Goal: Task Accomplishment & Management: Manage account settings

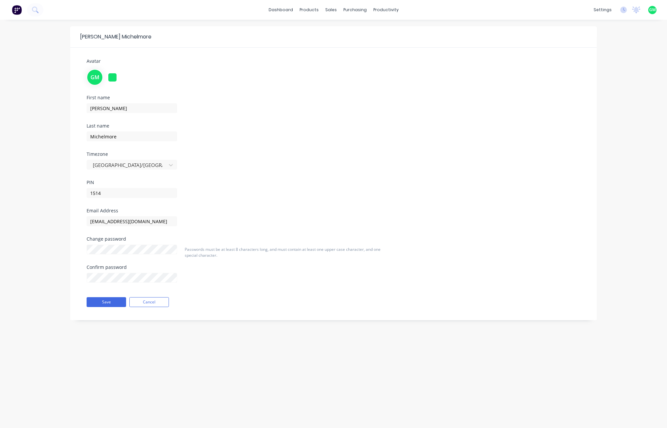
click at [614, 96] on div "[PERSON_NAME] Avatar GM First name [PERSON_NAME] Last name [PERSON_NAME] Timezo…" at bounding box center [333, 224] width 667 height 409
click at [384, 196] on div "First name Glenn Last name Michelmore Timezone Australia/Brisbane PIN 1514" at bounding box center [333, 151] width 503 height 113
drag, startPoint x: 431, startPoint y: 206, endPoint x: 427, endPoint y: 199, distance: 7.7
click at [434, 205] on div "First name Glenn Last name Michelmore Timezone Australia/Brisbane PIN 1514" at bounding box center [333, 151] width 503 height 113
click at [103, 284] on button "Save" at bounding box center [106, 302] width 39 height 10
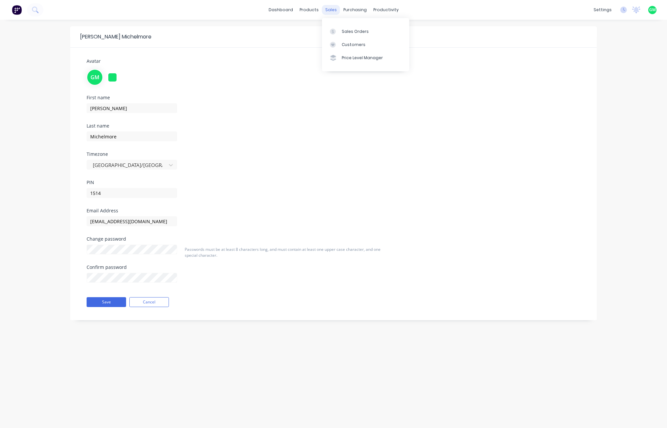
click at [331, 8] on div "sales" at bounding box center [331, 10] width 18 height 10
click at [357, 30] on div "Sales Orders" at bounding box center [355, 32] width 27 height 6
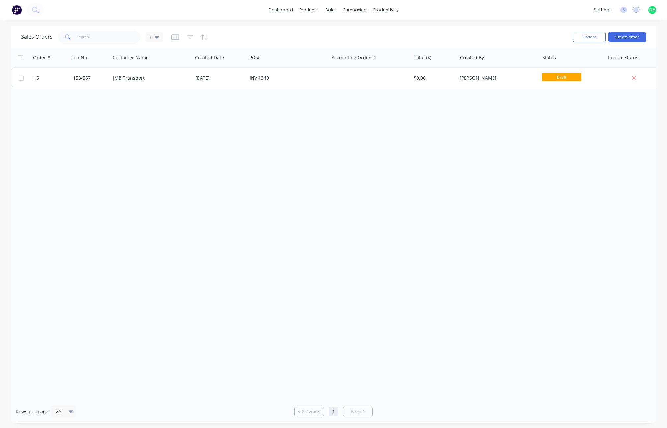
drag, startPoint x: 339, startPoint y: 147, endPoint x: 333, endPoint y: 146, distance: 6.4
click at [338, 147] on div "Order # Job No. Customer Name Created Date PO # Accounting Order # Total ($) Cr…" at bounding box center [334, 224] width 646 height 353
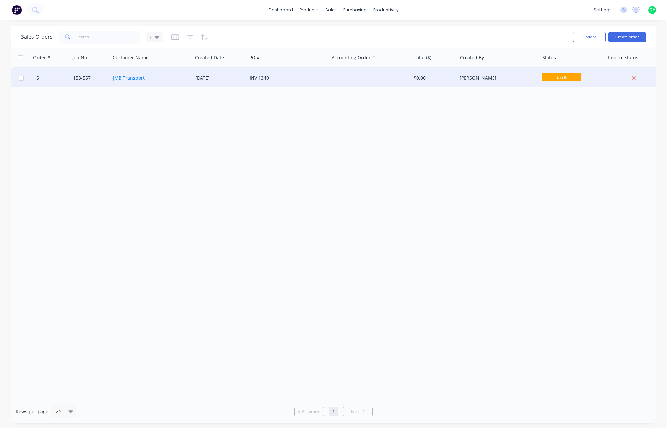
click at [129, 79] on link "JMB Transport" at bounding box center [129, 78] width 32 height 6
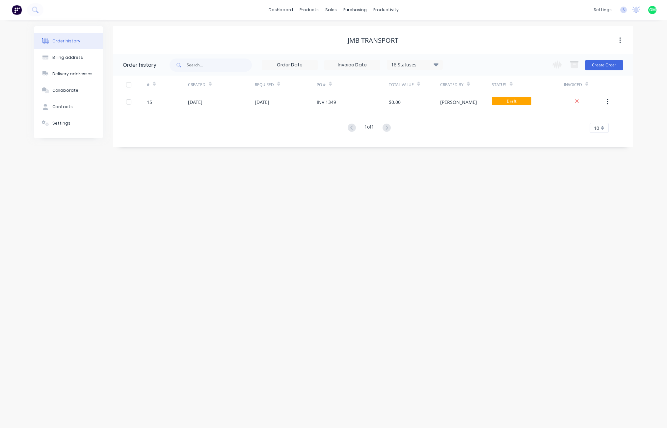
click at [448, 227] on div "Order history Billing address Delivery addresses Collaborate Contacts Settings …" at bounding box center [333, 224] width 667 height 409
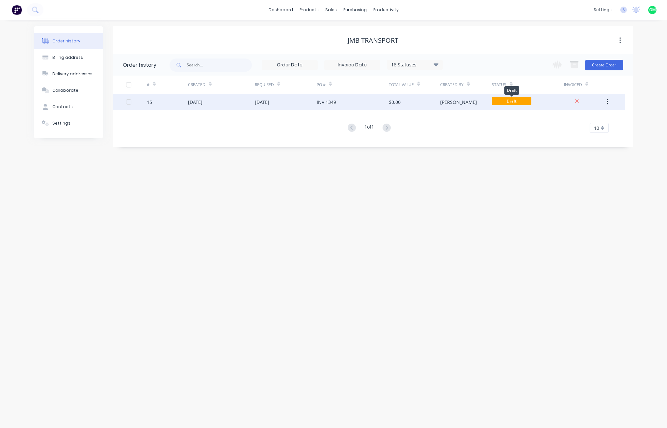
click at [506, 98] on span "Draft" at bounding box center [511, 101] width 39 height 8
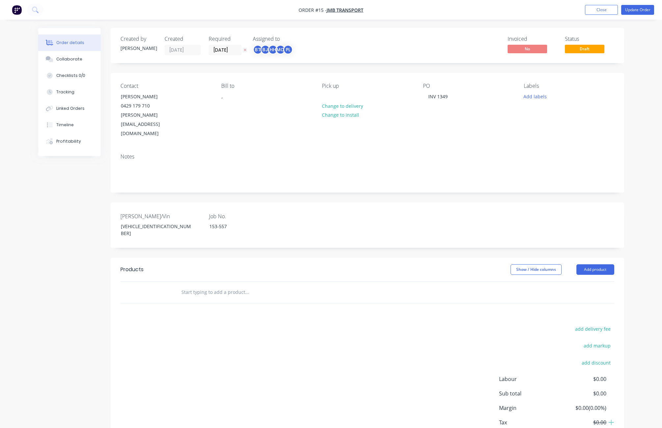
click at [201, 284] on div "add delivery fee add markup add discount Labour $0.00 Sub total $0.00 Margin $0…" at bounding box center [367, 388] width 494 height 127
click at [221, 284] on input "text" at bounding box center [247, 292] width 132 height 13
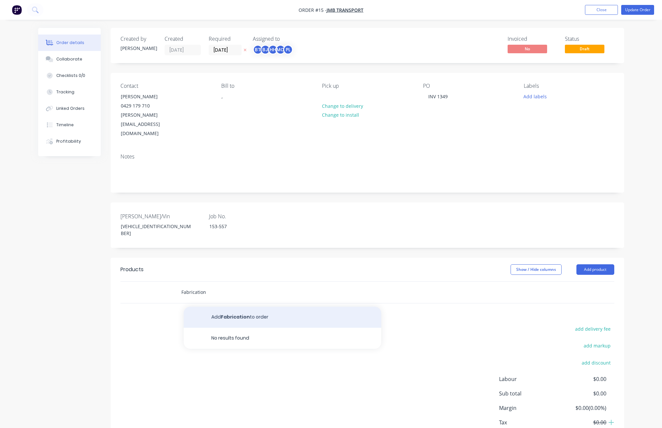
type input "Fabrication"
click at [244, 284] on button "Add Fabrication to order" at bounding box center [282, 317] width 197 height 21
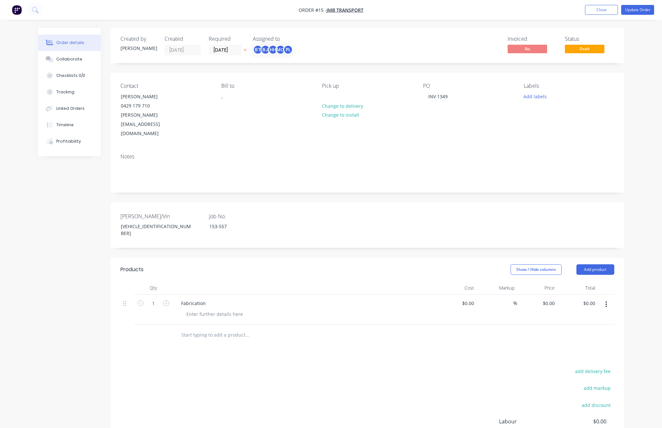
drag, startPoint x: 276, startPoint y: 345, endPoint x: 194, endPoint y: 328, distance: 84.0
click at [274, 284] on div "add delivery fee add markup add discount Labour $0.00 Sub total $0.00 Margin $0…" at bounding box center [367, 430] width 494 height 127
drag, startPoint x: 425, startPoint y: 347, endPoint x: 422, endPoint y: 345, distance: 3.7
click at [423, 284] on div "add delivery fee add markup add discount Labour $0.00 Sub total $0.00 Margin $0…" at bounding box center [367, 430] width 494 height 127
click at [606, 284] on icon "button" at bounding box center [605, 305] width 1 height 6
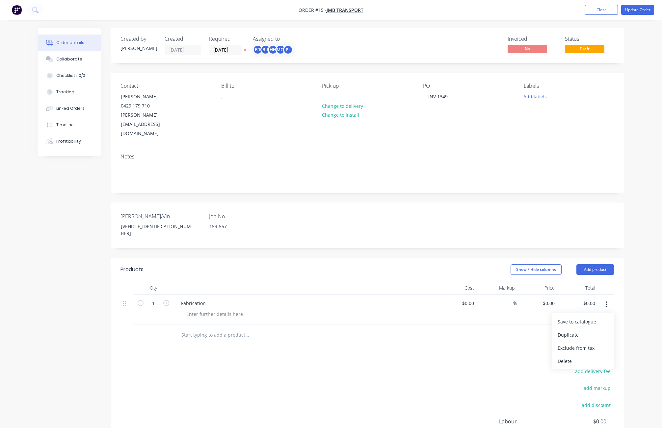
click at [301, 284] on div "Fabrication" at bounding box center [305, 304] width 258 height 10
drag, startPoint x: 246, startPoint y: 284, endPoint x: 222, endPoint y: 291, distance: 25.0
click at [246, 284] on div at bounding box center [307, 315] width 253 height 10
click at [122, 284] on div at bounding box center [126, 310] width 13 height 30
click at [127, 284] on div at bounding box center [127, 303] width 8 height 9
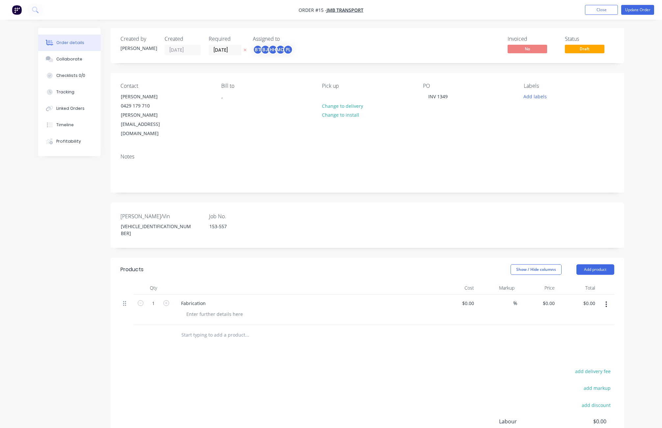
click at [124, 284] on icon at bounding box center [124, 304] width 3 height 6
click at [389, 284] on div "add delivery fee add markup add discount Labour $0.00 Sub total $0.00 Margin $0…" at bounding box center [367, 430] width 494 height 127
click at [308, 284] on div "Fabrication" at bounding box center [304, 310] width 263 height 30
click at [306, 284] on div "add delivery fee add markup add discount Labour $0.00 Sub total $0.00 Margin $0…" at bounding box center [367, 430] width 494 height 127
click at [308, 206] on div "Rego/Vin 6K9LL0AFRSL235192 Job No. 153-557" at bounding box center [367, 225] width 513 height 45
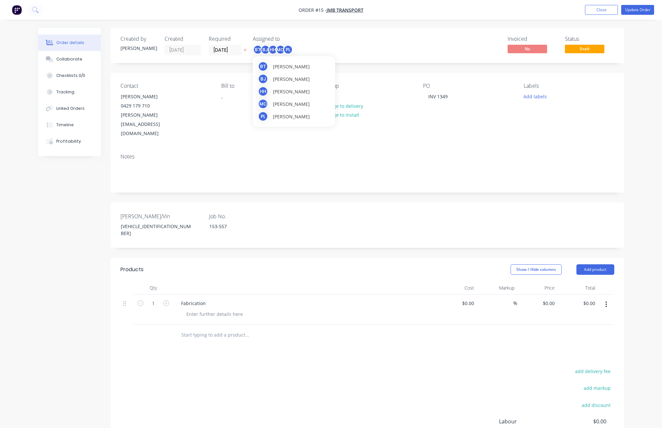
drag, startPoint x: 257, startPoint y: 51, endPoint x: 431, endPoint y: 129, distance: 190.6
click at [449, 148] on div "Notes" at bounding box center [367, 170] width 513 height 44
click at [235, 284] on div "add delivery fee add markup add discount Labour $0.00 Sub total $0.00 Margin $0…" at bounding box center [367, 430] width 494 height 127
click at [216, 284] on div at bounding box center [214, 315] width 67 height 10
click at [228, 284] on div at bounding box center [214, 315] width 67 height 10
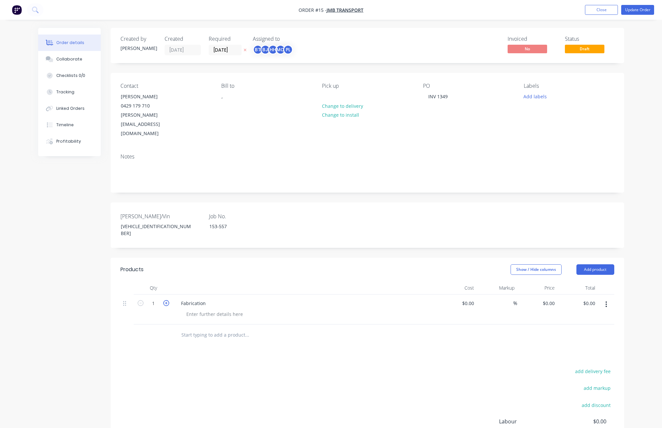
click at [165, 284] on icon "button" at bounding box center [166, 303] width 6 height 6
click at [138, 284] on icon "button" at bounding box center [141, 303] width 6 height 6
type input "0"
drag, startPoint x: 285, startPoint y: 364, endPoint x: 273, endPoint y: 364, distance: 12.5
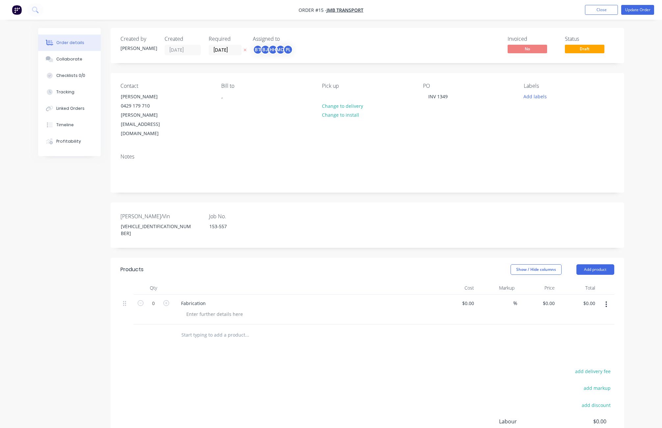
click at [285, 284] on div "add delivery fee add markup add discount Labour $0.00 Sub total $0.00 Margin $0…" at bounding box center [367, 430] width 494 height 127
click at [130, 48] on div "[PERSON_NAME]" at bounding box center [138, 48] width 36 height 7
click at [604, 265] on button "Add product" at bounding box center [595, 270] width 38 height 11
click at [569, 284] on div "Labour" at bounding box center [582, 352] width 51 height 10
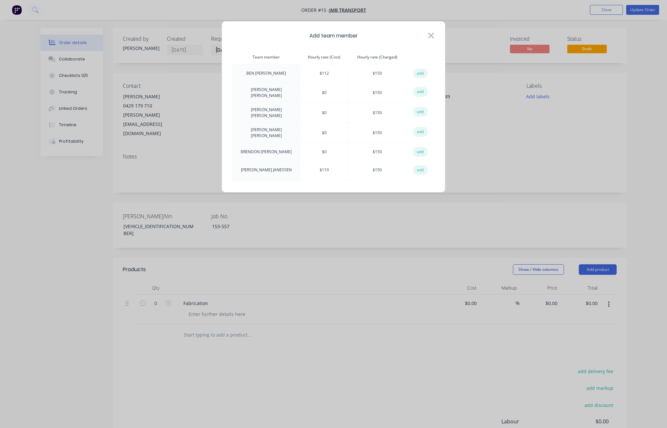
click at [431, 37] on icon at bounding box center [430, 35] width 7 height 9
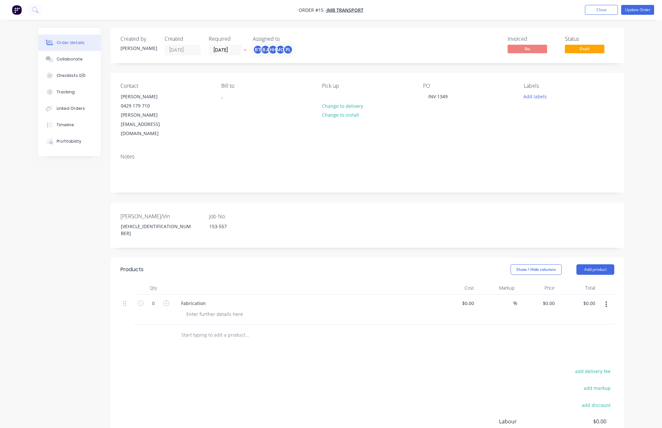
click at [326, 284] on div "add delivery fee add markup add discount Labour $0.00 Sub total $0.00 Margin $0…" at bounding box center [367, 430] width 494 height 127
click at [428, 284] on div "add delivery fee add markup add discount Labour $0.00 Sub total $0.00 Margin $0…" at bounding box center [367, 430] width 494 height 127
click at [595, 265] on button "Add product" at bounding box center [595, 270] width 38 height 11
click at [577, 284] on button "Labour" at bounding box center [582, 352] width 63 height 13
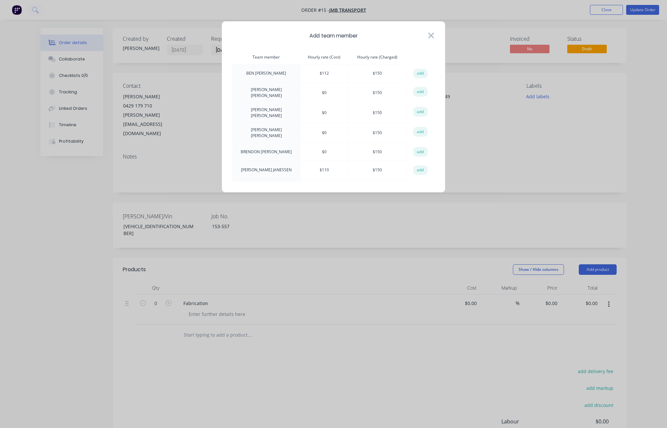
click at [434, 37] on icon at bounding box center [430, 35] width 7 height 9
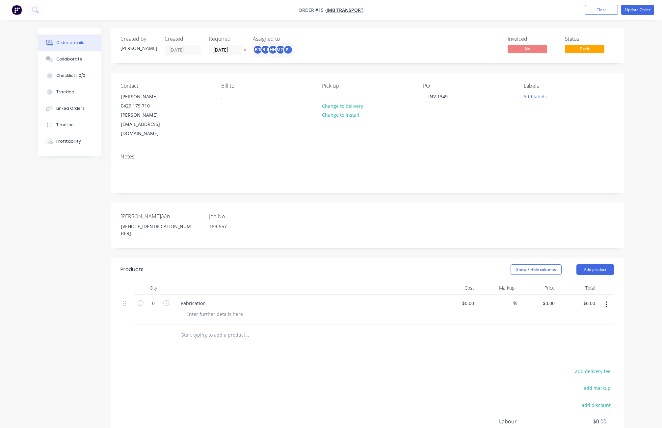
click at [604, 284] on button "button" at bounding box center [605, 305] width 15 height 12
click at [602, 265] on button "Add product" at bounding box center [595, 270] width 38 height 11
click at [573, 284] on div "Labour" at bounding box center [582, 352] width 51 height 10
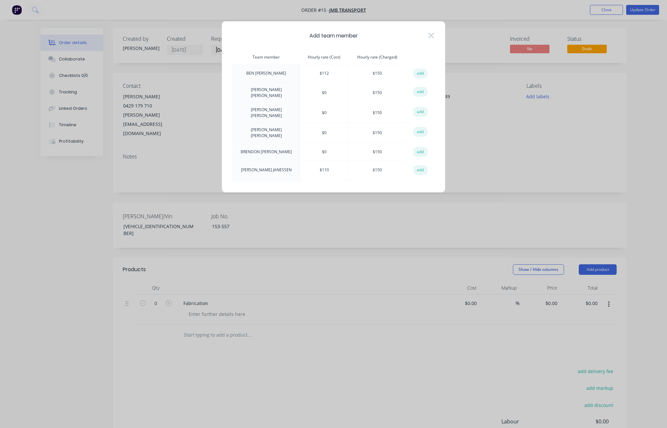
drag, startPoint x: 434, startPoint y: 65, endPoint x: 431, endPoint y: 150, distance: 84.6
click at [432, 151] on div "Add team member Team member Hourly rate (Cost) Hourly rate (Charged) action BEN…" at bounding box center [333, 107] width 224 height 172
drag, startPoint x: 434, startPoint y: 136, endPoint x: 433, endPoint y: 172, distance: 36.6
click at [433, 172] on div "Add team member Team member Hourly rate (Cost) Hourly rate (Charged) action BEN…" at bounding box center [333, 107] width 224 height 172
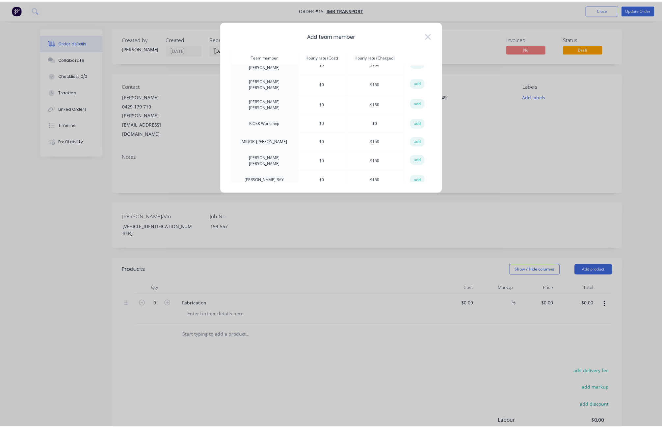
scroll to position [266, 0]
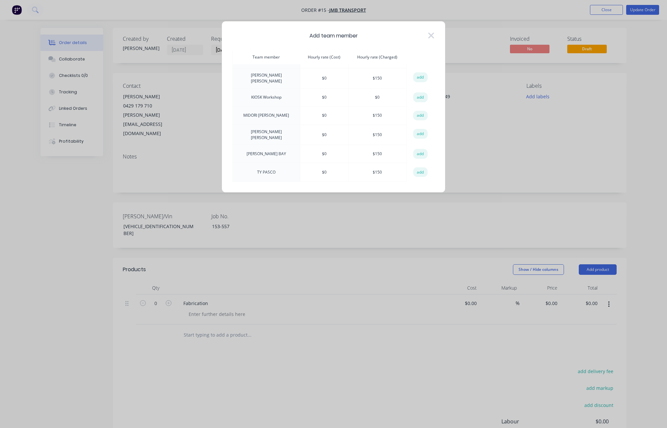
click at [264, 88] on td "KIOSK Workshop" at bounding box center [266, 97] width 67 height 18
click at [416, 92] on button "add" at bounding box center [420, 97] width 14 height 10
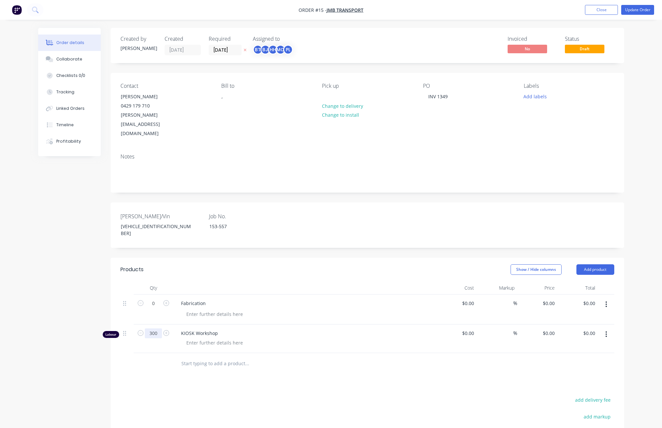
type input "300"
drag, startPoint x: 352, startPoint y: 307, endPoint x: 188, endPoint y: 304, distance: 164.9
click at [258, 284] on div "Products Show / Hide columns Add product Qty Cost Markup Price Total 0 Fabricat…" at bounding box center [367, 395] width 513 height 275
click at [140, 284] on icon "button" at bounding box center [141, 333] width 6 height 6
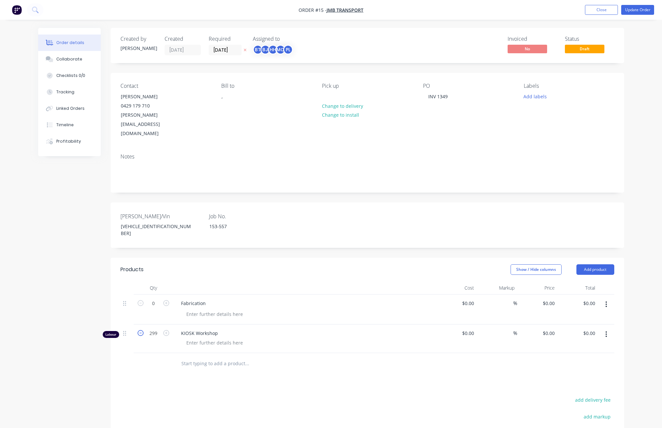
click at [140, 284] on icon "button" at bounding box center [141, 333] width 6 height 6
click at [141, 284] on icon "button" at bounding box center [141, 333] width 6 height 6
type input "295"
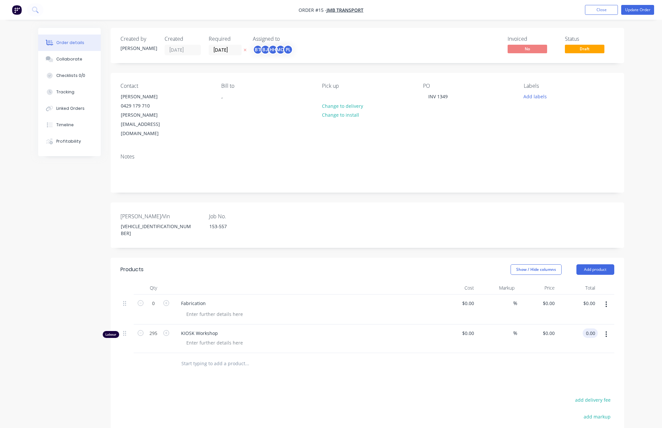
type input "$0.00"
drag, startPoint x: 595, startPoint y: 312, endPoint x: 610, endPoint y: 309, distance: 15.0
click at [610, 284] on button "button" at bounding box center [605, 335] width 15 height 12
click at [565, 284] on div "Delete" at bounding box center [582, 392] width 51 height 10
click at [606, 284] on icon "button" at bounding box center [605, 305] width 1 height 6
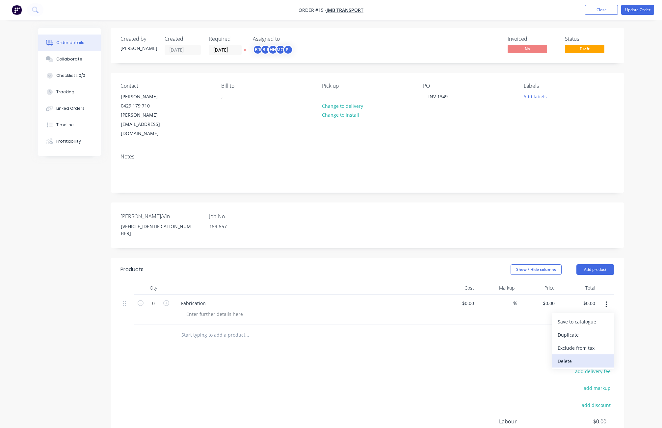
click at [578, 284] on div "Delete" at bounding box center [582, 362] width 51 height 10
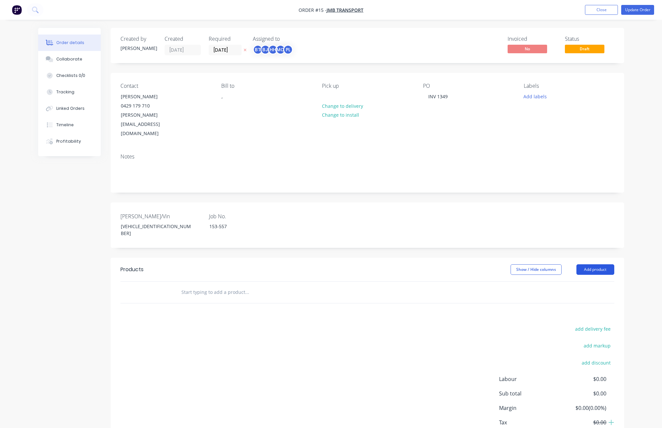
click at [596, 265] on button "Add product" at bounding box center [595, 270] width 38 height 11
drag, startPoint x: 350, startPoint y: 349, endPoint x: 343, endPoint y: 344, distance: 9.0
click at [350, 284] on div "add delivery fee add markup add discount Labour $0.00 Sub total $0.00 Margin $0…" at bounding box center [367, 388] width 494 height 127
click at [602, 265] on button "Add product" at bounding box center [595, 270] width 38 height 11
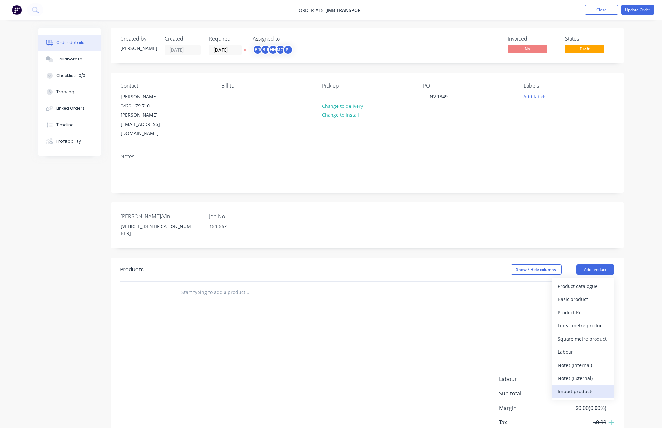
click at [567, 284] on div "Import products" at bounding box center [582, 392] width 51 height 10
click at [566, 284] on div "Back" at bounding box center [582, 326] width 51 height 10
click at [259, 284] on div "add delivery fee add markup add discount Labour $0.00 Sub total $0.00 Margin $0…" at bounding box center [367, 388] width 494 height 127
drag, startPoint x: 233, startPoint y: 355, endPoint x: 231, endPoint y: 311, distance: 44.8
click at [232, 284] on div "add delivery fee add markup add discount Labour $0.00 Sub total $0.00 Margin $0…" at bounding box center [367, 388] width 494 height 127
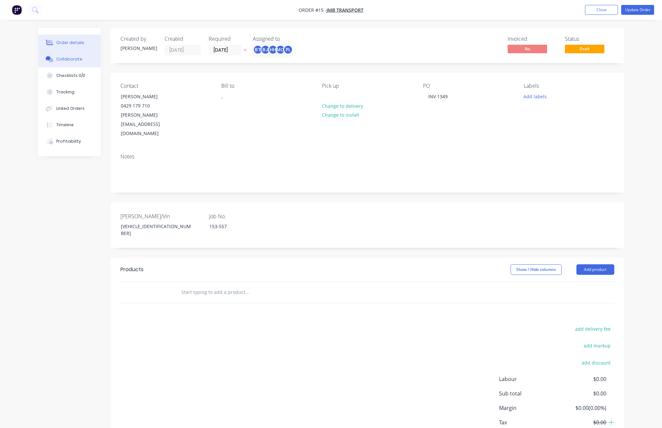
click at [69, 58] on div "Collaborate" at bounding box center [69, 59] width 26 height 6
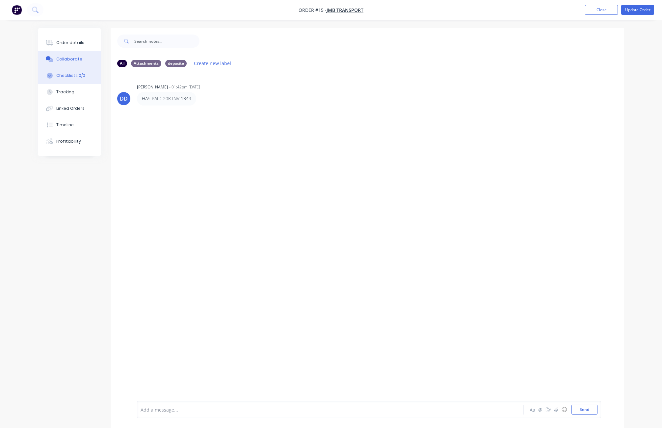
drag, startPoint x: 69, startPoint y: 70, endPoint x: 75, endPoint y: 71, distance: 5.4
click at [70, 70] on button "Checklists 0/0" at bounding box center [69, 75] width 63 height 16
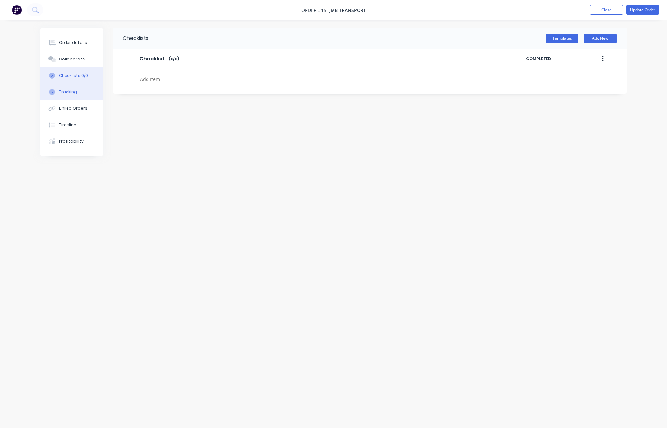
click at [84, 94] on button "Tracking" at bounding box center [71, 92] width 63 height 16
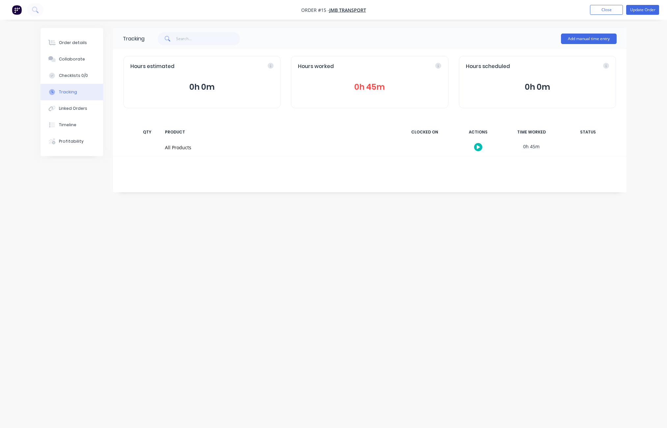
click at [177, 147] on div "All Products" at bounding box center [278, 147] width 227 height 7
click at [169, 152] on div "All Products" at bounding box center [278, 147] width 235 height 17
click at [477, 145] on icon "button" at bounding box center [477, 147] width 3 height 4
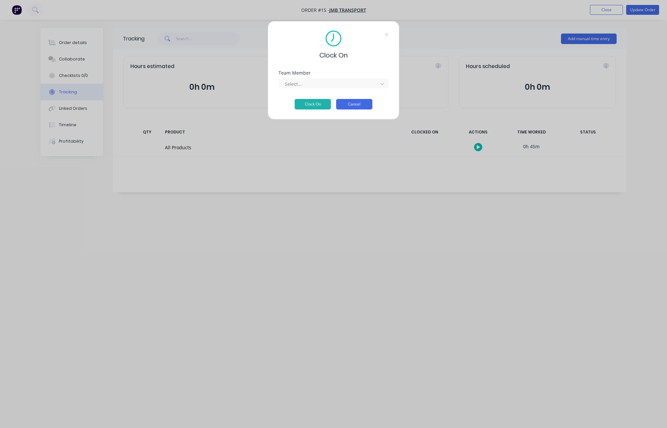
click at [369, 106] on button "Cancel" at bounding box center [354, 104] width 36 height 11
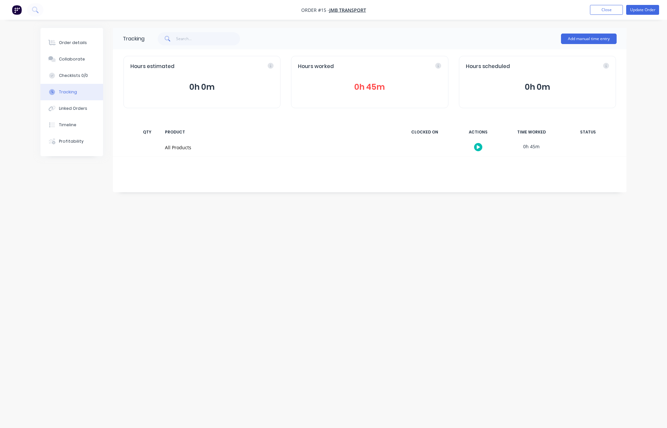
click at [172, 150] on div "All Products" at bounding box center [278, 147] width 227 height 7
drag, startPoint x: 172, startPoint y: 150, endPoint x: 186, endPoint y: 211, distance: 62.4
click at [189, 213] on div "Tracking Add manual time entry Hours estimated 0h 0m Hours worked 0h 45m Hours …" at bounding box center [333, 201] width 586 height 347
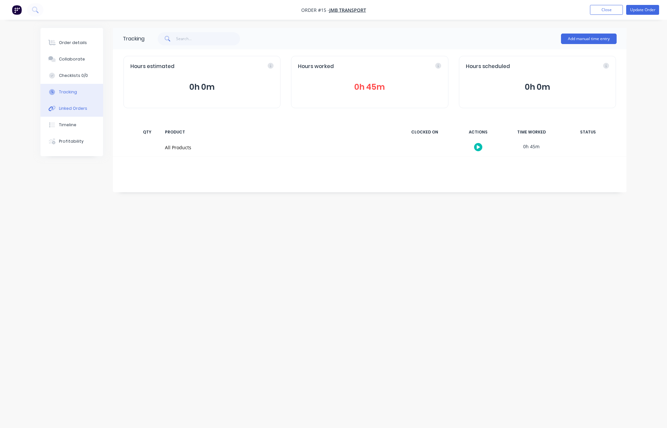
click at [78, 107] on div "Linked Orders" at bounding box center [73, 109] width 28 height 6
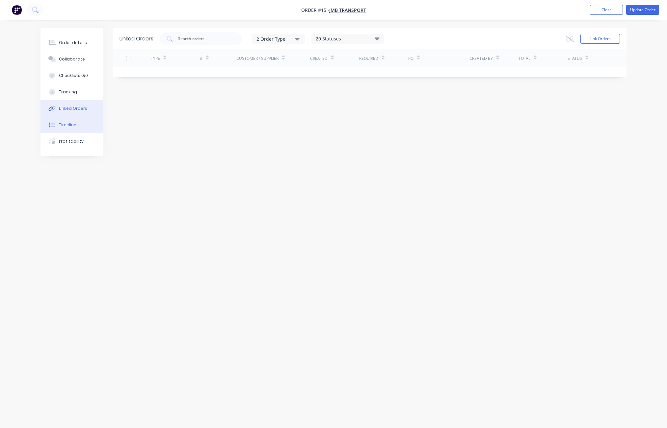
click at [76, 120] on button "Timeline" at bounding box center [71, 125] width 63 height 16
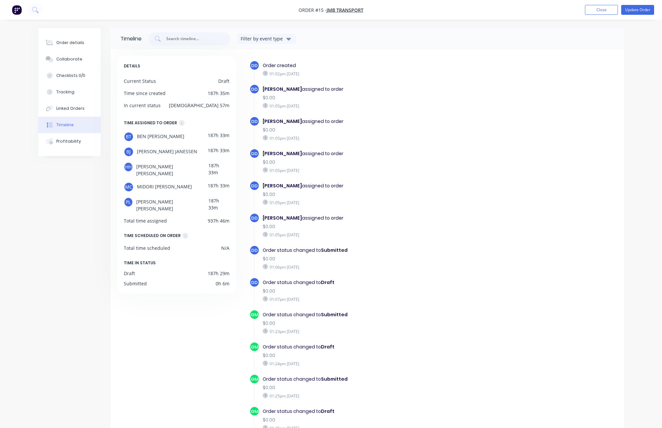
click at [447, 122] on div "MIDORI CARVALHO assigned to order" at bounding box center [377, 121] width 228 height 7
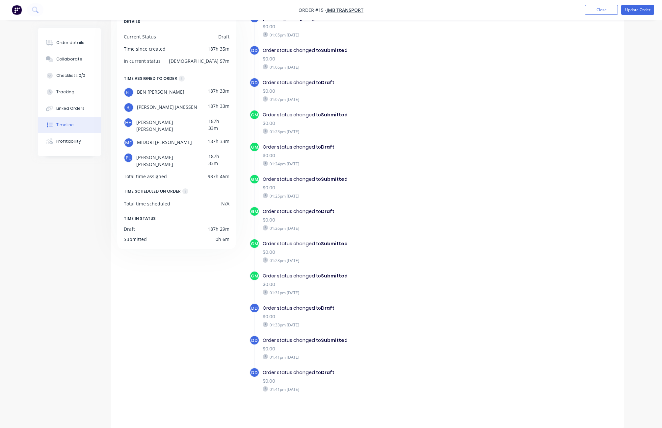
scroll to position [44, 0]
click at [179, 80] on icon at bounding box center [182, 79] width 6 height 6
drag, startPoint x: 141, startPoint y: 99, endPoint x: 138, endPoint y: 93, distance: 6.6
click at [138, 93] on span "BEN TAYLOR" at bounding box center [160, 93] width 47 height 10
click at [128, 92] on div "BT" at bounding box center [129, 93] width 10 height 10
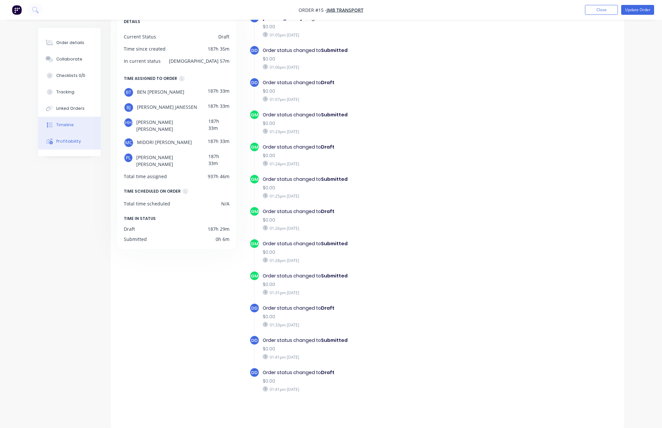
drag, startPoint x: 128, startPoint y: 92, endPoint x: 66, endPoint y: 145, distance: 81.2
click at [66, 145] on button "Profitability" at bounding box center [69, 141] width 63 height 16
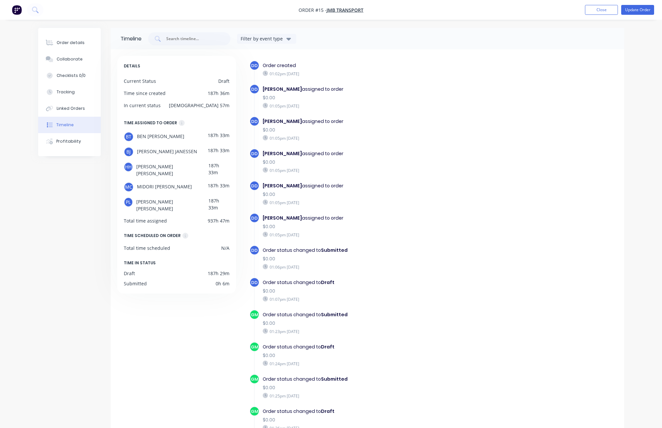
click at [453, 128] on div "$0.00" at bounding box center [377, 130] width 228 height 7
click at [71, 42] on div "Order details" at bounding box center [70, 43] width 28 height 6
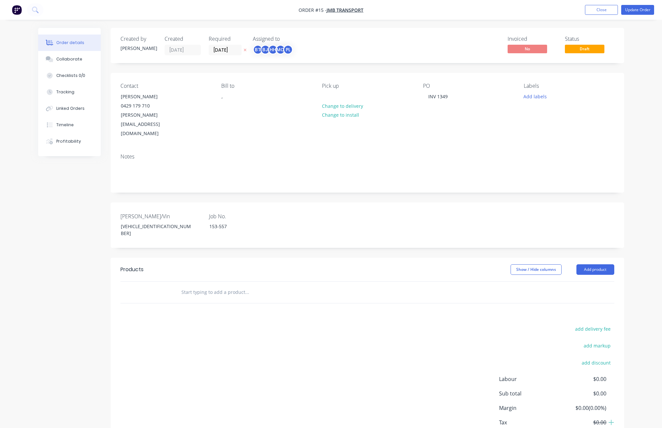
click at [246, 51] on icon "button" at bounding box center [244, 50] width 3 height 4
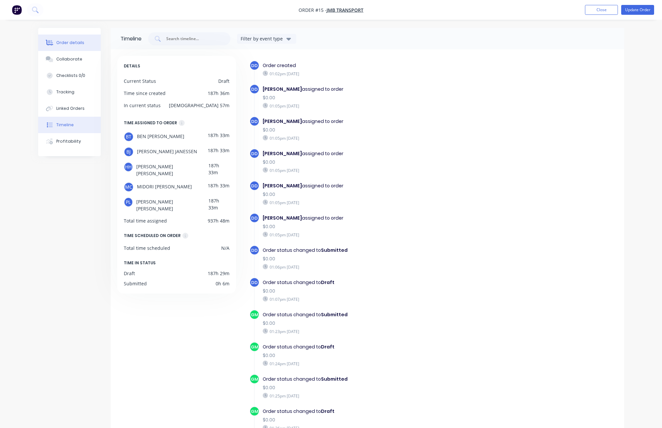
click at [72, 43] on div "Order details" at bounding box center [70, 43] width 28 height 6
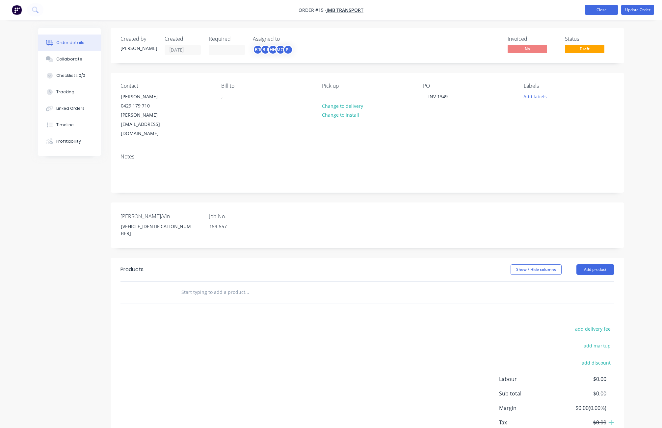
click at [602, 13] on button "Close" at bounding box center [601, 10] width 33 height 10
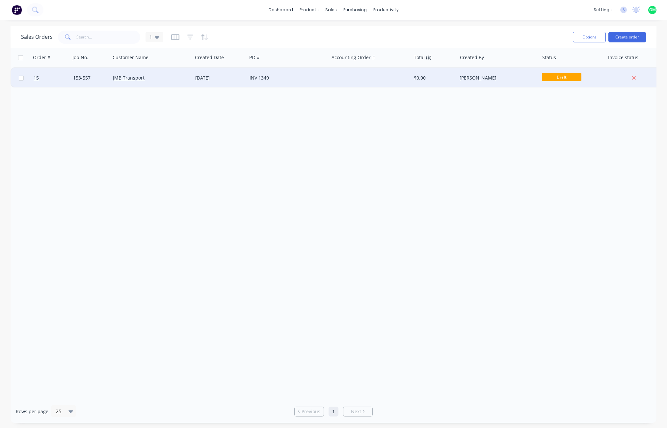
click at [157, 77] on div "JMB Transport" at bounding box center [149, 78] width 73 height 7
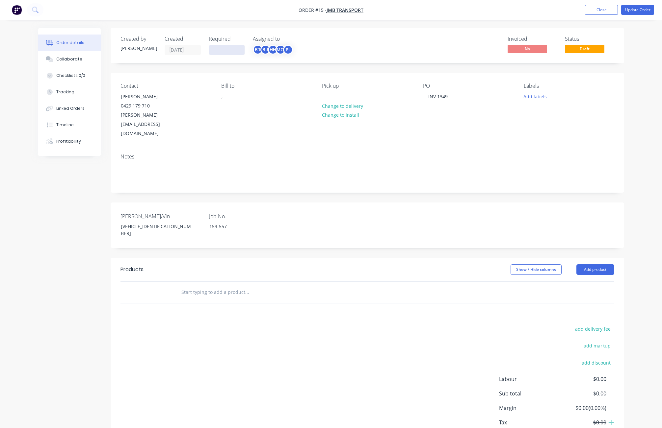
click at [228, 48] on input at bounding box center [227, 50] width 36 height 10
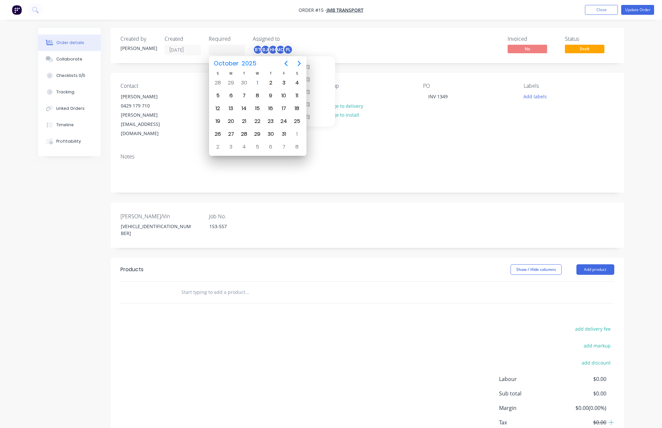
click at [289, 50] on div "PL" at bounding box center [288, 50] width 10 height 10
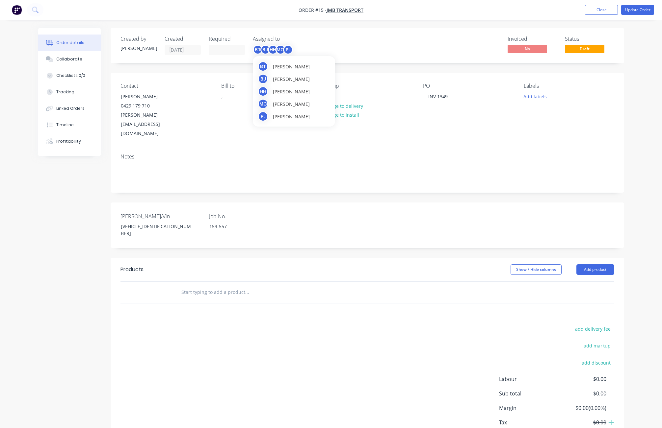
drag, startPoint x: 289, startPoint y: 50, endPoint x: 284, endPoint y: 49, distance: 5.0
click at [284, 49] on div "PL" at bounding box center [288, 50] width 10 height 10
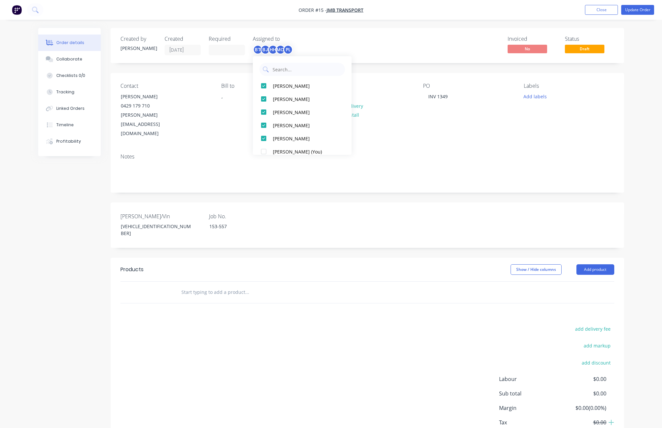
drag, startPoint x: 285, startPoint y: 49, endPoint x: 293, endPoint y: 49, distance: 8.6
click at [293, 50] on div "BT BJ HH MC PL" at bounding box center [286, 50] width 66 height 10
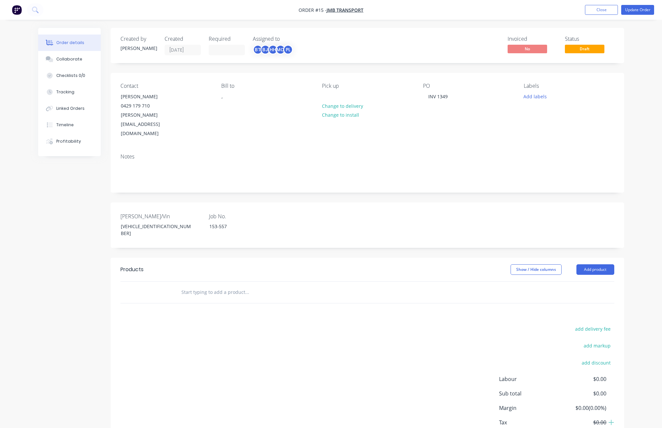
click at [291, 49] on div "PL" at bounding box center [288, 50] width 10 height 10
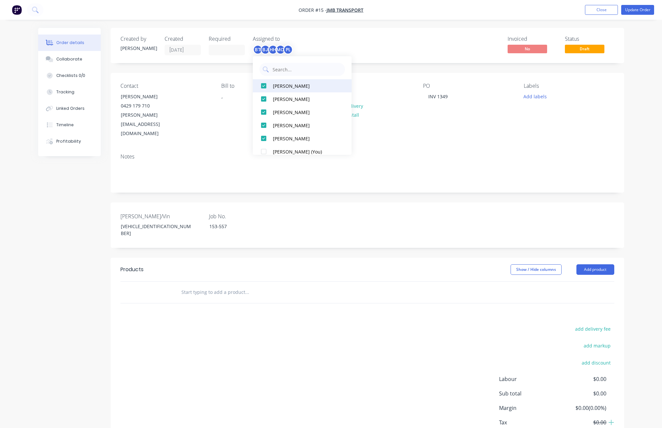
click at [263, 88] on div at bounding box center [263, 85] width 13 height 13
click at [263, 96] on div at bounding box center [263, 98] width 13 height 13
click at [264, 87] on div at bounding box center [263, 85] width 13 height 13
click at [264, 84] on div at bounding box center [263, 85] width 13 height 13
click at [265, 92] on div at bounding box center [263, 85] width 13 height 13
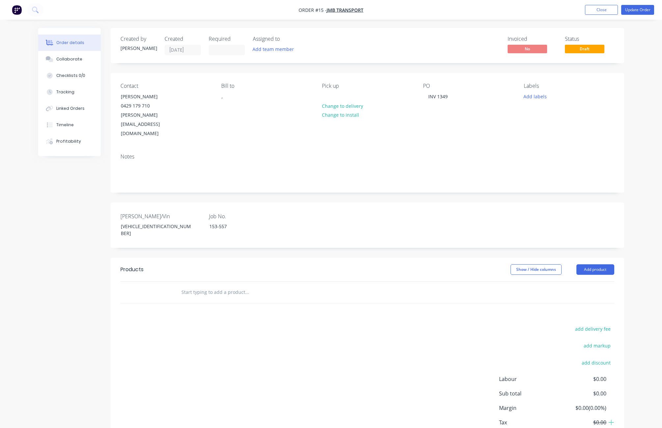
click at [389, 43] on div "Invoiced No Status Draft" at bounding box center [465, 45] width 295 height 19
drag, startPoint x: 357, startPoint y: 43, endPoint x: 339, endPoint y: 48, distance: 18.6
click at [357, 42] on div "Invoiced No Status Draft" at bounding box center [465, 45] width 295 height 19
click at [277, 54] on div "Add team member" at bounding box center [286, 50] width 66 height 10
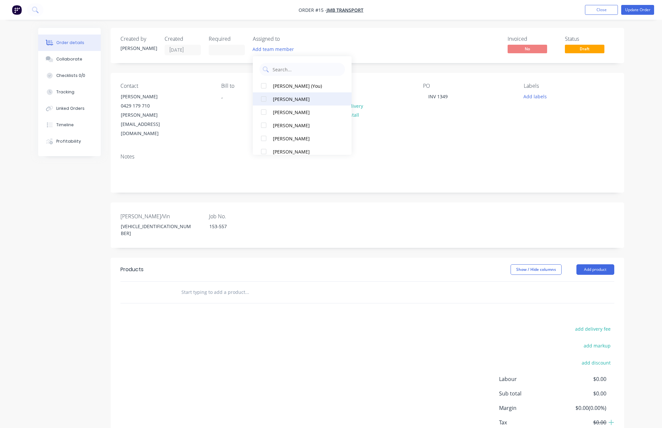
click at [266, 100] on div at bounding box center [263, 98] width 13 height 13
click at [264, 112] on div at bounding box center [263, 112] width 13 height 13
click at [265, 126] on div at bounding box center [263, 125] width 13 height 13
click at [384, 35] on div "Created by DWAYNE Created 23/09/25 Required Assigned to BT BW BT Invoiced No St…" at bounding box center [367, 45] width 513 height 35
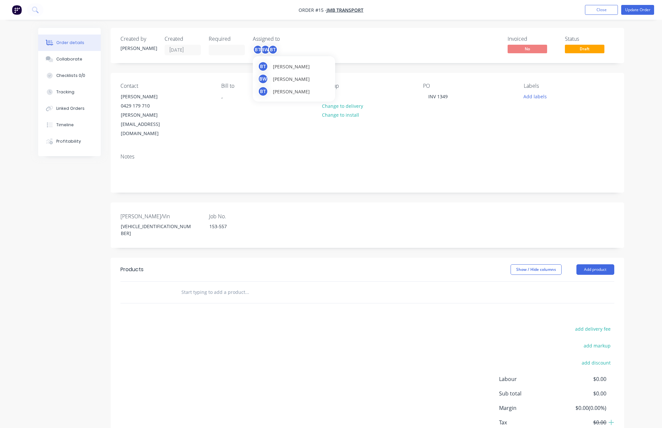
click at [260, 51] on div "BT" at bounding box center [258, 50] width 10 height 10
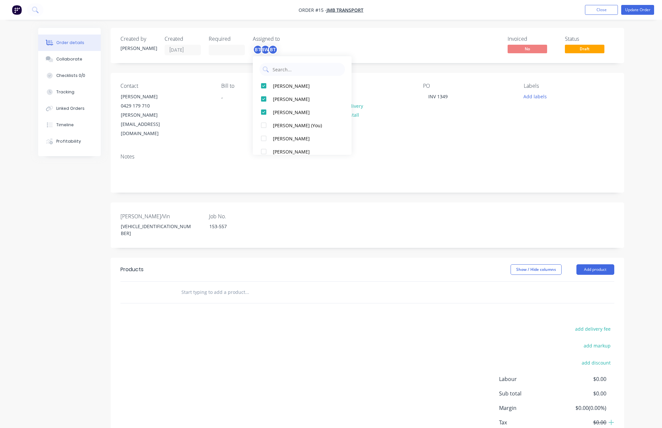
click at [401, 32] on div "Created by DWAYNE Created 23/09/25 Required Assigned to BT BW BT Invoiced No St…" at bounding box center [367, 45] width 513 height 35
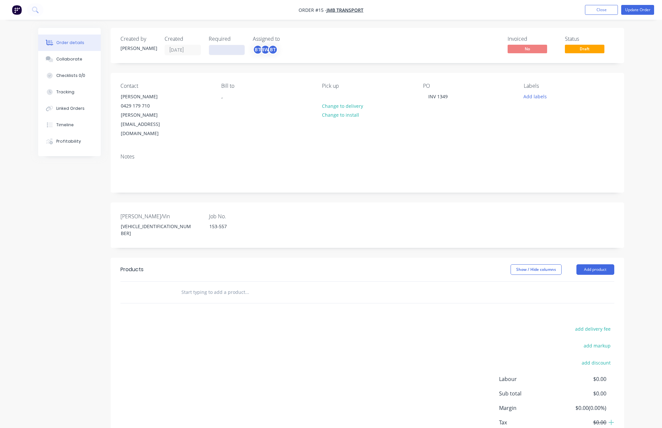
click at [225, 47] on input at bounding box center [227, 50] width 36 height 10
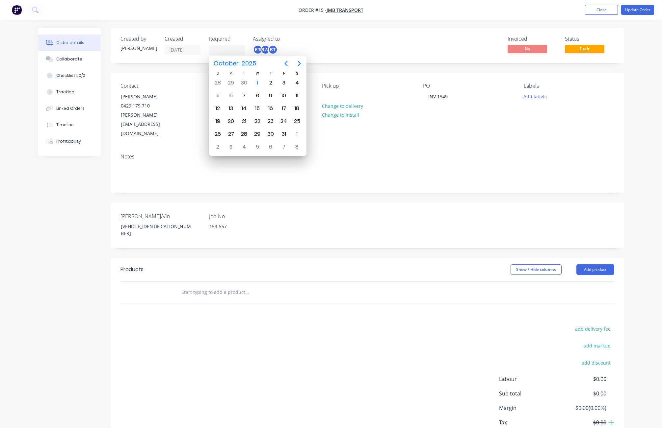
click at [225, 282] on div at bounding box center [291, 292] width 237 height 21
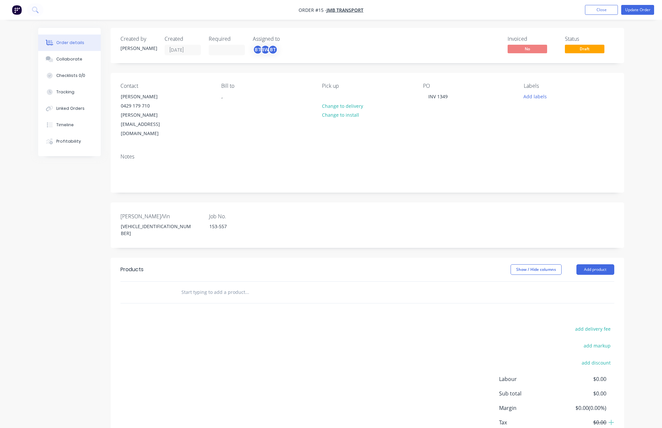
click at [229, 284] on input "text" at bounding box center [247, 292] width 132 height 13
drag, startPoint x: 363, startPoint y: 347, endPoint x: 367, endPoint y: 348, distance: 3.4
click at [367, 284] on div "add delivery fee add markup add discount Labour $0.00 Sub total $0.00 Margin $0…" at bounding box center [367, 388] width 494 height 127
click at [632, 8] on button "Update Order" at bounding box center [637, 10] width 33 height 10
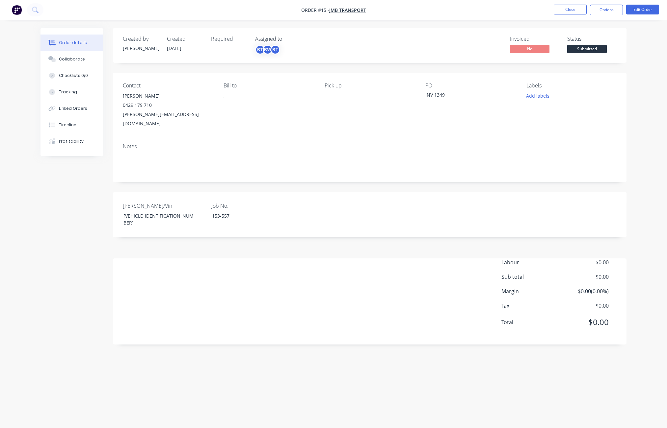
drag, startPoint x: 241, startPoint y: 277, endPoint x: 237, endPoint y: 276, distance: 4.1
click at [238, 277] on div "Labour $0.00 Sub total $0.00 Margin $0.00 ( 0.00 %) Tax $0.00 Total $0.00" at bounding box center [370, 297] width 494 height 76
drag, startPoint x: 356, startPoint y: 322, endPoint x: 344, endPoint y: 309, distance: 17.9
click at [353, 284] on div "Labour $0.00 Sub total $0.00 Margin $0.00 ( 0.00 %) Tax $0.00 Total $0.00" at bounding box center [369, 302] width 513 height 86
drag, startPoint x: 141, startPoint y: 114, endPoint x: 214, endPoint y: 122, distance: 73.1
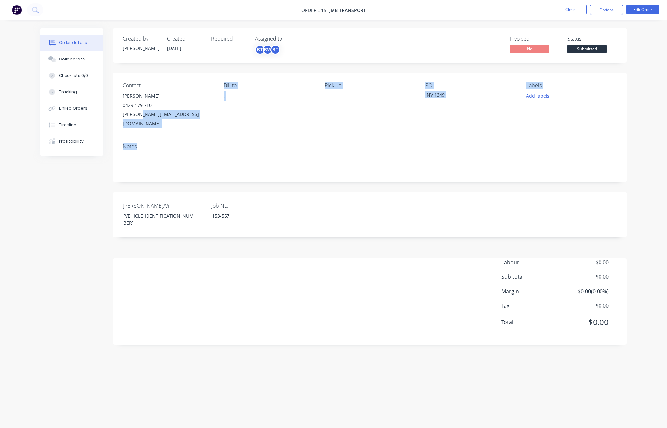
click at [214, 122] on div "Contact Jayden Blain 0429 179 710 jayden@jmbtransport.com Bill to , Pick up PO …" at bounding box center [369, 105] width 513 height 65
drag, startPoint x: 214, startPoint y: 122, endPoint x: 202, endPoint y: 119, distance: 12.2
click at [206, 119] on div "Contact Jayden Blain 0429 179 710 jayden@jmbtransport.com Bill to , Pick up PO …" at bounding box center [369, 105] width 513 height 65
click at [55, 284] on div "Created by DWAYNE Created 23/09/25 Required Assigned to BT BW BT Invoiced No St…" at bounding box center [333, 201] width 586 height 347
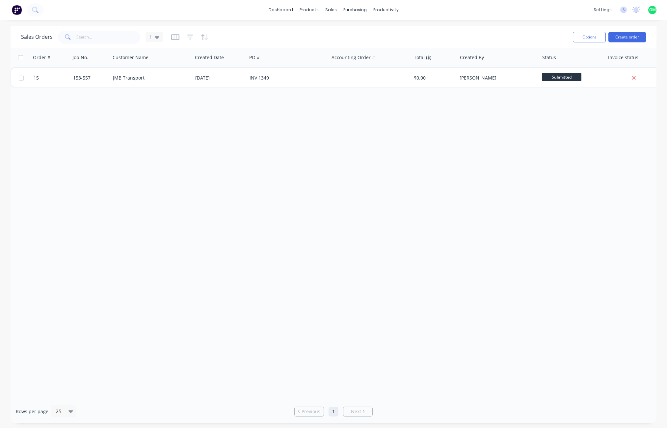
click at [234, 132] on div "Order # Job No. Customer Name Created Date PO # Accounting Order # Total ($) Cr…" at bounding box center [334, 224] width 646 height 353
click at [175, 89] on button "Duplicate" at bounding box center [187, 87] width 66 height 13
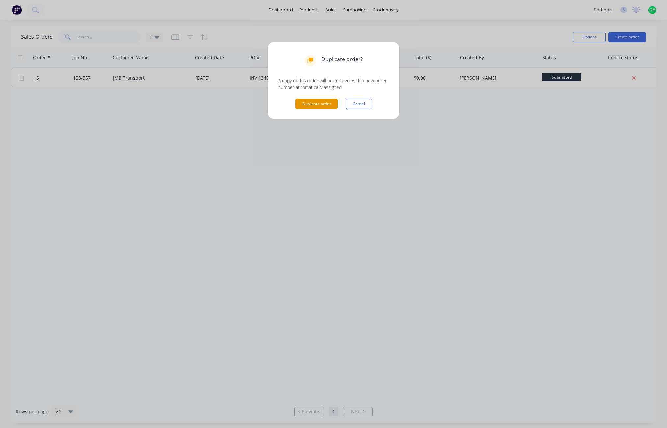
click at [317, 106] on button "Duplicate order" at bounding box center [316, 104] width 42 height 11
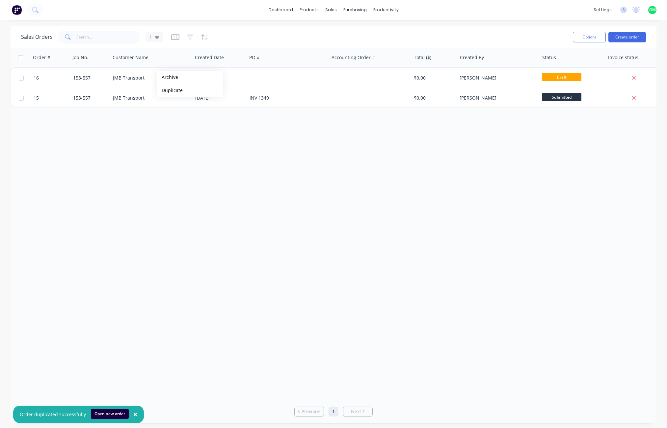
drag, startPoint x: 256, startPoint y: 234, endPoint x: 375, endPoint y: 154, distance: 142.7
click at [253, 216] on div "Order # Job No. Customer Name Created Date PO # Accounting Order # Total ($) Cr…" at bounding box center [334, 224] width 646 height 353
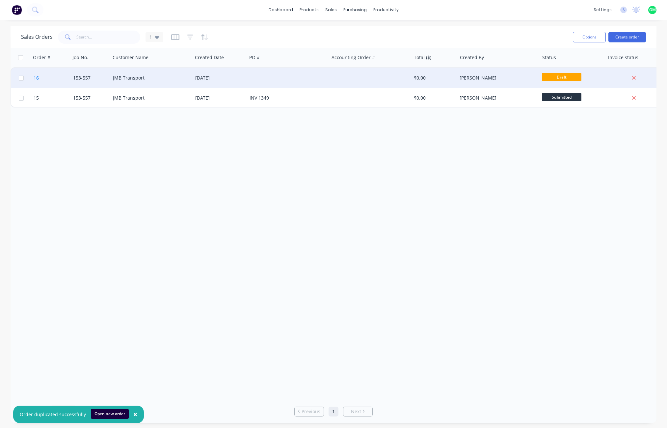
click at [38, 76] on span "16" at bounding box center [36, 78] width 5 height 7
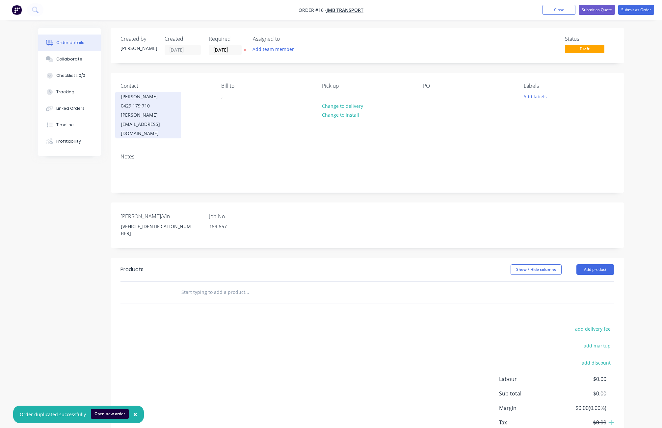
click at [147, 104] on div "0429 179 710" at bounding box center [148, 105] width 55 height 9
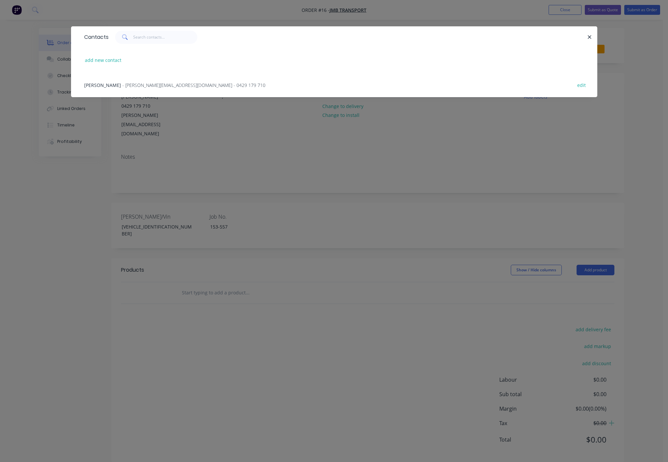
click at [168, 58] on div "add new contact" at bounding box center [334, 60] width 507 height 25
click at [590, 41] on button "button" at bounding box center [590, 37] width 8 height 8
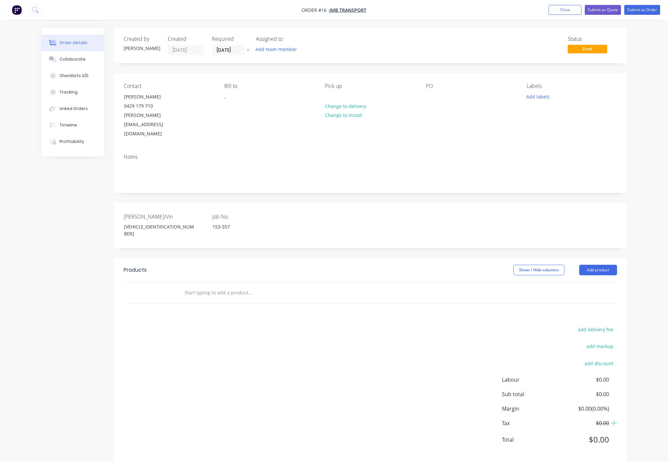
click at [133, 49] on div "[PERSON_NAME]" at bounding box center [142, 48] width 36 height 7
click at [138, 104] on div "0429 179 710" at bounding box center [151, 105] width 55 height 9
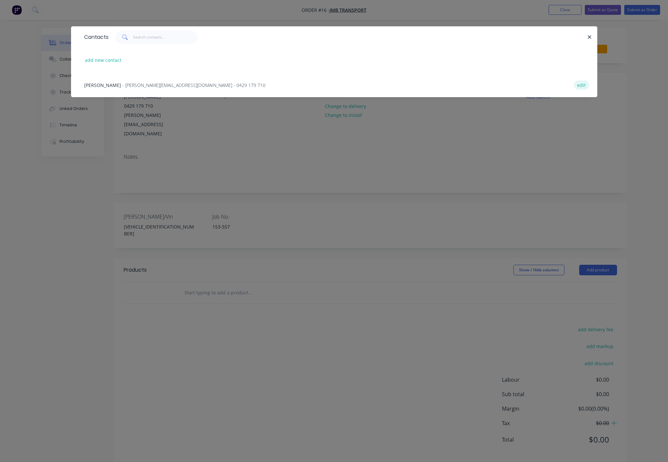
click at [584, 85] on button "edit" at bounding box center [581, 84] width 15 height 9
select select "AU"
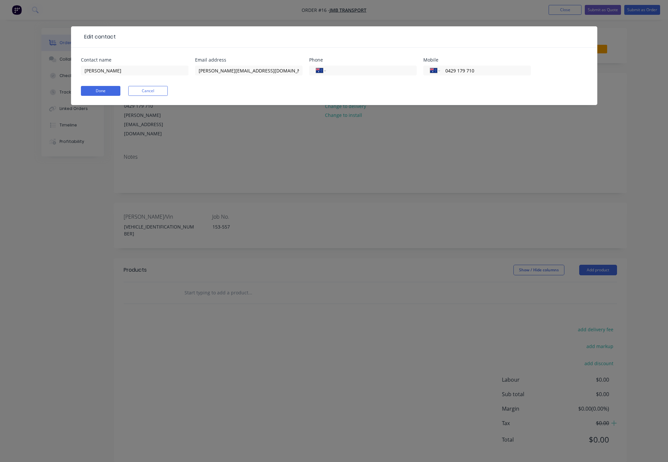
click at [150, 88] on button "Cancel" at bounding box center [147, 91] width 39 height 10
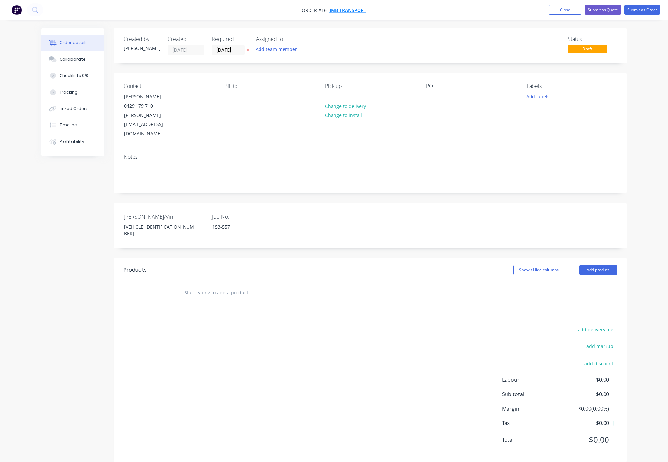
click at [348, 11] on span "JMB Transport" at bounding box center [348, 10] width 37 height 6
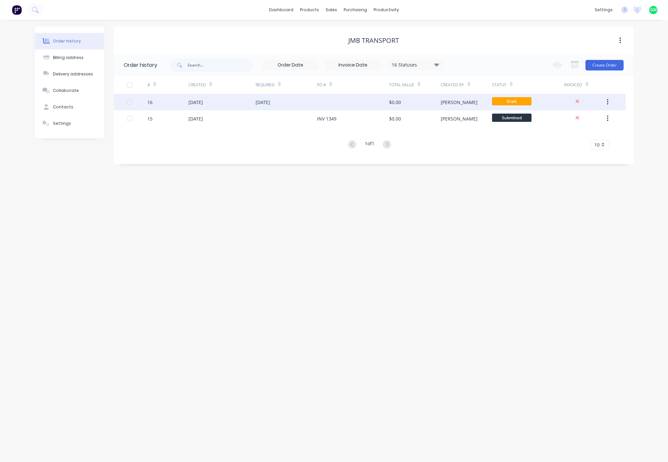
click at [610, 100] on button "button" at bounding box center [607, 102] width 15 height 12
click at [609, 100] on button "button" at bounding box center [607, 102] width 15 height 12
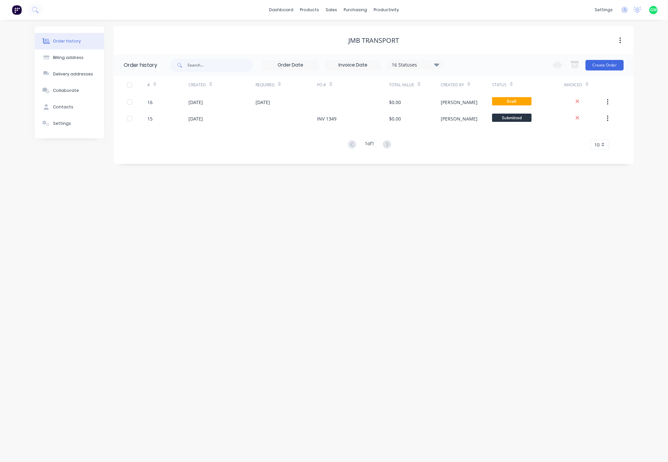
click at [371, 40] on div "JMB Transport" at bounding box center [373, 41] width 51 height 8
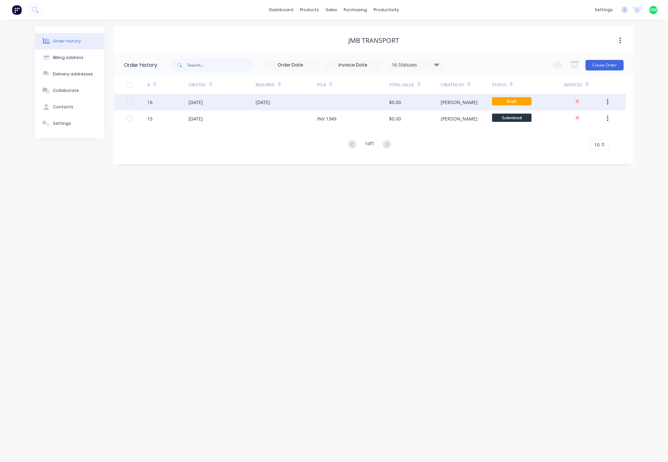
click at [612, 102] on button "button" at bounding box center [607, 102] width 15 height 12
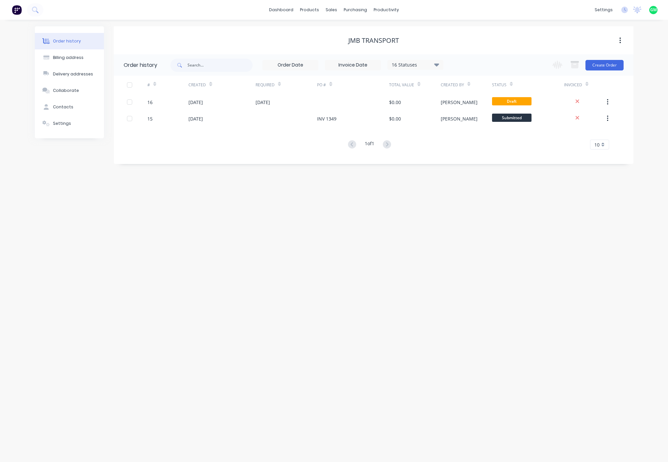
click at [165, 284] on div "Order history Billing address Delivery addresses Collaborate Contacts Settings …" at bounding box center [334, 241] width 668 height 442
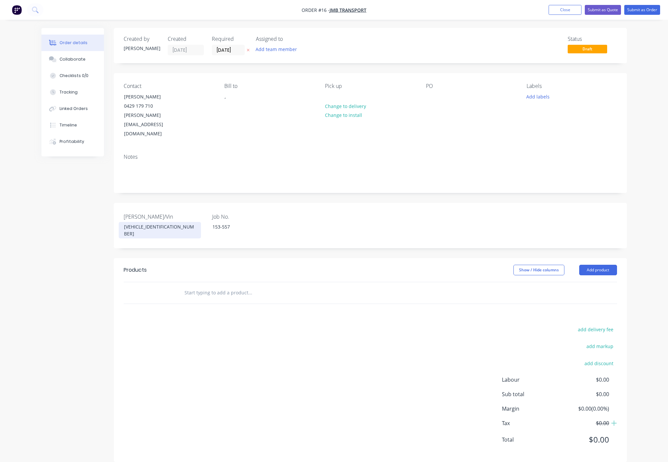
click at [150, 222] on div "6K9LL0AFRSL235192" at bounding box center [160, 230] width 82 height 16
click at [136, 84] on div "Contact" at bounding box center [169, 86] width 90 height 6
click at [337, 83] on div "Pick up" at bounding box center [370, 86] width 90 height 6
click at [152, 50] on div "Created by Glenn Created 01/10/25 Required 01/10/25 Assigned to Add team member" at bounding box center [223, 45] width 198 height 19
click at [125, 97] on div "Jayden Blain" at bounding box center [151, 96] width 55 height 9
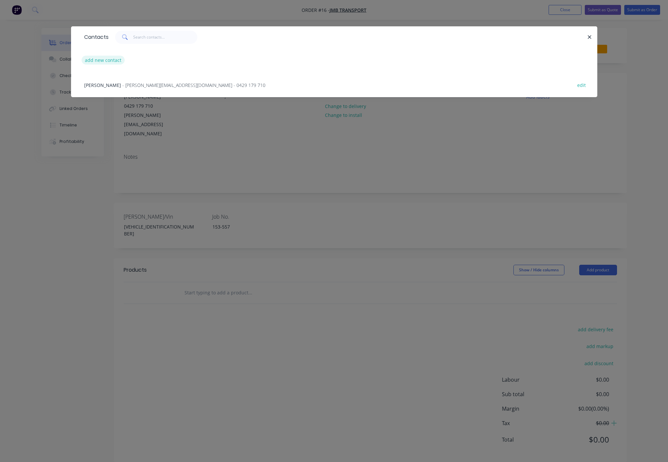
click at [110, 59] on button "add new contact" at bounding box center [103, 60] width 43 height 9
select select "AU"
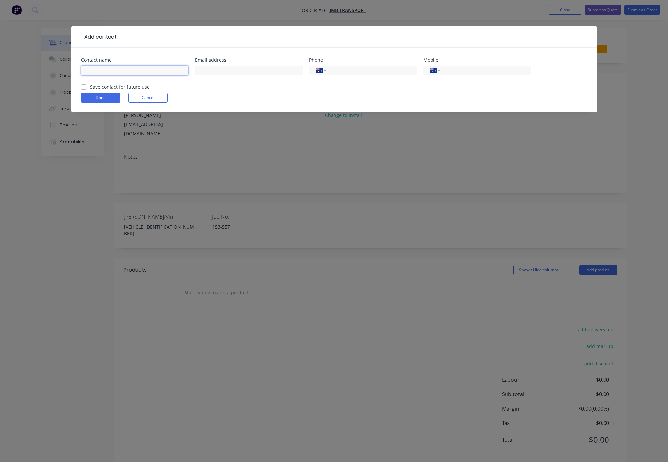
click at [115, 73] on input "text" at bounding box center [135, 70] width 108 height 10
click at [139, 66] on input "text" at bounding box center [135, 70] width 108 height 10
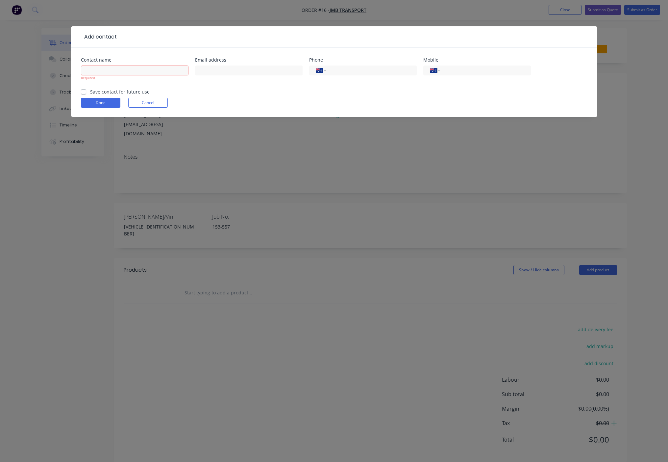
click at [496, 184] on div "Add contact Contact name Required Email address Phone International Afghanistan…" at bounding box center [334, 231] width 668 height 462
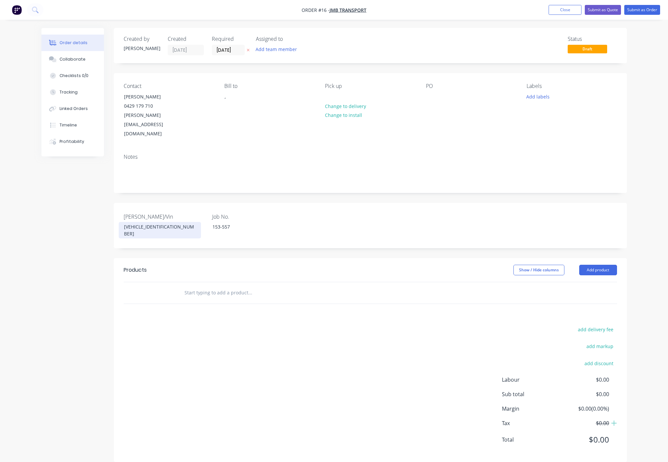
click at [152, 222] on div "6K9LL0AFRSL235192" at bounding box center [160, 230] width 82 height 16
click at [219, 222] on div "153-557" at bounding box center [248, 227] width 82 height 10
drag, startPoint x: 240, startPoint y: 205, endPoint x: 196, endPoint y: 203, distance: 43.5
click at [196, 203] on div "Rego/Vin 6K9LL0AFRSL235192 Job No. 153-557" at bounding box center [370, 225] width 513 height 45
click at [158, 222] on div "6K9LL0AFRSL235192" at bounding box center [160, 230] width 82 height 16
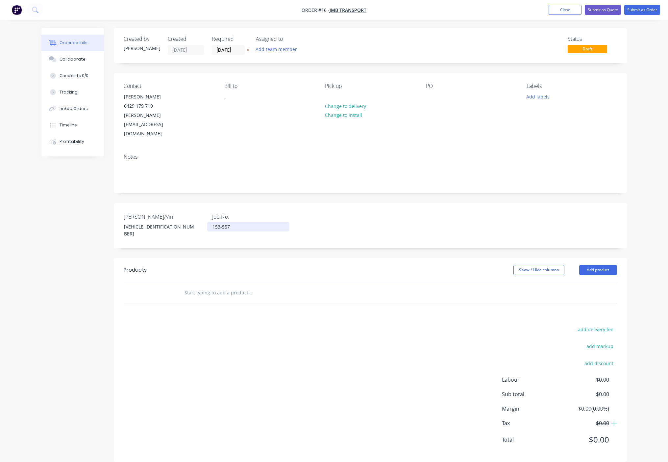
click at [219, 222] on div "153-557" at bounding box center [248, 227] width 82 height 10
drag, startPoint x: 234, startPoint y: 209, endPoint x: 178, endPoint y: 206, distance: 55.4
click at [178, 206] on div "Rego/Vin 6K9LL0AFRSL235192 Job No. 153-557" at bounding box center [370, 225] width 513 height 45
paste div
drag, startPoint x: 162, startPoint y: 209, endPoint x: 187, endPoint y: 204, distance: 24.8
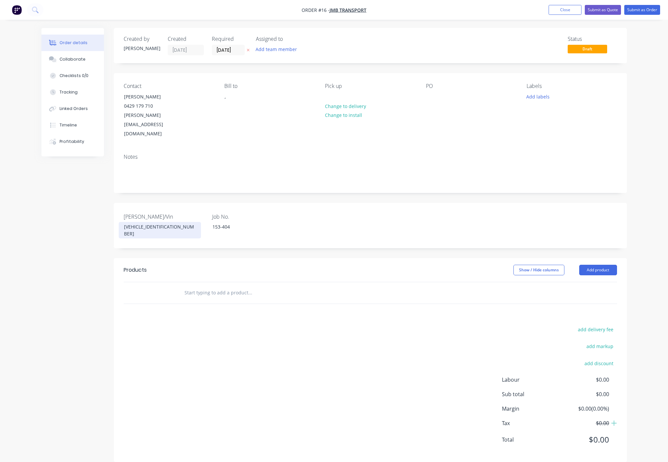
click at [162, 222] on div "6K9LL0AFRSL235192" at bounding box center [160, 230] width 82 height 16
drag, startPoint x: 168, startPoint y: 208, endPoint x: 69, endPoint y: 208, distance: 99.4
click at [69, 208] on div "Created by Glenn Created 01/10/25 Required 01/10/25 Assigned to Add team member…" at bounding box center [334, 250] width 586 height 444
paste div
click at [222, 284] on div "add delivery fee add markup add discount Labour $0.00 Sub total $0.00 Margin $0…" at bounding box center [371, 388] width 494 height 127
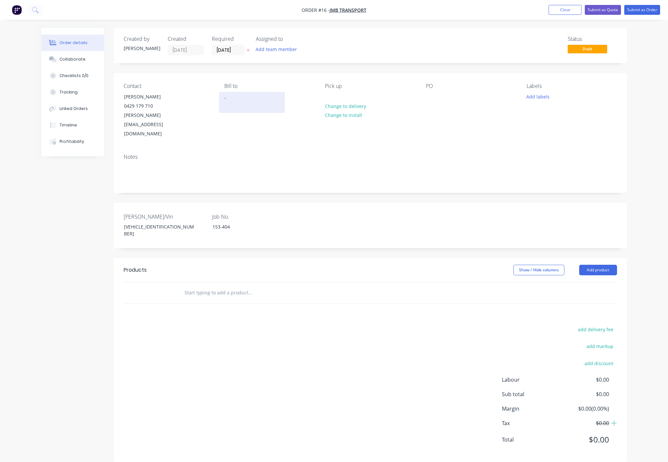
click at [243, 97] on div "," at bounding box center [252, 96] width 55 height 9
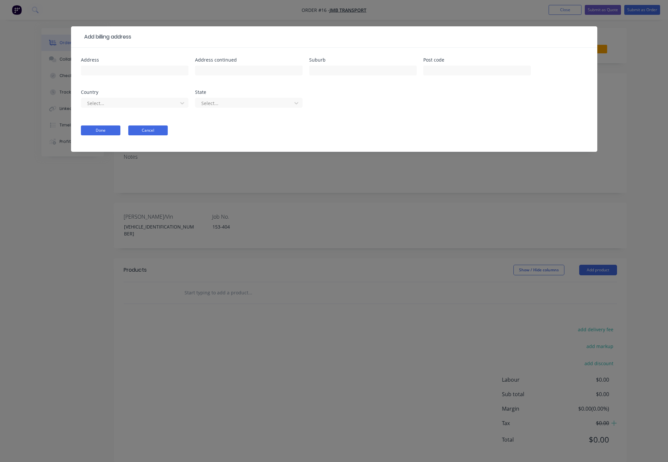
click at [159, 131] on button "Cancel" at bounding box center [147, 130] width 39 height 10
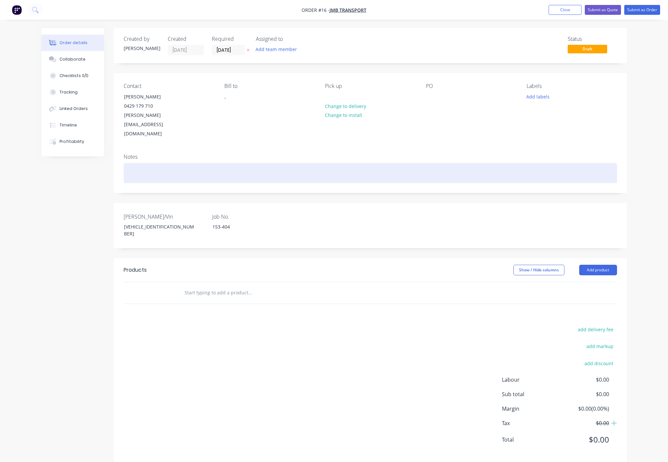
click at [139, 163] on div at bounding box center [371, 173] width 494 height 20
click at [371, 284] on html "Order #16 - JMB Transport Add product Close Submit as Quote Submit as Order Ord…" at bounding box center [334, 235] width 668 height 471
click at [190, 163] on div "Tandem Dolly, FK37" at bounding box center [371, 173] width 494 height 20
click at [174, 163] on div "Tandem Dolly, FK37" at bounding box center [371, 173] width 494 height 20
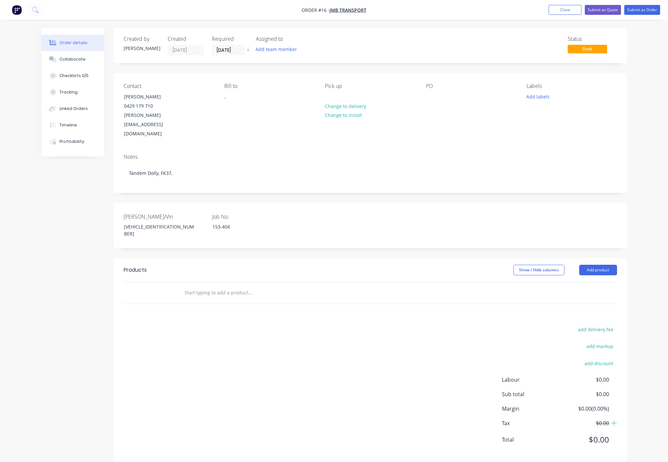
click at [345, 210] on div "Rego/Vin 6K9TAND0LSL235194 Job No. 153-404" at bounding box center [370, 225] width 513 height 45
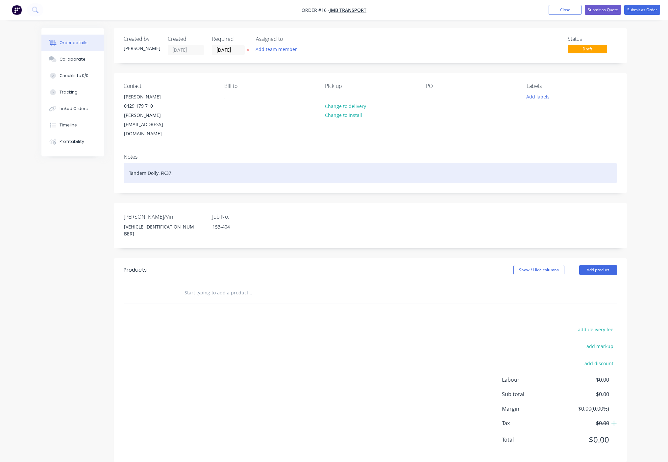
drag, startPoint x: 211, startPoint y: 163, endPoint x: 217, endPoint y: 158, distance: 7.6
click at [217, 163] on div "Tandem Dolly, FK37," at bounding box center [371, 173] width 494 height 20
click at [160, 163] on div "Tandem Dolly, FK37, K-Hitch Greaseless" at bounding box center [371, 173] width 494 height 20
drag, startPoint x: 249, startPoint y: 150, endPoint x: 267, endPoint y: 165, distance: 23.1
click at [251, 163] on div "Tandem Dolly, Spring, FK37, K-Hitch Greaseless" at bounding box center [371, 173] width 494 height 20
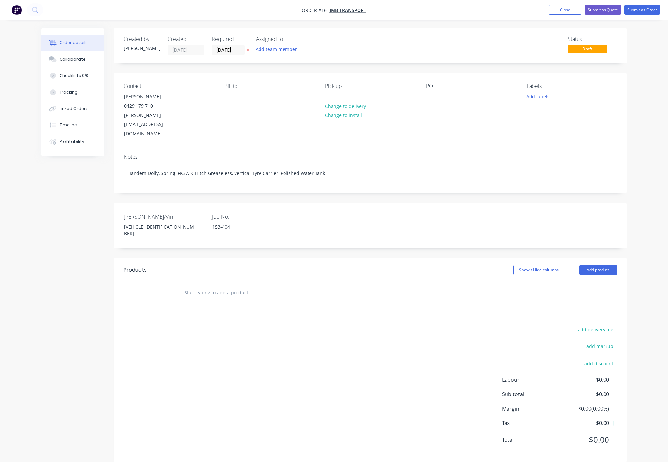
click at [233, 284] on div "add delivery fee add markup add discount Labour $0.00 Sub total $0.00 Margin $0…" at bounding box center [371, 388] width 494 height 127
click at [339, 284] on div "add delivery fee add markup add discount Labour $0.00 Sub total $0.00 Margin $0…" at bounding box center [371, 388] width 494 height 127
click at [214, 48] on input "01/10/25" at bounding box center [228, 50] width 32 height 10
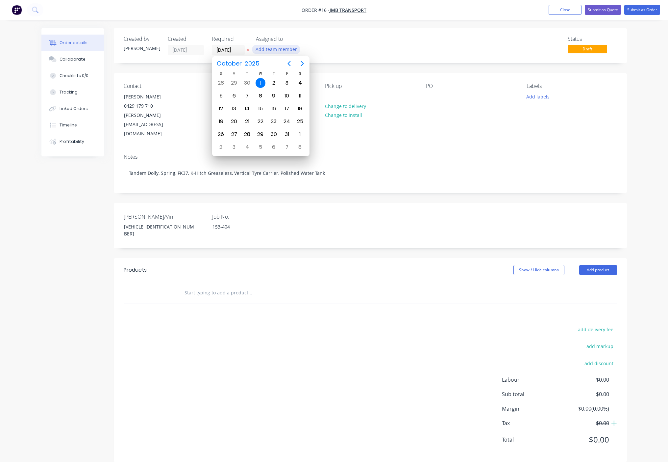
click at [287, 51] on button "Add team member" at bounding box center [276, 49] width 48 height 9
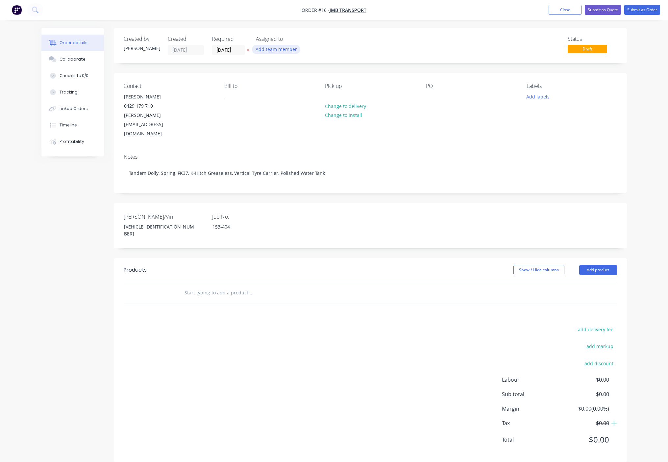
click at [272, 51] on button "Add team member" at bounding box center [276, 49] width 48 height 9
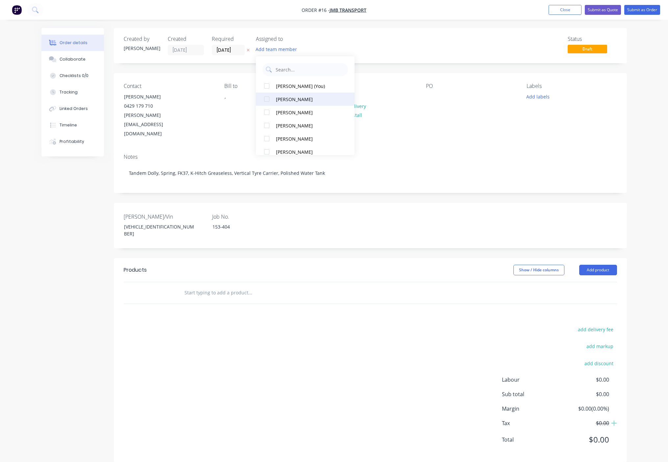
click at [265, 102] on div at bounding box center [266, 98] width 13 height 13
click at [267, 109] on div at bounding box center [266, 112] width 13 height 13
click at [267, 125] on div at bounding box center [266, 125] width 13 height 13
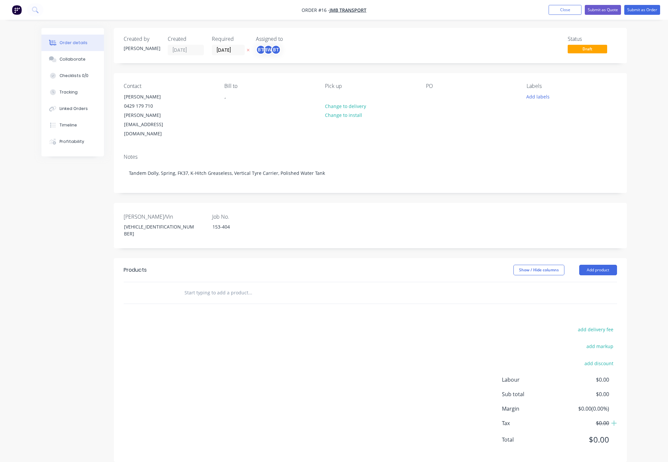
click at [385, 41] on div "Status Draft" at bounding box center [469, 45] width 295 height 19
drag, startPoint x: 636, startPoint y: 11, endPoint x: 640, endPoint y: 53, distance: 42.4
click at [640, 53] on div "Order #16 - JMB Transport Add product Close Submit as Quote Submit as Order Ord…" at bounding box center [334, 235] width 668 height 471
click at [611, 10] on button "Submit as Quote" at bounding box center [603, 10] width 36 height 10
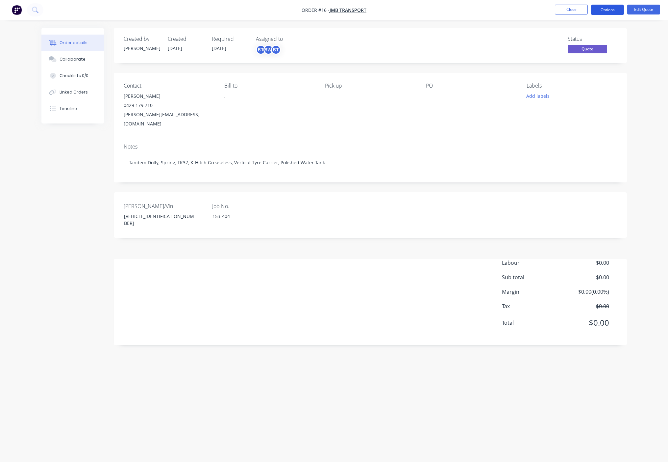
click at [604, 9] on button "Options" at bounding box center [607, 10] width 33 height 11
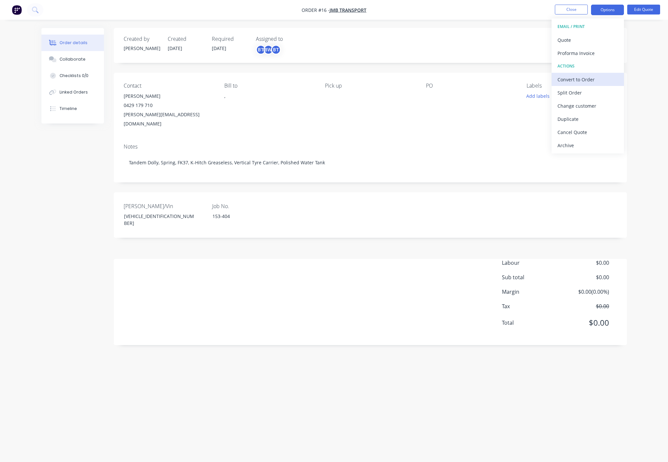
click at [589, 79] on div "Convert to Order" at bounding box center [588, 80] width 61 height 10
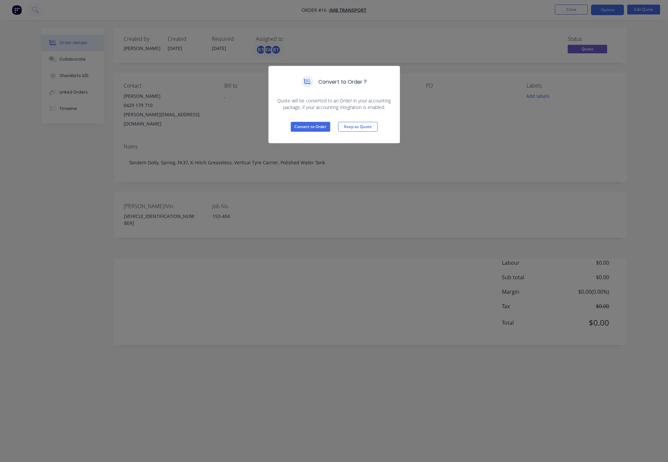
click at [434, 97] on div "Convert to Order ? Quote will be converted to an Order in your accounting packa…" at bounding box center [334, 231] width 668 height 462
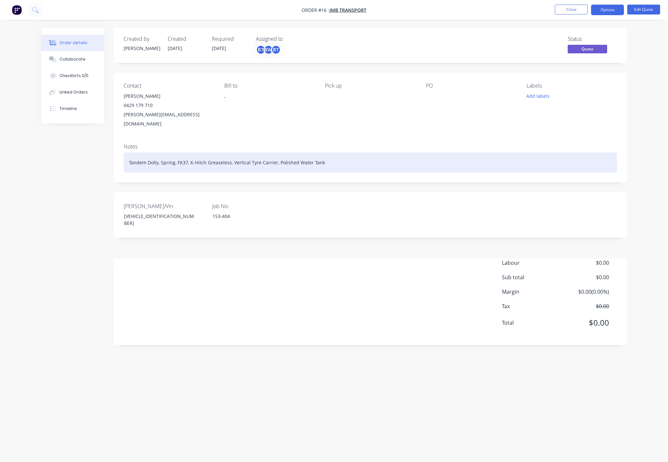
drag, startPoint x: 445, startPoint y: 165, endPoint x: 441, endPoint y: 160, distance: 7.5
click at [443, 163] on div "Notes Tandem Dolly, Spring, FK37, K-Hitch Greaseless, Vertical Tyre Carrier, Po…" at bounding box center [370, 160] width 513 height 44
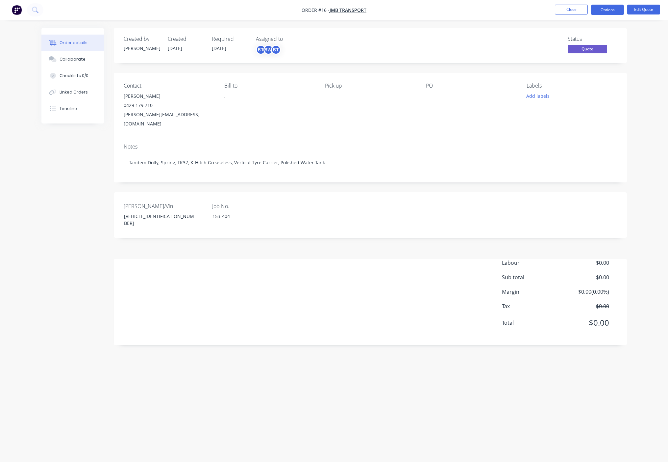
click at [327, 284] on div "Labour $0.00 Sub total $0.00 Margin $0.00 ( 0.00 %) Tax $0.00 Total $0.00" at bounding box center [371, 297] width 494 height 76
drag, startPoint x: 319, startPoint y: 266, endPoint x: 307, endPoint y: 268, distance: 12.4
click at [316, 267] on div "Labour $0.00 Sub total $0.00 Margin $0.00 ( 0.00 %) Tax $0.00 Total $0.00" at bounding box center [371, 297] width 494 height 76
click at [343, 7] on span "JMB Transport" at bounding box center [348, 10] width 37 height 6
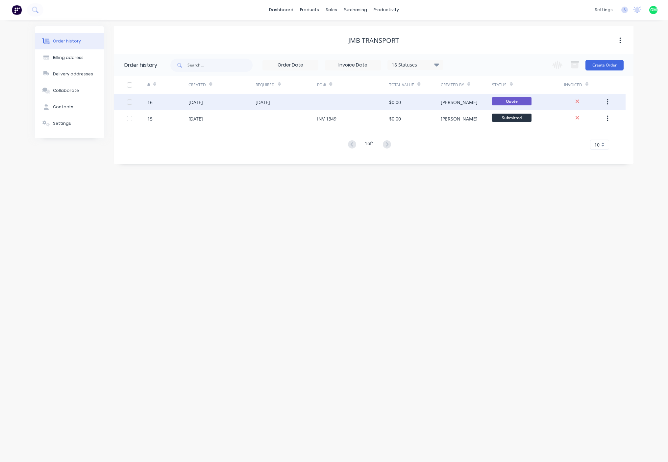
click at [274, 106] on div "01 Oct 2025" at bounding box center [287, 102] width 62 height 16
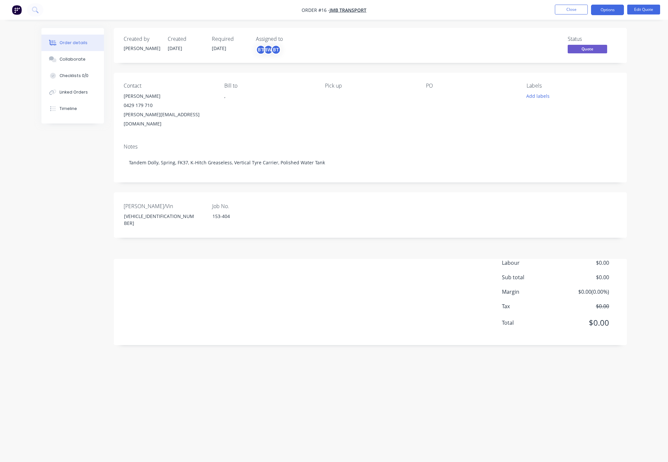
drag, startPoint x: 243, startPoint y: 52, endPoint x: 209, endPoint y: 44, distance: 35.7
click at [242, 52] on div "Required 01/10/25" at bounding box center [230, 45] width 36 height 19
click at [208, 42] on div "Created by Glenn Created 01/10/25 Required 01/10/25 Assigned to BT BW BT" at bounding box center [223, 45] width 198 height 19
click at [645, 12] on button "Edit Quote" at bounding box center [643, 10] width 33 height 10
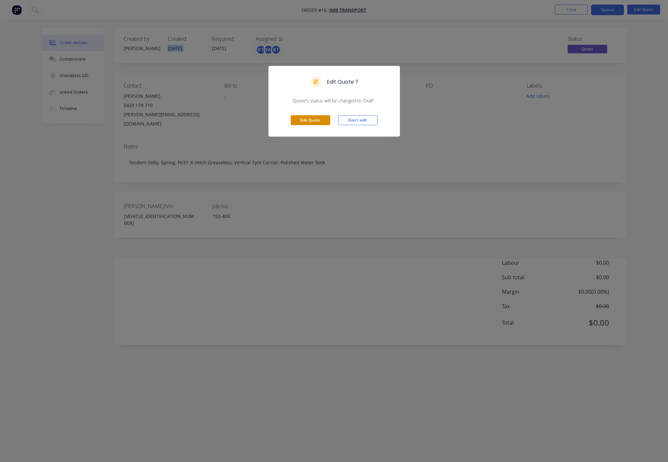
click at [318, 122] on button "Edit Quote" at bounding box center [310, 120] width 39 height 10
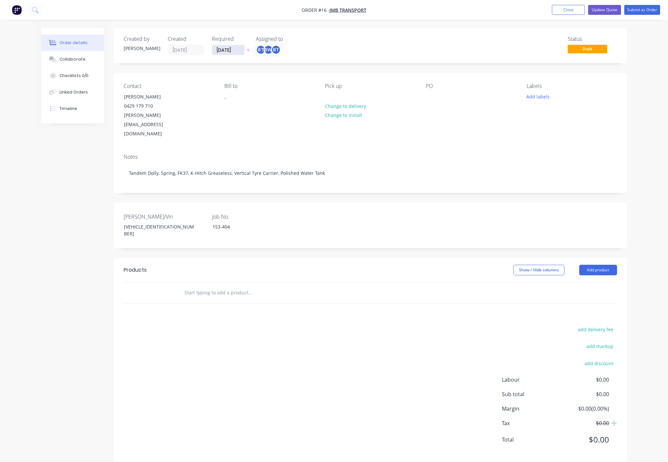
drag, startPoint x: 224, startPoint y: 49, endPoint x: 221, endPoint y: 50, distance: 3.4
click at [223, 50] on input "01/10/25" at bounding box center [228, 50] width 32 height 10
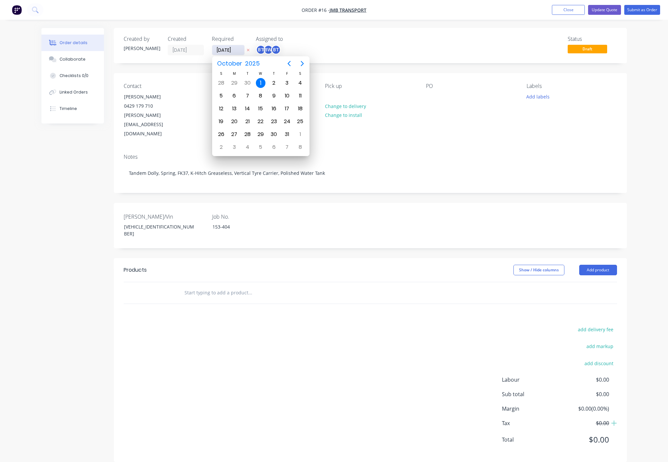
drag, startPoint x: 219, startPoint y: 50, endPoint x: 222, endPoint y: 50, distance: 3.3
click at [219, 50] on input "01/10/25" at bounding box center [228, 50] width 32 height 10
click at [223, 101] on div "5" at bounding box center [221, 95] width 13 height 13
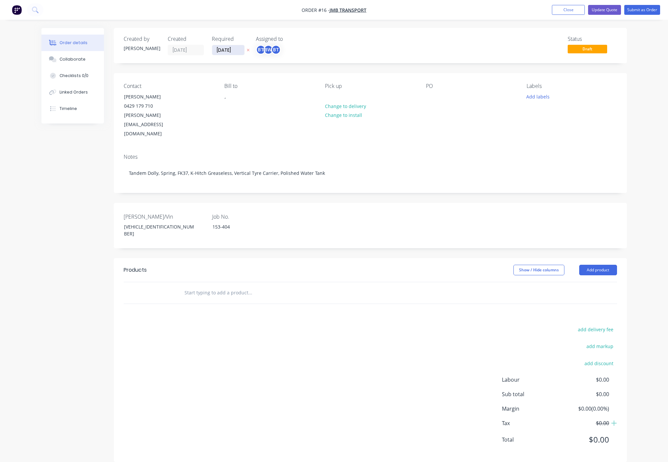
click at [226, 53] on input "05/10/25" at bounding box center [228, 50] width 32 height 10
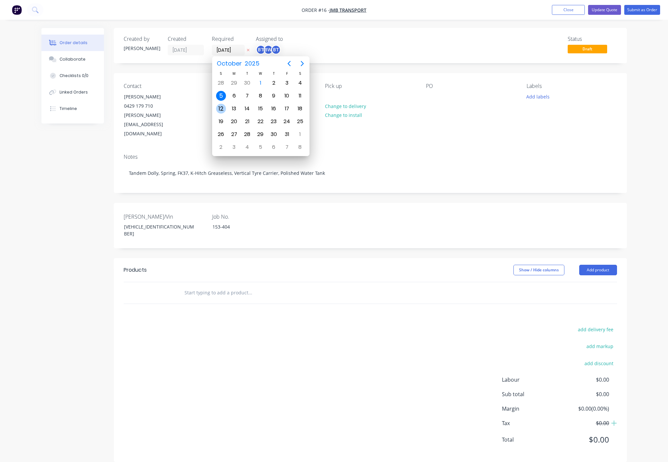
click at [223, 109] on div "12" at bounding box center [221, 109] width 10 height 10
type input "12/10/25"
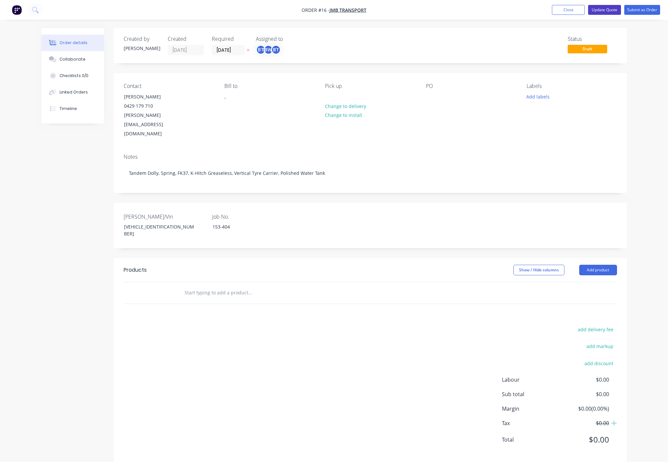
click at [599, 10] on button "Update Quote" at bounding box center [604, 10] width 33 height 10
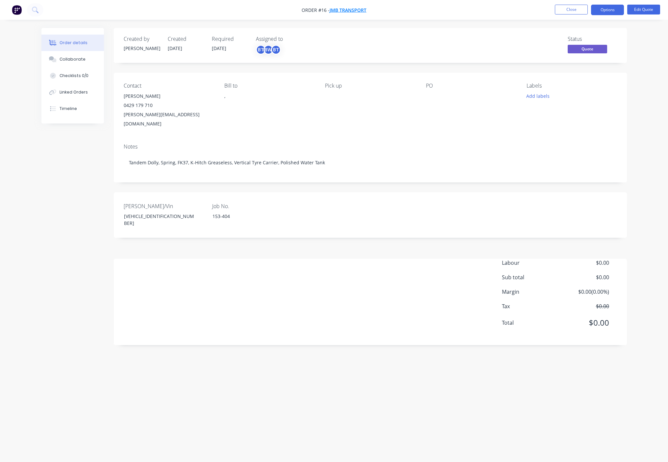
click at [345, 8] on span "JMB Transport" at bounding box center [348, 10] width 37 height 6
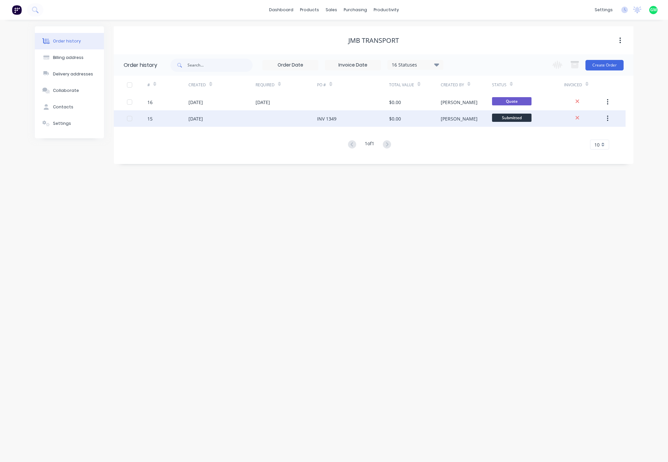
click at [203, 122] on div "23 Sep 2025" at bounding box center [196, 118] width 14 height 7
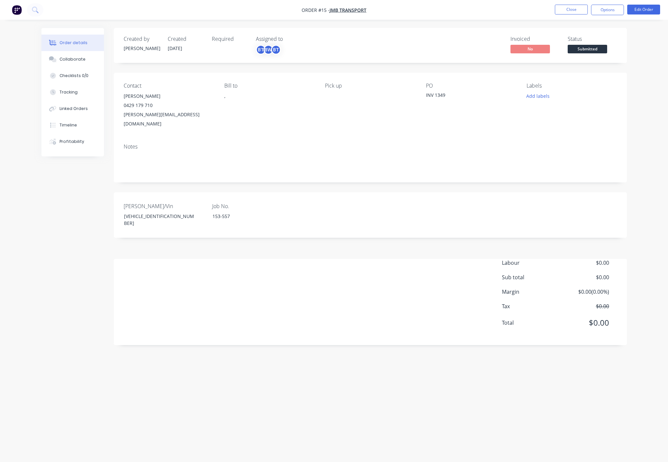
click at [228, 44] on div "Required" at bounding box center [230, 45] width 36 height 19
click at [640, 7] on button "Edit Order" at bounding box center [643, 10] width 33 height 10
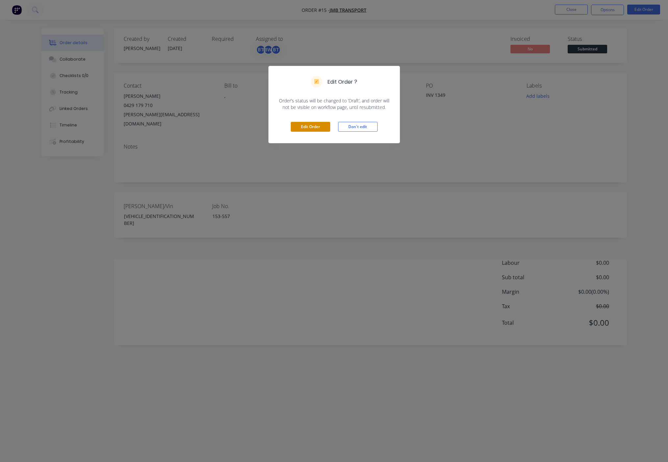
click at [309, 125] on button "Edit Order" at bounding box center [310, 127] width 39 height 10
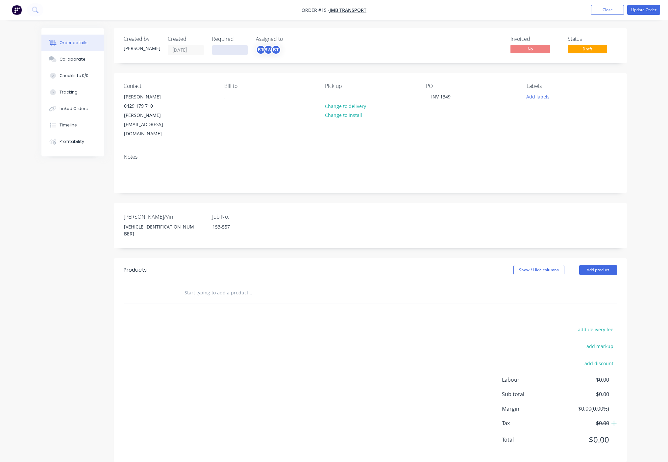
click at [235, 50] on input at bounding box center [230, 50] width 36 height 10
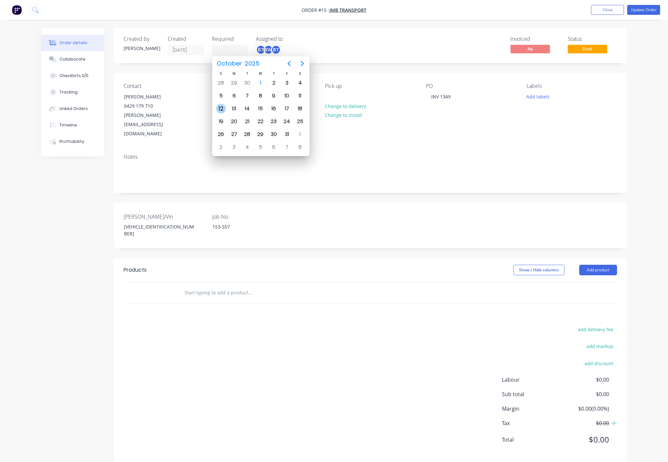
click at [222, 110] on div "12" at bounding box center [221, 109] width 10 height 10
type input "12/10/25"
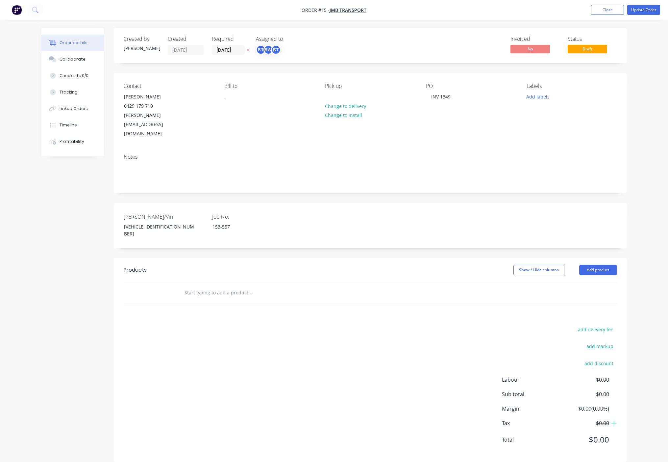
click at [645, 15] on nav "Order #15 - JMB Transport Add product Close Update Order" at bounding box center [334, 10] width 668 height 20
click at [647, 9] on button "Update Order" at bounding box center [643, 10] width 33 height 10
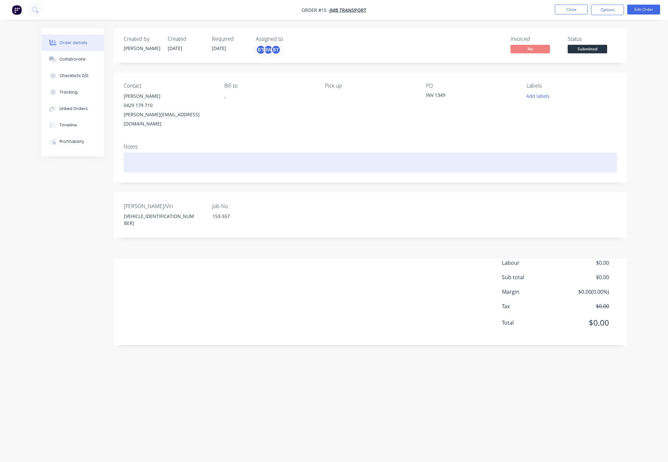
drag, startPoint x: 319, startPoint y: 148, endPoint x: 315, endPoint y: 136, distance: 13.5
click at [316, 140] on div "Notes" at bounding box center [370, 160] width 513 height 44
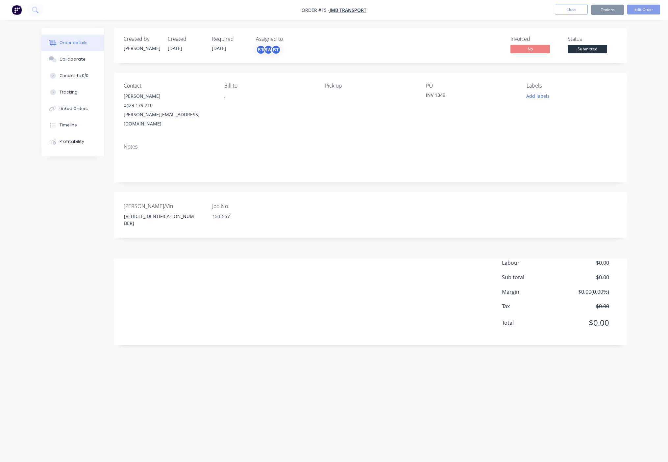
click at [650, 97] on div "Order details Collaborate Checklists 0/0 Tracking Linked Orders Timeline Profit…" at bounding box center [334, 231] width 668 height 462
click at [232, 211] on div "153-557" at bounding box center [248, 216] width 82 height 10
click at [229, 211] on div "153-557" at bounding box center [248, 216] width 82 height 10
drag, startPoint x: 235, startPoint y: 205, endPoint x: 201, endPoint y: 208, distance: 34.0
click at [201, 208] on div "Rego/Vin 6K9LL0AFRSL235192 Job No. 153-557" at bounding box center [370, 214] width 513 height 45
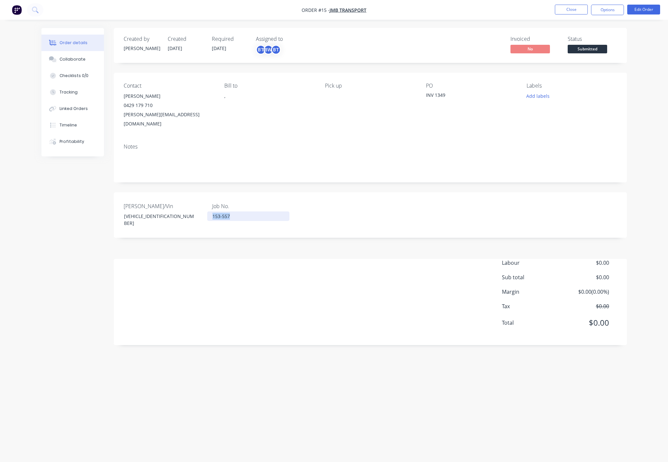
paste div
click at [282, 259] on div "Labour $0.00 Sub total $0.00 Margin $0.00 ( 0.00 %) Tax $0.00 Total $0.00" at bounding box center [371, 297] width 494 height 76
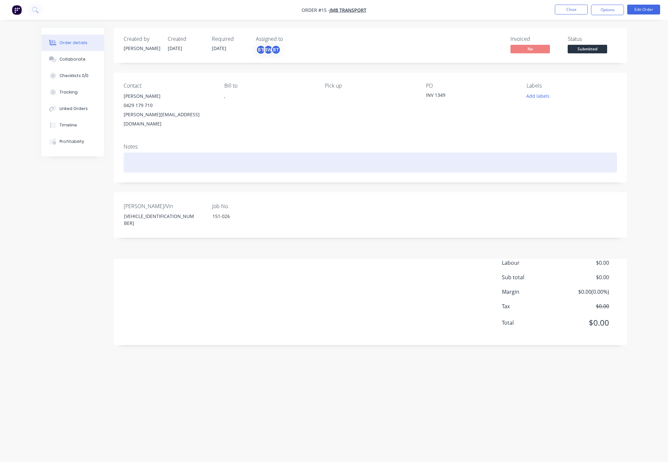
drag, startPoint x: 257, startPoint y: 153, endPoint x: 248, endPoint y: 158, distance: 10.7
click at [256, 153] on div at bounding box center [371, 162] width 494 height 20
drag, startPoint x: 163, startPoint y: 158, endPoint x: 168, endPoint y: 158, distance: 5.6
click at [164, 158] on div at bounding box center [371, 162] width 494 height 20
click at [275, 152] on div "Quad 4.2m, KF36, Hyd Suspension, Tri-Fold, Kohler Petrol" at bounding box center [371, 162] width 494 height 20
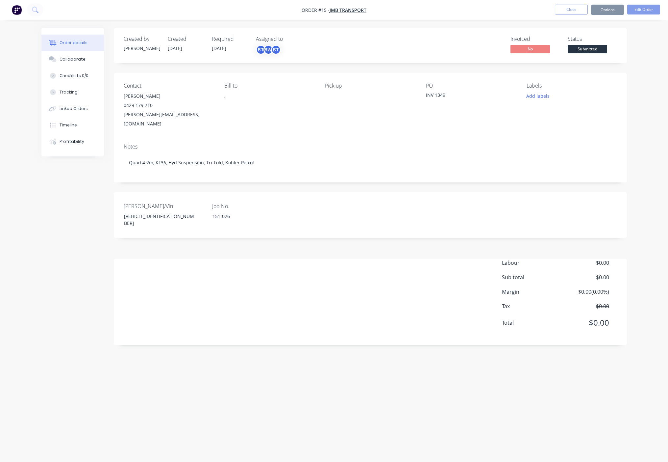
drag, startPoint x: 388, startPoint y: 350, endPoint x: 381, endPoint y: 347, distance: 7.7
click at [387, 284] on div "Created by DWAYNE Created 23/09/25 Required 12/10/25 Assigned to BT BW BT Invoi…" at bounding box center [334, 218] width 586 height 381
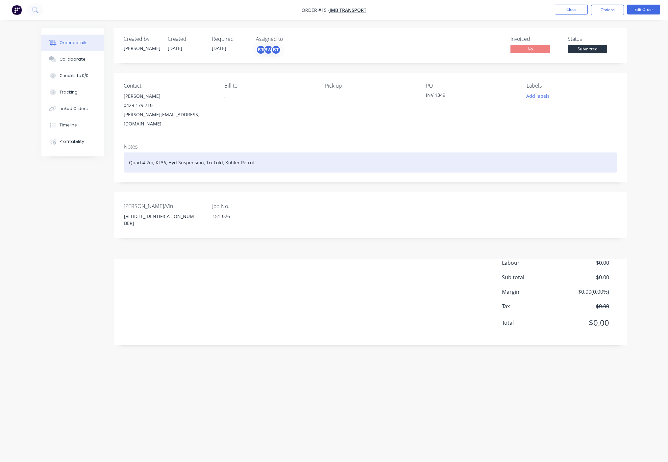
click at [343, 161] on div "Quad 4.2m, KF36, Hyd Suspension, Tri-Fold, Kohler Petrol" at bounding box center [371, 162] width 494 height 20
drag, startPoint x: 251, startPoint y: 155, endPoint x: 117, endPoint y: 156, distance: 133.9
click at [117, 156] on div "Notes Quad 4.2m, KF36, Hyd Suspension, Tri-Fold, Kohler Petrol" at bounding box center [370, 160] width 513 height 44
copy div "Quad 4.2m, KF36, Hyd Suspension, Tri-Fold, Kohler Petrol"
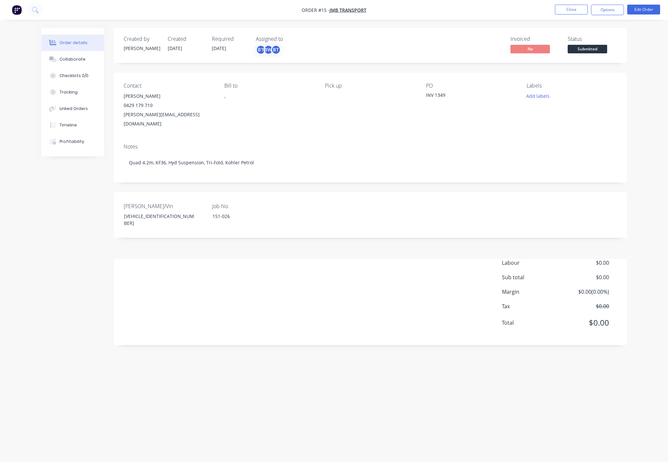
click at [443, 16] on nav "Order #15 - JMB Transport Close Options Edit Order" at bounding box center [334, 10] width 668 height 20
click at [573, 9] on button "Close" at bounding box center [571, 10] width 33 height 10
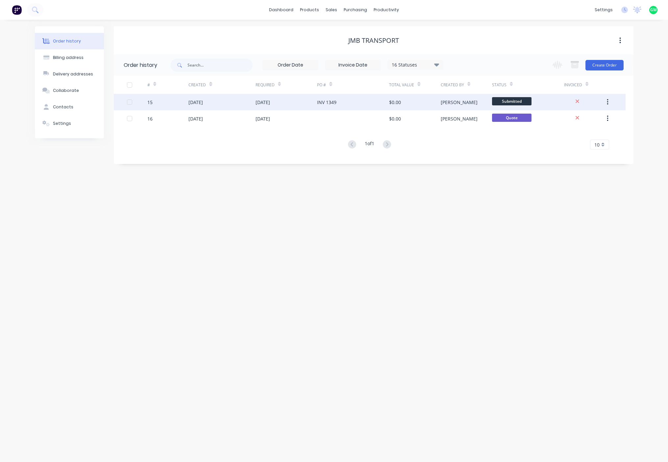
click at [268, 106] on div "12 Oct 2025" at bounding box center [287, 102] width 62 height 16
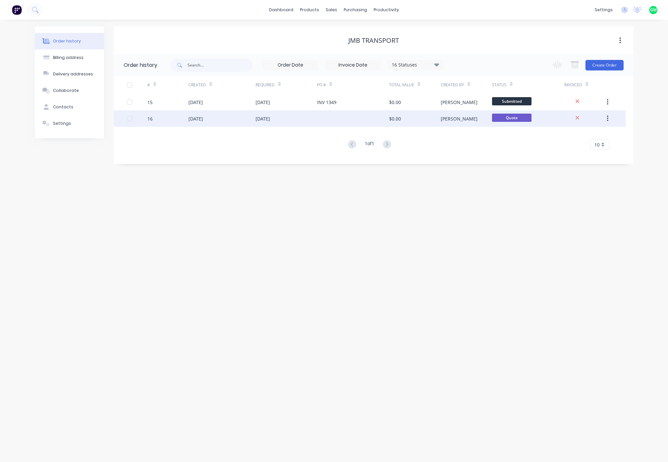
drag, startPoint x: 328, startPoint y: 304, endPoint x: 287, endPoint y: 117, distance: 191.0
click at [319, 275] on div "Order history Billing address Delivery addresses Collaborate Contacts Settings …" at bounding box center [334, 241] width 668 height 442
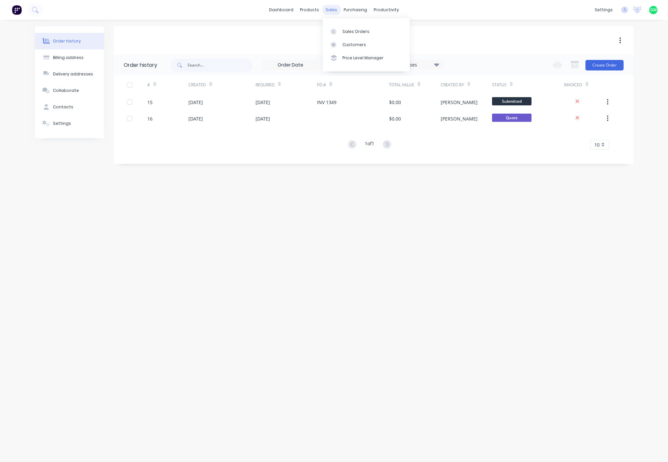
click at [327, 10] on div "sales" at bounding box center [331, 10] width 18 height 10
click at [346, 30] on div "Sales Orders" at bounding box center [356, 32] width 27 height 6
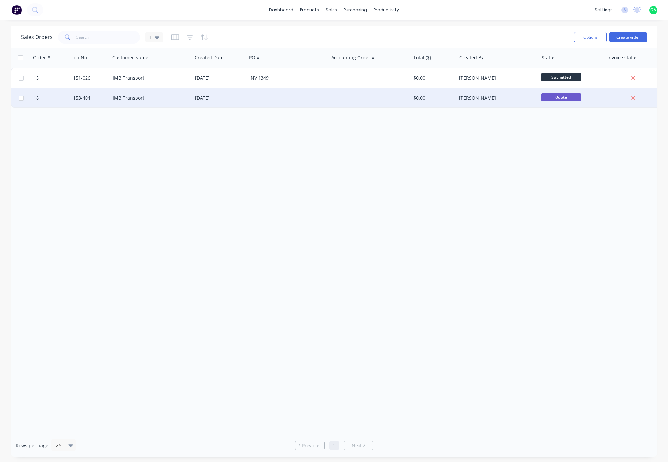
drag, startPoint x: 230, startPoint y: 207, endPoint x: 85, endPoint y: 89, distance: 186.6
click at [227, 208] on div "Order # Job No. Customer Name Created Date PO # Accounting Order # Total ($) Cr…" at bounding box center [334, 241] width 647 height 386
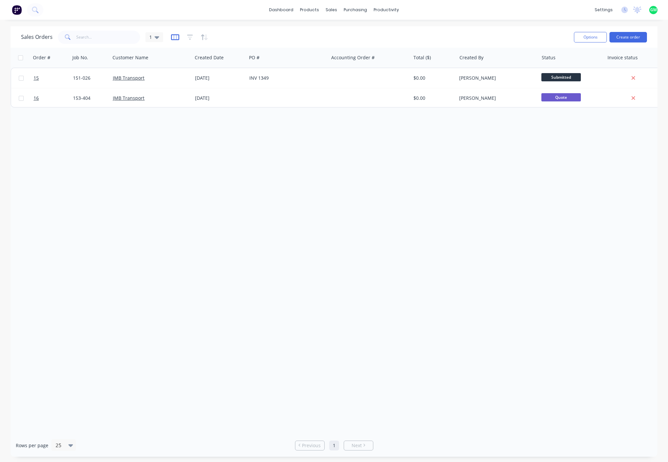
click at [176, 39] on icon "button" at bounding box center [175, 37] width 8 height 7
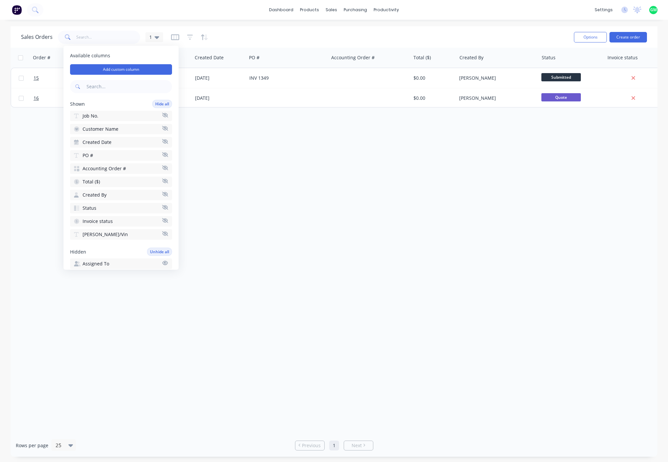
click at [324, 284] on div "Order # Job No. Customer Name Created Date PO # Accounting Order # Total ($) Cr…" at bounding box center [334, 241] width 647 height 386
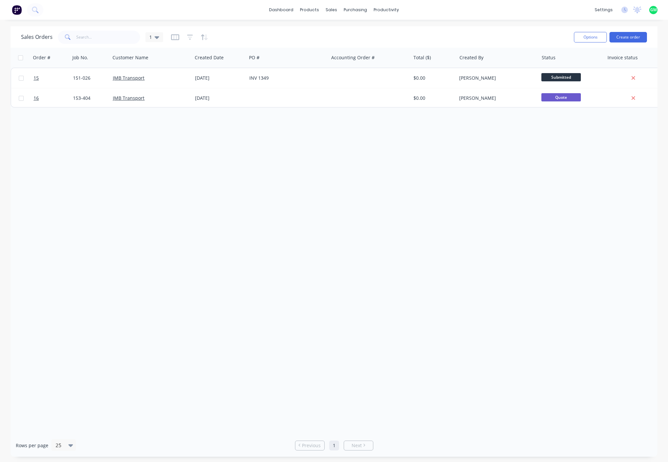
click at [213, 174] on div "Order # Job No. Customer Name Created Date PO # Accounting Order # Total ($) Cr…" at bounding box center [334, 241] width 647 height 386
drag, startPoint x: 207, startPoint y: 62, endPoint x: 182, endPoint y: 64, distance: 25.1
click at [182, 64] on div "Created Date" at bounding box center [196, 58] width 54 height 20
click at [193, 234] on div "Order # Job No. Customer Name Created Date PO # Accounting Order # Total ($) Cr…" at bounding box center [334, 241] width 647 height 386
click at [625, 35] on button "Create order" at bounding box center [629, 37] width 38 height 11
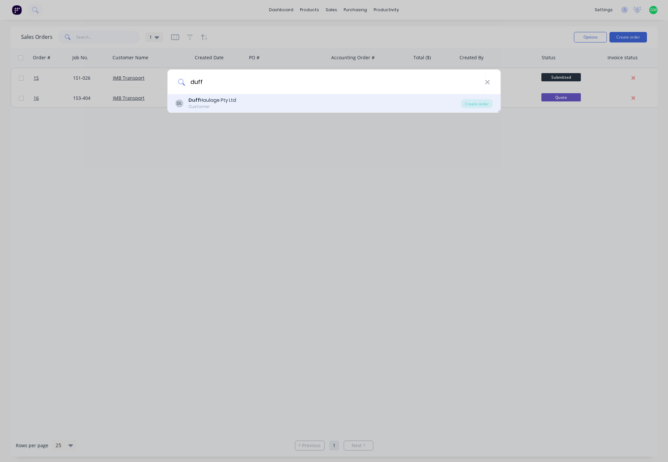
type input "duff"
click at [215, 98] on div "Duff Haulage Pty Ltd" at bounding box center [213, 100] width 48 height 7
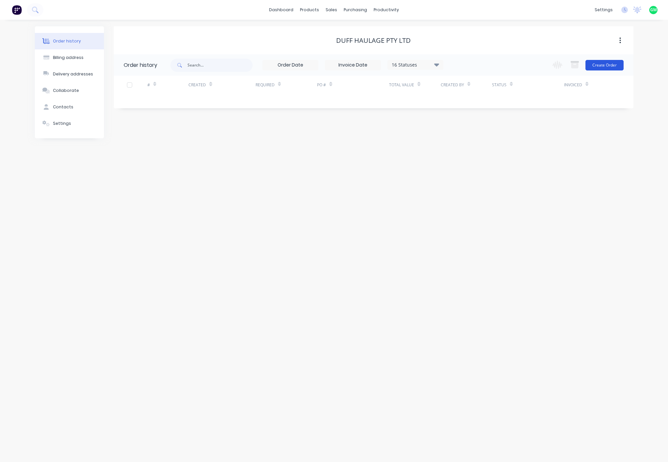
click at [606, 69] on button "Create Order" at bounding box center [605, 65] width 38 height 11
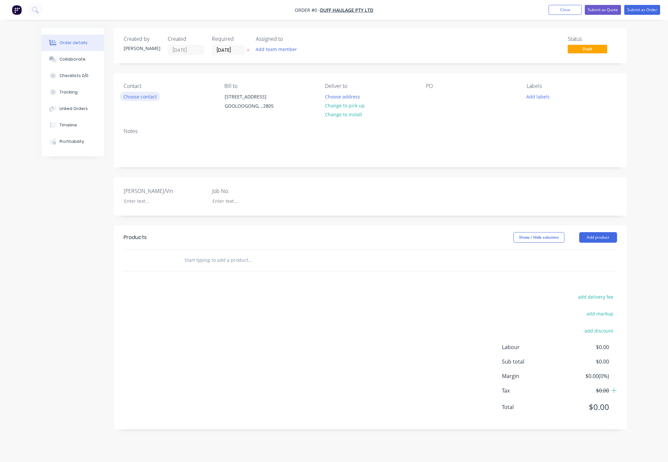
click at [154, 98] on button "Choose contact" at bounding box center [140, 96] width 40 height 9
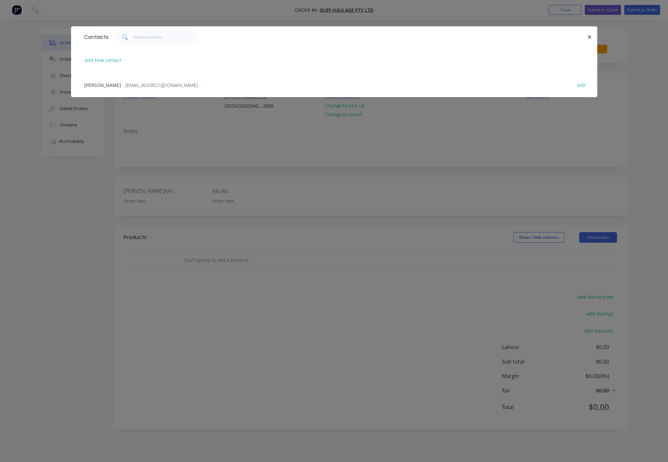
click at [148, 86] on span "- duffhaulage@hotmail.com -" at bounding box center [161, 85] width 78 height 6
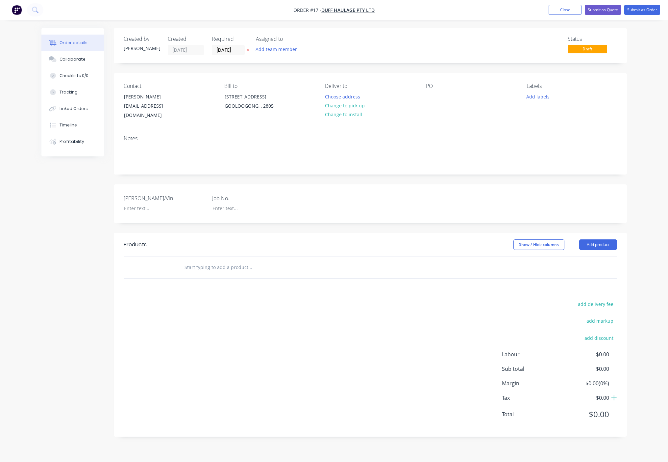
click at [299, 284] on div "Products Show / Hide columns Add product add delivery fee add markup add discou…" at bounding box center [370, 335] width 513 height 204
click at [262, 130] on div "Notes" at bounding box center [370, 152] width 513 height 44
click at [130, 204] on div at bounding box center [160, 208] width 82 height 10
drag, startPoint x: 144, startPoint y: 201, endPoint x: 176, endPoint y: 209, distance: 32.6
click at [144, 203] on div at bounding box center [160, 208] width 82 height 10
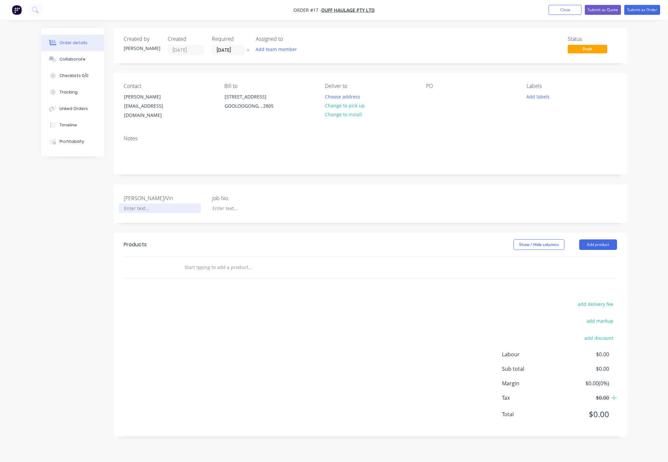
paste div
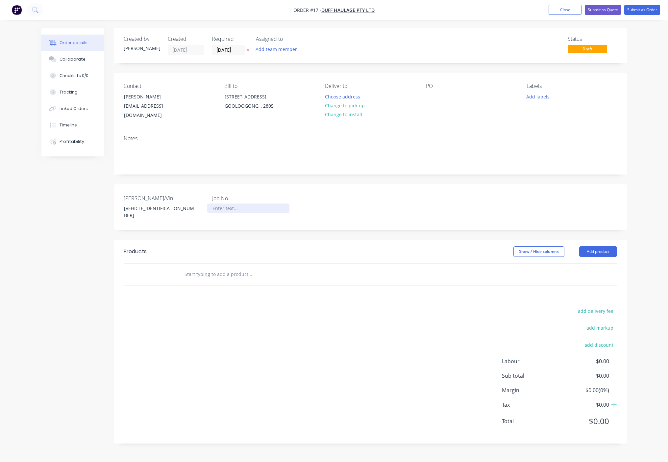
click at [227, 203] on div at bounding box center [248, 208] width 82 height 10
click at [140, 194] on label "Rego/Vin" at bounding box center [165, 198] width 82 height 8
drag, startPoint x: 140, startPoint y: 190, endPoint x: 132, endPoint y: 190, distance: 8.9
click at [132, 194] on label "Rego/Vin" at bounding box center [165, 198] width 82 height 8
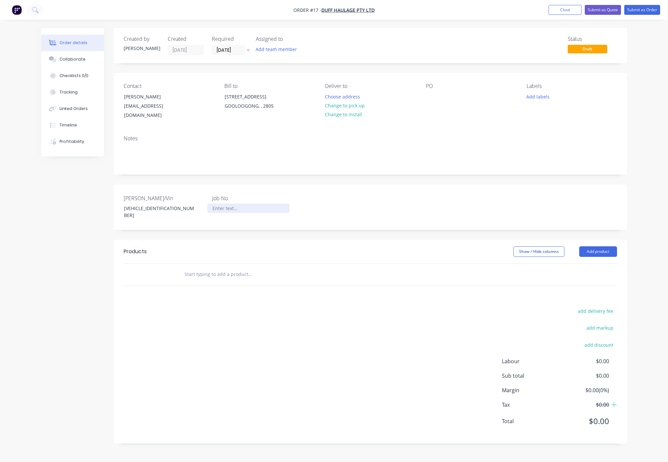
click at [242, 203] on div at bounding box center [248, 208] width 82 height 10
click at [228, 203] on div at bounding box center [248, 208] width 82 height 10
paste div
click at [340, 193] on div "Rego/Vin 6K9LL0ADRSL235193 Job No. 152-557" at bounding box center [370, 206] width 513 height 45
drag, startPoint x: 210, startPoint y: 367, endPoint x: 223, endPoint y: 339, distance: 30.3
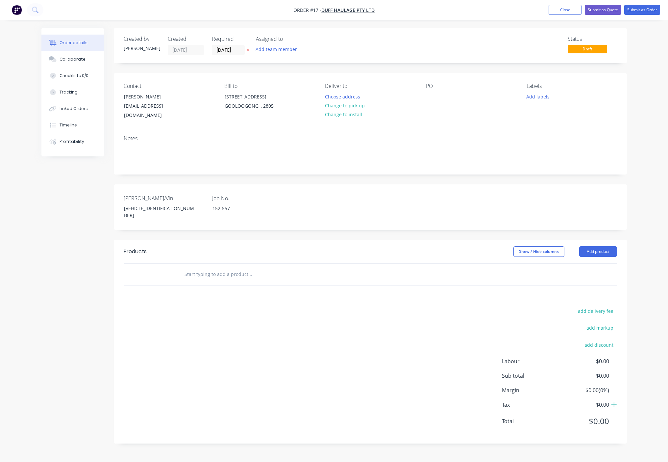
click at [210, 284] on div "add delivery fee add markup add discount Labour $0.00 Sub total $0.00 Margin $0…" at bounding box center [371, 369] width 494 height 127
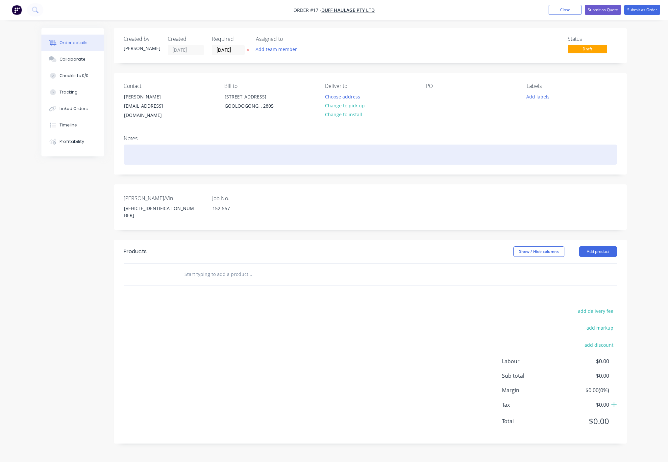
click at [163, 146] on div at bounding box center [371, 154] width 494 height 20
click at [137, 153] on div at bounding box center [371, 154] width 494 height 20
click at [283, 157] on div "Tri, KF37, K-Hitch Ais Suspension, Tri-Fold, Kohler Petrol" at bounding box center [371, 154] width 494 height 20
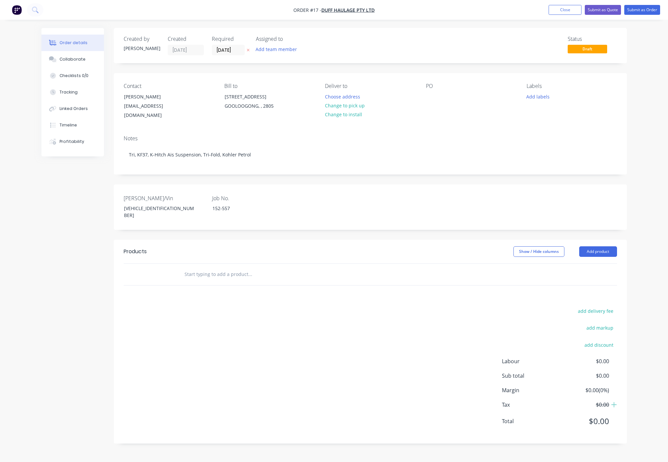
click at [306, 284] on div "add delivery fee add markup add discount Labour $0.00 Sub total $0.00 Margin $0…" at bounding box center [371, 369] width 494 height 127
click at [176, 246] on div "Products" at bounding box center [176, 251] width 105 height 11
click at [235, 249] on header "Products Show / Hide columns Add product" at bounding box center [370, 252] width 513 height 24
click at [230, 267] on input "text" at bounding box center [250, 273] width 132 height 13
click at [322, 284] on div "add delivery fee add markup add discount Labour $0.00 Sub total $0.00 Margin $0…" at bounding box center [371, 369] width 494 height 127
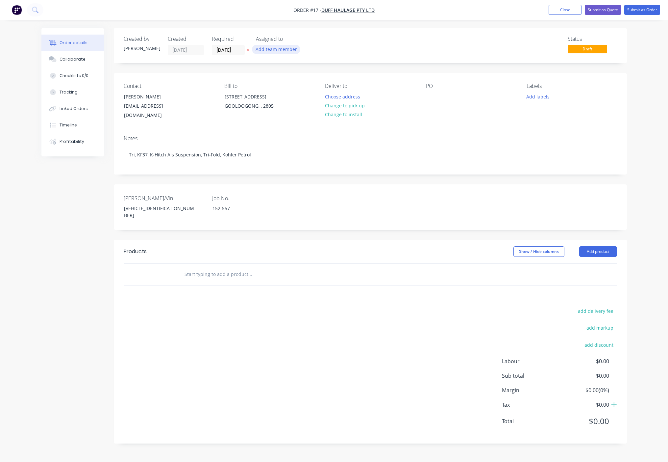
click at [281, 46] on button "Add team member" at bounding box center [276, 49] width 48 height 9
click at [275, 98] on button "[PERSON_NAME]" at bounding box center [305, 98] width 99 height 13
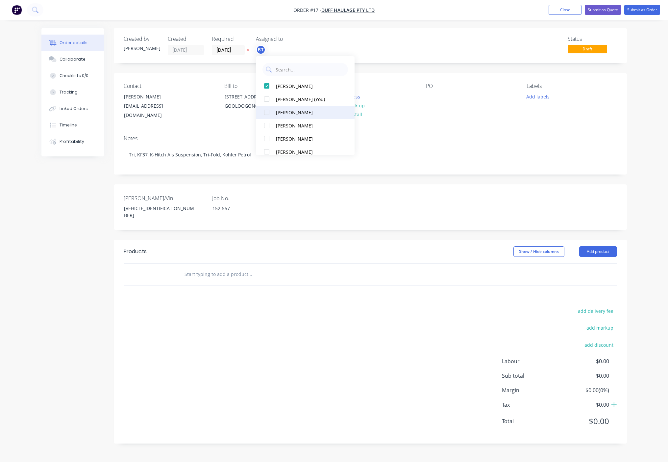
click at [277, 113] on div "[PERSON_NAME]" at bounding box center [309, 112] width 66 height 7
click at [282, 127] on div "[PERSON_NAME]" at bounding box center [309, 125] width 66 height 7
click at [321, 284] on div "add delivery fee add markup add discount Labour $0.00 Sub total $0.00 Margin $0…" at bounding box center [371, 369] width 494 height 127
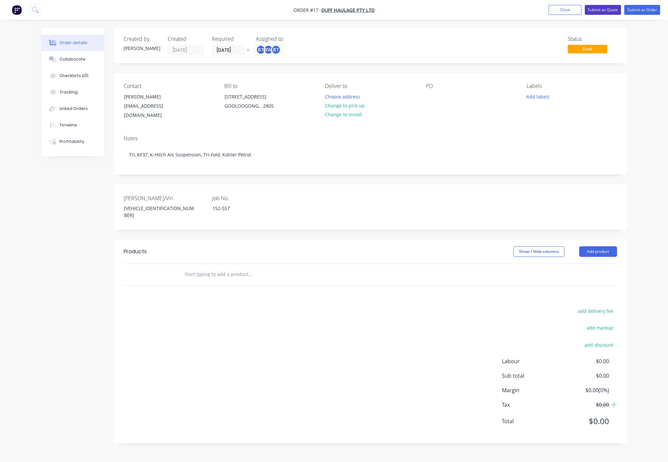
click at [611, 10] on button "Submit as Quote" at bounding box center [603, 10] width 36 height 10
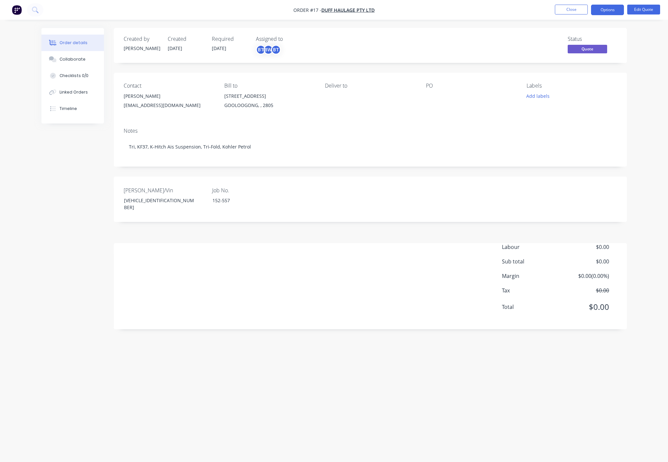
click at [207, 284] on div "Labour $0.00 Sub total $0.00 Margin $0.00 ( 0.00 %) Tax $0.00 Total $0.00" at bounding box center [371, 281] width 494 height 76
click at [567, 15] on nav "Order #17 - Duff Haulage Pty Ltd Close Options Edit Quote" at bounding box center [334, 10] width 668 height 20
click at [569, 10] on button "Close" at bounding box center [571, 10] width 33 height 10
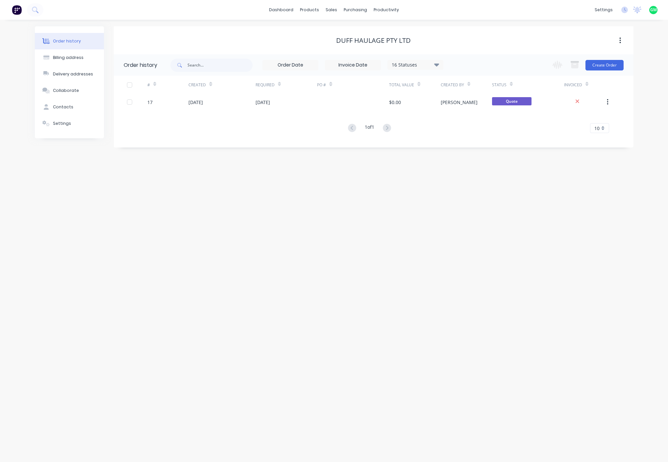
drag, startPoint x: 297, startPoint y: 240, endPoint x: 284, endPoint y: 222, distance: 21.4
click at [287, 228] on div "Order history Billing address Delivery addresses Collaborate Contacts Settings …" at bounding box center [334, 241] width 668 height 442
click at [329, 12] on div "sales" at bounding box center [331, 10] width 18 height 10
click at [337, 26] on link "Sales Orders" at bounding box center [366, 31] width 87 height 13
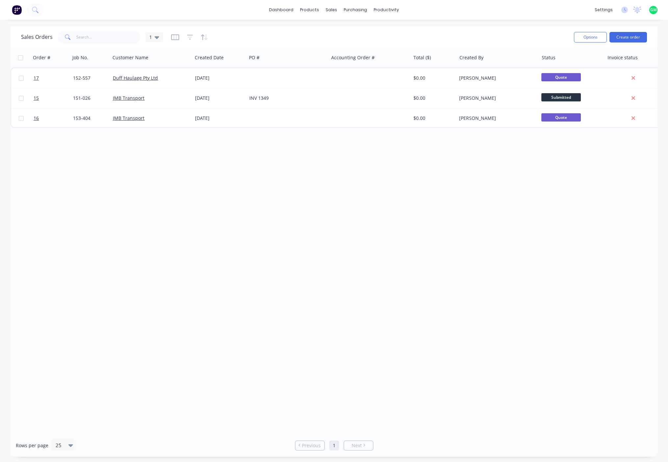
click at [316, 176] on div "Order # Job No. Customer Name Created Date PO # Accounting Order # Total ($) Cr…" at bounding box center [334, 241] width 647 height 386
click at [633, 38] on button "Create order" at bounding box center [629, 37] width 38 height 11
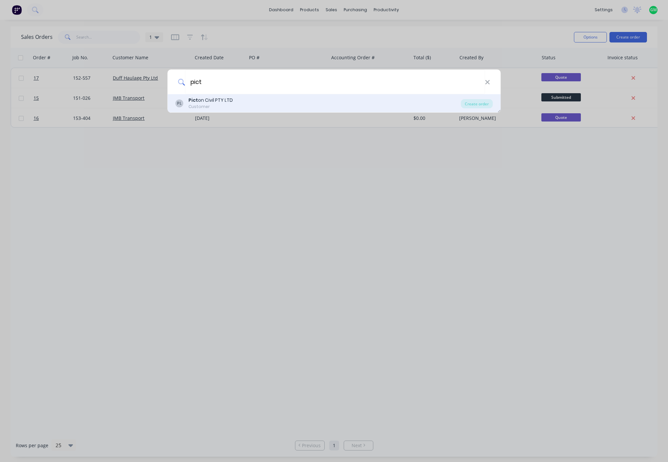
type input "pict"
click at [234, 103] on div "PL Pict on Civil PTY LTD Customer" at bounding box center [318, 103] width 286 height 13
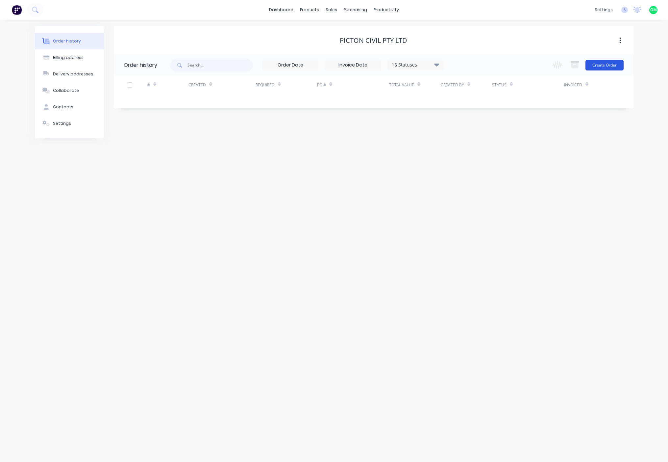
click at [599, 61] on button "Create Order" at bounding box center [605, 65] width 38 height 11
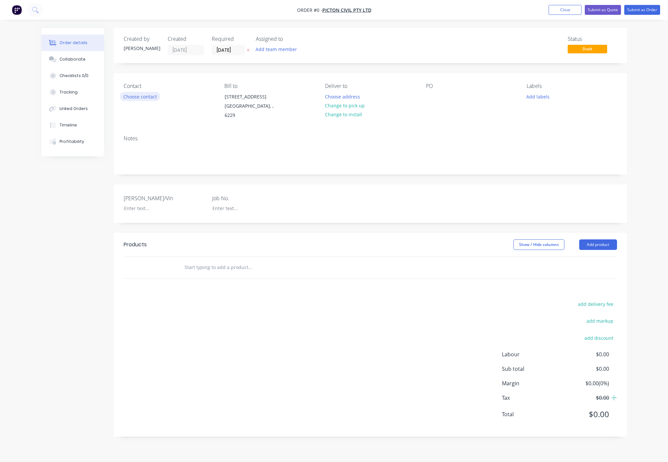
click at [142, 96] on button "Choose contact" at bounding box center [140, 96] width 40 height 9
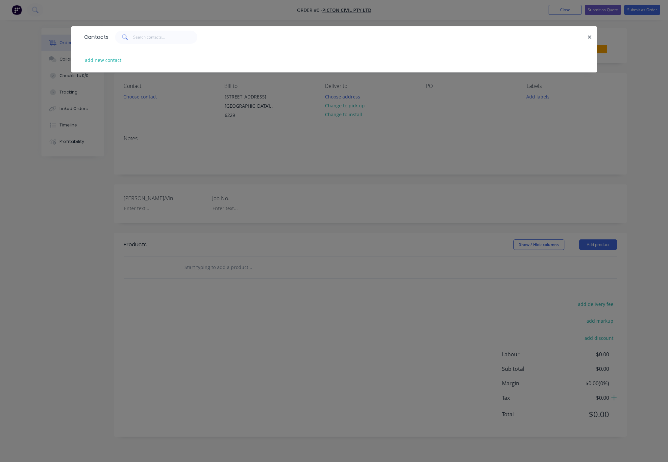
click at [140, 59] on div "add new contact" at bounding box center [334, 60] width 507 height 25
click at [95, 61] on button "add new contact" at bounding box center [103, 60] width 43 height 9
select select "AU"
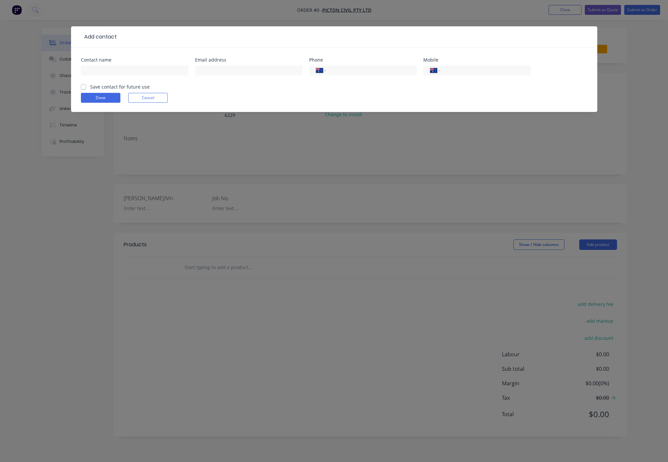
click at [112, 81] on div at bounding box center [135, 73] width 108 height 19
click at [121, 68] on input "text" at bounding box center [135, 70] width 108 height 10
type input "Josh Silver"
click at [252, 81] on div at bounding box center [249, 73] width 108 height 19
click at [267, 74] on input "text" at bounding box center [249, 70] width 108 height 10
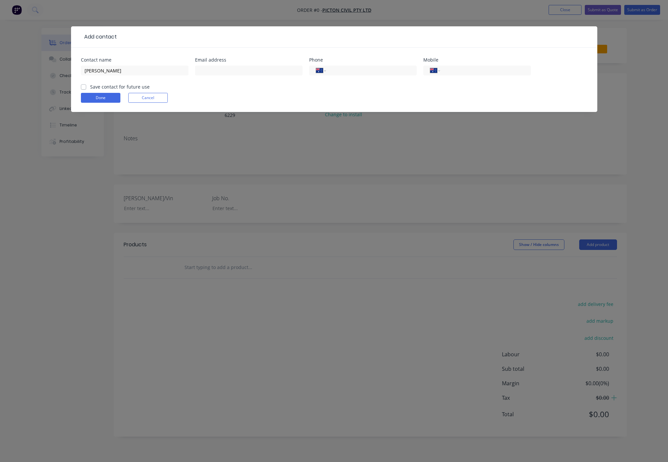
drag, startPoint x: 379, startPoint y: 102, endPoint x: 371, endPoint y: 104, distance: 8.3
click at [378, 102] on div "Done Cancel" at bounding box center [334, 98] width 507 height 10
click at [97, 99] on button "Done" at bounding box center [100, 98] width 39 height 10
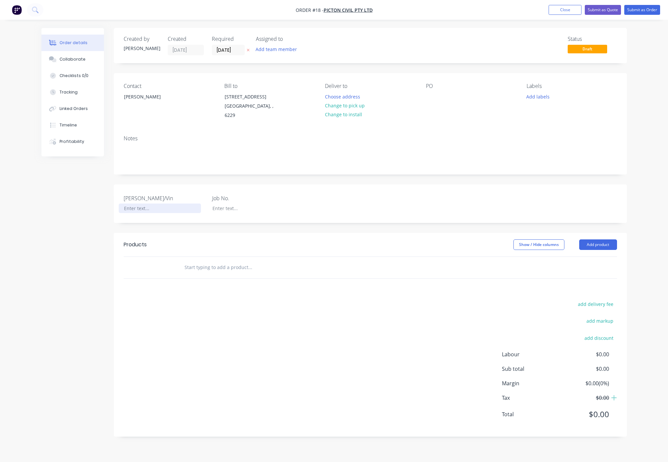
click at [128, 203] on div at bounding box center [160, 208] width 82 height 10
paste div
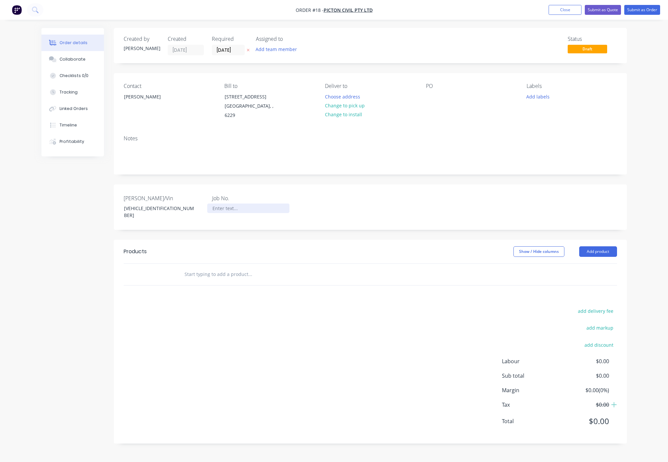
click at [230, 203] on div at bounding box center [248, 208] width 82 height 10
click at [114, 156] on div "Notes" at bounding box center [370, 152] width 513 height 44
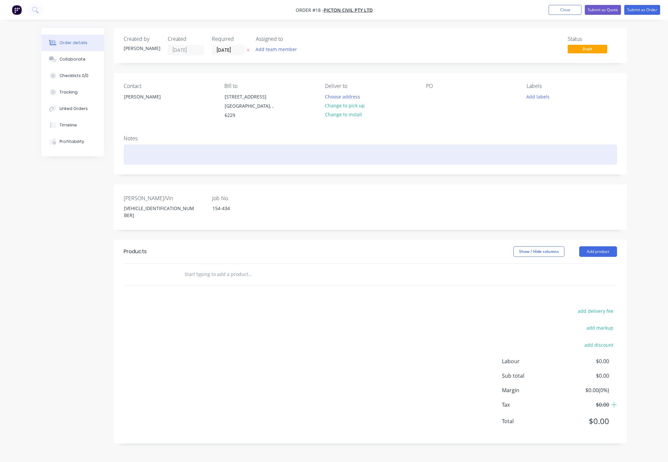
click at [158, 148] on div at bounding box center [371, 154] width 494 height 20
click at [206, 152] on div "Tri Dolly," at bounding box center [371, 154] width 494 height 20
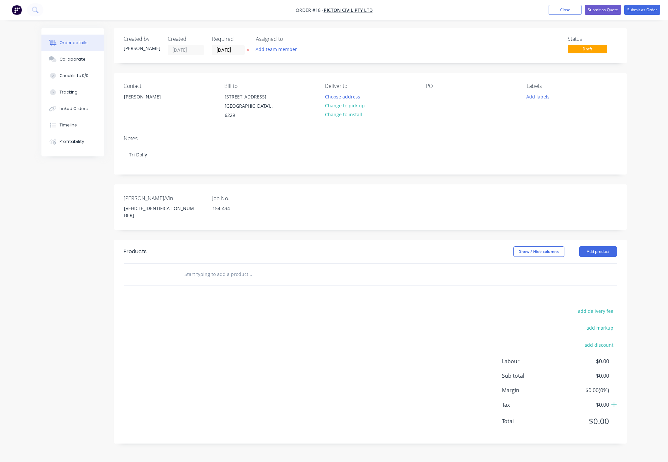
click at [289, 284] on div "add delivery fee add markup add discount Labour $0.00 Sub total $0.00 Margin $0…" at bounding box center [371, 369] width 494 height 127
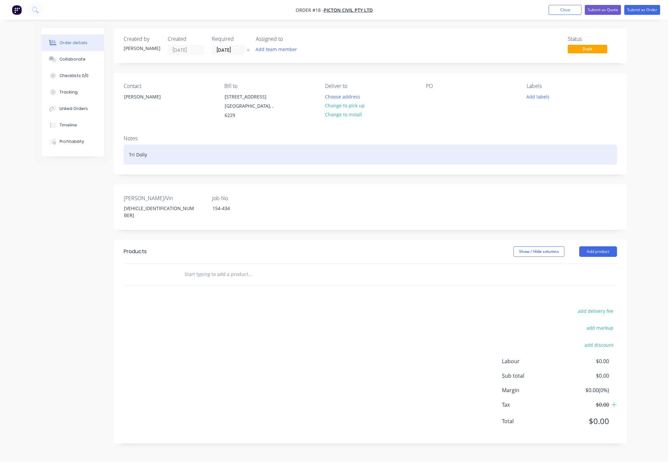
click at [174, 154] on div "Tri Dolly" at bounding box center [371, 154] width 494 height 20
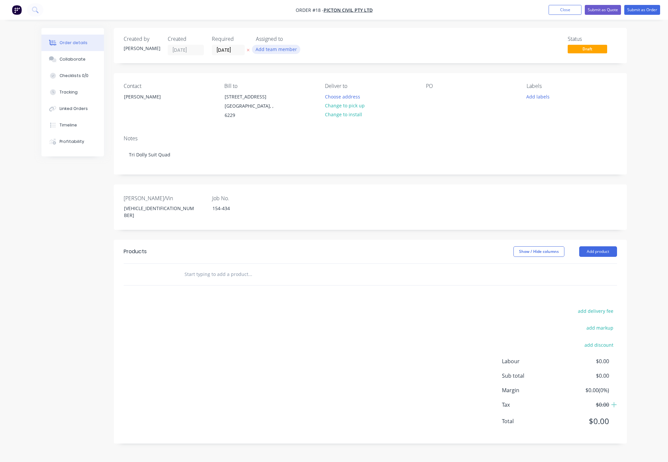
click at [281, 49] on button "Add team member" at bounding box center [276, 49] width 48 height 9
click at [268, 101] on div at bounding box center [266, 98] width 13 height 13
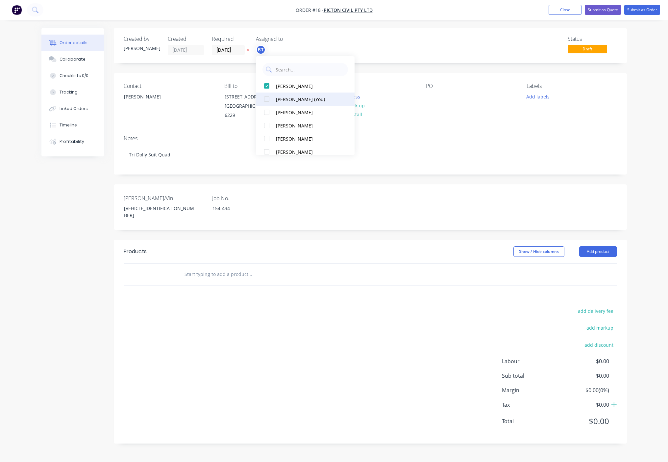
drag, startPoint x: 270, startPoint y: 111, endPoint x: 267, endPoint y: 117, distance: 7.1
click at [269, 111] on div at bounding box center [266, 112] width 13 height 13
drag, startPoint x: 267, startPoint y: 124, endPoint x: 275, endPoint y: 151, distance: 27.7
click at [266, 124] on div at bounding box center [266, 125] width 13 height 13
click at [298, 284] on div "add delivery fee add markup add discount Labour $0.00 Sub total $0.00 Margin $0…" at bounding box center [371, 369] width 494 height 127
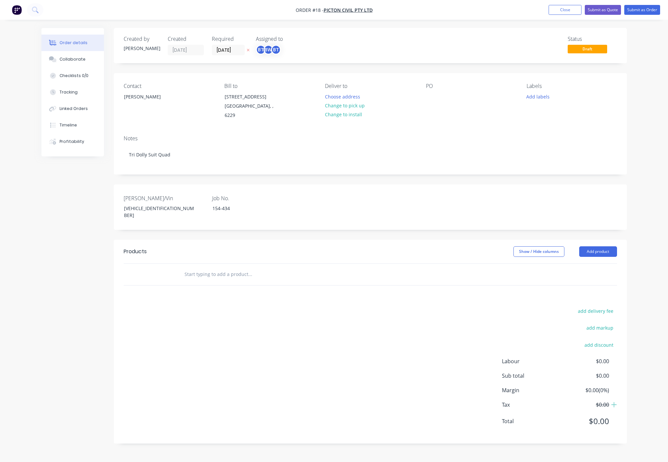
click at [242, 284] on div "add delivery fee add markup add discount Labour $0.00 Sub total $0.00 Margin $0…" at bounding box center [371, 369] width 494 height 127
click at [604, 9] on button "Submit as Quote" at bounding box center [603, 10] width 36 height 10
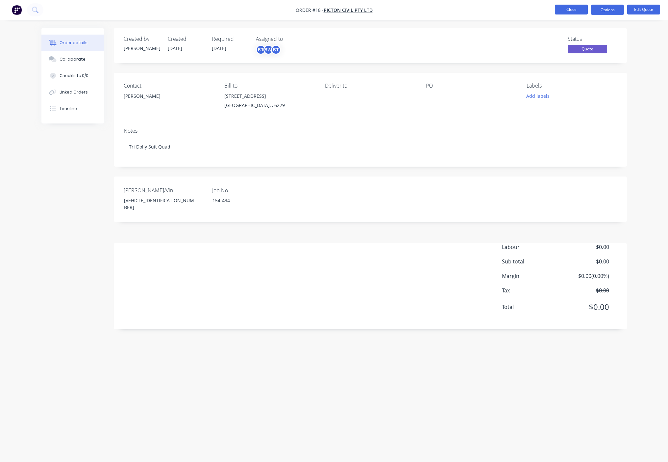
click at [573, 11] on button "Close" at bounding box center [571, 10] width 33 height 10
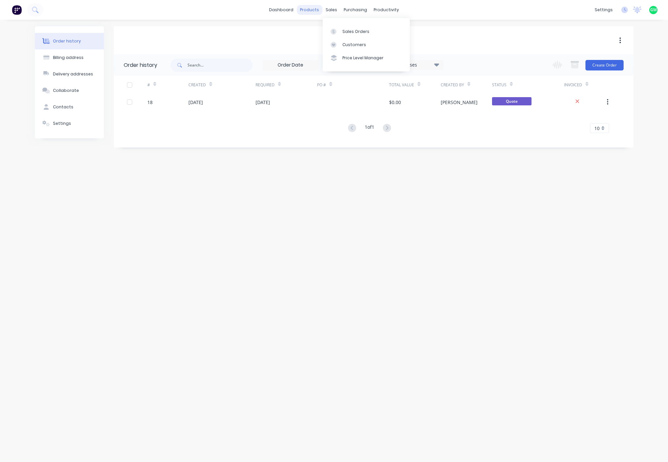
click at [305, 10] on div "products" at bounding box center [310, 10] width 26 height 10
click at [343, 29] on div "Sales Orders" at bounding box center [356, 32] width 27 height 6
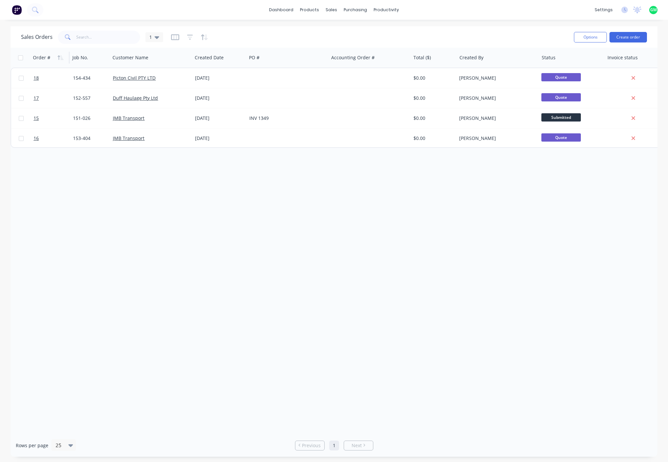
click at [38, 58] on div "Order #" at bounding box center [41, 57] width 17 height 7
click at [62, 60] on icon "button" at bounding box center [61, 57] width 6 height 5
click at [267, 247] on div "Order # Job No. Customer Name Created Date PO # Accounting Order # Total ($) Cr…" at bounding box center [334, 241] width 647 height 386
click at [55, 62] on div "Order #" at bounding box center [49, 57] width 33 height 13
click at [60, 59] on icon "button" at bounding box center [61, 57] width 6 height 5
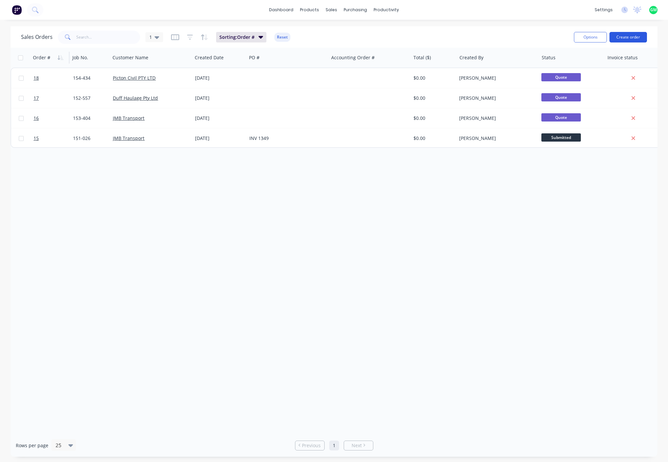
click at [635, 36] on button "Create order" at bounding box center [629, 37] width 38 height 11
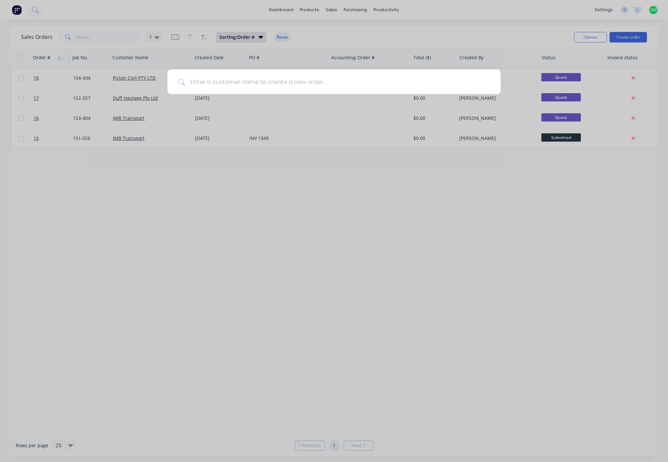
click at [196, 83] on input at bounding box center [337, 81] width 305 height 25
click at [464, 284] on div at bounding box center [334, 231] width 668 height 462
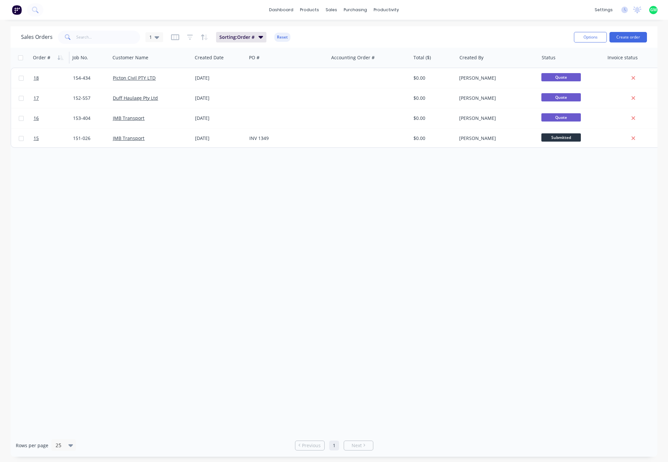
click at [651, 14] on div "settings No new notifications Mark all as read You have no notifications GM Lus…" at bounding box center [630, 10] width 77 height 10
click at [654, 11] on span "GM" at bounding box center [653, 10] width 7 height 6
click at [655, 11] on span "GM" at bounding box center [653, 10] width 7 height 6
click at [535, 12] on div "dashboard products sales purchasing productivity dashboard products Product Cat…" at bounding box center [334, 10] width 668 height 20
click at [625, 36] on button "Create order" at bounding box center [629, 37] width 38 height 11
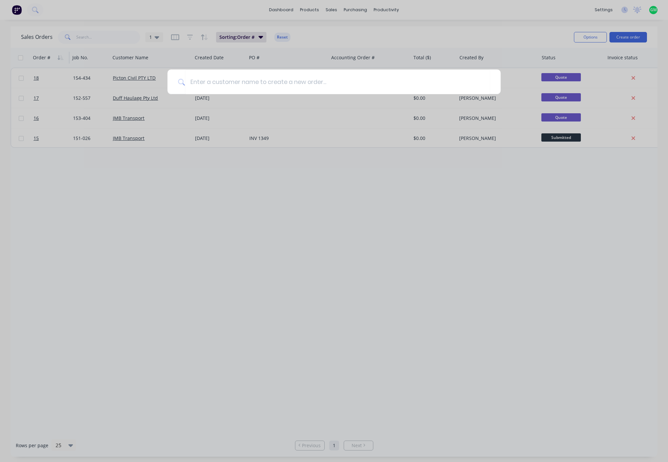
click at [224, 200] on div at bounding box center [334, 231] width 668 height 462
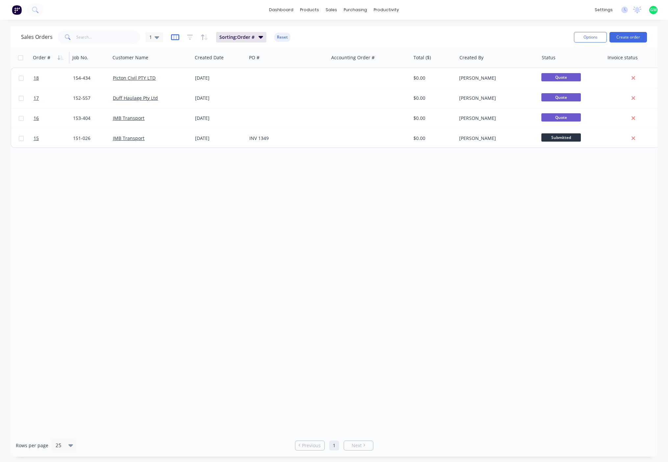
click at [178, 37] on icon "button" at bounding box center [175, 37] width 8 height 6
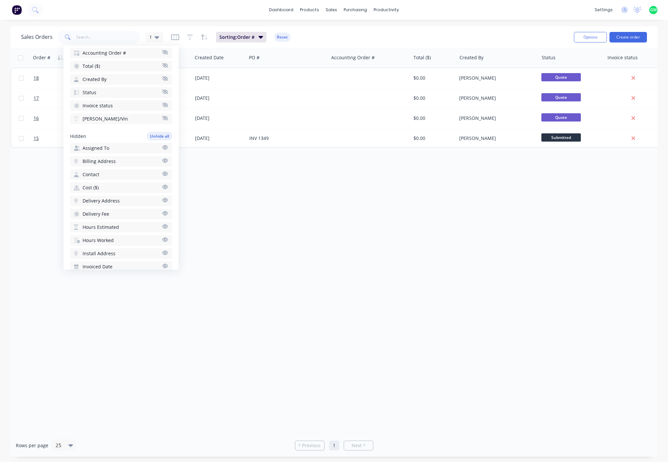
scroll to position [132, 0]
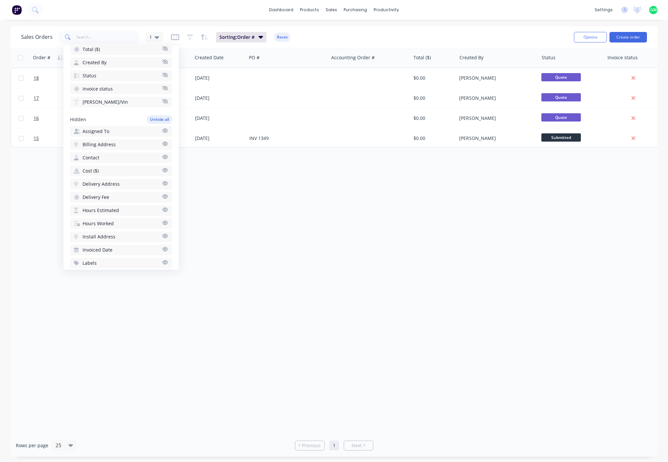
click at [93, 159] on span "Contact" at bounding box center [91, 157] width 17 height 7
click at [372, 203] on div "Order # Job No. Customer Name Created Date PO # Accounting Order # Total ($) Cr…" at bounding box center [334, 241] width 647 height 386
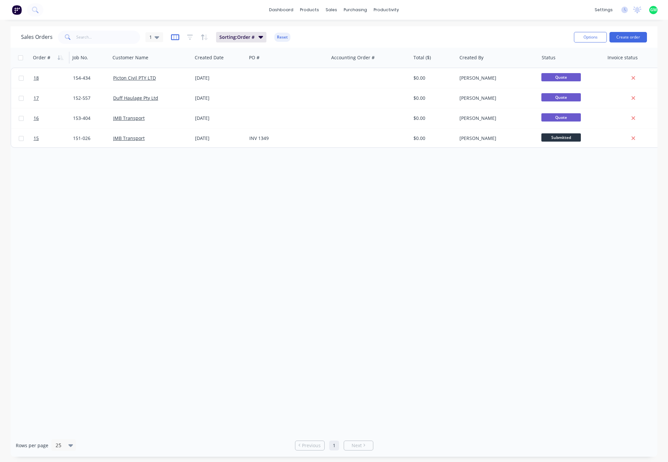
click at [177, 38] on icon "button" at bounding box center [175, 37] width 8 height 7
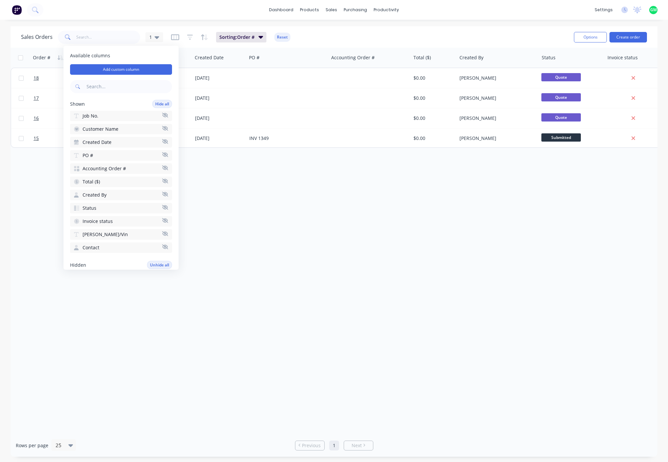
click at [161, 249] on button "Contact" at bounding box center [121, 247] width 102 height 11
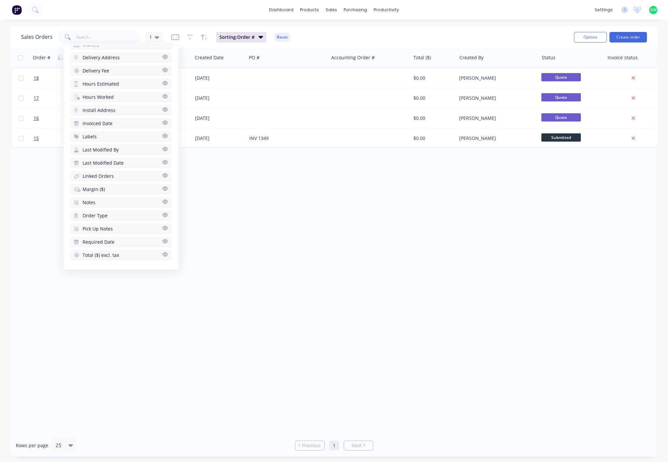
scroll to position [94, 0]
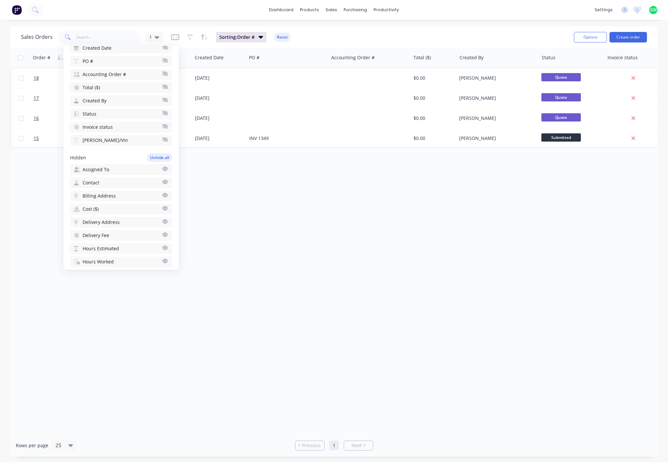
click at [163, 182] on icon "button" at bounding box center [166, 182] width 6 height 4
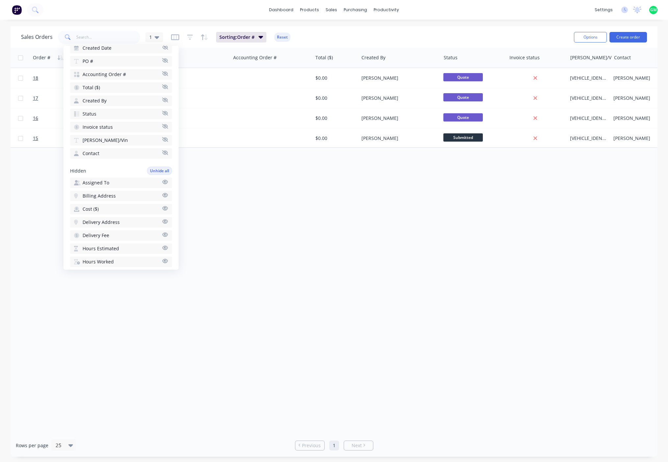
scroll to position [0, 103]
click at [514, 284] on div "Order # Job No. Customer Name Created Date PO # Accounting Order # Total ($) Cr…" at bounding box center [334, 241] width 647 height 386
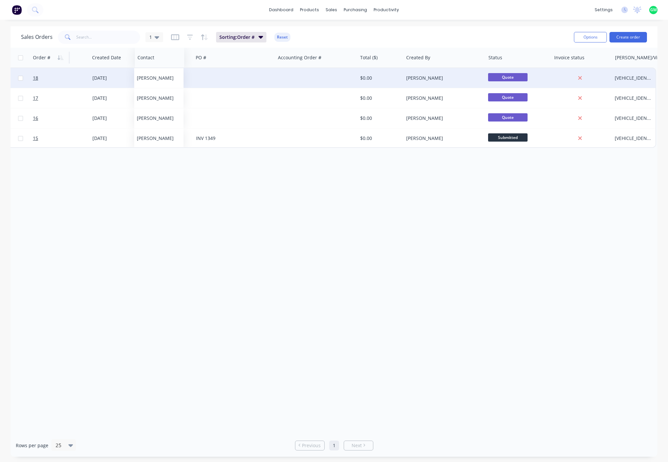
drag, startPoint x: 622, startPoint y: 59, endPoint x: 148, endPoint y: 84, distance: 474.8
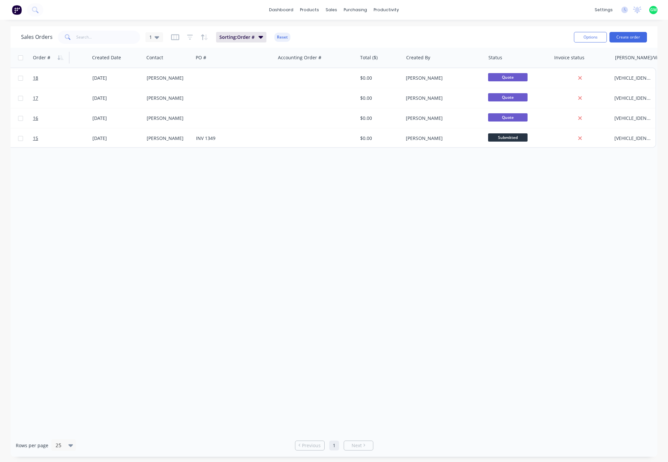
click at [299, 284] on div "Order # Job No. Customer Name Created Date Contact PO # Accounting Order # Tota…" at bounding box center [334, 241] width 647 height 386
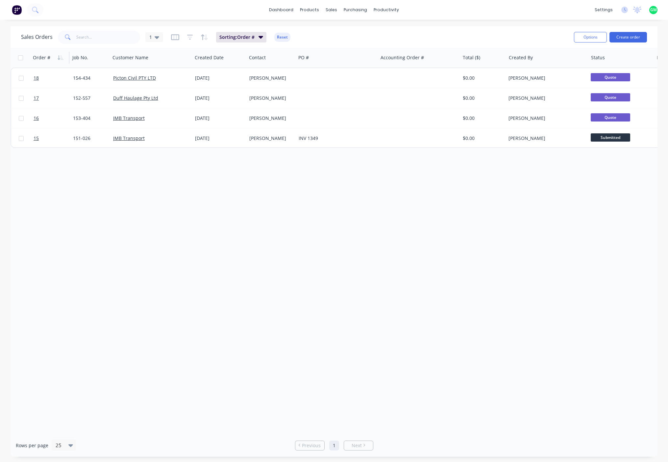
drag, startPoint x: 68, startPoint y: 191, endPoint x: 58, endPoint y: 181, distance: 14.2
drag, startPoint x: 67, startPoint y: 207, endPoint x: 16, endPoint y: 200, distance: 51.5
drag, startPoint x: 259, startPoint y: 59, endPoint x: 179, endPoint y: 54, distance: 80.5
click at [179, 54] on div at bounding box center [190, 57] width 42 height 13
click at [254, 272] on div "Order # Job No. Customer Name Contact Created Date PO # Accounting Order # Tota…" at bounding box center [334, 241] width 647 height 386
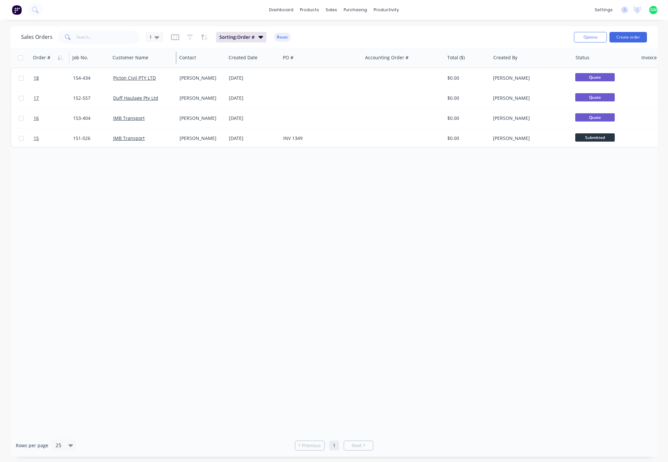
drag, startPoint x: 191, startPoint y: 55, endPoint x: 176, endPoint y: 59, distance: 16.0
click at [176, 59] on div at bounding box center [176, 58] width 1 height 12
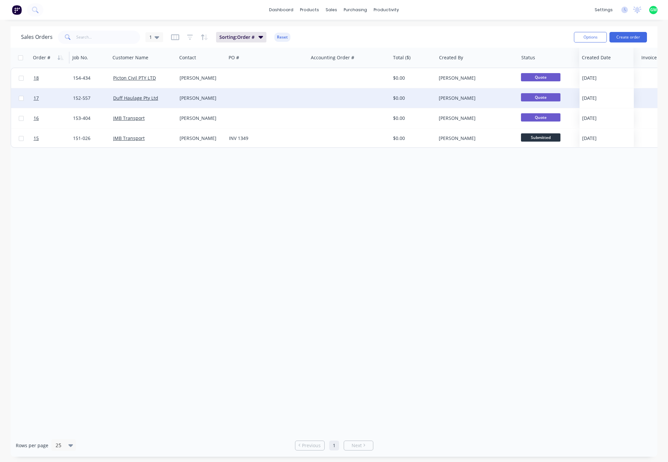
drag, startPoint x: 245, startPoint y: 59, endPoint x: 599, endPoint y: 91, distance: 354.9
click at [552, 186] on div "Order # Job No. Customer Name Contact PO # Accounting Order # Total ($) Created…" at bounding box center [334, 241] width 647 height 386
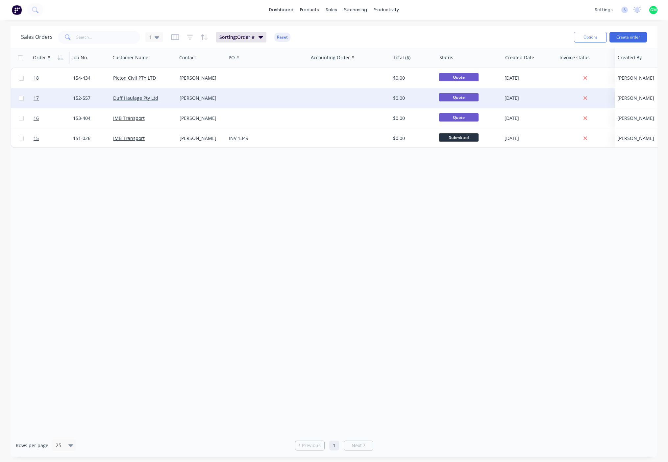
drag, startPoint x: 450, startPoint y: 61, endPoint x: 629, endPoint y: 54, distance: 178.8
click at [171, 35] on icon "button" at bounding box center [175, 37] width 8 height 7
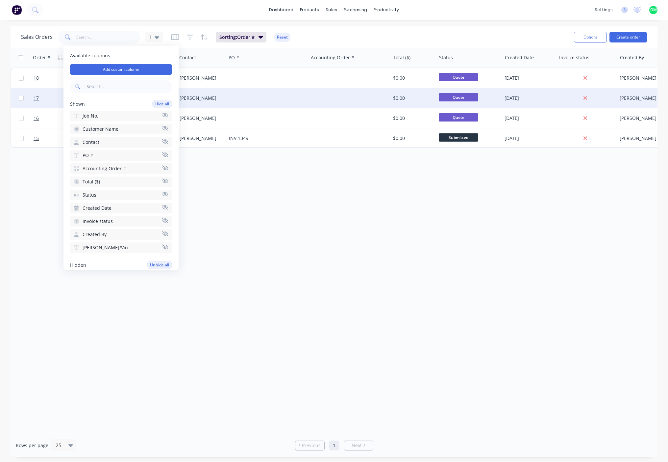
click at [162, 167] on icon "button" at bounding box center [165, 167] width 6 height 5
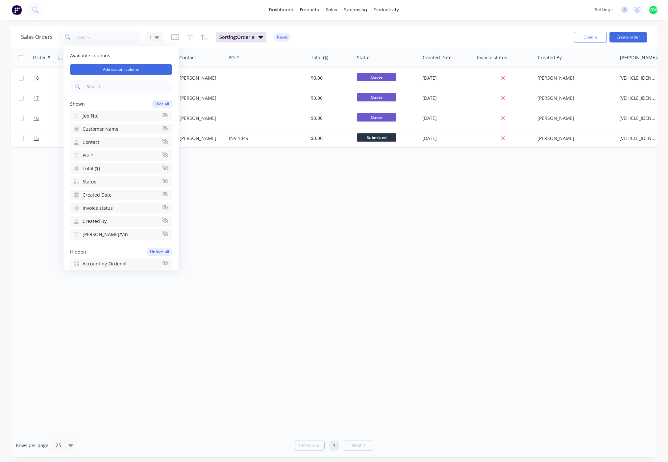
click at [162, 167] on icon "button" at bounding box center [165, 167] width 6 height 5
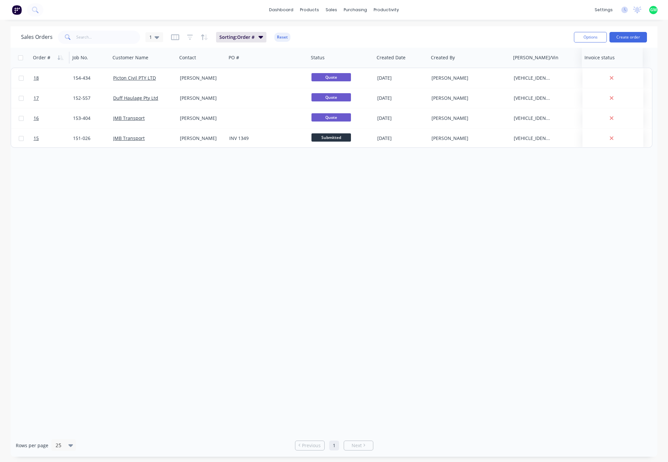
drag, startPoint x: 447, startPoint y: 60, endPoint x: 601, endPoint y: 50, distance: 154.0
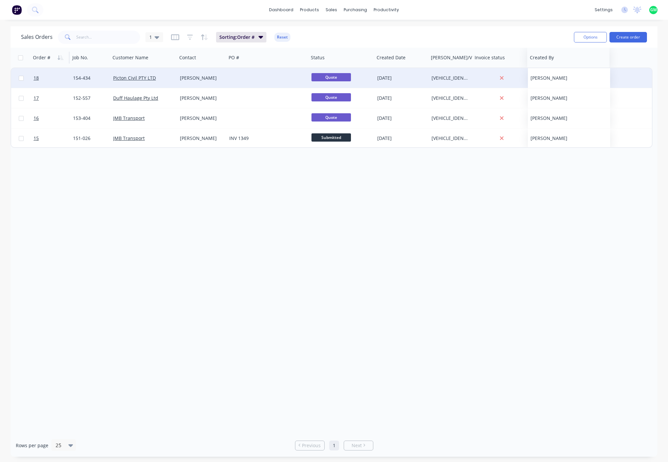
drag, startPoint x: 446, startPoint y: 61, endPoint x: 545, endPoint y: 68, distance: 99.3
drag, startPoint x: 638, startPoint y: 58, endPoint x: 629, endPoint y: 58, distance: 8.9
click at [629, 58] on div "Order # Job No. Customer Name Contact PO # Status Created Date Rego/Vin Invoice…" at bounding box center [332, 58] width 642 height 20
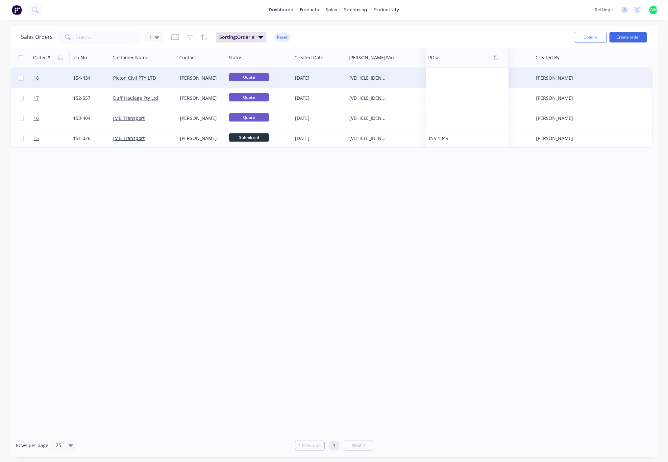
drag, startPoint x: 234, startPoint y: 60, endPoint x: 434, endPoint y: 59, distance: 199.7
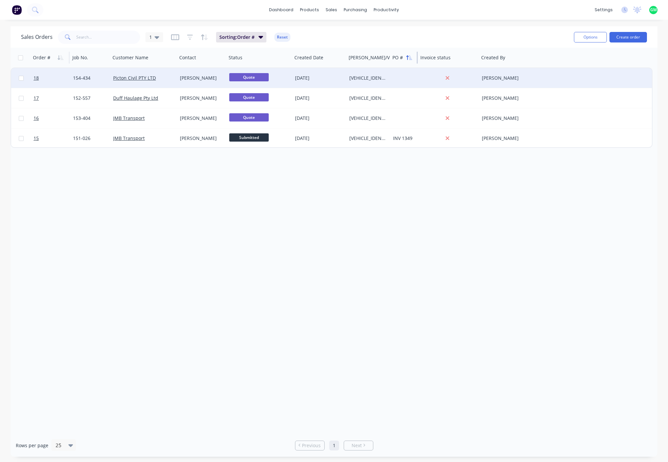
drag, startPoint x: 471, startPoint y: 58, endPoint x: 412, endPoint y: 62, distance: 59.4
click at [412, 62] on div "PO #" at bounding box center [404, 58] width 28 height 20
drag, startPoint x: 478, startPoint y: 57, endPoint x: 451, endPoint y: 60, distance: 26.8
click at [451, 60] on div "Invoice status" at bounding box center [448, 58] width 61 height 20
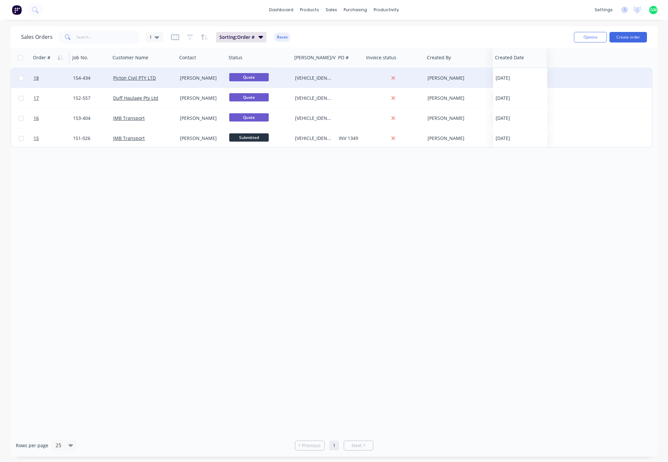
drag, startPoint x: 307, startPoint y: 60, endPoint x: 508, endPoint y: 65, distance: 200.8
drag, startPoint x: 506, startPoint y: 60, endPoint x: 482, endPoint y: 59, distance: 24.0
click at [482, 59] on div at bounding box center [482, 58] width 1 height 12
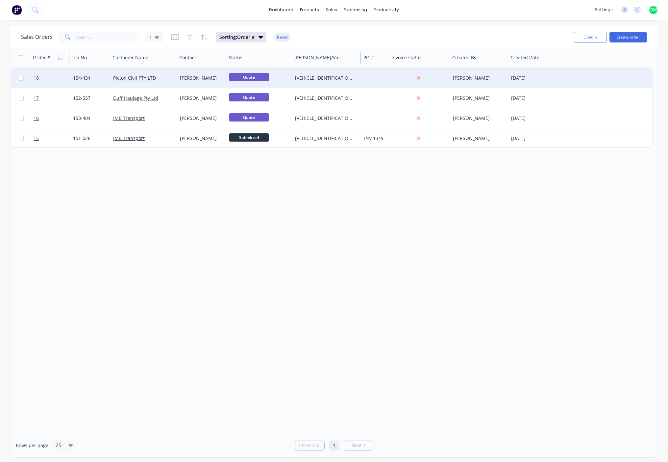
drag, startPoint x: 335, startPoint y: 59, endPoint x: 361, endPoint y: 52, distance: 26.3
click at [361, 52] on div at bounding box center [360, 58] width 1 height 12
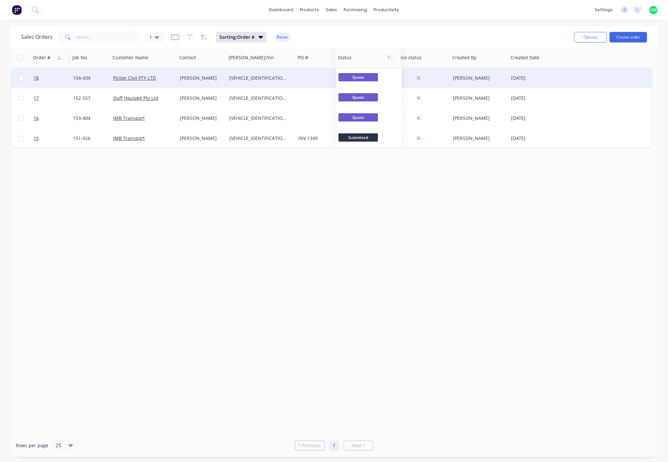
drag, startPoint x: 237, startPoint y: 60, endPoint x: 346, endPoint y: 57, distance: 109.3
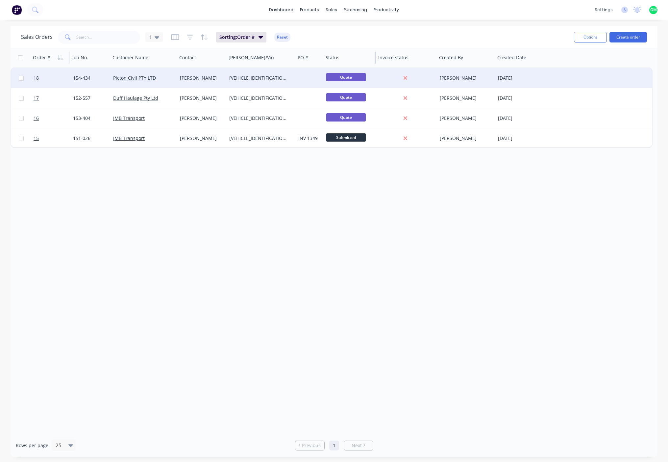
drag, startPoint x: 388, startPoint y: 61, endPoint x: 375, endPoint y: 64, distance: 13.5
click at [375, 64] on div "Status" at bounding box center [349, 58] width 53 height 20
drag, startPoint x: 435, startPoint y: 61, endPoint x: 430, endPoint y: 63, distance: 6.0
click at [430, 63] on div "Invoice status" at bounding box center [406, 58] width 61 height 20
click at [450, 284] on div "Order # Job No. Customer Name Contact Rego/Vin PO # Status Invoice status Creat…" at bounding box center [334, 241] width 647 height 386
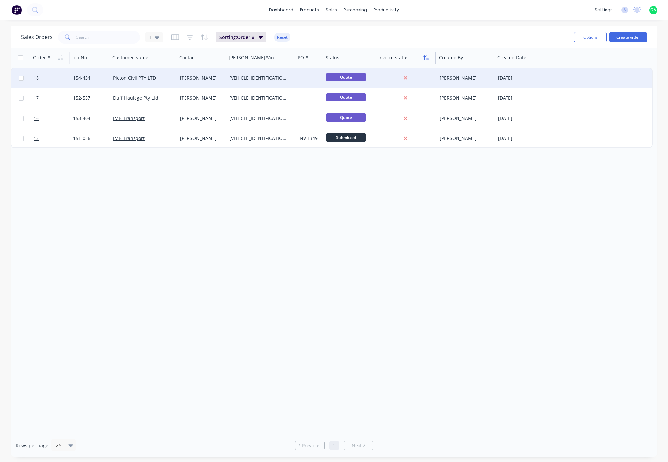
drag, startPoint x: 436, startPoint y: 57, endPoint x: 427, endPoint y: 53, distance: 9.1
click at [407, 54] on div "Invoice status" at bounding box center [406, 58] width 61 height 20
drag, startPoint x: 436, startPoint y: 58, endPoint x: 411, endPoint y: 56, distance: 25.4
click at [411, 56] on div "Invoice status" at bounding box center [406, 58] width 61 height 20
drag, startPoint x: 366, startPoint y: 278, endPoint x: 346, endPoint y: 251, distance: 33.5
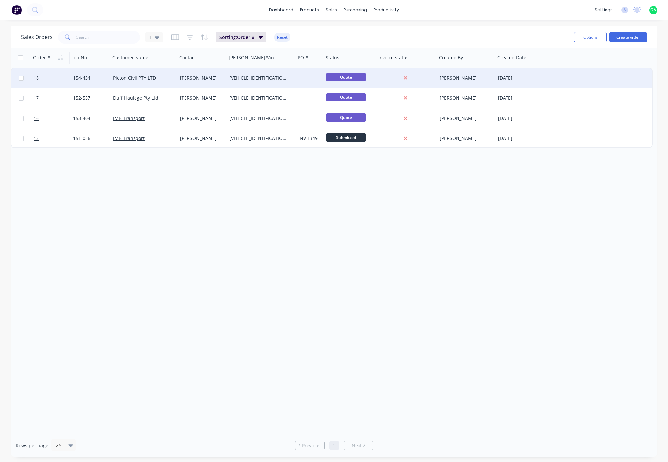
click at [366, 278] on div "Order # Job No. Customer Name Contact Rego/Vin PO # Status Invoice status Creat…" at bounding box center [334, 241] width 647 height 386
drag, startPoint x: 69, startPoint y: 56, endPoint x: 53, endPoint y: 55, distance: 16.5
click at [53, 55] on div "Order #" at bounding box center [49, 58] width 38 height 20
click at [171, 39] on icon "button" at bounding box center [175, 37] width 8 height 6
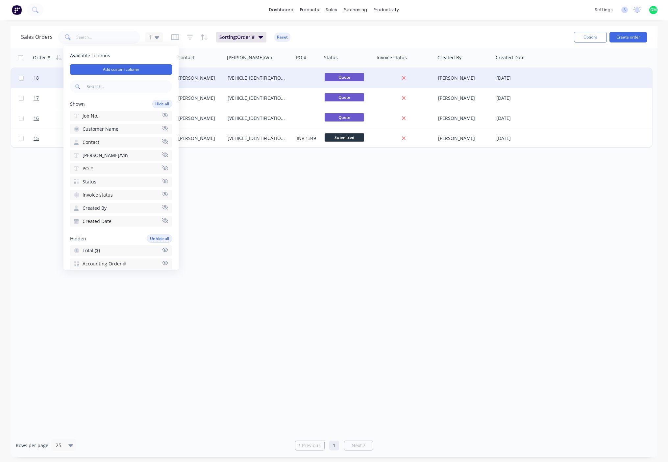
scroll to position [165, 0]
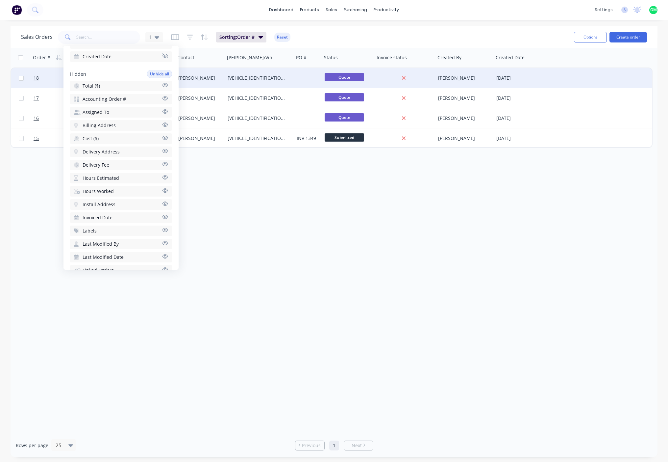
click at [162, 191] on icon "button" at bounding box center [165, 190] width 6 height 5
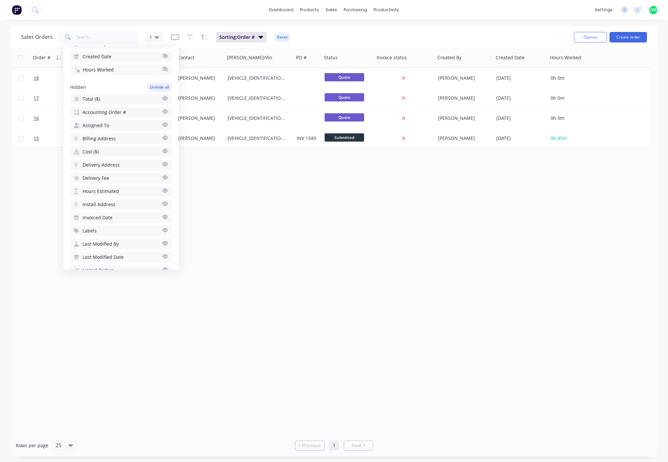
click at [162, 192] on icon "button" at bounding box center [165, 190] width 6 height 5
click at [409, 263] on div "Order # Job No. Customer Name Contact Rego/Vin PO # Status Invoice status Creat…" at bounding box center [334, 241] width 647 height 386
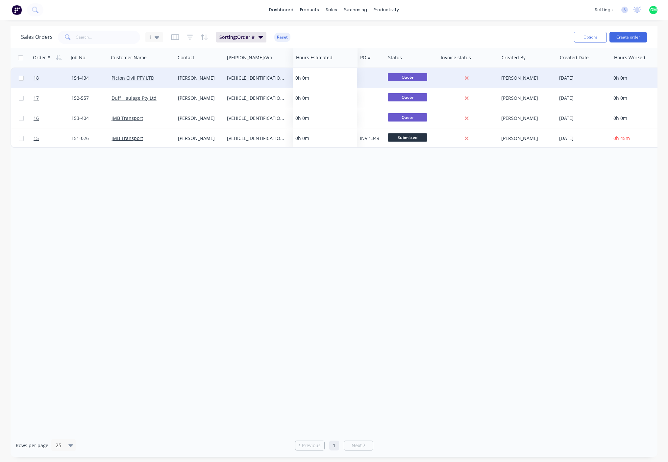
drag, startPoint x: 632, startPoint y: 57, endPoint x: 324, endPoint y: 76, distance: 308.8
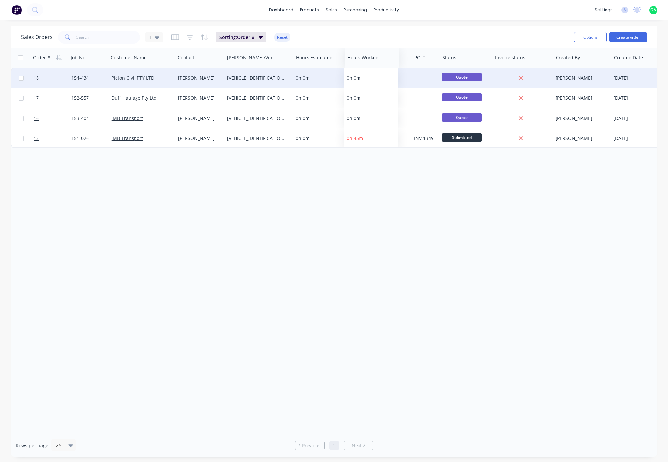
drag, startPoint x: 623, startPoint y: 60, endPoint x: 357, endPoint y: 59, distance: 266.8
click at [357, 59] on div at bounding box center [370, 57] width 47 height 13
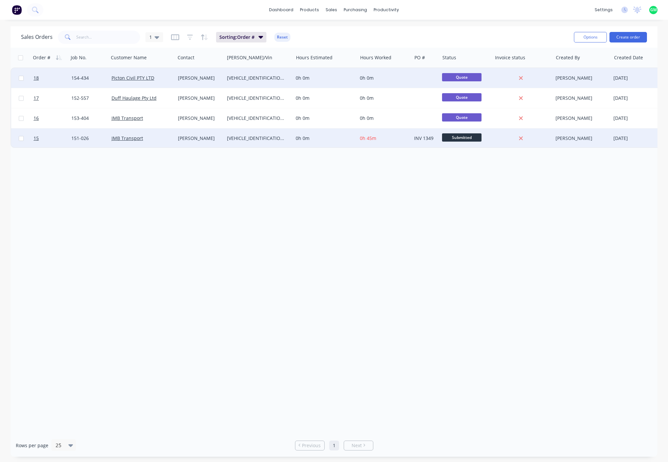
drag, startPoint x: 440, startPoint y: 230, endPoint x: 421, endPoint y: 146, distance: 85.6
click at [440, 228] on div "Order # Job No. Customer Name Contact Rego/Vin Hours Estimated Hours Worked PO …" at bounding box center [334, 241] width 647 height 386
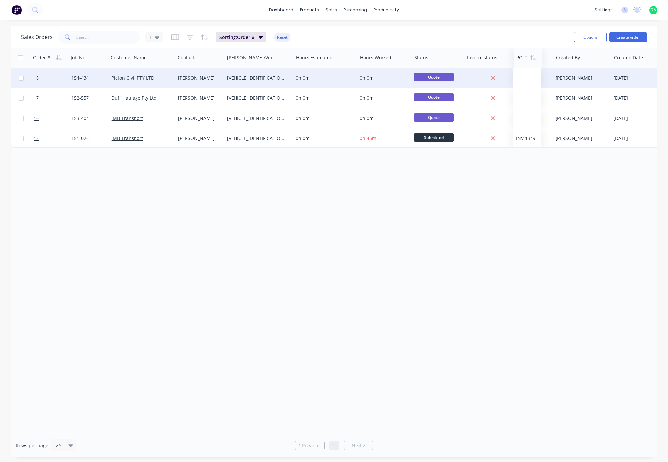
drag, startPoint x: 417, startPoint y: 59, endPoint x: 519, endPoint y: 61, distance: 102.0
drag, startPoint x: 483, startPoint y: 211, endPoint x: 483, endPoint y: 199, distance: 12.2
click at [482, 211] on div "Order # Job No. Customer Name Contact Rego/Vin Hours Estimated Hours Worked Sta…" at bounding box center [334, 241] width 647 height 386
drag, startPoint x: 528, startPoint y: 215, endPoint x: 540, endPoint y: 153, distance: 63.0
click at [531, 215] on div "Order # Job No. Customer Name Contact Rego/Vin Hours Estimated Hours Worked Sta…" at bounding box center [334, 241] width 647 height 386
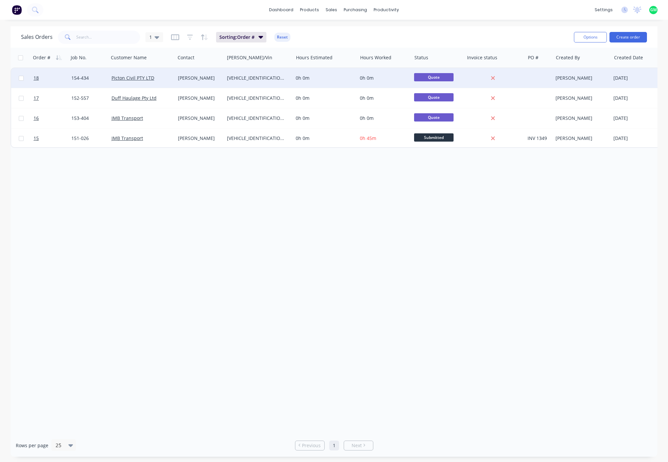
scroll to position [0, 10]
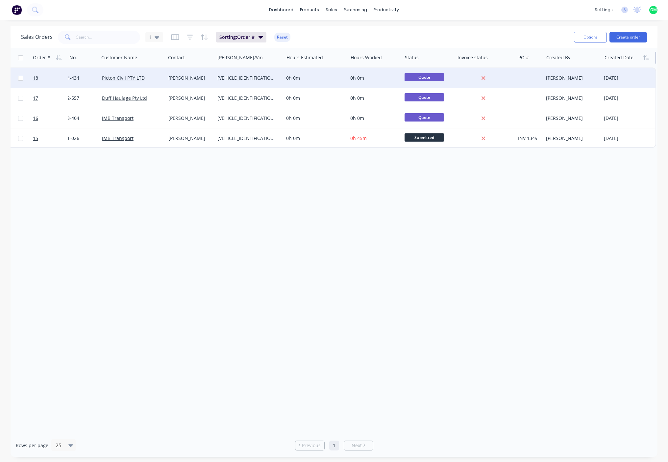
drag, startPoint x: 656, startPoint y: 58, endPoint x: 633, endPoint y: 61, distance: 22.6
click at [632, 61] on div "Created Date" at bounding box center [629, 58] width 54 height 20
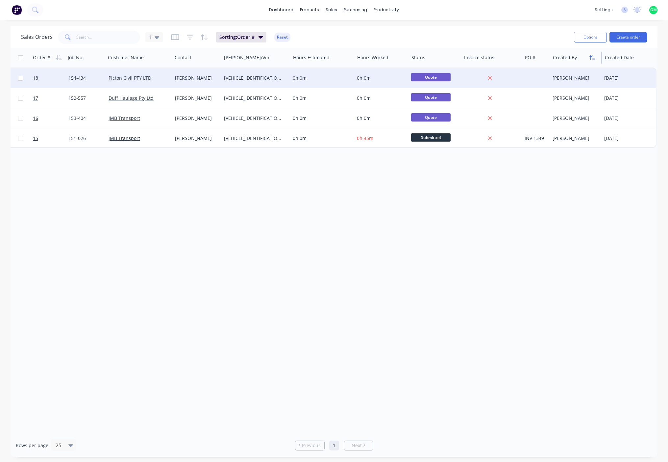
scroll to position [0, 1]
drag, startPoint x: 601, startPoint y: 60, endPoint x: 596, endPoint y: 60, distance: 4.9
click at [596, 60] on div "Created By" at bounding box center [579, 58] width 53 height 20
drag, startPoint x: 410, startPoint y: 58, endPoint x: 365, endPoint y: 59, distance: 45.4
click at [365, 59] on div "Hours Worked" at bounding box center [384, 58] width 54 height 20
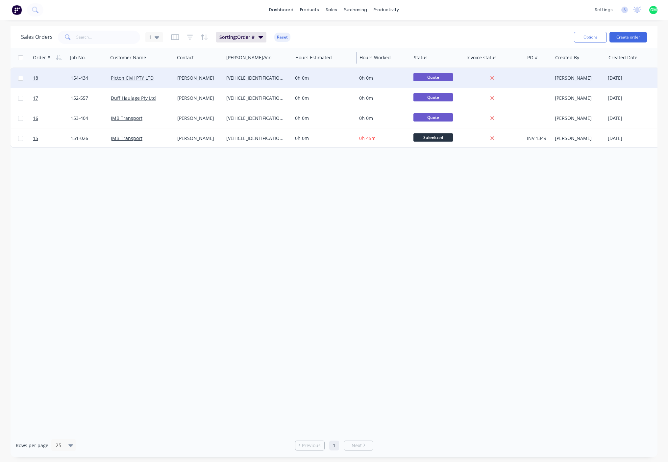
drag, startPoint x: 357, startPoint y: 58, endPoint x: 334, endPoint y: 59, distance: 22.7
click at [334, 59] on div "Hours Estimated" at bounding box center [325, 58] width 64 height 20
drag, startPoint x: 283, startPoint y: 262, endPoint x: 268, endPoint y: 246, distance: 21.9
click at [280, 262] on div "Order # Job No. Customer Name Contact Rego/Vin Hours Estimated Hours Worked Sta…" at bounding box center [334, 241] width 647 height 386
click at [211, 198] on div "Order # Job No. Customer Name Contact Rego/Vin Hours Estimated Hours Worked Sta…" at bounding box center [334, 241] width 647 height 386
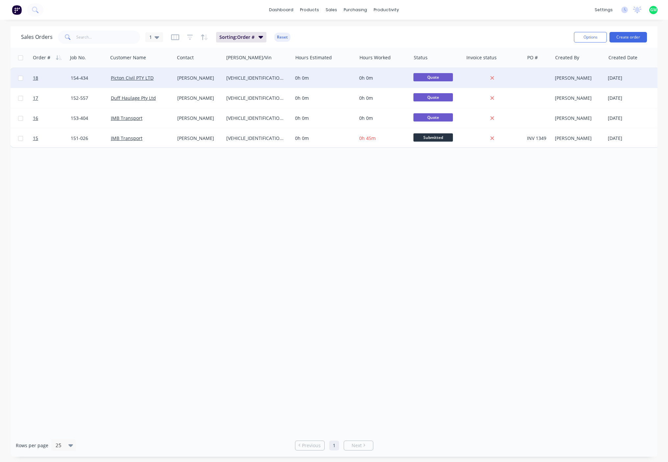
drag, startPoint x: 140, startPoint y: 237, endPoint x: 88, endPoint y: 174, distance: 81.0
click at [139, 237] on div "Order # Job No. Customer Name Contact Rego/Vin Hours Estimated Hours Worked Sta…" at bounding box center [334, 241] width 647 height 386
drag, startPoint x: 96, startPoint y: 272, endPoint x: 108, endPoint y: 212, distance: 61.4
click at [96, 271] on div "Order # Job No. Customer Name Contact Rego/Vin Hours Estimated Hours Worked Sta…" at bounding box center [334, 241] width 647 height 386
click at [332, 11] on div "sales" at bounding box center [331, 10] width 18 height 10
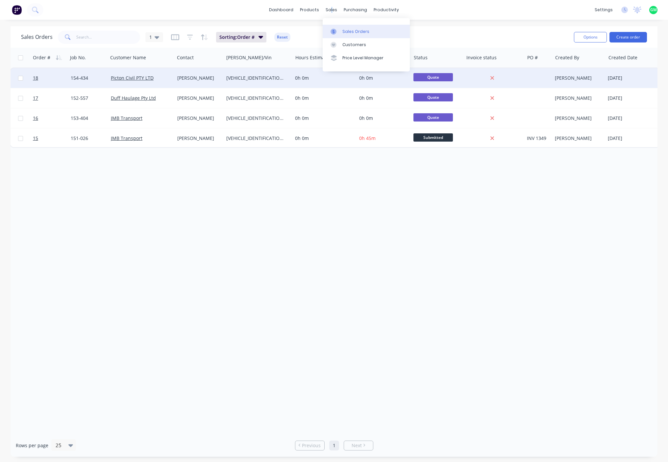
click at [353, 32] on div "Sales Orders" at bounding box center [356, 32] width 27 height 6
click at [350, 33] on div "Sales Orders" at bounding box center [356, 32] width 27 height 6
click at [643, 37] on button "Create order" at bounding box center [629, 37] width 38 height 11
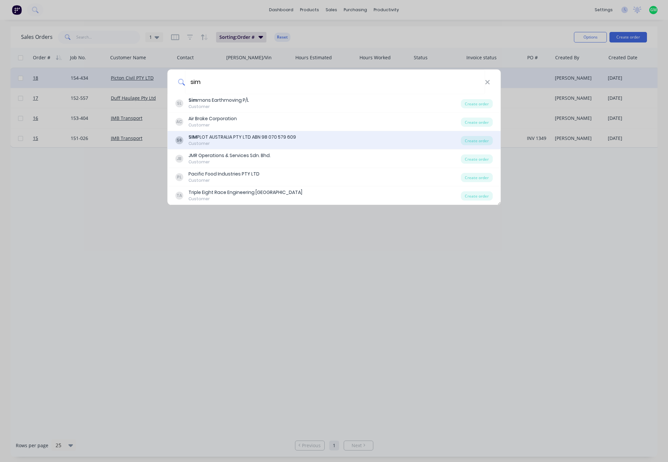
type input "sim"
click at [226, 137] on div "SIM PLOT AUSTRALIA PTY LTD ABN 98 070 579 609" at bounding box center [243, 137] width 108 height 7
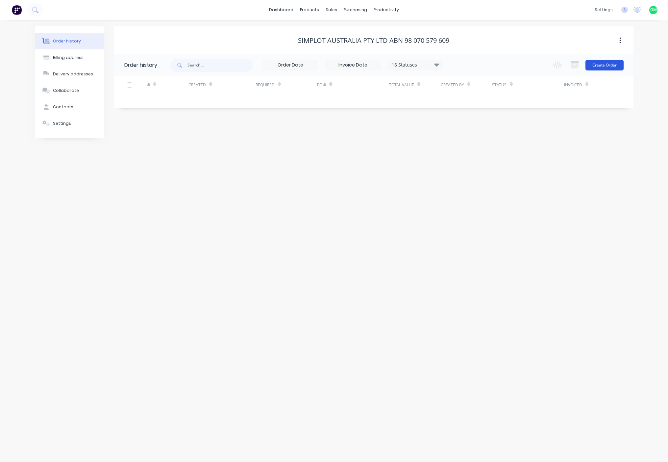
click at [596, 67] on button "Create Order" at bounding box center [605, 65] width 38 height 11
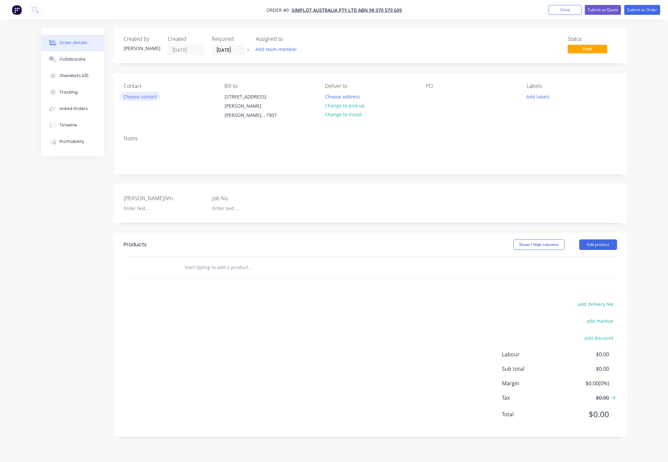
click at [140, 98] on button "Choose contact" at bounding box center [140, 96] width 40 height 9
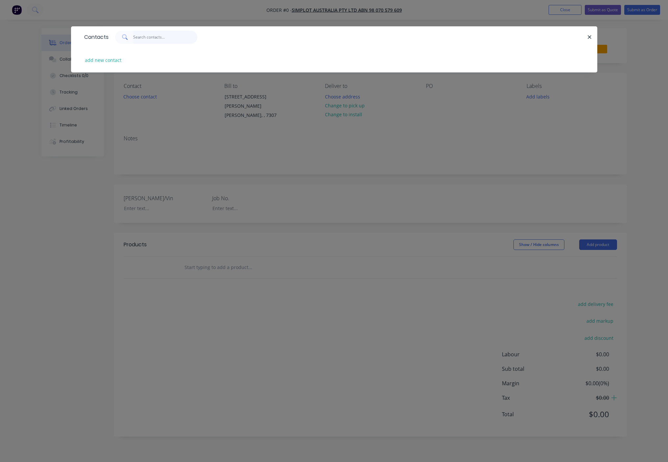
click at [168, 42] on input "text" at bounding box center [165, 37] width 64 height 13
type input "Adam"
click at [102, 57] on button "add new contact" at bounding box center [103, 60] width 43 height 9
select select "AU"
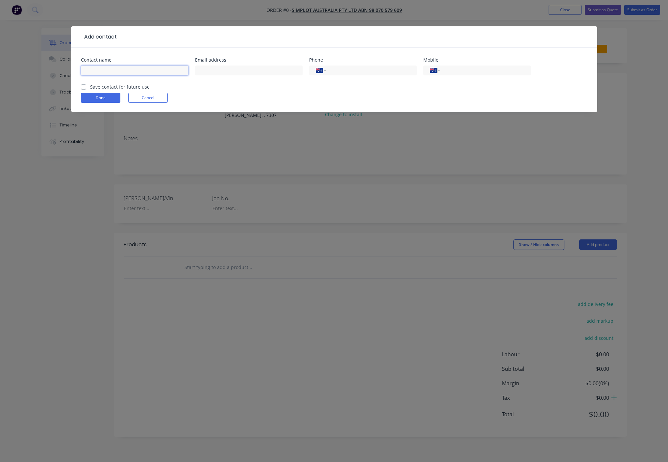
click at [156, 72] on input "text" at bounding box center [135, 70] width 108 height 10
type input "Adam Kane"
click at [109, 99] on button "Done" at bounding box center [100, 98] width 39 height 10
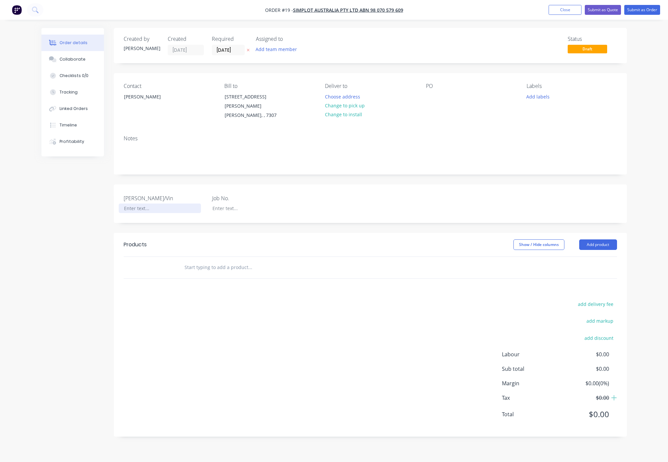
click at [137, 203] on div at bounding box center [160, 208] width 82 height 10
paste div
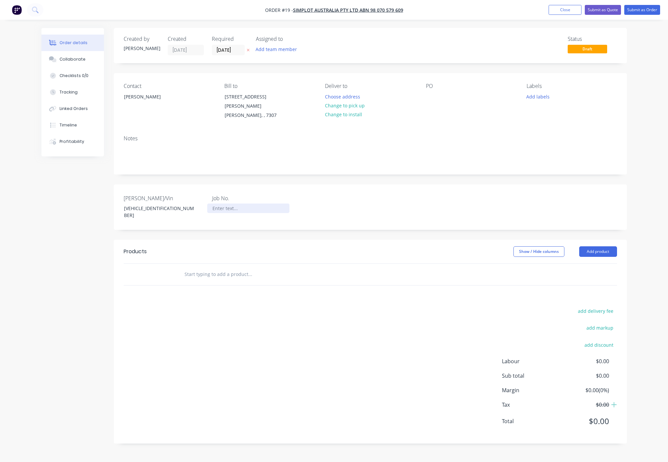
click at [229, 203] on div at bounding box center [248, 208] width 82 height 10
click at [239, 207] on div "Rego/Vin 6K9LL0ADRSL235196 Job No." at bounding box center [370, 206] width 513 height 45
click at [237, 203] on div at bounding box center [248, 208] width 82 height 10
paste div
click at [217, 203] on div "6" at bounding box center [248, 208] width 82 height 10
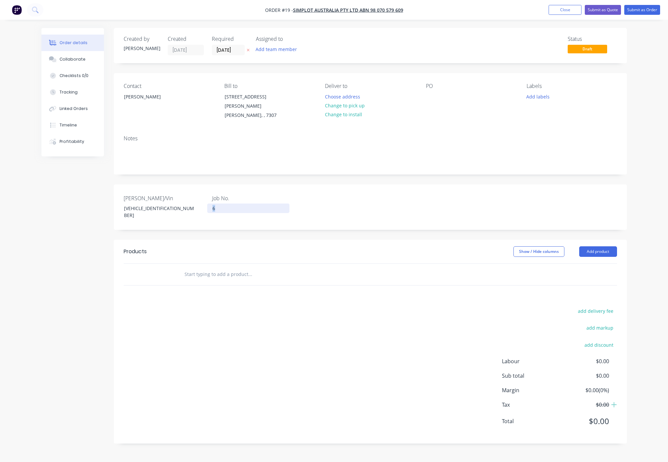
drag, startPoint x: 225, startPoint y: 200, endPoint x: 203, endPoint y: 202, distance: 22.4
click at [203, 202] on div "Rego/Vin 6K9LL0ADRSL235196 Job No. 6" at bounding box center [370, 206] width 513 height 45
click at [260, 284] on div "add delivery fee add markup add discount Labour $0.00 Sub total $0.00 Margin $0…" at bounding box center [371, 369] width 494 height 127
drag, startPoint x: 278, startPoint y: 355, endPoint x: 269, endPoint y: 352, distance: 9.0
click at [275, 284] on div "add delivery fee add markup add discount Labour $0.00 Sub total $0.00 Margin $0…" at bounding box center [371, 369] width 494 height 127
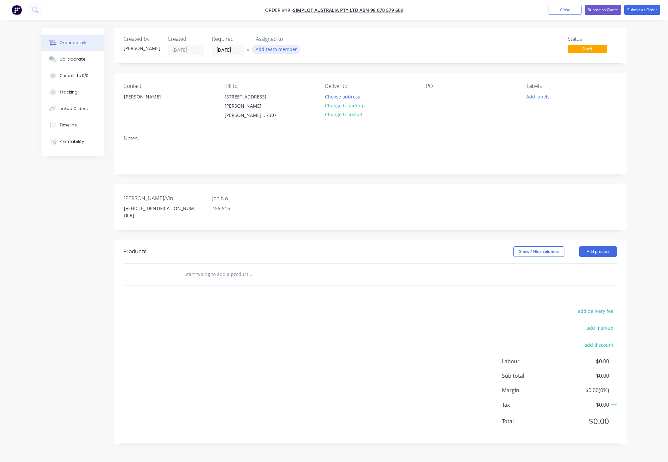
click at [282, 54] on div "Add team member" at bounding box center [289, 50] width 66 height 10
click at [285, 47] on button "Add team member" at bounding box center [276, 49] width 48 height 9
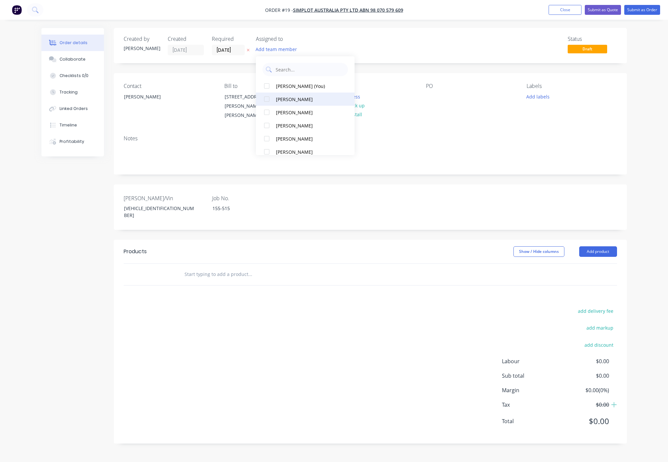
click at [267, 101] on div at bounding box center [266, 98] width 13 height 13
click at [267, 109] on div at bounding box center [266, 112] width 13 height 13
click at [268, 124] on div at bounding box center [266, 125] width 13 height 13
drag, startPoint x: 335, startPoint y: 349, endPoint x: 326, endPoint y: 347, distance: 9.4
click at [330, 284] on div "add delivery fee add markup add discount Labour $0.00 Sub total $0.00 Margin $0…" at bounding box center [371, 369] width 494 height 127
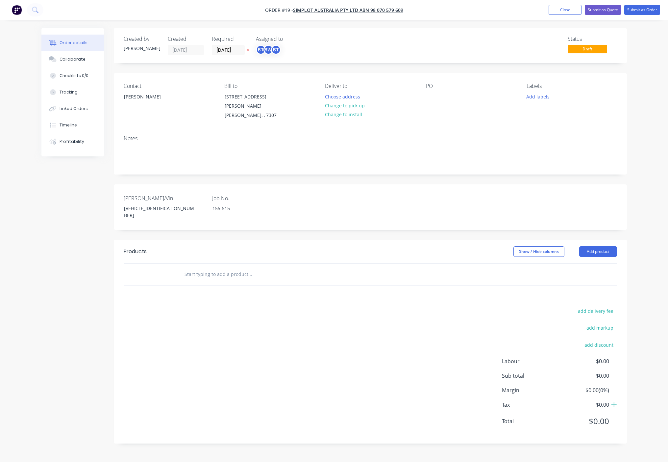
click at [312, 284] on div "add delivery fee add markup add discount Labour $0.00 Sub total $0.00 Margin $0…" at bounding box center [371, 369] width 494 height 127
click at [289, 284] on div "add delivery fee add markup add discount Labour $0.00 Sub total $0.00 Margin $0…" at bounding box center [371, 369] width 494 height 127
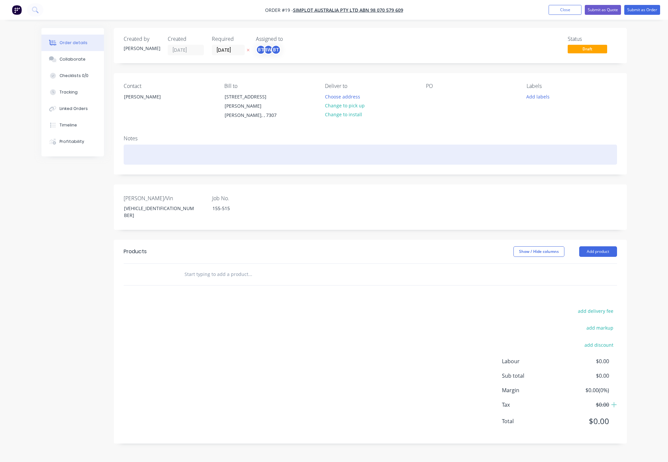
click at [154, 147] on div at bounding box center [371, 154] width 494 height 20
click at [176, 145] on div at bounding box center [371, 154] width 494 height 20
click at [149, 149] on div "Tri," at bounding box center [371, 154] width 494 height 20
click at [178, 152] on div "Tri," at bounding box center [371, 154] width 494 height 20
click at [240, 154] on div "Tri, *17.5* Drum KF37, K-Hitch Air Suspension," at bounding box center [371, 154] width 494 height 20
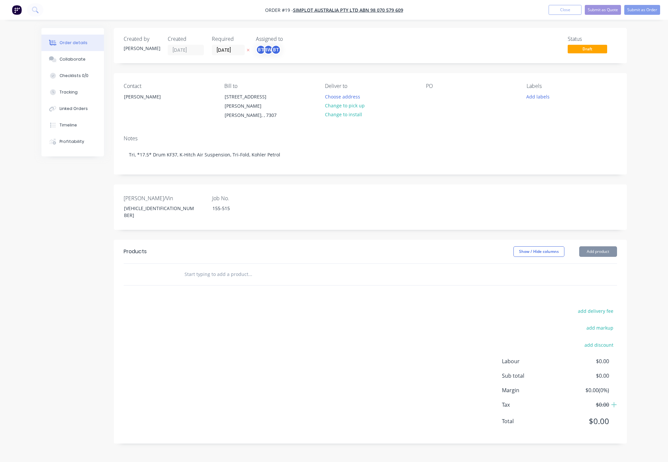
drag, startPoint x: 245, startPoint y: 338, endPoint x: 284, endPoint y: 359, distance: 43.9
click at [245, 284] on div "add delivery fee add markup add discount Labour $0.00 Sub total $0.00 Margin $0…" at bounding box center [371, 369] width 494 height 127
click at [353, 284] on div "add delivery fee add markup add discount Labour $0.00 Sub total $0.00 Margin $0…" at bounding box center [371, 369] width 494 height 127
click at [605, 13] on button "Submit as Quote" at bounding box center [603, 10] width 36 height 10
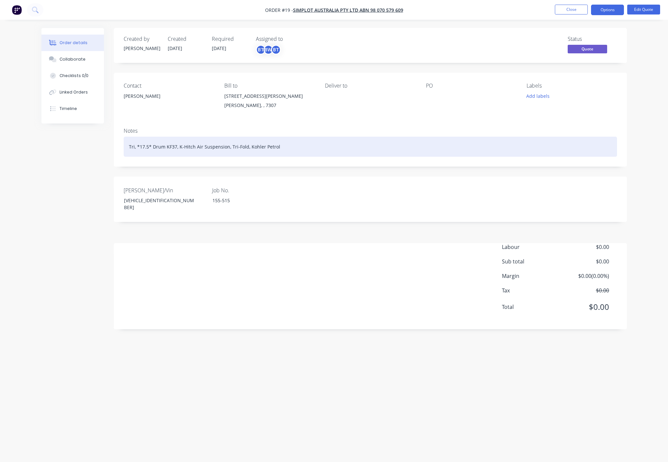
click at [134, 144] on div "Tri, *17.5* Drum KF37, K-Hitch Air Suspension, Tri-Fold, Kohler Petrol" at bounding box center [371, 147] width 494 height 20
click at [128, 149] on div "Tri, *17.5* Drum KF37, K-Hitch Air Suspension, Tri-Fold, Kohler Petrol" at bounding box center [371, 147] width 494 height 20
click at [385, 147] on div "Tri 3.7m, *17.5* Drum KF37, K-Hitch Air Suspension, Tri-Fold, Kohler Petrol" at bounding box center [371, 147] width 494 height 20
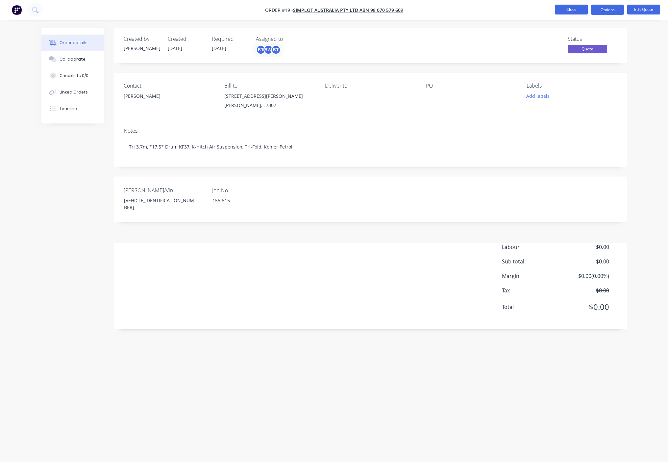
click at [573, 9] on button "Close" at bounding box center [571, 10] width 33 height 10
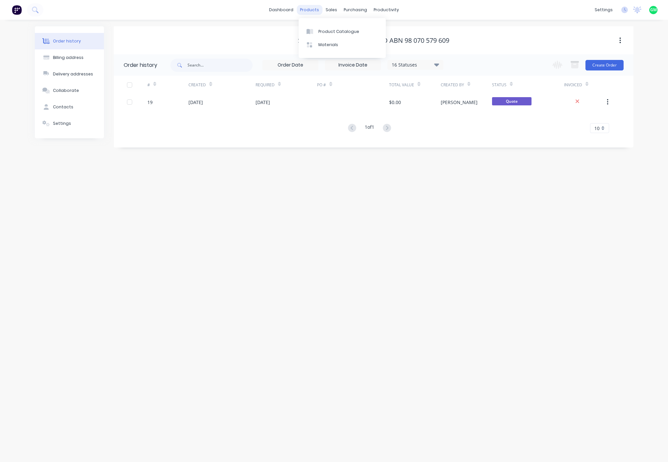
click at [320, 8] on div "products" at bounding box center [310, 10] width 26 height 10
click at [343, 33] on div "Sales Orders" at bounding box center [356, 32] width 27 height 6
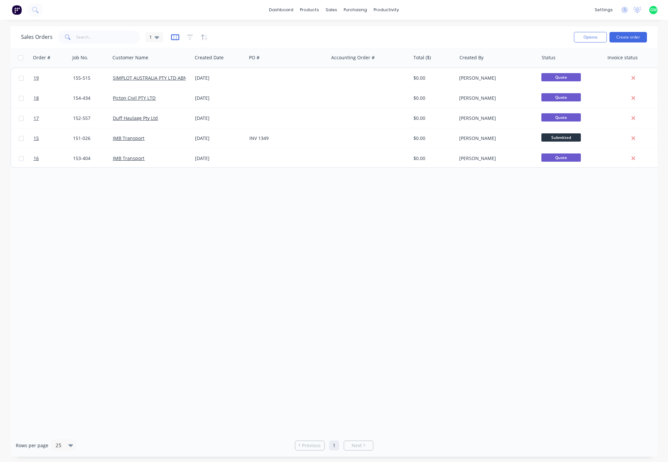
click at [174, 38] on icon "button" at bounding box center [175, 37] width 8 height 7
click at [154, 40] on div "1" at bounding box center [154, 37] width 18 height 10
click at [175, 39] on icon "button" at bounding box center [175, 37] width 8 height 6
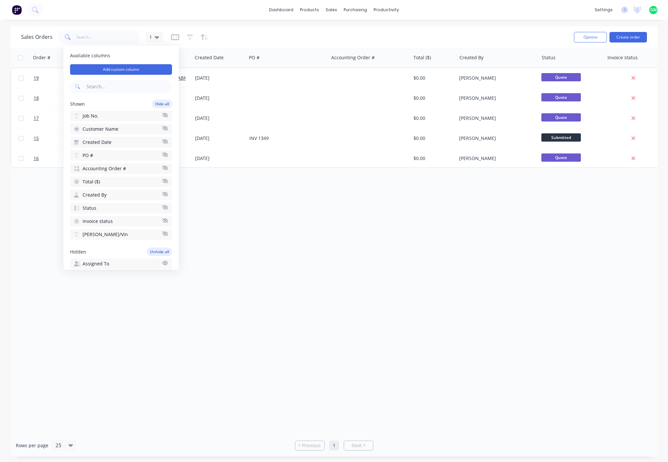
click at [162, 169] on icon "button" at bounding box center [165, 167] width 6 height 5
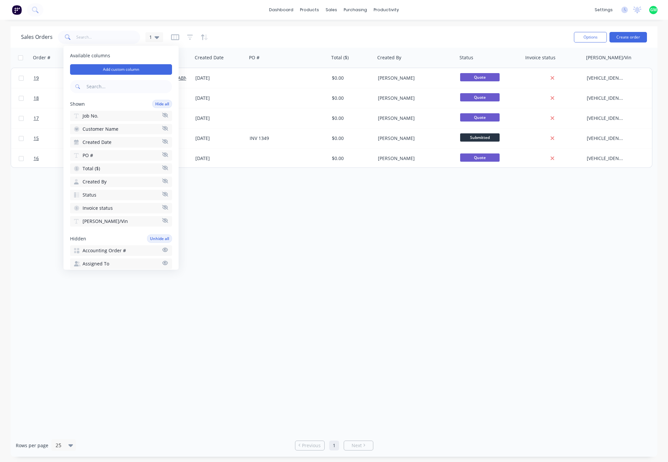
click at [162, 169] on icon "button" at bounding box center [165, 167] width 6 height 5
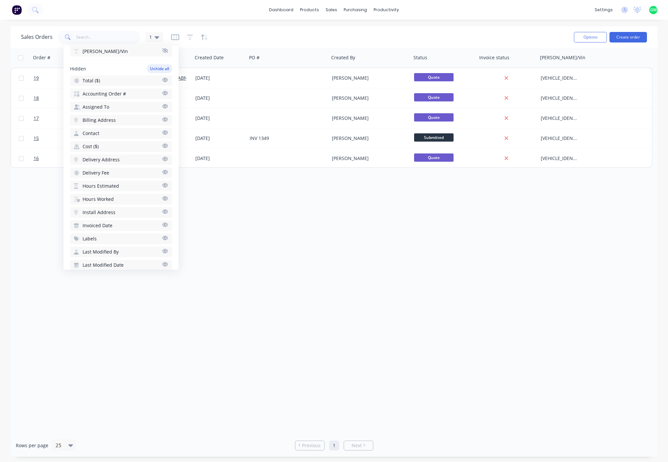
scroll to position [165, 0]
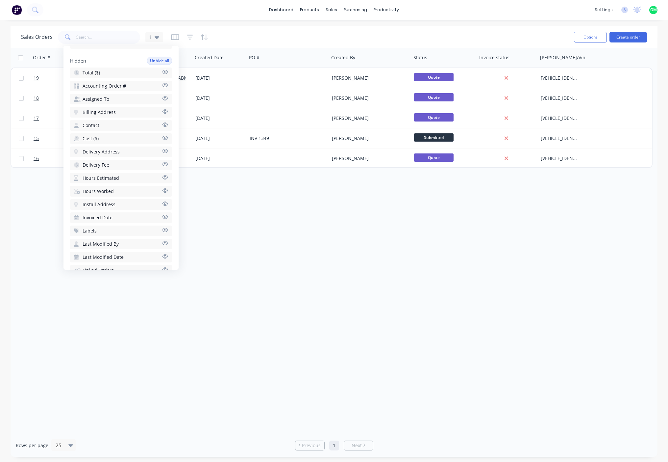
click at [163, 177] on icon "button" at bounding box center [166, 177] width 6 height 4
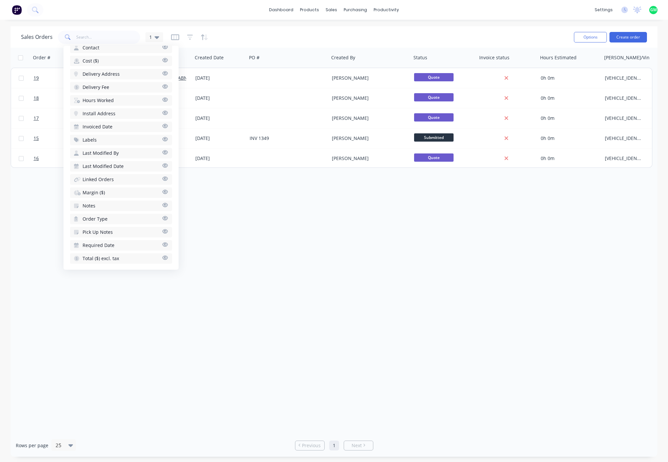
scroll to position [259, 0]
click at [163, 97] on icon "button" at bounding box center [166, 96] width 6 height 4
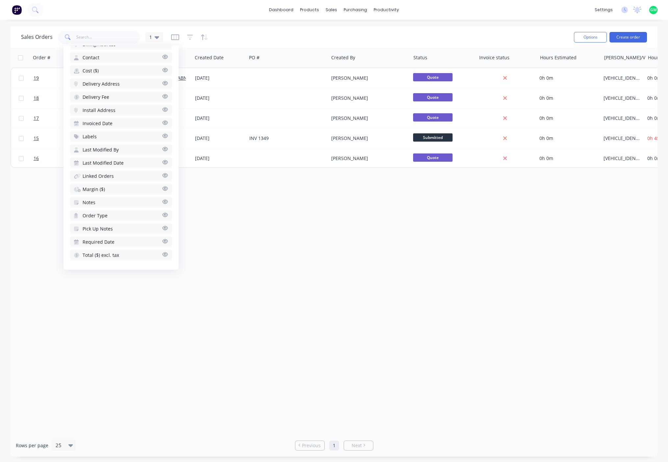
scroll to position [94, 0]
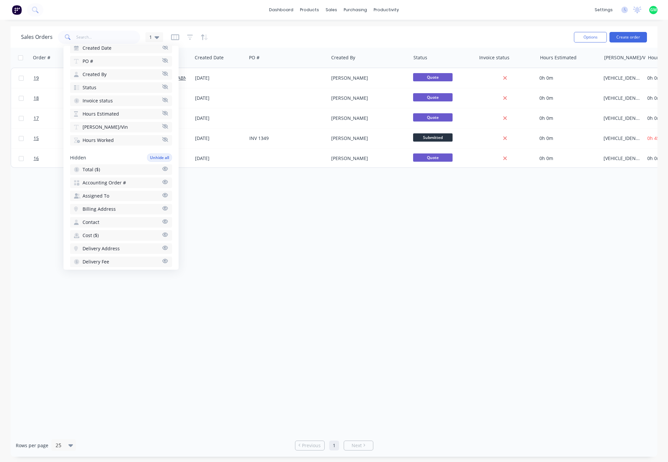
click at [160, 225] on button "Contact" at bounding box center [121, 222] width 102 height 11
click at [331, 284] on div "Order # Job No. Customer Name Created Date PO # Created By Status Invoice statu…" at bounding box center [334, 241] width 647 height 386
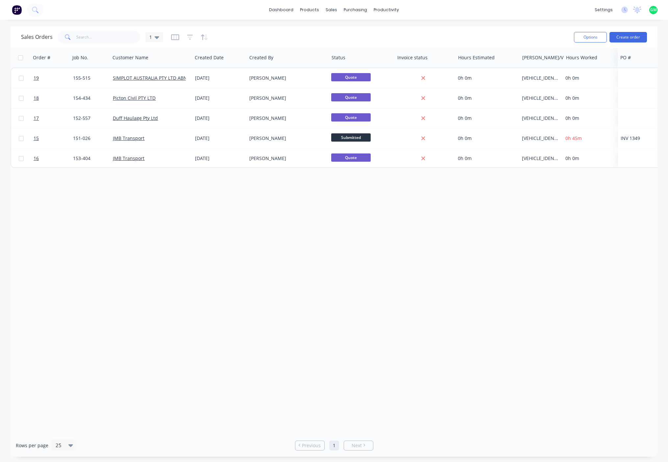
drag, startPoint x: 253, startPoint y: 60, endPoint x: 625, endPoint y: 63, distance: 371.5
drag, startPoint x: 496, startPoint y: 59, endPoint x: 504, endPoint y: 62, distance: 8.9
click at [504, 62] on div at bounding box center [495, 57] width 56 height 13
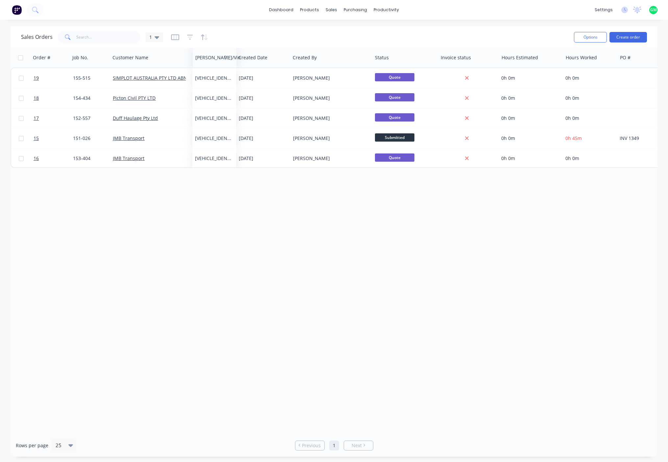
drag, startPoint x: 540, startPoint y: 59, endPoint x: 215, endPoint y: 52, distance: 325.5
click at [215, 52] on div at bounding box center [213, 57] width 37 height 13
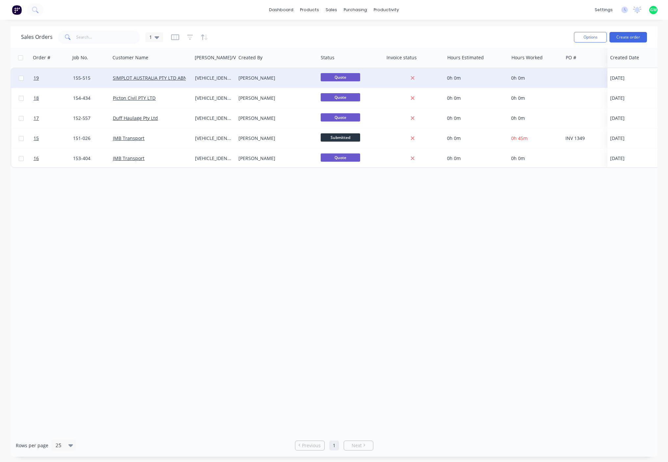
drag, startPoint x: 247, startPoint y: 60, endPoint x: 619, endPoint y: 72, distance: 372.0
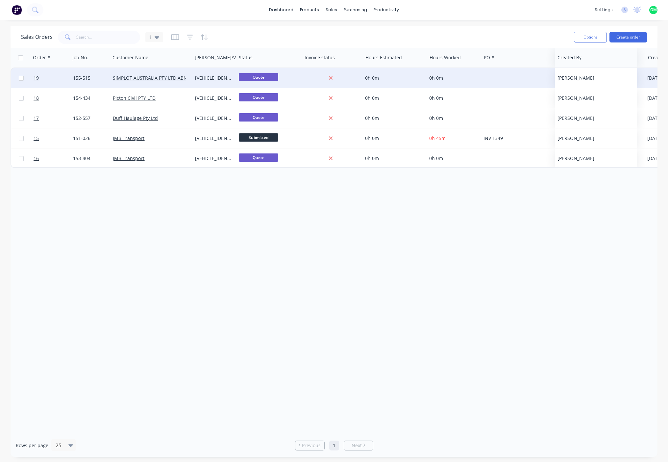
drag, startPoint x: 249, startPoint y: 58, endPoint x: 571, endPoint y: 69, distance: 321.6
click at [587, 229] on div "Order # Job No. Customer Name Rego/Vin Status Invoice status Hours Estimated Ho…" at bounding box center [334, 241] width 647 height 386
drag, startPoint x: 645, startPoint y: 58, endPoint x: 617, endPoint y: 58, distance: 27.3
click at [617, 58] on div at bounding box center [617, 58] width 1 height 12
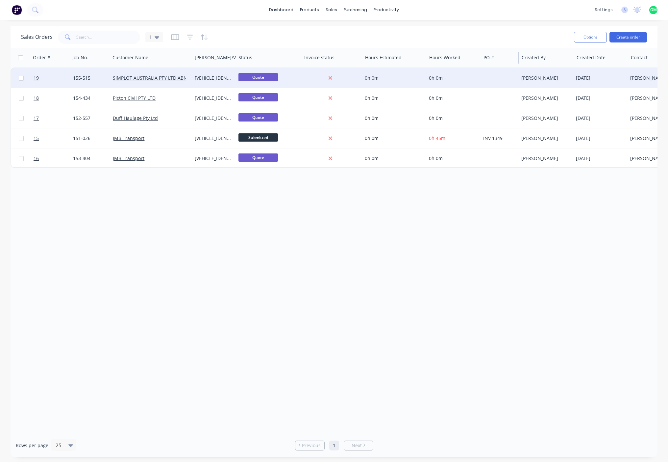
drag, startPoint x: 563, startPoint y: 58, endPoint x: 519, endPoint y: 59, distance: 44.1
click at [519, 59] on div at bounding box center [518, 58] width 1 height 12
drag, startPoint x: 362, startPoint y: 61, endPoint x: 315, endPoint y: 58, distance: 47.1
click at [319, 58] on div "Invoice status" at bounding box center [332, 58] width 61 height 20
drag, startPoint x: 313, startPoint y: 60, endPoint x: 461, endPoint y: 60, distance: 148.4
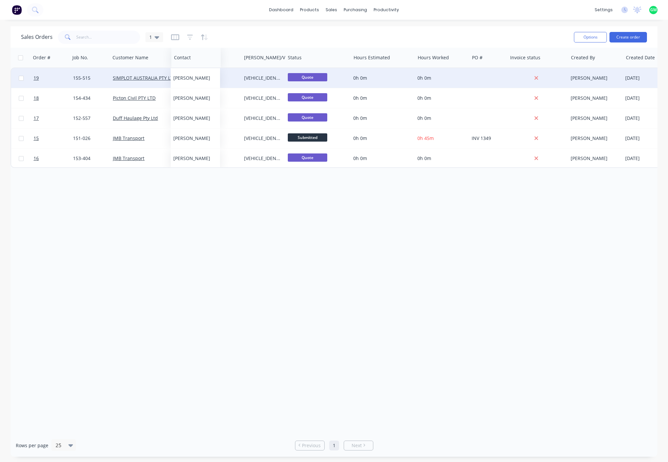
drag, startPoint x: 642, startPoint y: 59, endPoint x: 185, endPoint y: 50, distance: 457.1
click at [185, 50] on div "Contact" at bounding box center [195, 58] width 49 height 20
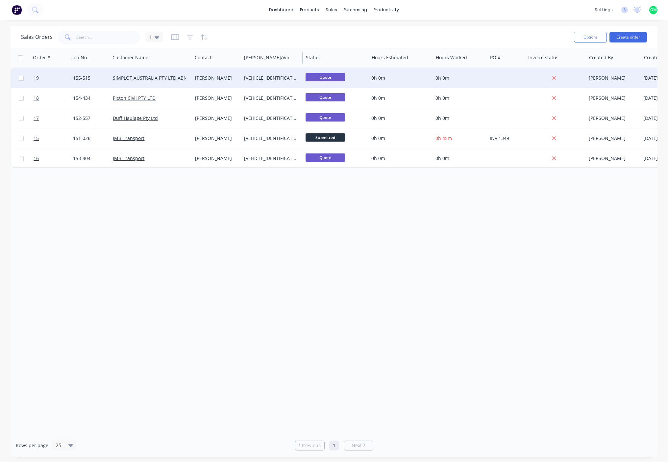
drag, startPoint x: 285, startPoint y: 58, endPoint x: 303, endPoint y: 60, distance: 18.2
click at [303, 60] on div at bounding box center [302, 58] width 1 height 12
click at [545, 60] on div at bounding box center [555, 57] width 53 height 13
click at [156, 36] on icon at bounding box center [157, 37] width 5 height 7
click at [177, 79] on button "Save new view" at bounding box center [191, 79] width 88 height 10
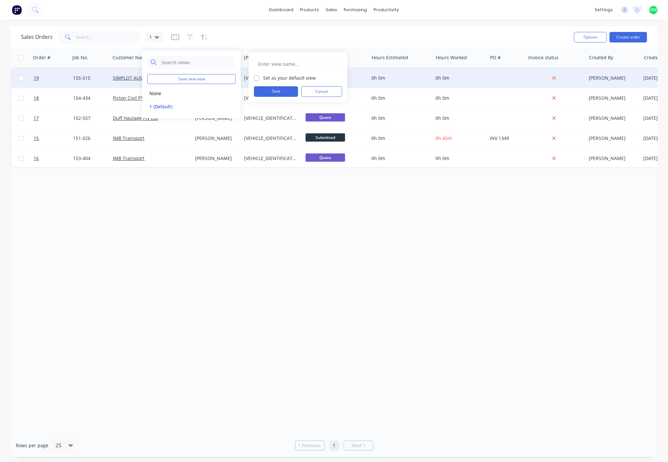
click at [263, 79] on label "Set as your default view" at bounding box center [289, 77] width 53 height 7
click at [259, 79] on input "Set as your default view" at bounding box center [256, 77] width 5 height 6
checkbox input "true"
click at [272, 89] on button "Save" at bounding box center [276, 91] width 44 height 11
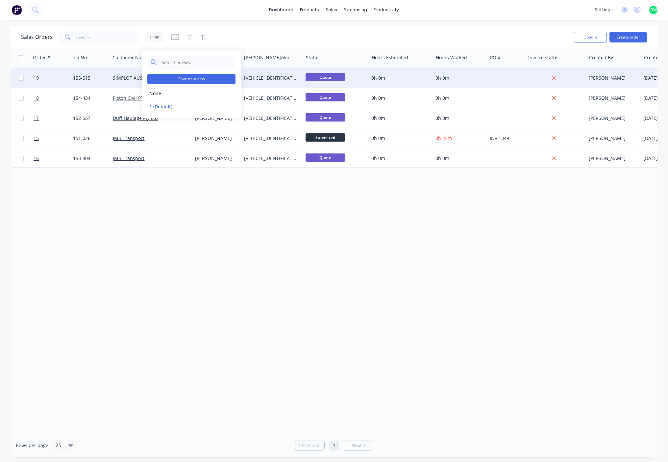
click at [169, 79] on button "Save new view" at bounding box center [191, 79] width 88 height 10
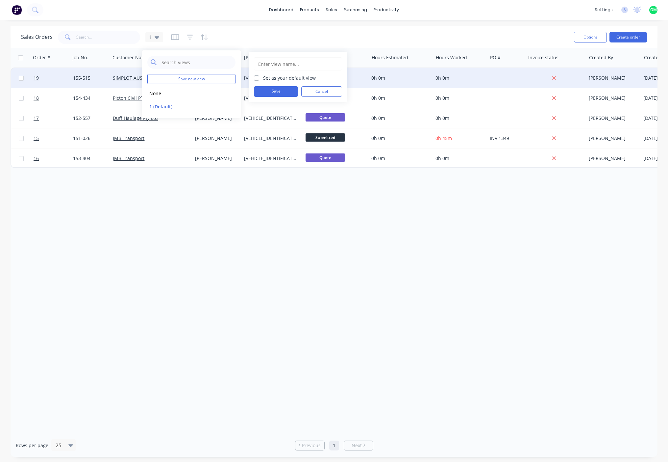
click at [263, 78] on label "Set as your default view" at bounding box center [289, 77] width 53 height 7
click at [258, 78] on input "Set as your default view" at bounding box center [256, 77] width 5 height 6
checkbox input "true"
click at [280, 92] on button "Save" at bounding box center [276, 91] width 44 height 11
click at [203, 263] on div "Order # Job No. Customer Name Contact Rego/Vin Status Hours Estimated Hours Wor…" at bounding box center [334, 241] width 647 height 386
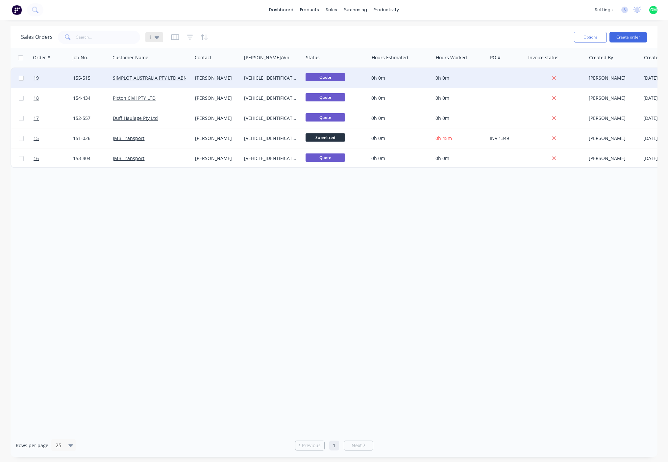
click at [160, 40] on div "1" at bounding box center [154, 37] width 18 height 10
click at [173, 80] on button "Save new view" at bounding box center [191, 79] width 88 height 10
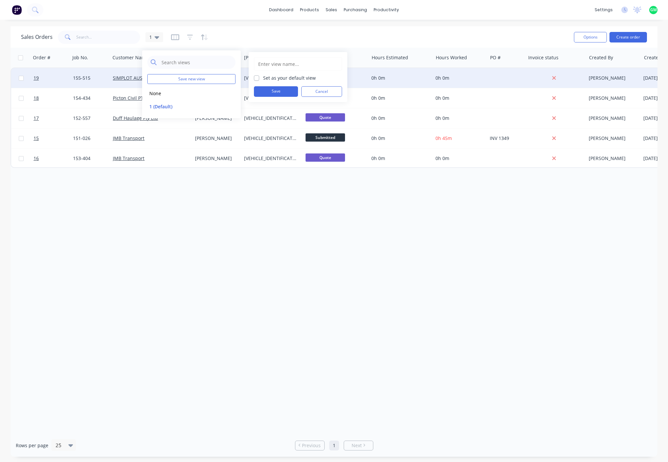
click at [301, 63] on input "text" at bounding box center [298, 64] width 81 height 13
type input "Glenn 1st View"
click at [263, 79] on label "Set as your default view" at bounding box center [289, 77] width 53 height 7
click at [257, 79] on input "Set as your default view" at bounding box center [256, 77] width 5 height 6
checkbox input "true"
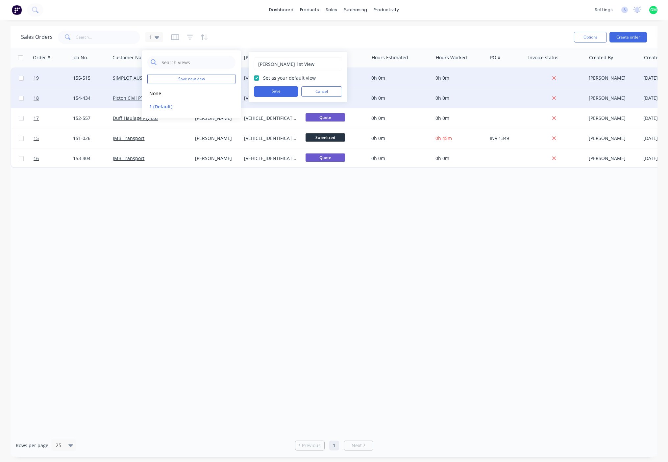
click at [280, 94] on button "Save" at bounding box center [276, 91] width 44 height 11
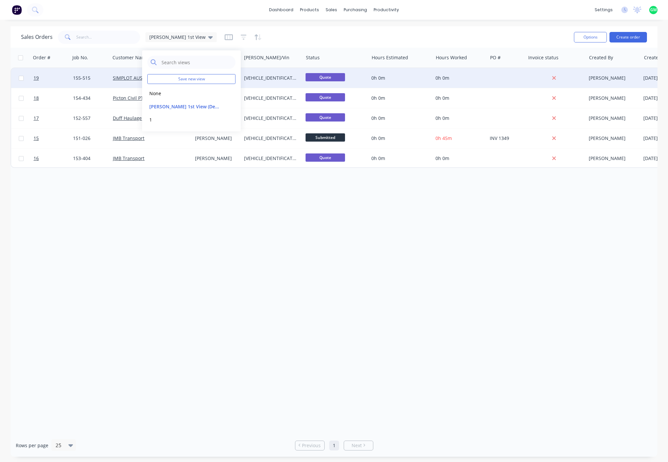
click at [224, 226] on div "Order # Job No. Customer Name Contact Rego/Vin Status Hours Estimated Hours Wor…" at bounding box center [334, 241] width 647 height 386
drag, startPoint x: 384, startPoint y: 240, endPoint x: 392, endPoint y: 231, distance: 11.5
click at [383, 240] on div "Order # Job No. Customer Name Contact Rego/Vin Status Hours Estimated Hours Wor…" at bounding box center [334, 241] width 647 height 386
click at [434, 57] on div "Hours Worked" at bounding box center [460, 58] width 54 height 20
drag, startPoint x: 433, startPoint y: 55, endPoint x: 410, endPoint y: 54, distance: 23.4
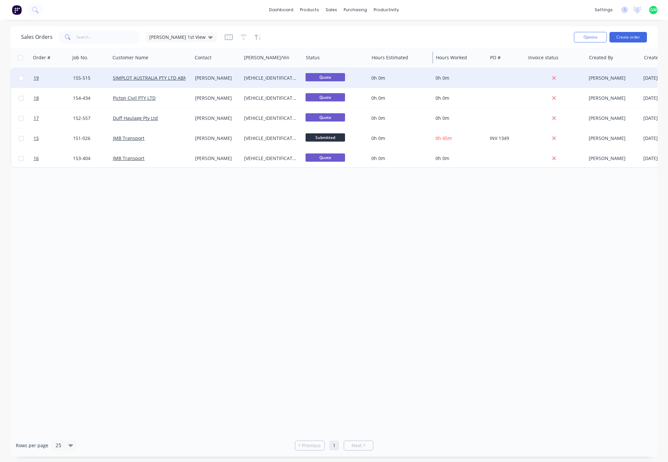
click at [410, 54] on div "Hours Estimated" at bounding box center [401, 58] width 64 height 20
drag, startPoint x: 487, startPoint y: 56, endPoint x: 458, endPoint y: 56, distance: 28.6
click at [458, 56] on div "Hours Worked" at bounding box center [460, 58] width 54 height 20
drag, startPoint x: 645, startPoint y: 242, endPoint x: 613, endPoint y: 200, distance: 53.2
click at [644, 242] on div "Order # Job No. Customer Name Contact Rego/Vin Status Hours Estimated Hours Wor…" at bounding box center [334, 241] width 647 height 386
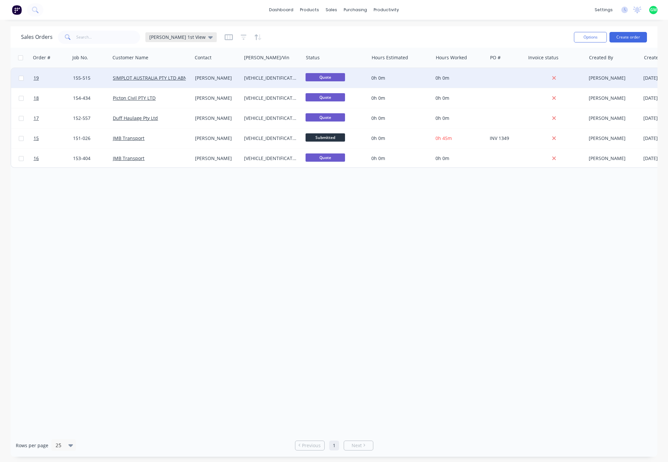
click at [208, 35] on icon at bounding box center [210, 37] width 5 height 7
click at [230, 105] on button "edit" at bounding box center [229, 106] width 9 height 7
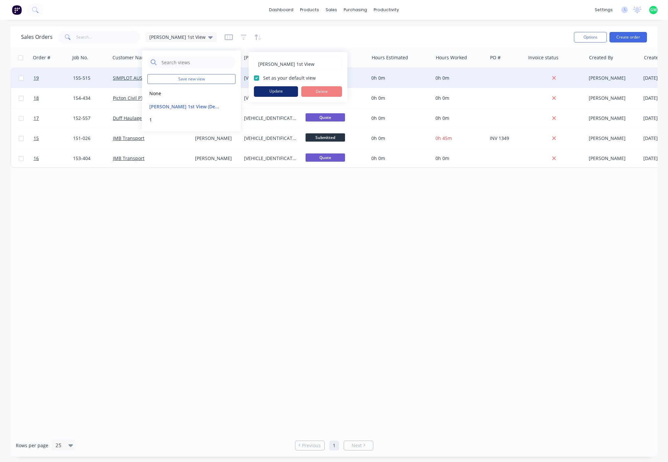
click at [277, 90] on button "Update" at bounding box center [276, 91] width 44 height 11
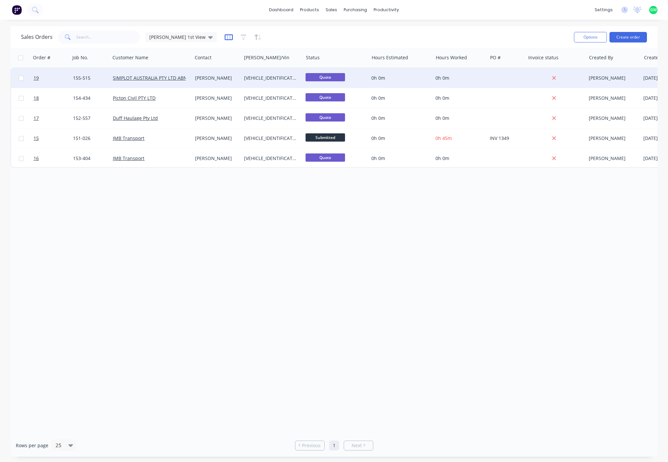
click at [227, 36] on icon "button" at bounding box center [228, 37] width 3 height 4
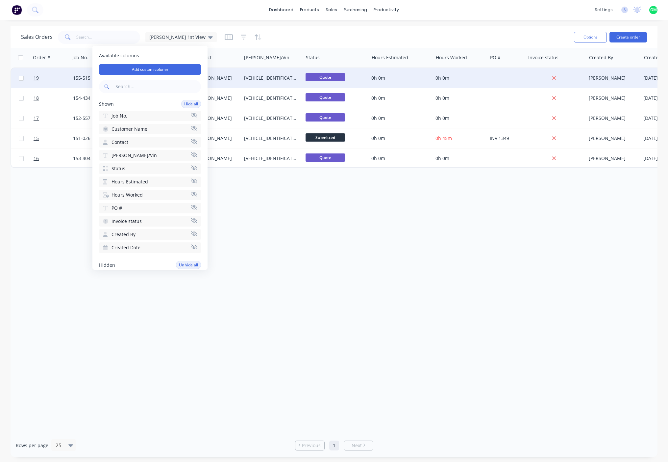
click at [191, 234] on icon "button" at bounding box center [194, 233] width 6 height 5
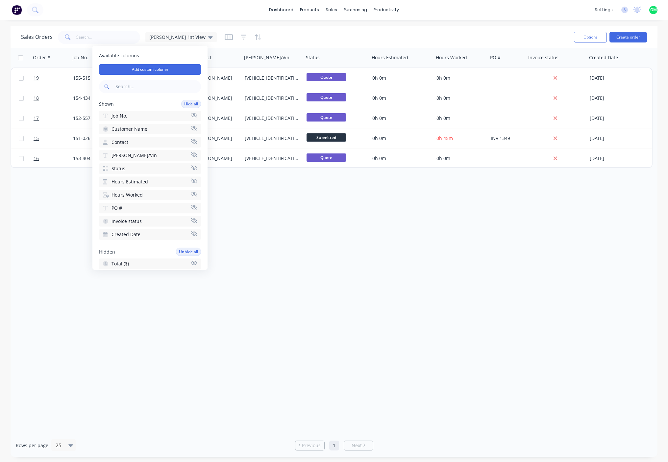
click at [192, 233] on icon "button" at bounding box center [194, 233] width 6 height 5
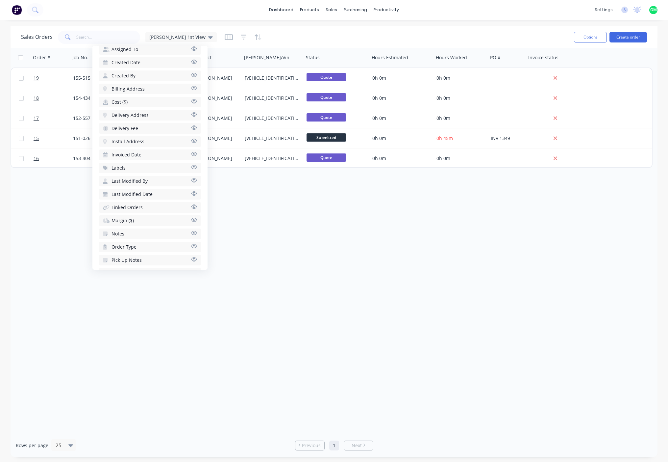
scroll to position [259, 0]
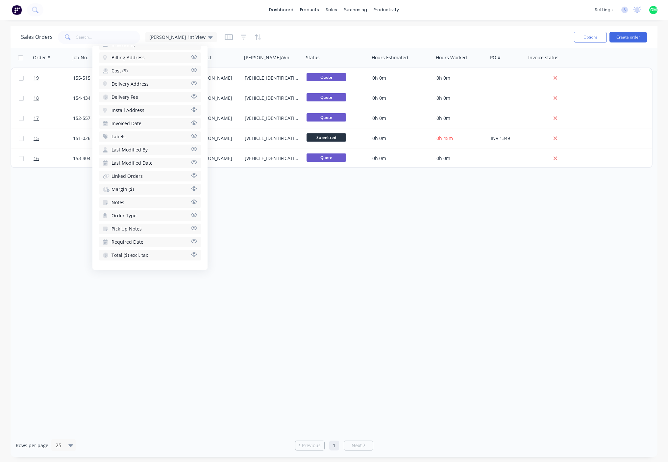
click at [191, 241] on icon "button" at bounding box center [194, 241] width 6 height 4
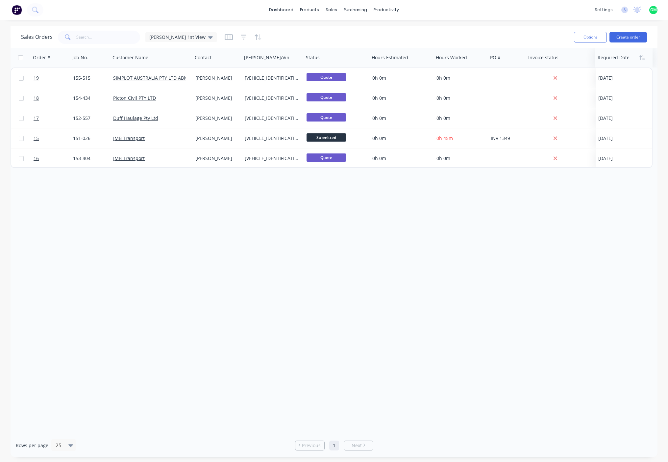
drag, startPoint x: 540, startPoint y: 59, endPoint x: 598, endPoint y: 59, distance: 58.2
drag, startPoint x: 600, startPoint y: 60, endPoint x: 537, endPoint y: 60, distance: 63.2
click at [537, 60] on div at bounding box center [551, 57] width 50 height 13
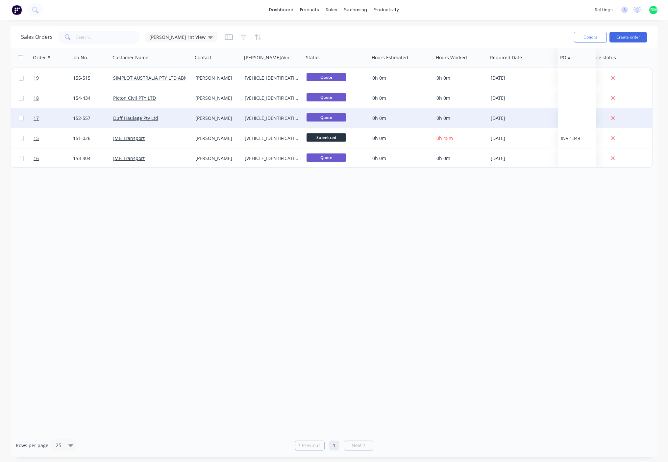
drag, startPoint x: 494, startPoint y: 60, endPoint x: 541, endPoint y: 114, distance: 71.3
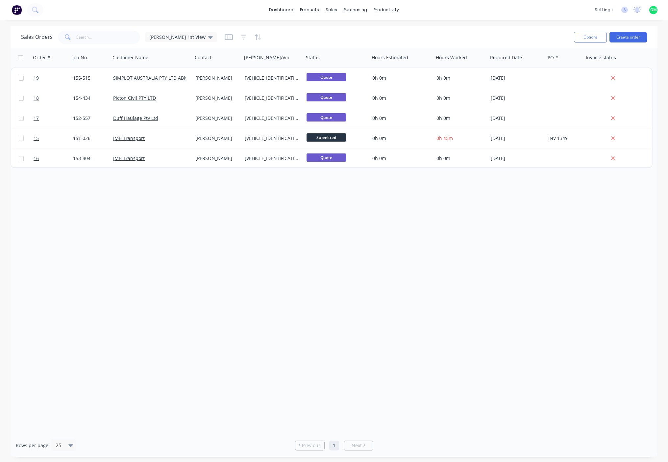
click at [509, 250] on div "Order # Job No. Customer Name Contact Rego/Vin Status Hours Estimated Hours Wor…" at bounding box center [334, 241] width 647 height 386
click at [208, 39] on icon at bounding box center [210, 37] width 5 height 7
click at [229, 106] on button "edit" at bounding box center [229, 106] width 9 height 7
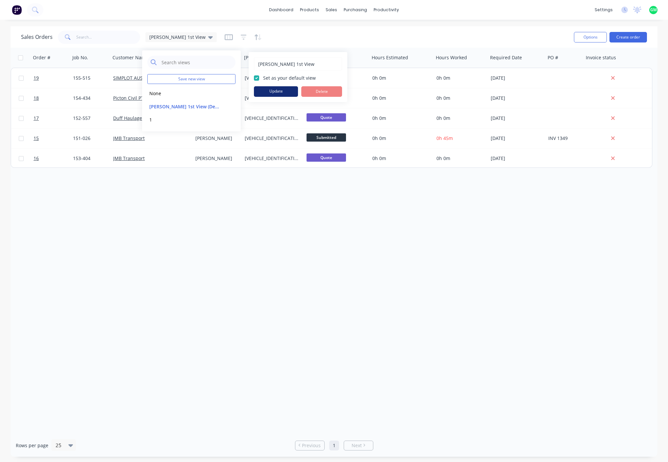
click at [270, 92] on button "Update" at bounding box center [276, 91] width 44 height 11
click at [350, 248] on div "Order # Job No. Customer Name Contact Rego/Vin Status Hours Estimated Hours Wor…" at bounding box center [334, 241] width 647 height 386
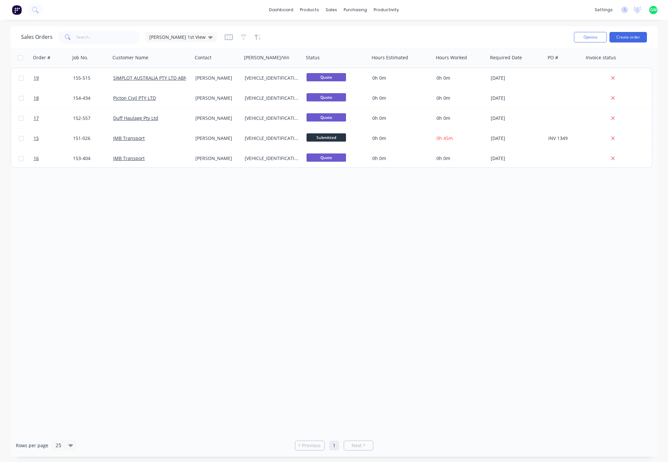
click at [239, 266] on div "Order # Job No. Customer Name Contact Rego/Vin Status Hours Estimated Hours Wor…" at bounding box center [334, 241] width 647 height 386
click at [628, 38] on button "Create order" at bounding box center [629, 37] width 38 height 11
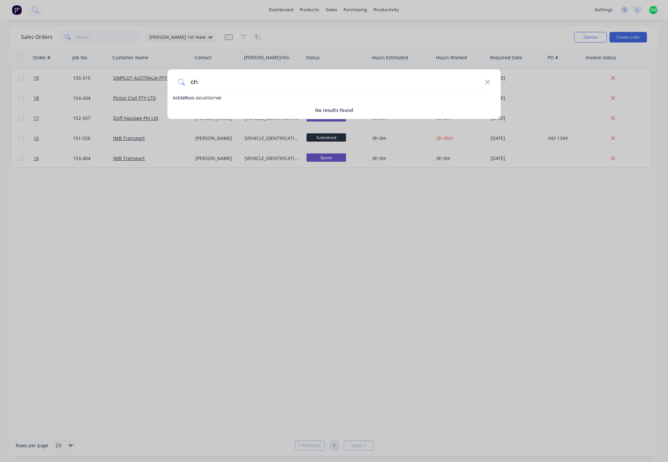
type input "c"
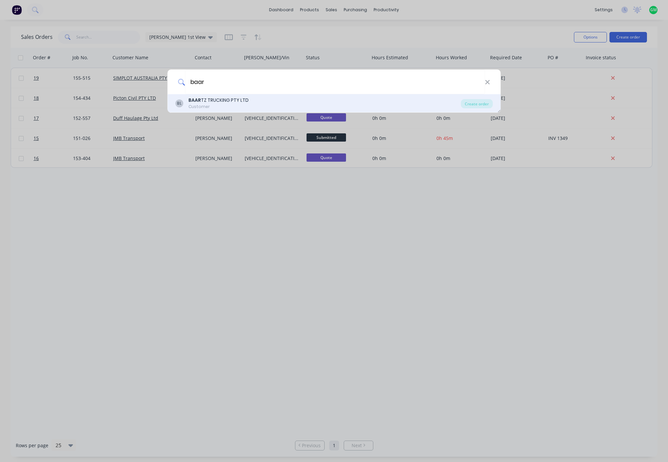
type input "baar"
click at [224, 96] on div "BL BAAR TZ TRUCKING PTY LTD Customer Create order" at bounding box center [334, 103] width 334 height 18
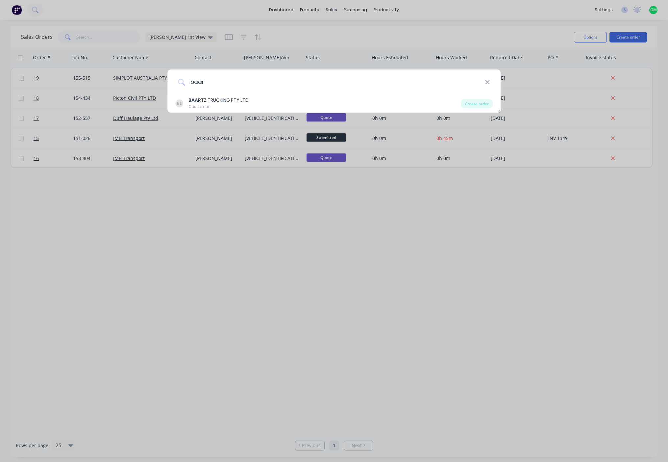
drag, startPoint x: 223, startPoint y: 96, endPoint x: 198, endPoint y: 93, distance: 25.4
click at [198, 93] on input "baar" at bounding box center [335, 81] width 300 height 25
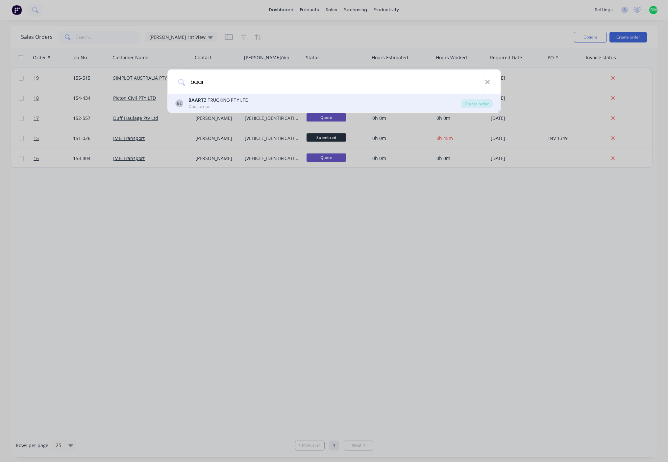
click at [194, 98] on b "BAAR" at bounding box center [195, 100] width 13 height 7
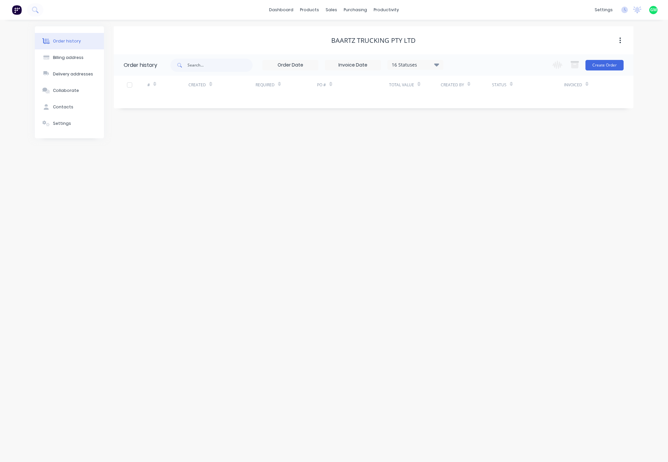
click at [310, 152] on div "Order history Billing address Delivery addresses Collaborate Contacts Settings …" at bounding box center [334, 241] width 668 height 442
click at [608, 66] on button "Create Order" at bounding box center [605, 65] width 38 height 11
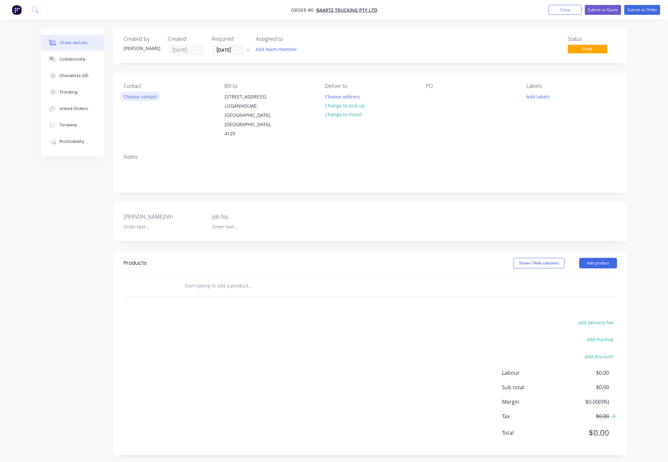
click at [152, 95] on button "Choose contact" at bounding box center [140, 96] width 40 height 9
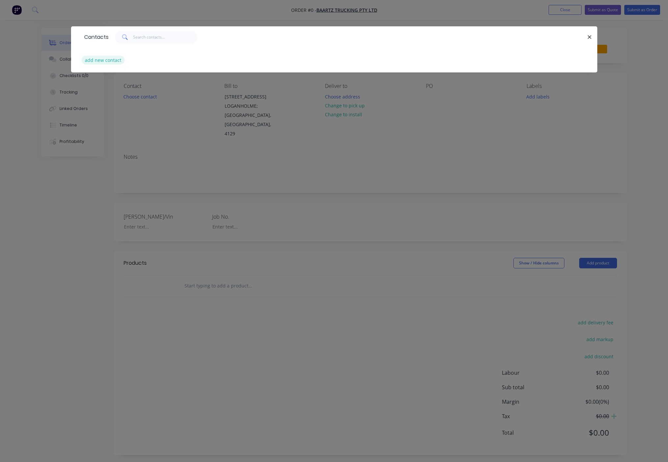
click at [121, 61] on button "add new contact" at bounding box center [103, 60] width 43 height 9
select select "AU"
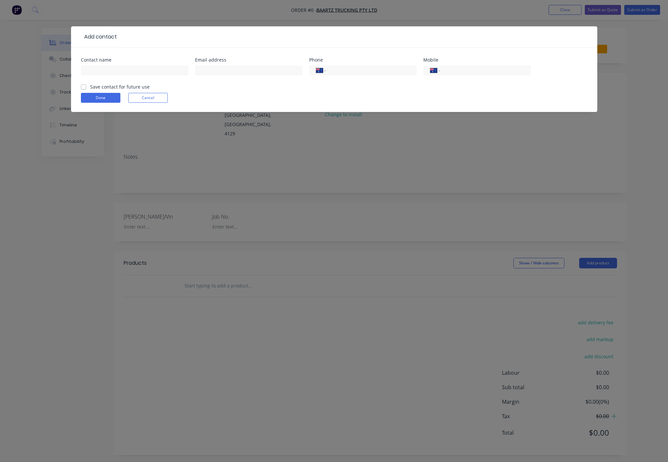
click at [127, 65] on div at bounding box center [135, 73] width 108 height 19
click at [135, 75] on div at bounding box center [135, 73] width 108 height 19
drag, startPoint x: 140, startPoint y: 75, endPoint x: 145, endPoint y: 71, distance: 7.0
click at [143, 75] on input "text" at bounding box center [135, 70] width 108 height 10
type input "Chris Baartz"
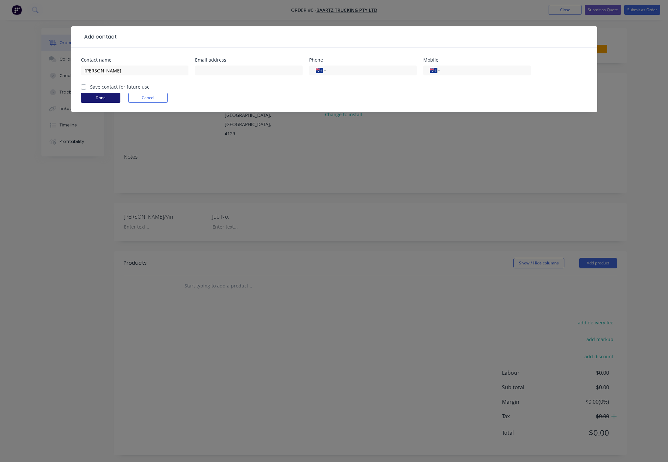
click at [100, 98] on button "Done" at bounding box center [100, 98] width 39 height 10
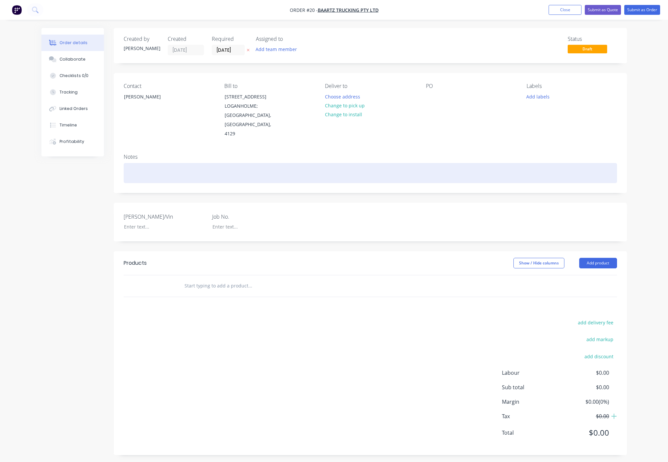
click at [205, 163] on div at bounding box center [371, 173] width 494 height 20
drag, startPoint x: 185, startPoint y: 163, endPoint x: 177, endPoint y: 164, distance: 7.9
click at [177, 164] on div "Mini Quad, Drop Well, Complete Custom***" at bounding box center [371, 173] width 494 height 20
drag, startPoint x: 285, startPoint y: 160, endPoint x: 281, endPoint y: 159, distance: 3.7
click at [284, 163] on div "Mini Quad, Drop Well, ***Complete Custom***" at bounding box center [371, 173] width 494 height 20
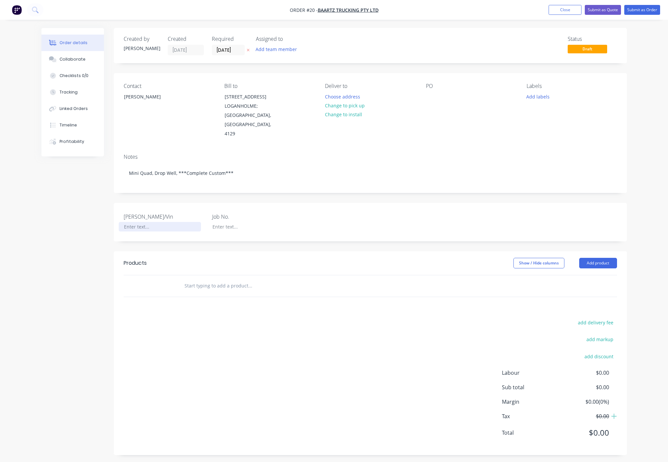
click at [143, 223] on div "Rego/Vin Job No." at bounding box center [370, 222] width 513 height 38
click at [145, 222] on div at bounding box center [160, 227] width 82 height 10
paste div
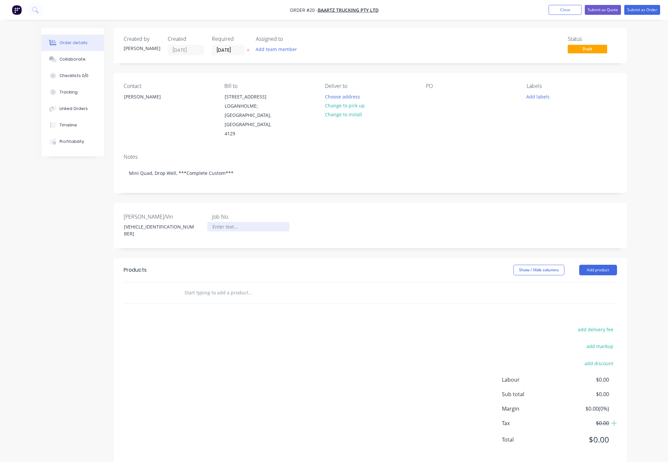
click at [240, 222] on div at bounding box center [248, 227] width 82 height 10
click at [386, 284] on div "add delivery fee add markup add discount Labour $0.00 Sub total $0.00 Margin $0…" at bounding box center [371, 388] width 494 height 127
click at [598, 8] on button "Submit as Quote" at bounding box center [603, 10] width 36 height 10
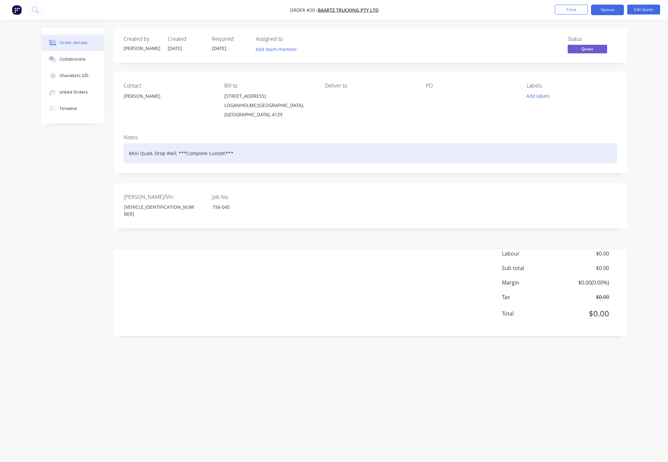
click at [240, 147] on div "Mini Quad, Drop Well, ***Complete Custom***" at bounding box center [371, 153] width 494 height 20
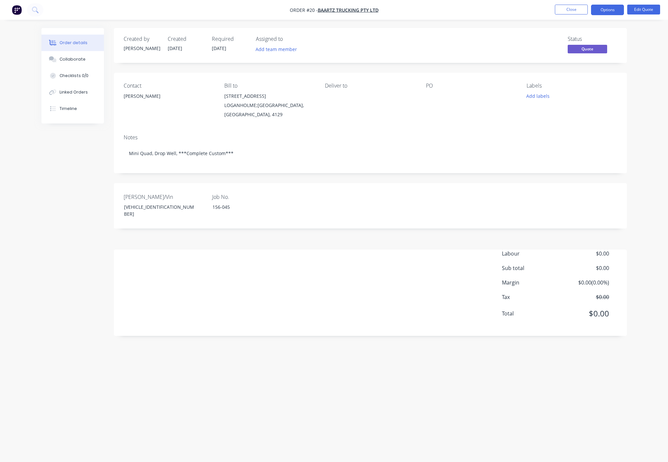
click at [381, 284] on div "Created by Glenn Created 01/10/25 Required 01/10/25 Assigned to Add team member…" at bounding box center [334, 218] width 586 height 381
click at [641, 13] on button "Edit Quote" at bounding box center [643, 10] width 33 height 10
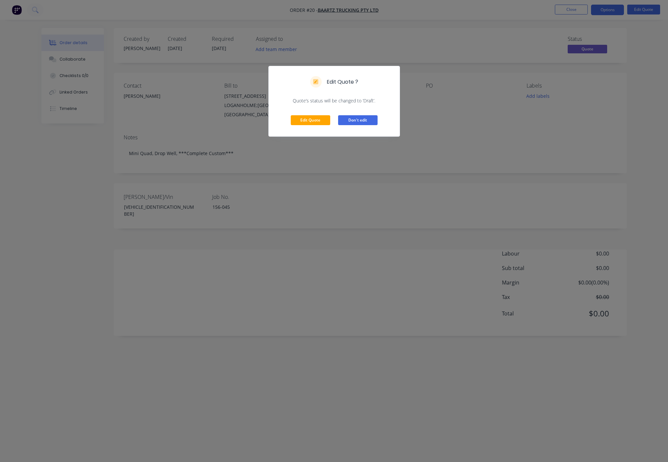
click at [367, 119] on button "Don't edit" at bounding box center [357, 120] width 39 height 10
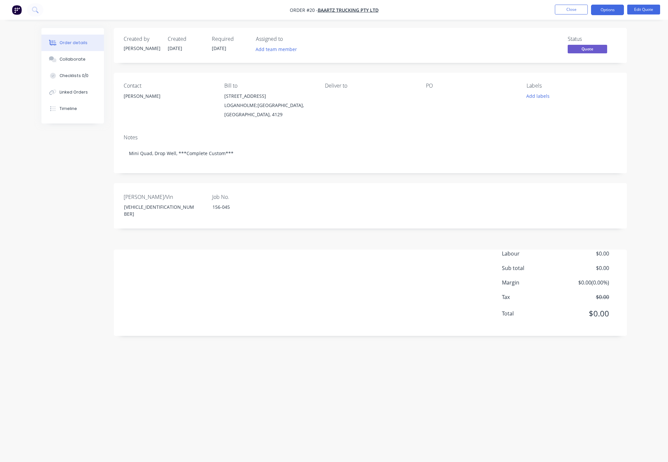
click at [647, 96] on div "Order details Collaborate Checklists 0/0 Linked Orders Timeline Order details C…" at bounding box center [334, 231] width 668 height 462
click at [553, 14] on ul "Close Options Edit Quote" at bounding box center [607, 10] width 121 height 11
click at [588, 9] on ul "Close Options Edit Quote" at bounding box center [607, 10] width 121 height 11
click at [573, 9] on button "Close" at bounding box center [571, 10] width 33 height 10
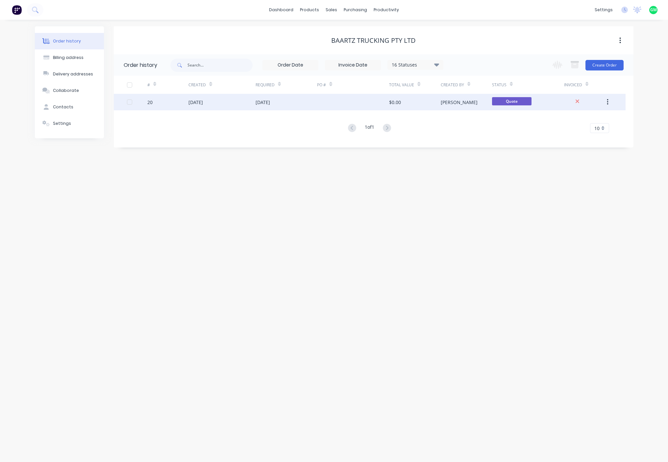
click at [261, 103] on div "01 Oct 2025" at bounding box center [263, 102] width 14 height 7
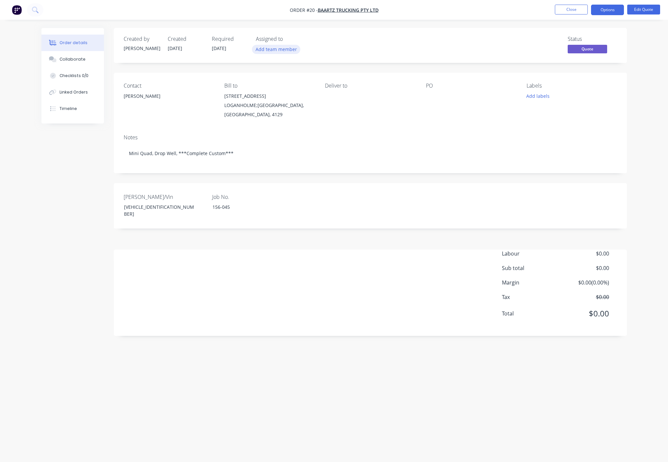
click at [269, 45] on button "Add team member" at bounding box center [276, 49] width 48 height 9
click at [268, 96] on div at bounding box center [266, 98] width 13 height 13
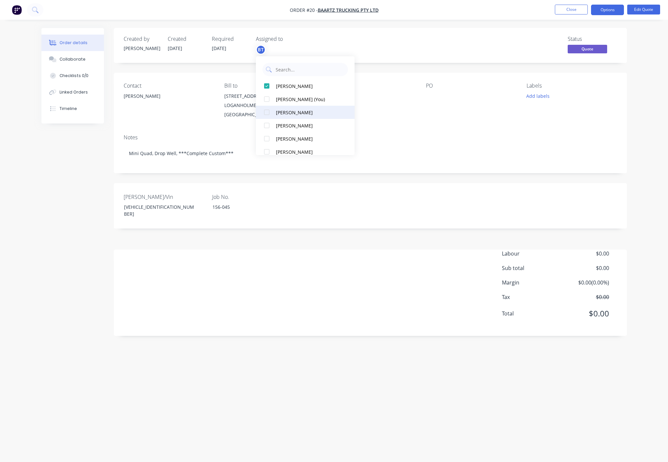
click at [268, 113] on div at bounding box center [266, 112] width 13 height 13
click at [269, 126] on div at bounding box center [266, 125] width 13 height 13
click at [344, 275] on div "Labour $0.00 Sub total $0.00 Margin $0.00 ( 0.00 %) Tax $0.00 Total $0.00" at bounding box center [371, 287] width 494 height 76
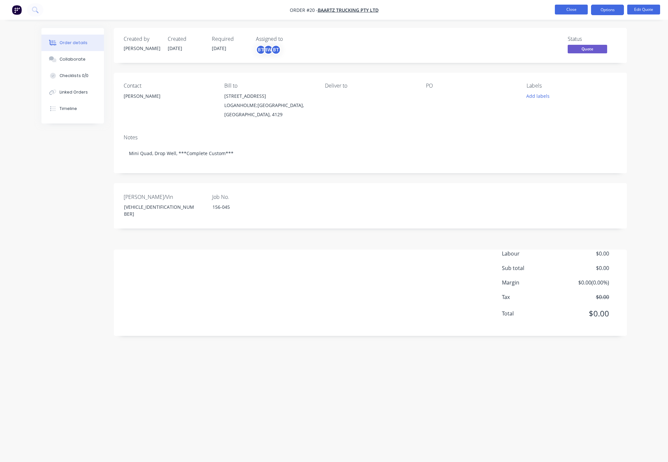
click at [572, 11] on button "Close" at bounding box center [571, 10] width 33 height 10
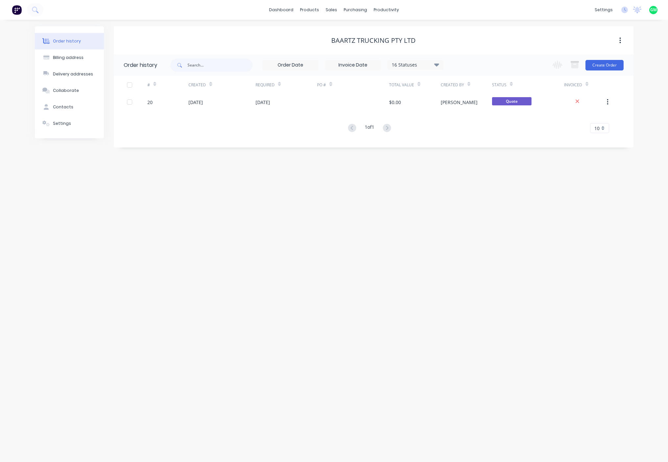
drag, startPoint x: 341, startPoint y: 256, endPoint x: 338, endPoint y: 252, distance: 5.0
click at [340, 255] on div "Order history Billing address Delivery addresses Collaborate Contacts Settings …" at bounding box center [334, 241] width 668 height 442
click at [324, 284] on div "Order history Billing address Delivery addresses Collaborate Contacts Settings …" at bounding box center [334, 241] width 668 height 442
click at [165, 29] on div "BAARTZ TRUCKING PTY LTD" at bounding box center [374, 40] width 520 height 28
click at [330, 12] on div "sales" at bounding box center [331, 10] width 18 height 10
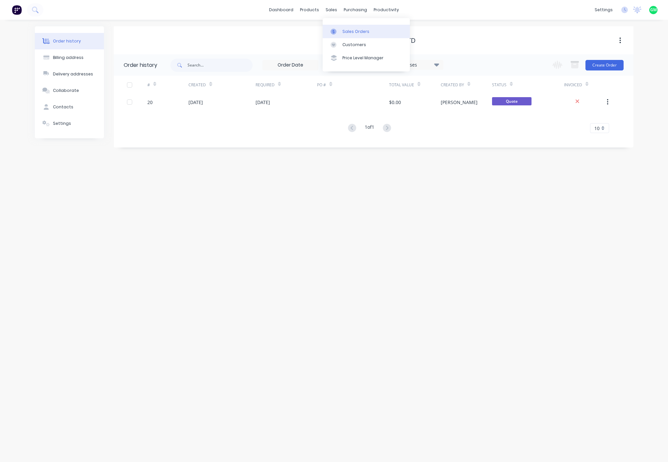
click at [350, 32] on div "Sales Orders" at bounding box center [356, 32] width 27 height 6
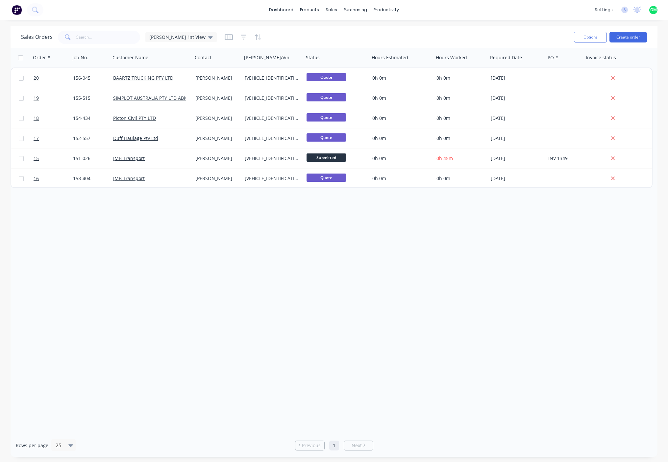
drag, startPoint x: 426, startPoint y: 290, endPoint x: 410, endPoint y: 256, distance: 37.2
click at [426, 284] on div "Order # Job No. Customer Name Contact Rego/Vin Status Hours Estimated Hours Wor…" at bounding box center [334, 241] width 647 height 386
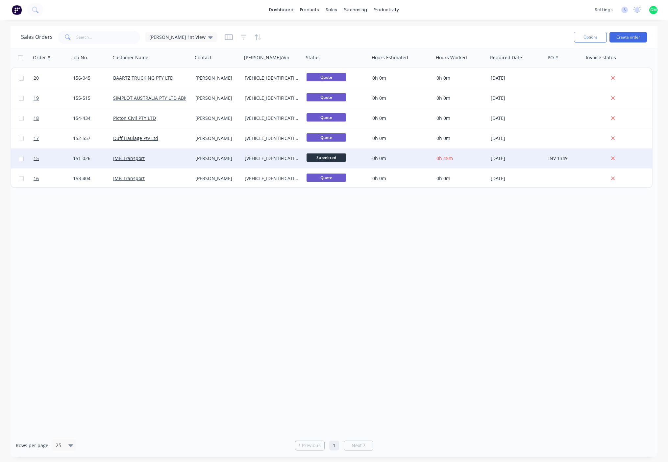
click at [335, 160] on span "Submitted" at bounding box center [326, 157] width 39 height 8
drag, startPoint x: 435, startPoint y: 282, endPoint x: 417, endPoint y: 266, distance: 24.5
click at [434, 280] on div "Order # Job No. Customer Name Contact Rego/Vin Status Hours Estimated Hours Wor…" at bounding box center [334, 241] width 647 height 386
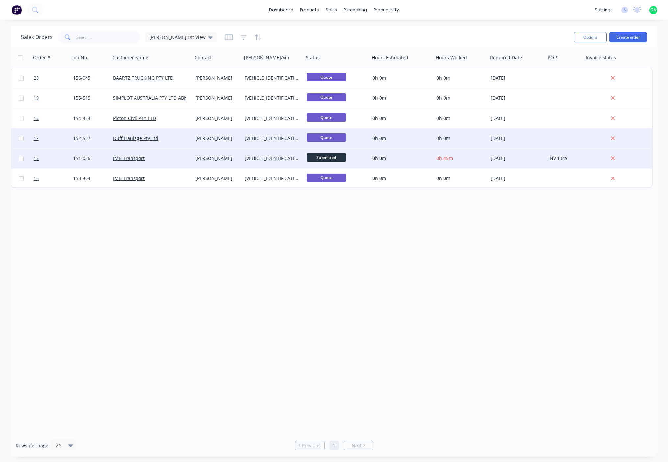
click at [331, 137] on span "Quote" at bounding box center [326, 137] width 39 height 8
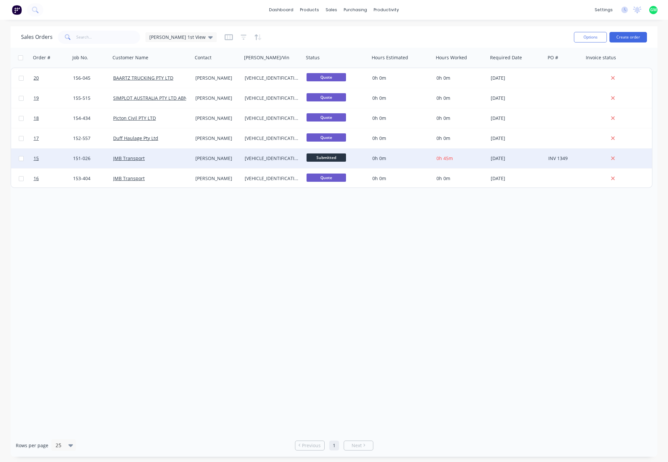
click at [330, 161] on span "Submitted" at bounding box center [326, 157] width 39 height 8
click at [493, 284] on div "Order # Job No. Customer Name Contact Rego/Vin Status Hours Estimated Hours Wor…" at bounding box center [334, 241] width 647 height 386
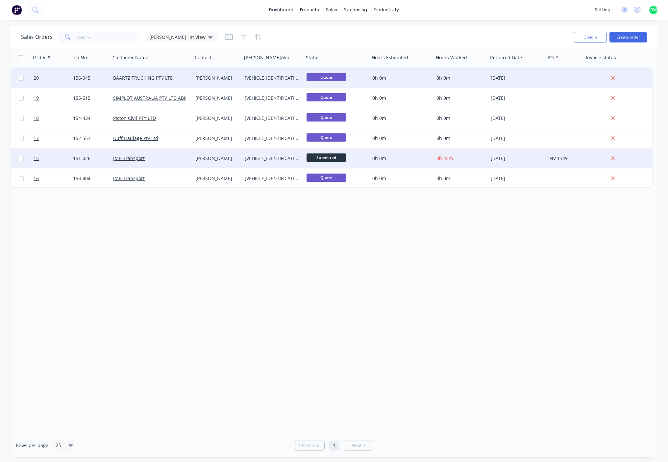
click at [150, 81] on div "BAARTZ TRUCKING PTY LTD" at bounding box center [149, 78] width 73 height 7
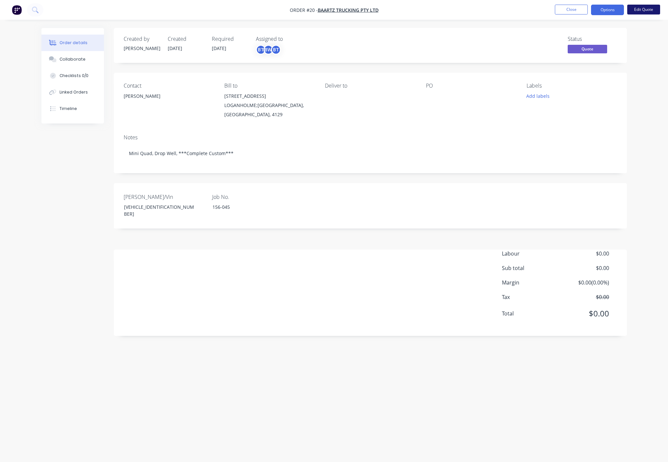
click at [646, 9] on button "Edit Quote" at bounding box center [643, 10] width 33 height 10
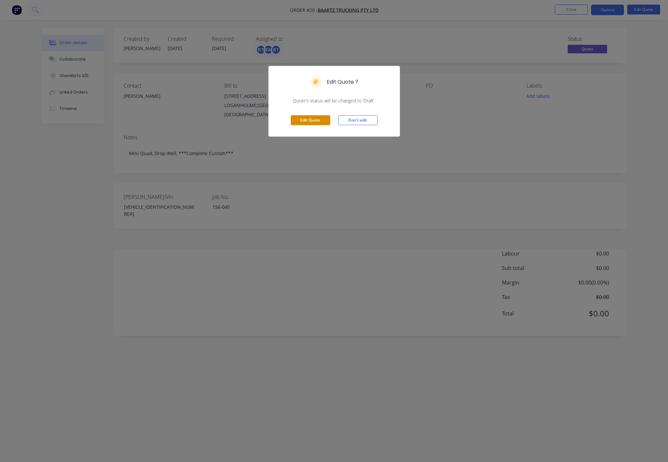
click at [315, 124] on button "Edit Quote" at bounding box center [310, 120] width 39 height 10
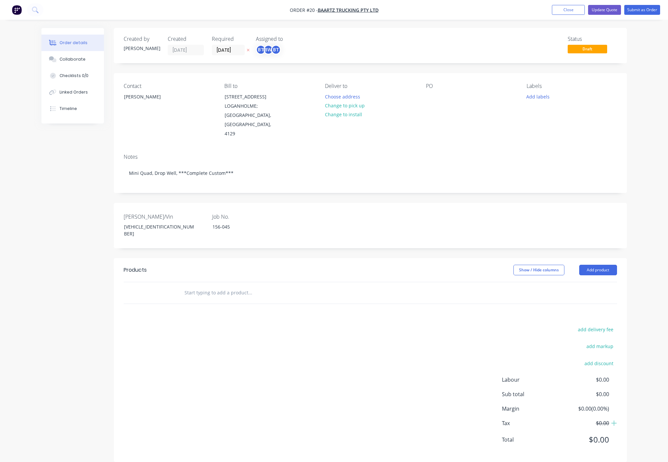
drag, startPoint x: 236, startPoint y: 346, endPoint x: 237, endPoint y: 343, distance: 3.4
click at [237, 284] on div "add delivery fee add markup add discount Labour $0.00 Sub total $0.00 Margin $0…" at bounding box center [371, 388] width 494 height 127
click at [596, 265] on button "Add product" at bounding box center [598, 270] width 38 height 11
click at [567, 284] on div "Labour" at bounding box center [586, 352] width 51 height 10
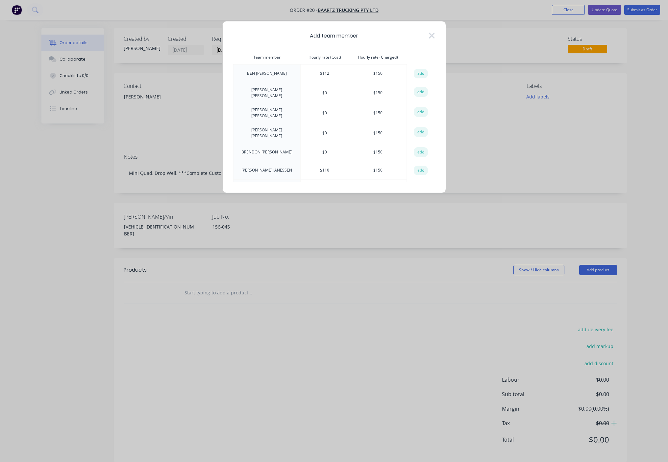
drag, startPoint x: 437, startPoint y: 157, endPoint x: 425, endPoint y: 38, distance: 119.6
click at [425, 38] on div "Add team member Team member Hourly rate (Cost) Hourly rate (Charged) action BEN…" at bounding box center [334, 107] width 224 height 172
click at [376, 284] on div "Add team member Team member Hourly rate (Cost) Hourly rate (Charged) action BEN…" at bounding box center [334, 231] width 668 height 462
drag, startPoint x: 458, startPoint y: 341, endPoint x: 456, endPoint y: 334, distance: 7.8
click at [459, 284] on div "Add team member Team member Hourly rate (Cost) Hourly rate (Charged) action BEN…" at bounding box center [334, 231] width 668 height 462
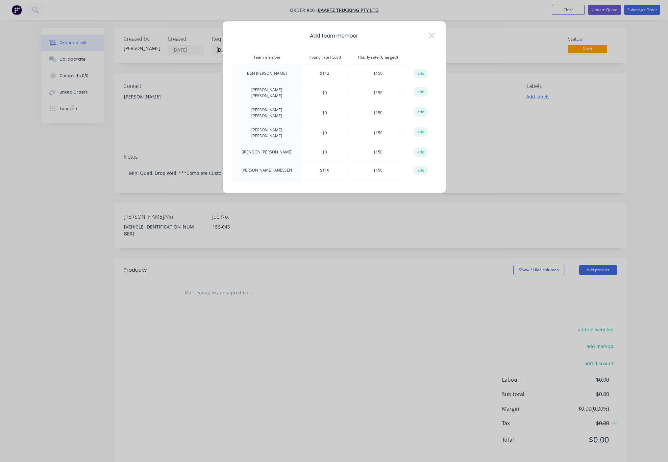
click at [429, 37] on icon at bounding box center [431, 35] width 7 height 9
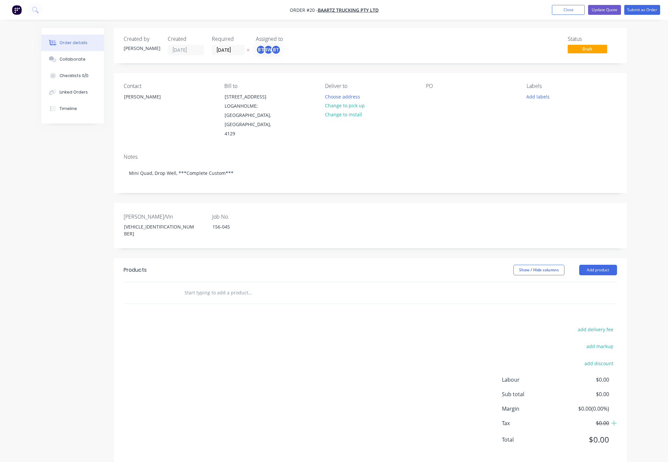
drag, startPoint x: 371, startPoint y: 292, endPoint x: 368, endPoint y: 289, distance: 4.6
click at [369, 284] on div "Products Show / Hide columns Add product add delivery fee add markup add discou…" at bounding box center [370, 360] width 513 height 204
drag, startPoint x: 650, startPoint y: 388, endPoint x: 654, endPoint y: 388, distance: 4.0
click at [655, 284] on div "Order details Collaborate Checklists 0/0 Linked Orders Timeline Order details C…" at bounding box center [334, 235] width 668 height 471
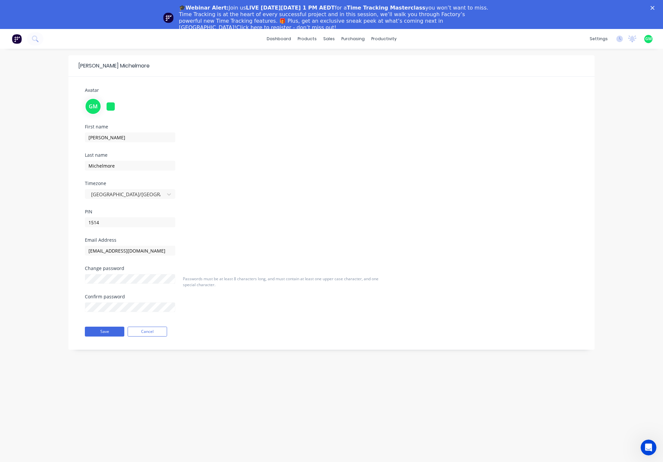
click at [653, 450] on div "Open Intercom Messenger" at bounding box center [649, 447] width 22 height 22
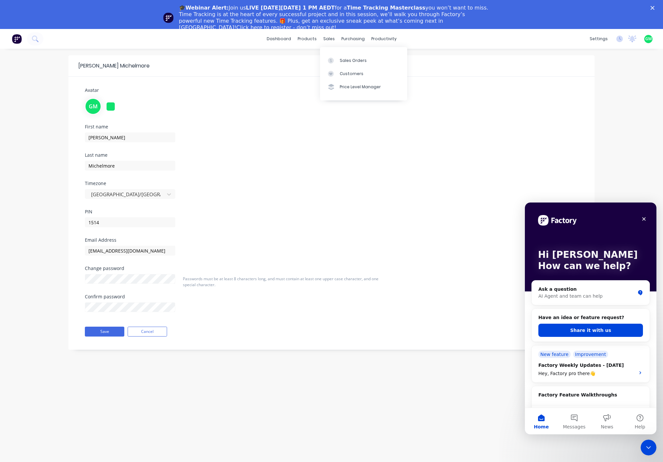
drag, startPoint x: 322, startPoint y: 36, endPoint x: 323, endPoint y: 53, distance: 16.8
click at [323, 47] on body "dashboard products sales purchasing productivity dashboard products Product Cat…" at bounding box center [331, 260] width 663 height 462
click at [273, 166] on div "First name [PERSON_NAME] Last name [PERSON_NAME] Timezone [GEOGRAPHIC_DATA]/[GE…" at bounding box center [331, 180] width 503 height 113
click at [329, 39] on div "sales" at bounding box center [329, 39] width 18 height 10
click at [351, 60] on div "Sales Orders" at bounding box center [353, 61] width 27 height 6
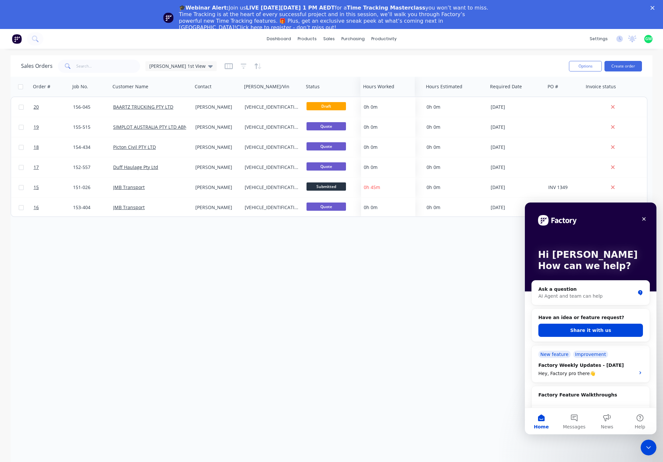
drag, startPoint x: 456, startPoint y: 85, endPoint x: 387, endPoint y: 89, distance: 69.2
click at [383, 88] on div at bounding box center [386, 86] width 47 height 13
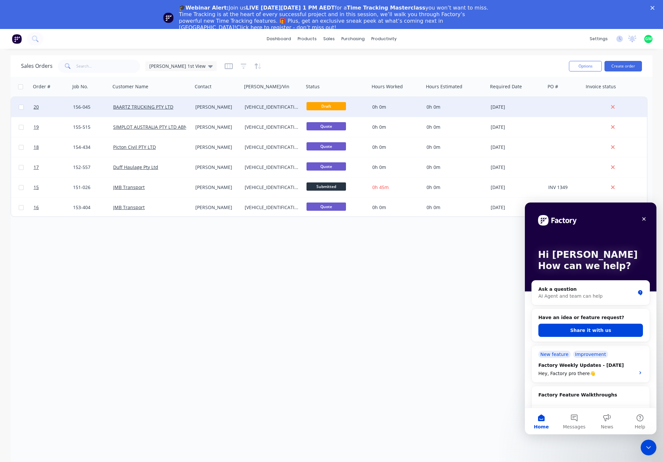
click at [153, 102] on div "BAARTZ TRUCKING PTY LTD" at bounding box center [152, 107] width 82 height 20
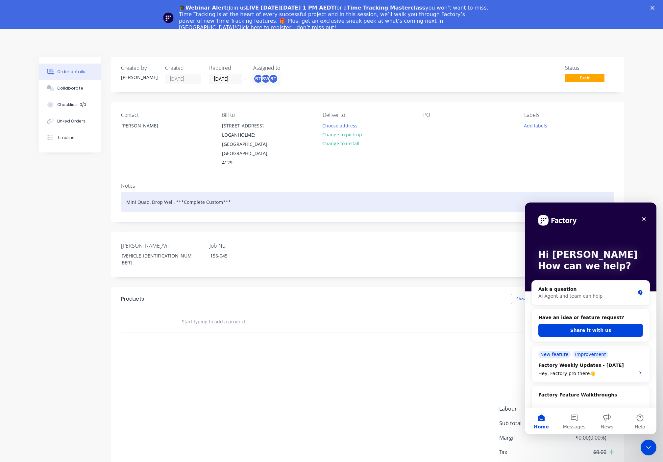
click at [290, 194] on div "Mini Quad, Drop Well, ***Complete Custom***" at bounding box center [368, 202] width 494 height 20
click at [289, 194] on div "Mini Quad, Drop Well, ***Complete Custom***" at bounding box center [368, 202] width 494 height 20
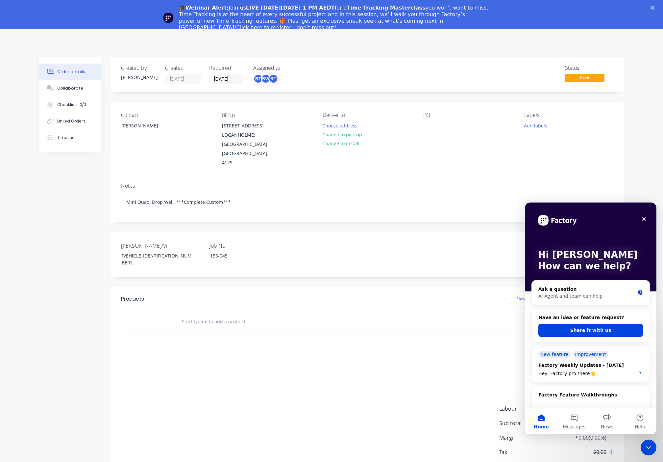
click at [270, 418] on div "add delivery fee add markup add discount Labour $0.00 Sub total $0.00 Margin $0…" at bounding box center [368, 417] width 494 height 127
click at [66, 91] on div "Collaborate" at bounding box center [70, 88] width 26 height 6
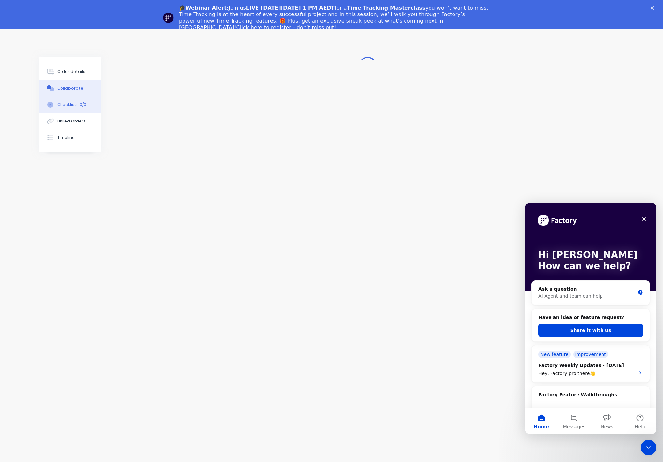
click at [73, 107] on div "Checklists 0/0" at bounding box center [71, 105] width 29 height 6
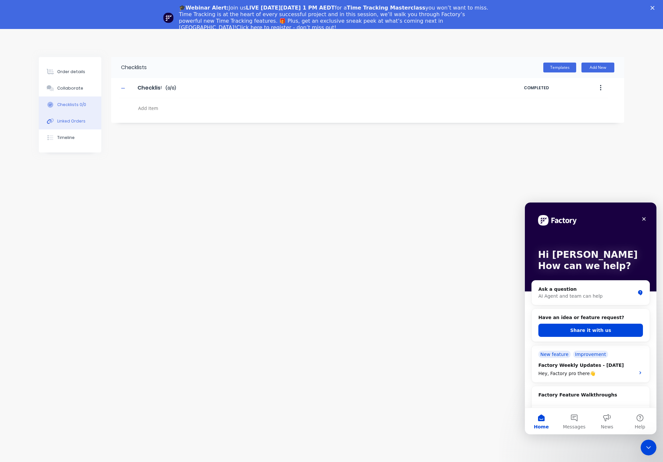
click at [79, 123] on div "Linked Orders" at bounding box center [71, 121] width 28 height 6
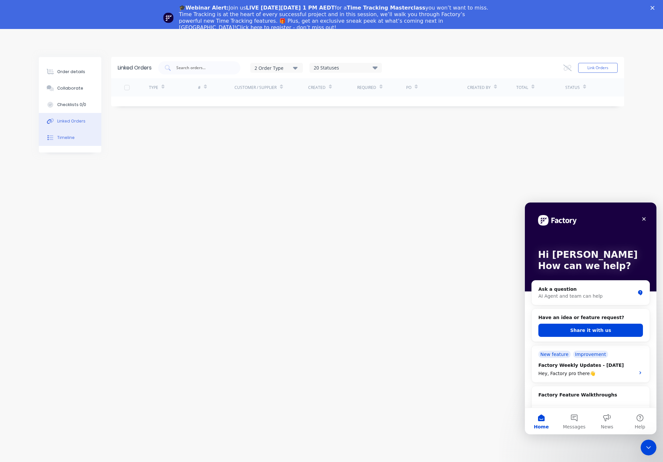
click at [70, 141] on button "Timeline" at bounding box center [70, 137] width 63 height 16
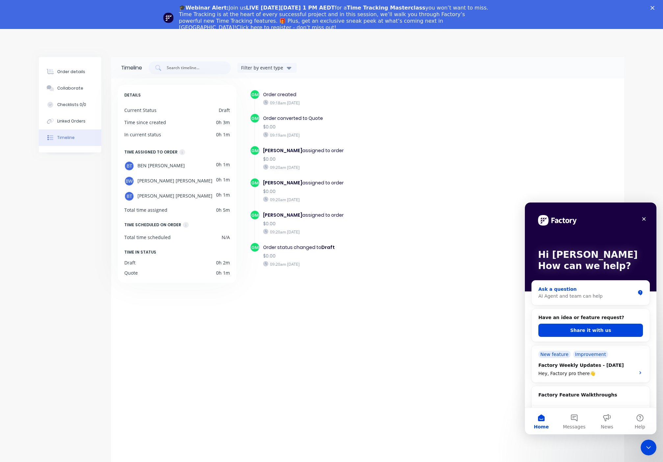
click at [588, 284] on div "Ask a question AI Agent and team can help" at bounding box center [591, 292] width 118 height 24
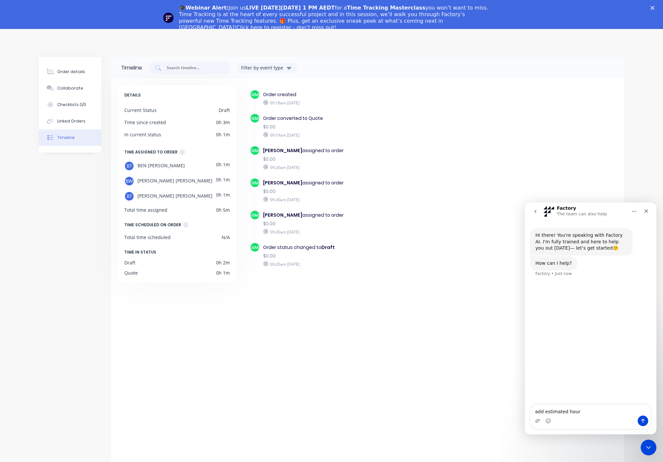
click at [541, 413] on textarea "add estimated hour" at bounding box center [591, 409] width 120 height 11
type textarea "allocate estimated hour"
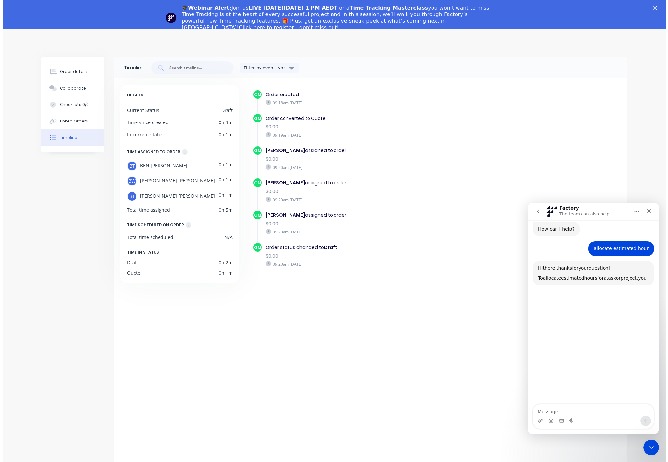
scroll to position [57, 0]
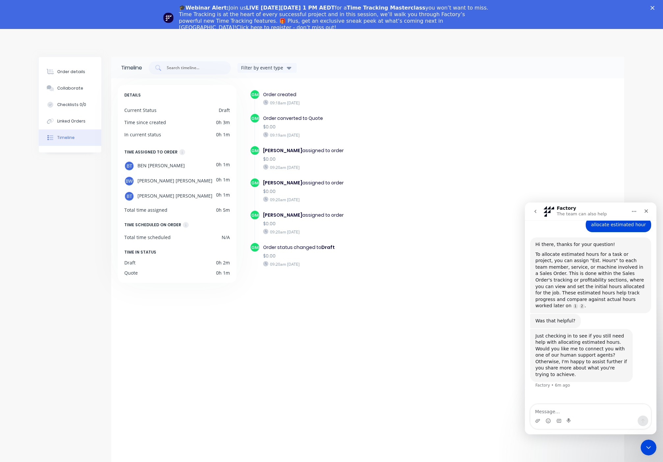
drag, startPoint x: 538, startPoint y: 159, endPoint x: 504, endPoint y: 133, distance: 42.8
click at [537, 155] on div "GM Order created 09:18am Wednesday 01/10/25 GM Order converted to Quote $0.00 0…" at bounding box center [434, 189] width 368 height 201
click at [85, 162] on div "Timeline Filter by event type DETAILS Current Status Draft Time since created 0…" at bounding box center [332, 265] width 586 height 416
click at [473, 115] on div "Order converted to Quote" at bounding box center [377, 118] width 228 height 7
click at [191, 36] on div "Order details Collaborate Checklists 0/0 Linked Orders Timeline Order details C…" at bounding box center [331, 260] width 663 height 462
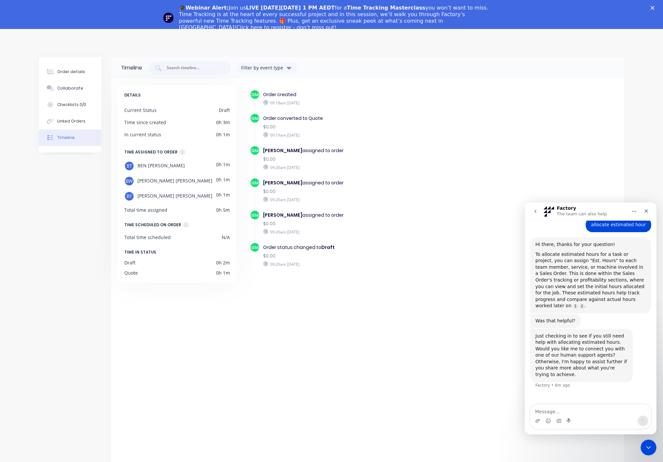
click at [655, 6] on icon "Close" at bounding box center [653, 8] width 4 height 4
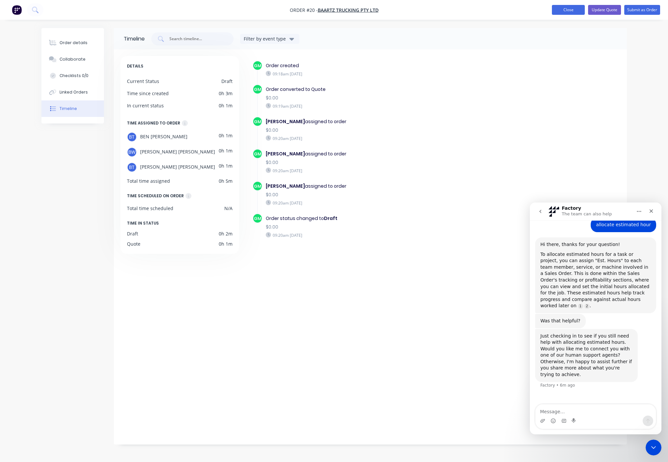
click at [577, 9] on button "Close" at bounding box center [568, 10] width 33 height 10
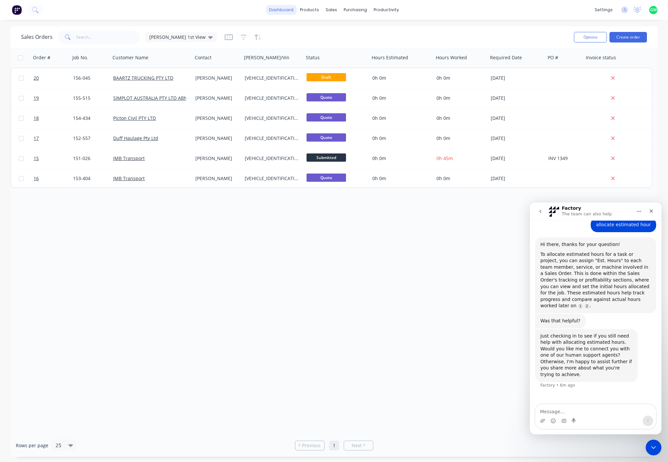
click at [278, 9] on link "dashboard" at bounding box center [281, 10] width 31 height 10
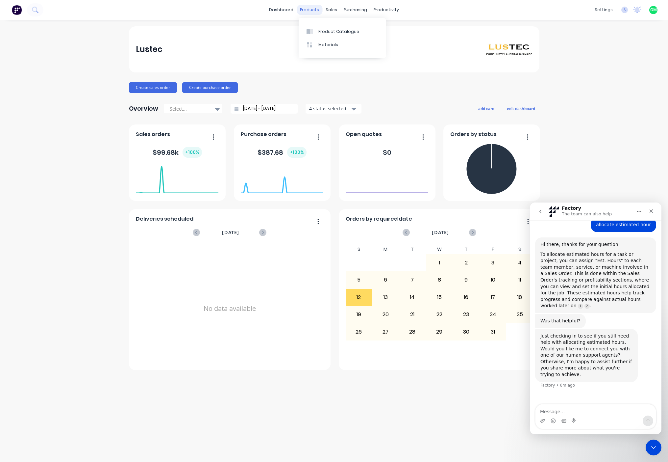
click at [309, 10] on div "products" at bounding box center [310, 10] width 26 height 10
click at [625, 11] on icon at bounding box center [625, 10] width 7 height 7
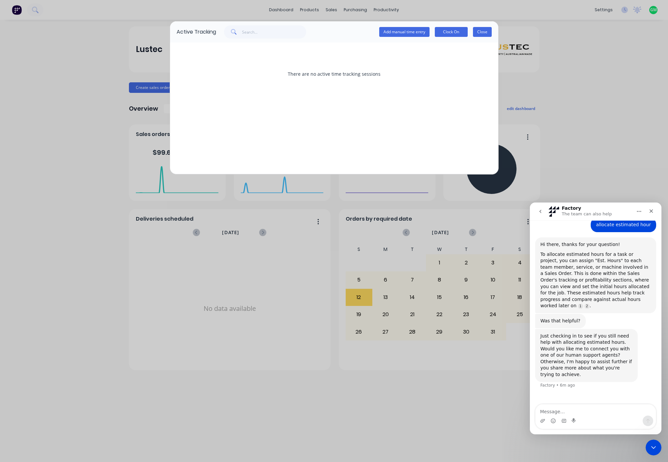
click at [488, 36] on button "Close" at bounding box center [482, 32] width 19 height 10
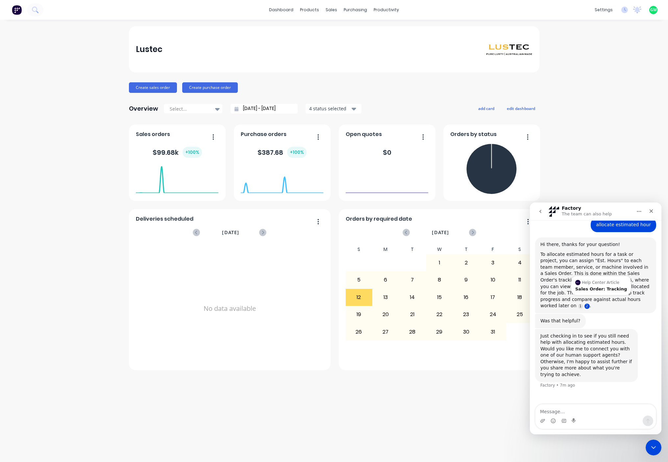
click at [590, 303] on link "Source reference 8461254:" at bounding box center [587, 305] width 5 height 5
click at [583, 303] on link "Source reference 13404361:" at bounding box center [580, 305] width 5 height 5
click at [590, 303] on link "Source reference 8461254:" at bounding box center [587, 305] width 5 height 5
click at [564, 409] on textarea "Message…" at bounding box center [596, 409] width 120 height 11
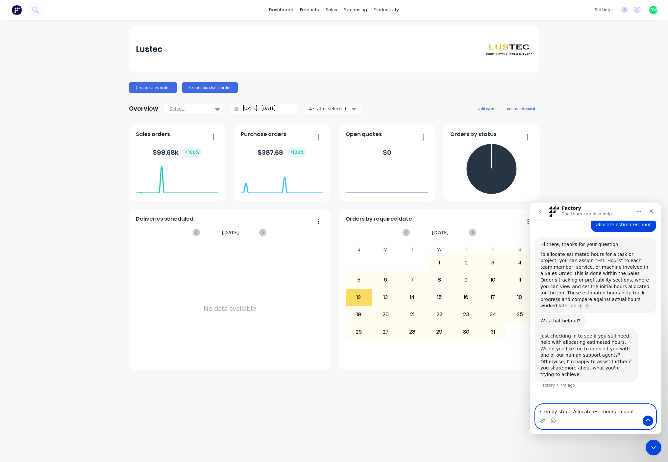
type textarea "step by step - Allocate est. hours to quote"
click at [626, 413] on textarea "step by step - Allocate est. hours to quote" at bounding box center [596, 409] width 120 height 11
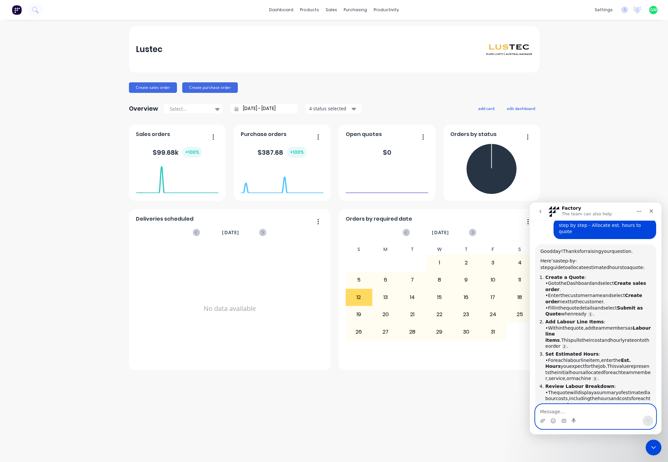
scroll to position [227, 0]
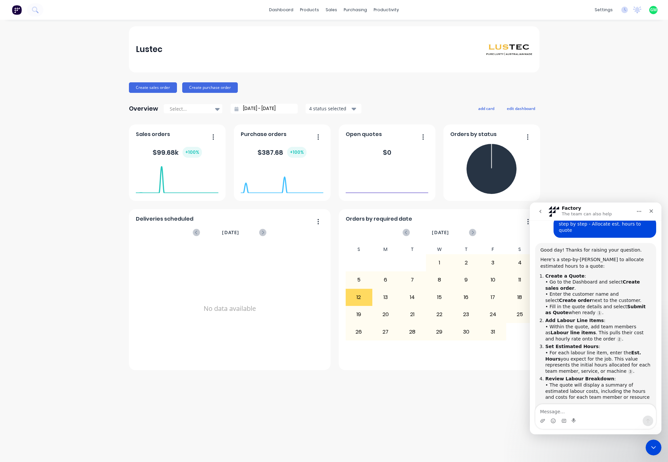
click at [345, 73] on div "Lustec Create sales order Create purchase order Overview Select... 31/08/25 - 0…" at bounding box center [334, 197] width 411 height 343
click at [335, 10] on div "sales" at bounding box center [331, 10] width 18 height 10
click at [328, 11] on div "sales" at bounding box center [331, 10] width 18 height 10
click at [349, 34] on div "Sales Orders" at bounding box center [356, 32] width 27 height 6
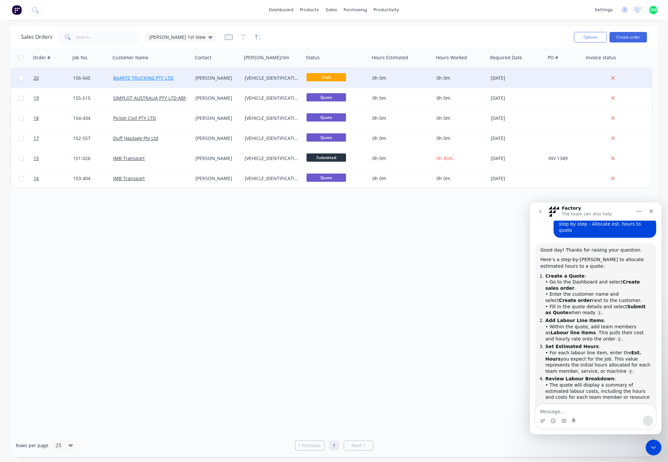
click at [163, 80] on link "BAARTZ TRUCKING PTY LTD" at bounding box center [143, 78] width 60 height 6
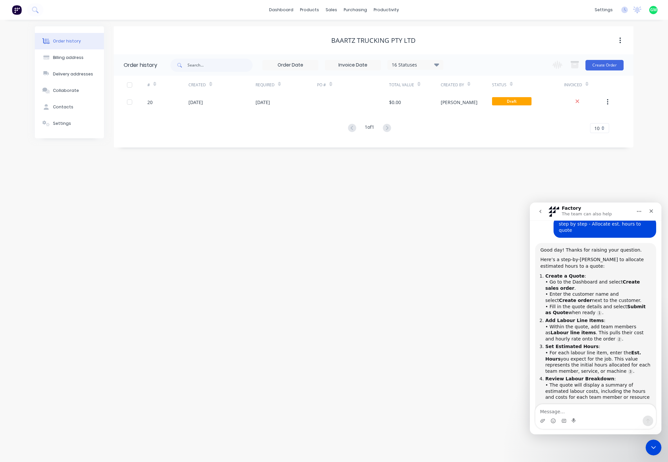
click at [283, 258] on div "Order history Billing address Delivery addresses Collaborate Contacts Settings …" at bounding box center [334, 241] width 668 height 442
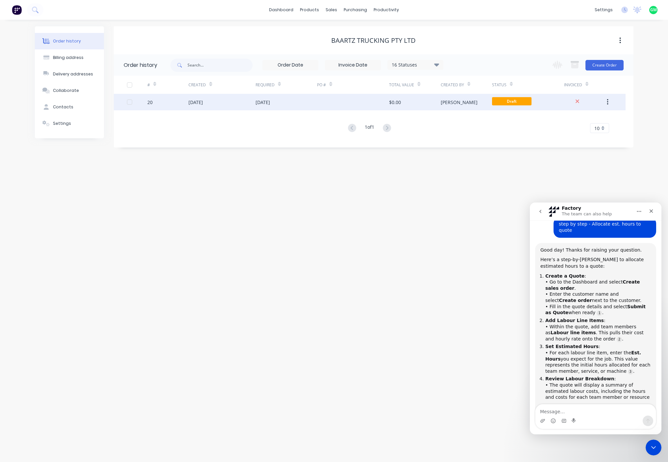
click at [512, 107] on div "Draft" at bounding box center [511, 102] width 39 height 10
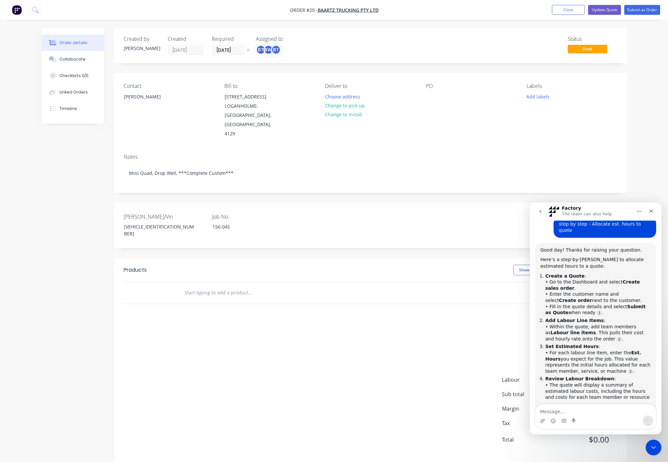
click at [254, 282] on div at bounding box center [294, 292] width 237 height 21
click at [384, 331] on div "add delivery fee add markup add discount Labour $0.00 Sub total $0.00 Margin $0…" at bounding box center [371, 388] width 494 height 127
click at [640, 214] on button "Home" at bounding box center [639, 211] width 13 height 13
click at [620, 227] on div "Expand window" at bounding box center [622, 227] width 47 height 7
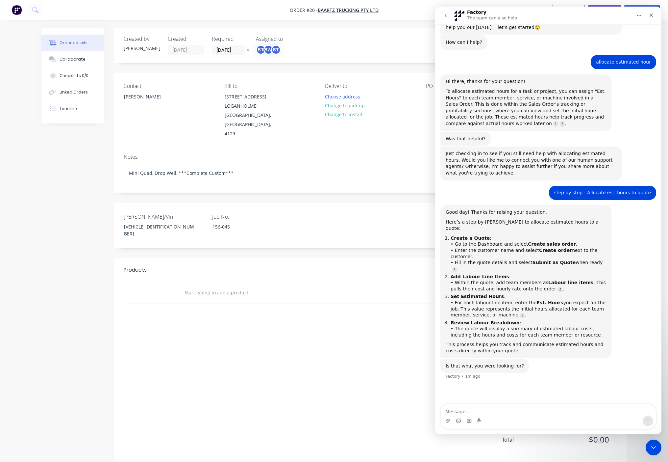
scroll to position [162, 0]
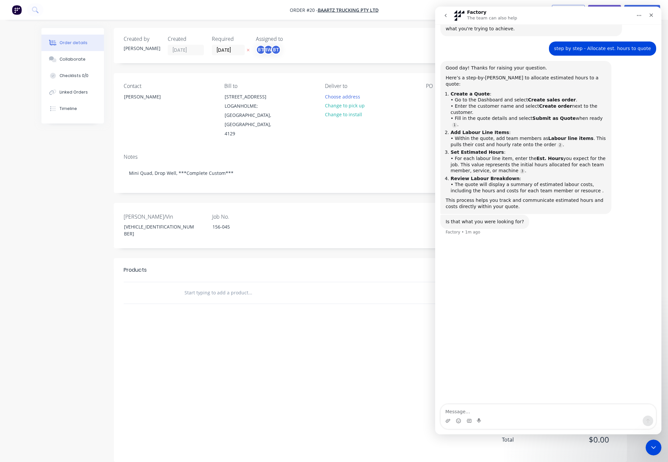
drag, startPoint x: 559, startPoint y: 15, endPoint x: 544, endPoint y: 17, distance: 14.9
click at [544, 17] on div "Factory The team can also help" at bounding box center [543, 16] width 178 height 12
drag, startPoint x: 568, startPoint y: 18, endPoint x: 488, endPoint y: 12, distance: 80.5
click at [586, 10] on div "Factory The team can also help" at bounding box center [543, 16] width 178 height 12
click at [447, 18] on button "go back" at bounding box center [446, 15] width 13 height 13
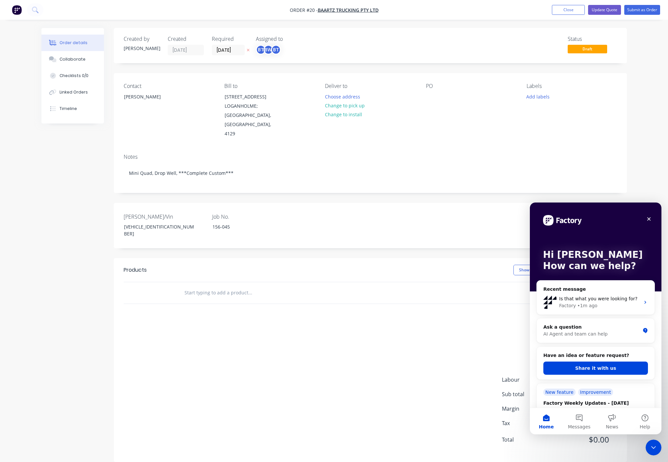
scroll to position [0, 0]
click at [578, 298] on span "Is that what you were looking for?" at bounding box center [598, 298] width 78 height 5
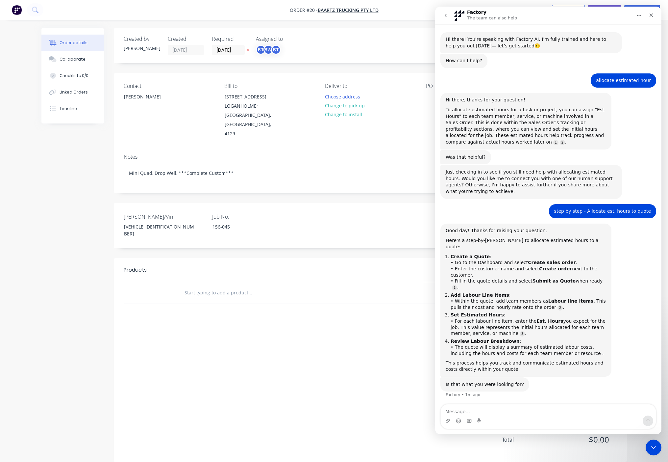
click at [644, 15] on button "Home" at bounding box center [639, 15] width 13 height 13
click at [245, 299] on div "Products Show / Hide columns Add product add delivery fee add markup add discou…" at bounding box center [370, 360] width 513 height 204
click at [613, 33] on div "Collapse window" at bounding box center [622, 32] width 47 height 7
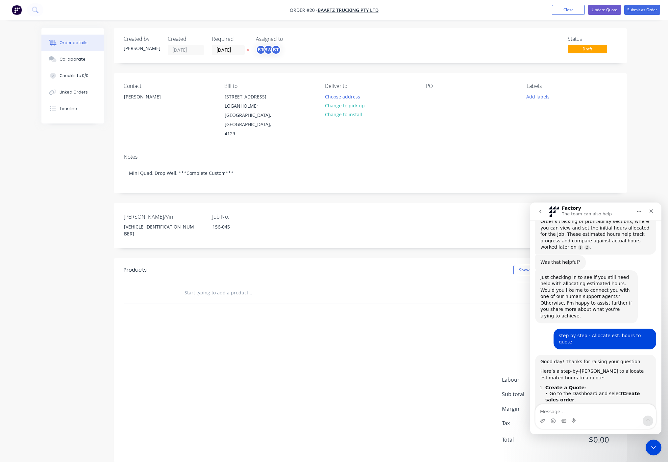
scroll to position [260, 0]
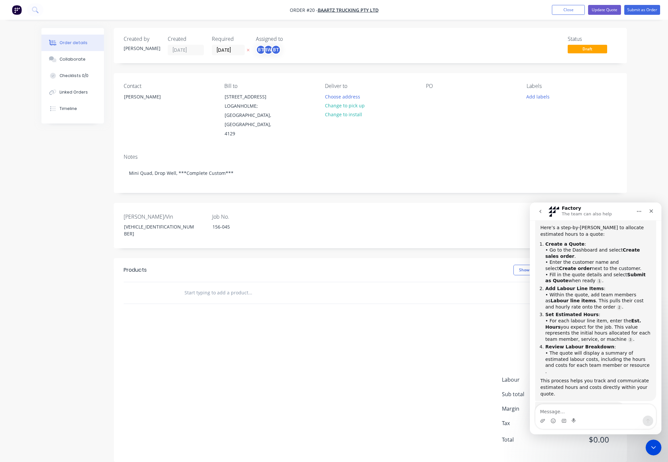
click at [433, 380] on div "add delivery fee add markup add discount Labour $0.00 Sub total $0.00 Margin $0…" at bounding box center [371, 388] width 494 height 127
click at [651, 212] on icon "Close" at bounding box center [652, 211] width 4 height 4
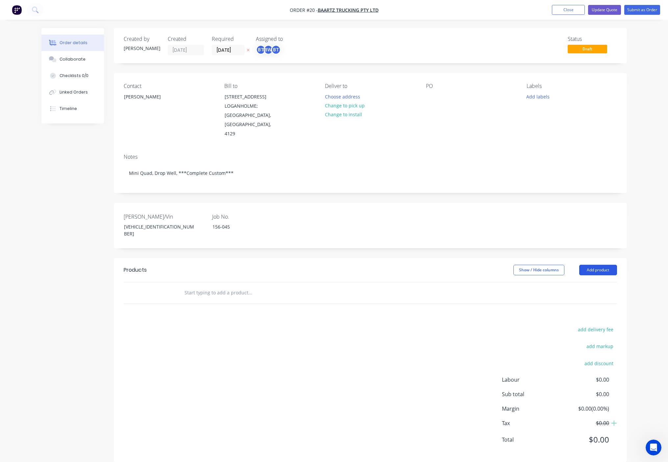
click at [598, 265] on button "Add product" at bounding box center [598, 270] width 38 height 11
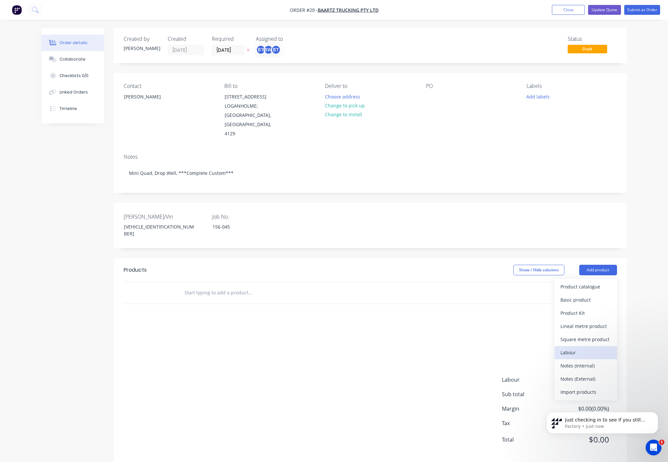
scroll to position [314, 0]
click at [576, 347] on div "Labour" at bounding box center [586, 352] width 51 height 10
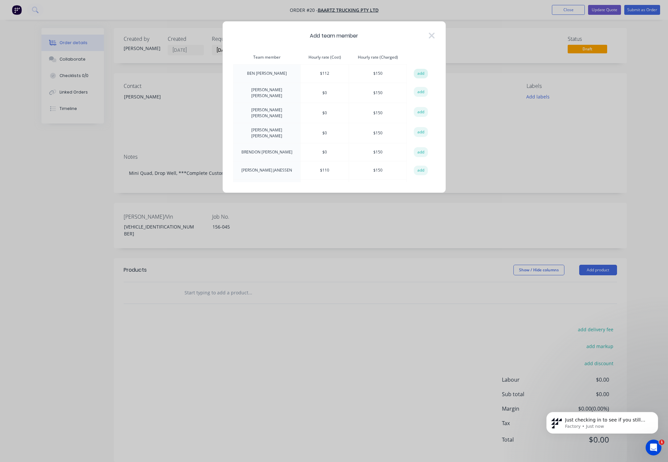
click at [418, 75] on button "add" at bounding box center [421, 74] width 14 height 10
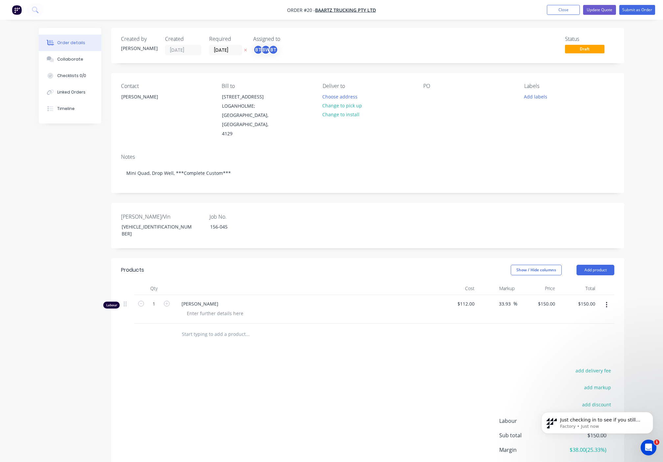
click at [605, 299] on button "button" at bounding box center [606, 305] width 15 height 12
click at [127, 299] on div at bounding box center [128, 303] width 8 height 9
click at [221, 308] on div at bounding box center [215, 313] width 67 height 10
drag, startPoint x: 216, startPoint y: 347, endPoint x: 165, endPoint y: 307, distance: 65.9
click at [215, 346] on div "Products Show / Hide columns Add product Qty Cost Markup Price Total Labour 1 B…" at bounding box center [367, 380] width 513 height 245
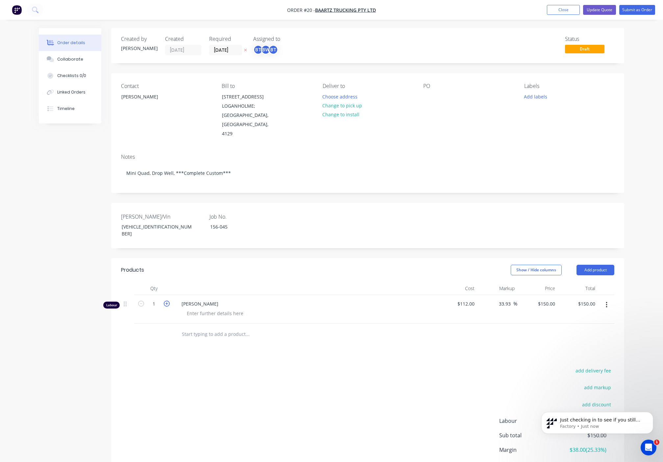
click at [166, 300] on icon "button" at bounding box center [167, 303] width 6 height 6
type input "2"
type input "$300.00"
click at [158, 299] on input "2" at bounding box center [153, 304] width 17 height 10
type input "100"
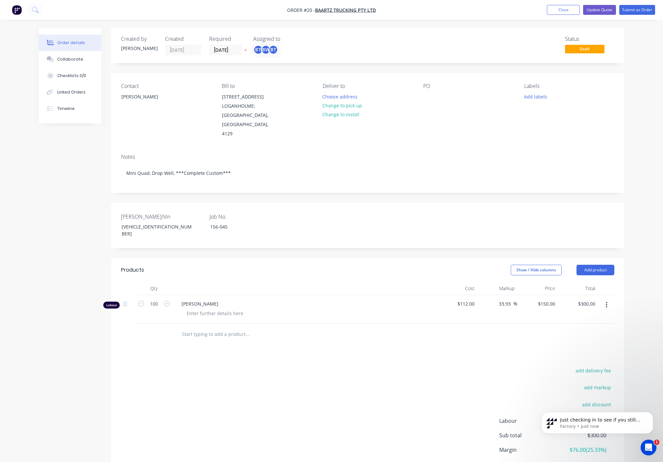
type input "$15,000.00"
click at [357, 366] on div "add delivery fee add markup add discount Labour $300.00 Sub total $300.00 Margi…" at bounding box center [368, 429] width 494 height 127
drag, startPoint x: 293, startPoint y: 329, endPoint x: 287, endPoint y: 301, distance: 29.0
click at [293, 320] on div "Products Show / Hide columns Add product Qty Cost Markup Price Total Labour 100…" at bounding box center [367, 380] width 513 height 245
drag, startPoint x: 278, startPoint y: 295, endPoint x: 185, endPoint y: 288, distance: 94.0
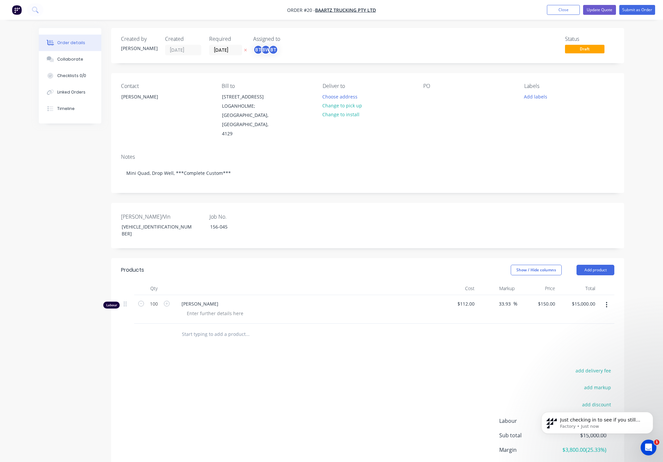
click at [185, 300] on span "BEN TAYLOR" at bounding box center [308, 303] width 253 height 7
drag, startPoint x: 188, startPoint y: 288, endPoint x: 407, endPoint y: 390, distance: 241.3
click at [407, 390] on div "add delivery fee add markup add discount Labour $15,000.00 Sub total $15,000.00…" at bounding box center [368, 429] width 494 height 127
click at [607, 301] on icon "button" at bounding box center [607, 304] width 2 height 7
click at [583, 317] on div "Edit" at bounding box center [583, 322] width 51 height 10
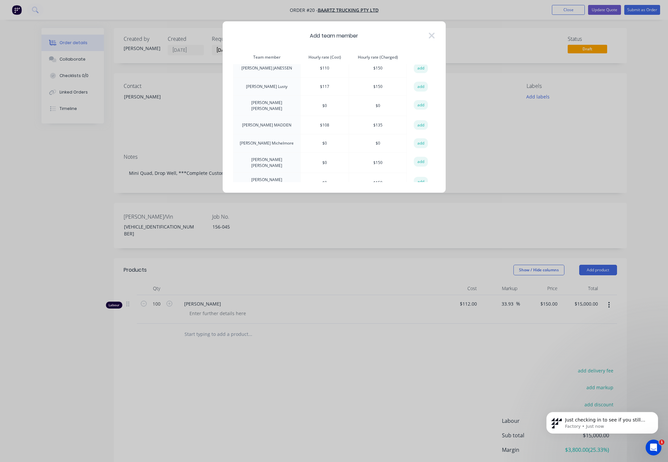
scroll to position [266, 0]
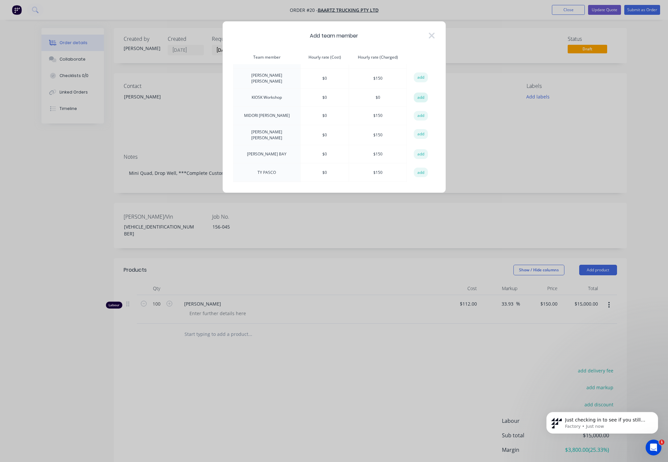
click at [419, 92] on button "add" at bounding box center [421, 97] width 14 height 10
type input "1"
type input "$0.00"
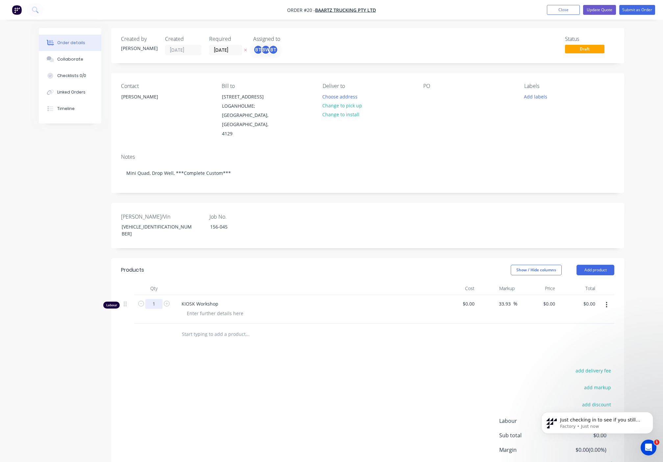
click at [154, 299] on input "1" at bounding box center [153, 304] width 17 height 10
click at [215, 398] on div "add delivery fee add markup add discount Labour $0.00 Sub total $0.00 Margin $0…" at bounding box center [368, 429] width 494 height 127
click at [155, 299] on input "1" at bounding box center [153, 304] width 17 height 10
click at [168, 323] on div at bounding box center [153, 333] width 39 height 21
click at [382, 308] on div at bounding box center [308, 313] width 253 height 10
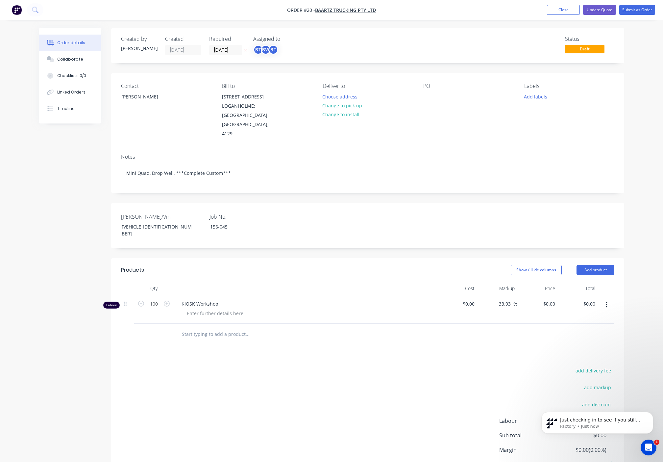
click at [353, 366] on div "add delivery fee add markup add discount Labour $0.00 Sub total $0.00 Margin $0…" at bounding box center [368, 429] width 494 height 127
click at [475, 265] on div "Show / Hide columns Add product" at bounding box center [420, 270] width 389 height 11
drag, startPoint x: 519, startPoint y: 347, endPoint x: 520, endPoint y: 344, distance: 3.8
click at [519, 347] on div "Products Show / Hide columns Add product Qty Cost Markup Price Total Labour 100…" at bounding box center [367, 380] width 513 height 245
click at [207, 282] on div "Qty Cost Markup Price Total Labour 100 KIOSK Workshop $0.00 $0.00 33.93 33.93 %…" at bounding box center [368, 303] width 494 height 42
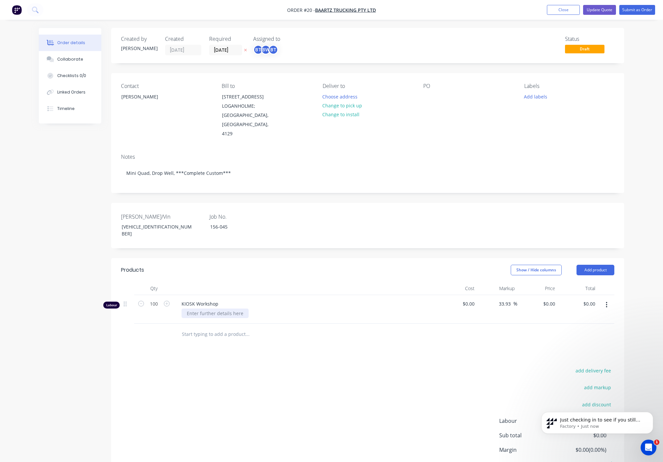
drag, startPoint x: 207, startPoint y: 279, endPoint x: 201, endPoint y: 293, distance: 15.3
click at [201, 308] on div at bounding box center [215, 313] width 67 height 10
click at [208, 300] on span "KIOSK Workshop" at bounding box center [308, 303] width 253 height 7
drag, startPoint x: 256, startPoint y: 368, endPoint x: 252, endPoint y: 366, distance: 5.5
click at [255, 368] on div "add delivery fee add markup add discount Labour $0.00 Sub total $0.00 Margin $0…" at bounding box center [368, 429] width 494 height 127
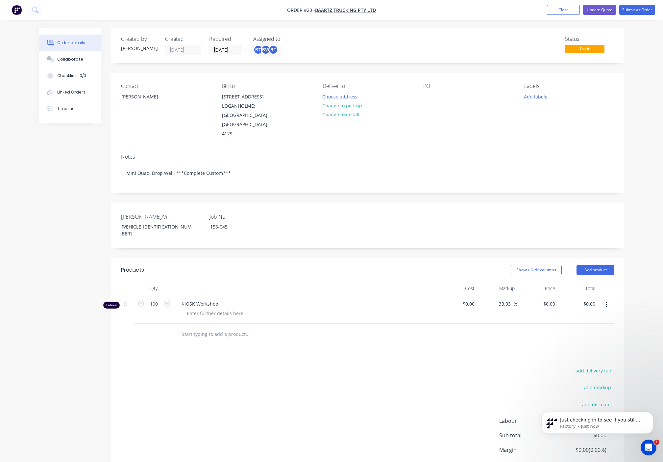
click at [216, 327] on input "text" at bounding box center [248, 333] width 132 height 13
drag, startPoint x: 377, startPoint y: 377, endPoint x: 666, endPoint y: 280, distance: 305.4
click at [377, 377] on div "add delivery fee add markup add discount Labour $0.00 Sub total $0.00 Margin $0…" at bounding box center [368, 429] width 494 height 127
click at [365, 370] on div "add delivery fee add markup add discount Labour $0.00 Sub total $0.00 Margin $0…" at bounding box center [368, 429] width 494 height 127
click at [370, 366] on div "add delivery fee add markup add discount Labour $0.00 Sub total $0.00 Margin $0…" at bounding box center [368, 429] width 494 height 127
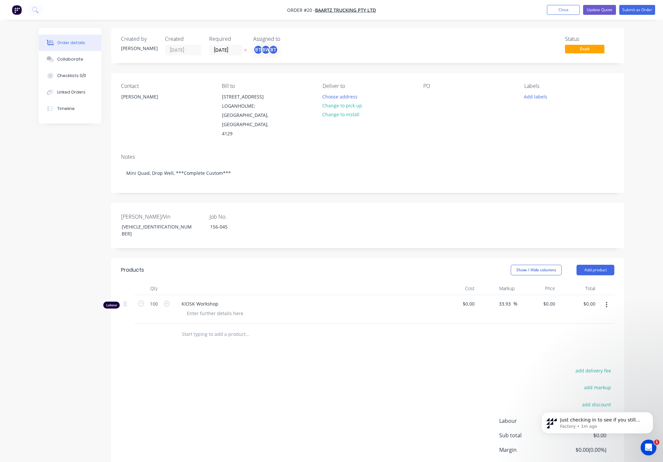
drag, startPoint x: 329, startPoint y: 358, endPoint x: 2, endPoint y: 239, distance: 348.2
click at [326, 366] on div "add delivery fee add markup add discount Labour $0.00 Sub total $0.00 Margin $0…" at bounding box center [368, 429] width 494 height 127
click at [157, 299] on input "100" at bounding box center [153, 304] width 17 height 10
type input "5"
click at [179, 300] on div "KIOSK Workshop" at bounding box center [305, 303] width 258 height 7
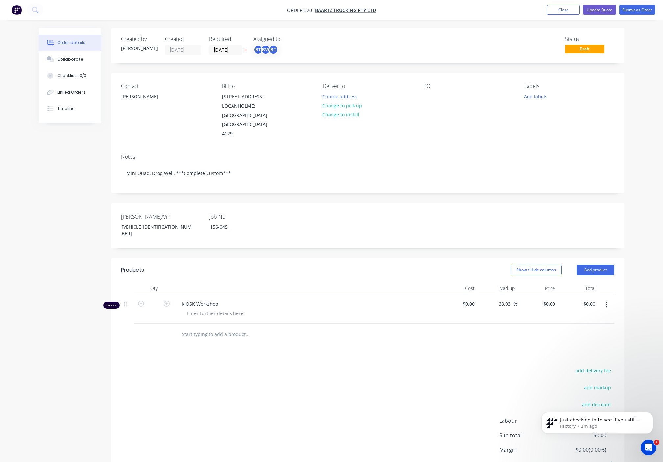
click at [203, 300] on span "KIOSK Workshop" at bounding box center [308, 303] width 253 height 7
click at [399, 391] on div "add delivery fee add markup add discount Labour $0.00 Sub total $0.00 Margin $0…" at bounding box center [368, 429] width 494 height 127
click at [166, 300] on icon "button" at bounding box center [167, 303] width 6 height 6
click at [175, 366] on div "add delivery fee add markup add discount Labour $0.00 Sub total $0.00 Margin $0…" at bounding box center [368, 429] width 494 height 127
click at [156, 299] on input "text" at bounding box center [153, 304] width 17 height 10
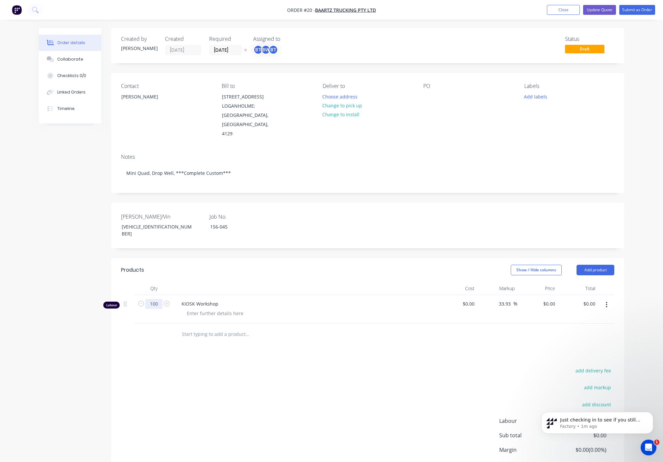
type input "100"
click at [322, 381] on div "add delivery fee add markup add discount Labour $0.00 Sub total $0.00 Margin $0…" at bounding box center [368, 429] width 494 height 127
click at [260, 376] on div "add delivery fee add markup add discount Labour $0.00 Sub total $0.00 Margin $0…" at bounding box center [368, 429] width 494 height 127
click at [610, 265] on button "Add product" at bounding box center [596, 270] width 38 height 11
click at [555, 359] on button "Notes (Internal)" at bounding box center [583, 365] width 63 height 13
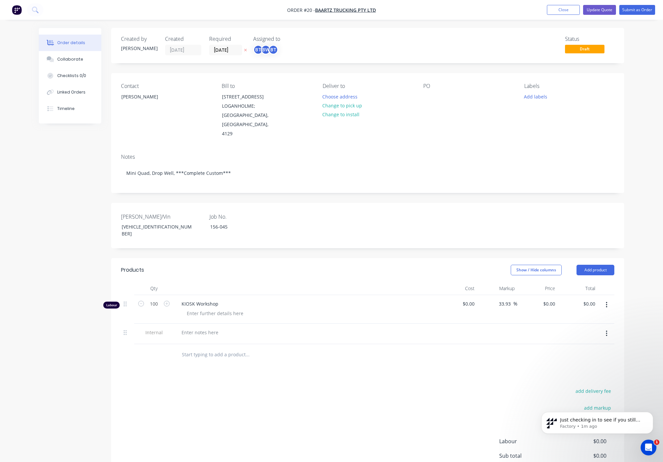
drag, startPoint x: 608, startPoint y: 317, endPoint x: 174, endPoint y: 313, distance: 434.0
click at [174, 323] on div at bounding box center [305, 333] width 263 height 20
click at [128, 327] on div at bounding box center [128, 331] width 8 height 9
drag, startPoint x: 613, startPoint y: 316, endPoint x: 609, endPoint y: 317, distance: 3.8
click at [612, 327] on button "button" at bounding box center [606, 333] width 15 height 12
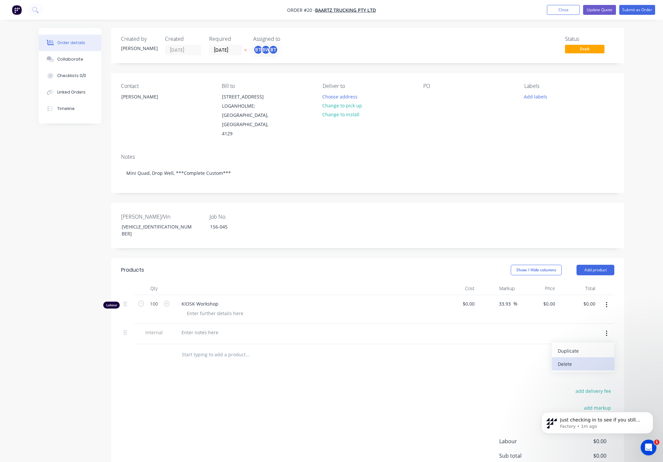
click at [563, 359] on div "Delete" at bounding box center [583, 364] width 51 height 10
click at [606, 301] on icon "button" at bounding box center [607, 304] width 2 height 7
click at [579, 328] on button "Duplicate" at bounding box center [583, 334] width 63 height 13
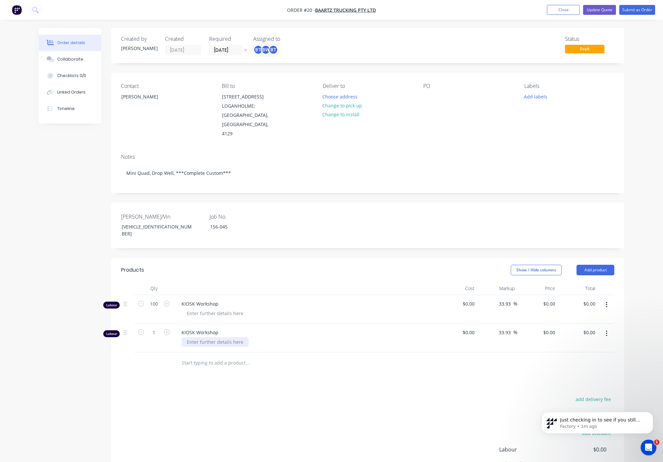
click at [192, 337] on div at bounding box center [215, 342] width 67 height 10
click at [208, 329] on span "KIOSK Workshop" at bounding box center [308, 332] width 253 height 7
click at [216, 329] on span "KIOSK Workshop" at bounding box center [308, 332] width 253 height 7
click at [610, 327] on button "button" at bounding box center [606, 333] width 15 height 12
click at [581, 346] on div "Edit" at bounding box center [583, 351] width 51 height 10
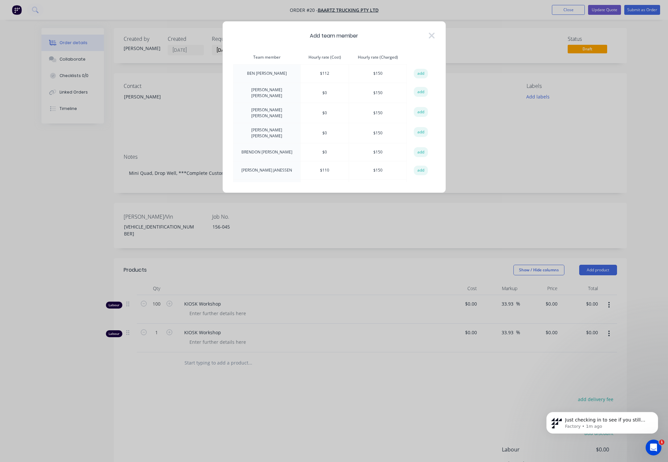
drag, startPoint x: 435, startPoint y: 90, endPoint x: 440, endPoint y: 76, distance: 14.6
click at [440, 76] on div "Add team member Team member Hourly rate (Cost) Hourly rate (Charged) action BEN…" at bounding box center [334, 107] width 224 height 172
click at [419, 112] on button "add" at bounding box center [421, 112] width 14 height 10
type input "$150.00"
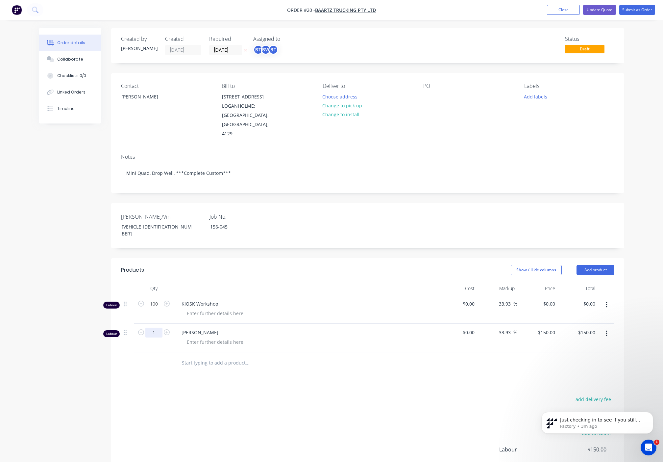
click at [158, 327] on input "1" at bounding box center [153, 332] width 17 height 10
type input "100"
type input "$15,000.00"
click at [297, 363] on div "Products Show / Hide columns Add product Qty Cost Markup Price Total Labour 100…" at bounding box center [367, 394] width 513 height 273
click at [605, 327] on button "button" at bounding box center [606, 333] width 15 height 12
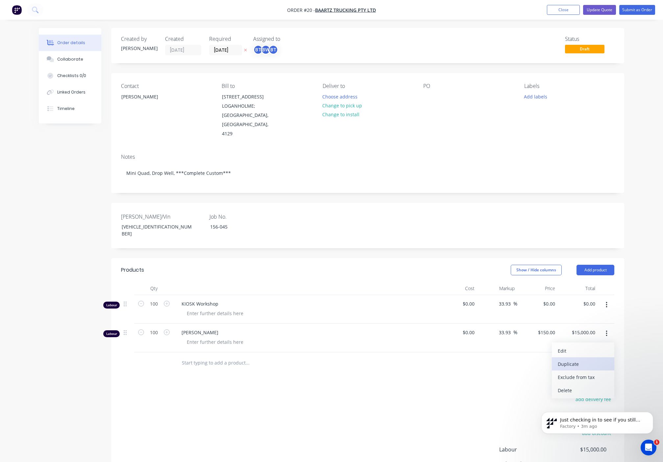
click at [572, 359] on div "Duplicate" at bounding box center [583, 364] width 51 height 10
click at [610, 356] on button "button" at bounding box center [606, 362] width 15 height 12
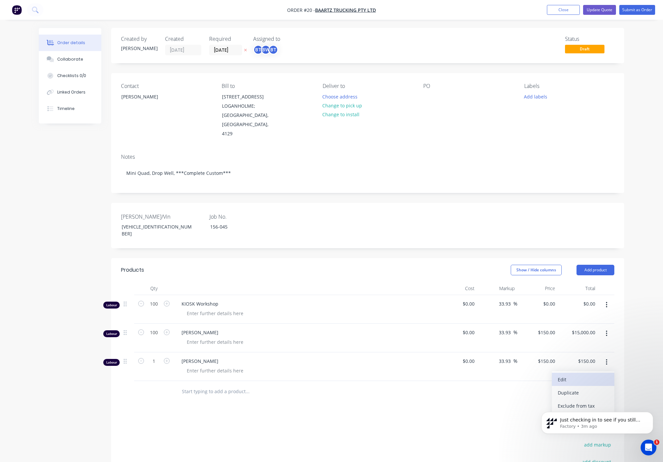
click at [581, 374] on div "Edit" at bounding box center [583, 379] width 51 height 10
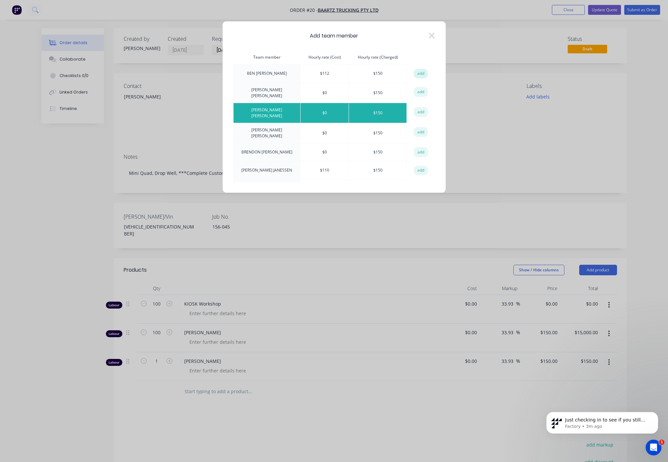
click at [415, 74] on button "add" at bounding box center [421, 74] width 14 height 10
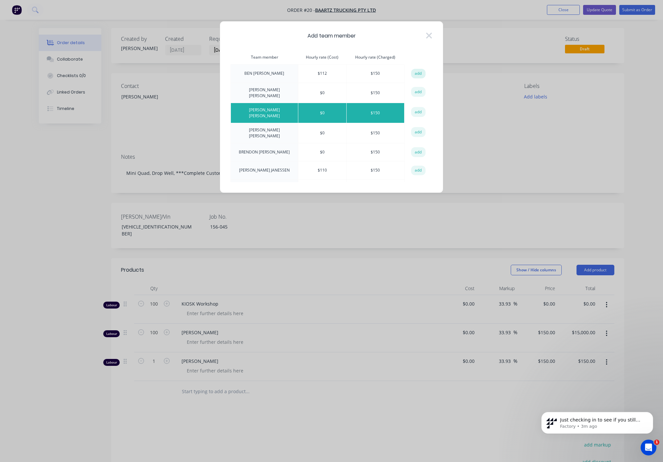
type input "$112.00"
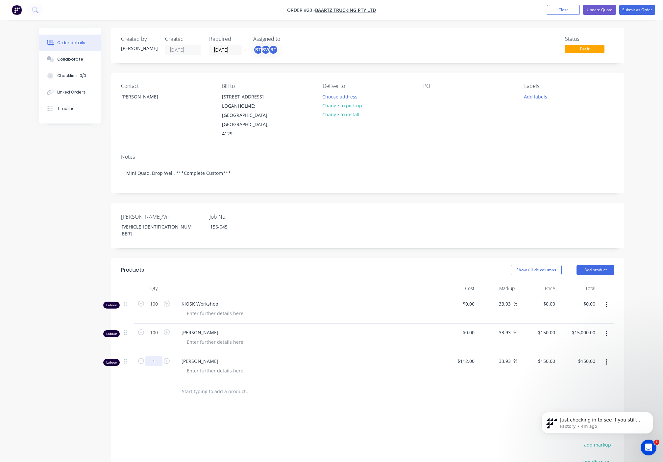
click at [150, 356] on input "1" at bounding box center [153, 361] width 17 height 10
type input "100"
type input "$15,000.00"
click at [251, 404] on div "Products Show / Hide columns Add product Qty Cost Markup Price Total Labour 100…" at bounding box center [367, 409] width 513 height 302
click at [586, 51] on span "Draft" at bounding box center [584, 49] width 39 height 8
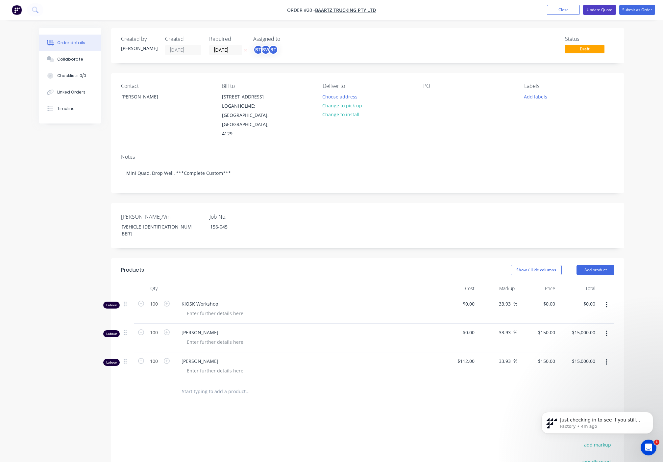
click at [611, 12] on button "Update Quote" at bounding box center [599, 10] width 33 height 10
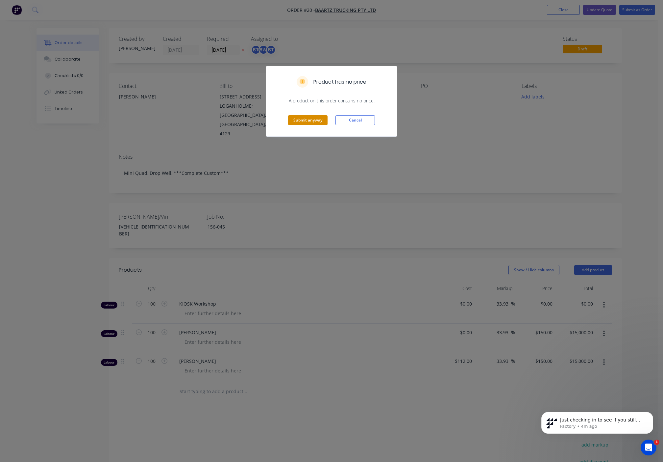
click at [318, 121] on button "Submit anyway" at bounding box center [307, 120] width 39 height 10
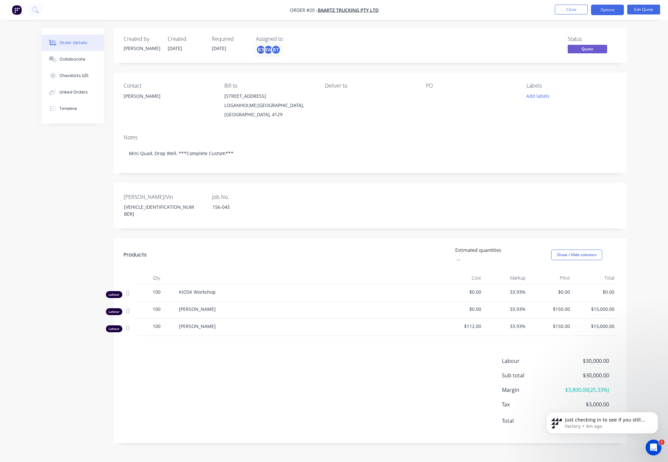
drag, startPoint x: 643, startPoint y: 69, endPoint x: 644, endPoint y: 62, distance: 8.0
click at [644, 63] on div "Order details Collaborate Checklists 0/0 Linked Orders Timeline Order details C…" at bounding box center [334, 231] width 668 height 462
click at [547, 183] on div "Rego/Vin 6K9LL0AFRSL235197 Job No. 156-045" at bounding box center [370, 205] width 513 height 45
click at [593, 53] on span "Quote" at bounding box center [587, 49] width 39 height 8
click at [567, 98] on div "Add labels" at bounding box center [572, 95] width 90 height 9
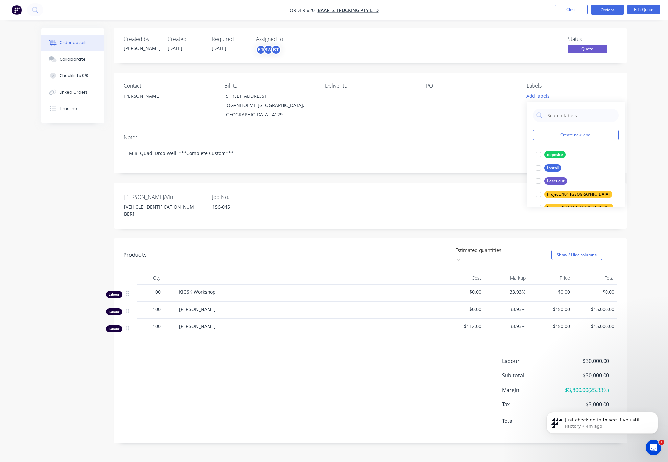
click at [380, 357] on div "Labour $30,000.00 Sub total $30,000.00 Margin $3,800.00 ( 25.33 %) Tax $3,000.0…" at bounding box center [371, 395] width 494 height 76
drag, startPoint x: 258, startPoint y: 374, endPoint x: 254, endPoint y: 373, distance: 4.3
click at [256, 374] on div "Labour $30,000.00 Sub total $30,000.00 Margin $3,800.00 ( 25.33 %) Tax $3,000.0…" at bounding box center [371, 395] width 494 height 76
click at [609, 15] on nav "Order #20 - BAARTZ TRUCKING PTY LTD Close Options Edit Quote" at bounding box center [334, 10] width 668 height 20
click at [612, 11] on button "Options" at bounding box center [607, 10] width 33 height 11
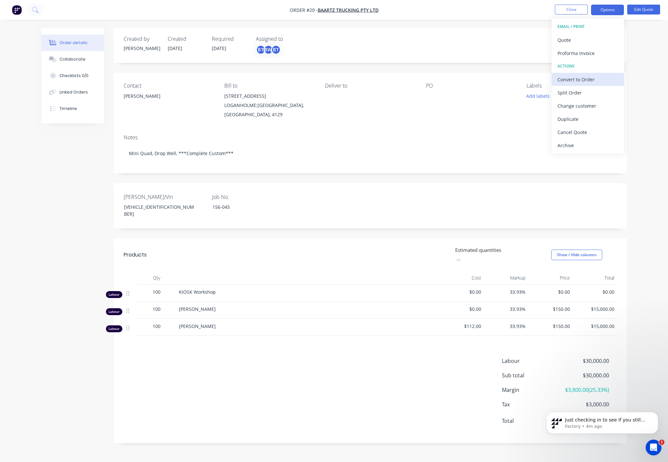
click at [595, 80] on div "Convert to Order" at bounding box center [588, 80] width 61 height 10
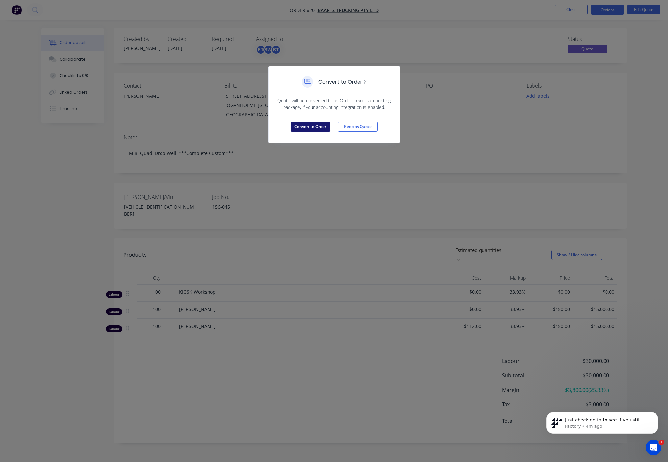
click at [313, 128] on button "Convert to Order" at bounding box center [310, 127] width 39 height 10
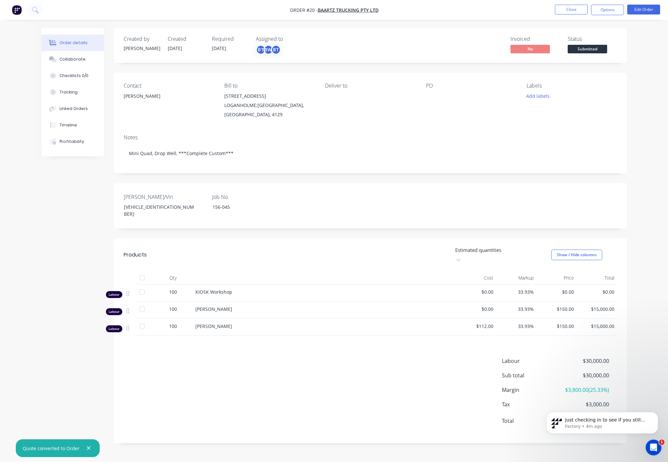
click at [385, 366] on div "Labour $30,000.00 Sub total $30,000.00 Margin $3,800.00 ( 25.33 %) Tax $3,000.0…" at bounding box center [371, 395] width 494 height 76
drag, startPoint x: 48, startPoint y: 444, endPoint x: 326, endPoint y: 382, distance: 285.1
click at [326, 382] on div "Labour $30,000.00 Sub total $30,000.00 Margin $3,800.00 ( 25.33 %) Tax $3,000.0…" at bounding box center [371, 395] width 494 height 76
click at [575, 7] on button "Close" at bounding box center [571, 10] width 33 height 10
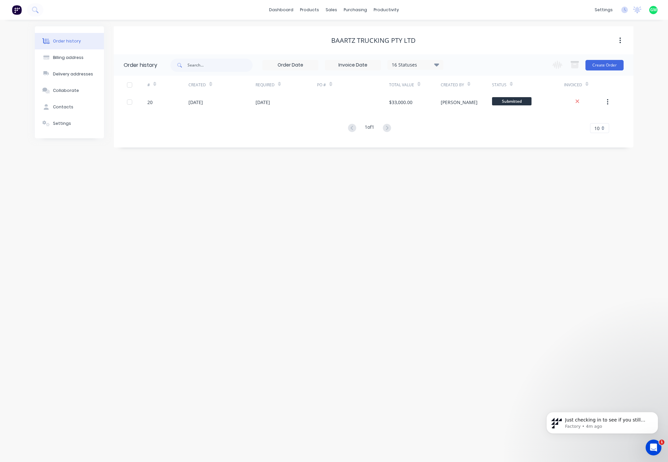
click at [486, 273] on div "Order history Billing address Delivery addresses Collaborate Contacts Settings …" at bounding box center [334, 241] width 668 height 442
click at [420, 236] on div "Order history Billing address Delivery addresses Collaborate Contacts Settings …" at bounding box center [334, 241] width 668 height 442
drag, startPoint x: 457, startPoint y: 247, endPoint x: 446, endPoint y: 222, distance: 27.5
click at [458, 246] on div "Order history Billing address Delivery addresses Collaborate Contacts Settings …" at bounding box center [334, 241] width 668 height 442
click at [339, 9] on div "sales" at bounding box center [331, 10] width 18 height 10
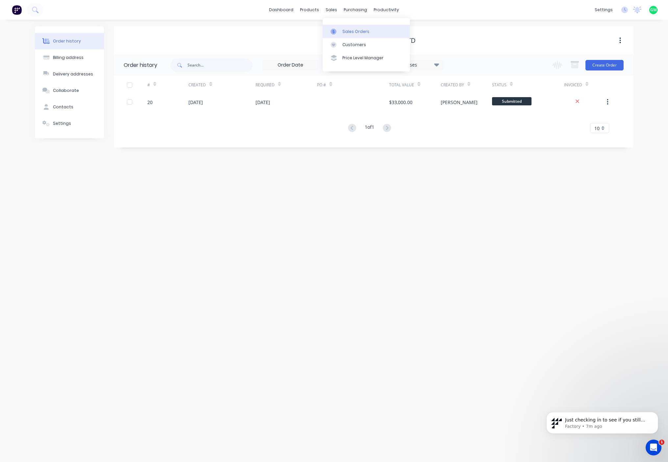
click at [348, 30] on div "Sales Orders" at bounding box center [356, 32] width 27 height 6
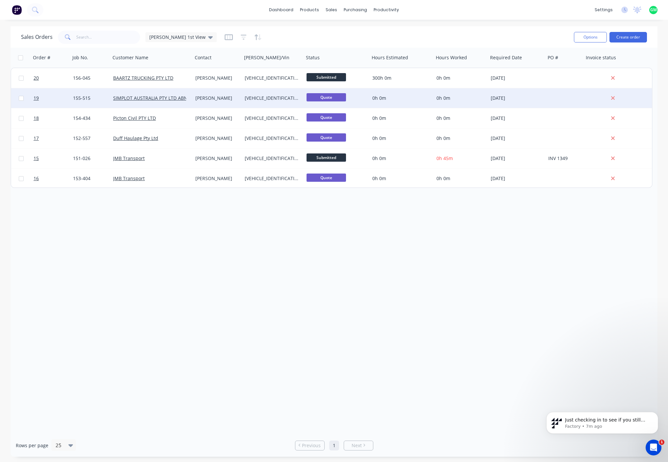
scroll to position [331, 0]
click at [334, 96] on span "Quote" at bounding box center [326, 97] width 39 height 8
click at [149, 97] on link "SIMPLOT AUSTRALIA PTY LTD ABN 98 070 579 609" at bounding box center [167, 98] width 109 height 6
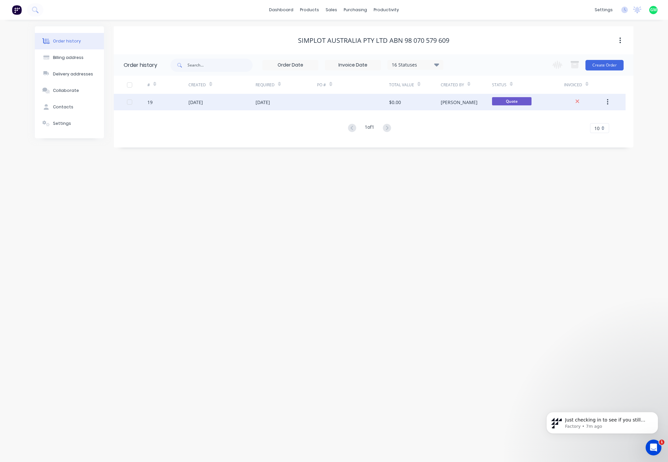
click at [609, 98] on button "button" at bounding box center [607, 102] width 15 height 12
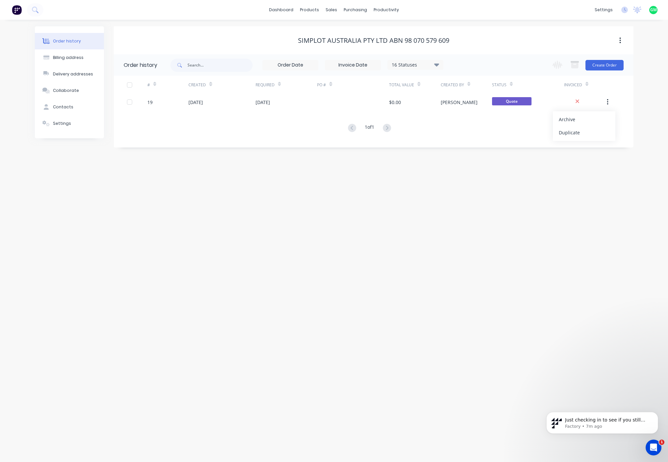
drag, startPoint x: 485, startPoint y: 237, endPoint x: 464, endPoint y: 165, distance: 74.6
click at [483, 224] on div "Order history Billing address Delivery addresses Collaborate Contacts Settings …" at bounding box center [334, 241] width 668 height 442
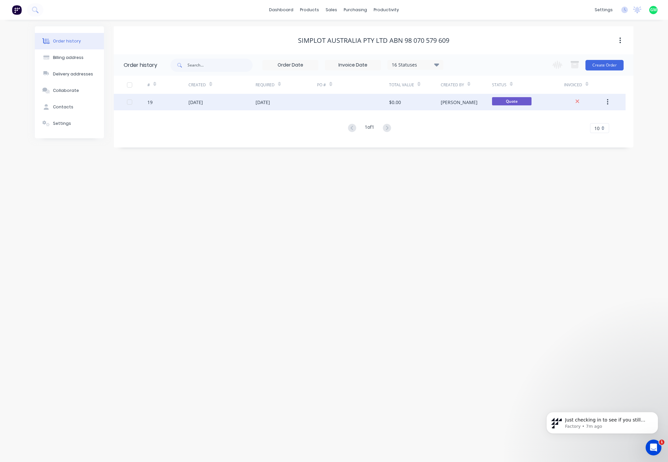
click at [263, 102] on div "01 Oct 2025" at bounding box center [263, 102] width 14 height 7
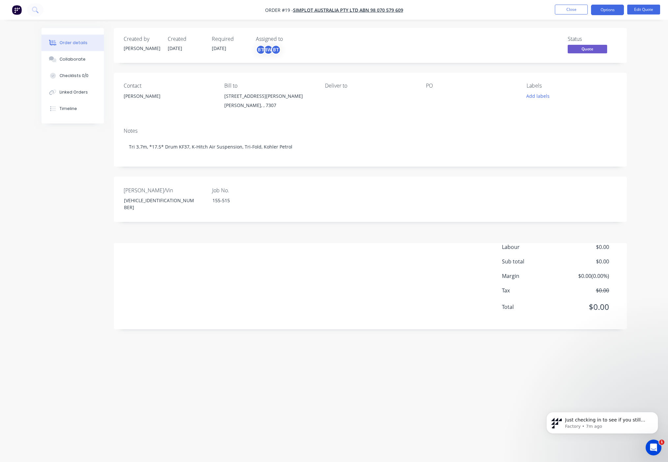
scroll to position [314, 0]
click at [399, 426] on div "Order details Collaborate Checklists 0/0 Linked Orders Timeline Order details C…" at bounding box center [334, 231] width 668 height 462
click at [650, 8] on button "Edit Quote" at bounding box center [643, 10] width 33 height 10
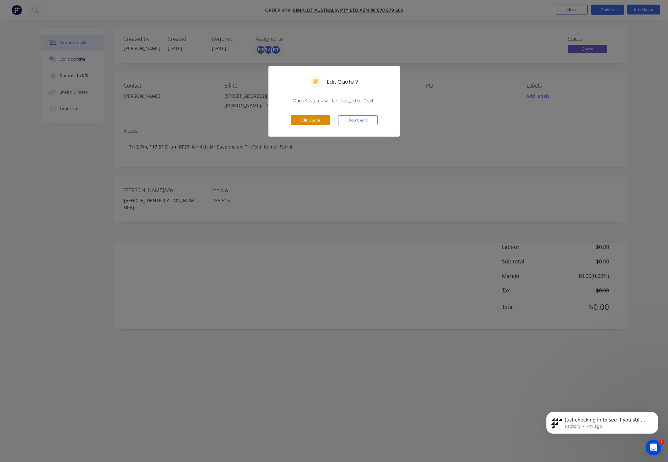
click at [309, 121] on button "Edit Quote" at bounding box center [310, 120] width 39 height 10
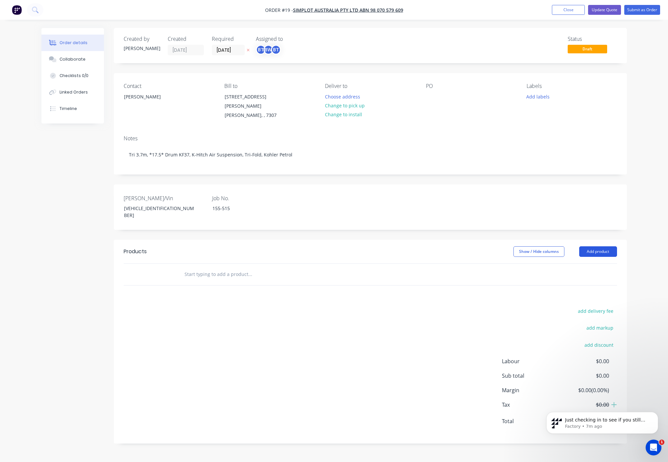
click at [598, 246] on button "Add product" at bounding box center [598, 251] width 38 height 11
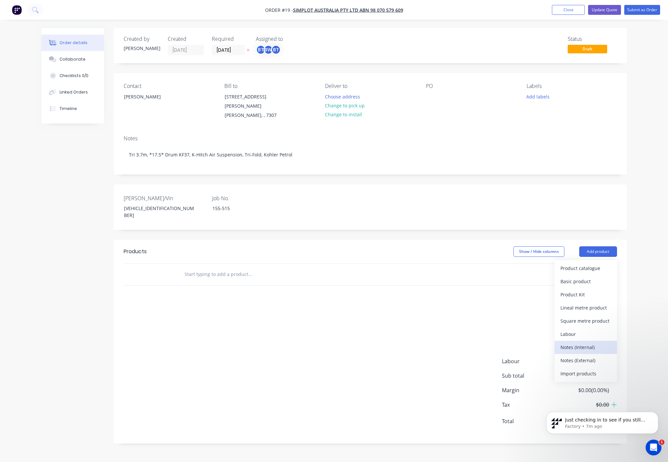
click at [579, 341] on button "Notes (Internal)" at bounding box center [586, 347] width 63 height 13
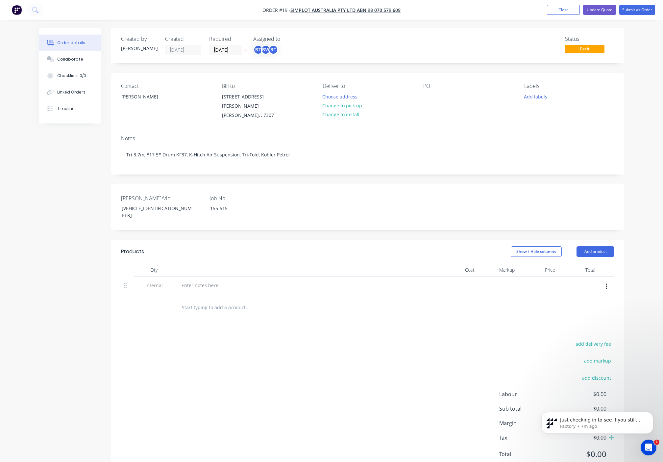
click at [606, 283] on icon "button" at bounding box center [607, 286] width 2 height 7
click at [586, 312] on div "Delete" at bounding box center [583, 317] width 51 height 10
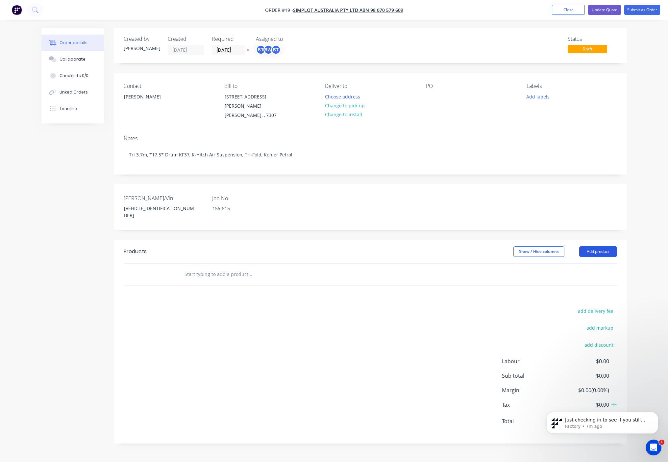
click at [608, 246] on button "Add product" at bounding box center [598, 251] width 38 height 11
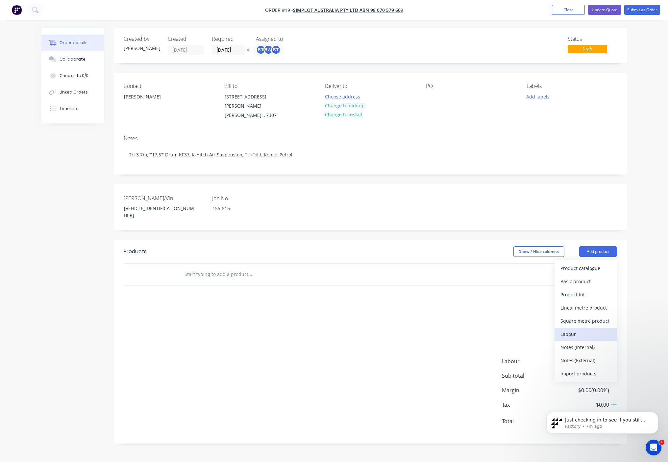
click at [572, 329] on div "Labour" at bounding box center [586, 334] width 51 height 10
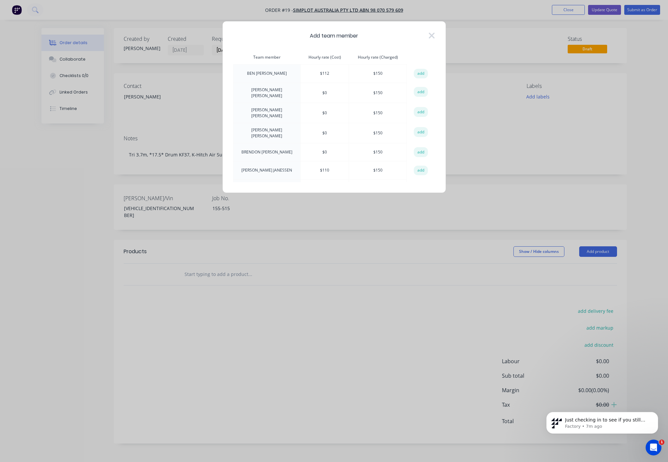
click at [275, 89] on td "BENJAMIN WENZEL" at bounding box center [266, 93] width 67 height 20
click at [419, 91] on button "add" at bounding box center [421, 92] width 14 height 10
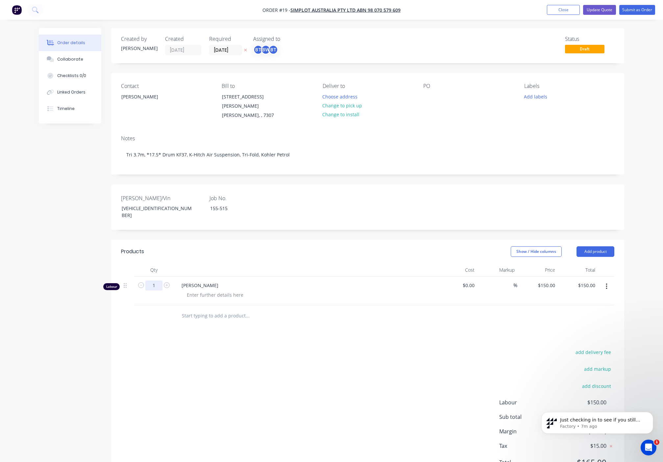
drag, startPoint x: 158, startPoint y: 272, endPoint x: 163, endPoint y: 273, distance: 4.7
click at [159, 280] on input "1" at bounding box center [153, 285] width 17 height 10
type input "100"
type input "$15,000.00"
click at [192, 364] on div "add delivery fee add markup add discount Labour $150.00 Sub total $150.00 Margi…" at bounding box center [368, 410] width 494 height 127
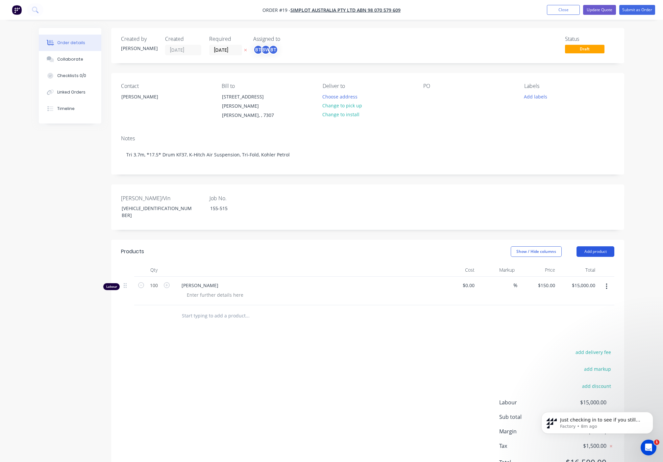
click at [592, 246] on button "Add product" at bounding box center [596, 251] width 38 height 11
click at [575, 329] on div "Labour" at bounding box center [583, 334] width 51 height 10
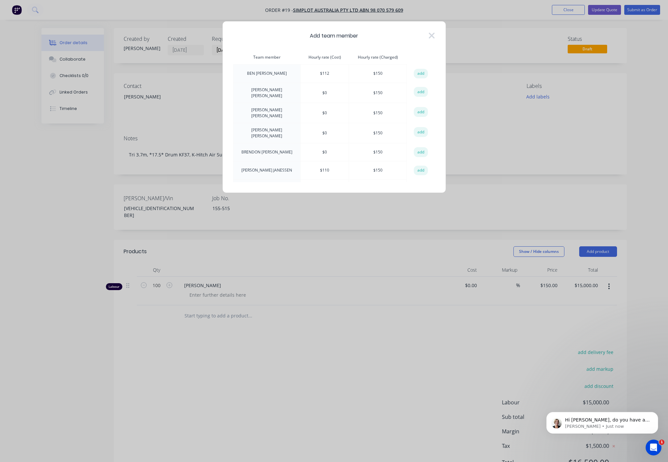
scroll to position [348, 0]
click at [418, 76] on button "add" at bounding box center [421, 74] width 14 height 10
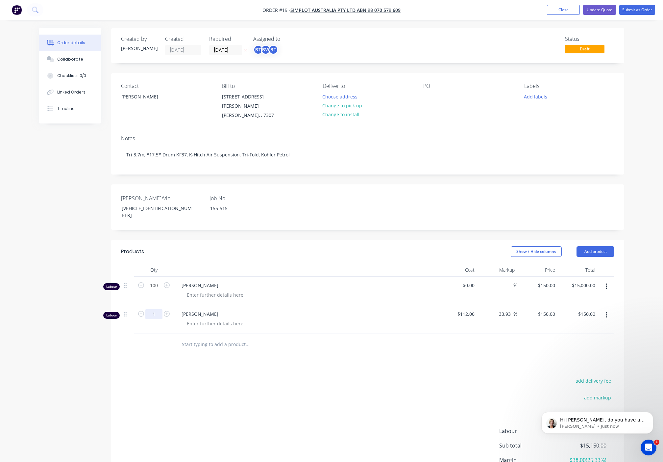
drag, startPoint x: 150, startPoint y: 301, endPoint x: 157, endPoint y: 300, distance: 6.9
click at [150, 309] on input "1" at bounding box center [153, 314] width 17 height 10
type input "100"
type input "$15,000.00"
click at [239, 378] on div "add delivery fee add markup add discount Labour $15,150.00 Sub total $15,150.00…" at bounding box center [368, 439] width 494 height 127
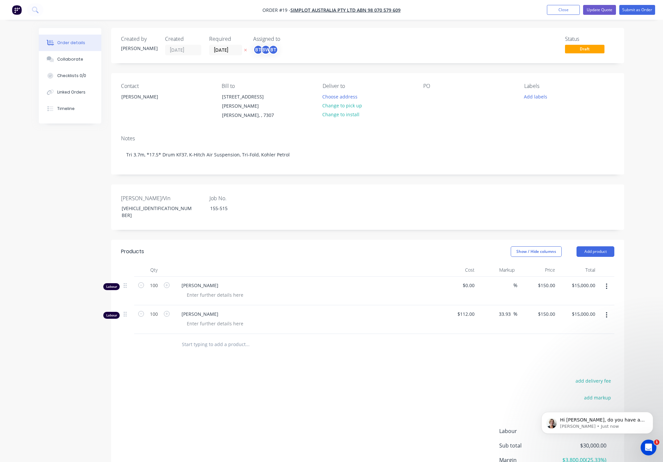
click at [358, 384] on div "add delivery fee add markup add discount Labour $30,000.00 Sub total $30,000.00…" at bounding box center [368, 439] width 494 height 127
click at [428, 395] on div "add delivery fee add markup add discount Labour $30,000.00 Sub total $30,000.00…" at bounding box center [368, 439] width 494 height 127
drag, startPoint x: 381, startPoint y: 361, endPoint x: 377, endPoint y: 358, distance: 4.9
click at [381, 360] on div "Products Show / Hide columns Add product Qty Cost Markup Price Total Labour 100…" at bounding box center [367, 376] width 513 height 273
drag, startPoint x: 296, startPoint y: 365, endPoint x: 289, endPoint y: 354, distance: 13.6
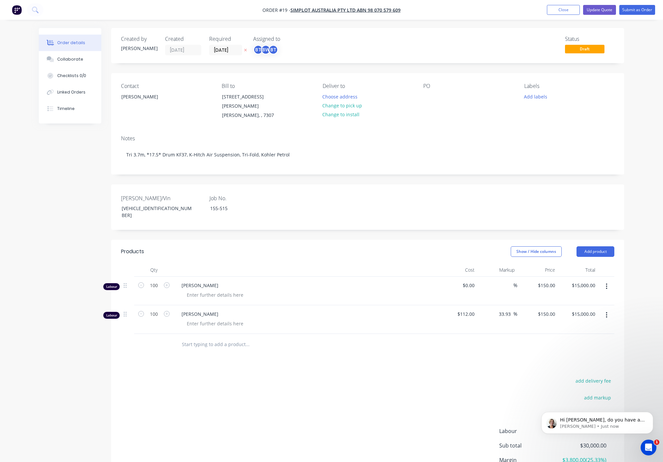
click at [292, 356] on div "Products Show / Hide columns Add product Qty Cost Markup Price Total Labour 100…" at bounding box center [367, 376] width 513 height 273
click at [640, 12] on button "Submit as Order" at bounding box center [638, 10] width 36 height 10
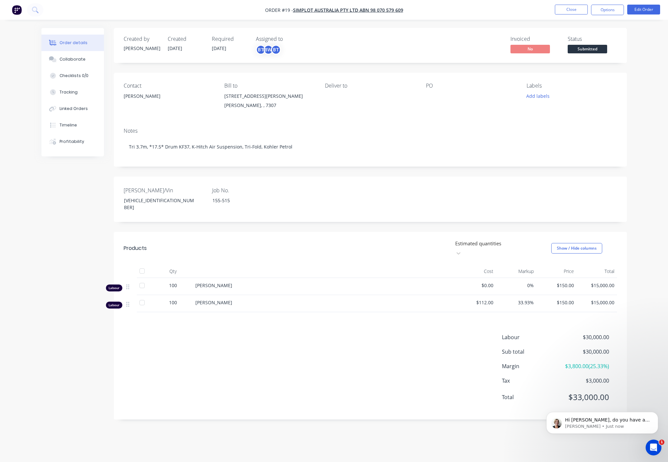
click at [342, 339] on div "Labour $30,000.00 Sub total $30,000.00 Margin $3,800.00 ( 25.33 %) Tax $3,000.0…" at bounding box center [371, 371] width 494 height 76
click at [335, 12] on span "SIMPLOT AUSTRALIA PTY LTD ABN 98 070 579 609" at bounding box center [348, 10] width 110 height 6
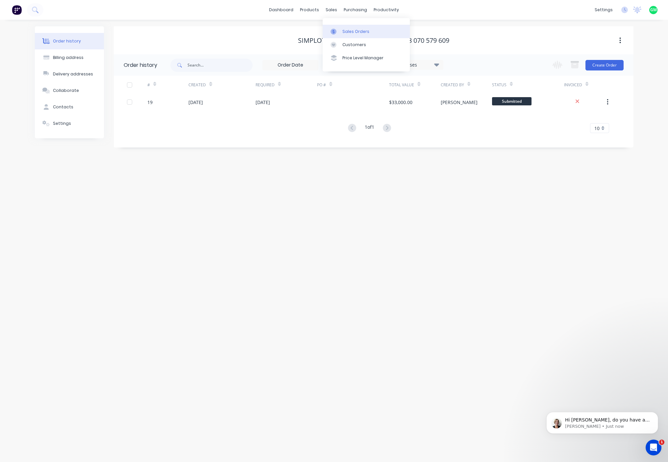
click at [341, 30] on link "Sales Orders" at bounding box center [366, 31] width 87 height 13
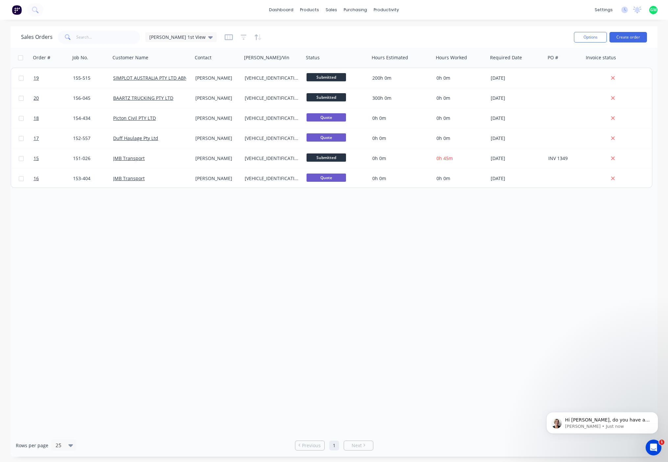
click at [280, 252] on div "Order # Job No. Customer Name Contact Rego/Vin Status Hours Estimated Hours Wor…" at bounding box center [334, 241] width 647 height 386
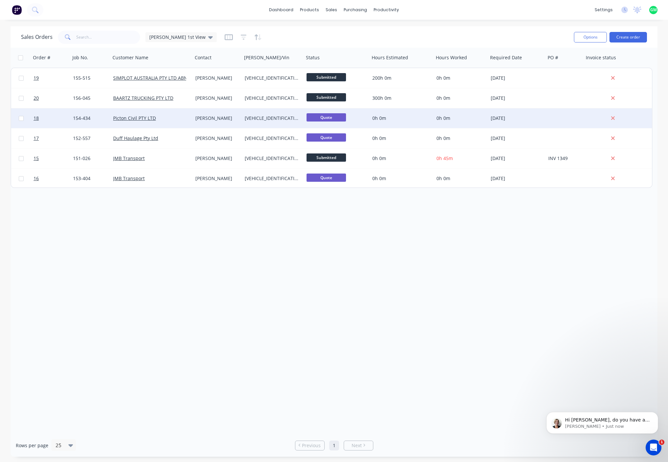
click at [321, 124] on div "Quote" at bounding box center [337, 118] width 66 height 20
click at [334, 119] on div at bounding box center [337, 118] width 66 height 20
click at [140, 119] on link "Picton Civil PTY LTD" at bounding box center [134, 118] width 43 height 6
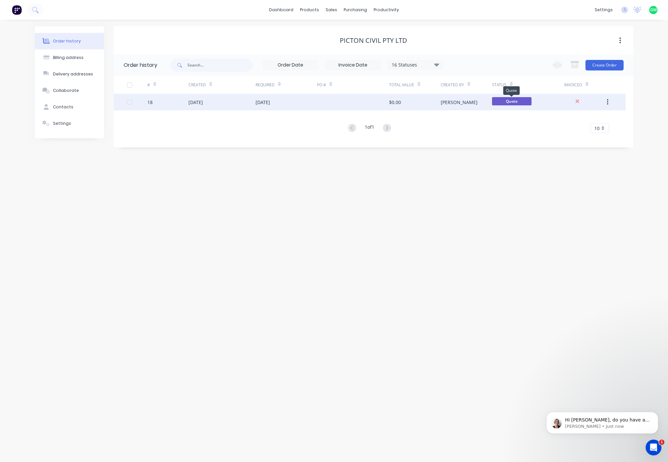
click at [523, 103] on span "Quote" at bounding box center [511, 101] width 39 height 8
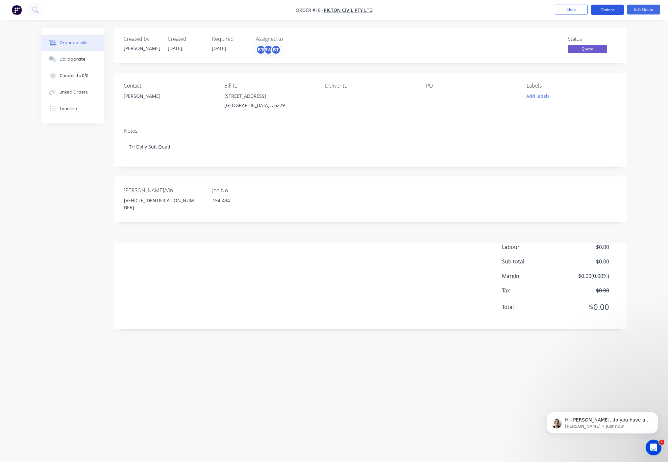
click at [616, 12] on button "Options" at bounding box center [607, 10] width 33 height 11
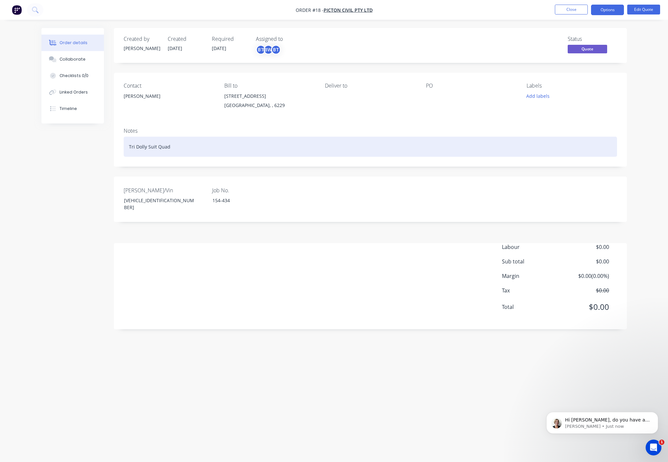
click at [481, 143] on div "Tri Dolly Suit Quad" at bounding box center [371, 147] width 494 height 20
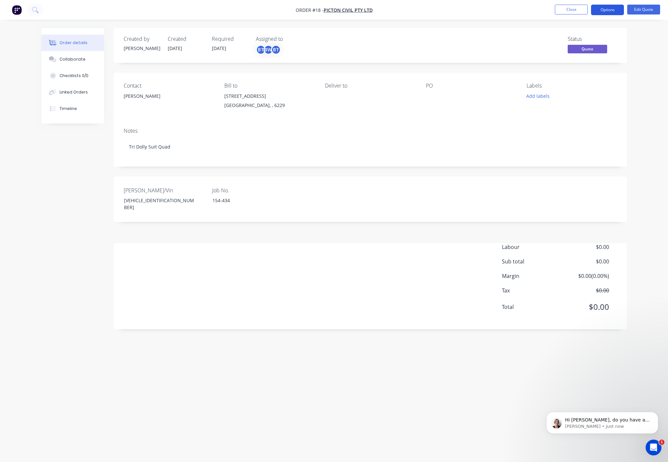
click at [608, 9] on button "Options" at bounding box center [607, 10] width 33 height 11
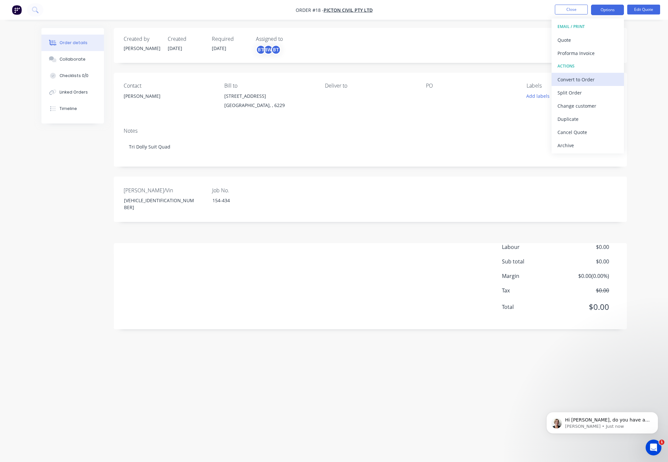
click at [571, 80] on div "Convert to Order" at bounding box center [588, 80] width 61 height 10
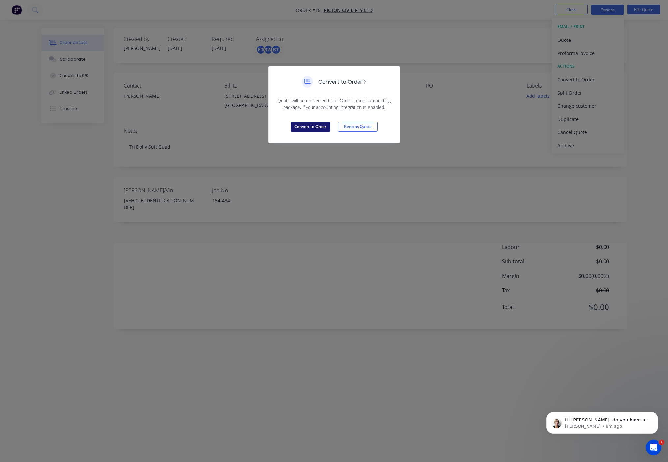
click at [320, 126] on button "Convert to Order" at bounding box center [310, 127] width 39 height 10
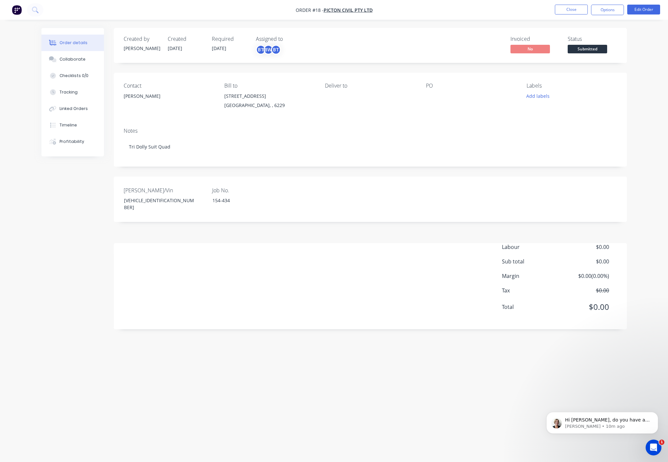
drag, startPoint x: 308, startPoint y: 57, endPoint x: 271, endPoint y: 274, distance: 220.0
click at [271, 279] on div "Labour $0.00 Sub total $0.00 Margin $0.00 ( 0.00 %) Tax $0.00 Total $0.00" at bounding box center [371, 281] width 494 height 76
click at [652, 50] on div "Order details Collaborate Checklists 0/0 Tracking Linked Orders Timeline Profit…" at bounding box center [334, 231] width 668 height 462
click at [394, 383] on div "Created by Glenn Created 01/10/25 Required 01/10/25 Assigned to BT BW BT Invoic…" at bounding box center [334, 218] width 586 height 381
click at [575, 9] on button "Close" at bounding box center [571, 10] width 33 height 10
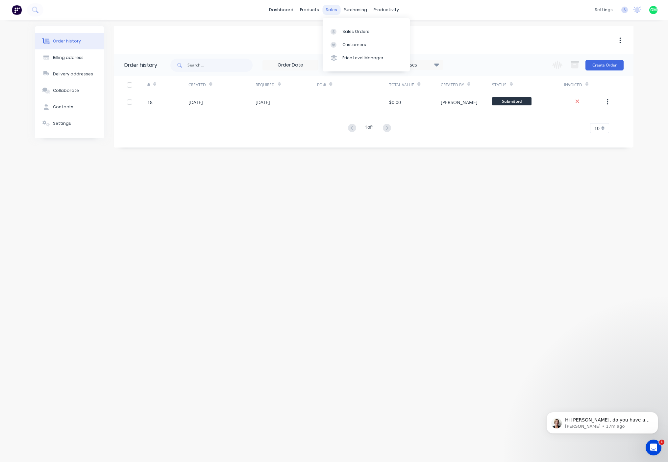
click at [332, 8] on div "sales" at bounding box center [331, 10] width 18 height 10
click at [346, 31] on div "Sales Orders" at bounding box center [356, 32] width 27 height 6
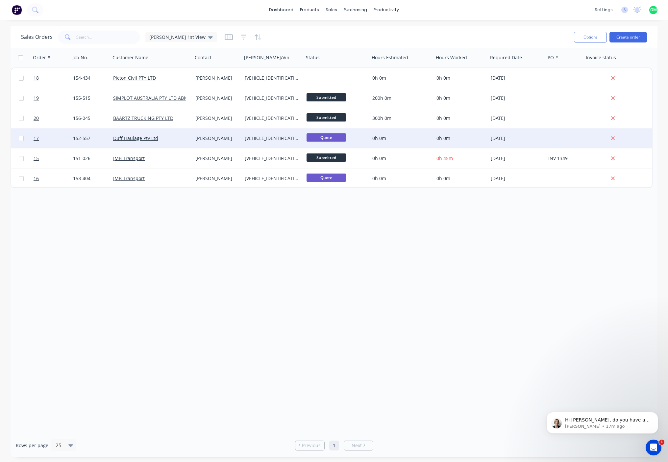
click at [383, 140] on div "0h 0m" at bounding box center [400, 138] width 56 height 7
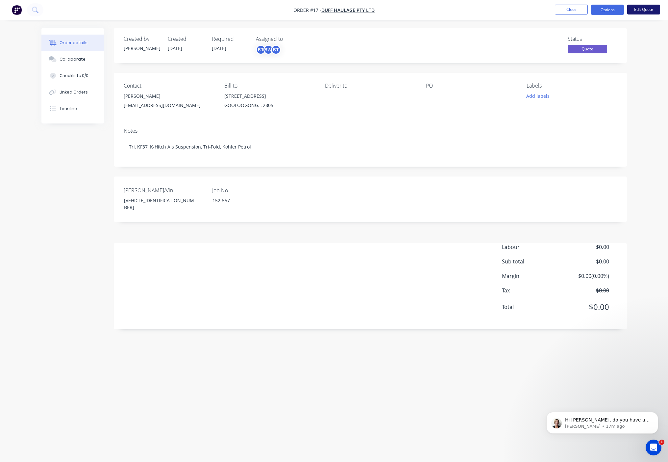
click at [647, 12] on button "Edit Quote" at bounding box center [643, 10] width 33 height 10
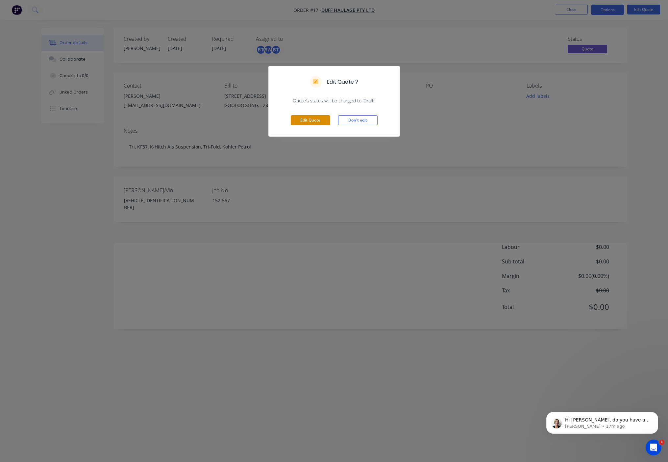
click at [296, 121] on button "Edit Quote" at bounding box center [310, 120] width 39 height 10
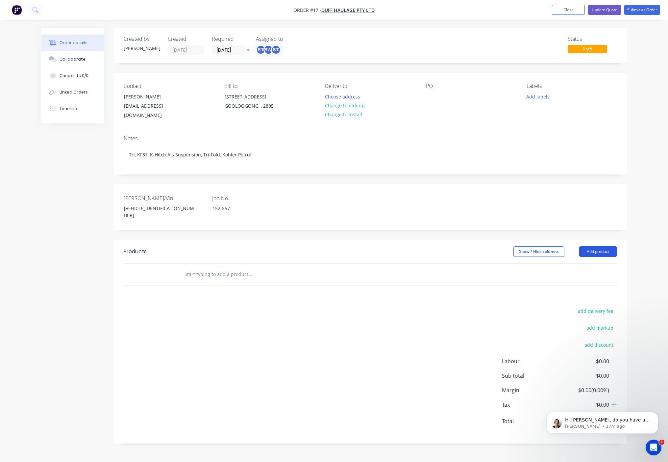
click at [612, 246] on button "Add product" at bounding box center [598, 251] width 38 height 11
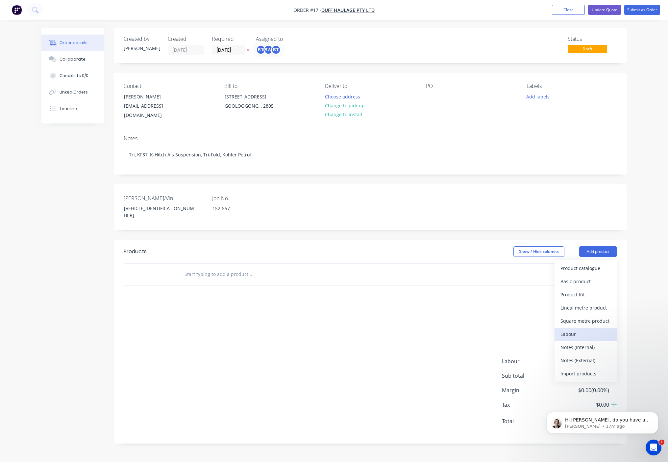
click at [569, 329] on div "Labour" at bounding box center [586, 334] width 51 height 10
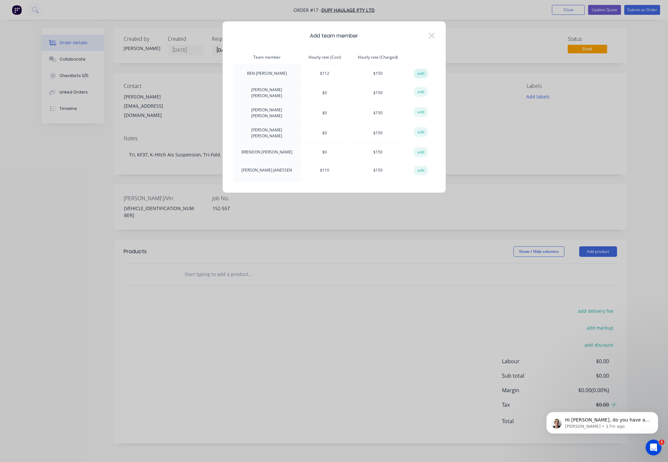
click at [419, 73] on button "add" at bounding box center [421, 74] width 14 height 10
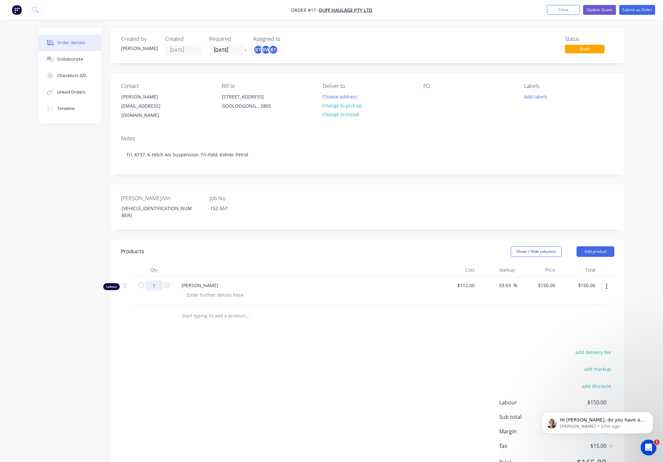
click at [146, 280] on input "1" at bounding box center [153, 285] width 17 height 10
type input "100"
type input "$15,000.00"
drag, startPoint x: 274, startPoint y: 339, endPoint x: 599, endPoint y: 260, distance: 334.5
click at [275, 347] on div "add delivery fee add markup add discount Labour $150.00 Sub total $150.00 Margi…" at bounding box center [368, 410] width 494 height 127
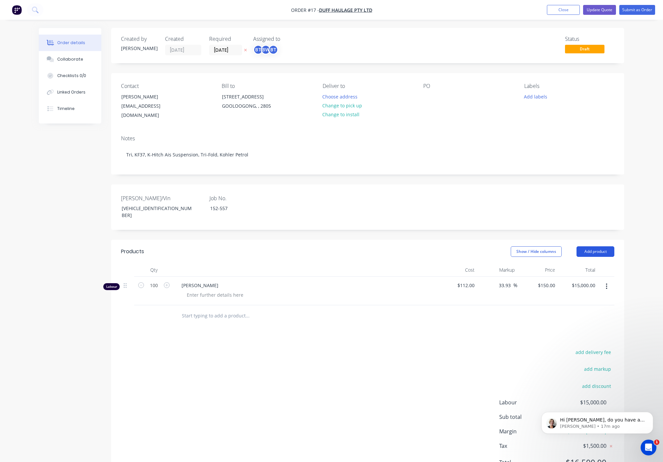
click at [597, 246] on button "Add product" at bounding box center [596, 251] width 38 height 11
click at [582, 329] on div "Labour" at bounding box center [583, 334] width 51 height 10
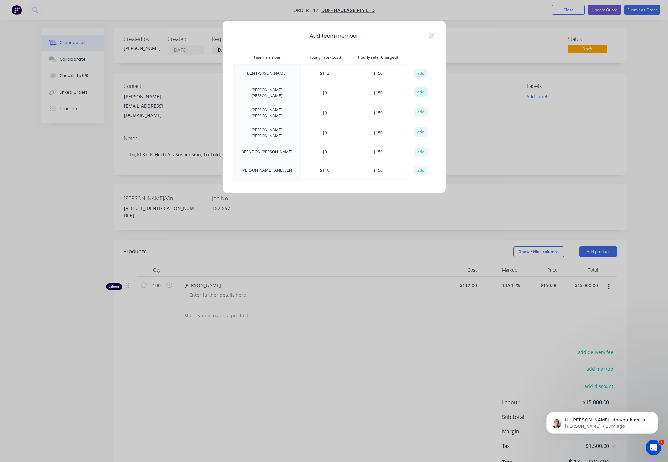
click at [418, 94] on button "add" at bounding box center [421, 92] width 14 height 10
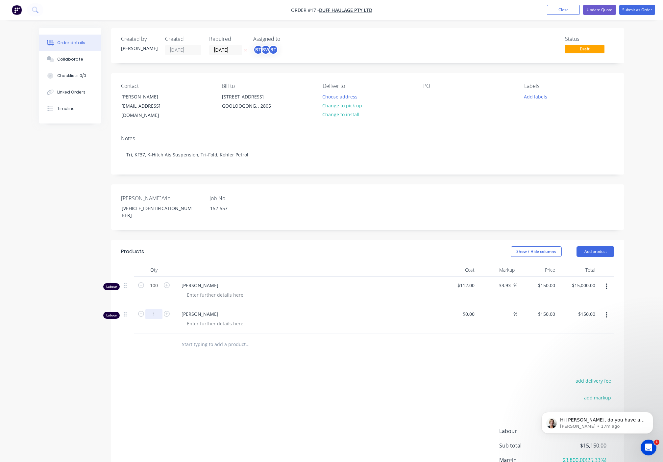
click at [155, 309] on input "1" at bounding box center [153, 314] width 17 height 10
type input "100"
type input "$15,000.00"
drag, startPoint x: 380, startPoint y: 381, endPoint x: 397, endPoint y: 369, distance: 21.1
click at [381, 380] on div "add delivery fee add markup add discount Labour $15,150.00 Sub total $15,150.00…" at bounding box center [368, 439] width 494 height 127
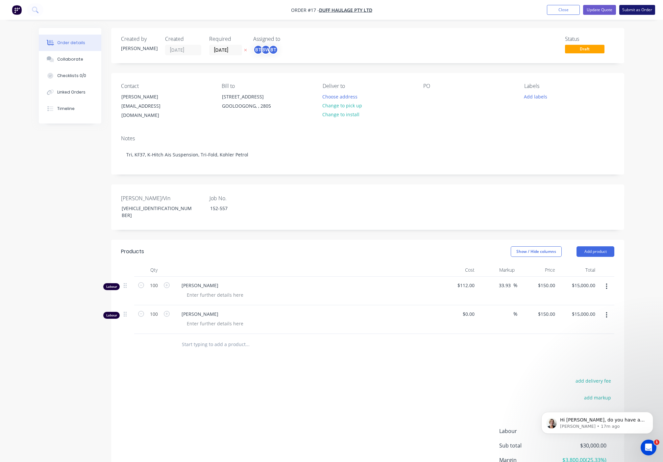
click at [641, 10] on button "Submit as Order" at bounding box center [638, 10] width 36 height 10
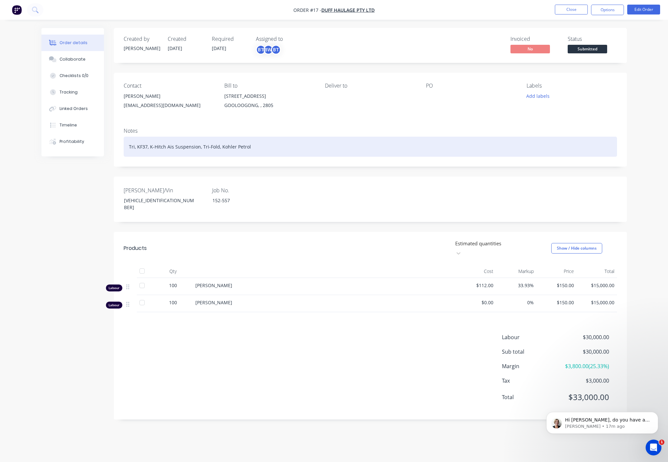
click at [570, 139] on div "Tri, KF37, K-Hitch Ais Suspension, Tri-Fold, Kohler Petrol" at bounding box center [371, 147] width 494 height 20
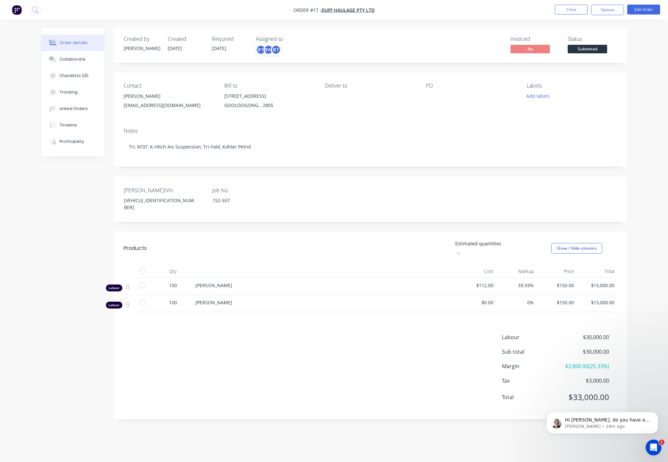
click at [292, 380] on div "Labour $30,000.00 Sub total $30,000.00 Margin $3,800.00 ( 25.33 %) Tax $3,000.0…" at bounding box center [371, 371] width 494 height 76
click at [534, 7] on nav "Order #17 - Duff Haulage Pty Ltd Close Options Edit Order" at bounding box center [334, 10] width 668 height 20
click at [570, 7] on button "Close" at bounding box center [571, 10] width 33 height 10
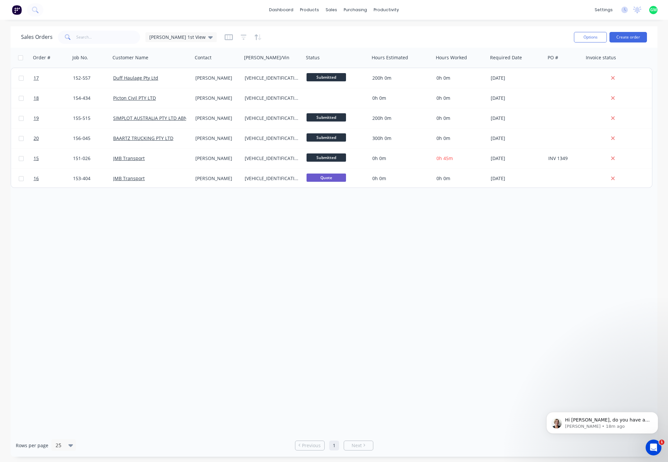
click at [345, 278] on div "Order # Job No. Customer Name Contact Rego/Vin Status Hours Estimated Hours Wor…" at bounding box center [334, 241] width 647 height 386
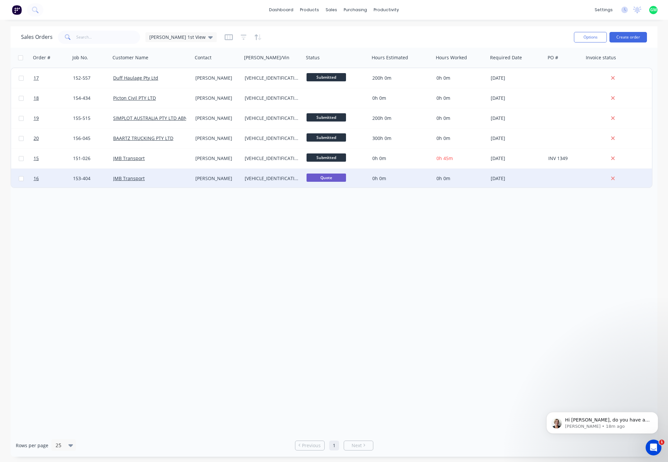
click at [326, 180] on span "Quote" at bounding box center [326, 177] width 39 height 8
click at [438, 177] on span "0h 0m" at bounding box center [444, 178] width 14 height 6
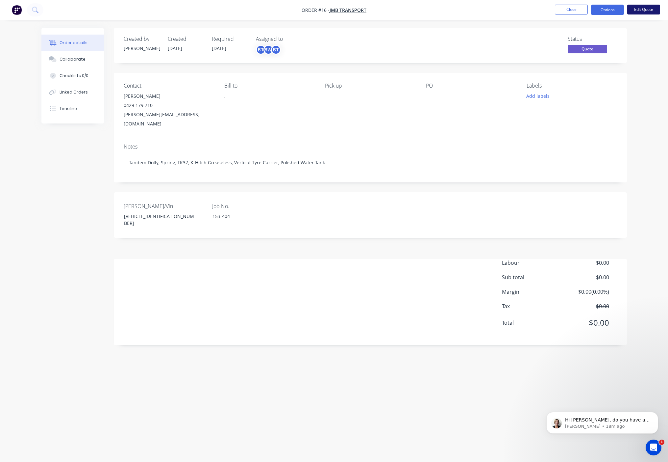
click at [647, 10] on button "Edit Quote" at bounding box center [643, 10] width 33 height 10
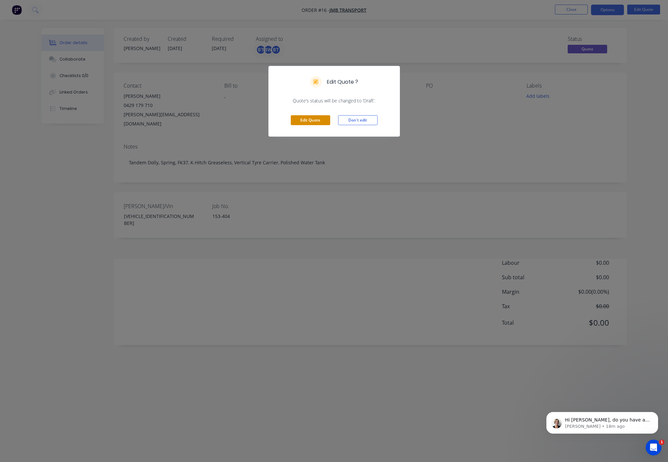
click at [298, 119] on button "Edit Quote" at bounding box center [310, 120] width 39 height 10
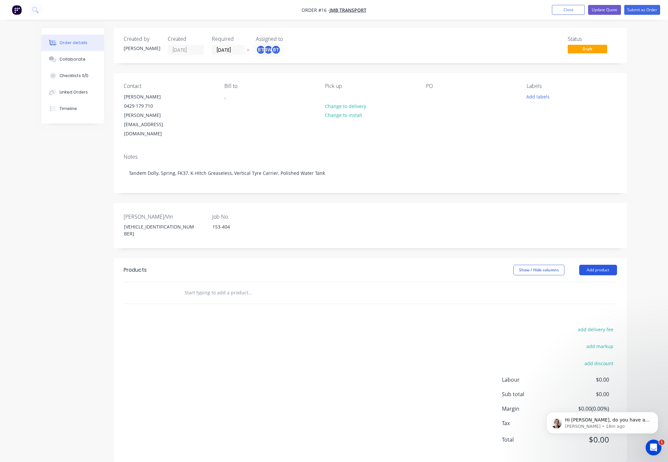
click at [598, 265] on button "Add product" at bounding box center [598, 270] width 38 height 11
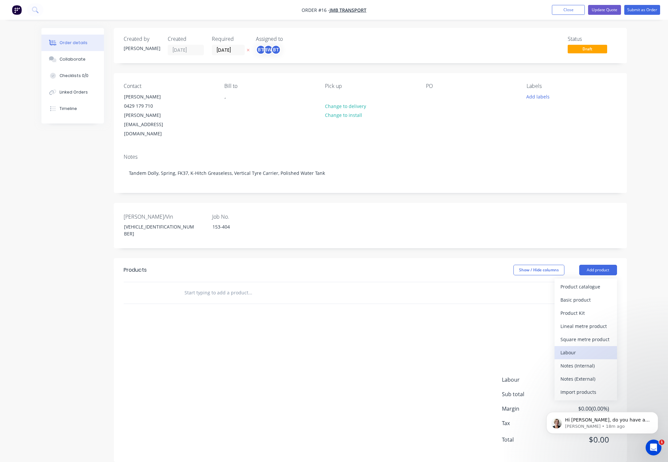
click at [573, 347] on div "Labour" at bounding box center [586, 352] width 51 height 10
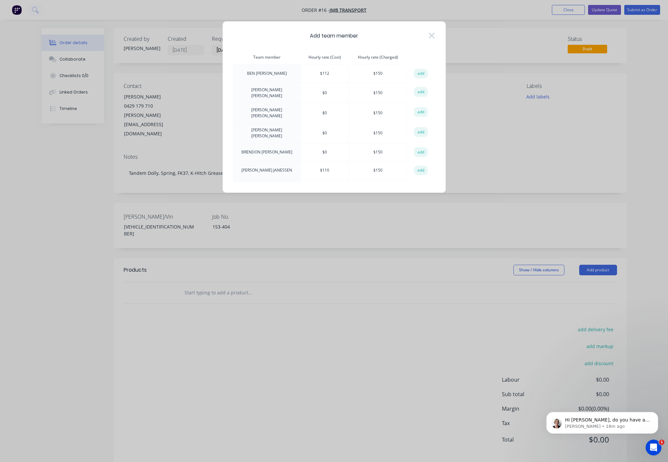
click at [267, 108] on td "BLAKE THEUERKAUF" at bounding box center [266, 113] width 67 height 20
click at [418, 112] on button "add" at bounding box center [421, 112] width 14 height 10
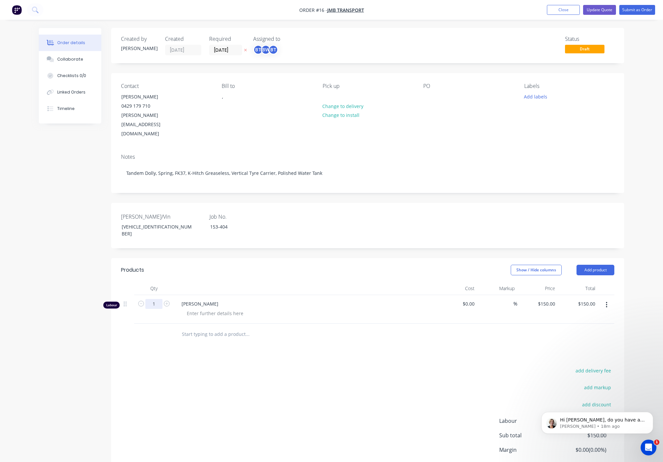
click at [157, 299] on input "1" at bounding box center [153, 304] width 17 height 10
type input "100"
type input "$15,000.00"
click at [309, 399] on div "add delivery fee add markup add discount Labour $150.00 Sub total $150.00 Margi…" at bounding box center [368, 429] width 494 height 127
click at [599, 265] on button "Add product" at bounding box center [596, 270] width 38 height 11
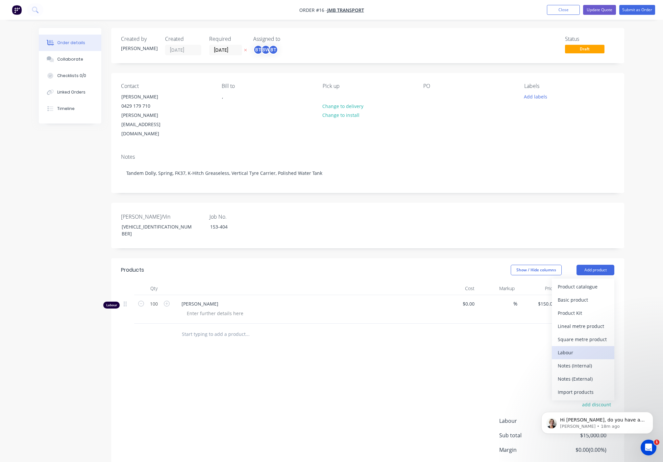
click at [583, 347] on div "Labour" at bounding box center [583, 352] width 51 height 10
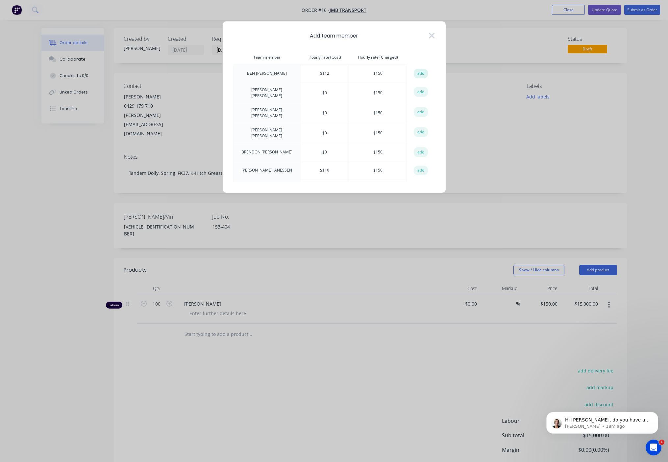
click at [417, 74] on button "add" at bounding box center [421, 74] width 14 height 10
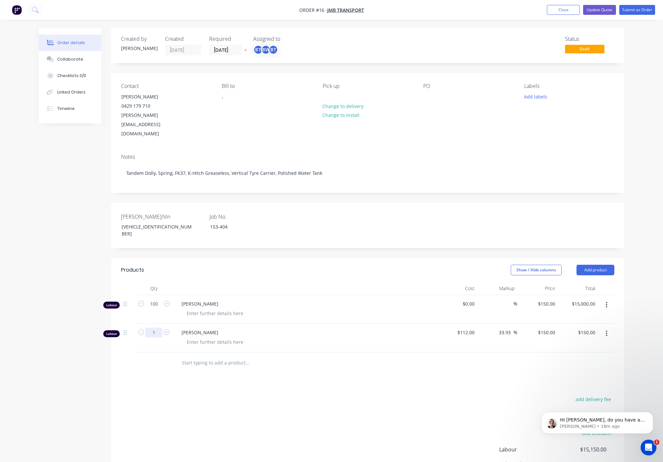
drag, startPoint x: 153, startPoint y: 306, endPoint x: 159, endPoint y: 306, distance: 5.3
click at [153, 327] on input "1" at bounding box center [153, 332] width 17 height 10
type input "100"
type input "$15,000.00"
click at [257, 394] on div "add delivery fee add markup add discount Labour $15,150.00 Sub total $15,150.00…" at bounding box center [368, 457] width 494 height 127
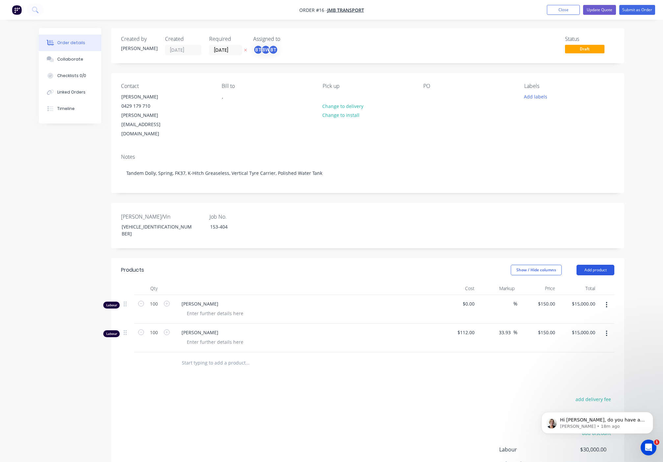
click at [596, 265] on button "Add product" at bounding box center [596, 270] width 38 height 11
click at [570, 347] on div "Labour" at bounding box center [583, 352] width 51 height 10
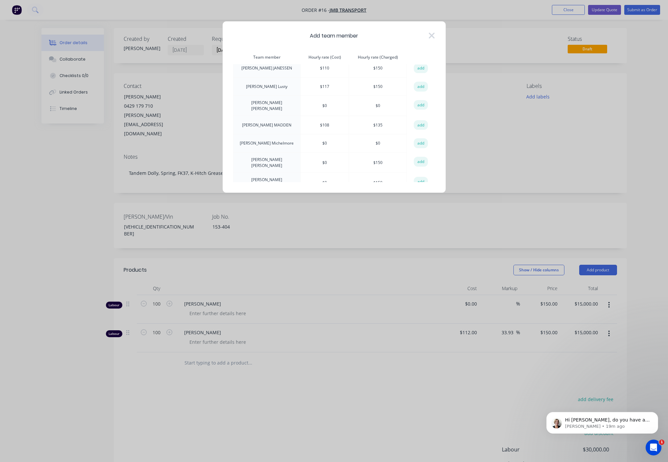
scroll to position [266, 0]
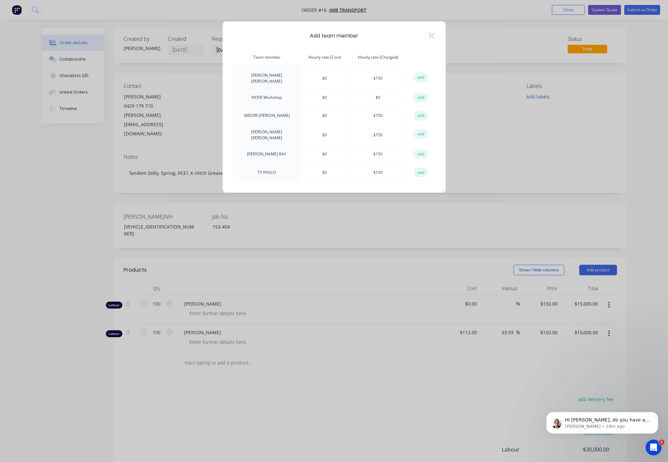
click at [265, 88] on td "KIOSK Workshop" at bounding box center [266, 97] width 67 height 18
click at [414, 92] on button "add" at bounding box center [421, 97] width 14 height 10
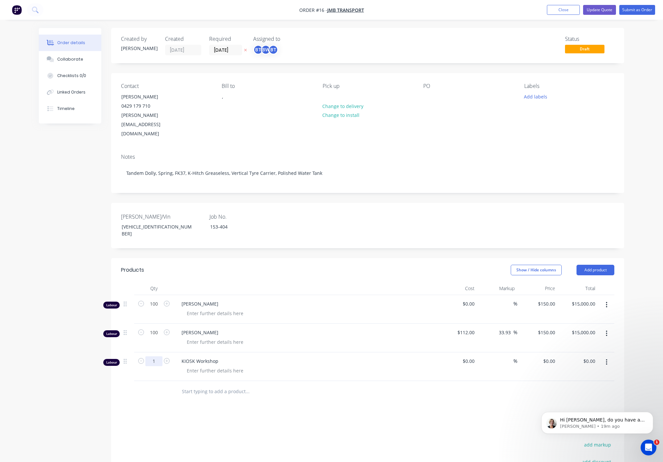
click at [156, 356] on input "1" at bounding box center [153, 361] width 17 height 10
type input "100"
click at [360, 390] on div "Products Show / Hide columns Add product Qty Cost Markup Price Total Labour 100…" at bounding box center [367, 409] width 513 height 302
click at [590, 265] on button "Add product" at bounding box center [596, 270] width 38 height 11
drag, startPoint x: 416, startPoint y: 391, endPoint x: 431, endPoint y: 335, distance: 57.3
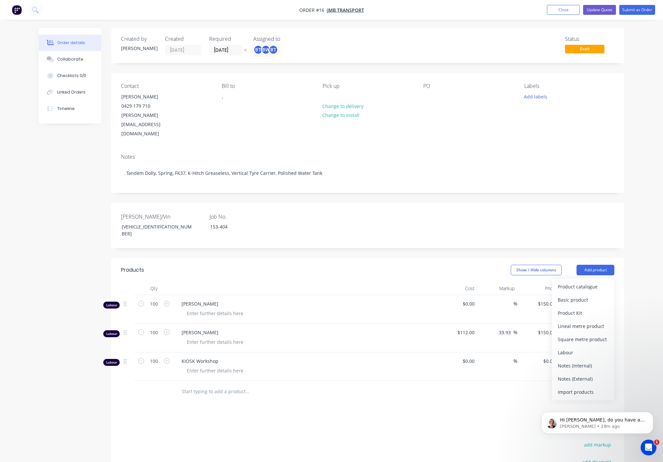
click at [418, 388] on div "Products Show / Hide columns Add product Product catalogue Basic product Produc…" at bounding box center [367, 409] width 513 height 302
click at [632, 15] on nav "Order #16 - JMB Transport Add product Close Update Quote Submit as Order" at bounding box center [331, 10] width 663 height 20
click at [643, 10] on button "Submit as Order" at bounding box center [638, 10] width 36 height 10
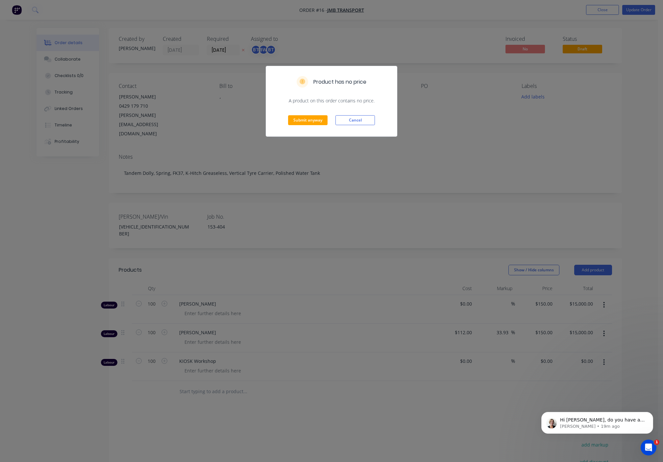
click at [306, 130] on div "Submit anyway Cancel" at bounding box center [331, 120] width 131 height 32
click at [319, 124] on button "Submit anyway" at bounding box center [307, 120] width 39 height 10
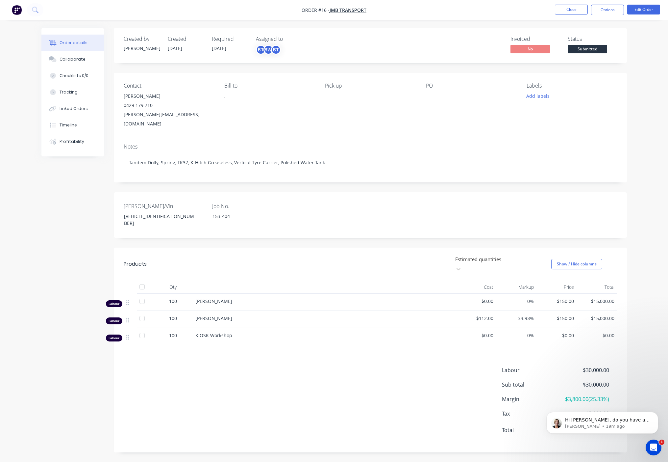
click at [302, 375] on div "Labour $30,000.00 Sub total $30,000.00 Margin $3,800.00 ( 25.33 %) Tax $3,000.0…" at bounding box center [371, 404] width 494 height 76
click at [567, 12] on button "Close" at bounding box center [571, 10] width 33 height 10
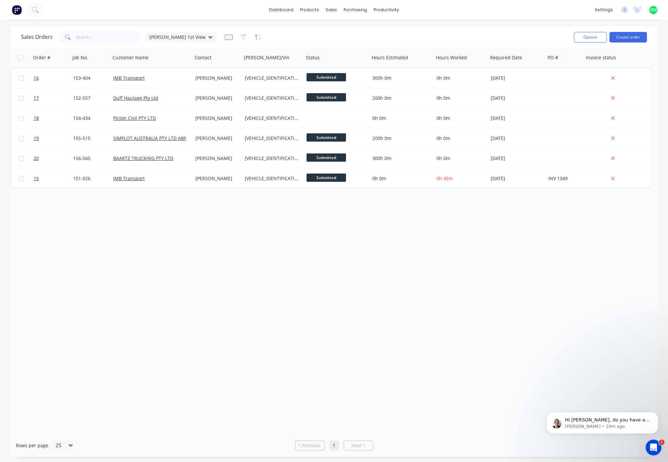
drag, startPoint x: 393, startPoint y: 309, endPoint x: 384, endPoint y: 298, distance: 14.4
click at [394, 307] on div "Order # Job No. Customer Name Contact Rego/Vin Status Hours Estimated Hours Wor…" at bounding box center [334, 241] width 647 height 386
click at [304, 234] on div "Order # Job No. Customer Name Contact Rego/Vin Status Hours Estimated Hours Wor…" at bounding box center [334, 241] width 647 height 386
click at [384, 5] on div "productivity" at bounding box center [386, 10] width 32 height 10
click at [386, 70] on div at bounding box center [381, 71] width 10 height 6
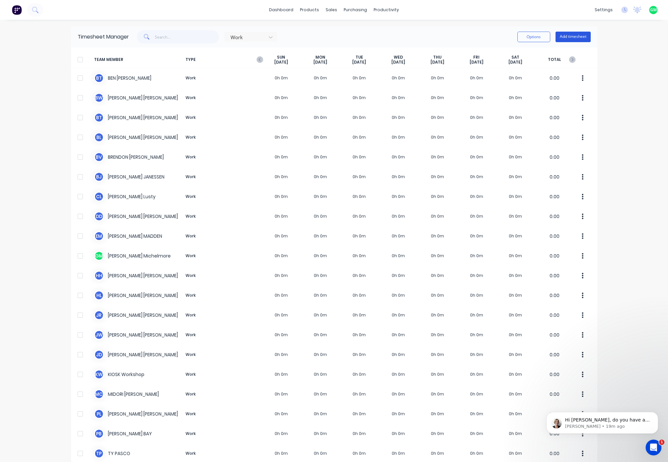
click at [581, 38] on button "Add timesheet" at bounding box center [573, 37] width 35 height 11
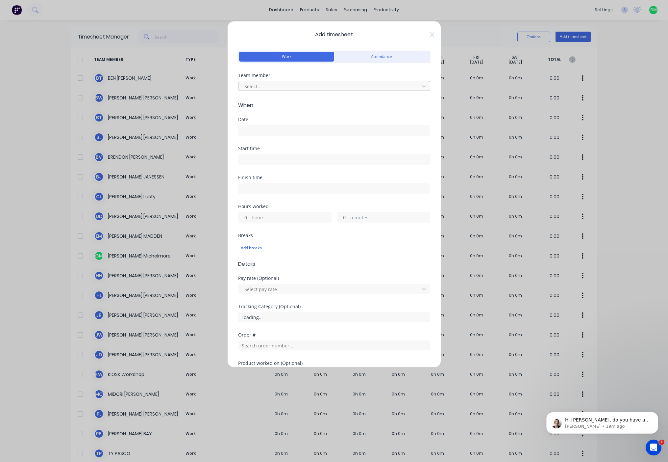
click at [312, 82] on div at bounding box center [330, 86] width 172 height 8
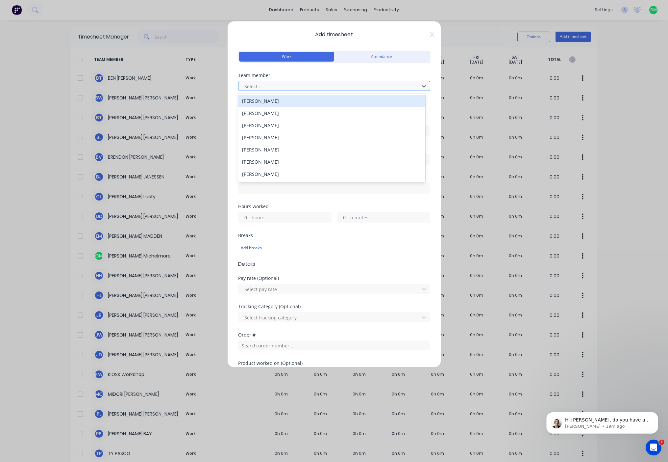
click at [296, 99] on div "BEN TAYLOR" at bounding box center [331, 101] width 187 height 12
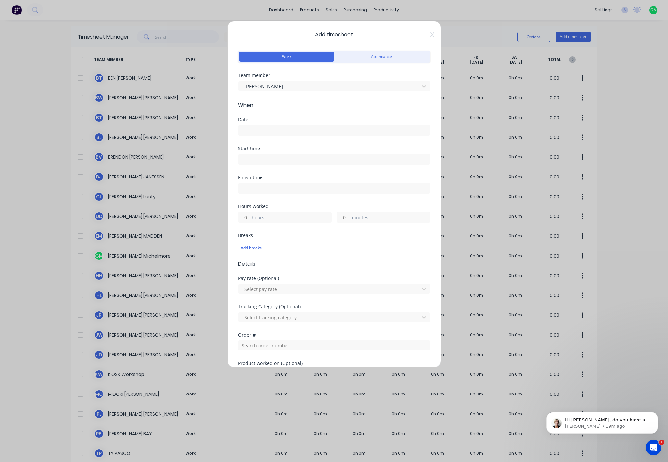
click at [275, 134] on input at bounding box center [334, 130] width 191 height 10
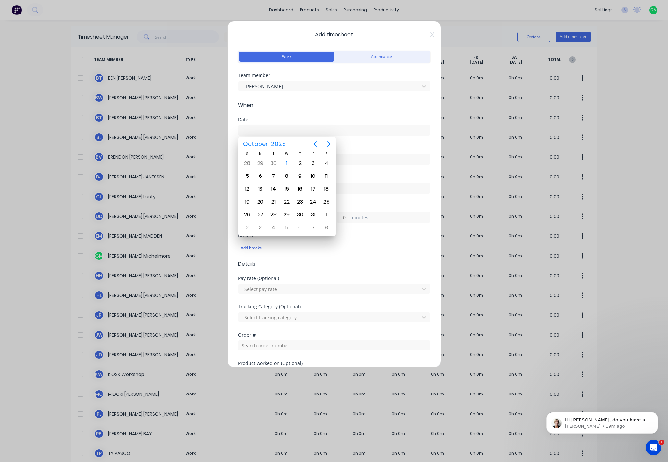
click at [377, 127] on input at bounding box center [334, 130] width 191 height 10
click at [370, 137] on div "Date" at bounding box center [334, 131] width 192 height 29
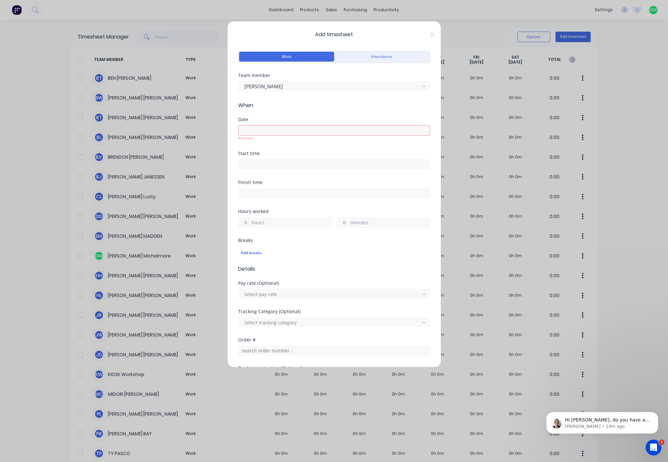
click at [376, 130] on input at bounding box center [334, 130] width 191 height 10
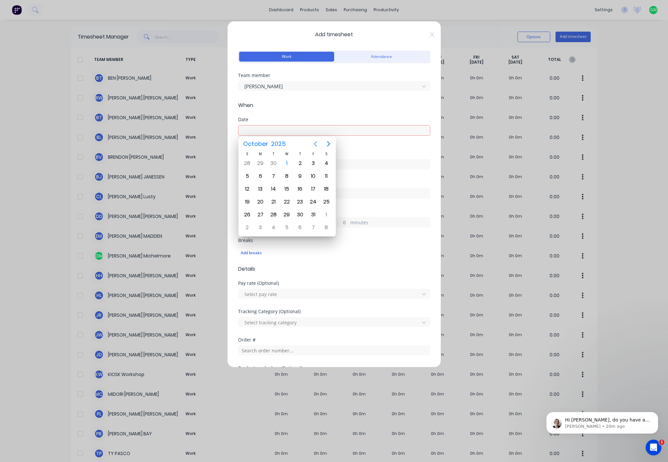
click at [315, 143] on icon "Previous page" at bounding box center [315, 143] width 3 height 5
click at [297, 127] on input at bounding box center [334, 130] width 191 height 10
click at [302, 187] on div "18" at bounding box center [300, 189] width 10 height 10
type input "18/09/2025"
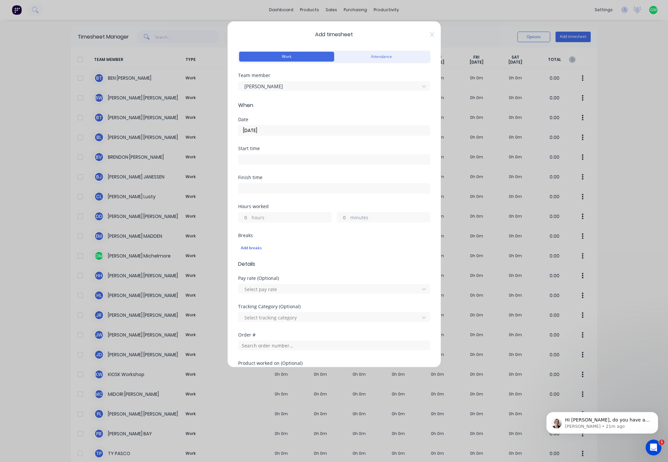
click at [270, 160] on input at bounding box center [334, 159] width 191 height 10
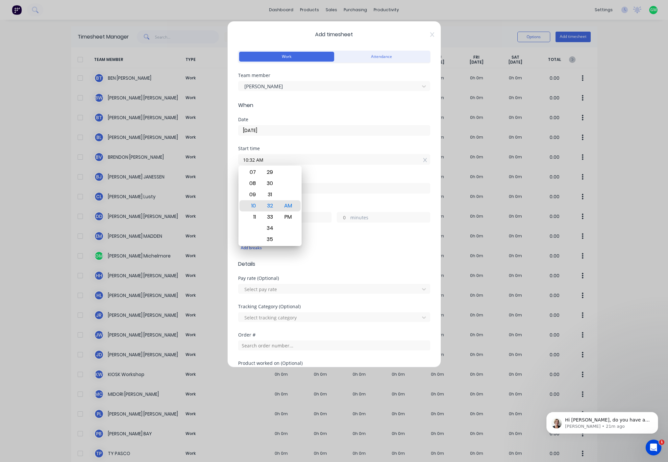
drag, startPoint x: 304, startPoint y: 159, endPoint x: 218, endPoint y: 159, distance: 85.2
click at [218, 159] on div "Add timesheet Work Attendance Team member BEN TAYLOR When Date 18/09/2025 Start…" at bounding box center [334, 231] width 668 height 462
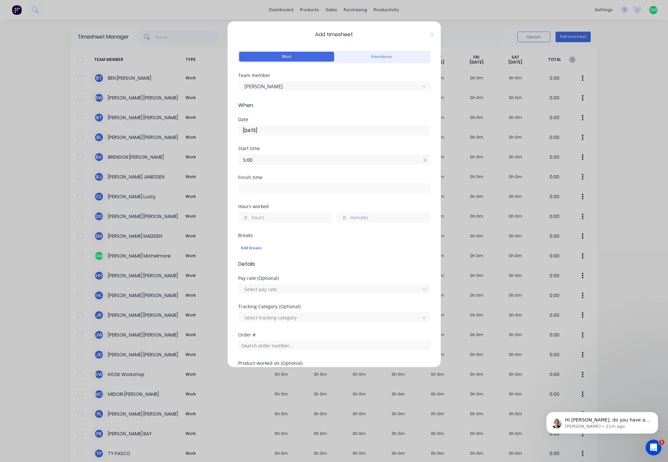
type input "05:00 AM"
click at [263, 219] on label "hours" at bounding box center [292, 218] width 80 height 8
click at [250, 219] on input "hours" at bounding box center [245, 217] width 12 height 10
type input "9"
type input "05:00 AM"
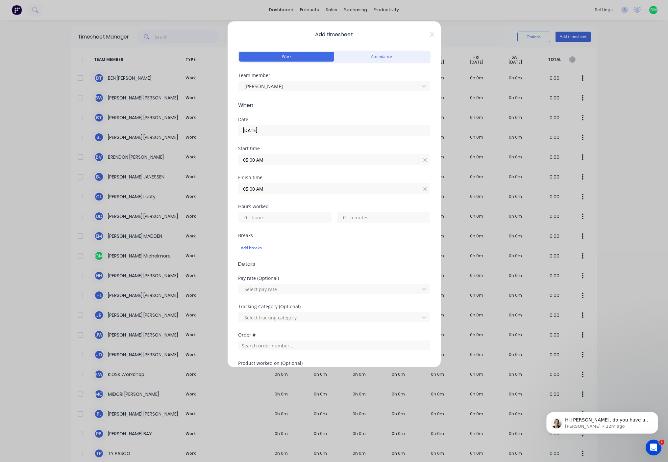
type input "0"
click at [267, 186] on input "05:00 AM" at bounding box center [334, 188] width 191 height 10
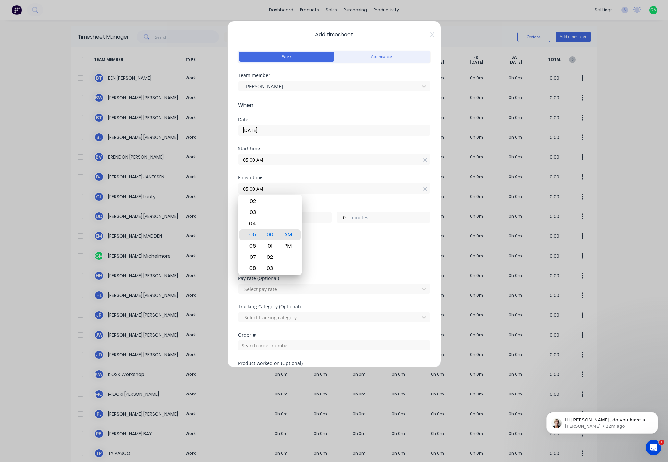
drag, startPoint x: 249, startPoint y: 189, endPoint x: 279, endPoint y: 185, distance: 30.2
click at [250, 189] on input "05:00 AM" at bounding box center [334, 188] width 191 height 10
type input "04:15 AM"
type input "23"
type input "15"
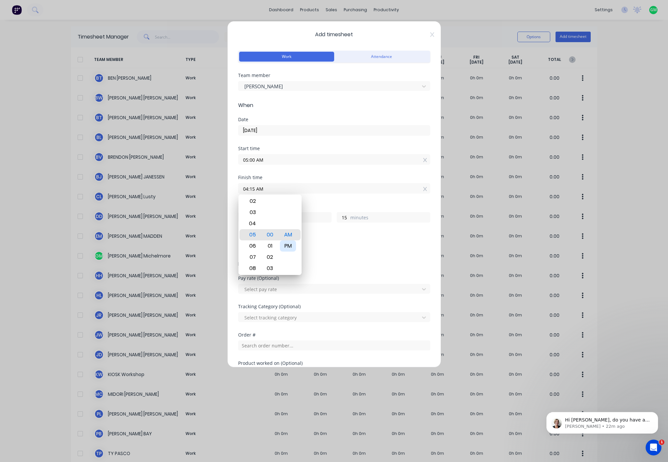
click at [291, 248] on div "PM" at bounding box center [288, 245] width 16 height 11
type input "04:15 PM"
type input "11"
click at [319, 188] on input "04:15 PM" at bounding box center [334, 188] width 191 height 10
click at [358, 205] on div "Hours worked" at bounding box center [334, 206] width 192 height 5
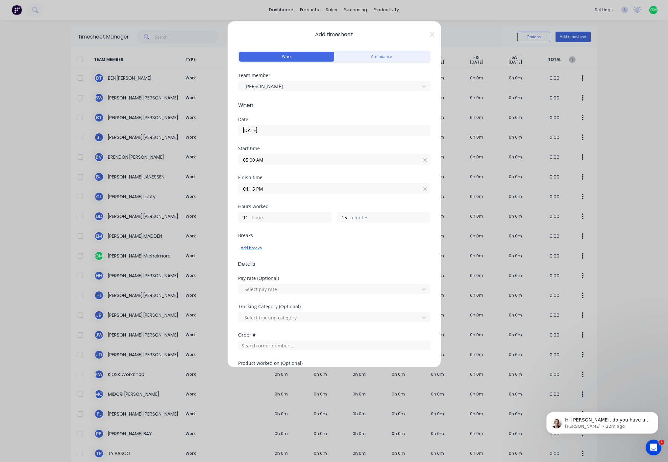
click at [261, 249] on div "Add breaks" at bounding box center [334, 247] width 187 height 9
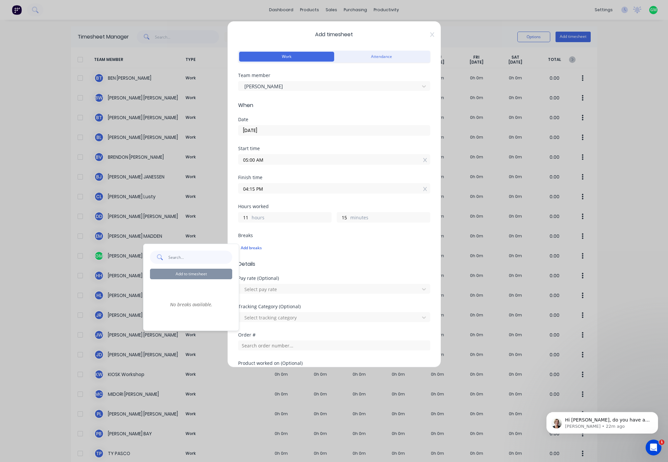
click at [194, 258] on input "text" at bounding box center [200, 256] width 64 height 13
type input "l"
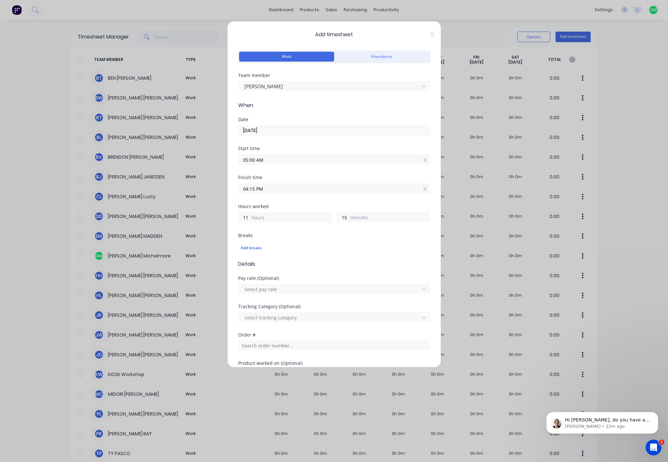
click at [345, 243] on div "Add breaks" at bounding box center [334, 248] width 192 height 14
click at [252, 256] on div "Breaks Add breaks" at bounding box center [334, 246] width 192 height 27
click at [257, 249] on div "Add breaks" at bounding box center [334, 247] width 187 height 9
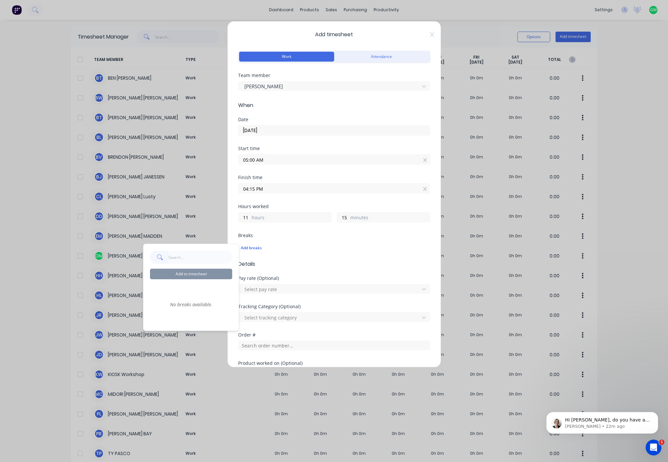
click at [219, 261] on input "text" at bounding box center [200, 256] width 64 height 13
drag, startPoint x: 207, startPoint y: 257, endPoint x: 142, endPoint y: 257, distance: 65.1
click at [142, 257] on body "dashboard products sales purchasing productivity dashboard products Product Cat…" at bounding box center [334, 231] width 668 height 462
type input "Lunch"
drag, startPoint x: 316, startPoint y: 247, endPoint x: 316, endPoint y: 256, distance: 8.2
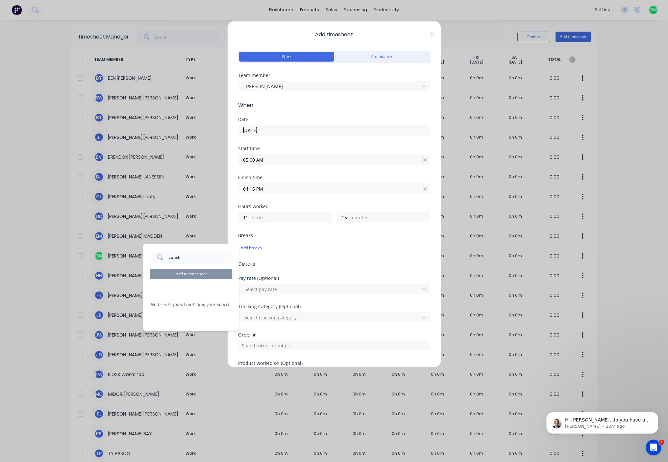
click at [317, 247] on div "Add breaks" at bounding box center [334, 247] width 187 height 9
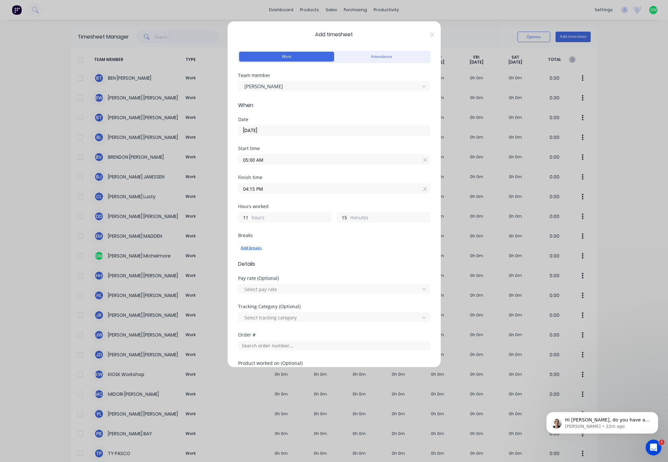
click at [266, 246] on div "Add breaks" at bounding box center [334, 247] width 187 height 9
click at [296, 216] on label "hours" at bounding box center [292, 218] width 80 height 8
click at [250, 216] on input "11" at bounding box center [245, 217] width 12 height 10
drag, startPoint x: 375, startPoint y: 217, endPoint x: 370, endPoint y: 217, distance: 4.9
click at [375, 217] on label "minutes" at bounding box center [390, 218] width 80 height 8
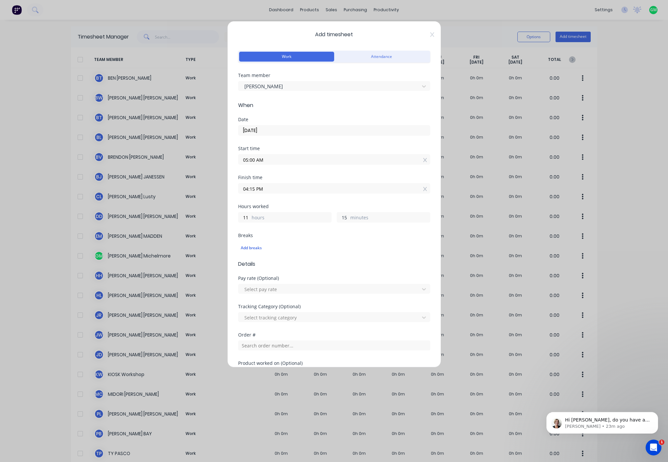
click at [349, 217] on input "15" at bounding box center [343, 217] width 12 height 10
click at [243, 219] on input "11" at bounding box center [245, 217] width 12 height 10
drag, startPoint x: 229, startPoint y: 216, endPoint x: 233, endPoint y: 216, distance: 3.9
click at [233, 216] on div "Add timesheet Work Attendance Team member BEN TAYLOR When Date 18/09/2025 Start…" at bounding box center [334, 194] width 214 height 346
drag, startPoint x: 277, startPoint y: 222, endPoint x: 283, endPoint y: 192, distance: 30.7
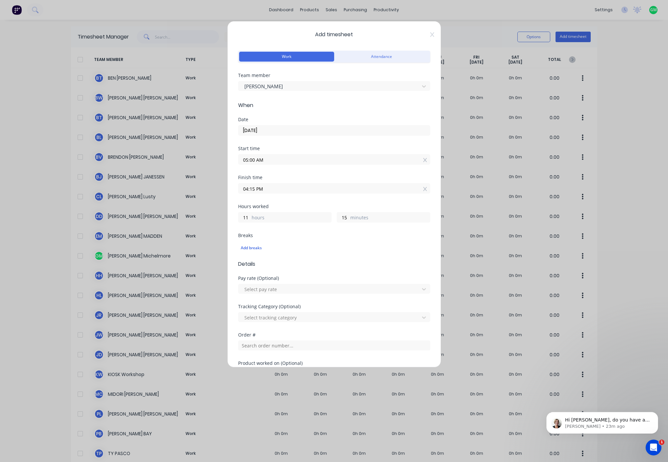
click at [279, 222] on div "11 hours" at bounding box center [284, 217] width 93 height 11
click at [283, 191] on input "04:15 PM" at bounding box center [334, 188] width 191 height 10
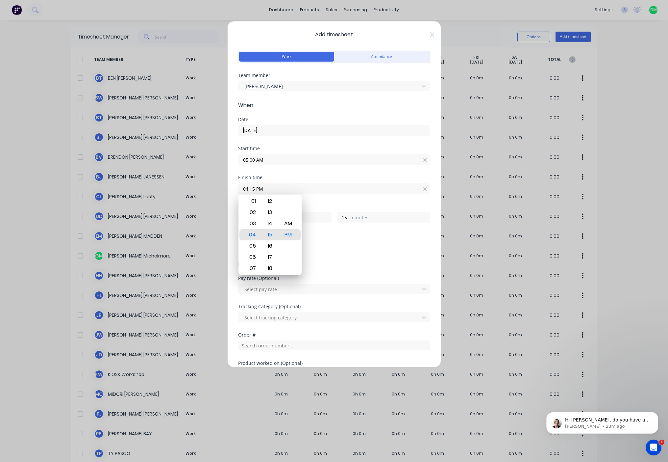
drag, startPoint x: 283, startPoint y: 191, endPoint x: 235, endPoint y: 185, distance: 48.8
click at [235, 185] on div "Add timesheet Work Attendance Team member BEN TAYLOR When Date 18/09/2025 Start…" at bounding box center [334, 194] width 214 height 346
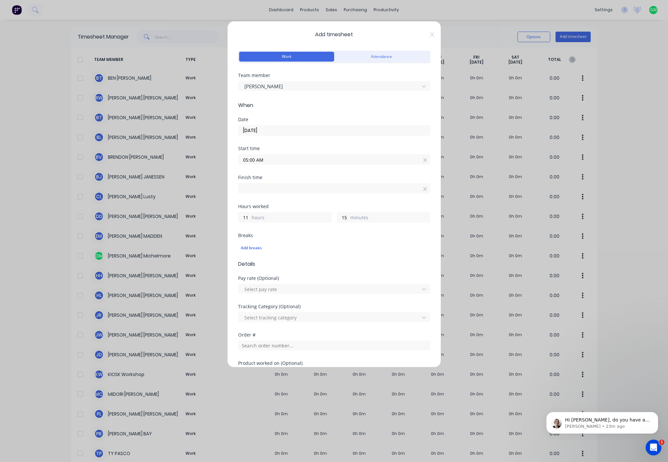
click at [301, 218] on div "11 hours" at bounding box center [284, 217] width 93 height 11
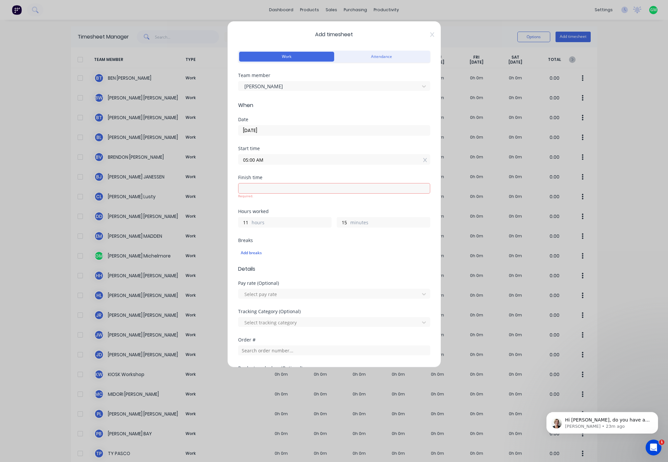
click at [292, 219] on label "hours" at bounding box center [292, 223] width 80 height 8
click at [250, 219] on input "11" at bounding box center [245, 222] width 12 height 10
type input "04:15 PM"
click at [267, 228] on div "Hours worked 11 hours 15 minutes" at bounding box center [334, 223] width 192 height 29
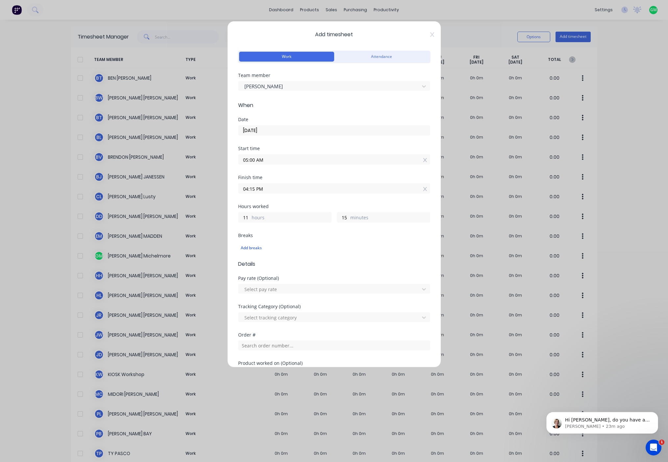
click at [270, 212] on div "11 hours" at bounding box center [284, 217] width 93 height 11
click at [357, 218] on label "minutes" at bounding box center [390, 218] width 80 height 8
click at [349, 218] on input "15" at bounding box center [343, 217] width 12 height 10
type input "1"
type input "04:00 PM"
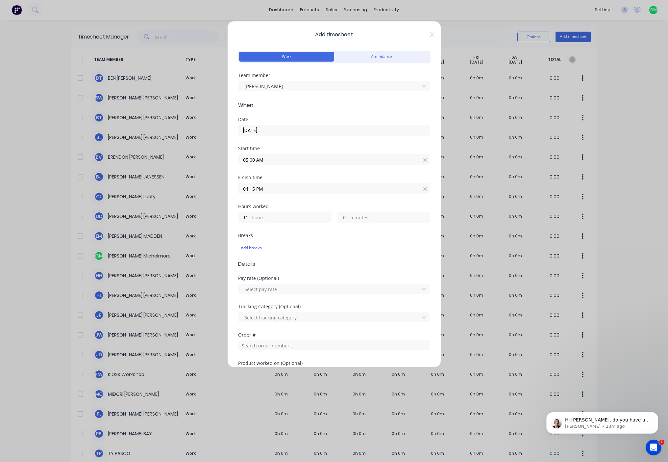
type input "0"
drag, startPoint x: 282, startPoint y: 225, endPoint x: 283, endPoint y: 217, distance: 7.9
click at [280, 222] on div "Hours worked 11 hours 0 minutes" at bounding box center [334, 218] width 192 height 29
click at [283, 216] on label "hours" at bounding box center [292, 218] width 80 height 8
click at [250, 216] on input "11" at bounding box center [245, 217] width 12 height 10
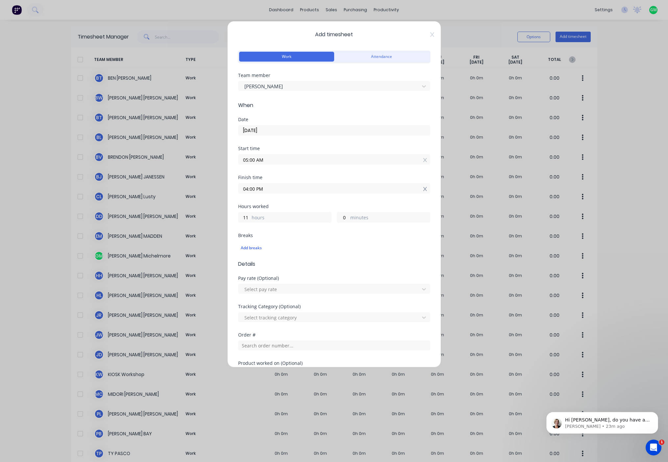
drag, startPoint x: 420, startPoint y: 188, endPoint x: 359, endPoint y: 229, distance: 73.2
click at [423, 188] on icon at bounding box center [425, 189] width 4 height 5
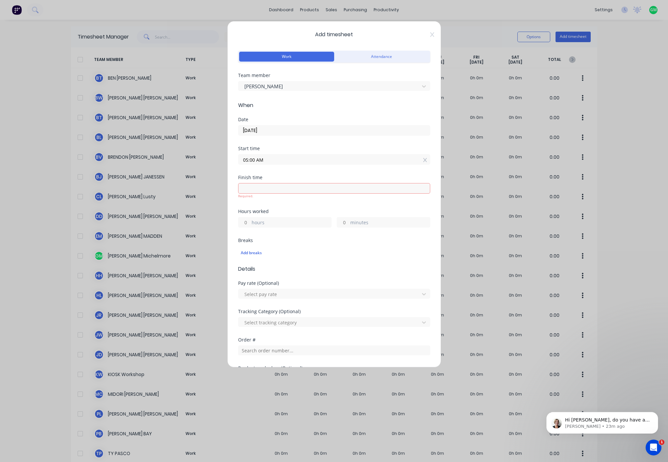
click at [246, 225] on input "hours" at bounding box center [245, 222] width 12 height 10
type input "10"
type input "03:00 PM"
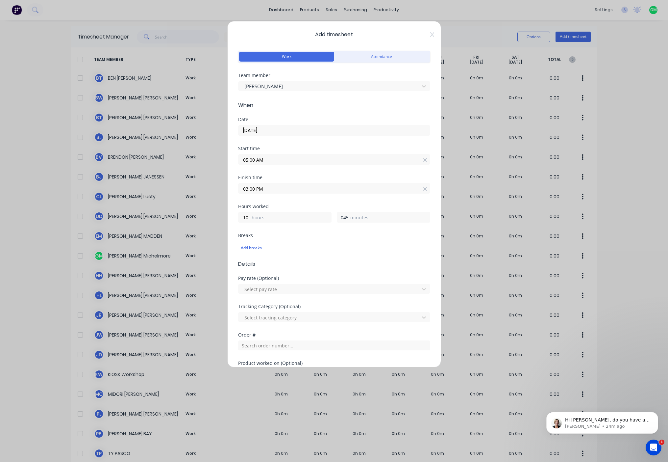
scroll to position [0, 0]
type input "045"
type input "03:45 PM"
type input "45"
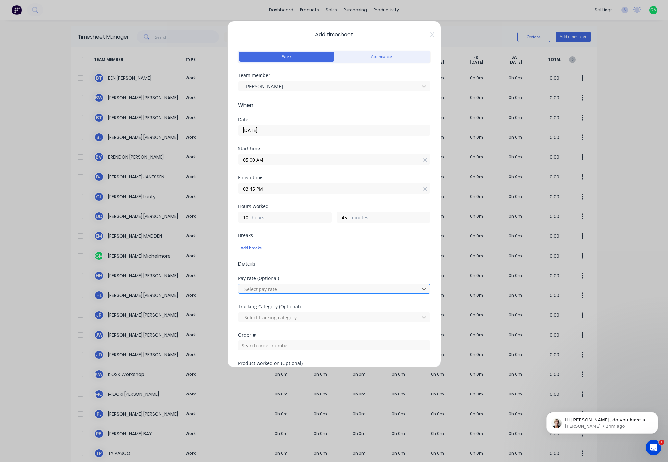
click at [300, 289] on div at bounding box center [330, 289] width 172 height 8
click at [307, 289] on div at bounding box center [330, 289] width 172 height 8
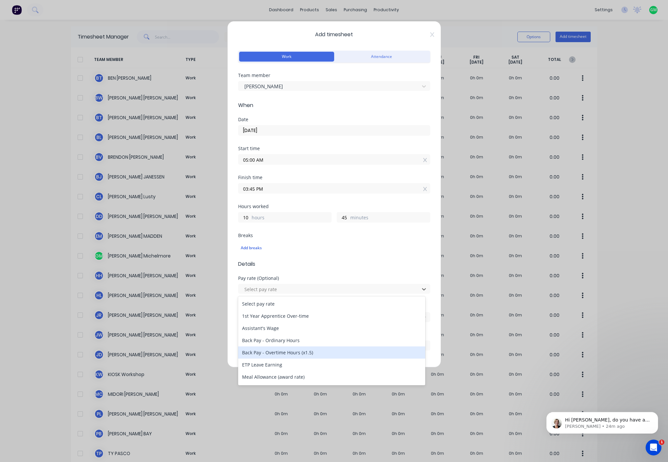
scroll to position [109, 0]
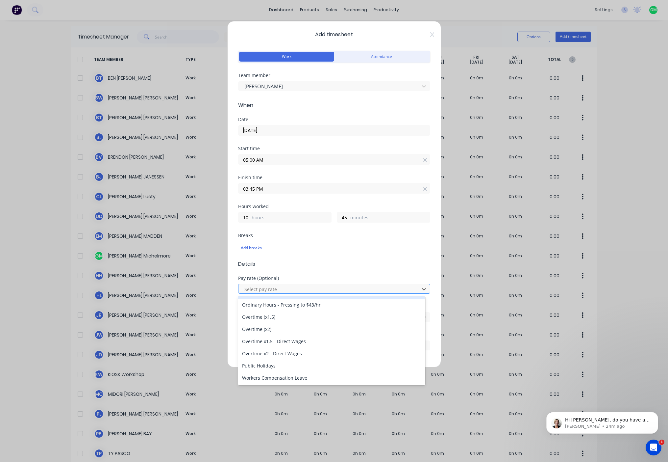
click at [333, 292] on div at bounding box center [330, 289] width 172 height 8
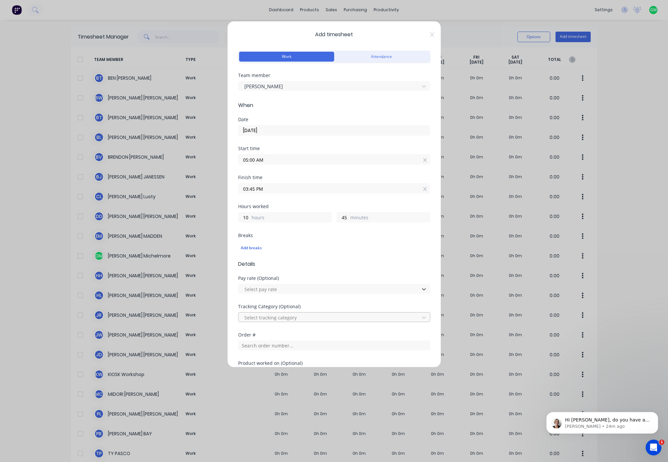
click at [323, 316] on div at bounding box center [330, 317] width 172 height 8
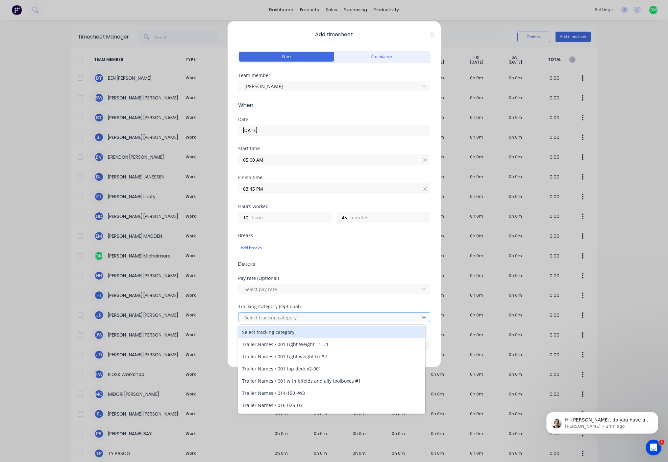
drag, startPoint x: 329, startPoint y: 321, endPoint x: 329, endPoint y: 314, distance: 7.6
click at [329, 319] on div at bounding box center [330, 317] width 172 height 8
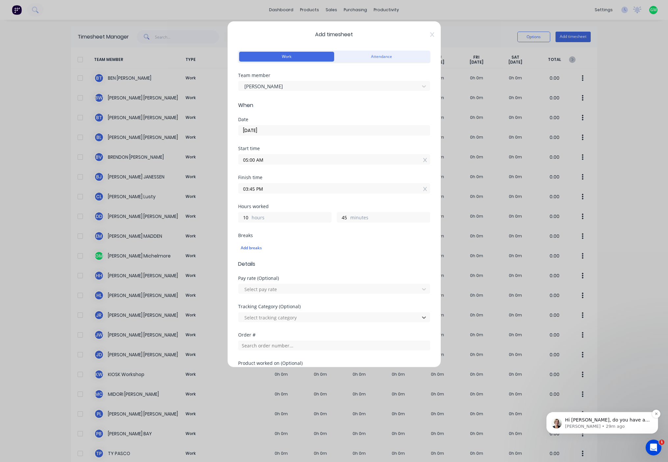
click at [602, 419] on span "Hi [PERSON_NAME], do you have a question for us?" at bounding box center [607, 423] width 85 height 12
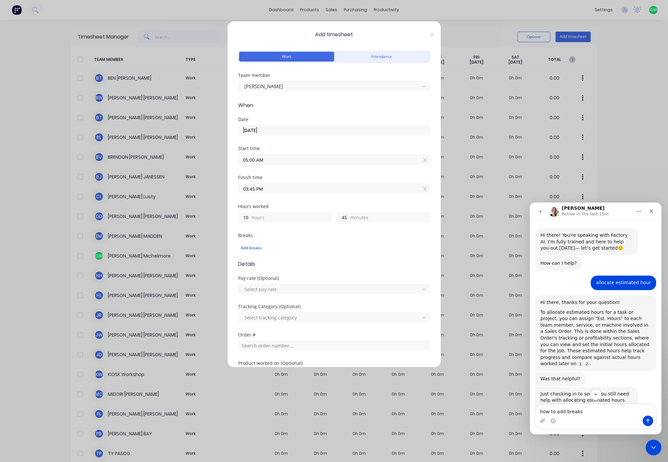
scroll to position [1, 0]
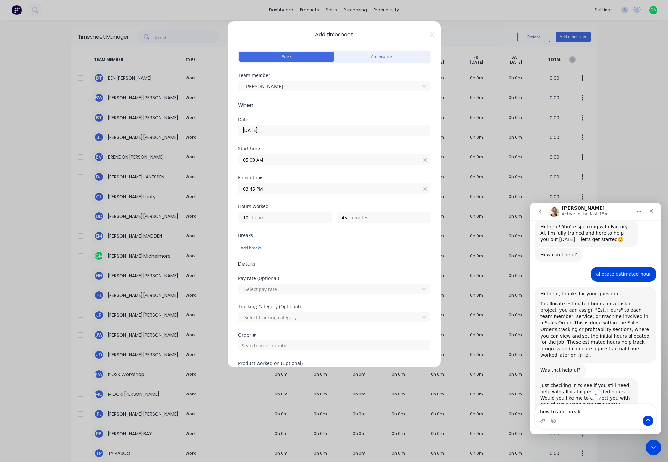
type textarea "how to add breaks"
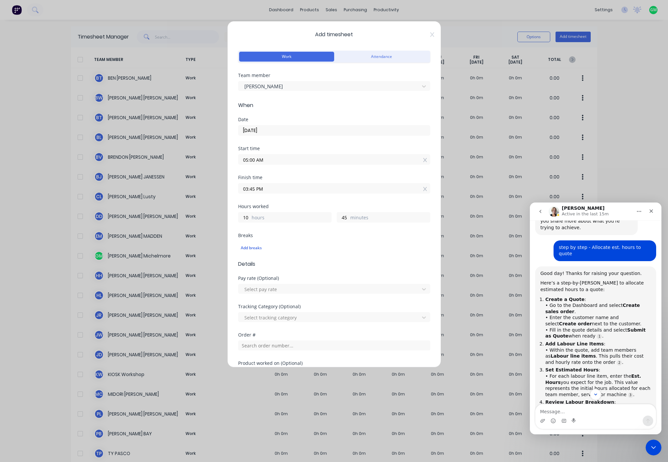
scroll to position [368, 0]
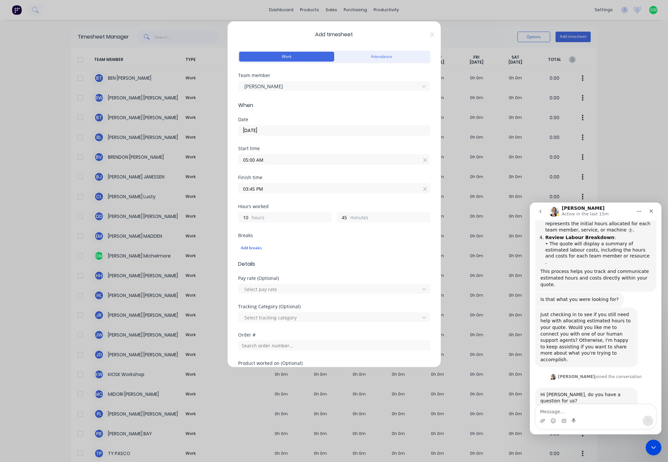
click at [630, 424] on div "how to add breaks" at bounding box center [629, 427] width 43 height 7
click at [626, 409] on textarea "Message…" at bounding box center [596, 409] width 120 height 11
click at [651, 206] on div "Close" at bounding box center [652, 211] width 12 height 12
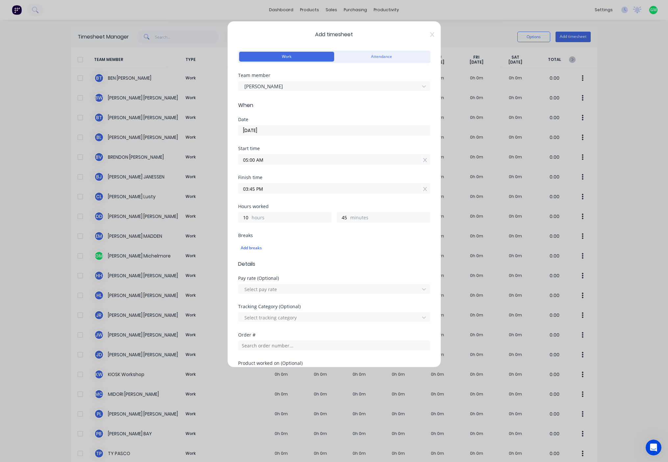
scroll to position [383, 0]
click at [654, 439] on div "Open Intercom Messenger" at bounding box center [653, 446] width 22 height 22
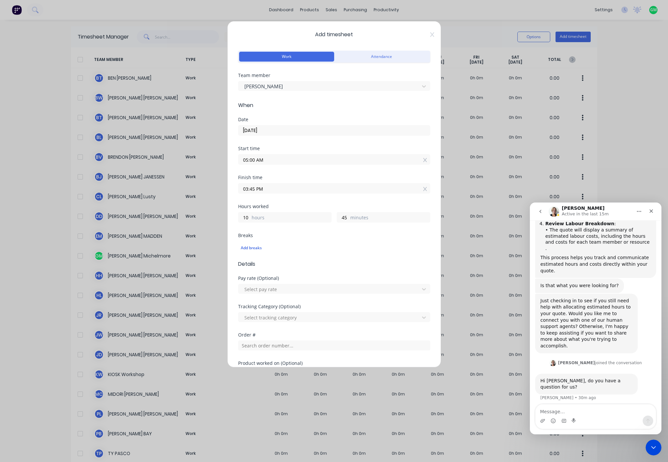
click at [591, 414] on textarea "Message…" at bounding box center [596, 409] width 120 height 11
click at [638, 214] on button "Home" at bounding box center [639, 211] width 13 height 13
click at [558, 213] on img "Intercom messenger" at bounding box center [554, 211] width 11 height 11
click at [550, 210] on img "Intercom messenger" at bounding box center [554, 211] width 11 height 11
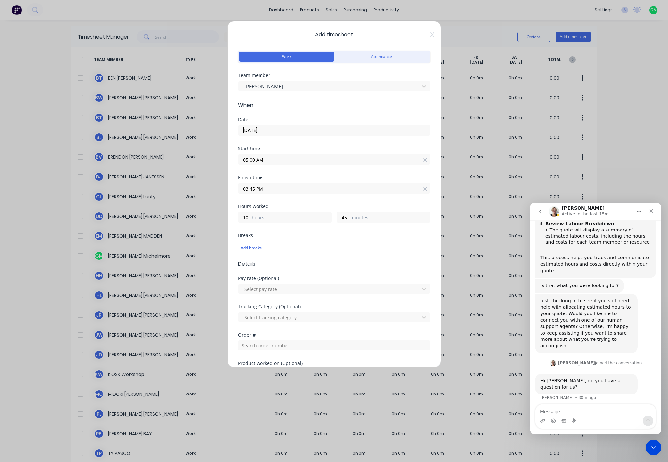
click at [551, 210] on img "Intercom messenger" at bounding box center [554, 211] width 11 height 11
click at [572, 209] on h1 "[PERSON_NAME]" at bounding box center [583, 208] width 43 height 5
click at [569, 209] on h1 "[PERSON_NAME]" at bounding box center [583, 208] width 43 height 5
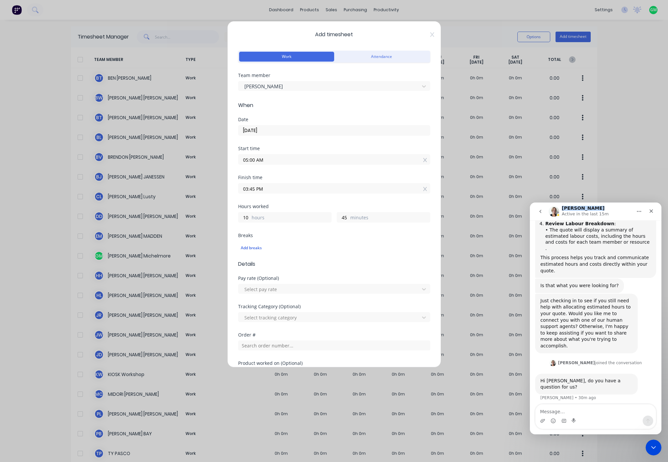
click at [569, 209] on h1 "[PERSON_NAME]" at bounding box center [583, 208] width 43 height 5
drag, startPoint x: 569, startPoint y: 209, endPoint x: 604, endPoint y: 214, distance: 35.3
click at [604, 214] on div "Active in the last 15m" at bounding box center [586, 214] width 48 height 7
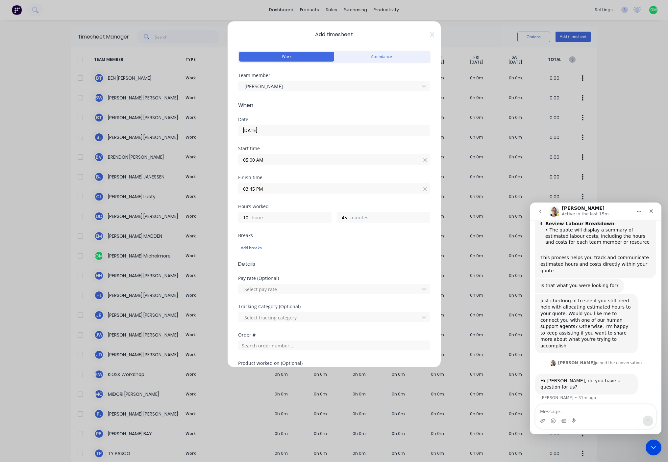
click at [581, 421] on div "add breaks to timesheet Glenn • Just now" at bounding box center [595, 432] width 121 height 22
click at [592, 410] on textarea "Message…" at bounding box center [596, 409] width 120 height 11
click at [316, 251] on div "Add breaks" at bounding box center [334, 247] width 187 height 9
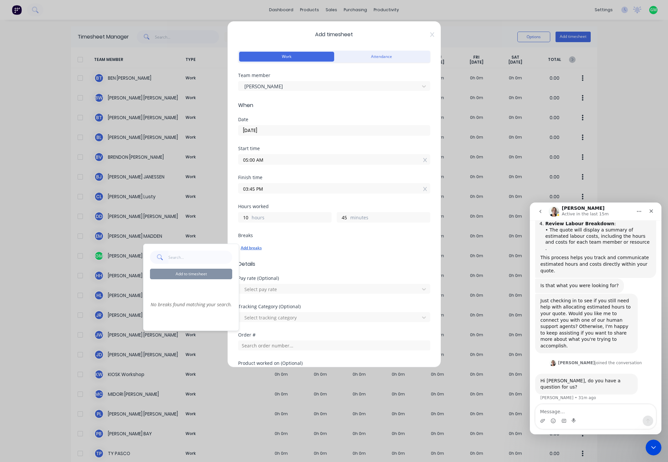
click at [332, 249] on div "Add breaks" at bounding box center [334, 247] width 187 height 9
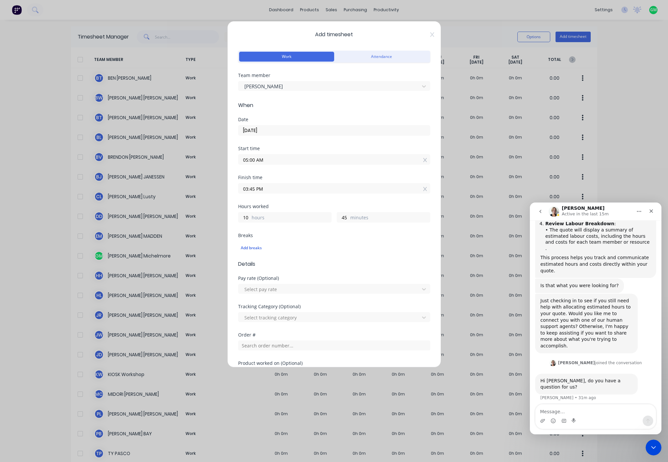
drag, startPoint x: 254, startPoint y: 190, endPoint x: 244, endPoint y: 189, distance: 9.3
click at [244, 189] on input "03:45 PM" at bounding box center [334, 188] width 191 height 10
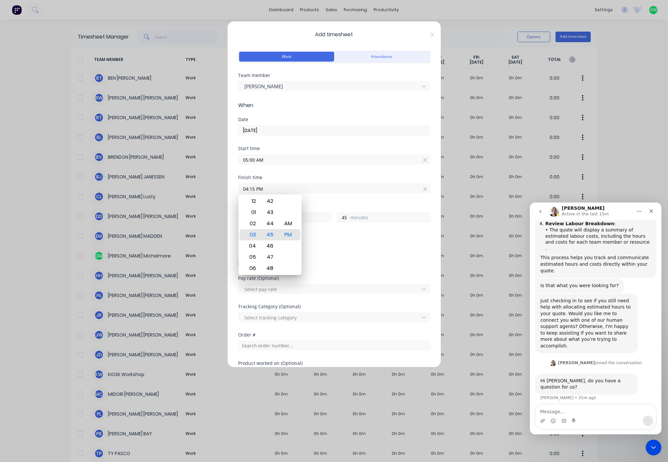
type input "04:15 PM"
type input "11"
type input "15"
click at [355, 198] on div "Finish time 04:15 PM" at bounding box center [334, 189] width 192 height 29
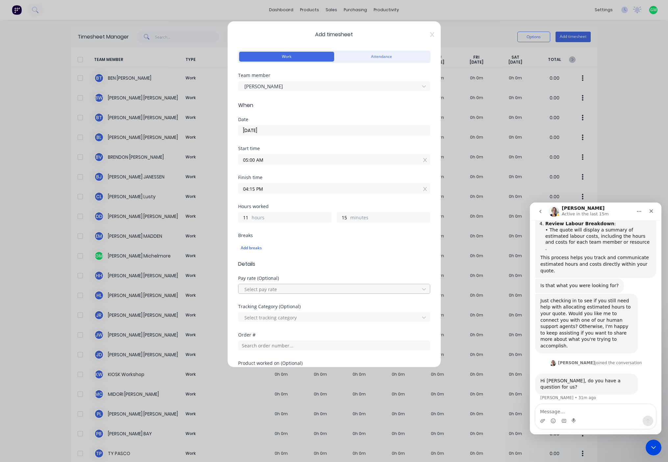
click at [327, 285] on div at bounding box center [330, 289] width 172 height 8
click at [328, 286] on div at bounding box center [330, 289] width 172 height 8
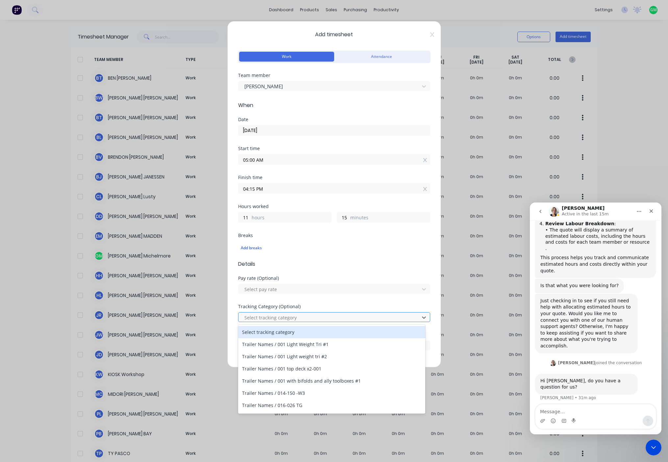
click at [315, 314] on div at bounding box center [330, 317] width 172 height 8
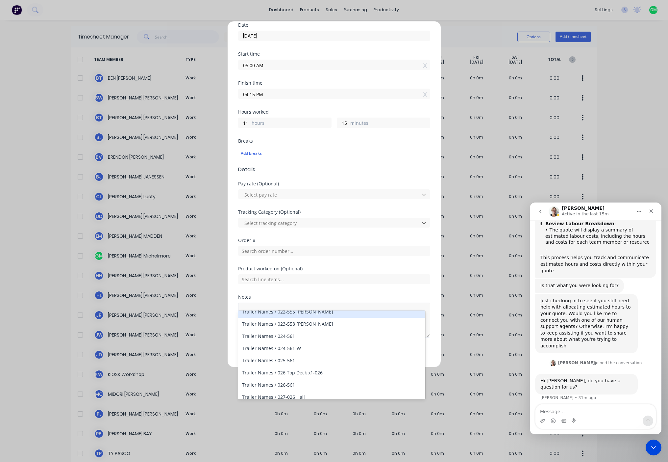
scroll to position [95, 0]
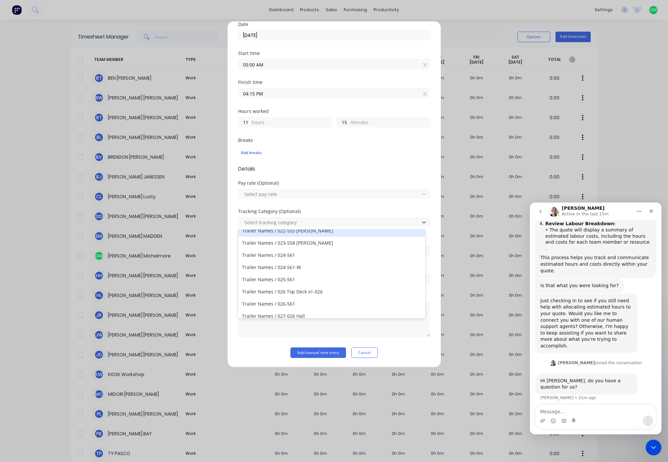
click at [326, 216] on div "424 results available. Use Up and Down to choose options, press Enter to select…" at bounding box center [334, 221] width 192 height 12
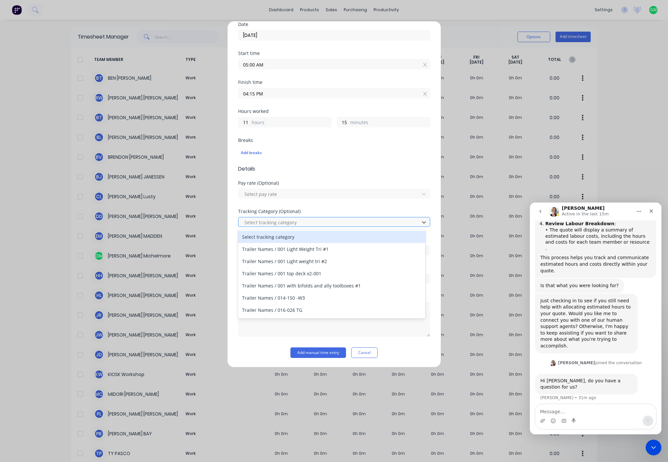
click at [304, 222] on div at bounding box center [330, 222] width 172 height 8
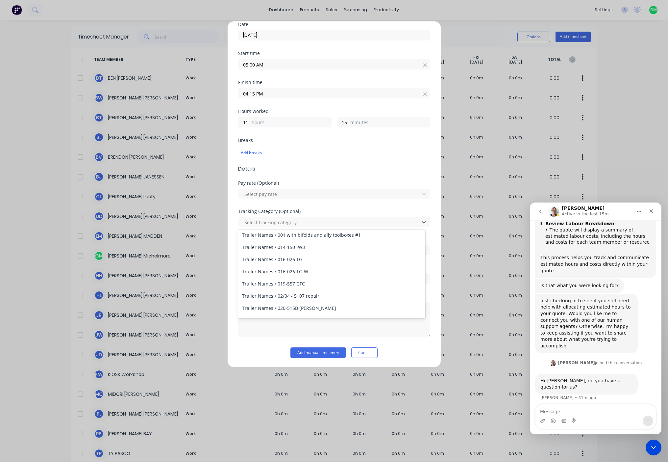
scroll to position [0, 0]
click at [357, 202] on div "Pay rate (Optional) Select pay rate" at bounding box center [334, 195] width 192 height 28
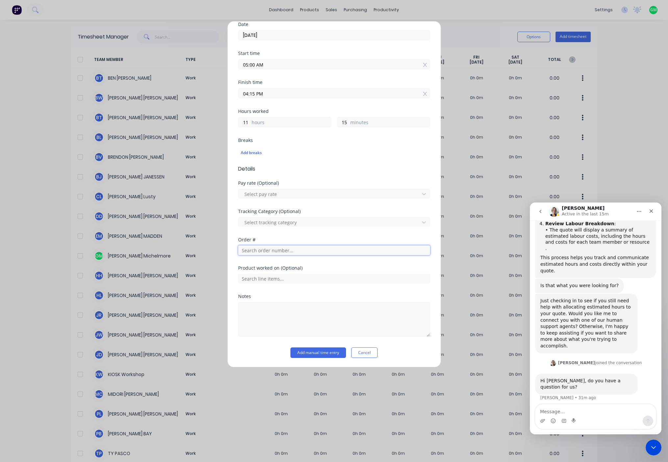
click at [299, 251] on input "text" at bounding box center [334, 250] width 192 height 10
click at [300, 250] on input "text" at bounding box center [334, 250] width 192 height 10
type input "jm"
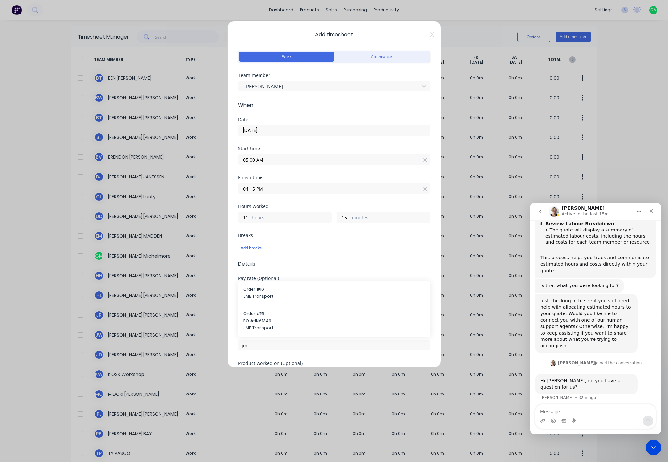
click at [254, 242] on div "Add breaks" at bounding box center [334, 248] width 192 height 14
click at [255, 247] on div "Add breaks" at bounding box center [334, 247] width 187 height 9
click at [318, 199] on div "Finish time 04:15 PM" at bounding box center [334, 189] width 192 height 29
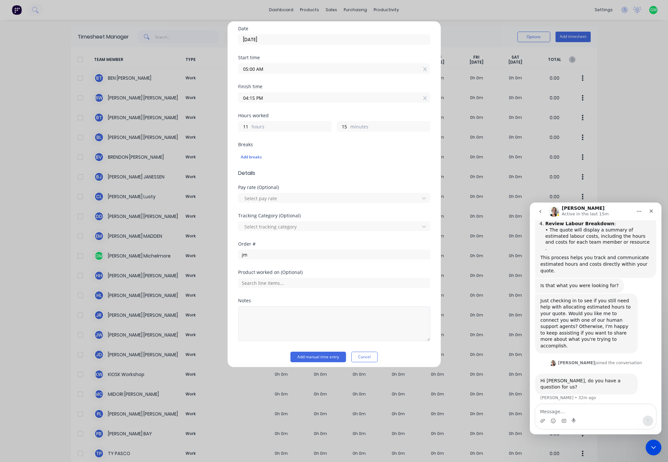
scroll to position [95, 0]
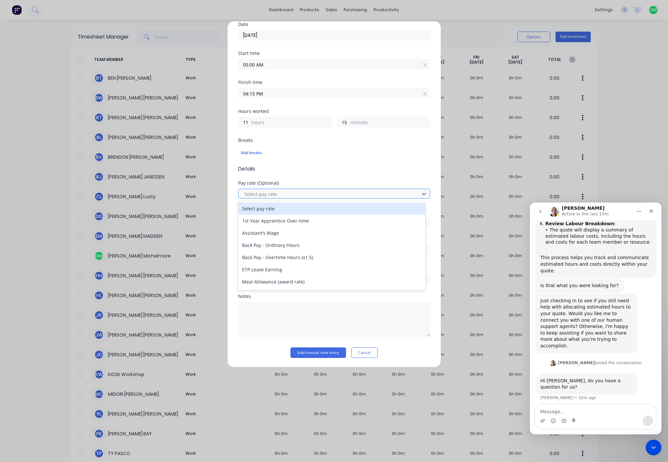
click at [280, 197] on div at bounding box center [330, 194] width 172 height 8
click at [351, 166] on span "Details" at bounding box center [334, 169] width 192 height 8
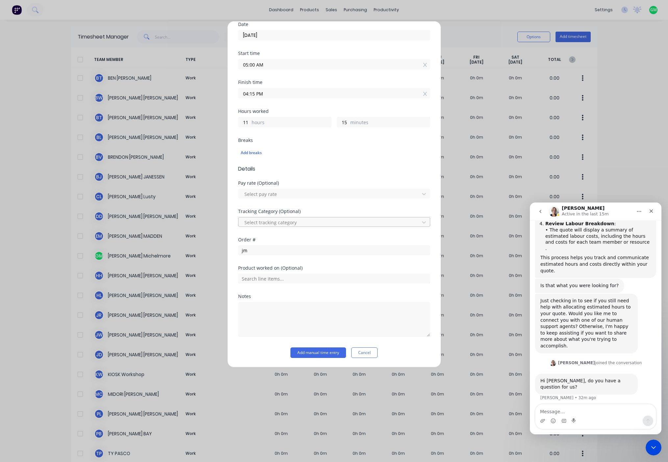
click at [288, 222] on div at bounding box center [330, 222] width 172 height 8
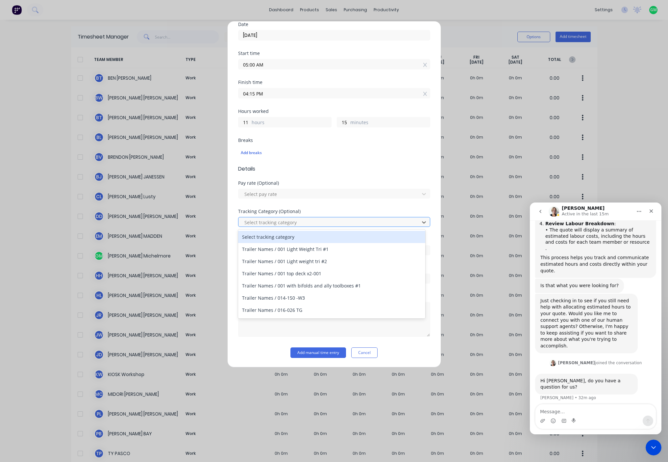
click at [319, 219] on div at bounding box center [330, 222] width 172 height 8
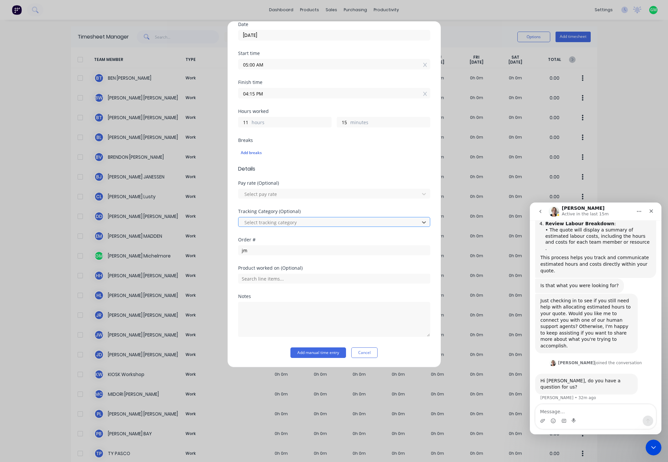
click at [315, 222] on div at bounding box center [330, 222] width 172 height 8
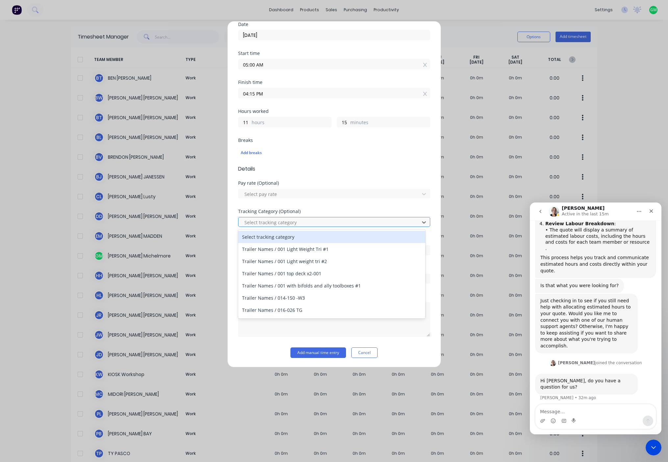
click at [317, 222] on div at bounding box center [330, 222] width 172 height 8
drag, startPoint x: 317, startPoint y: 222, endPoint x: 320, endPoint y: 211, distance: 11.3
click at [320, 211] on div "Tracking Category (Optional)" at bounding box center [334, 211] width 192 height 5
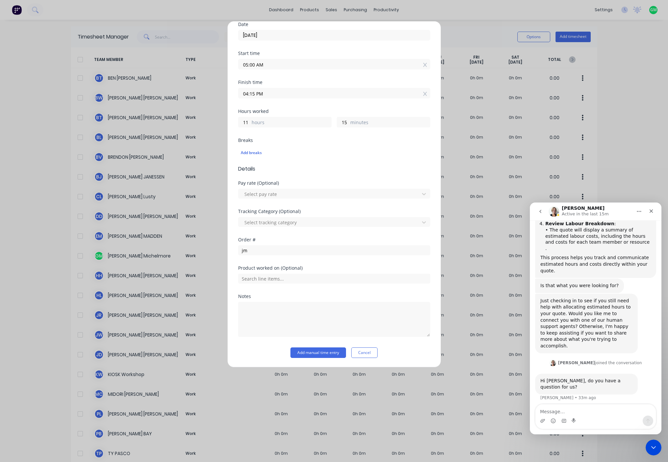
click at [567, 406] on div "how to add breaks Glenn • 4m ago" at bounding box center [595, 413] width 121 height 15
drag, startPoint x: 611, startPoint y: 213, endPoint x: 612, endPoint y: 206, distance: 7.3
click at [612, 206] on div "Cathy Active in the last 15m" at bounding box center [591, 212] width 84 height 12
click at [638, 212] on icon "Home" at bounding box center [639, 211] width 5 height 5
click at [614, 213] on div "Cathy Active in the last 15m" at bounding box center [591, 212] width 84 height 12
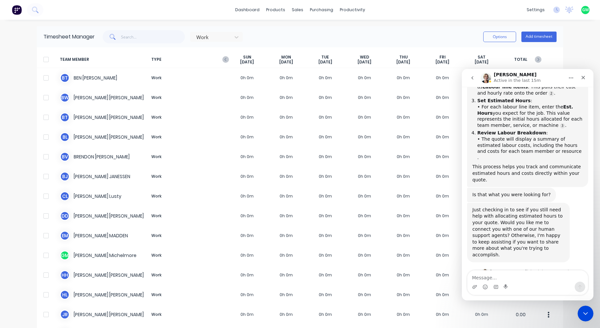
scroll to position [368, 0]
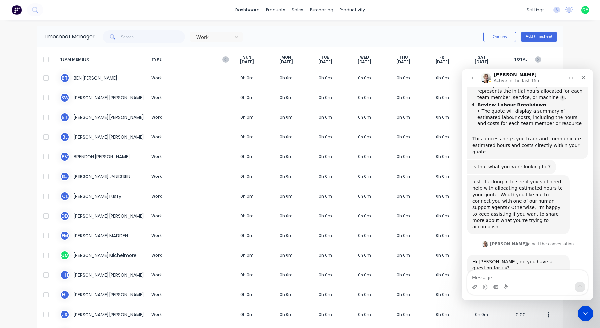
click at [525, 280] on textarea "Message…" at bounding box center [528, 276] width 120 height 11
type textarea "f"
type textarea "add breaks to timesheet"
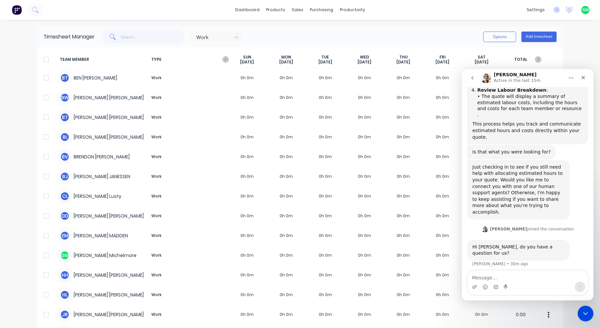
click at [499, 262] on div "[PERSON_NAME] • 30m ago" at bounding box center [500, 264] width 56 height 4
click at [497, 273] on div "how to add breaks [PERSON_NAME] • 1m ago" at bounding box center [527, 280] width 121 height 15
click at [572, 79] on icon "Home" at bounding box center [571, 77] width 5 height 5
click at [509, 227] on b "[PERSON_NAME]" at bounding box center [508, 229] width 37 height 5
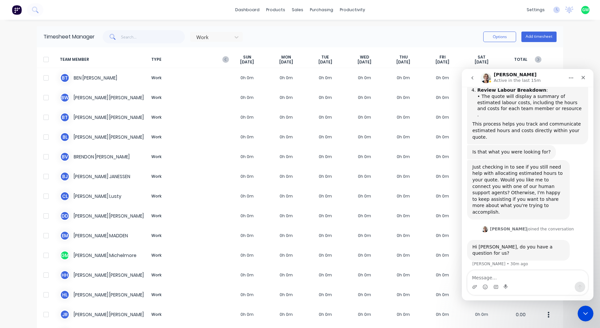
click at [511, 227] on b "[PERSON_NAME]" at bounding box center [508, 229] width 37 height 5
drag, startPoint x: 511, startPoint y: 198, endPoint x: 505, endPoint y: 231, distance: 33.2
click at [505, 240] on div "Hi [PERSON_NAME], do you have a question for us? [PERSON_NAME] • 30m ago" at bounding box center [527, 256] width 121 height 33
click at [581, 81] on div "Close" at bounding box center [583, 78] width 12 height 12
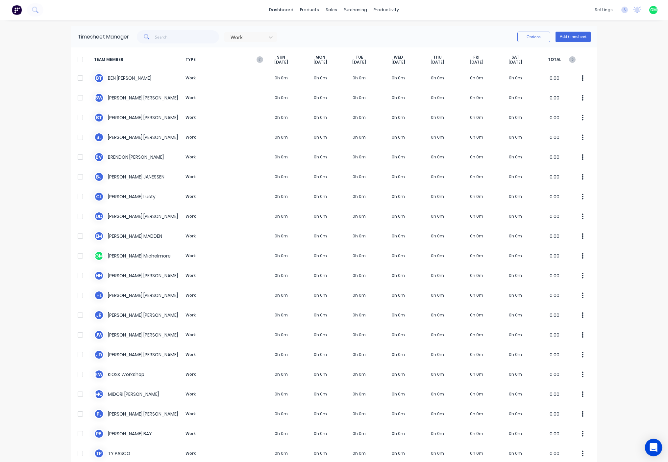
click at [654, 445] on icon "Open Intercom Messenger" at bounding box center [654, 447] width 8 height 9
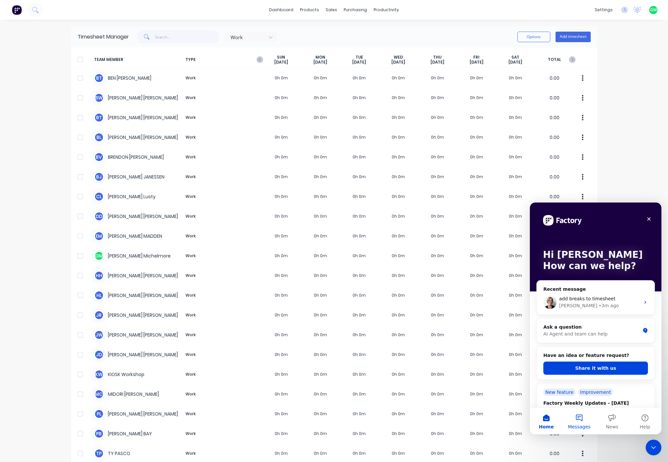
click at [578, 417] on button "Messages" at bounding box center [579, 421] width 33 height 26
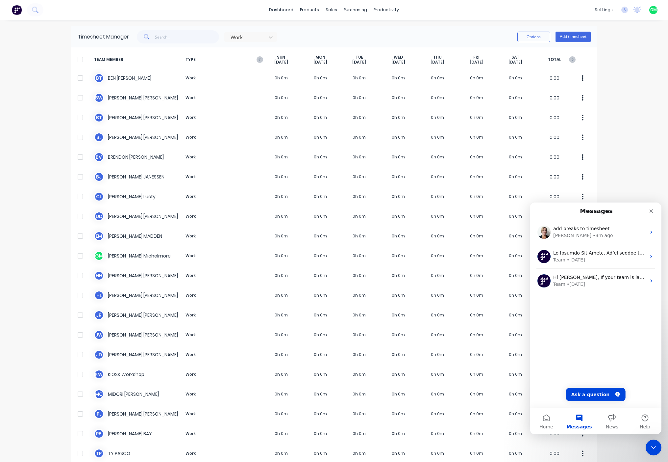
drag, startPoint x: 576, startPoint y: 325, endPoint x: 570, endPoint y: 317, distance: 10.8
click at [573, 324] on div "add breaks to timesheet [PERSON_NAME] • 3m ago Team • [DATE] Hi [PERSON_NAME], …" at bounding box center [596, 314] width 132 height 188
click at [611, 227] on div "add breaks to timesheet" at bounding box center [599, 228] width 93 height 7
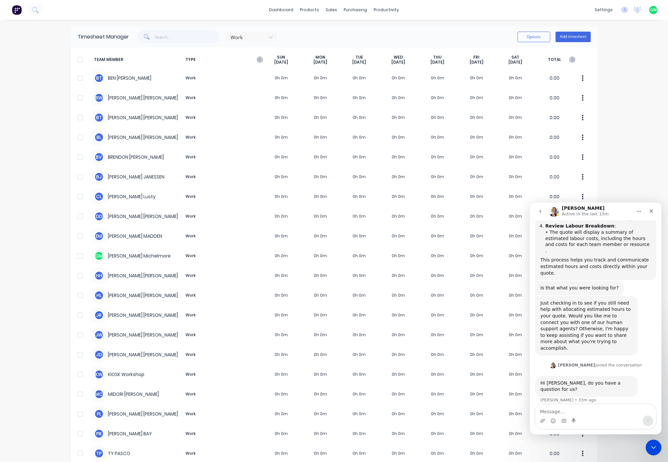
scroll to position [383, 0]
click at [596, 411] on textarea "Message…" at bounding box center [596, 409] width 120 height 11
click at [595, 414] on textarea "Message…" at bounding box center [596, 409] width 120 height 11
click at [542, 211] on icon "go back" at bounding box center [540, 211] width 5 height 5
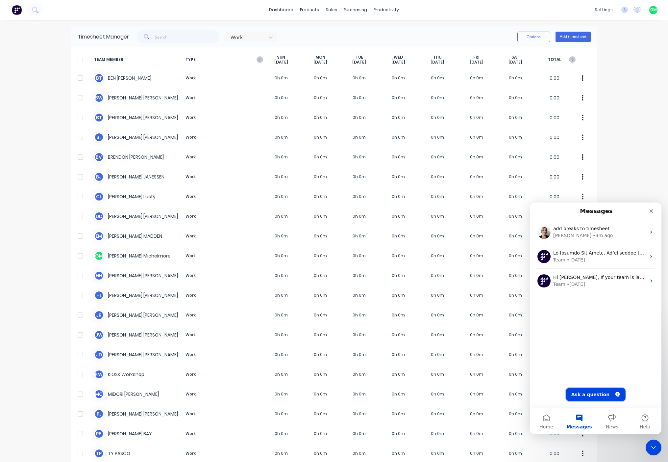
click at [590, 394] on button "Ask a question" at bounding box center [596, 394] width 60 height 13
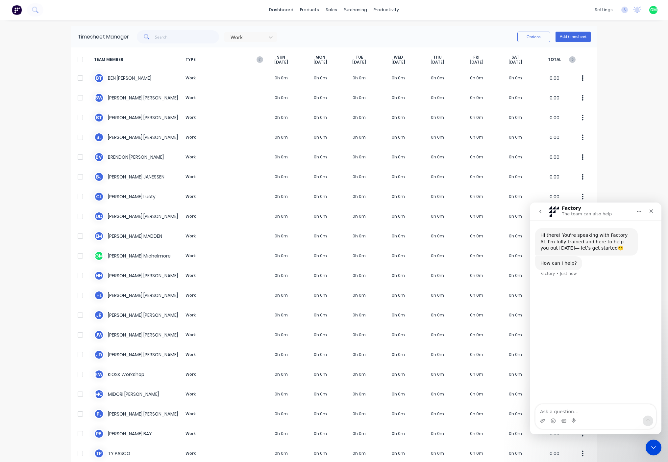
click at [582, 413] on textarea "Ask a question…" at bounding box center [596, 409] width 120 height 11
type textarea "add breaks to manual entree timesheet"
click at [335, 31] on div "Work Options Add timesheet" at bounding box center [360, 36] width 462 height 13
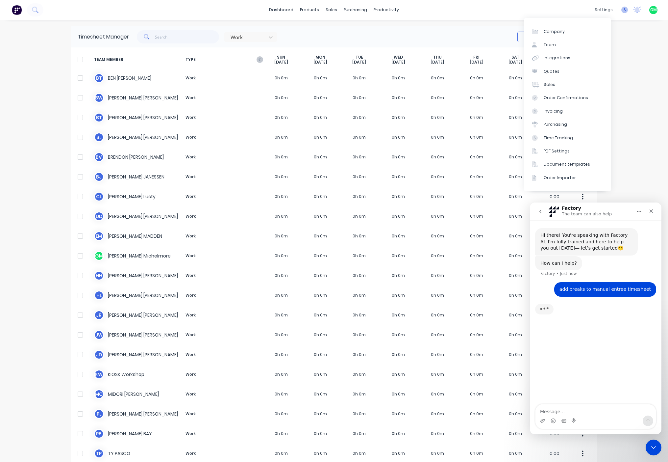
click at [622, 9] on icon at bounding box center [625, 10] width 7 height 7
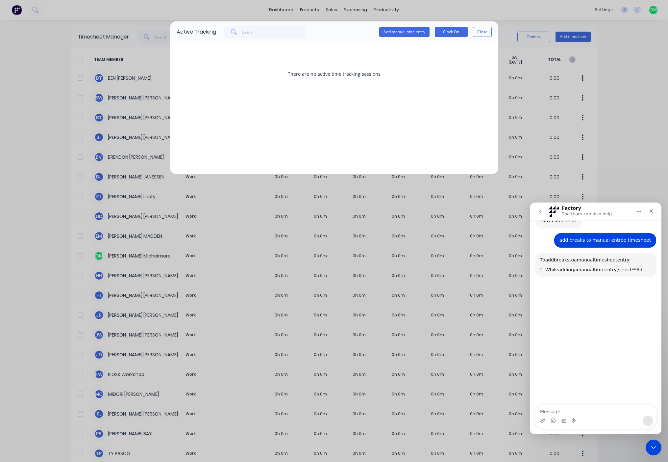
scroll to position [57, 0]
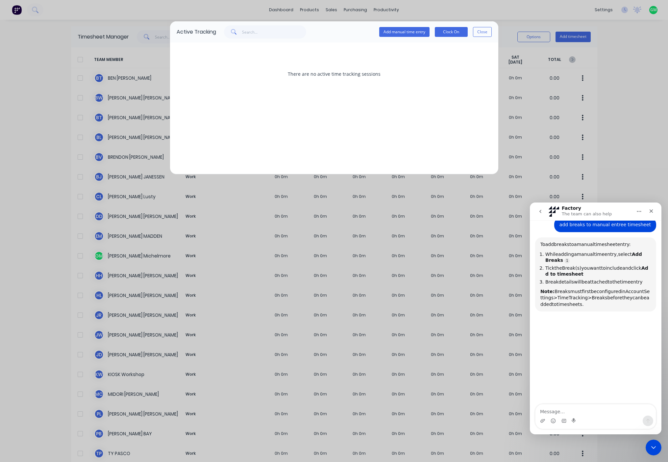
click at [339, 102] on div "There are no active time tracking sessions" at bounding box center [334, 108] width 328 height 132
click at [345, 75] on div "There are no active time tracking sessions" at bounding box center [334, 73] width 315 height 49
click at [392, 34] on button "Add manual time entry" at bounding box center [404, 32] width 50 height 10
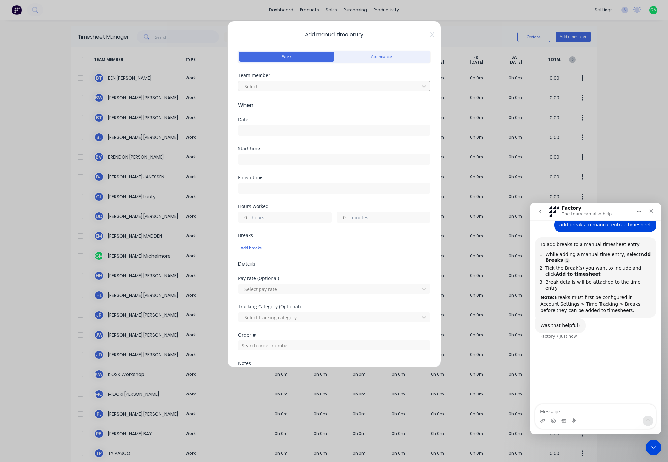
drag, startPoint x: 287, startPoint y: 79, endPoint x: 281, endPoint y: 81, distance: 6.6
click at [284, 81] on div "Select..." at bounding box center [334, 85] width 192 height 12
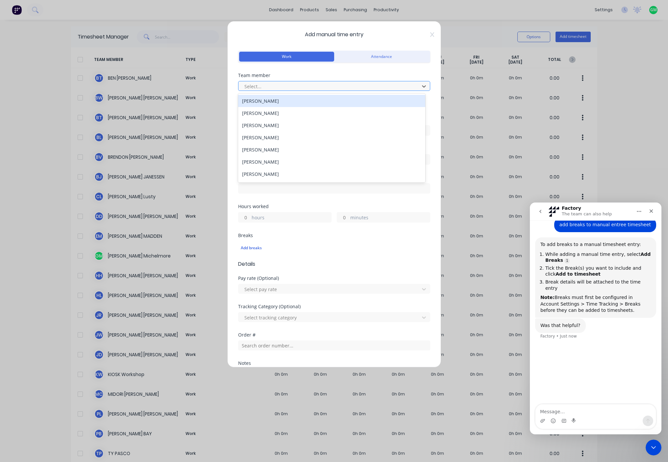
click at [276, 85] on div at bounding box center [330, 86] width 172 height 8
click at [281, 101] on div "[PERSON_NAME]" at bounding box center [331, 101] width 187 height 12
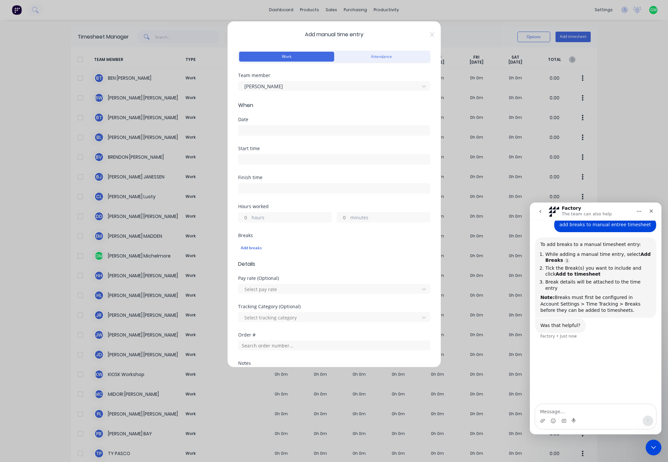
click at [272, 130] on input at bounding box center [334, 130] width 191 height 10
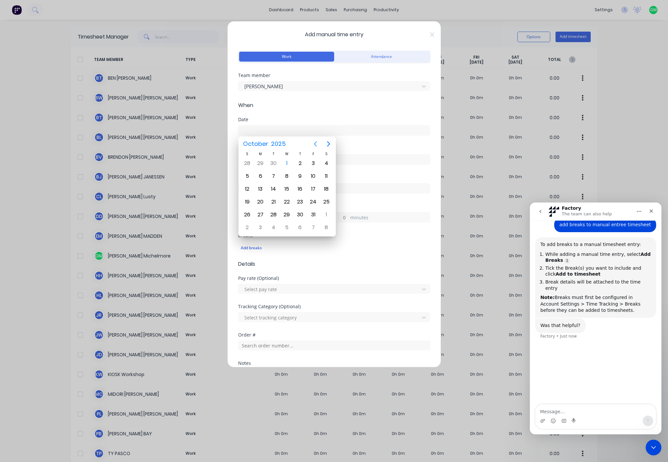
click at [318, 141] on icon "Previous page" at bounding box center [316, 144] width 8 height 8
click at [578, 360] on div "Hi there! You're speaking with Factory AI. I'm fully trained and here to help y…" at bounding box center [596, 282] width 132 height 241
click at [619, 9] on div "Add manual time entry Work Attendance Team member [PERSON_NAME] When Date Start…" at bounding box center [334, 231] width 668 height 462
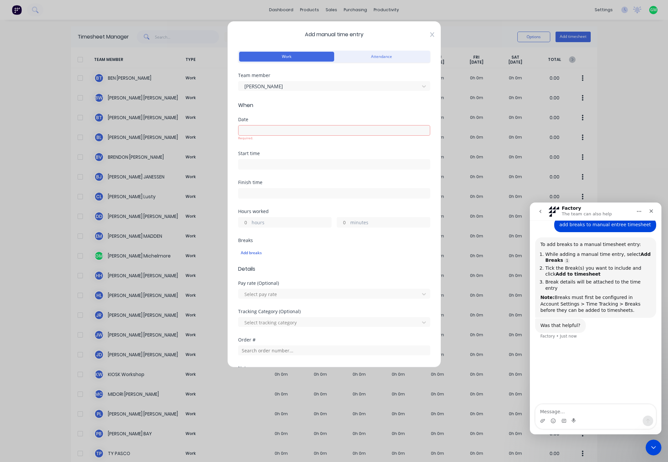
click at [430, 36] on icon at bounding box center [432, 34] width 4 height 5
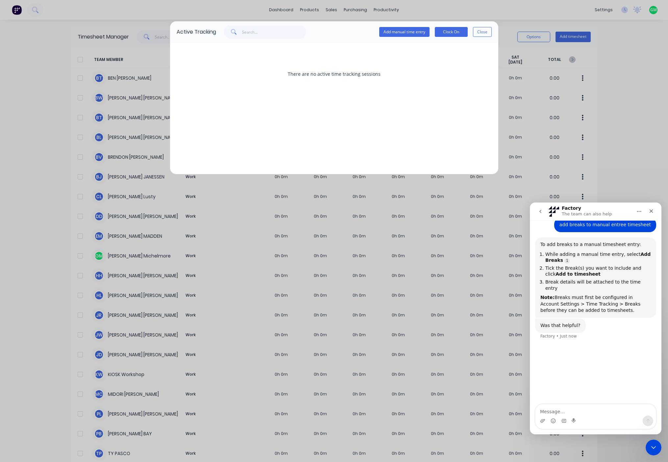
click at [486, 32] on button "Close" at bounding box center [482, 32] width 19 height 10
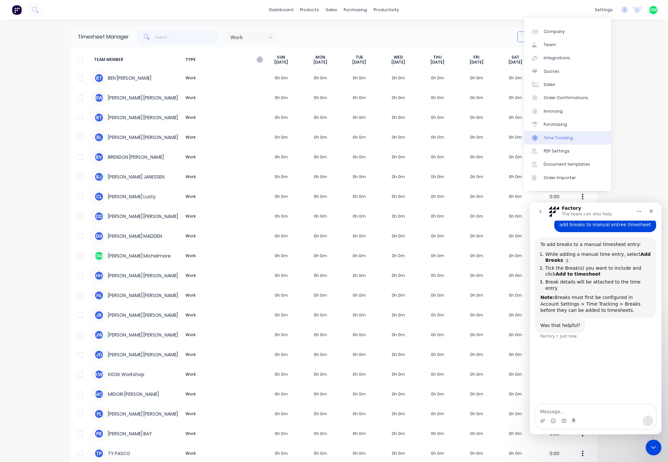
click at [562, 138] on div "Time Tracking" at bounding box center [558, 138] width 29 height 6
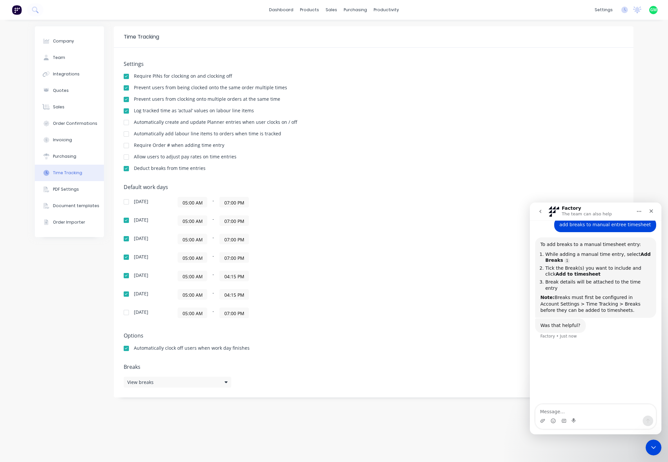
click at [359, 193] on div "Default work days [DATE] 05:00 AM - 07:00 PM [DATE] 05:00 AM - 07:00 PM [DATE] …" at bounding box center [374, 255] width 500 height 142
click at [183, 388] on div "Settings Require PINs for clocking on and clocking off Prevent users from being…" at bounding box center [374, 222] width 520 height 349
click at [188, 380] on div "View breaks" at bounding box center [178, 381] width 108 height 11
click at [126, 350] on div at bounding box center [126, 348] width 13 height 13
click at [203, 387] on div "Settings Require PINs for clocking on and clocking off Prevent users from being…" at bounding box center [374, 222] width 520 height 349
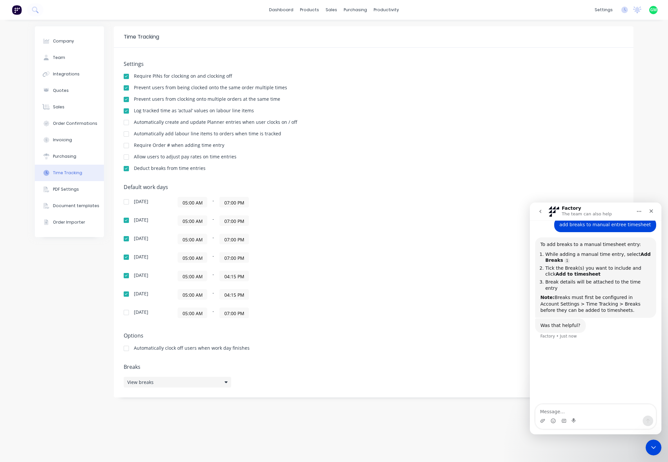
click at [208, 380] on div "View breaks" at bounding box center [178, 381] width 108 height 11
click at [289, 413] on button "Add break" at bounding box center [287, 413] width 82 height 11
click at [361, 397] on input "text" at bounding box center [389, 395] width 82 height 10
type input "Lunch"
click at [388, 411] on div "0 hour 0 minute" at bounding box center [389, 409] width 82 height 10
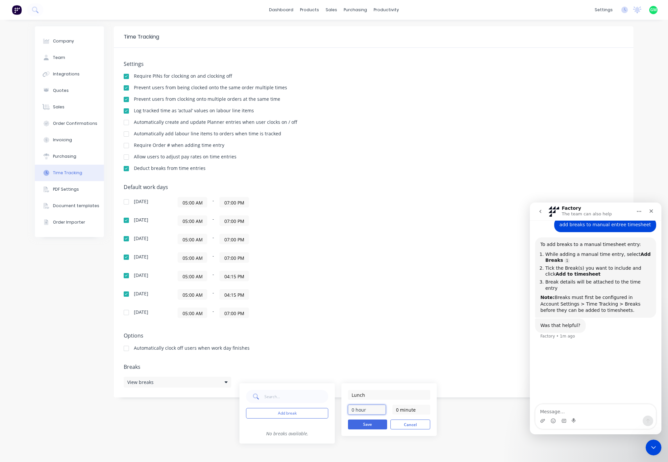
click at [354, 410] on input "0 hour" at bounding box center [367, 409] width 38 height 10
drag, startPoint x: 399, startPoint y: 410, endPoint x: 392, endPoint y: 410, distance: 7.6
click at [392, 410] on div "0 hour Break duration must be greater than 0 0 minute" at bounding box center [389, 415] width 82 height 22
type input "30 minutes"
click at [365, 424] on button "Save" at bounding box center [367, 424] width 39 height 10
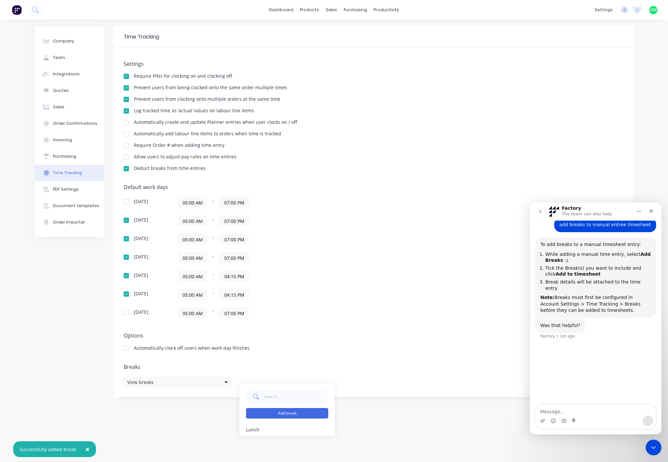
click at [283, 409] on button "Add break" at bounding box center [287, 413] width 82 height 11
click at [388, 389] on div "0 hour 0 minute Save Cancel" at bounding box center [389, 409] width 95 height 53
click at [381, 392] on input "text" at bounding box center [389, 395] width 82 height 10
type input "Smoko (Paid)"
click at [398, 411] on input "0 minute" at bounding box center [412, 409] width 38 height 10
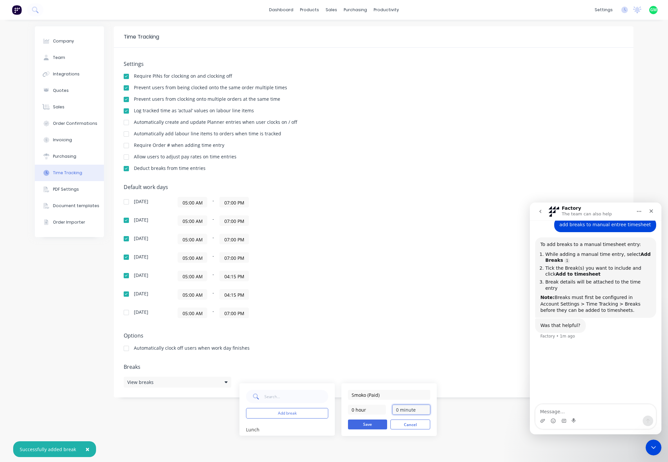
click at [398, 411] on input "0 minute" at bounding box center [412, 409] width 38 height 10
type input "20 minutes"
click at [367, 425] on button "Save" at bounding box center [367, 424] width 39 height 10
click at [352, 306] on div "[DATE] 05:00 AM - 07:00 PM [DATE] 05:00 AM - 07:00 PM [DATE] 05:00 AM - 07:00 P…" at bounding box center [239, 257] width 230 height 121
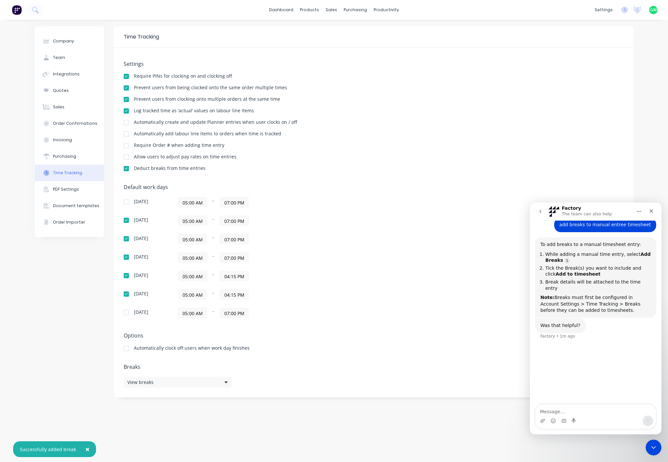
drag, startPoint x: 367, startPoint y: 341, endPoint x: 360, endPoint y: 339, distance: 7.8
click at [365, 340] on div "Options Automatically clock off users when work day finishes" at bounding box center [374, 344] width 500 height 24
click at [385, 164] on div "Settings Require PINs for clocking on and clocking off Prevent users from being…" at bounding box center [374, 119] width 500 height 116
click at [606, 10] on div "settings" at bounding box center [604, 10] width 25 height 10
click at [626, 8] on icon at bounding box center [625, 10] width 7 height 7
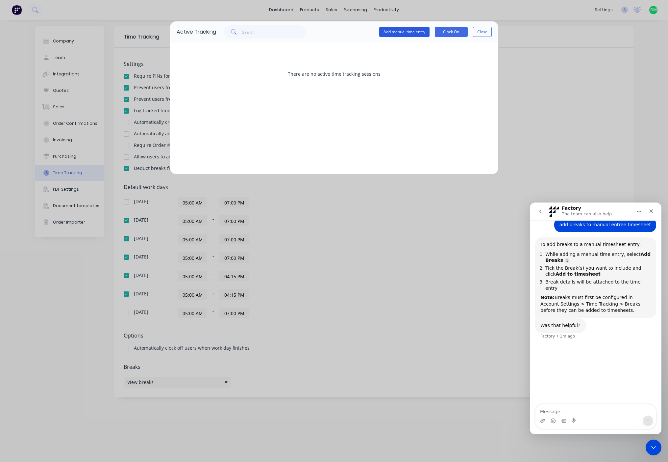
click at [410, 31] on button "Add manual time entry" at bounding box center [404, 32] width 50 height 10
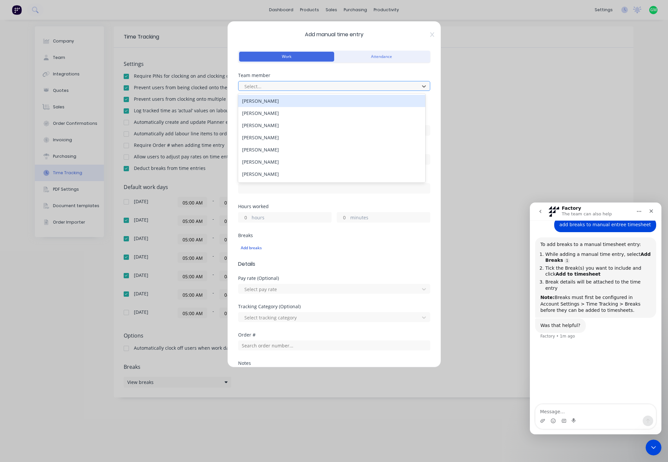
click at [294, 87] on div at bounding box center [330, 86] width 172 height 8
click at [280, 93] on div "Team member 21 results available. Use Up and Down to choose options, press Ente…" at bounding box center [334, 87] width 192 height 28
click at [286, 88] on div at bounding box center [330, 86] width 172 height 8
click at [267, 101] on div "[PERSON_NAME]" at bounding box center [331, 101] width 187 height 12
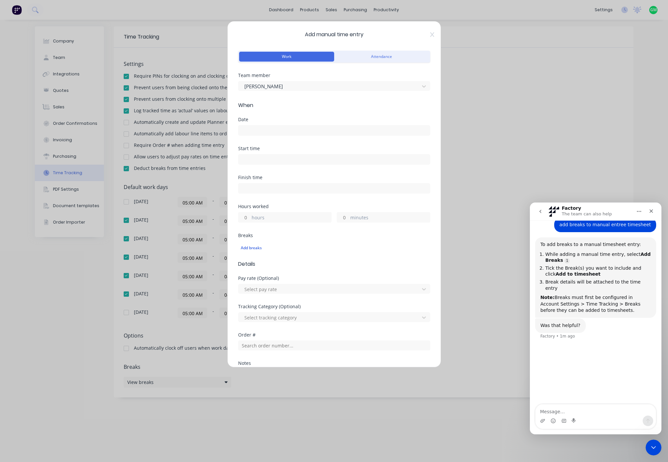
click at [300, 132] on input at bounding box center [334, 130] width 191 height 10
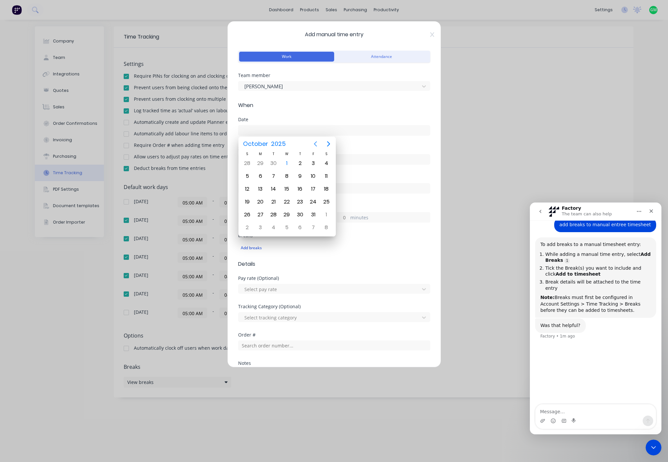
click at [315, 144] on icon "Previous page" at bounding box center [315, 143] width 3 height 5
click at [298, 201] on div "25" at bounding box center [300, 202] width 10 height 10
type input "25/09/2025"
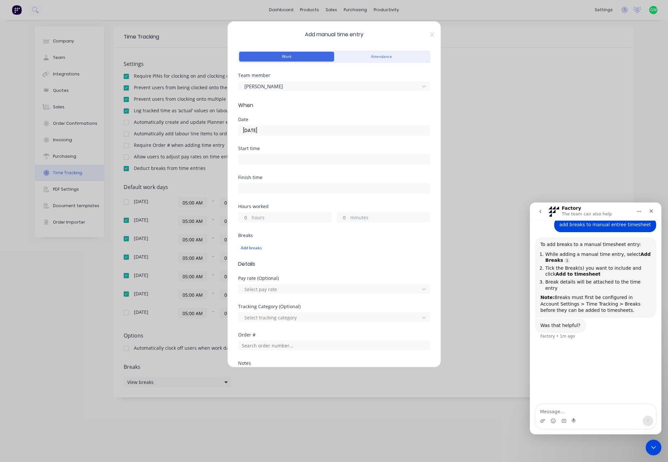
click at [273, 158] on input at bounding box center [334, 159] width 191 height 10
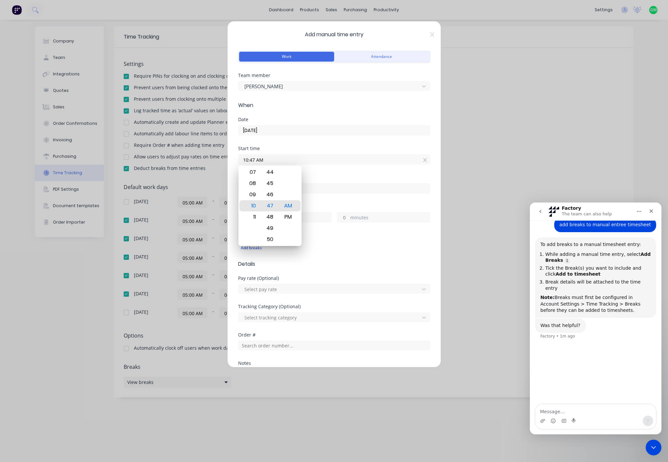
drag, startPoint x: 273, startPoint y: 158, endPoint x: 233, endPoint y: 157, distance: 39.5
click at [233, 157] on div "Add manual time entry Work Attendance Team member BEN TAYLOR When Date 25/09/20…" at bounding box center [334, 194] width 214 height 346
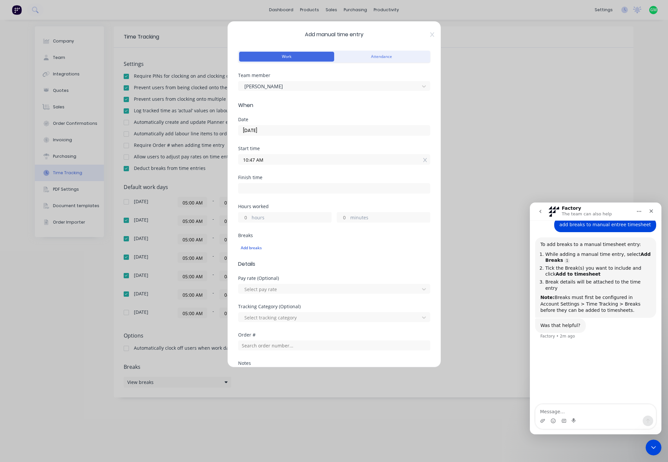
click at [253, 161] on input "10:47 AM" at bounding box center [334, 159] width 191 height 10
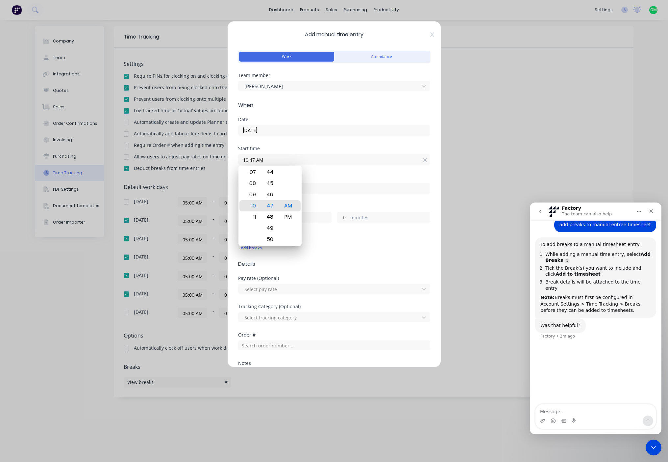
drag, startPoint x: 255, startPoint y: 158, endPoint x: 223, endPoint y: 157, distance: 31.3
click at [219, 157] on div "Add manual time entry Work Attendance Team member BEN TAYLOR When Date 25/09/20…" at bounding box center [334, 231] width 668 height 462
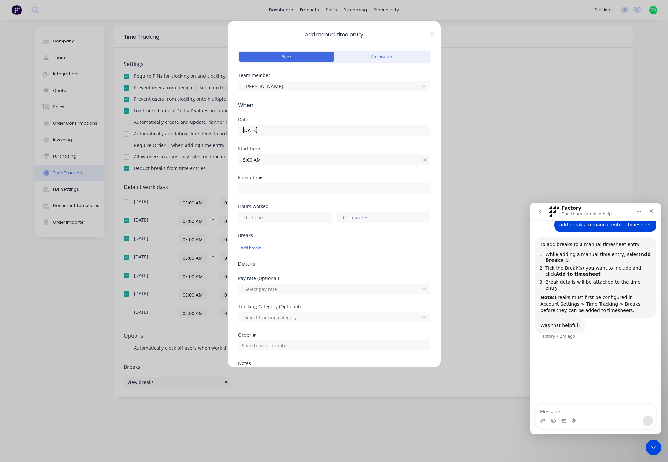
type input "05:00 AM"
type input "10:48 AM"
type input "5"
type input "48"
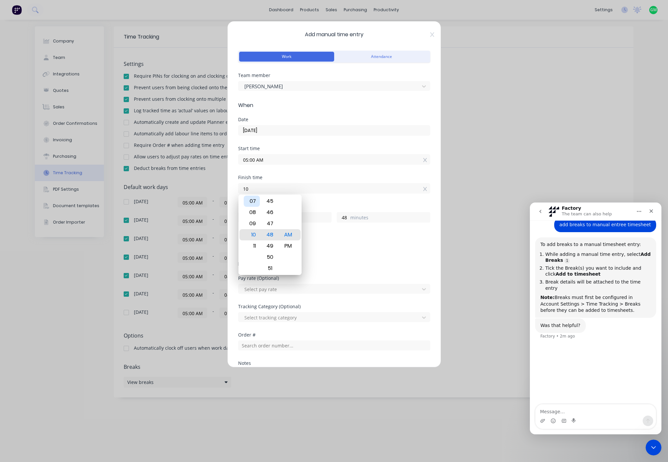
type input "1"
type input "04:15 AM"
type input "23"
type input "15"
click at [280, 186] on input "04:15 AM" at bounding box center [334, 188] width 191 height 10
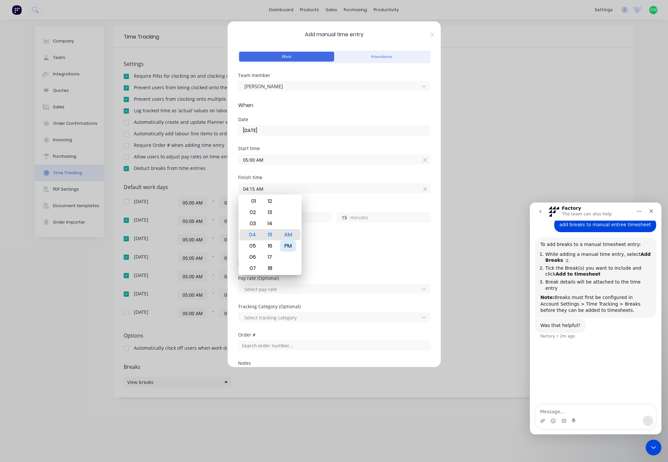
click at [290, 248] on div "PM" at bounding box center [288, 245] width 16 height 11
type input "04:15 PM"
type input "11"
drag, startPoint x: 321, startPoint y: 191, endPoint x: 335, endPoint y: 208, distance: 21.8
click at [321, 191] on input "04:15 PM" at bounding box center [334, 188] width 191 height 10
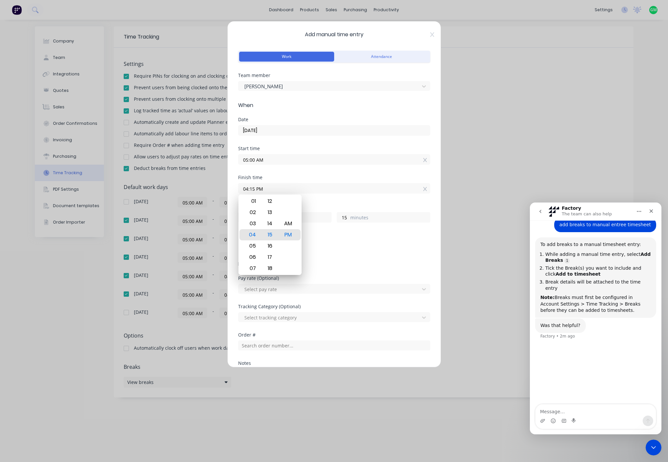
click at [335, 208] on div "Hours worked" at bounding box center [334, 206] width 192 height 5
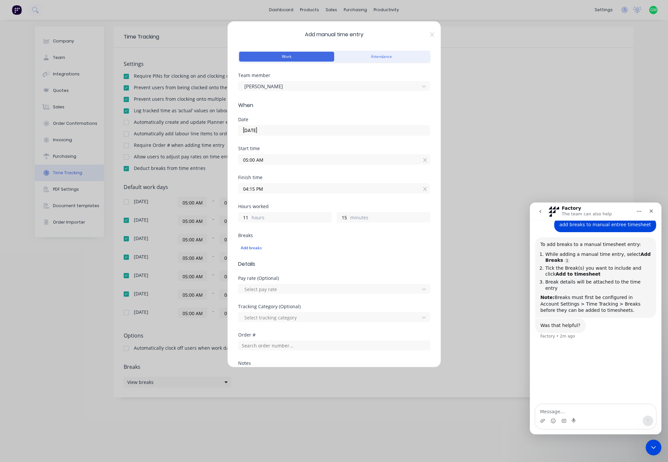
click at [320, 257] on div "Breaks Add breaks" at bounding box center [334, 246] width 192 height 27
click at [258, 253] on div "Add breaks" at bounding box center [334, 248] width 192 height 14
click at [259, 250] on div "Add breaks" at bounding box center [334, 247] width 187 height 9
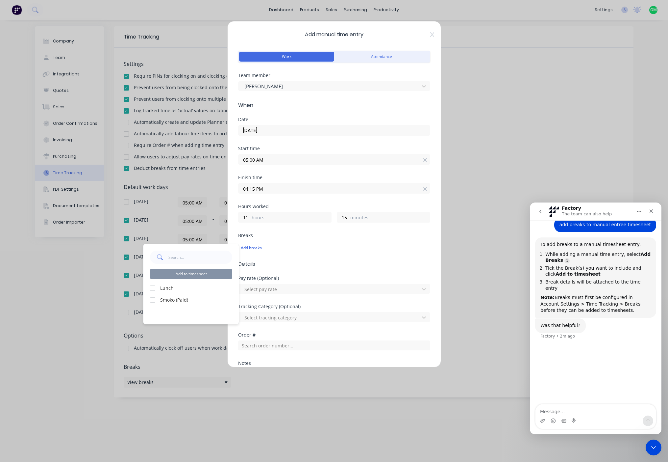
drag, startPoint x: 153, startPoint y: 290, endPoint x: 196, endPoint y: 306, distance: 46.0
click at [153, 290] on div at bounding box center [152, 287] width 13 height 13
click at [406, 264] on span "Details" at bounding box center [334, 264] width 192 height 8
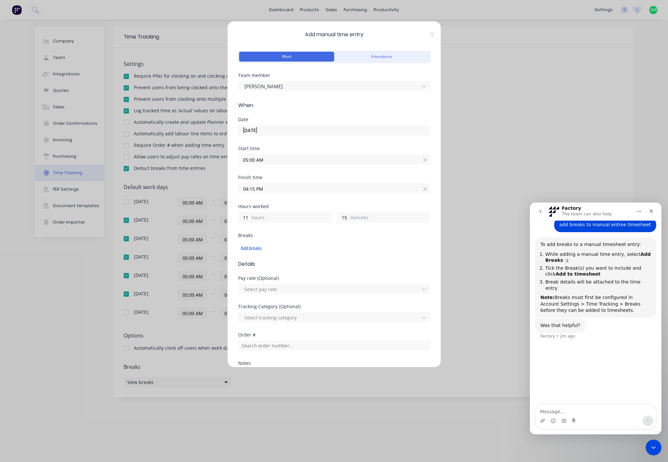
click at [247, 249] on div "Add breaks" at bounding box center [334, 247] width 187 height 9
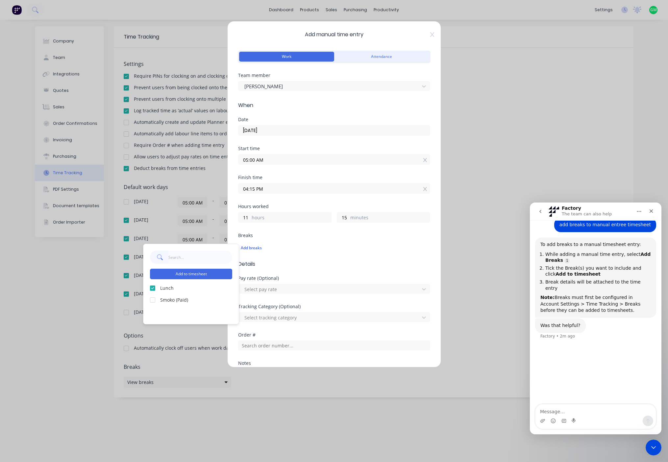
click at [364, 255] on div "Breaks Add breaks" at bounding box center [334, 246] width 192 height 27
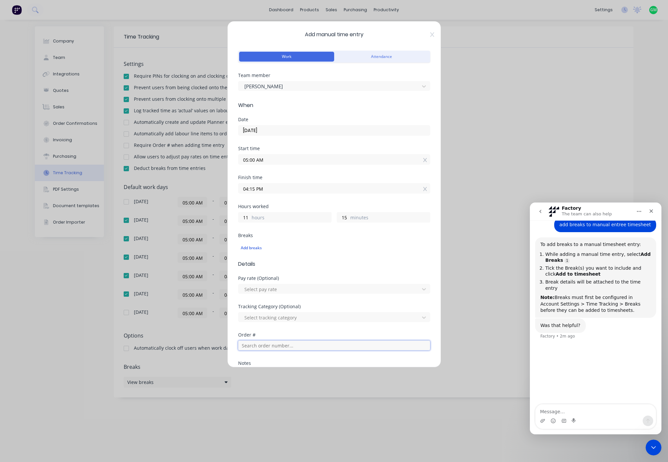
click at [319, 342] on input "text" at bounding box center [334, 345] width 192 height 10
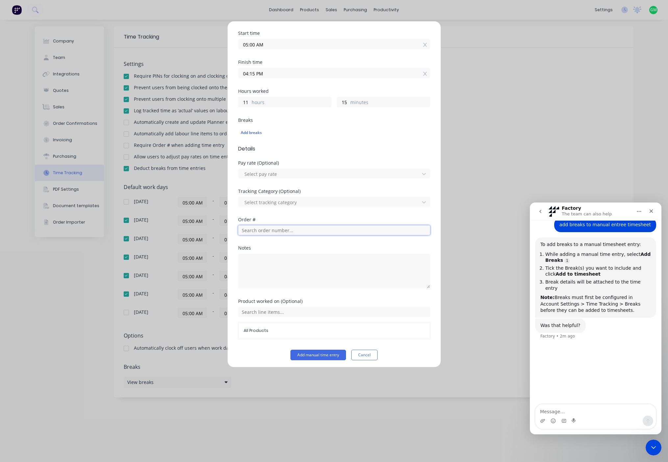
scroll to position [117, 0]
click at [328, 232] on input "text" at bounding box center [334, 228] width 192 height 10
click at [330, 227] on input "text" at bounding box center [334, 228] width 192 height 10
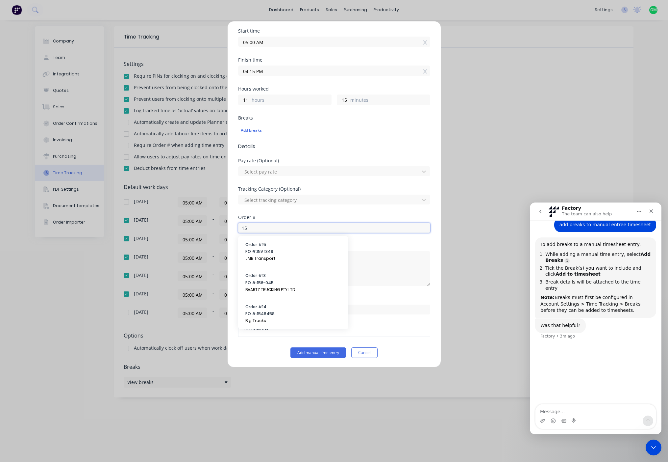
type input "15"
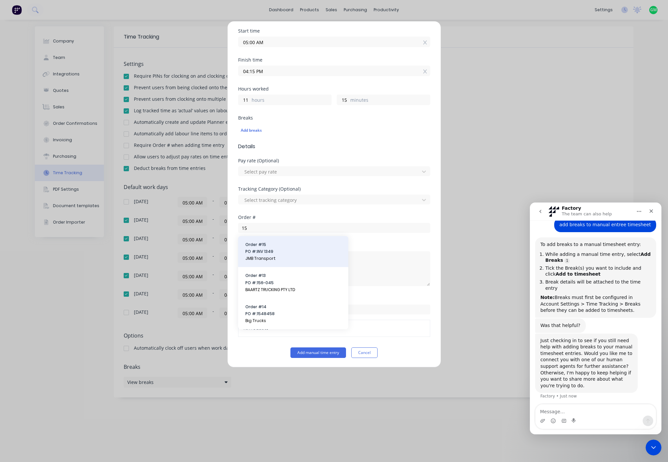
click at [270, 254] on span "PO #: INV 1349" at bounding box center [293, 251] width 96 height 6
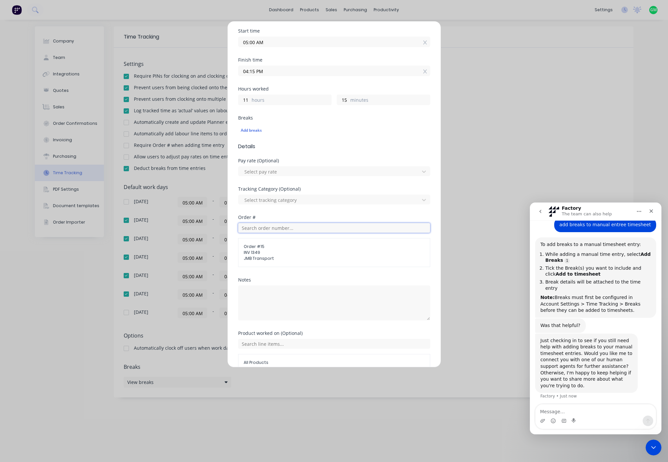
click at [296, 226] on input "text" at bounding box center [334, 228] width 192 height 10
click at [329, 279] on div "Notes" at bounding box center [334, 279] width 192 height 5
click at [341, 202] on div at bounding box center [330, 200] width 172 height 8
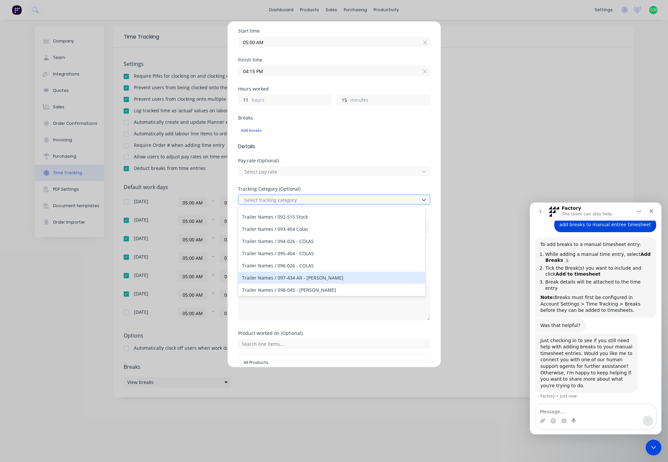
scroll to position [1152, 0]
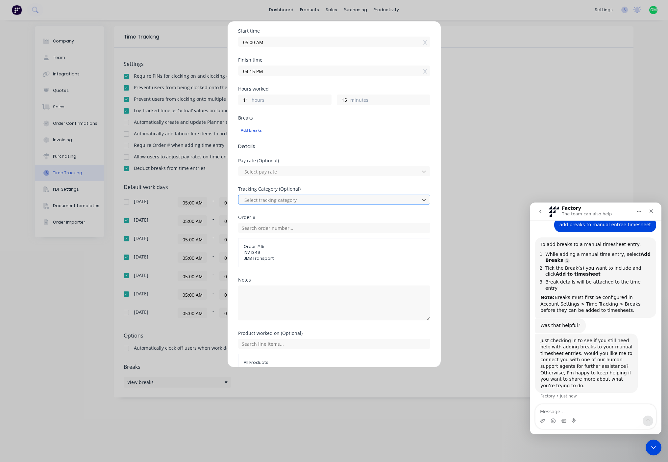
drag, startPoint x: 330, startPoint y: 199, endPoint x: 365, endPoint y: 249, distance: 61.2
click at [330, 199] on div at bounding box center [330, 200] width 172 height 8
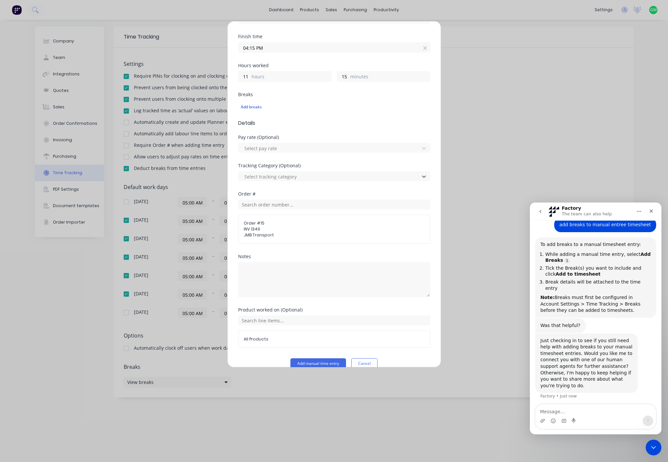
scroll to position [152, 0]
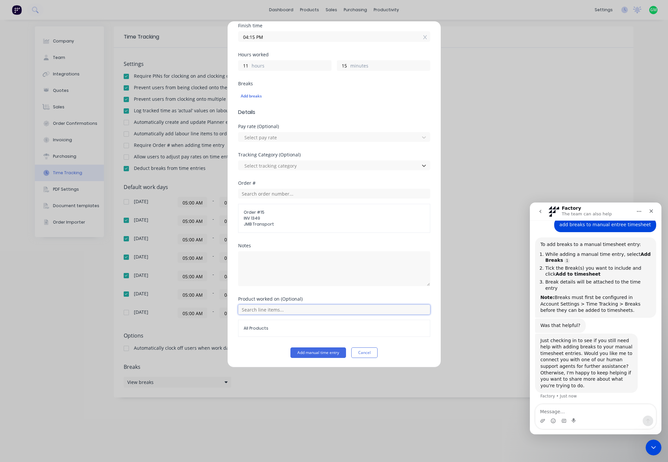
click at [287, 306] on input "text" at bounding box center [334, 309] width 192 height 10
drag, startPoint x: 300, startPoint y: 329, endPoint x: 305, endPoint y: 328, distance: 5.8
click at [300, 329] on div "All Products" at bounding box center [332, 325] width 110 height 17
click at [258, 257] on textarea at bounding box center [334, 268] width 192 height 35
click at [335, 264] on textarea at bounding box center [334, 268] width 192 height 35
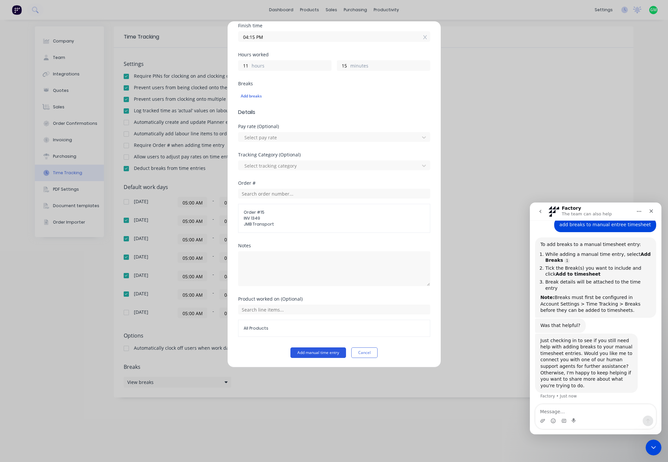
click at [313, 351] on button "Add manual time entry" at bounding box center [319, 352] width 56 height 11
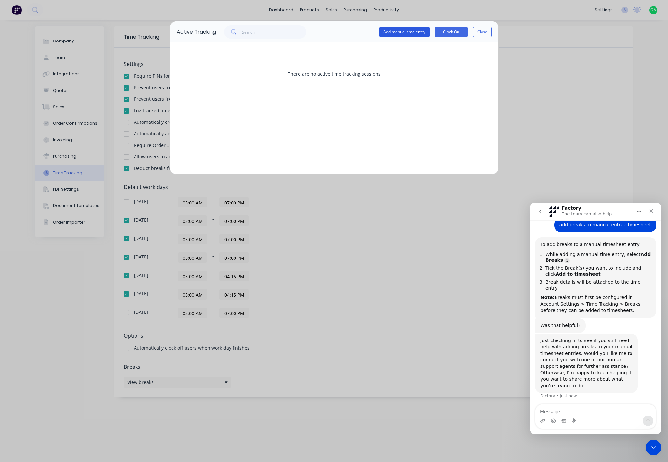
click at [414, 31] on button "Add manual time entry" at bounding box center [404, 32] width 50 height 10
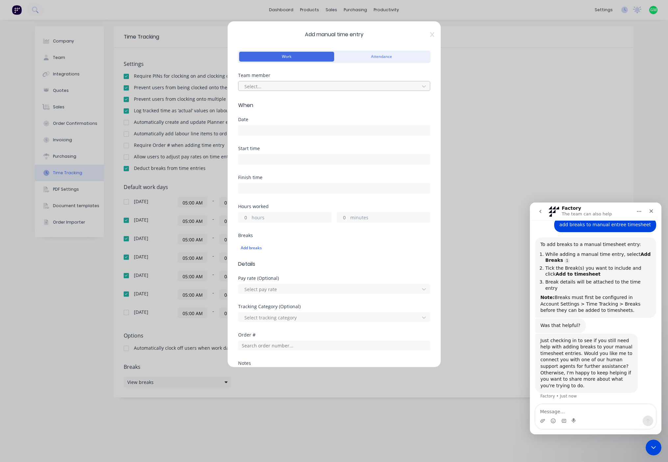
click at [282, 88] on div at bounding box center [330, 86] width 172 height 8
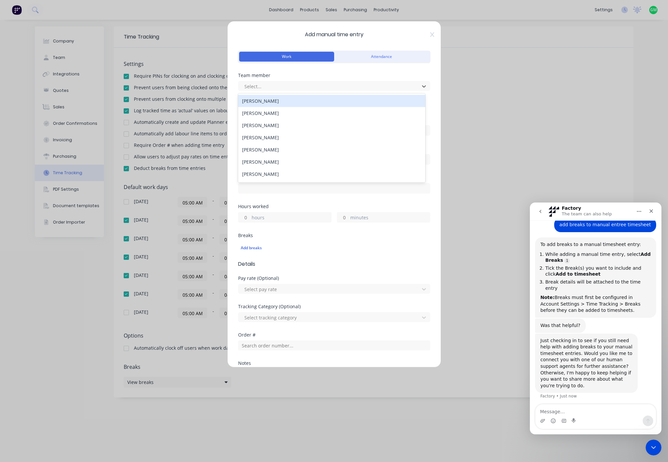
click at [267, 103] on div "BEN TAYLOR" at bounding box center [331, 101] width 187 height 12
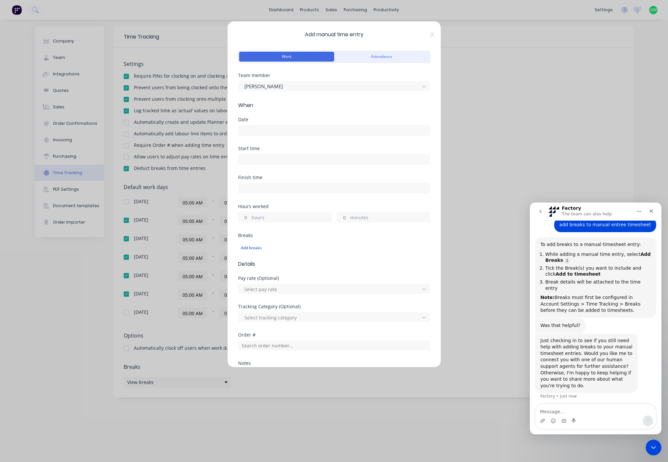
click at [277, 129] on input at bounding box center [334, 130] width 191 height 10
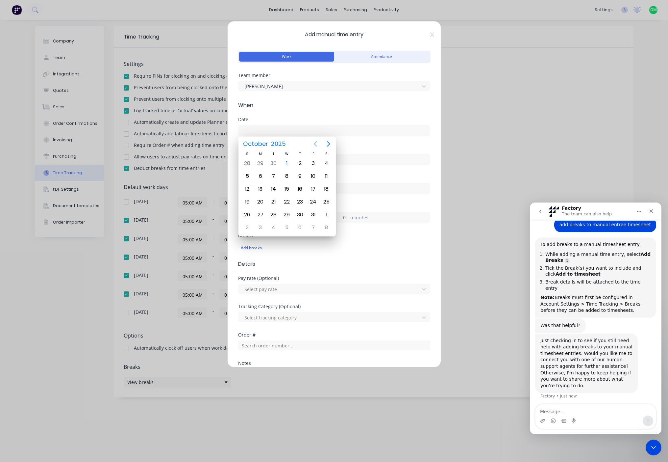
click at [315, 145] on icon "Previous page" at bounding box center [316, 144] width 8 height 8
click at [300, 200] on div "25" at bounding box center [300, 202] width 10 height 10
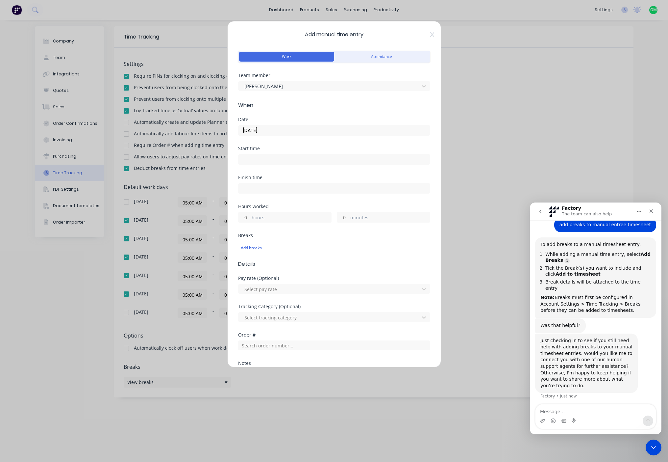
click at [271, 131] on input "25/09/2025" at bounding box center [334, 130] width 191 height 10
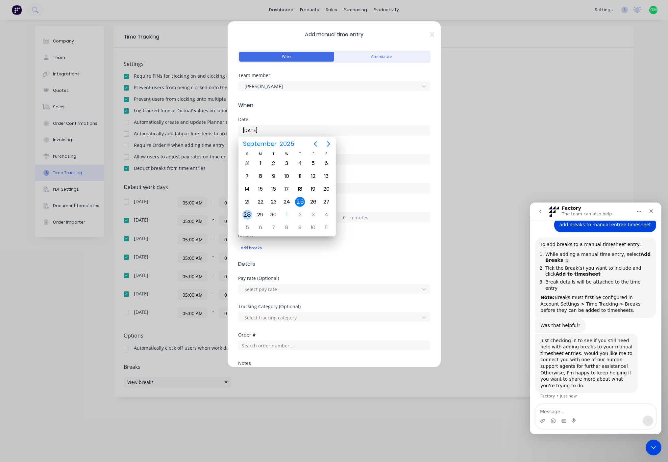
click at [245, 215] on div "28" at bounding box center [247, 215] width 10 height 10
type input "28/09/2025"
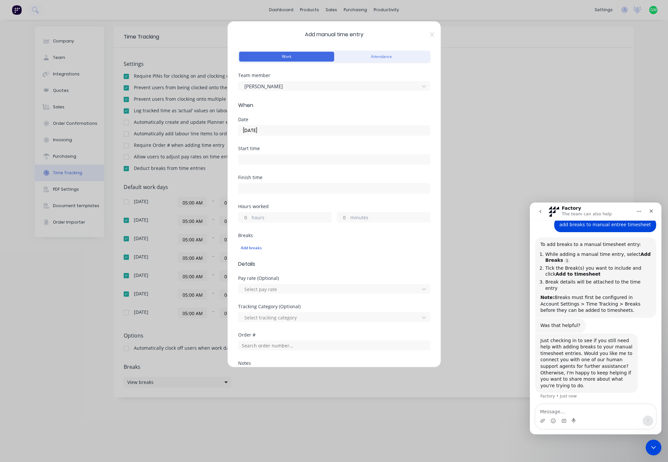
click at [277, 158] on input at bounding box center [334, 159] width 191 height 10
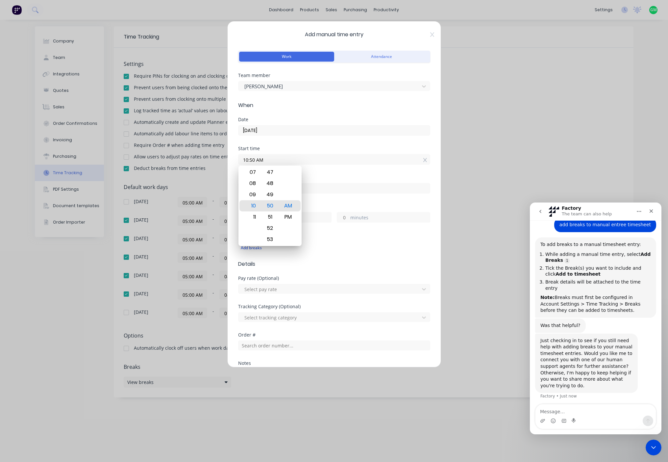
click at [254, 164] on input "10:50 AM" at bounding box center [334, 159] width 191 height 10
drag, startPoint x: 254, startPoint y: 163, endPoint x: 234, endPoint y: 159, distance: 20.5
click at [234, 159] on div "Add manual time entry Work Attendance Team member BEN TAYLOR When Date 28/09/20…" at bounding box center [334, 194] width 214 height 346
type input "05:00 AM"
type input "10:51 AM"
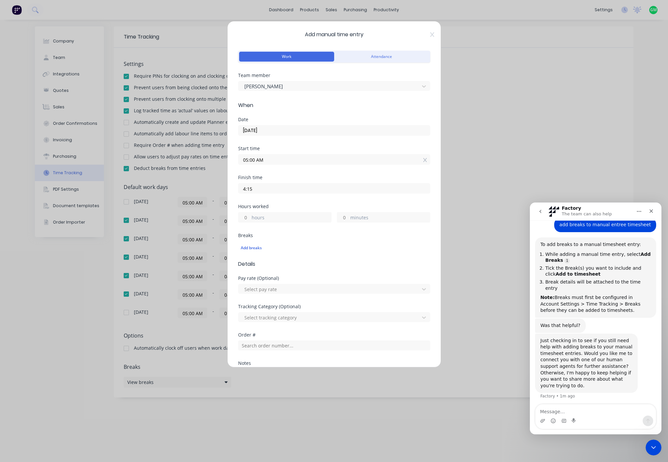
type input "5"
type input "51"
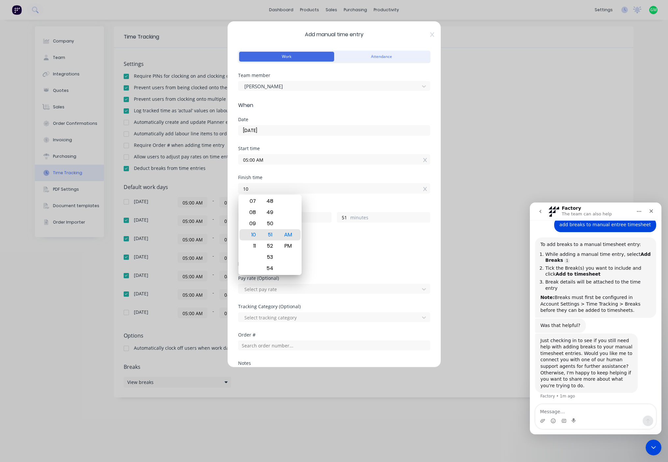
type input "1"
type input "04:15 AM"
type input "23"
type input "15"
click at [291, 248] on div "PM" at bounding box center [288, 245] width 16 height 11
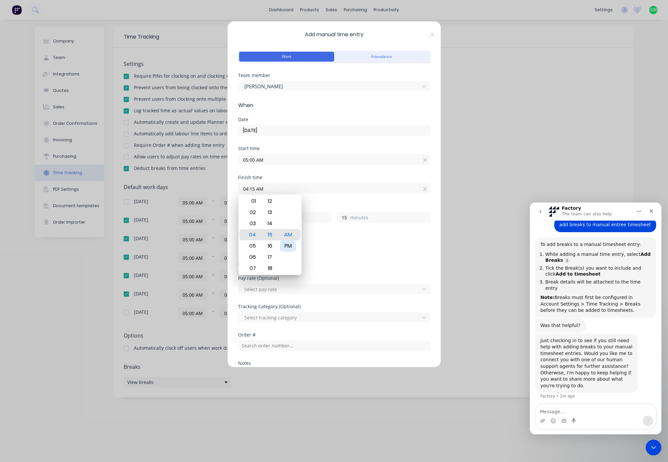
type input "04:15 PM"
type input "11"
click at [328, 259] on form "Work Attendance Team member BEN TAYLOR When Date 28/09/2025 Start time 05:00 AM…" at bounding box center [334, 262] width 192 height 426
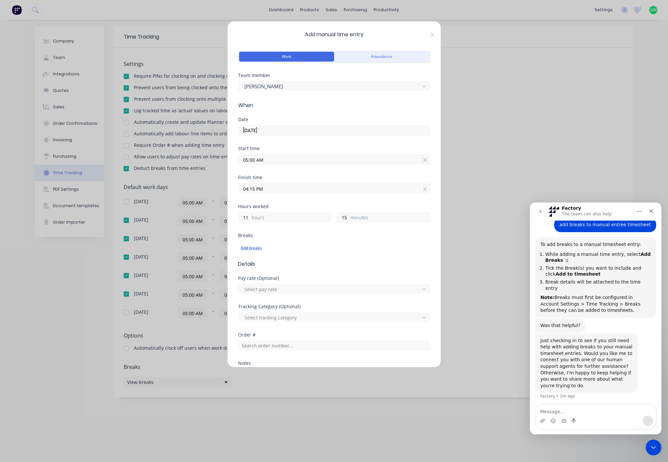
click at [251, 250] on div "Add breaks" at bounding box center [334, 247] width 187 height 9
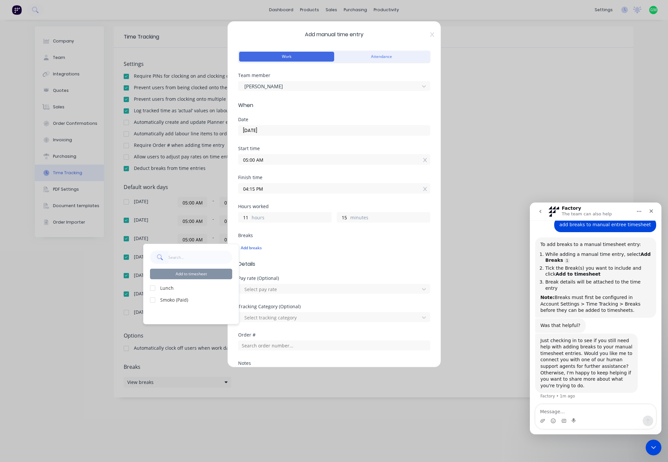
click at [177, 300] on label "Smoko (Paid)" at bounding box center [196, 299] width 72 height 7
click at [157, 288] on div at bounding box center [152, 287] width 13 height 13
click at [187, 273] on button "Add to timesheet" at bounding box center [191, 273] width 82 height 11
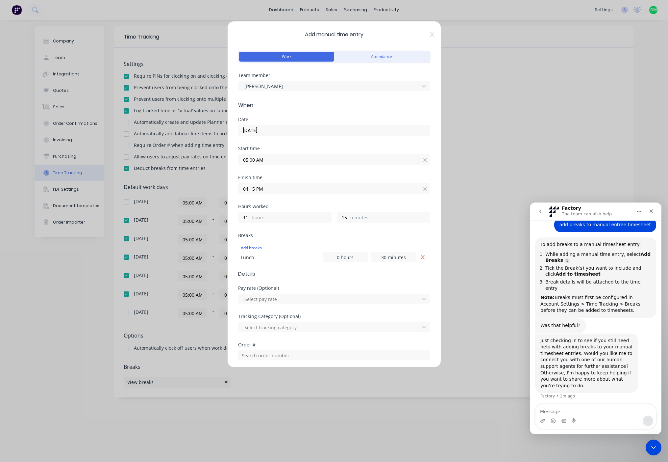
scroll to position [127, 0]
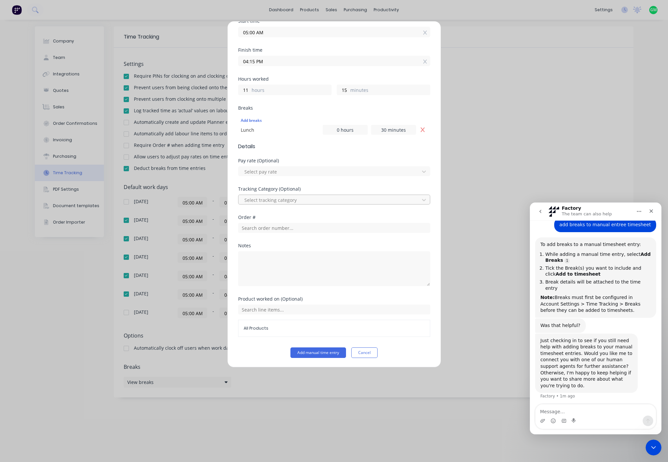
click at [295, 202] on div at bounding box center [330, 200] width 172 height 8
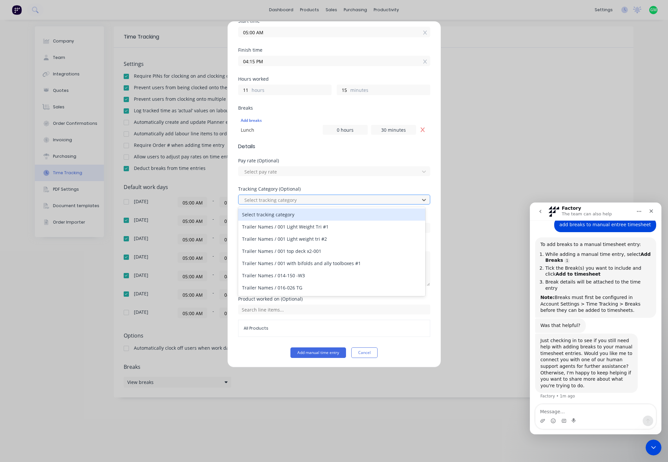
click at [299, 200] on div at bounding box center [330, 200] width 172 height 8
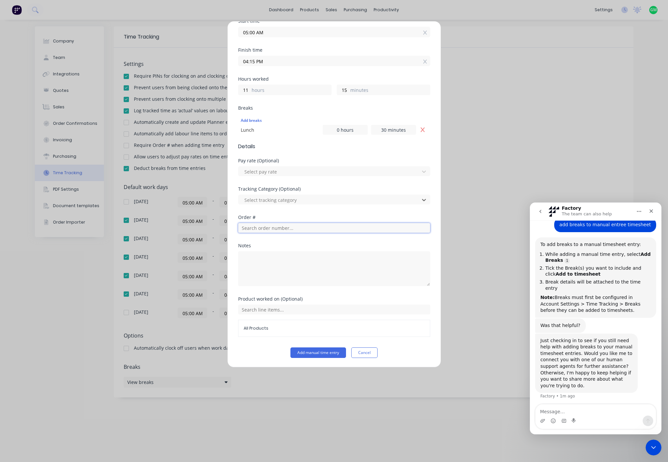
click at [293, 229] on input "text" at bounding box center [334, 228] width 192 height 10
click at [291, 227] on input "text" at bounding box center [334, 228] width 192 height 10
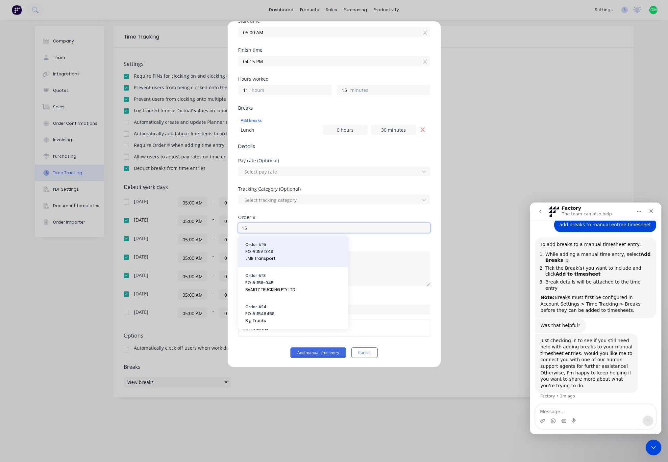
type input "15"
click at [257, 241] on div "Order # 15 PO #: INV 1349 JMB Transport" at bounding box center [293, 251] width 110 height 31
click at [262, 257] on span "JMB Transport" at bounding box center [293, 258] width 96 height 6
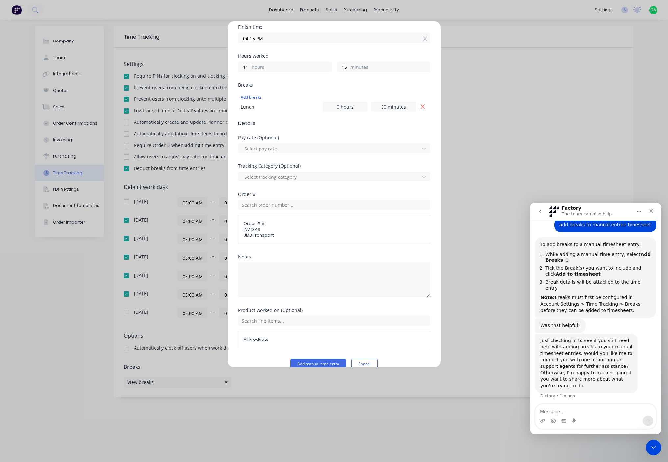
scroll to position [162, 0]
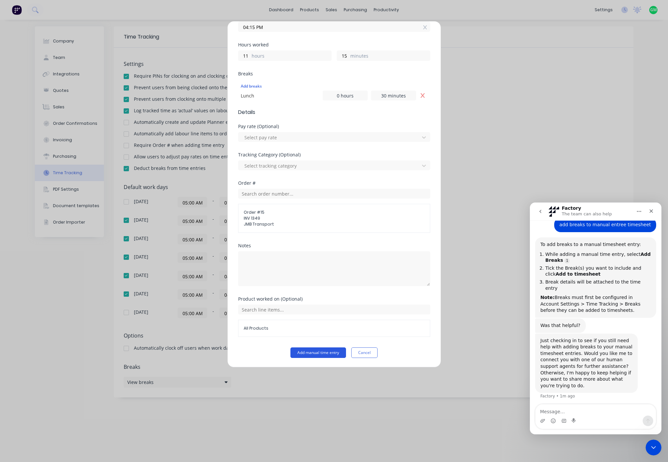
click at [315, 349] on button "Add manual time entry" at bounding box center [319, 352] width 56 height 11
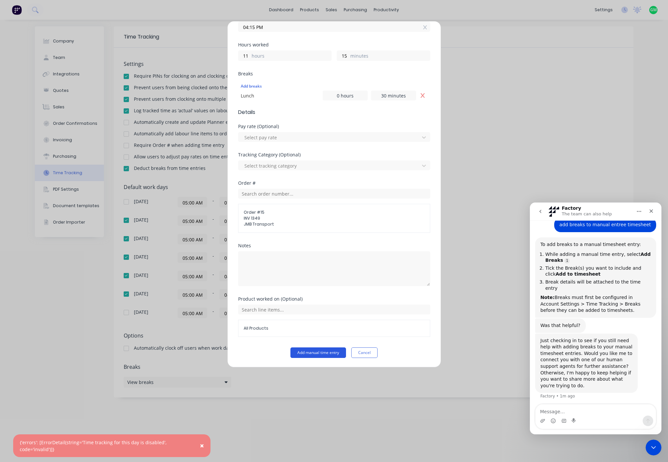
click at [307, 354] on button "Add manual time entry" at bounding box center [319, 352] width 56 height 11
click at [305, 349] on button "Add manual time entry" at bounding box center [319, 352] width 56 height 11
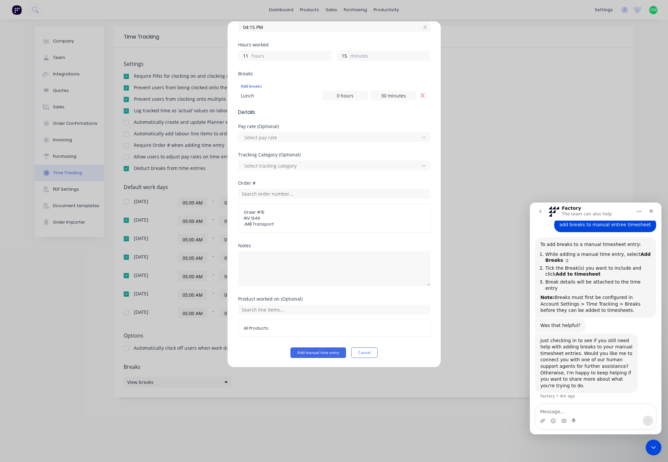
scroll to position [0, 0]
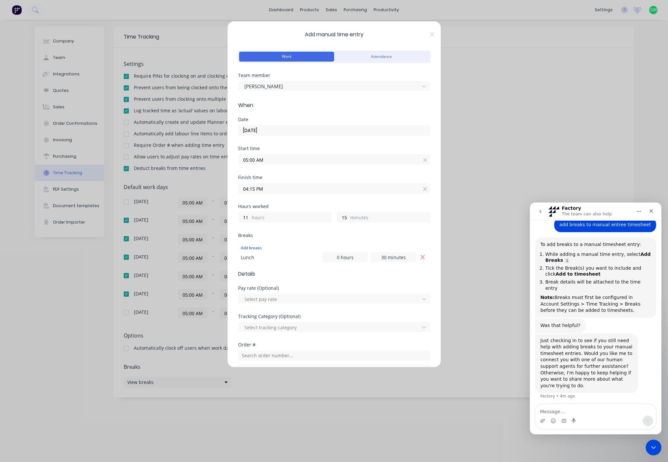
click at [278, 130] on input "28/09/2025" at bounding box center [334, 130] width 191 height 10
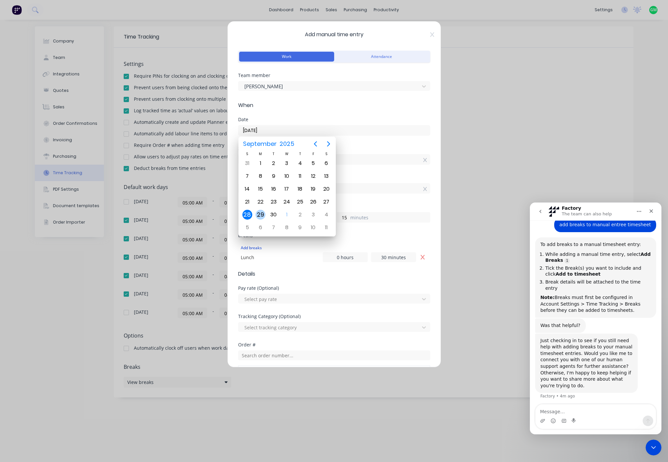
click at [257, 215] on div "29" at bounding box center [261, 215] width 10 height 10
type input "29/09/2025"
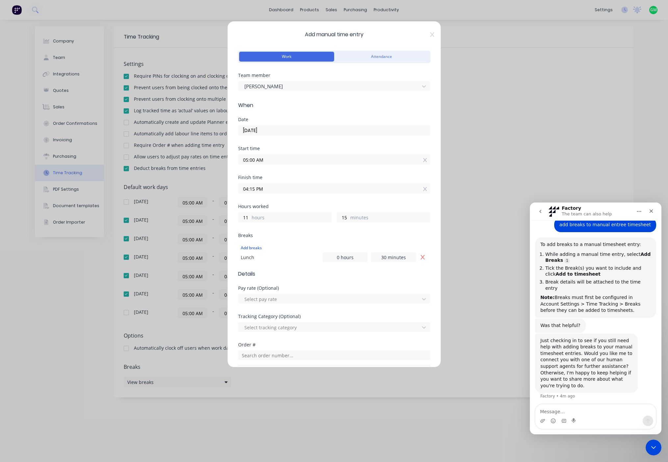
click at [275, 130] on input "29/09/2025" at bounding box center [334, 130] width 191 height 10
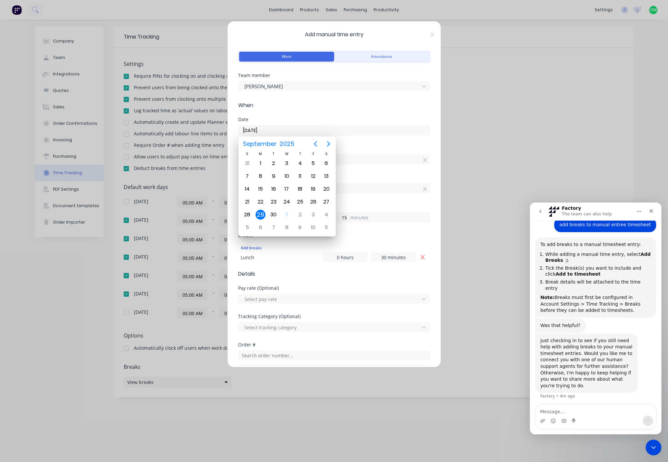
click at [333, 344] on div "Order #" at bounding box center [334, 344] width 192 height 5
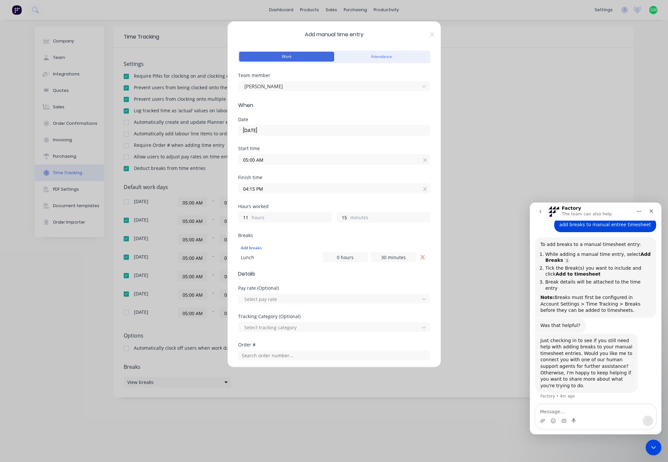
scroll to position [162, 0]
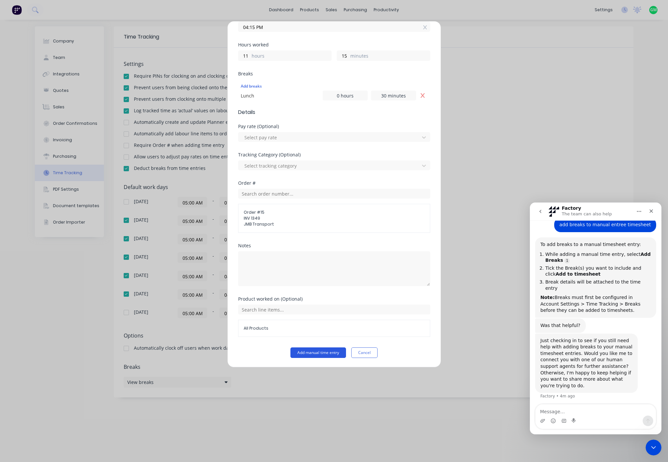
click at [323, 352] on button "Add manual time entry" at bounding box center [319, 352] width 56 height 11
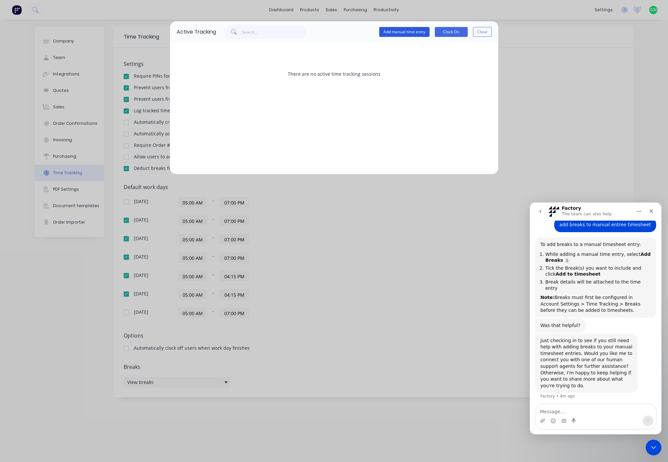
click at [392, 28] on button "Add manual time entry" at bounding box center [404, 32] width 50 height 10
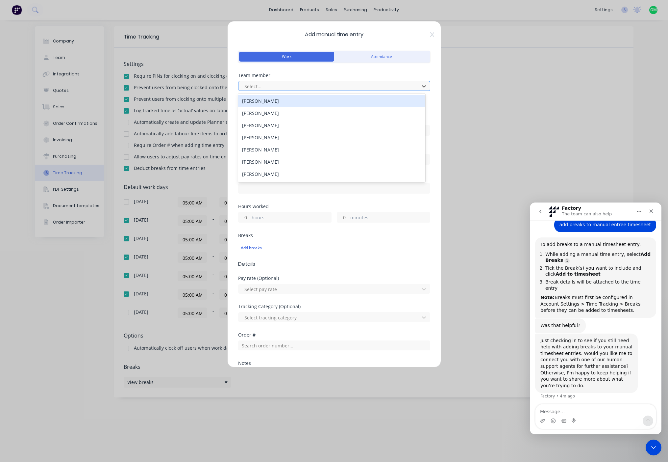
click at [276, 86] on div at bounding box center [330, 86] width 172 height 8
click at [273, 100] on div "BEN TAYLOR" at bounding box center [331, 101] width 187 height 12
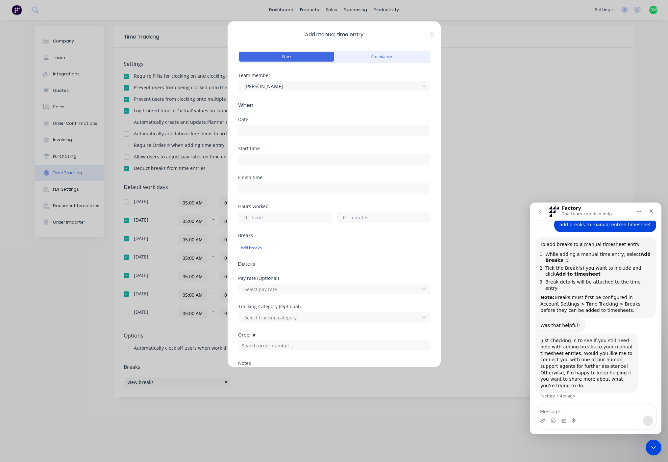
click at [271, 129] on input at bounding box center [334, 130] width 191 height 10
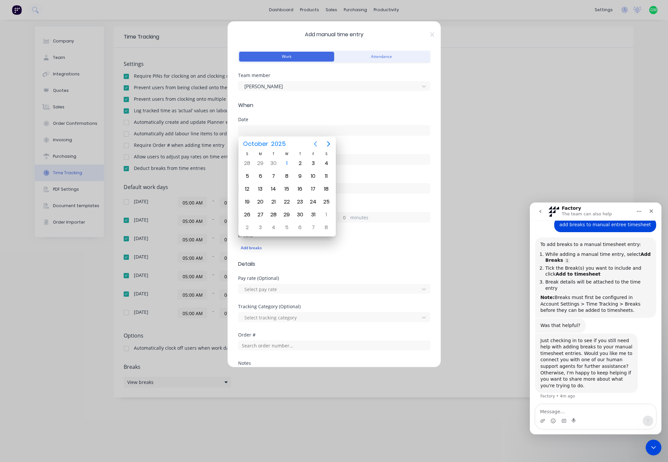
click at [314, 144] on icon "Previous page" at bounding box center [315, 143] width 3 height 5
click at [270, 215] on div "30" at bounding box center [274, 215] width 10 height 10
type input "30/09/2025"
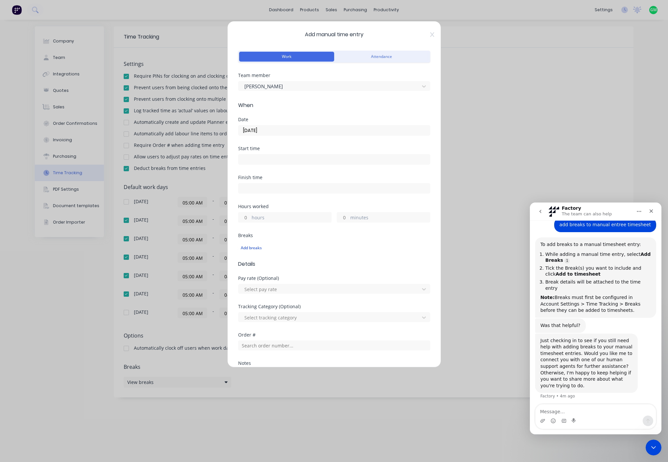
click at [261, 162] on input at bounding box center [334, 159] width 191 height 10
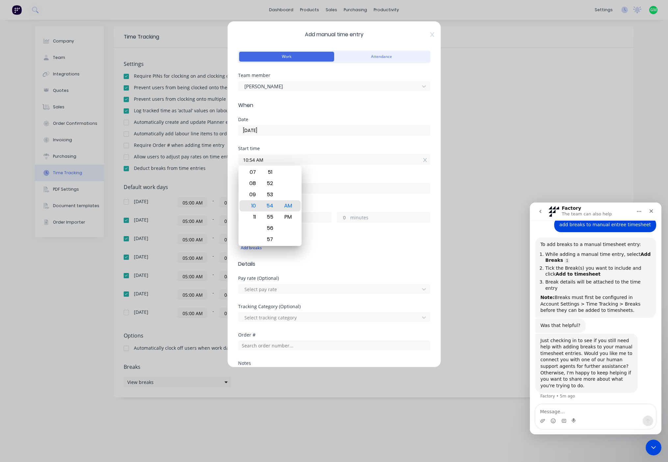
click at [276, 164] on label "10:54 AM" at bounding box center [334, 159] width 192 height 11
click at [276, 164] on input "10:54 AM" at bounding box center [334, 159] width 191 height 10
drag, startPoint x: 282, startPoint y: 161, endPoint x: 237, endPoint y: 158, distance: 44.5
click at [237, 158] on div "Add manual time entry Work Attendance Team member BEN TAYLOR When Date 30/09/20…" at bounding box center [334, 194] width 214 height 346
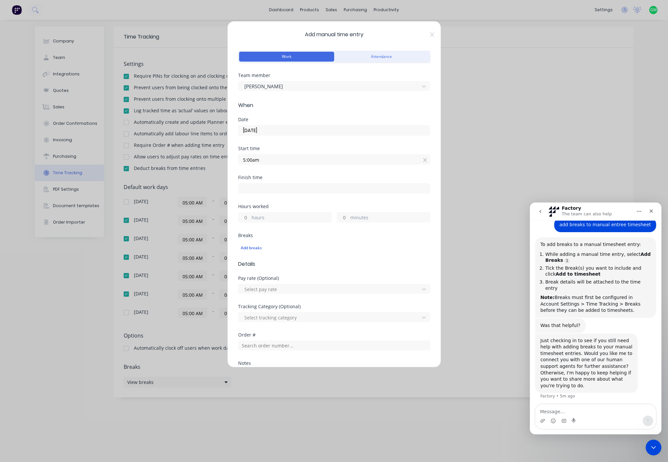
type input "05:00 AM"
type input "04:15 AM"
type input "23"
type input "15"
drag, startPoint x: 259, startPoint y: 189, endPoint x: 264, endPoint y: 189, distance: 5.3
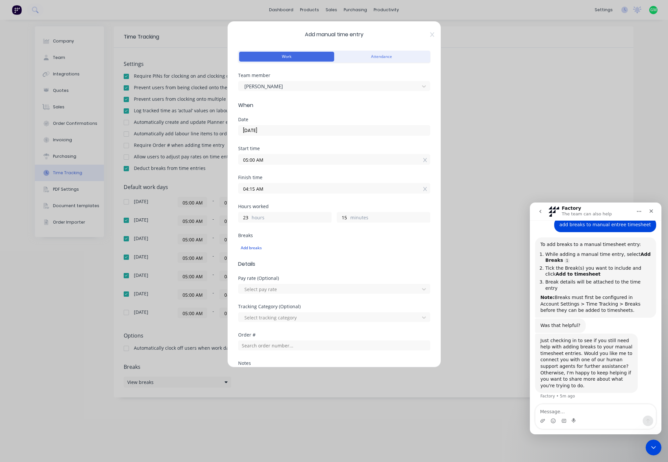
click at [264, 189] on input "04:15 AM" at bounding box center [334, 188] width 191 height 10
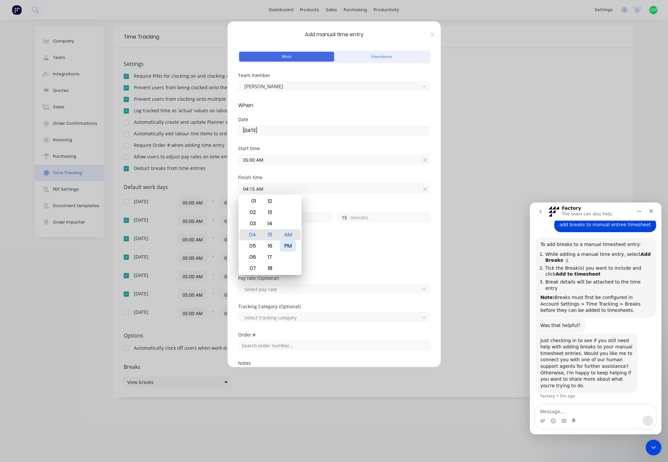
click at [289, 248] on div "PM" at bounding box center [288, 245] width 16 height 11
type input "04:15 PM"
type input "11"
click at [340, 249] on div "Add breaks" at bounding box center [334, 247] width 187 height 9
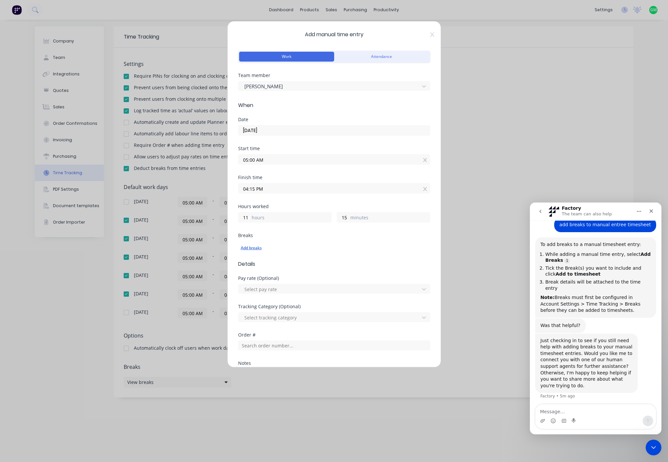
click at [256, 248] on div "Add breaks" at bounding box center [334, 247] width 187 height 9
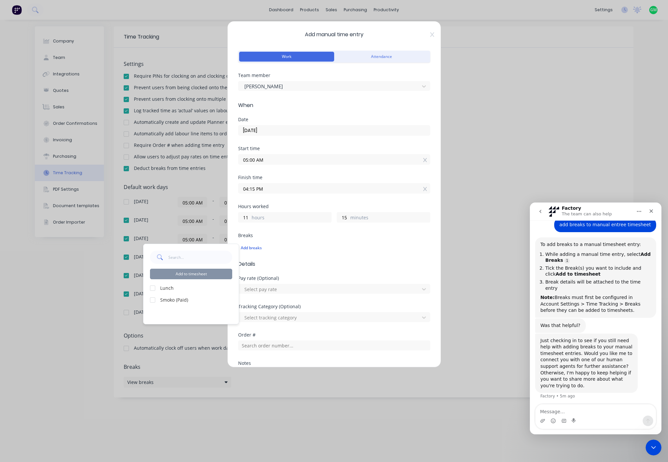
click at [152, 288] on div at bounding box center [152, 287] width 13 height 13
click at [321, 259] on div "Breaks Add breaks" at bounding box center [334, 246] width 192 height 27
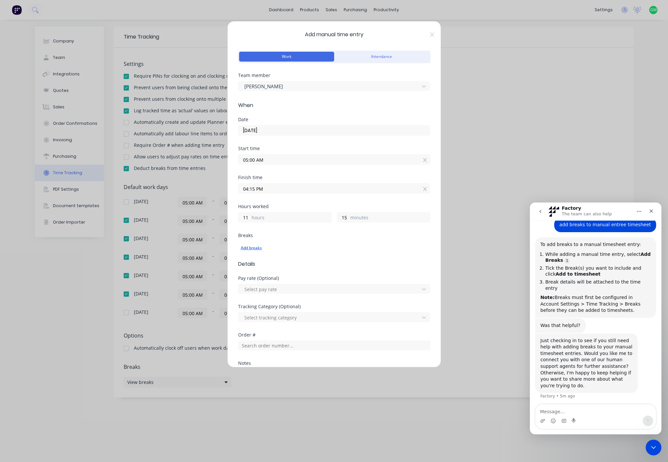
click at [257, 250] on div "Add breaks" at bounding box center [334, 247] width 187 height 9
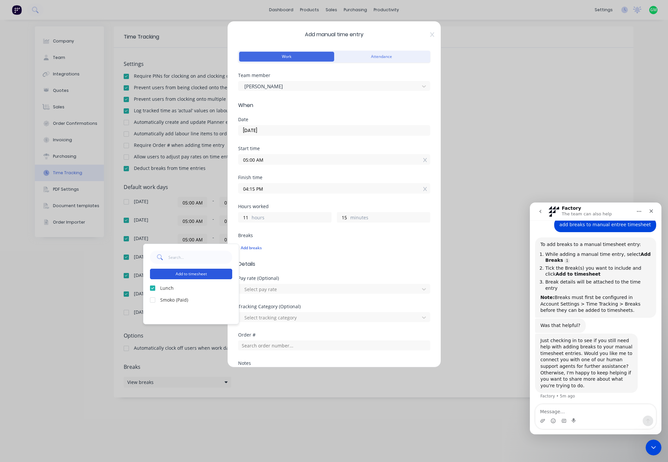
click at [187, 271] on button "Add to timesheet" at bounding box center [191, 273] width 82 height 11
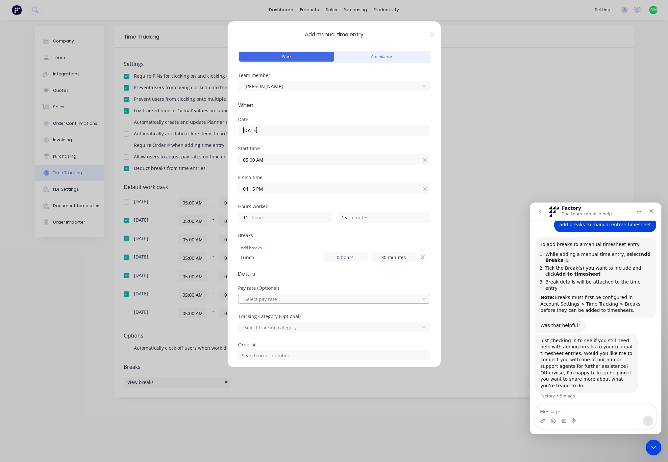
click at [308, 298] on div at bounding box center [330, 299] width 172 height 8
click at [316, 284] on form "Work Attendance Team member BEN TAYLOR When Date 30/09/2025 Start time 05:00 AM…" at bounding box center [334, 267] width 192 height 436
click at [292, 356] on input "text" at bounding box center [334, 355] width 192 height 10
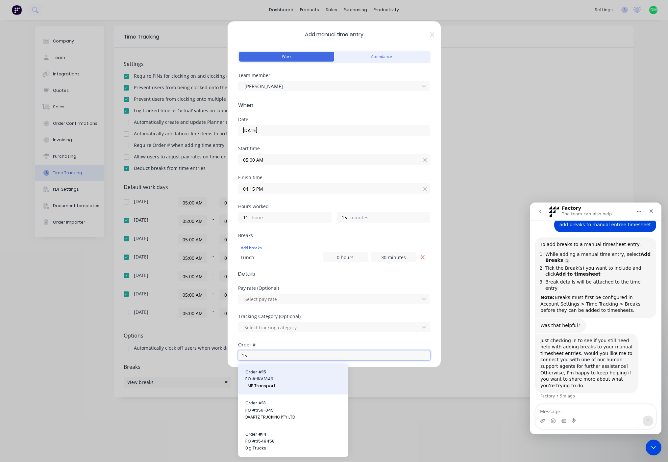
type input "15"
click at [261, 377] on span "PO #: INV 1349" at bounding box center [293, 379] width 96 height 6
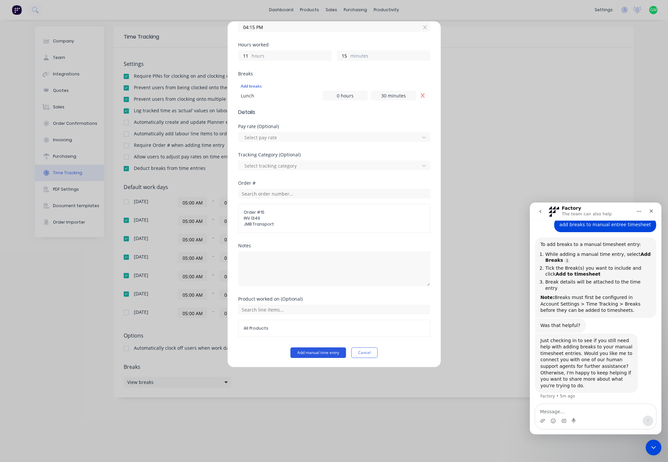
click at [314, 357] on button "Add manual time entry" at bounding box center [319, 352] width 56 height 11
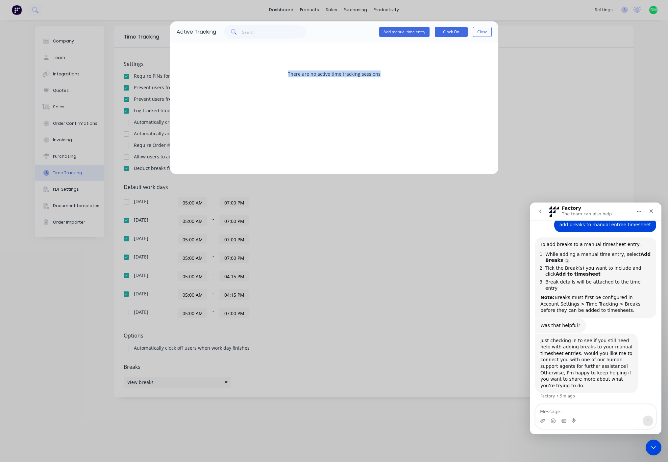
drag, startPoint x: 396, startPoint y: 43, endPoint x: 406, endPoint y: 38, distance: 10.9
click at [406, 38] on div "Active Tracking Add manual time entry Clock On Close There are no active time t…" at bounding box center [334, 97] width 329 height 153
drag, startPoint x: 406, startPoint y: 38, endPoint x: 401, endPoint y: 36, distance: 5.6
click at [397, 47] on div "There are no active time tracking sessions" at bounding box center [334, 108] width 328 height 132
click at [402, 32] on button "Add manual time entry" at bounding box center [404, 32] width 50 height 10
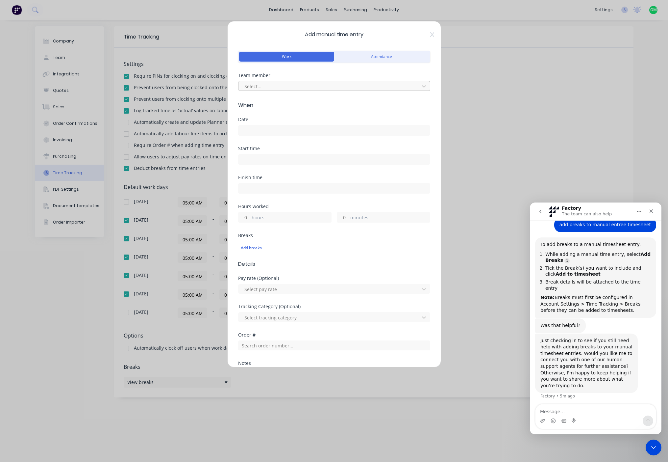
click at [297, 82] on div "Select..." at bounding box center [330, 86] width 176 height 10
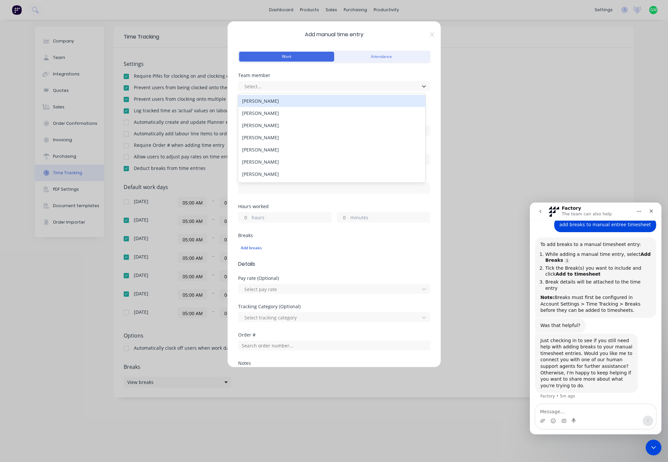
drag, startPoint x: 274, startPoint y: 103, endPoint x: 285, endPoint y: 105, distance: 11.1
click at [274, 102] on div "BEN TAYLOR" at bounding box center [331, 101] width 187 height 12
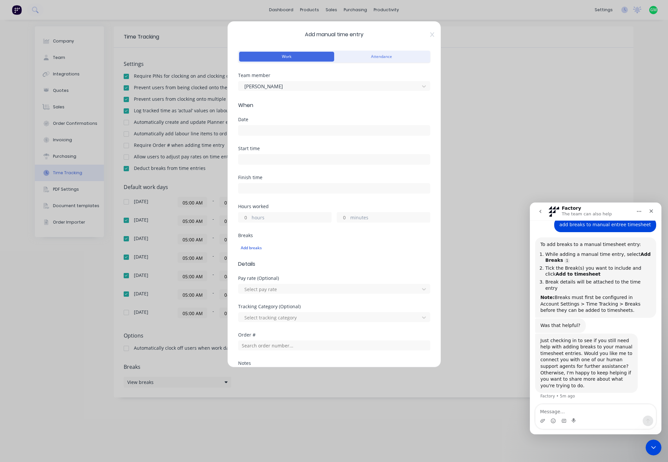
click at [264, 121] on div "Date" at bounding box center [334, 119] width 192 height 5
click at [262, 128] on input at bounding box center [334, 130] width 191 height 10
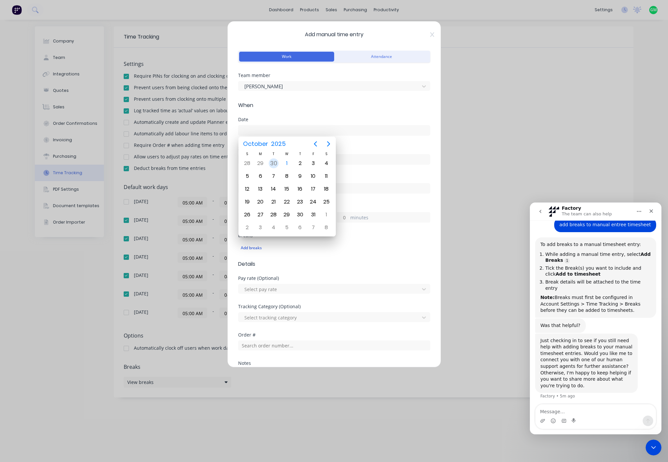
click at [271, 163] on div "30" at bounding box center [274, 163] width 10 height 10
type input "30/09/2025"
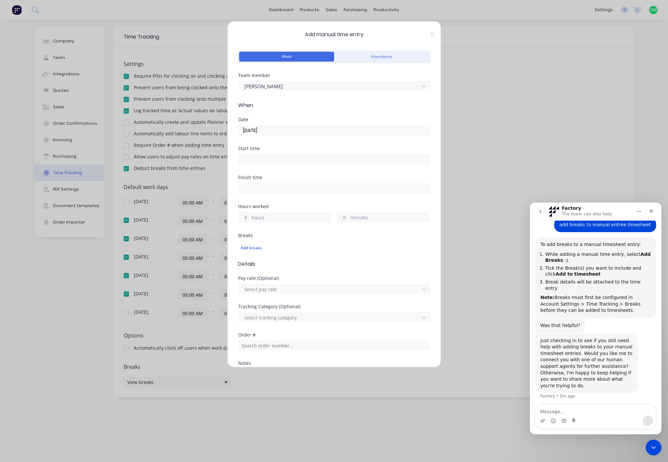
click at [258, 161] on input at bounding box center [334, 159] width 191 height 10
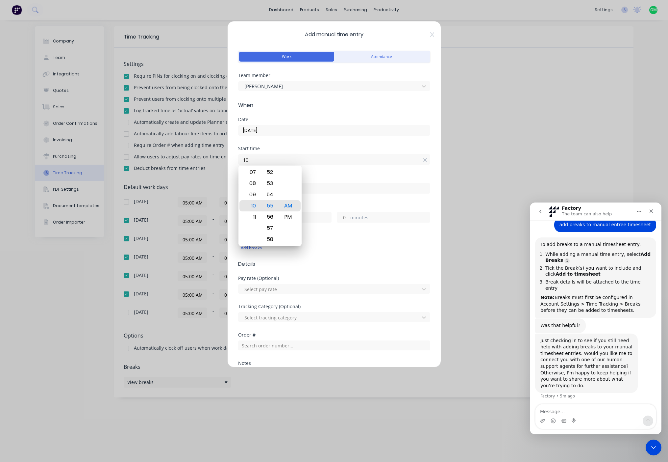
type input "1"
type input "05:00 AM"
click at [281, 206] on div "AM" at bounding box center [288, 205] width 16 height 11
click at [337, 183] on label at bounding box center [334, 188] width 192 height 11
click at [337, 183] on input at bounding box center [334, 188] width 191 height 10
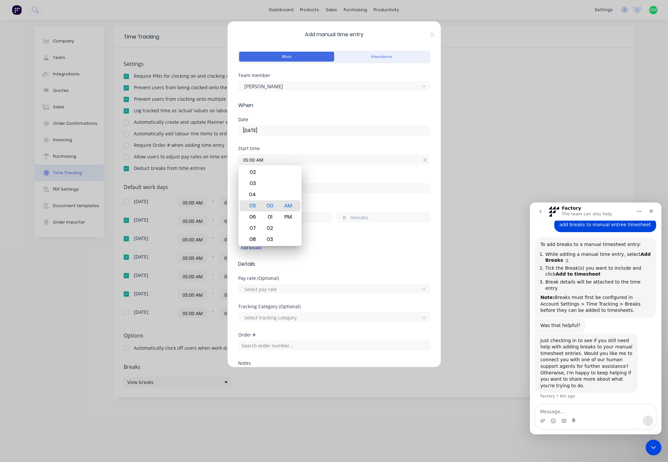
type input "10:55 AM"
type input "5"
type input "55"
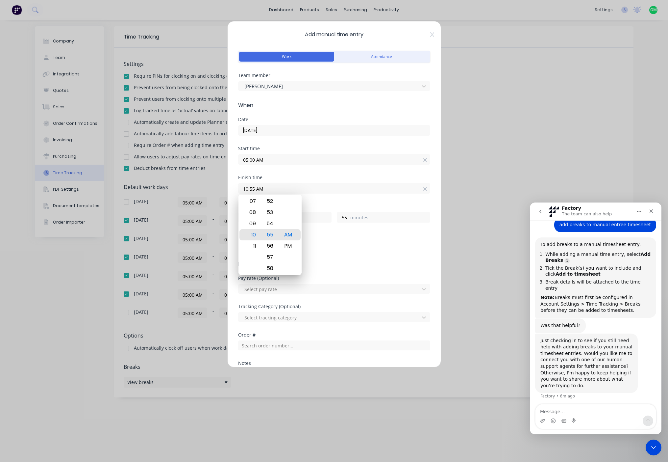
click at [286, 189] on input "10:55 AM" at bounding box center [334, 188] width 191 height 10
drag, startPoint x: 253, startPoint y: 189, endPoint x: 229, endPoint y: 186, distance: 23.8
click at [229, 186] on div "Add manual time entry Work Attendance Team member BEN TAYLOR When Date 30/09/20…" at bounding box center [334, 194] width 214 height 346
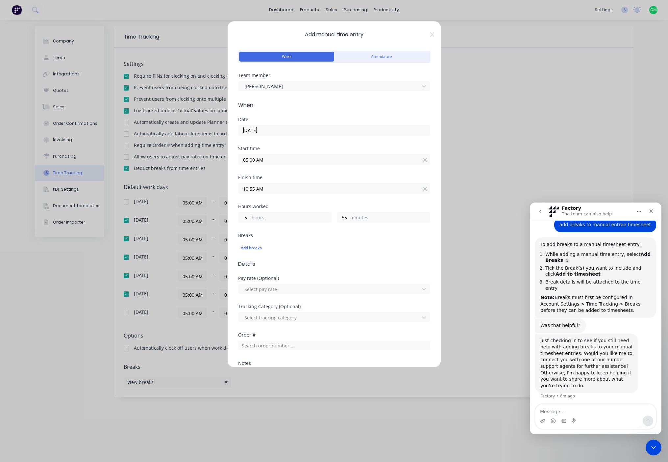
drag, startPoint x: 265, startPoint y: 188, endPoint x: 227, endPoint y: 187, distance: 37.8
click at [223, 187] on div "Add manual time entry Work Attendance Team member BEN TAYLOR When Date 30/09/20…" at bounding box center [334, 231] width 668 height 462
type input "04:15 AM"
type input "23"
type input "15"
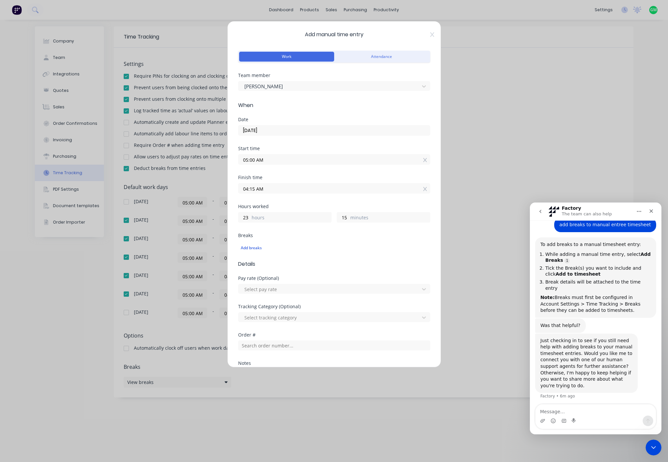
click at [264, 193] on label "04:15 AM" at bounding box center [334, 188] width 192 height 11
click at [264, 193] on input "04:15 AM" at bounding box center [334, 188] width 191 height 10
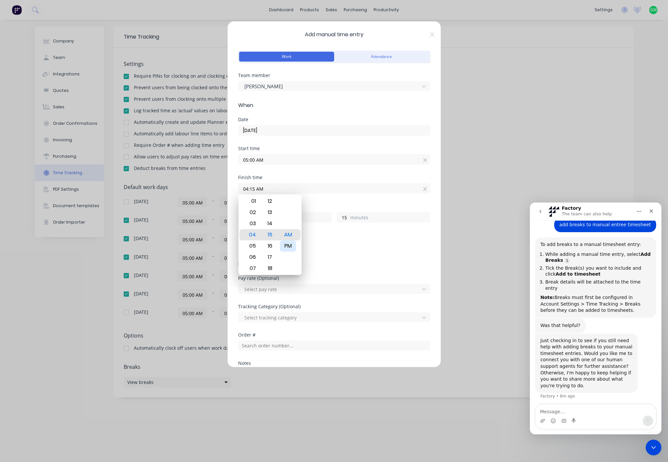
click at [294, 245] on div "PM" at bounding box center [288, 245] width 16 height 11
type input "04:15 PM"
type input "11"
click at [312, 193] on label "04:15 PM" at bounding box center [334, 188] width 192 height 11
click at [312, 193] on input "04:15 PM" at bounding box center [334, 188] width 191 height 10
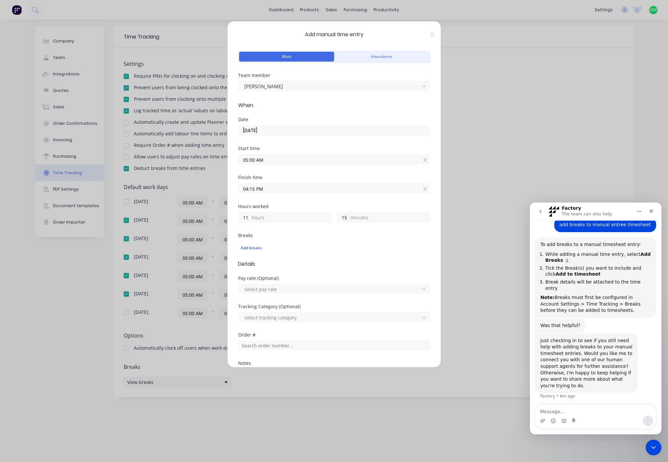
click at [268, 219] on label "hours" at bounding box center [292, 218] width 80 height 8
click at [250, 219] on input "11" at bounding box center [245, 217] width 12 height 10
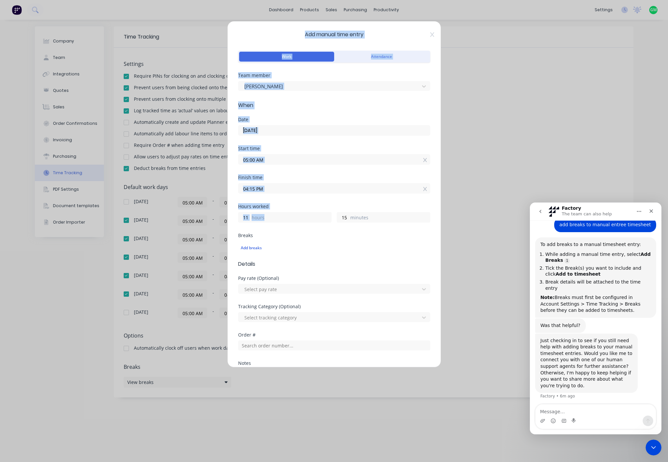
drag, startPoint x: 235, startPoint y: 215, endPoint x: 211, endPoint y: 215, distance: 24.0
click at [211, 215] on div "Add manual time entry Work Attendance Team member BEN TAYLOR When Date 30/09/20…" at bounding box center [334, 231] width 668 height 462
drag, startPoint x: 211, startPoint y: 215, endPoint x: 279, endPoint y: 221, distance: 68.4
click at [275, 218] on label "hours" at bounding box center [292, 218] width 80 height 8
click at [250, 218] on input "11" at bounding box center [245, 217] width 12 height 10
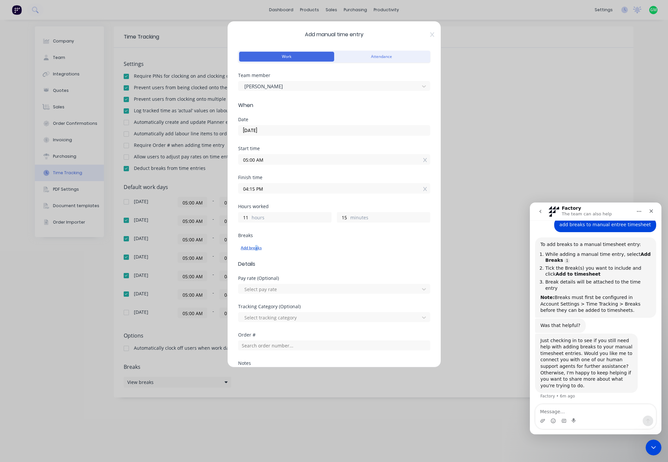
click at [257, 251] on div "Add breaks" at bounding box center [334, 247] width 187 height 9
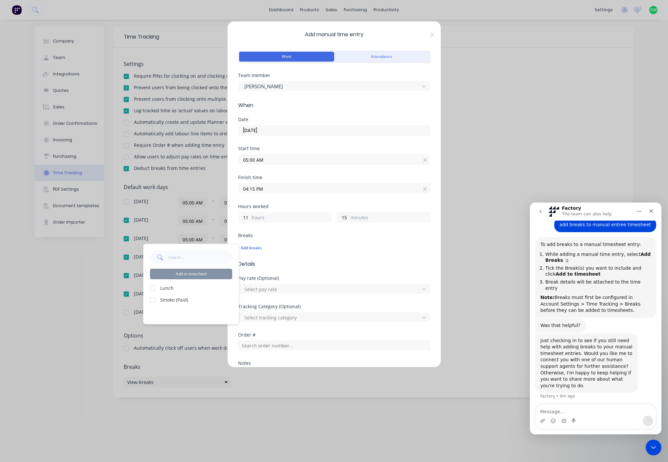
drag, startPoint x: 152, startPoint y: 287, endPoint x: 161, endPoint y: 289, distance: 8.7
click at [153, 287] on div at bounding box center [152, 287] width 13 height 13
click at [197, 272] on button "Add to timesheet" at bounding box center [191, 273] width 82 height 11
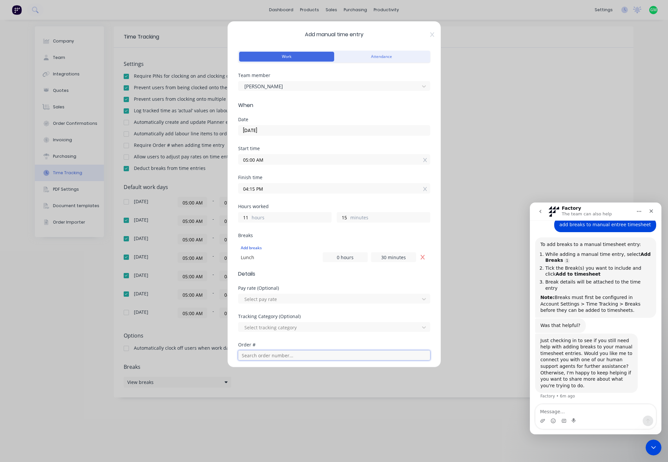
click at [276, 351] on input "text" at bounding box center [334, 355] width 192 height 10
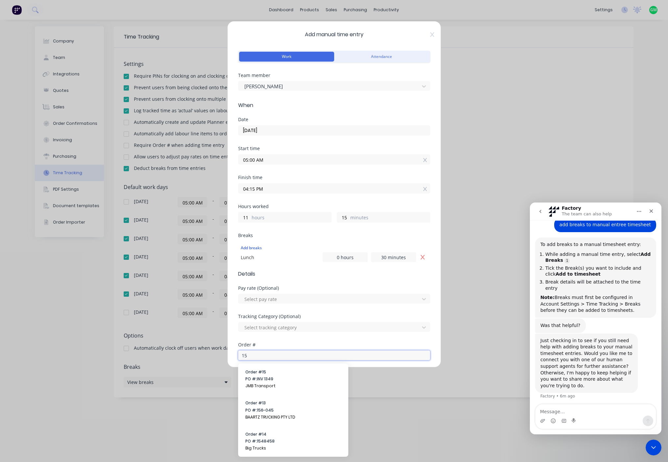
type input "15"
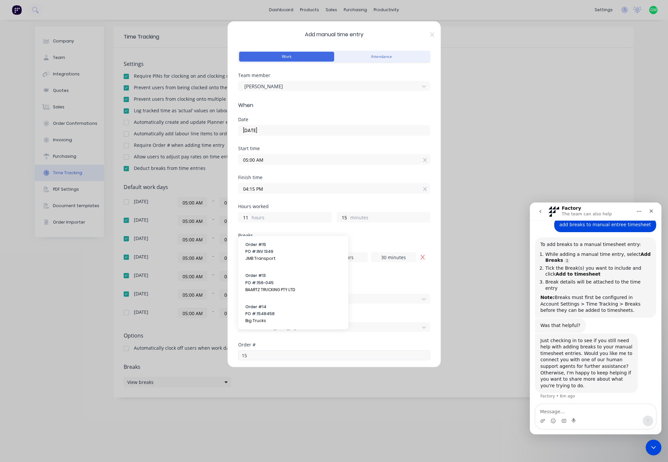
scroll to position [127, 0]
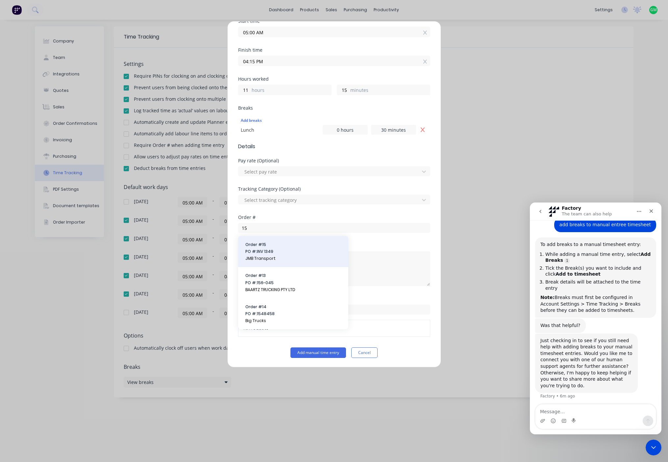
click at [266, 250] on span "PO #: INV 1349" at bounding box center [293, 251] width 96 height 6
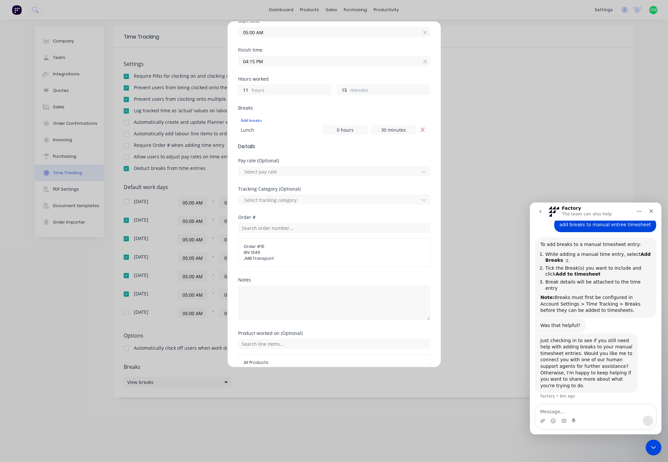
scroll to position [162, 0]
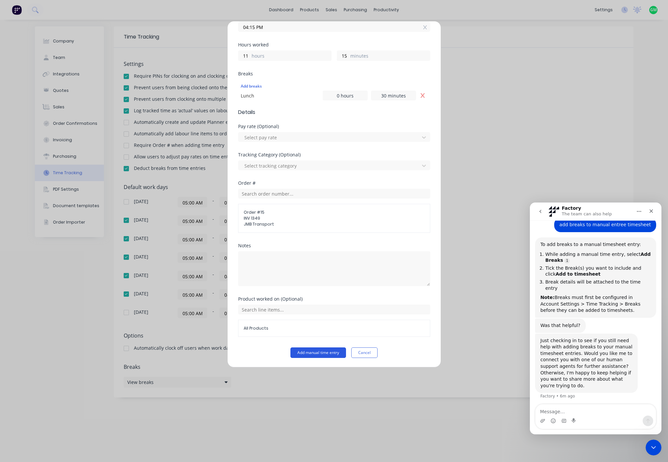
drag, startPoint x: 274, startPoint y: 357, endPoint x: 289, endPoint y: 356, distance: 14.5
click at [276, 357] on div "Add manual time entry Cancel" at bounding box center [334, 352] width 192 height 11
click at [276, 353] on div "Add manual time entry Cancel" at bounding box center [334, 352] width 192 height 11
click at [318, 352] on button "Add manual time entry" at bounding box center [319, 352] width 56 height 11
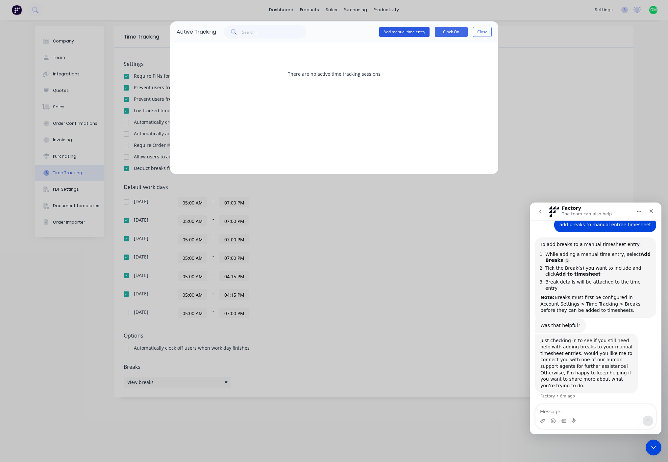
click at [396, 30] on button "Add manual time entry" at bounding box center [404, 32] width 50 height 10
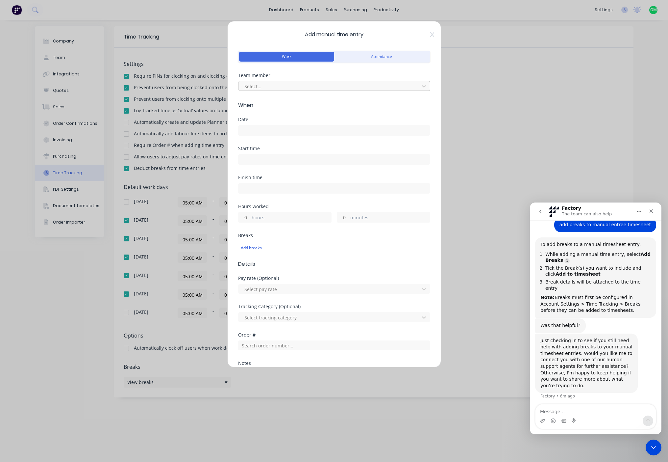
click at [307, 89] on div at bounding box center [330, 86] width 172 height 8
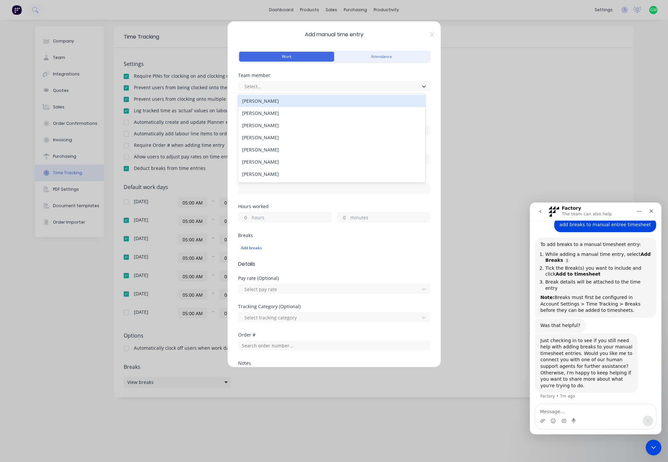
click at [284, 101] on div "BEN TAYLOR" at bounding box center [331, 101] width 187 height 12
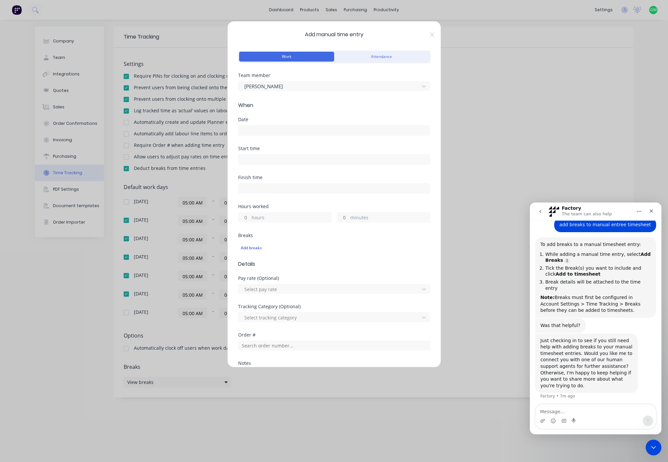
click at [278, 126] on input at bounding box center [334, 130] width 191 height 10
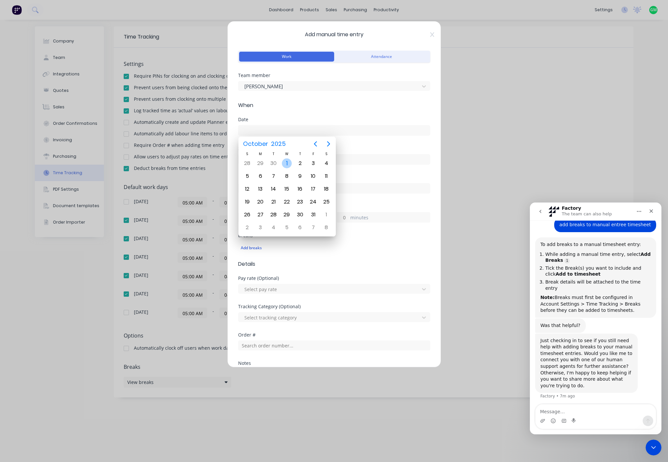
click at [287, 162] on div "1" at bounding box center [287, 163] width 10 height 10
type input "01/10/2025"
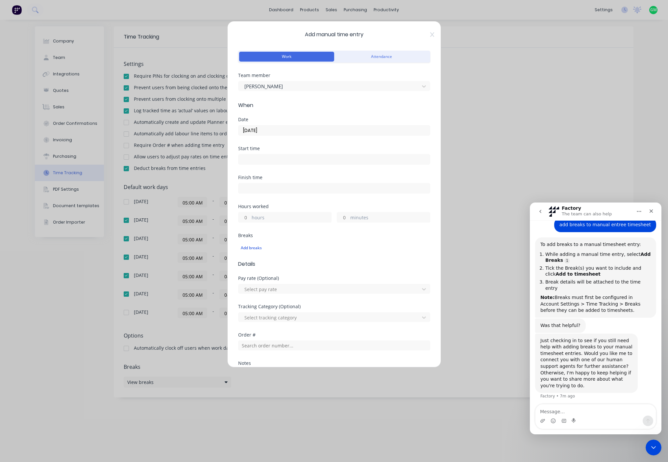
click at [261, 158] on input at bounding box center [334, 159] width 191 height 10
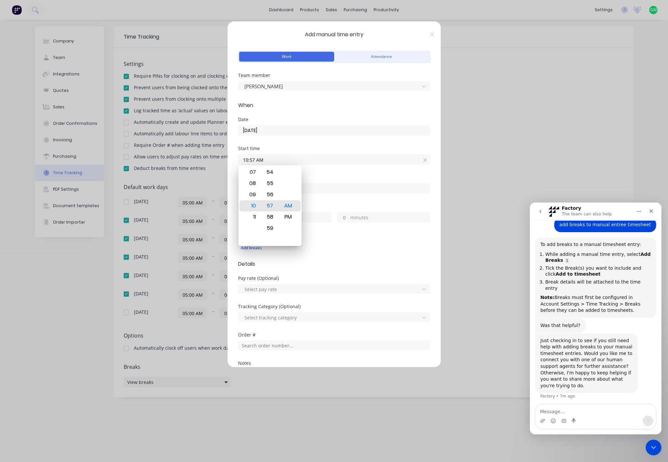
drag, startPoint x: 263, startPoint y: 159, endPoint x: 232, endPoint y: 158, distance: 30.6
click at [232, 158] on div "Add manual time entry Work Attendance Team member BEN TAYLOR When Date 01/10/20…" at bounding box center [334, 194] width 214 height 346
type input "05:00 AM"
click at [282, 189] on input at bounding box center [334, 188] width 191 height 10
type input "10:57 AM"
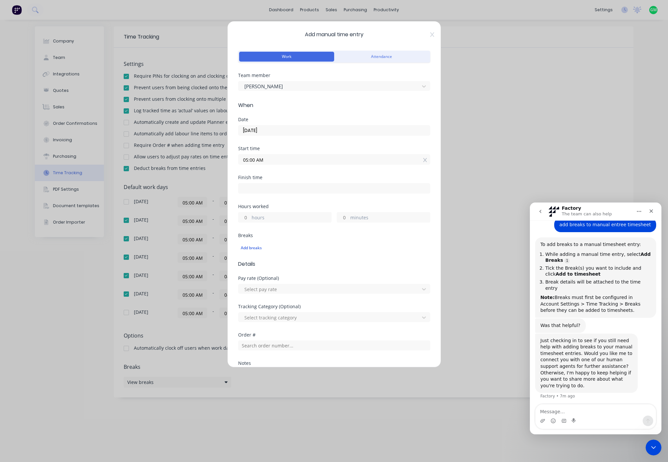
type input "5"
type input "57"
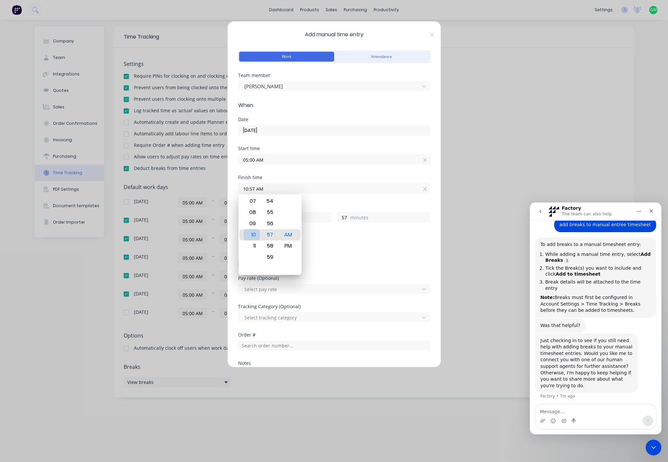
click at [254, 194] on div "12 01 02 03 04 05 06 07 08 09 10 11" at bounding box center [252, 234] width 18 height 80
click at [266, 191] on input "10:57 AM" at bounding box center [334, 188] width 191 height 10
drag, startPoint x: 277, startPoint y: 186, endPoint x: 202, endPoint y: 177, distance: 75.3
click at [202, 177] on div "Add manual time entry Work Attendance Team member BEN TAYLOR When Date 01/10/20…" at bounding box center [334, 231] width 668 height 462
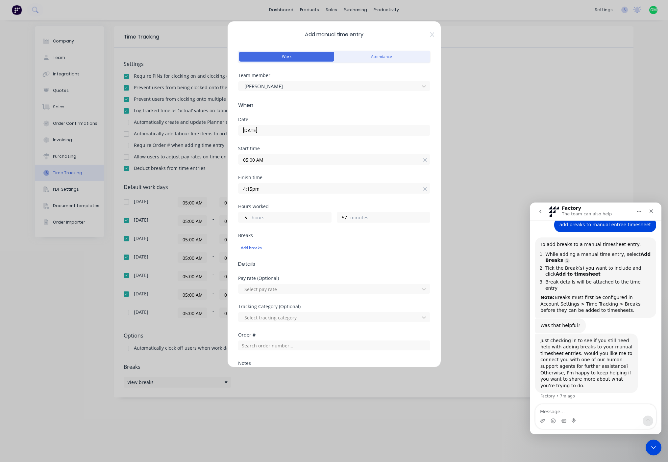
click at [291, 461] on button "Add manual time entry" at bounding box center [319, 470] width 56 height 11
type input "04:15 AM"
type input "23"
type input "15"
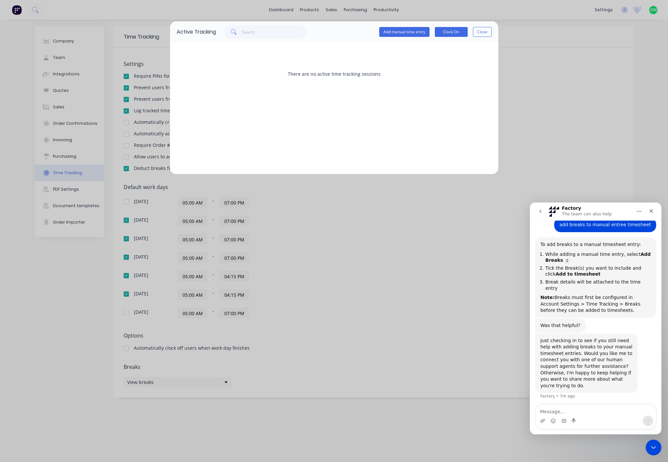
click at [455, 73] on div "There are no active time tracking sessions" at bounding box center [334, 73] width 315 height 49
click at [485, 31] on button "Close" at bounding box center [482, 32] width 19 height 10
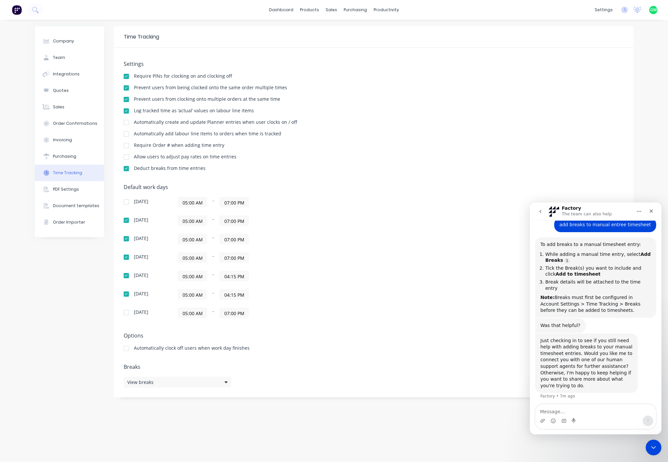
drag, startPoint x: 138, startPoint y: 229, endPoint x: 140, endPoint y: 225, distance: 4.9
click at [140, 226] on div "Sunday 05:00 AM - 07:00 PM Monday 05:00 AM - 07:00 PM Tuesday 05:00 AM - 07:00 …" at bounding box center [239, 257] width 230 height 121
drag, startPoint x: 140, startPoint y: 225, endPoint x: 358, endPoint y: 171, distance: 224.1
click at [373, 165] on div "Settings Require PINs for clocking on and clocking off Prevent users from being…" at bounding box center [374, 119] width 500 height 116
click at [569, 138] on div "Time Tracking" at bounding box center [563, 138] width 29 height 6
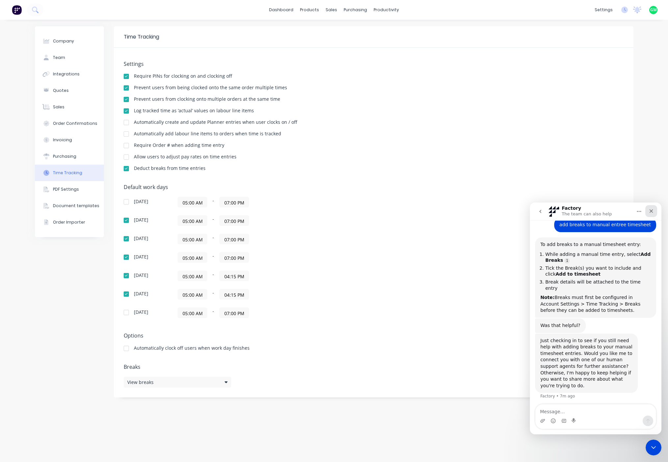
click at [649, 211] on icon "Close" at bounding box center [651, 210] width 5 height 5
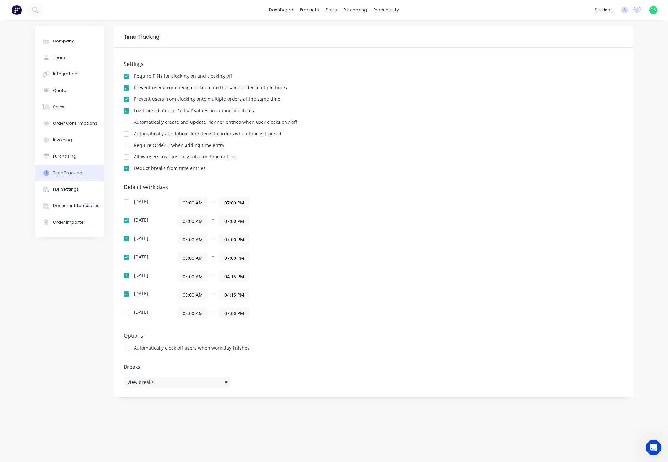
scroll to position [48, 0]
click at [376, 205] on div "Default work days Sunday 05:00 AM - 07:00 PM Monday 05:00 AM - 07:00 PM Tuesday…" at bounding box center [374, 255] width 500 height 142
click at [552, 138] on div "Time Tracking" at bounding box center [563, 138] width 29 height 6
click at [339, 20] on div "Company Team Integrations Quotes Sales Order Confirmations Invoicing Purchasing…" at bounding box center [334, 241] width 668 height 442
click at [400, 70] on div "Timesheets" at bounding box center [400, 71] width 25 height 6
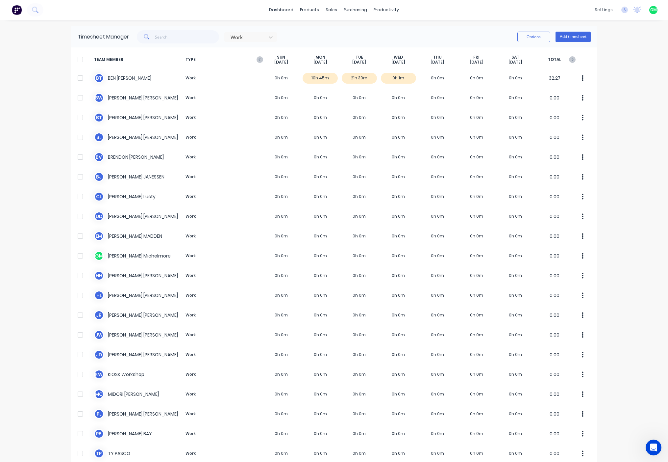
click at [253, 57] on span "TYPE" at bounding box center [222, 60] width 79 height 10
click at [259, 59] on icon "button" at bounding box center [260, 59] width 7 height 7
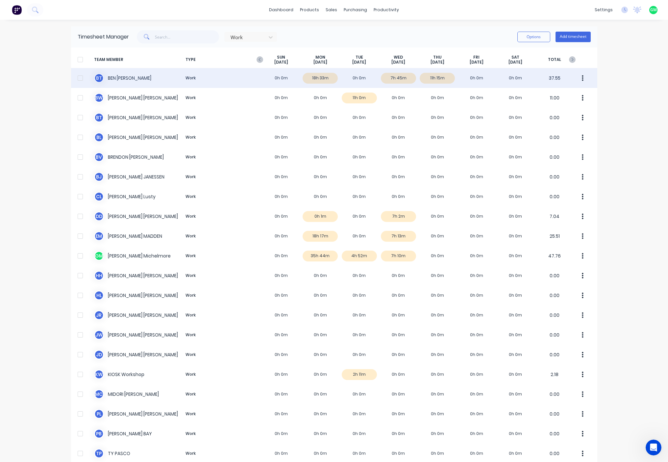
drag, startPoint x: 391, startPoint y: 79, endPoint x: 383, endPoint y: 79, distance: 8.2
click at [383, 79] on div "B T BEN TAYLOR Work 0h 0m 18h 33m 0h 0m 7h 45m 11h 15m 0h 0m 0h 0m 37.55" at bounding box center [334, 78] width 526 height 20
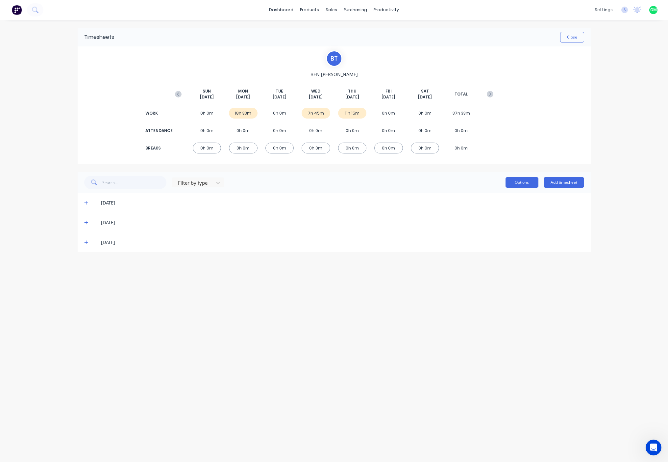
click at [515, 184] on button "Options" at bounding box center [522, 182] width 33 height 11
drag, startPoint x: 275, startPoint y: 227, endPoint x: 255, endPoint y: 228, distance: 19.8
click at [276, 227] on div "[DATE]" at bounding box center [334, 223] width 513 height 20
click at [87, 205] on div "[DATE]" at bounding box center [334, 203] width 513 height 20
click at [87, 203] on icon at bounding box center [86, 203] width 4 height 4
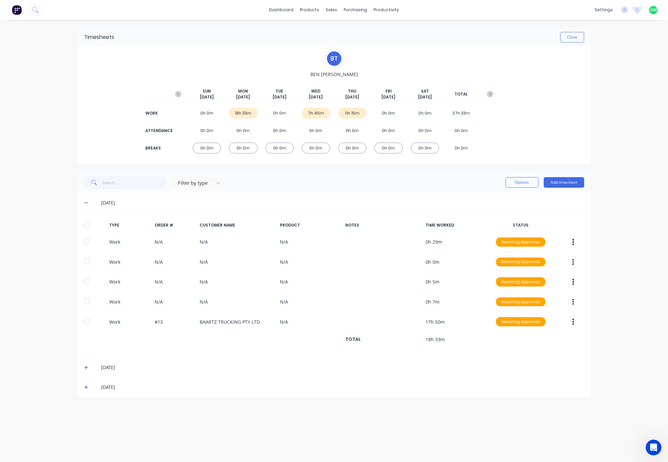
click at [85, 369] on icon at bounding box center [86, 367] width 4 height 5
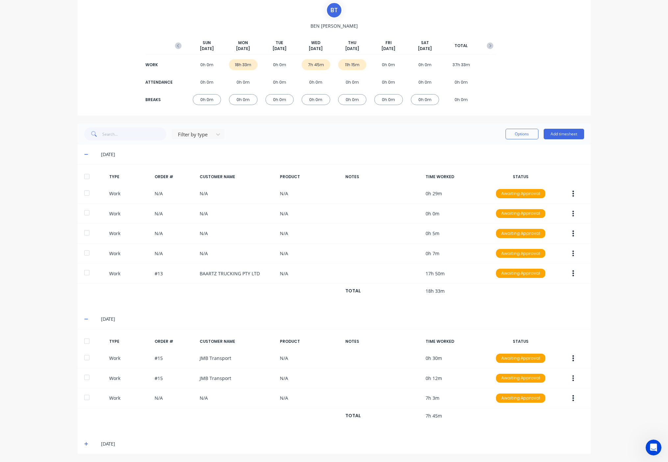
click at [84, 445] on icon at bounding box center [86, 443] width 4 height 5
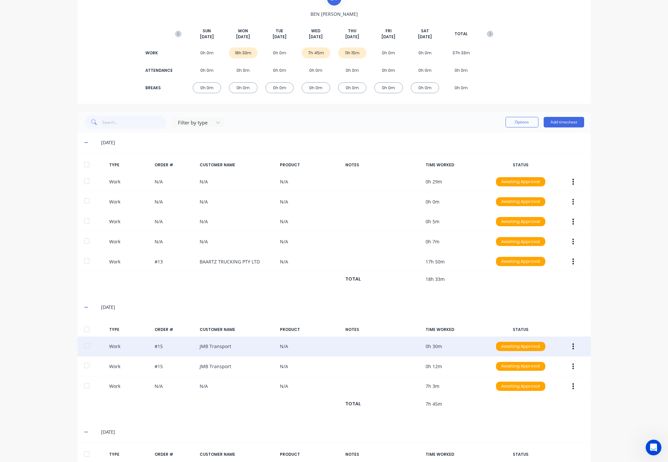
scroll to position [113, 0]
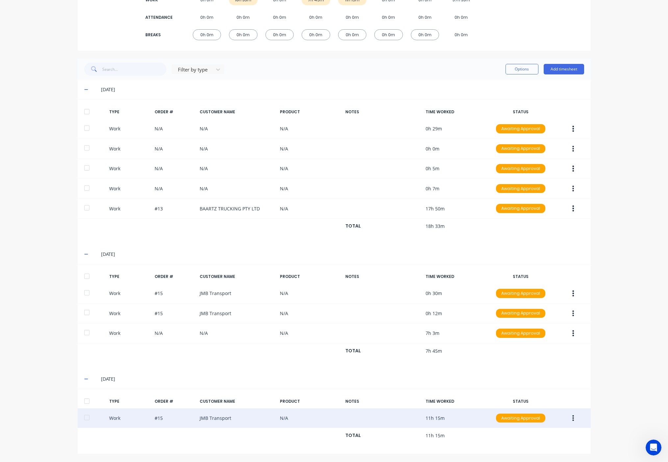
click at [87, 416] on div at bounding box center [86, 417] width 13 height 13
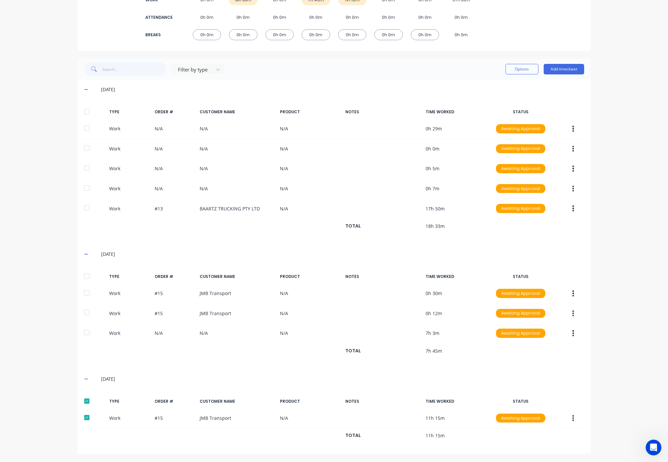
click at [83, 397] on div at bounding box center [86, 400] width 13 height 13
click at [84, 399] on div at bounding box center [86, 400] width 13 height 13
click at [85, 278] on div at bounding box center [86, 275] width 13 height 13
click at [86, 115] on div at bounding box center [86, 111] width 13 height 13
click at [86, 112] on div at bounding box center [86, 111] width 13 height 13
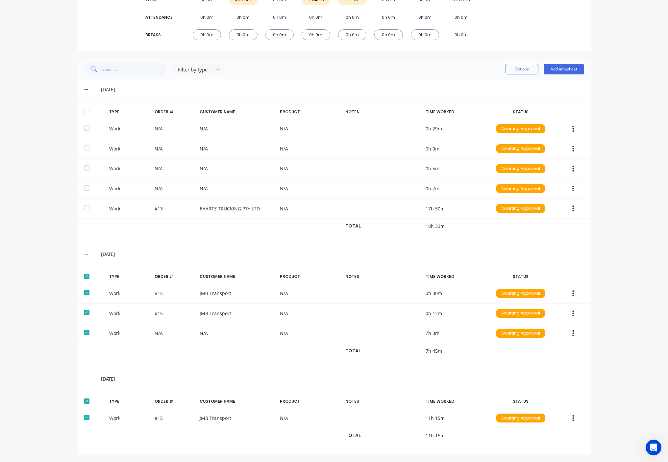
click at [85, 402] on div at bounding box center [86, 400] width 13 height 13
click at [86, 114] on div at bounding box center [86, 111] width 13 height 13
click at [530, 65] on button "Options" at bounding box center [522, 69] width 33 height 11
click at [490, 116] on div "Delete" at bounding box center [507, 113] width 51 height 10
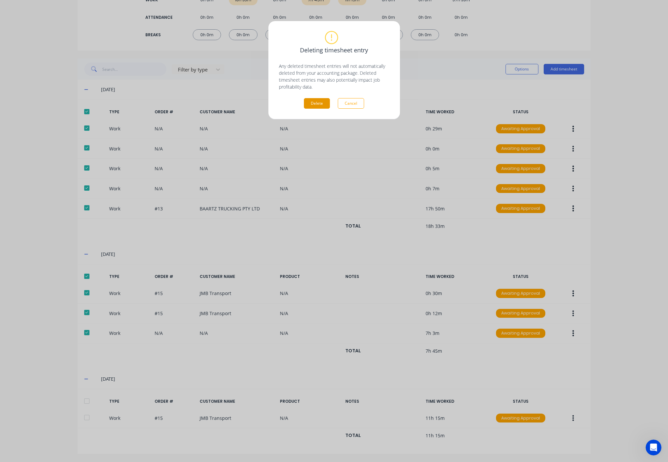
click at [314, 101] on button "Delete" at bounding box center [317, 103] width 26 height 11
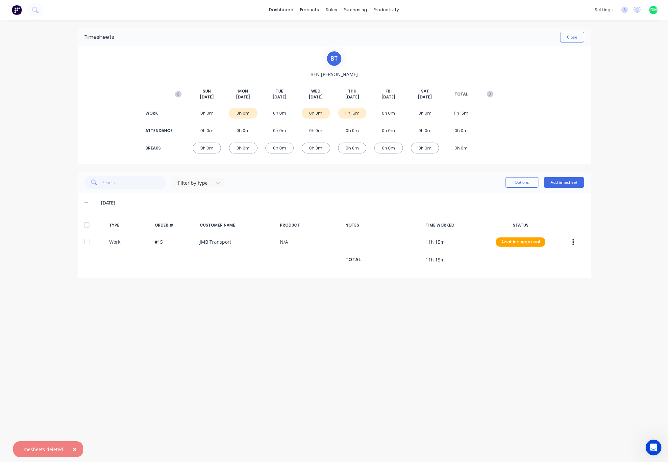
drag, startPoint x: 338, startPoint y: 331, endPoint x: 330, endPoint y: 329, distance: 8.4
click at [337, 331] on div "Timesheets Close B T BEN TAYLOR SUN Sep 21st MON Sep 22nd TUE Sep 23rd WED Sep …" at bounding box center [334, 234] width 526 height 429
drag, startPoint x: 317, startPoint y: 359, endPoint x: 316, endPoint y: 348, distance: 11.4
click at [316, 354] on div "Timesheets Close B T BEN TAYLOR SUN Sep 21st MON Sep 22nd TUE Sep 23rd WED Sep …" at bounding box center [334, 234] width 526 height 429
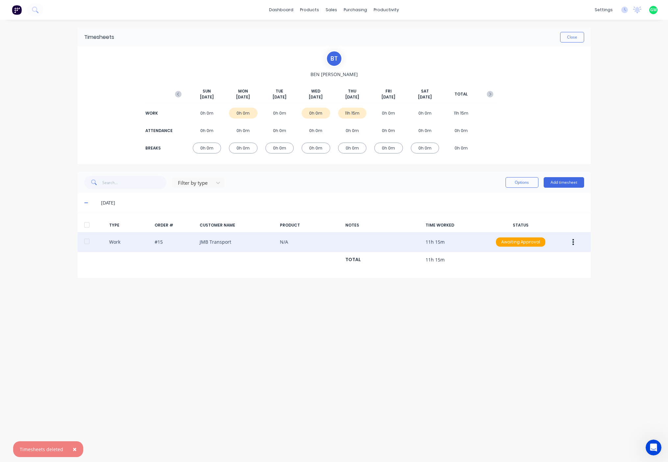
drag, startPoint x: 272, startPoint y: 240, endPoint x: 276, endPoint y: 239, distance: 4.1
click at [271, 240] on div "Work #15 JMB Transport N/A 11h 15m Awaiting Approval" at bounding box center [334, 242] width 513 height 20
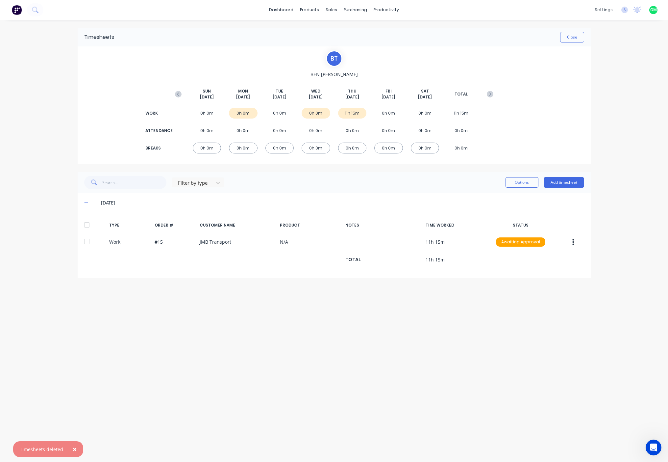
click at [421, 384] on div "Timesheets Close B T BEN TAYLOR SUN Sep 21st MON Sep 22nd TUE Sep 23rd WED Sep …" at bounding box center [334, 234] width 526 height 429
drag, startPoint x: 552, startPoint y: 361, endPoint x: 549, endPoint y: 353, distance: 8.0
click at [550, 357] on div "Timesheets Close B T BEN TAYLOR SUN Sep 21st MON Sep 22nd TUE Sep 23rd WED Sep …" at bounding box center [334, 234] width 526 height 429
click at [353, 113] on div "11h 15m" at bounding box center [352, 113] width 29 height 11
click at [388, 116] on div "0h 0m" at bounding box center [388, 113] width 29 height 11
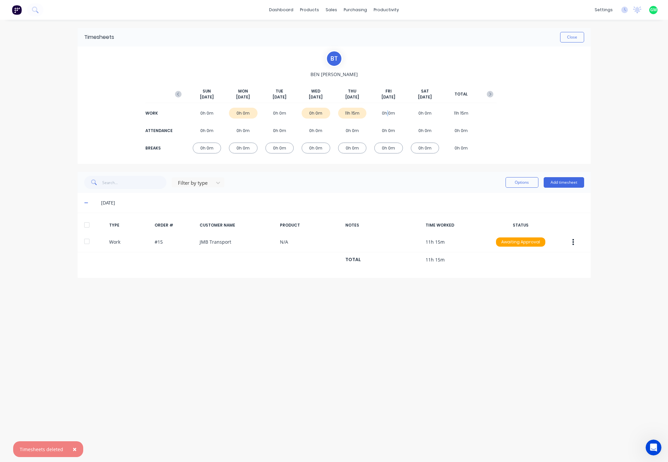
click at [494, 94] on button "button" at bounding box center [490, 94] width 13 height 12
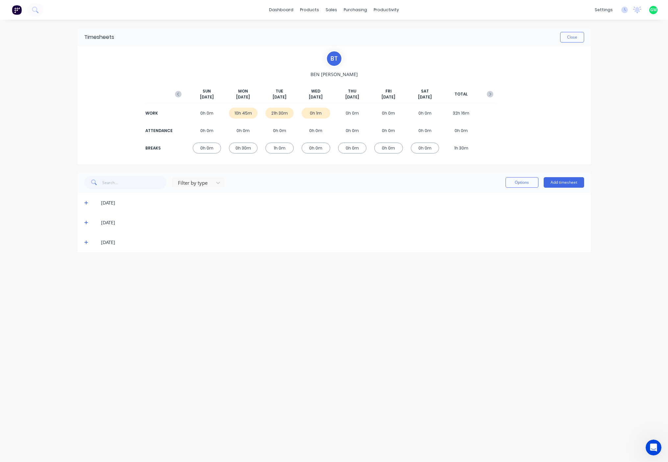
click at [283, 113] on div "21h 30m" at bounding box center [280, 113] width 29 height 11
click at [279, 115] on div "21h 30m" at bounding box center [280, 113] width 29 height 11
click at [278, 115] on div "21h 30m" at bounding box center [280, 113] width 29 height 11
drag, startPoint x: 168, startPoint y: 335, endPoint x: 142, endPoint y: 317, distance: 31.8
click at [165, 335] on div "Timesheets Close B T BEN TAYLOR SUN Sep 28th MON Sep 29th TUE Sep 30th WED Oct …" at bounding box center [334, 234] width 526 height 429
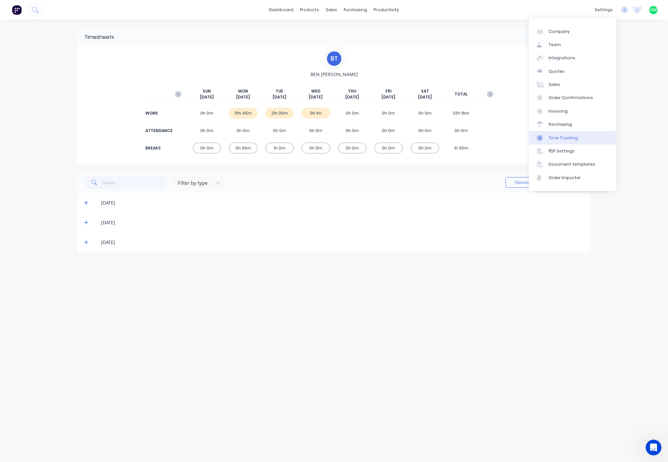
click at [565, 140] on div "Time Tracking" at bounding box center [563, 138] width 29 height 6
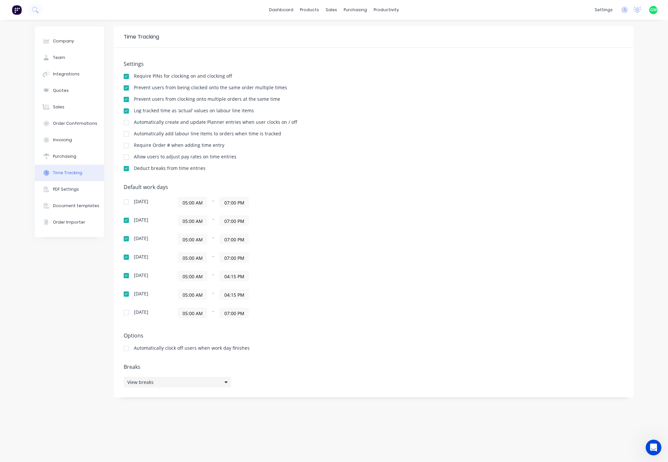
click at [224, 381] on div "View breaks" at bounding box center [178, 381] width 108 height 11
click at [382, 321] on div "Default work days Sunday 05:00 AM - 07:00 PM Monday 05:00 AM - 07:00 PM Tuesday…" at bounding box center [374, 255] width 500 height 142
click at [341, 166] on div "Deduct breaks from time entries" at bounding box center [374, 169] width 500 height 6
click at [125, 74] on div at bounding box center [126, 76] width 13 height 13
click at [352, 110] on div "Log tracked time as ‘actual’ values on labour line items" at bounding box center [374, 111] width 500 height 6
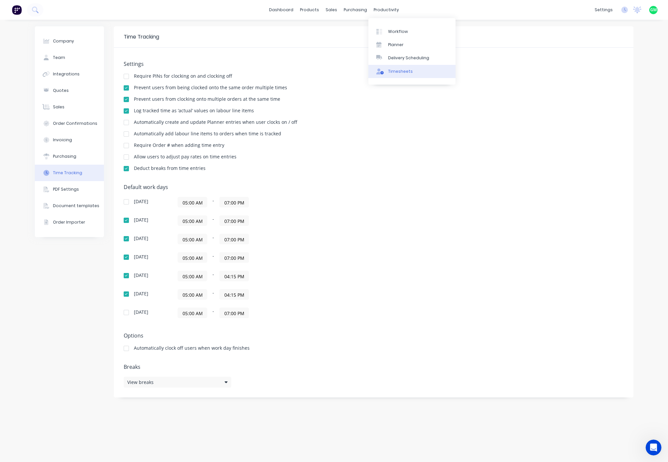
click at [412, 71] on link "Timesheets" at bounding box center [411, 71] width 87 height 13
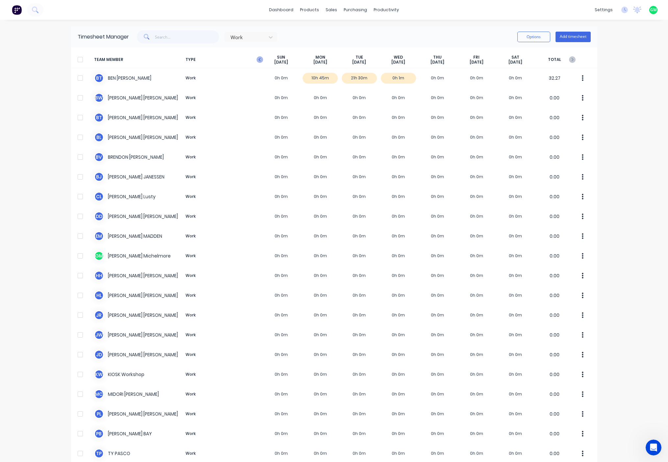
click at [259, 60] on icon "button" at bounding box center [260, 59] width 2 height 3
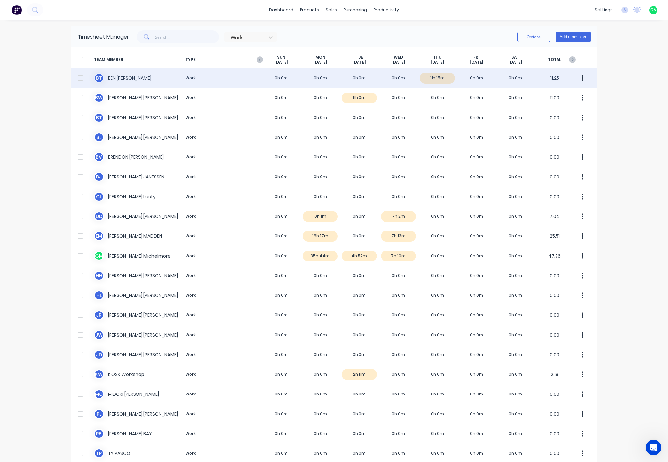
click at [432, 80] on div "B T BEN TAYLOR Work 0h 0m 0h 0m 0h 0m 0h 0m 11h 15m 0h 0m 0h 0m 11.25" at bounding box center [334, 78] width 526 height 20
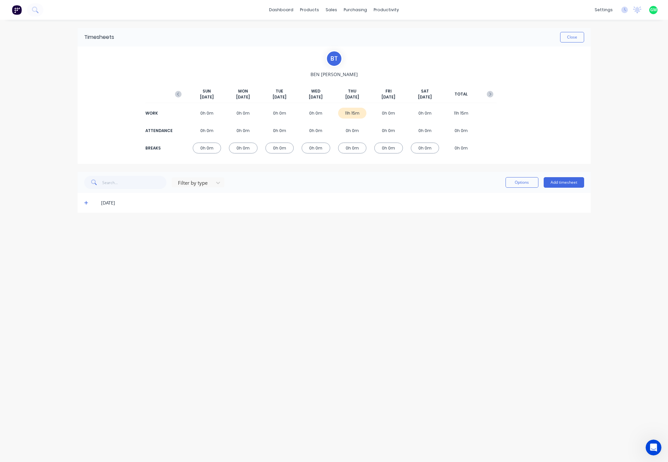
click at [89, 204] on span at bounding box center [87, 202] width 7 height 7
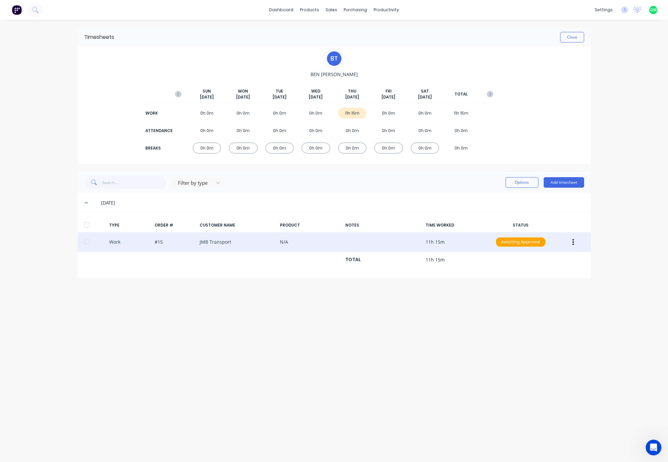
click at [573, 240] on icon "button" at bounding box center [574, 242] width 2 height 6
click at [539, 218] on div "Edit" at bounding box center [550, 217] width 51 height 10
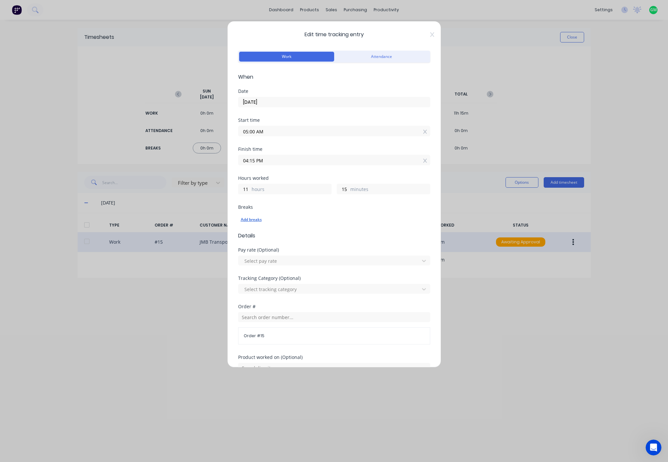
click at [247, 220] on div "Add breaks" at bounding box center [334, 219] width 187 height 9
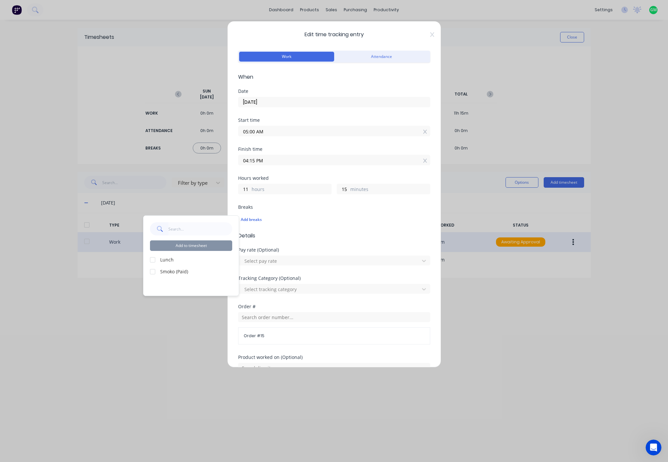
click at [155, 258] on div at bounding box center [152, 259] width 13 height 13
click at [204, 244] on button "Add to timesheet" at bounding box center [191, 245] width 82 height 11
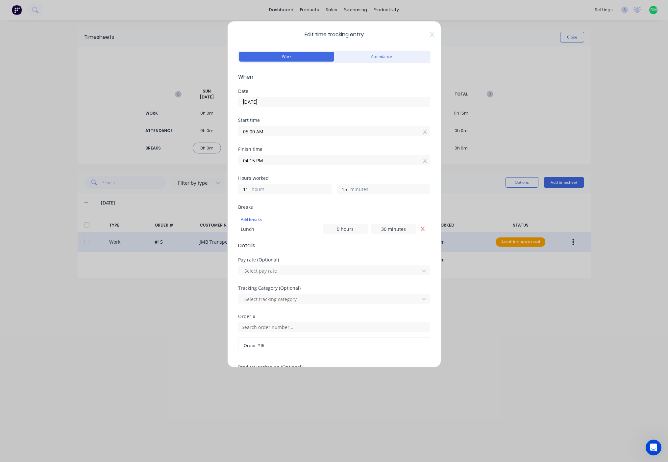
click at [431, 34] on div "Edit time tracking entry Work Attendance When Date 25/09/2025 Start time 05:00 …" at bounding box center [334, 194] width 214 height 346
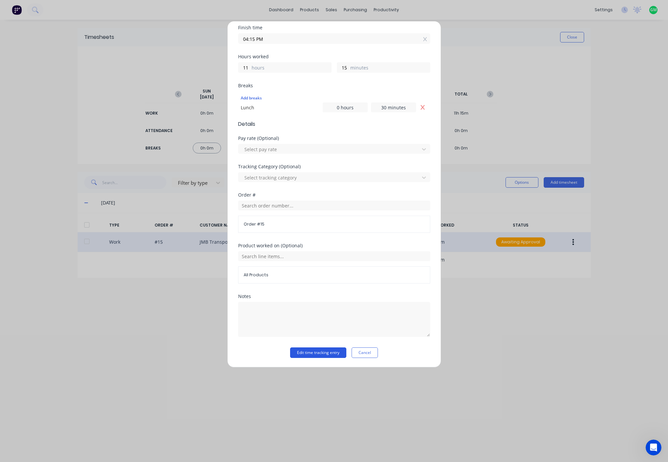
click at [315, 352] on button "Edit time tracking entry" at bounding box center [318, 352] width 56 height 11
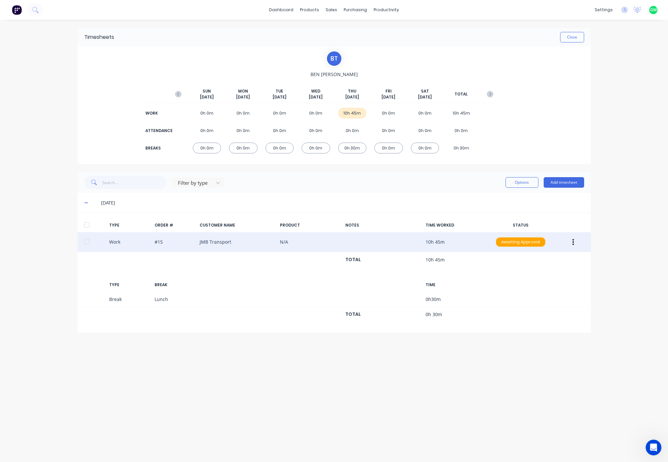
click at [469, 379] on div "Timesheets Close B T BEN TAYLOR SUN Sep 21st MON Sep 22nd TUE Sep 23rd WED Sep …" at bounding box center [334, 234] width 526 height 429
click at [424, 31] on div "Timesheets Close" at bounding box center [334, 37] width 513 height 18
click at [382, 11] on div "productivity" at bounding box center [386, 10] width 32 height 10
click at [396, 72] on div "Timesheets" at bounding box center [400, 71] width 25 height 6
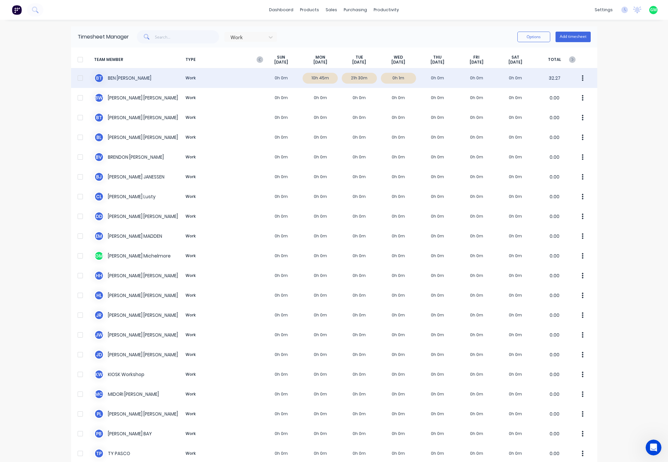
click at [356, 77] on div "B T BEN TAYLOR Work 0h 0m 10h 45m 21h 30m 0h 1m 0h 0m 0h 0m 0h 0m 32.27" at bounding box center [334, 78] width 526 height 20
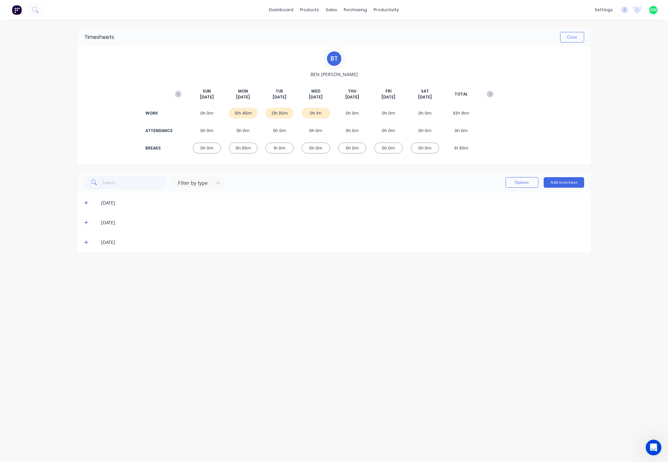
click at [88, 221] on span at bounding box center [87, 222] width 7 height 7
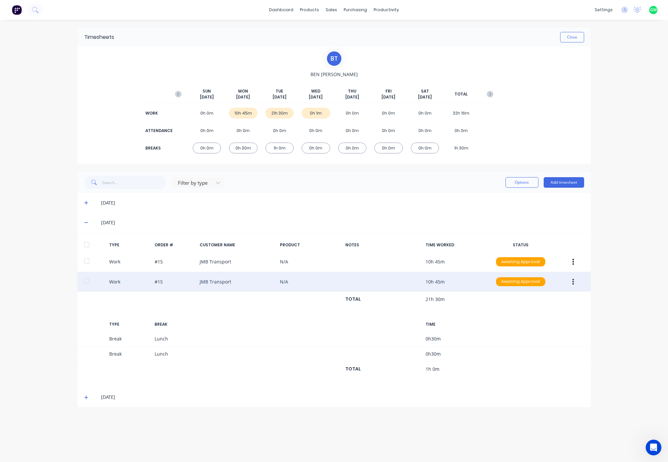
click at [214, 282] on div "Work #15 JMB Transport N/A 10h 45m Awaiting Approval" at bounding box center [334, 282] width 513 height 20
click at [572, 281] on icon "button" at bounding box center [573, 281] width 2 height 7
click at [523, 256] on button "Edit" at bounding box center [550, 256] width 63 height 13
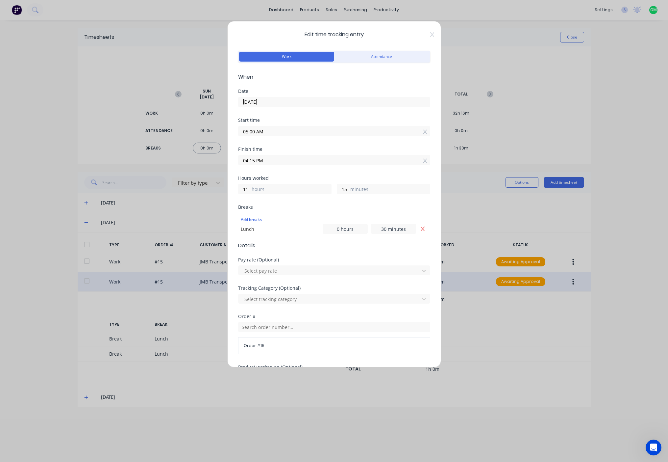
click at [280, 102] on input "30/09/2025" at bounding box center [334, 102] width 191 height 10
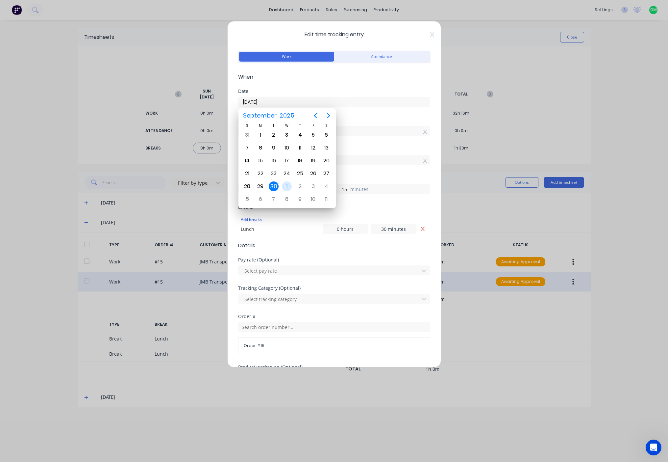
click at [291, 187] on div "1" at bounding box center [287, 186] width 10 height 10
type input "01/10/2025"
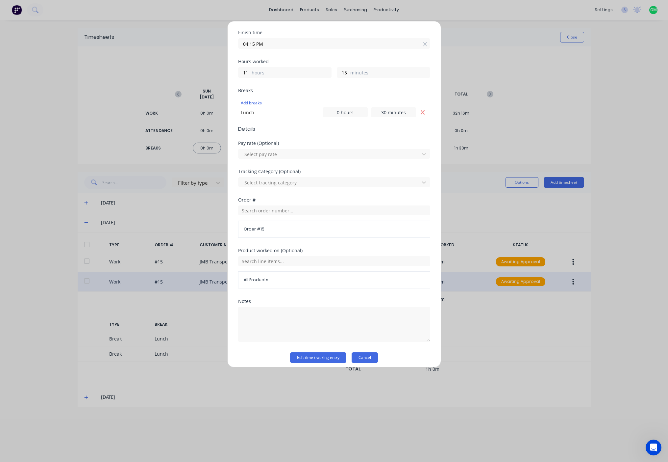
scroll to position [121, 0]
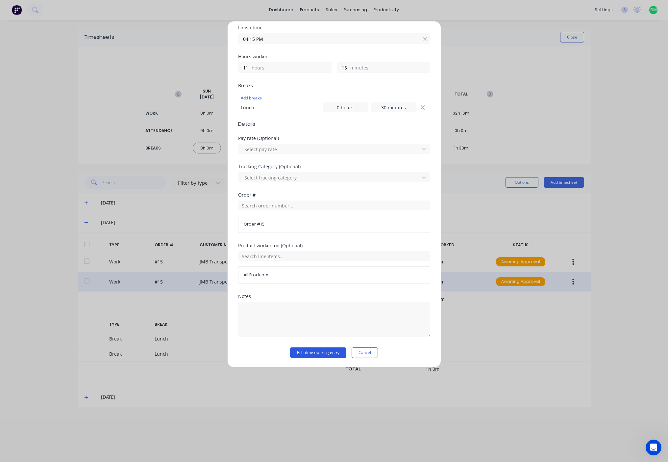
click at [316, 353] on button "Edit time tracking entry" at bounding box center [318, 352] width 56 height 11
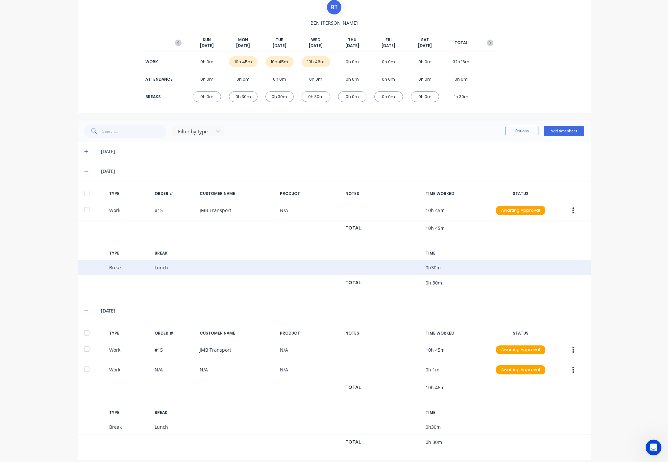
scroll to position [58, 0]
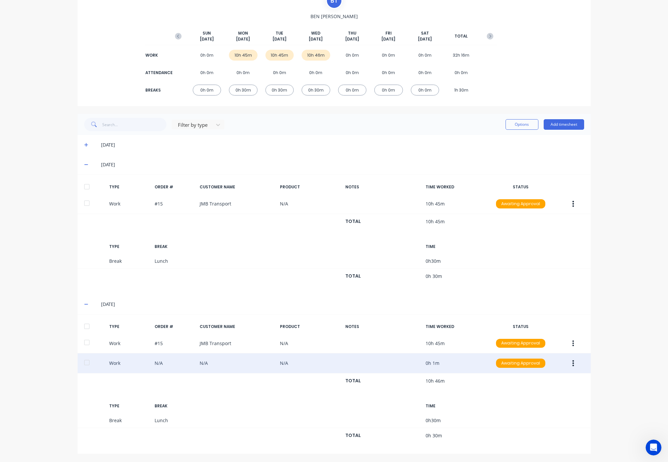
click at [573, 367] on button "button" at bounding box center [573, 363] width 15 height 12
click at [535, 393] on div "Delete" at bounding box center [550, 391] width 51 height 10
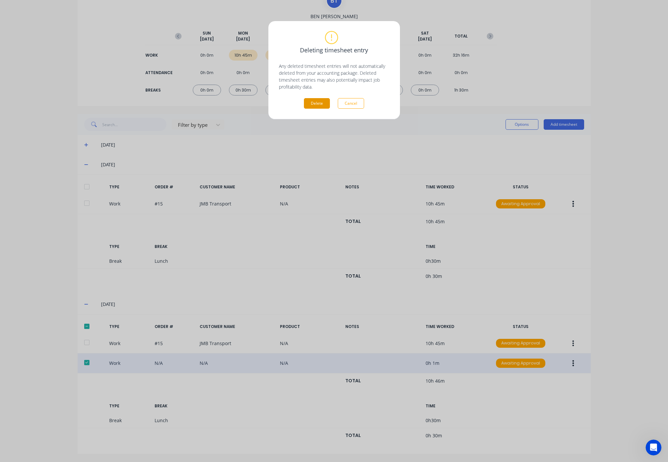
click at [318, 103] on button "Delete" at bounding box center [317, 103] width 26 height 11
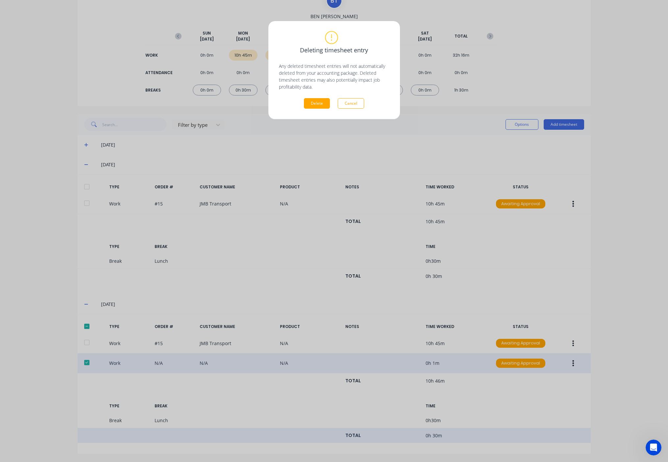
scroll to position [38, 0]
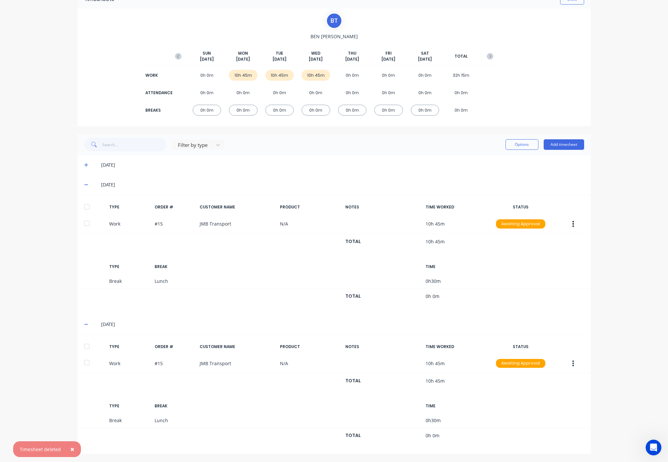
click at [558, 183] on div "30/09/25" at bounding box center [342, 184] width 483 height 7
click at [354, 76] on div "0h 0m" at bounding box center [352, 75] width 29 height 11
click at [201, 75] on div "0h 0m" at bounding box center [207, 75] width 29 height 11
click at [175, 57] on icon "button" at bounding box center [178, 56] width 7 height 7
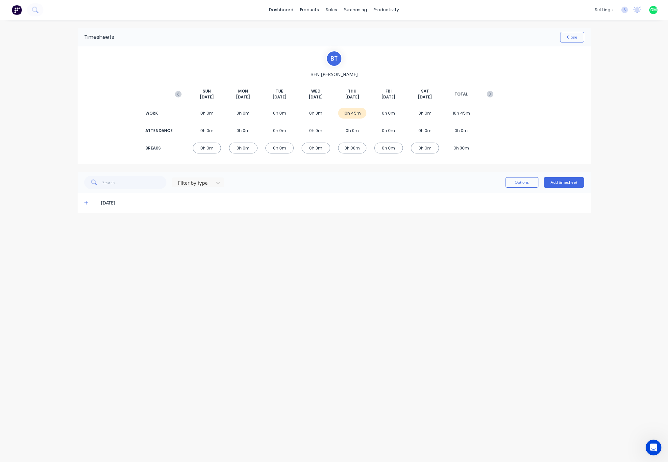
scroll to position [0, 0]
click at [390, 111] on div "0h 0m" at bounding box center [388, 113] width 29 height 11
click at [359, 244] on div "Timesheets Close B T BEN TAYLOR SUN Sep 21st MON Sep 22nd TUE Sep 23rd WED Sep …" at bounding box center [334, 234] width 526 height 429
click at [390, 114] on div "0h 0m" at bounding box center [388, 113] width 29 height 11
click at [464, 281] on div "Timesheets Close B T BEN TAYLOR SUN Sep 21st MON Sep 22nd TUE Sep 23rd WED Sep …" at bounding box center [334, 234] width 526 height 429
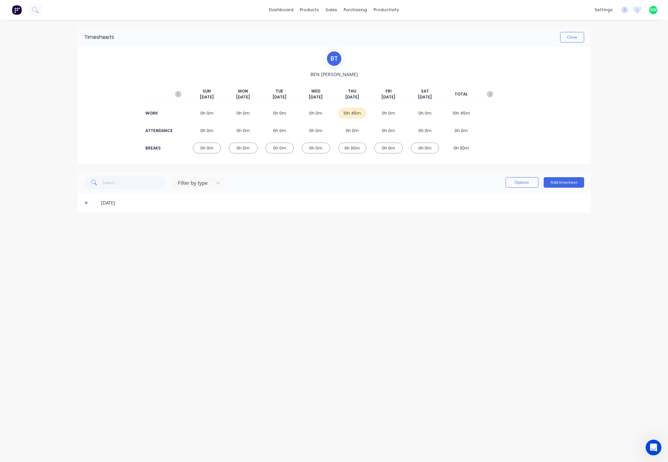
click at [394, 115] on div "0h 0m" at bounding box center [388, 113] width 29 height 11
click at [569, 180] on button "Add timesheet" at bounding box center [564, 182] width 40 height 11
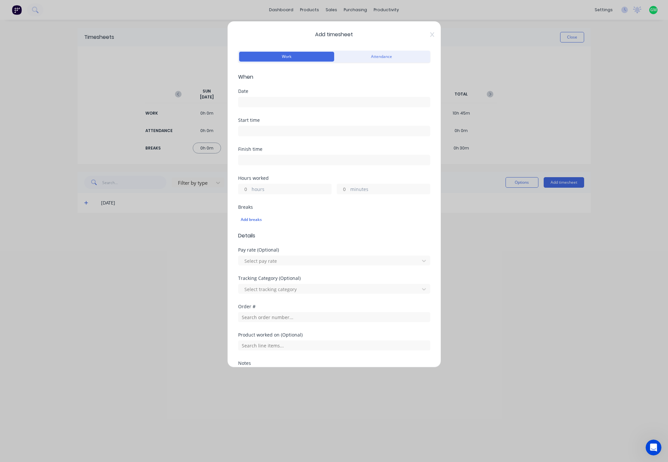
click at [424, 32] on span "Add timesheet" at bounding box center [334, 35] width 192 height 8
drag, startPoint x: 422, startPoint y: 35, endPoint x: 413, endPoint y: 34, distance: 9.2
click at [422, 33] on span "Add timesheet" at bounding box center [334, 35] width 192 height 8
drag, startPoint x: 426, startPoint y: 38, endPoint x: 434, endPoint y: 31, distance: 10.8
click at [428, 38] on div "Add timesheet Work Attendance When Date Start time Finish time Hours worked hou…" at bounding box center [334, 194] width 214 height 346
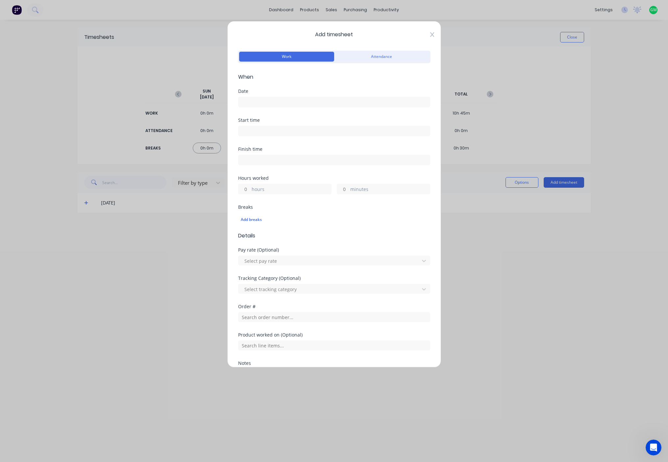
click at [430, 34] on icon at bounding box center [432, 34] width 4 height 5
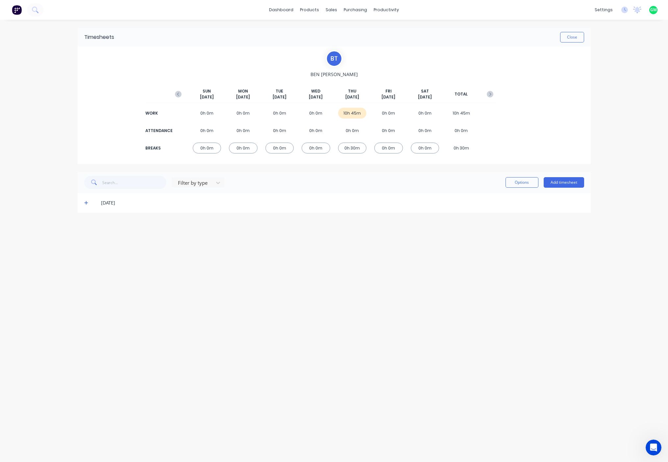
click at [257, 341] on div "Timesheets Close B T BEN TAYLOR SUN Sep 21st MON Sep 22nd TUE Sep 23rd WED Sep …" at bounding box center [334, 234] width 526 height 429
click at [192, 181] on div at bounding box center [193, 183] width 33 height 8
click at [190, 184] on div at bounding box center [221, 181] width 95 height 8
click at [490, 218] on div "Timesheets Close B T BEN TAYLOR SUN Sep 21st MON Sep 22nd TUE Sep 23rd WED Sep …" at bounding box center [334, 234] width 526 height 429
click at [518, 188] on div "Options Add timesheet" at bounding box center [545, 182] width 79 height 13
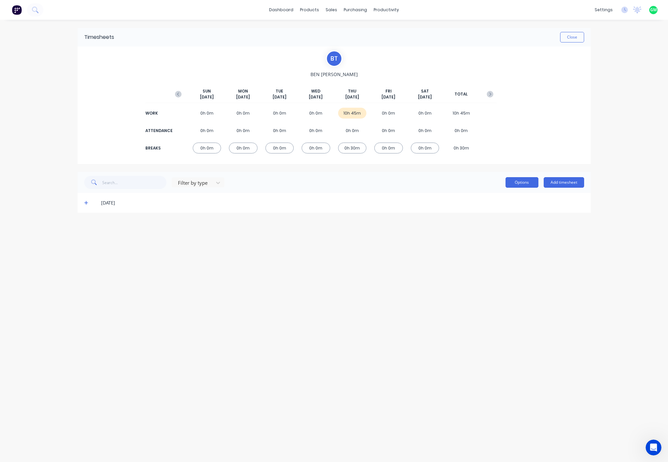
click at [523, 182] on button "Options" at bounding box center [522, 182] width 33 height 11
drag, startPoint x: 494, startPoint y: 310, endPoint x: 495, endPoint y: 295, distance: 14.8
click at [494, 310] on div "Timesheets Close B T BEN TAYLOR SUN Sep 21st MON Sep 22nd TUE Sep 23rd WED Sep …" at bounding box center [334, 234] width 526 height 429
click at [481, 308] on div "Timesheets Close B T BEN TAYLOR SUN Sep 21st MON Sep 22nd TUE Sep 23rd WED Sep …" at bounding box center [334, 234] width 526 height 429
click at [579, 35] on button "Close" at bounding box center [572, 37] width 24 height 11
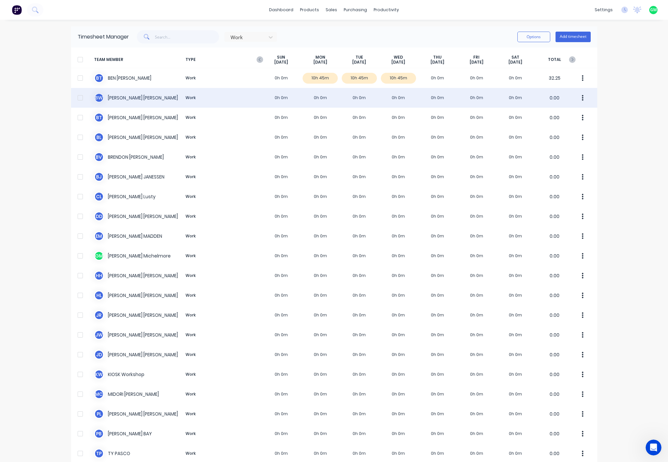
click at [314, 98] on div "B W BENJAMIN WENZEL Work 0h 0m 0h 0m 0h 0m 0h 0m 0h 0m 0h 0m 0h 0m 0.00" at bounding box center [334, 98] width 526 height 20
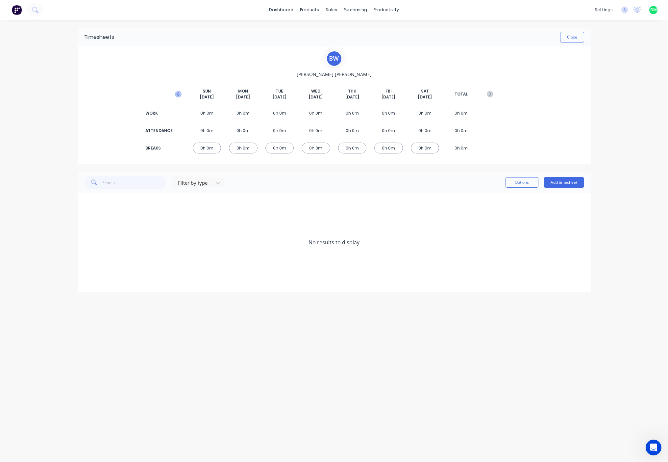
click at [177, 95] on icon "button" at bounding box center [178, 94] width 7 height 7
click at [281, 111] on div "11h 0m" at bounding box center [280, 113] width 29 height 11
click at [283, 114] on div "11h 0m" at bounding box center [280, 113] width 29 height 11
drag, startPoint x: 283, startPoint y: 114, endPoint x: 267, endPoint y: 113, distance: 15.6
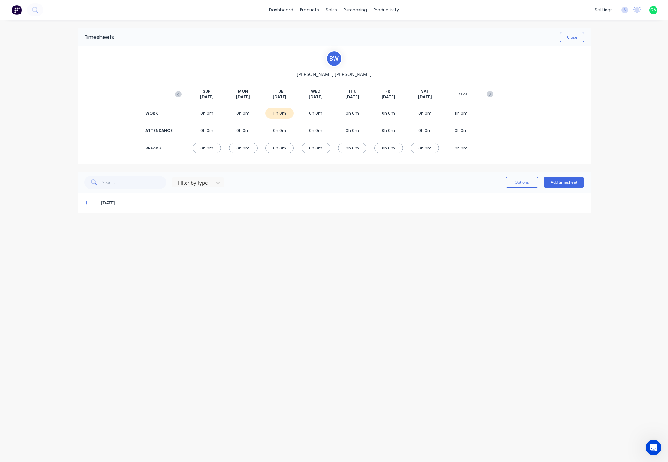
click at [267, 113] on div "11h 0m" at bounding box center [280, 113] width 29 height 11
click at [349, 133] on div "0h 0m" at bounding box center [352, 130] width 29 height 11
click at [88, 201] on icon at bounding box center [86, 202] width 4 height 5
click at [87, 225] on div at bounding box center [86, 224] width 13 height 13
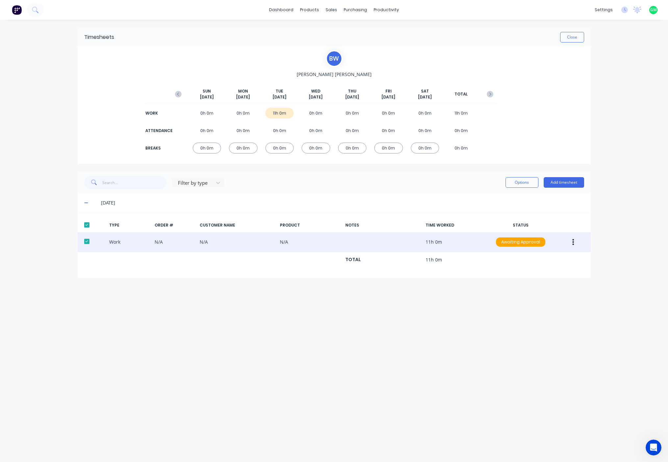
click at [572, 245] on button "button" at bounding box center [573, 242] width 15 height 12
click at [543, 269] on div "Delete" at bounding box center [550, 270] width 51 height 10
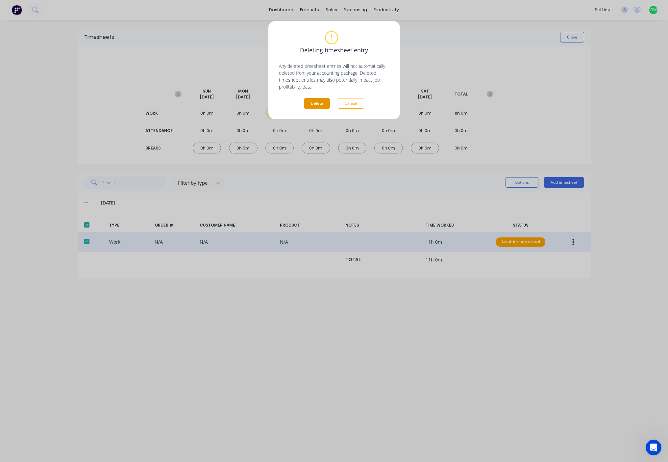
click at [318, 104] on button "Delete" at bounding box center [317, 103] width 26 height 11
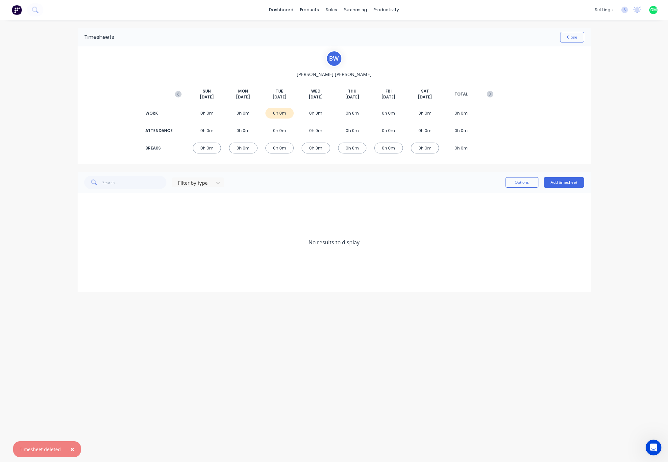
click at [383, 306] on div "Timesheets Close B W BENJAMIN WENZEL SUN Sep 21st MON Sep 22nd TUE Sep 23rd WED…" at bounding box center [334, 234] width 526 height 429
drag, startPoint x: 320, startPoint y: 113, endPoint x: 332, endPoint y: 116, distance: 12.2
click at [319, 113] on div "0h 0m" at bounding box center [316, 113] width 29 height 11
click at [344, 114] on div "0h 0m" at bounding box center [352, 113] width 29 height 11
click at [317, 112] on div "0h 0m" at bounding box center [316, 113] width 29 height 11
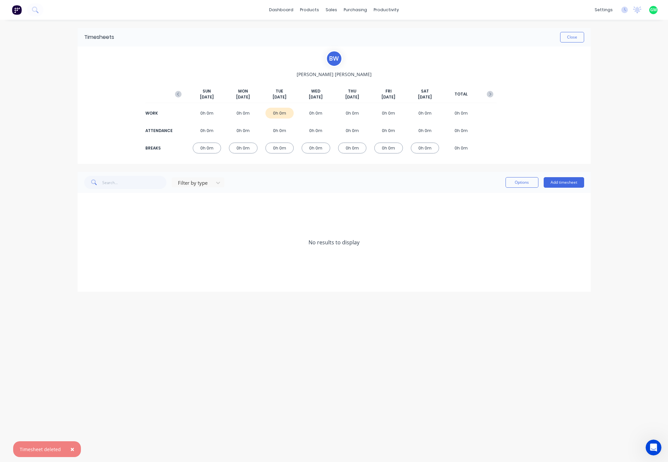
drag, startPoint x: 317, startPoint y: 112, endPoint x: 354, endPoint y: 117, distance: 37.9
click at [349, 115] on div "0h 0m" at bounding box center [352, 113] width 29 height 11
click at [357, 111] on div "0h 0m" at bounding box center [352, 113] width 29 height 11
click at [568, 179] on button "Add timesheet" at bounding box center [564, 182] width 40 height 11
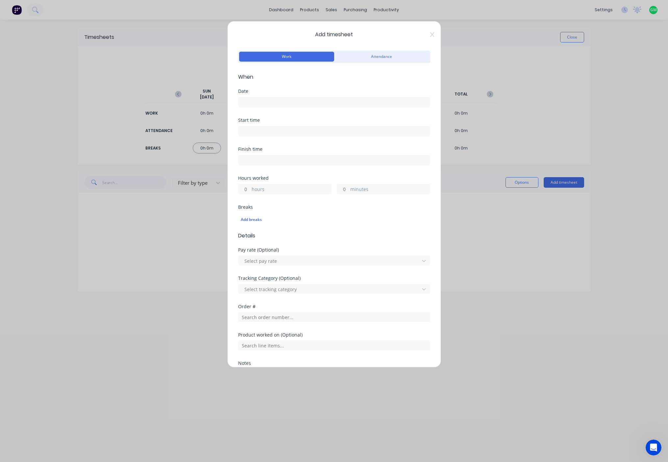
click at [269, 103] on input at bounding box center [334, 102] width 191 height 10
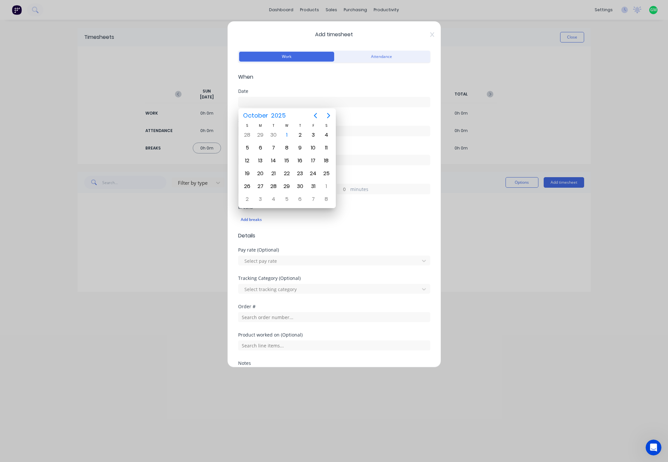
drag, startPoint x: 396, startPoint y: 27, endPoint x: 193, endPoint y: 48, distance: 203.8
click at [193, 48] on div "Add timesheet Work Attendance When Date Start time Finish time Hours worked hou…" at bounding box center [334, 231] width 668 height 462
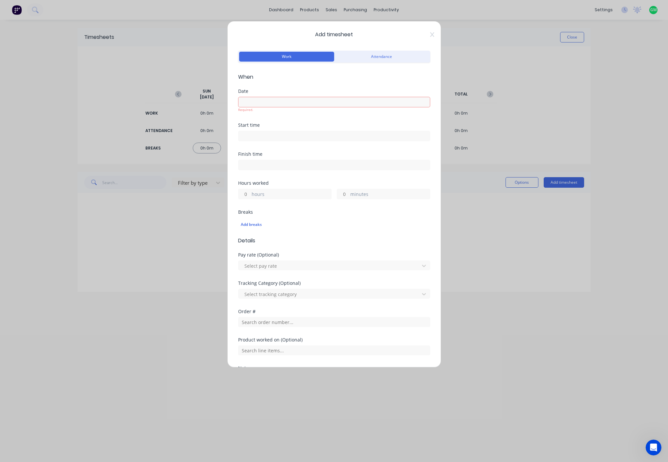
drag, startPoint x: 295, startPoint y: 102, endPoint x: 298, endPoint y: 101, distance: 3.7
click at [294, 102] on input at bounding box center [334, 102] width 191 height 10
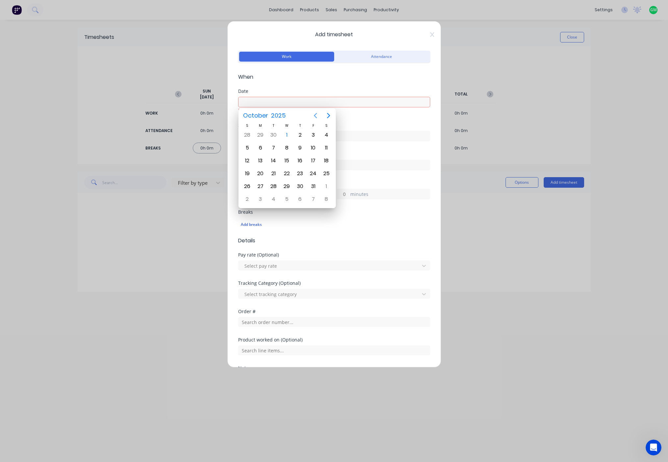
click at [316, 118] on icon "Previous page" at bounding box center [316, 116] width 8 height 8
click at [301, 177] on div "25" at bounding box center [300, 173] width 10 height 10
type input "25/09/2025"
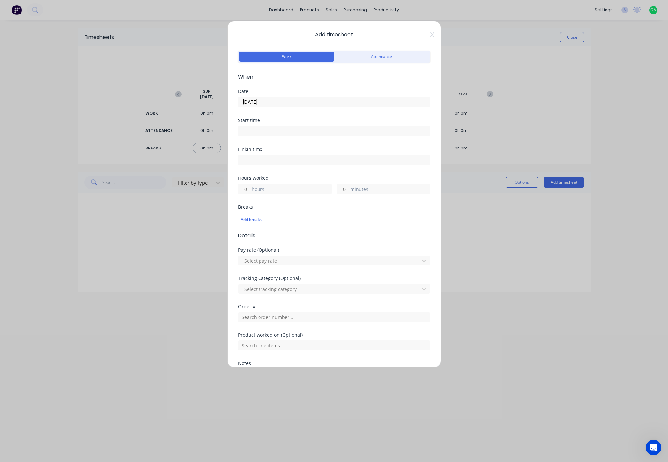
click at [275, 126] on label at bounding box center [334, 131] width 192 height 11
click at [275, 126] on input at bounding box center [334, 131] width 191 height 10
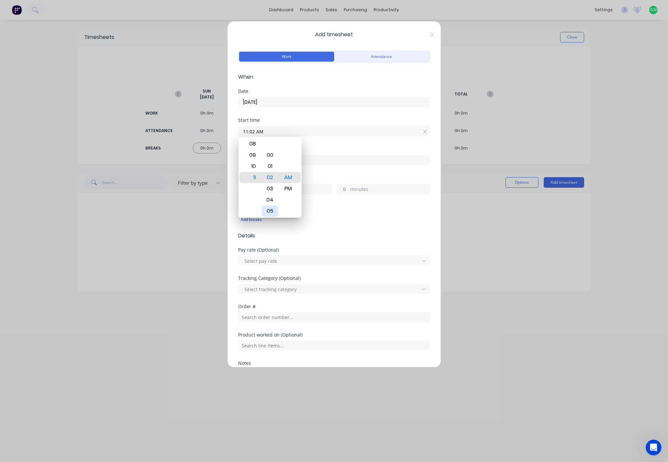
click at [269, 212] on div "05" at bounding box center [270, 210] width 16 height 11
click at [253, 159] on div "09" at bounding box center [252, 154] width 16 height 11
click at [255, 148] on div "06" at bounding box center [252, 143] width 16 height 11
click at [250, 167] on div "05" at bounding box center [252, 166] width 16 height 11
click at [273, 210] on div "08" at bounding box center [270, 210] width 16 height 11
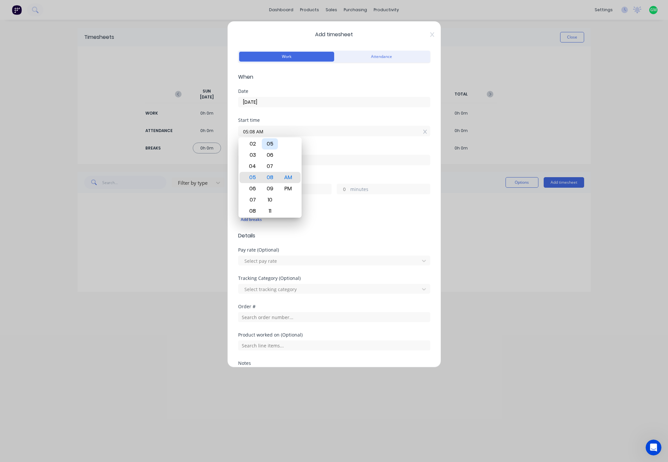
click at [270, 147] on div "05" at bounding box center [270, 143] width 16 height 11
click at [269, 153] on div "03" at bounding box center [270, 154] width 16 height 11
click at [270, 147] on div "00" at bounding box center [270, 143] width 16 height 11
type input "05:00 AM"
click at [289, 179] on div "AM" at bounding box center [288, 177] width 16 height 11
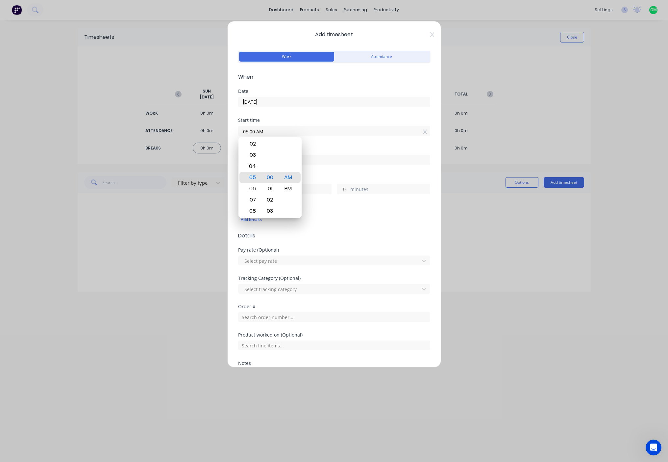
click at [332, 142] on div "Start time 05:00 AM" at bounding box center [334, 132] width 192 height 29
click at [279, 159] on input at bounding box center [334, 160] width 191 height 10
type input "11:02 AM"
type input "6"
type input "2"
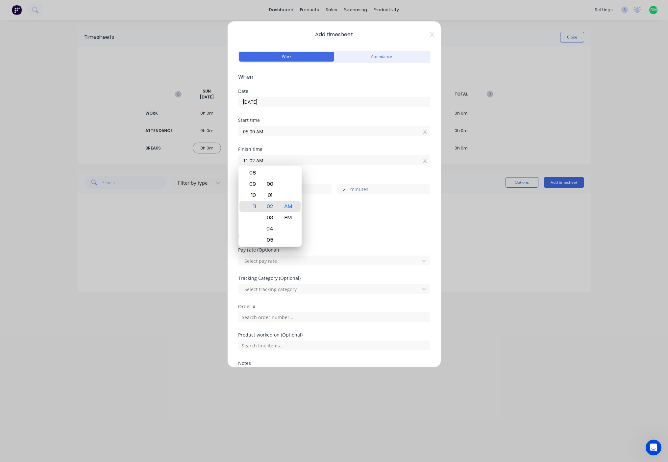
drag, startPoint x: 279, startPoint y: 159, endPoint x: 118, endPoint y: 146, distance: 161.0
click at [118, 146] on div "Add timesheet Work Attendance When Date 25/09/2025 Start time 05:00 AM Finish t…" at bounding box center [334, 231] width 668 height 462
click at [291, 414] on button "Add manual time entry" at bounding box center [319, 419] width 56 height 11
type input "04:15 AM"
type input "23"
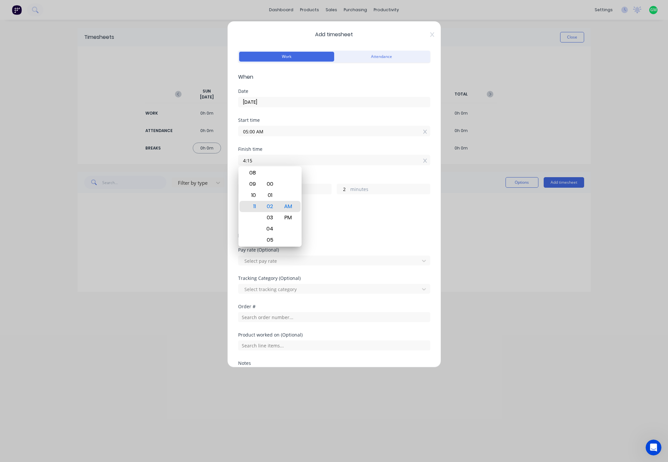
type input "15"
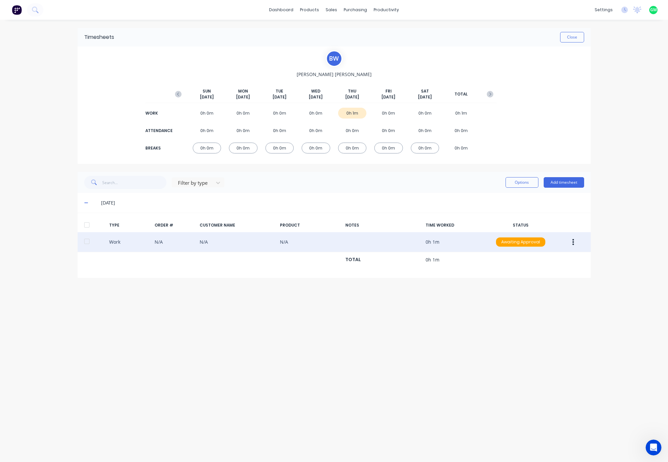
click at [251, 239] on div "Work N/A N/A N/A 0h 1m Awaiting Approval" at bounding box center [334, 242] width 513 height 20
click at [574, 240] on icon "button" at bounding box center [574, 242] width 2 height 6
click at [537, 220] on div "Edit" at bounding box center [550, 217] width 51 height 10
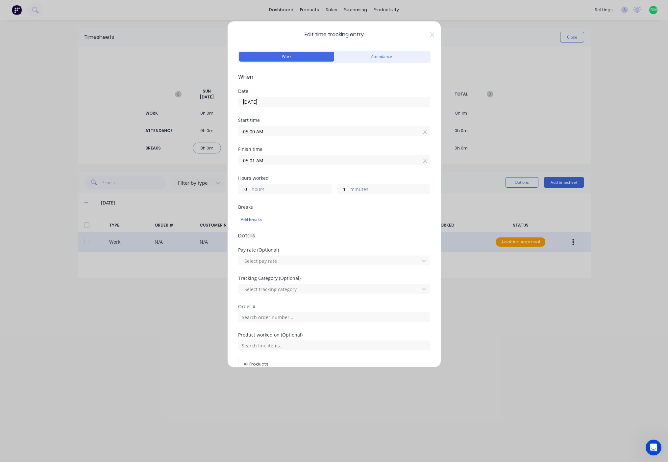
click at [257, 159] on input "05:01 AM" at bounding box center [334, 160] width 191 height 10
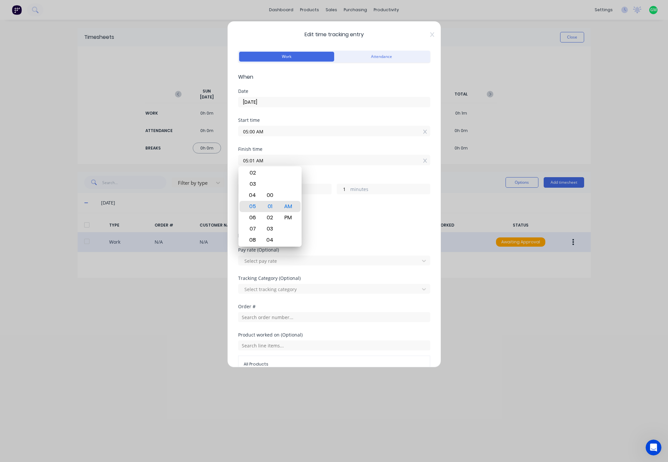
drag, startPoint x: 267, startPoint y: 157, endPoint x: 258, endPoint y: 156, distance: 9.6
click at [263, 156] on input "05:01 AM" at bounding box center [334, 160] width 191 height 10
click at [254, 157] on input "05:01 AM" at bounding box center [334, 160] width 191 height 10
click at [290, 436] on button "Edit time tracking entry" at bounding box center [318, 441] width 56 height 11
type input "04:15 AM"
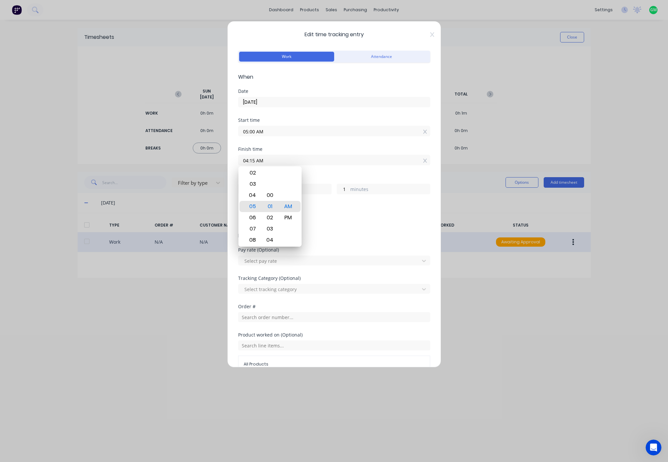
type input "23"
type input "15"
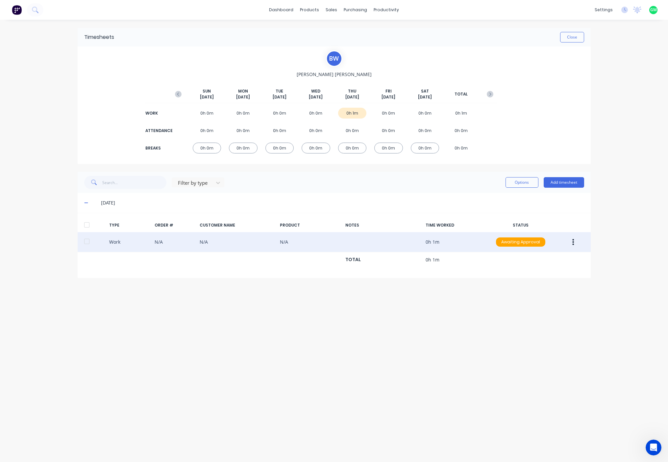
click at [442, 245] on div "Work N/A N/A N/A 0h 1m Awaiting Approval" at bounding box center [334, 242] width 513 height 20
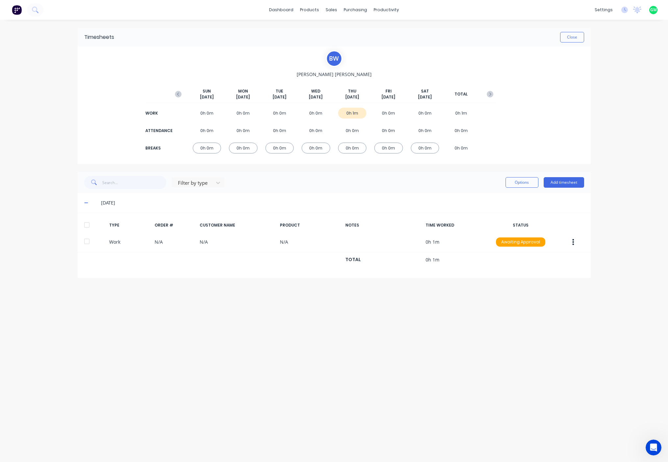
click at [575, 239] on button "button" at bounding box center [573, 242] width 15 height 12
click at [538, 217] on div "Edit" at bounding box center [550, 217] width 51 height 10
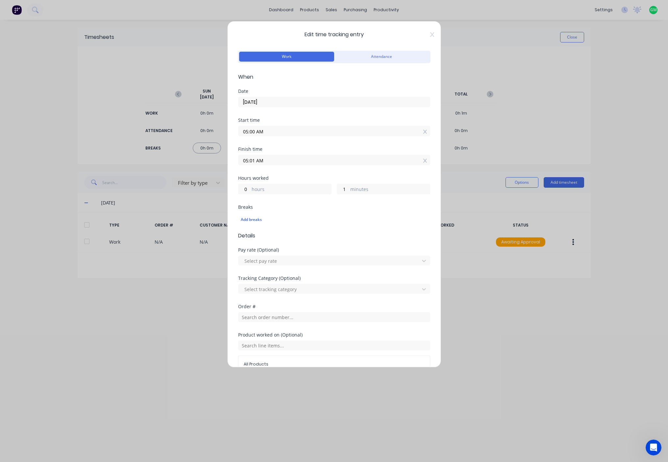
click at [248, 129] on input "05:00 AM" at bounding box center [334, 131] width 191 height 10
click at [275, 129] on input "05:00 AM" at bounding box center [334, 131] width 191 height 10
click at [338, 147] on div "Finish time" at bounding box center [334, 149] width 192 height 5
click at [260, 161] on input "05:01 AM" at bounding box center [334, 160] width 191 height 10
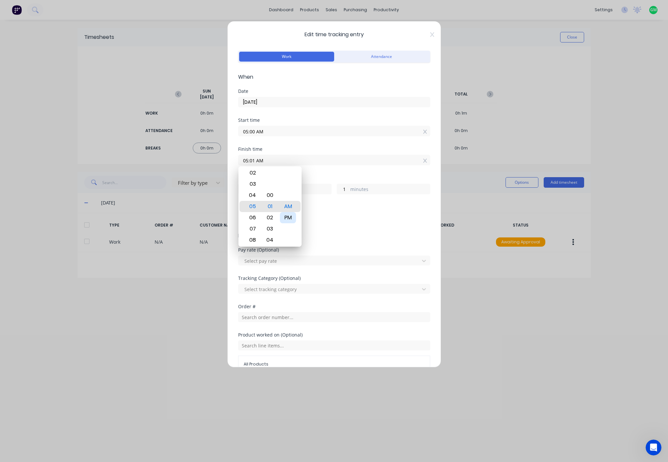
click at [290, 217] on div "PM" at bounding box center [288, 217] width 16 height 11
type input "05:01 PM"
type input "12"
click at [343, 157] on input "05:01 PM" at bounding box center [334, 160] width 191 height 10
click at [287, 208] on div "PM" at bounding box center [288, 206] width 16 height 11
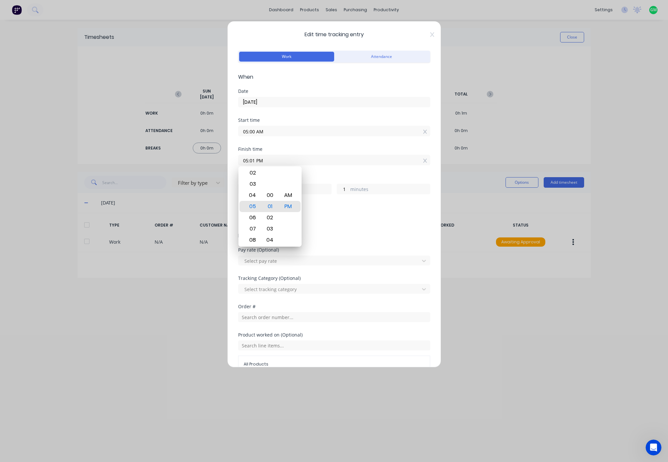
click at [302, 158] on input "05:01 PM" at bounding box center [334, 160] width 191 height 10
click at [275, 154] on div "05:01 PM" at bounding box center [334, 159] width 192 height 12
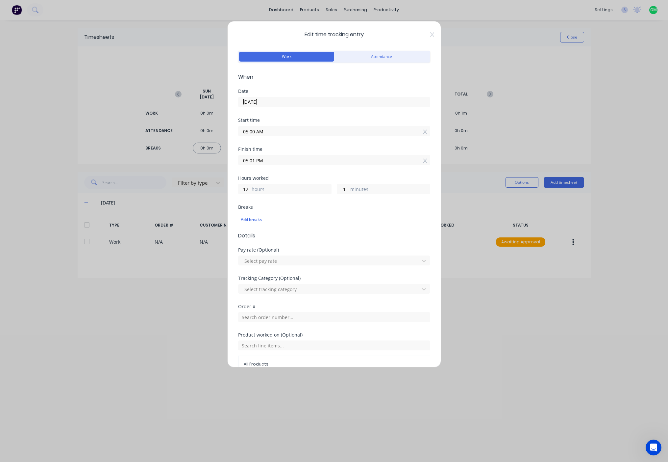
drag, startPoint x: 254, startPoint y: 163, endPoint x: 250, endPoint y: 163, distance: 3.6
click at [250, 163] on input "05:01 PM" at bounding box center [334, 160] width 191 height 10
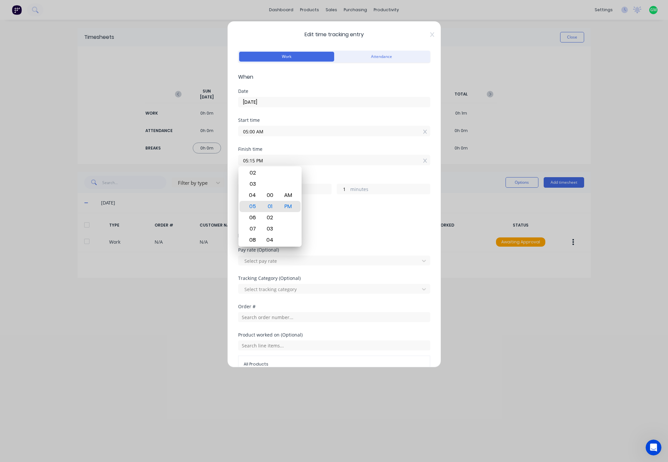
drag, startPoint x: 249, startPoint y: 161, endPoint x: 268, endPoint y: 165, distance: 18.8
click at [249, 161] on input "05:15 PM" at bounding box center [334, 160] width 191 height 10
click at [302, 158] on input "04:15 PM" at bounding box center [334, 160] width 191 height 10
type input "04:15 PM"
type input "11"
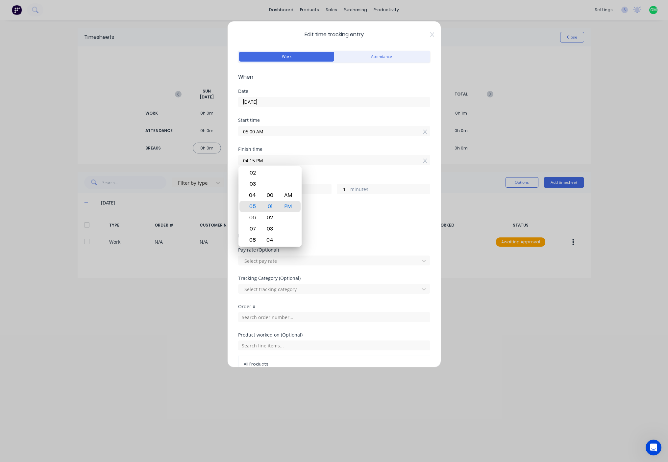
type input "15"
click at [372, 243] on form "Work Attendance When Date 25/09/2025 Start time 05:00 AM Finish time 04:15 PM H…" at bounding box center [334, 248] width 192 height 398
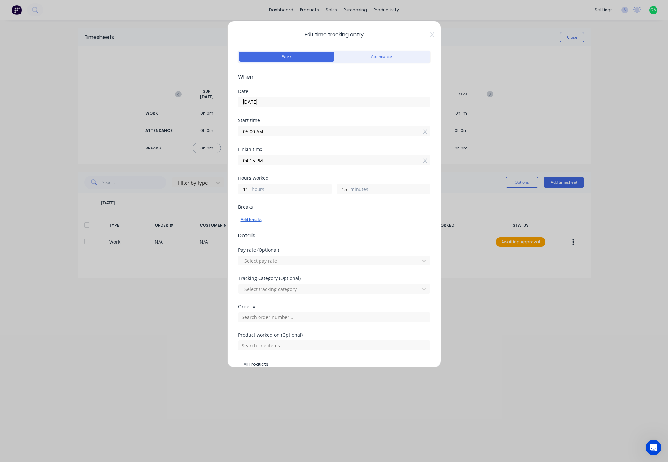
click at [251, 218] on div "Add breaks" at bounding box center [334, 219] width 187 height 9
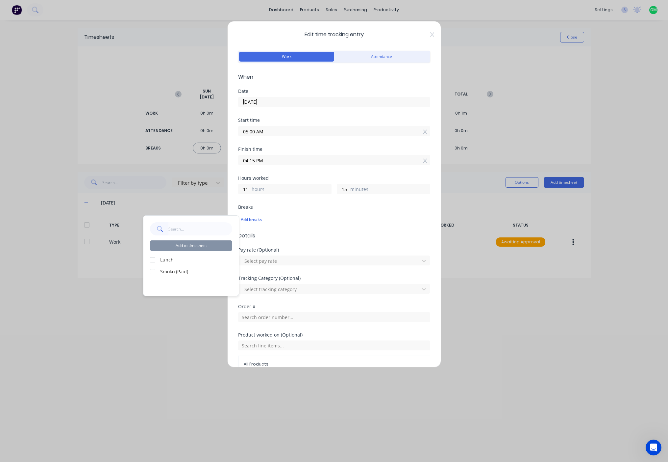
click at [153, 261] on div at bounding box center [152, 259] width 13 height 13
click at [204, 242] on button "Add to timesheet" at bounding box center [191, 245] width 82 height 11
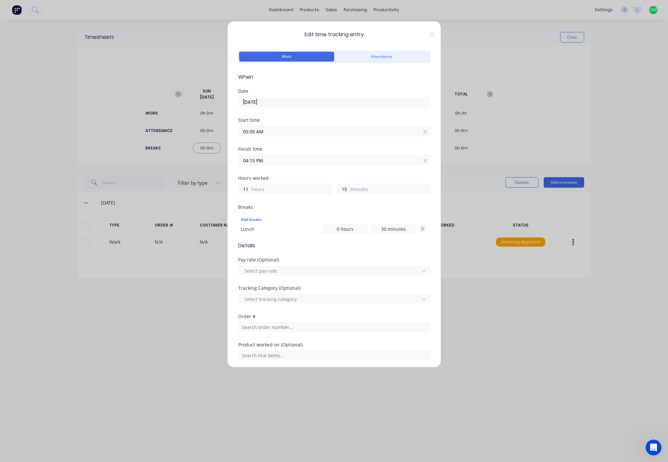
scroll to position [99, 0]
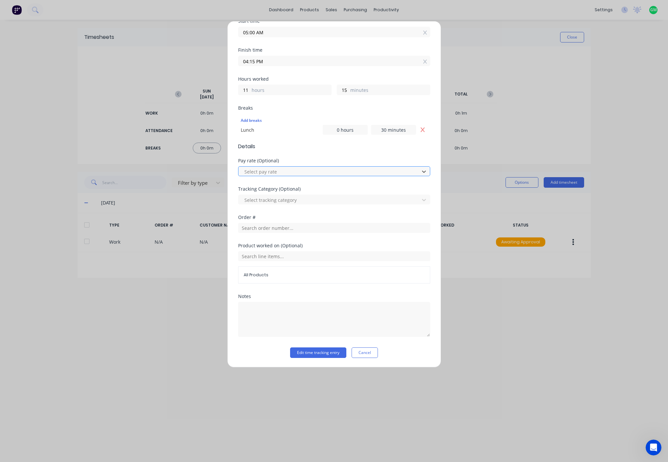
click at [295, 173] on div at bounding box center [330, 171] width 172 height 8
click at [313, 171] on div at bounding box center [330, 171] width 172 height 8
click at [307, 222] on div at bounding box center [334, 227] width 192 height 12
click at [304, 228] on input "text" at bounding box center [334, 228] width 192 height 10
click at [306, 226] on input "text" at bounding box center [334, 228] width 192 height 10
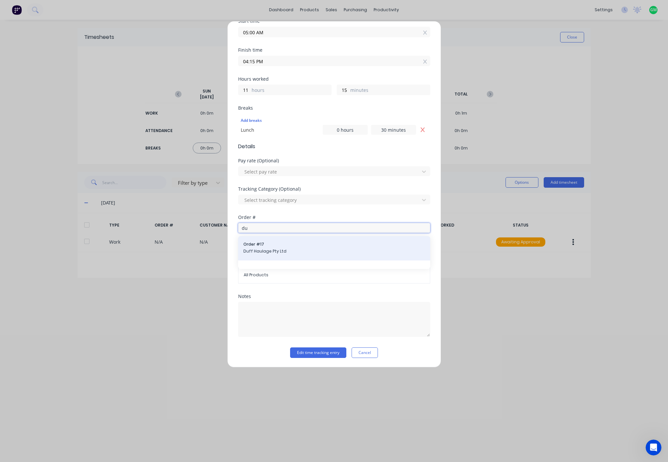
type input "du"
click at [274, 248] on span "Duff Haulage Pty Ltd" at bounding box center [334, 251] width 182 height 6
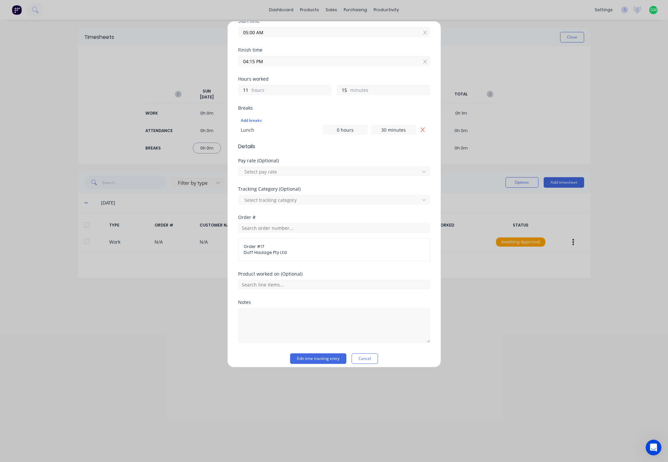
click at [250, 252] on span "Duff Haulage Pty Ltd" at bounding box center [334, 252] width 181 height 6
click at [311, 356] on button "Edit time tracking entry" at bounding box center [318, 358] width 56 height 11
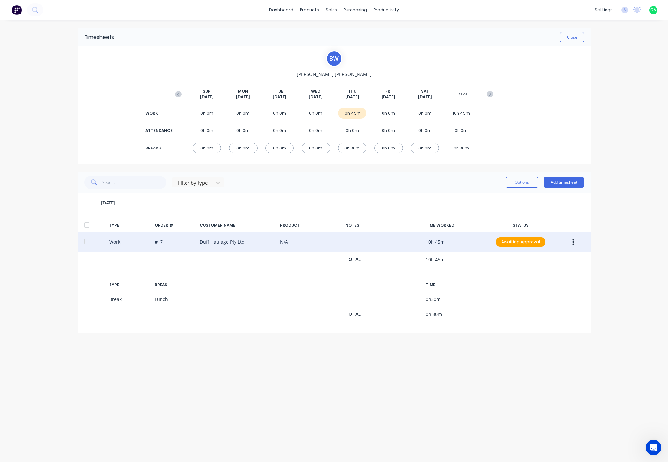
click at [575, 244] on button "button" at bounding box center [573, 242] width 15 height 12
click at [556, 228] on div "Duplicate" at bounding box center [550, 230] width 51 height 10
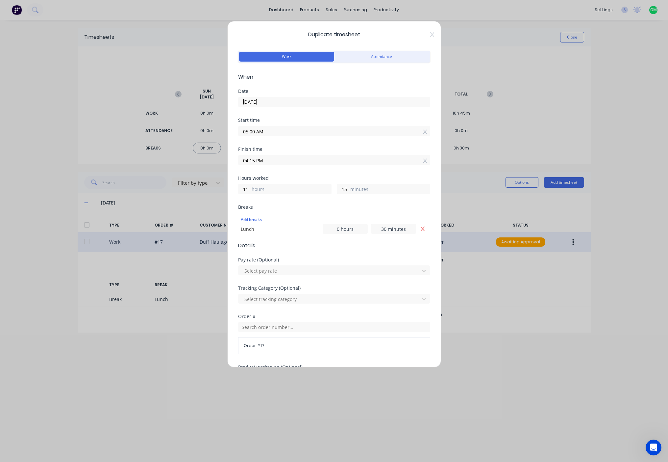
click at [283, 106] on input "25/09/2025" at bounding box center [334, 102] width 191 height 10
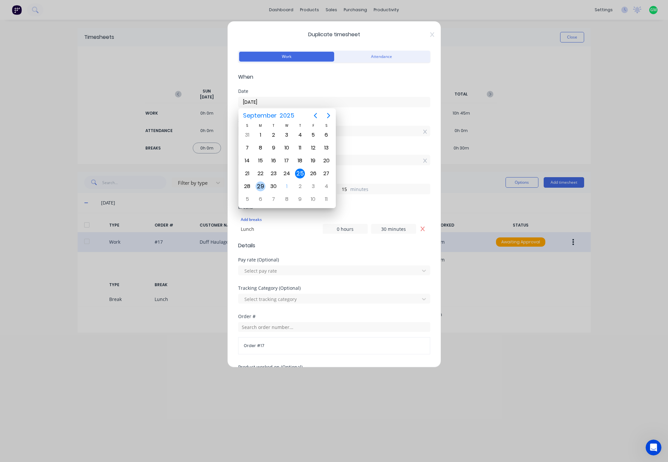
click at [258, 183] on div "29" at bounding box center [261, 186] width 10 height 10
type input "29/09/2025"
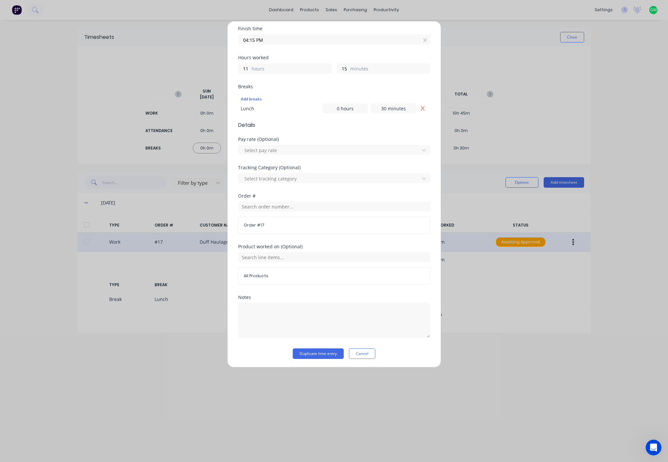
scroll to position [121, 0]
click at [331, 356] on button "Duplicate time entry" at bounding box center [318, 352] width 51 height 11
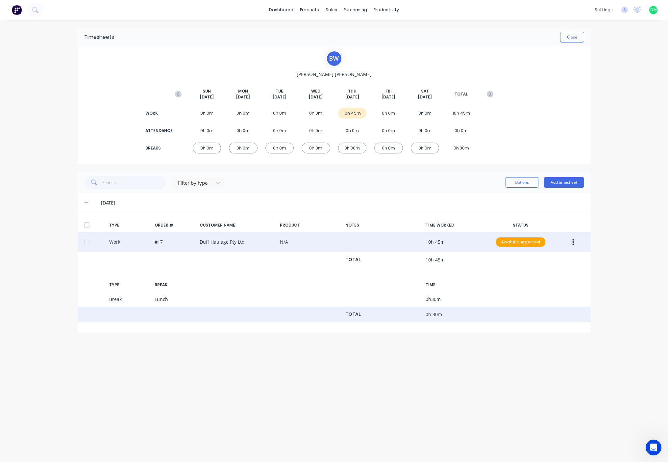
click at [268, 311] on div "TOTAL 0h 30m" at bounding box center [334, 314] width 513 height 15
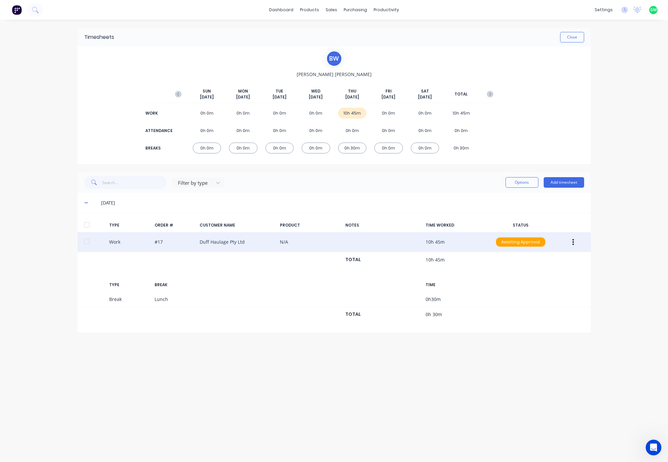
click at [572, 245] on icon "button" at bounding box center [573, 241] width 2 height 7
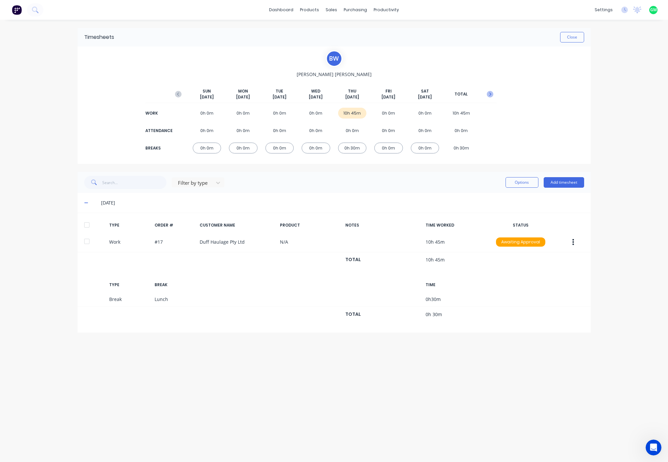
click at [491, 95] on icon "button" at bounding box center [490, 94] width 7 height 7
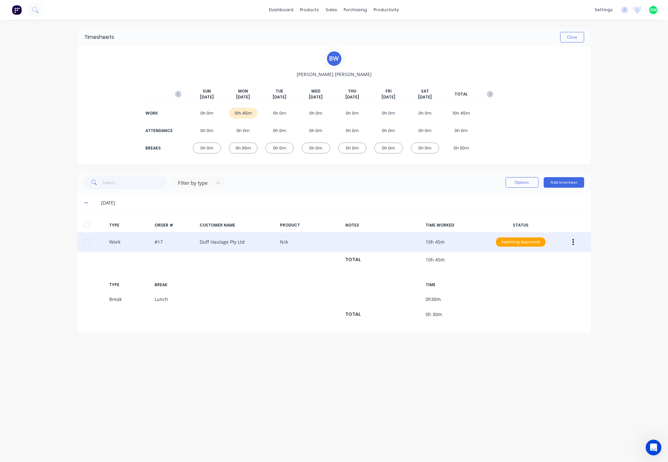
click at [577, 240] on button "button" at bounding box center [573, 242] width 15 height 12
click at [540, 229] on div "Duplicate" at bounding box center [550, 230] width 51 height 10
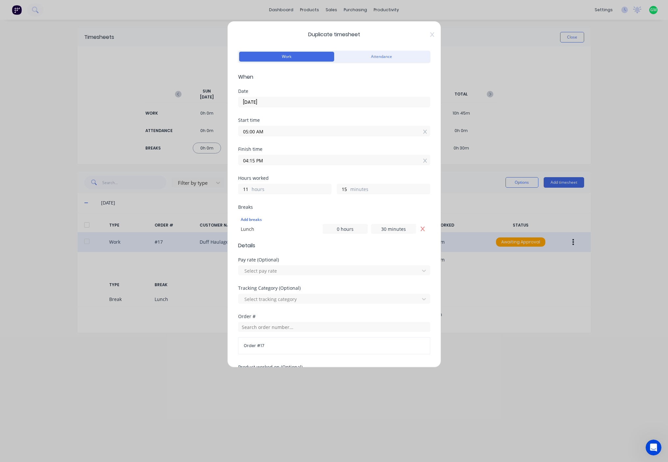
click at [395, 102] on input "29/09/2025" at bounding box center [334, 102] width 191 height 10
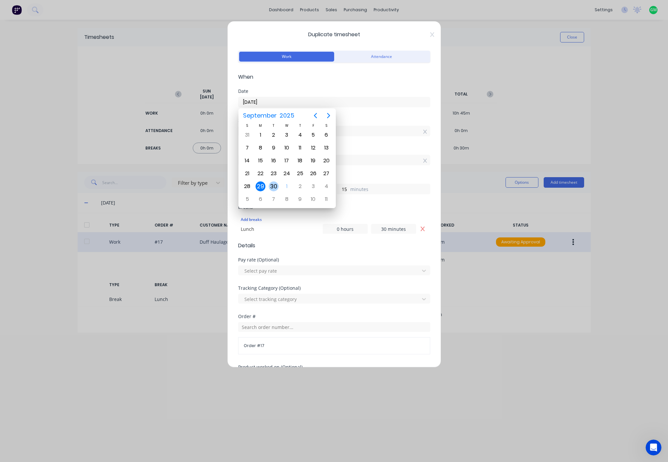
click at [271, 188] on div "30" at bounding box center [274, 186] width 10 height 10
type input "30/09/2025"
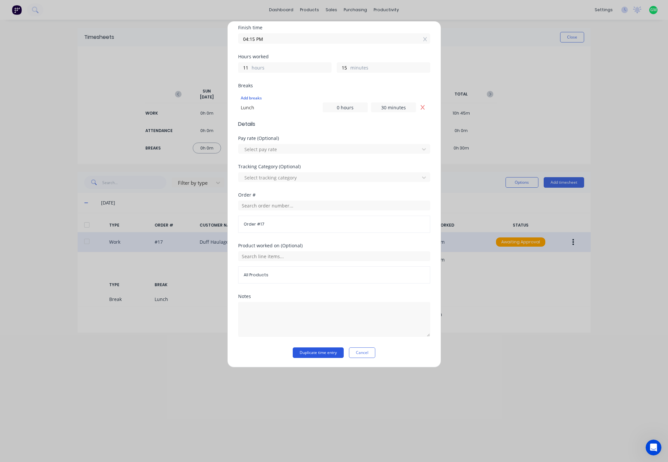
click at [316, 354] on button "Duplicate time entry" at bounding box center [318, 352] width 51 height 11
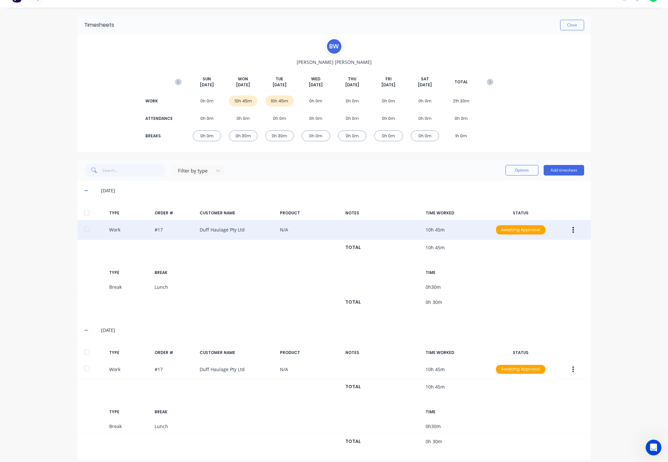
scroll to position [18, 0]
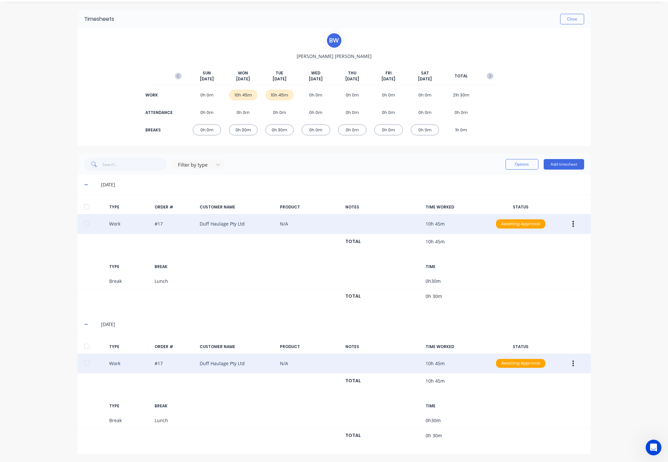
click at [572, 361] on icon "button" at bounding box center [573, 363] width 2 height 7
click at [531, 351] on div "Duplicate" at bounding box center [550, 352] width 51 height 10
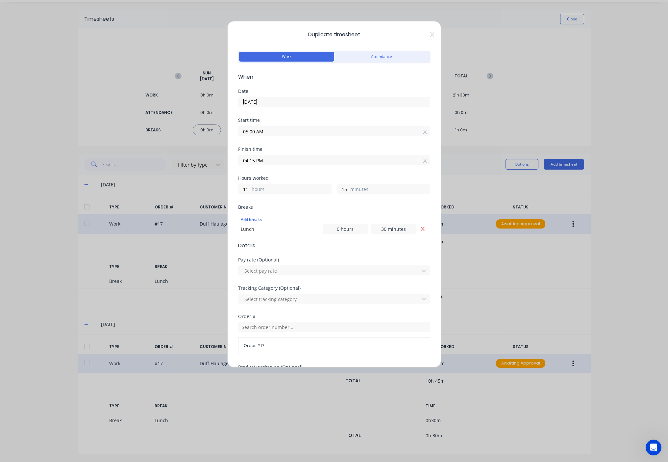
click at [286, 101] on input "30/09/2025" at bounding box center [334, 102] width 191 height 10
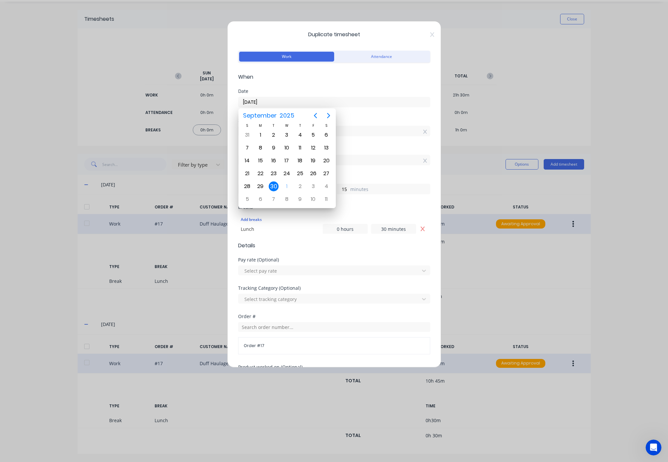
click at [286, 101] on input "30/09/2025" at bounding box center [334, 102] width 191 height 10
click at [381, 82] on form "Work Attendance When Date 30/09/2025 Start time 05:00 AM Finish time 04:15 PM H…" at bounding box center [334, 264] width 192 height 430
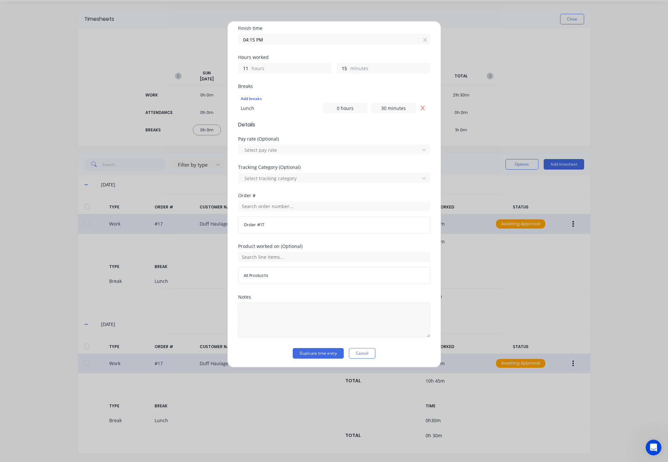
scroll to position [121, 0]
click at [324, 354] on button "Duplicate time entry" at bounding box center [318, 352] width 51 height 11
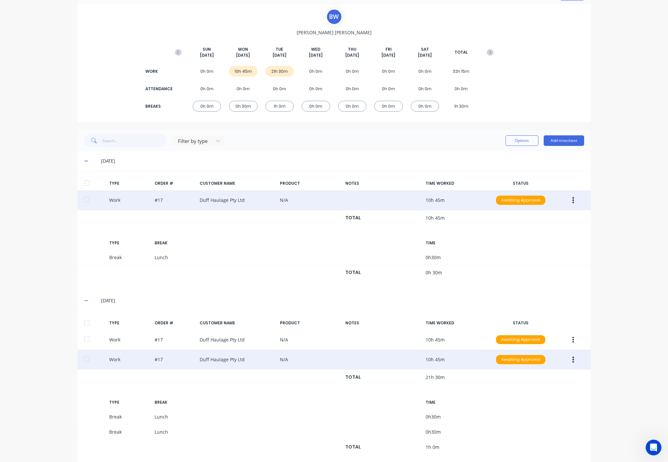
scroll to position [53, 0]
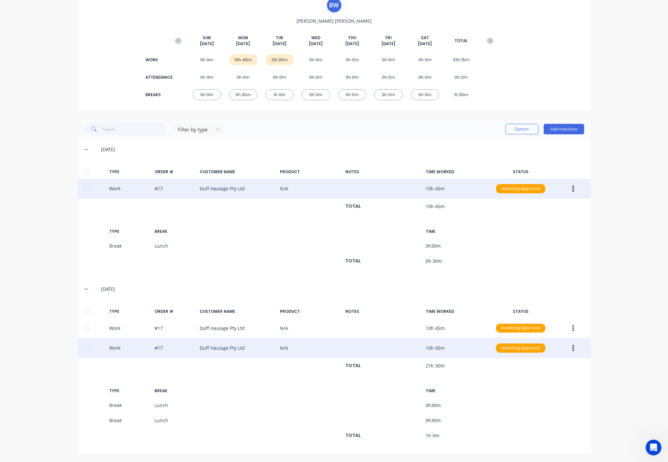
click at [572, 349] on button "button" at bounding box center [573, 348] width 15 height 12
click at [530, 326] on div "Edit" at bounding box center [550, 323] width 51 height 10
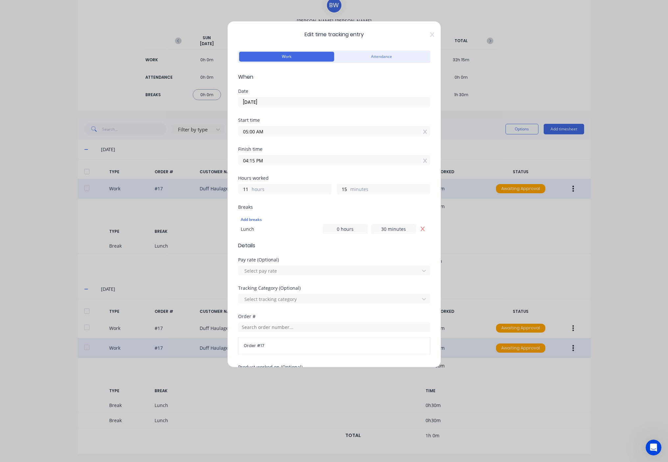
click at [267, 104] on input "30/09/2025" at bounding box center [334, 102] width 191 height 10
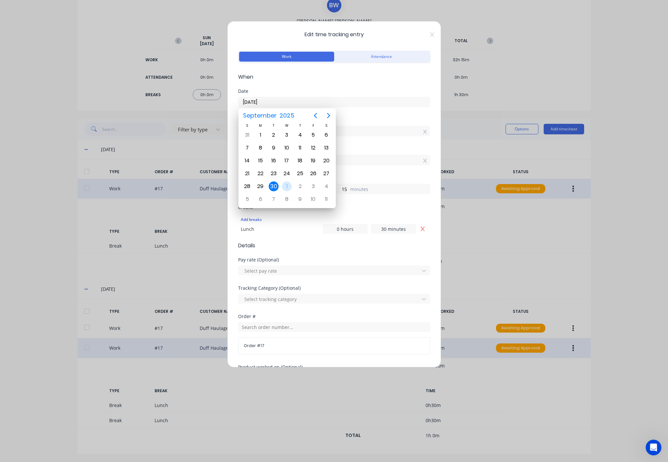
click at [288, 186] on div "1" at bounding box center [287, 186] width 10 height 10
type input "01/10/2025"
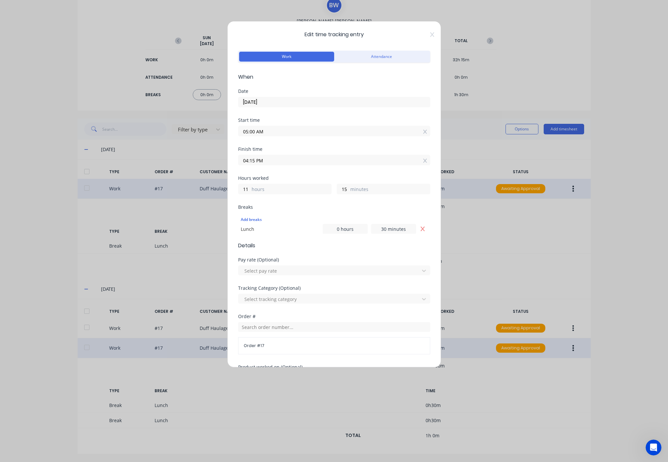
scroll to position [121, 0]
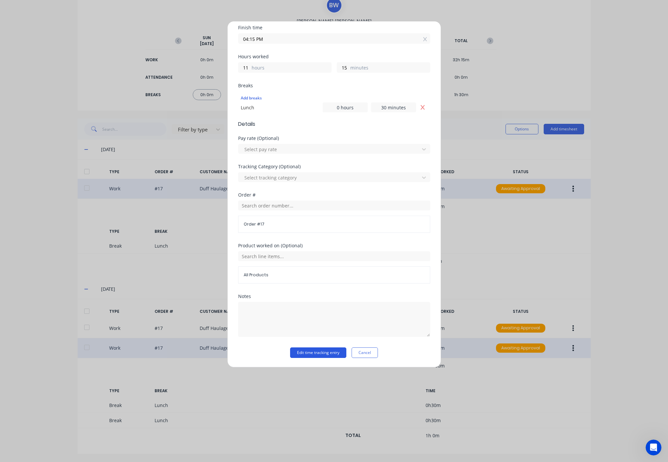
click at [303, 352] on button "Edit time tracking entry" at bounding box center [318, 352] width 56 height 11
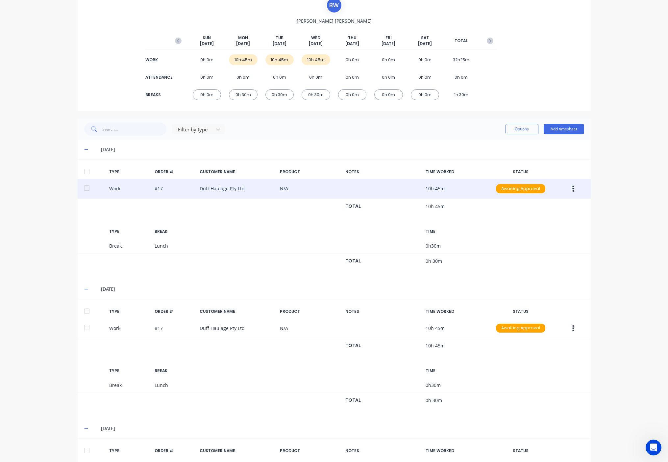
click at [239, 56] on div "10h 45m" at bounding box center [243, 59] width 29 height 11
click at [238, 61] on div "10h 45m" at bounding box center [243, 59] width 29 height 11
click at [239, 61] on div "10h 45m" at bounding box center [243, 59] width 29 height 11
click at [610, 235] on div "dashboard products sales purchasing productivity dashboard products Product Cat…" at bounding box center [334, 231] width 668 height 462
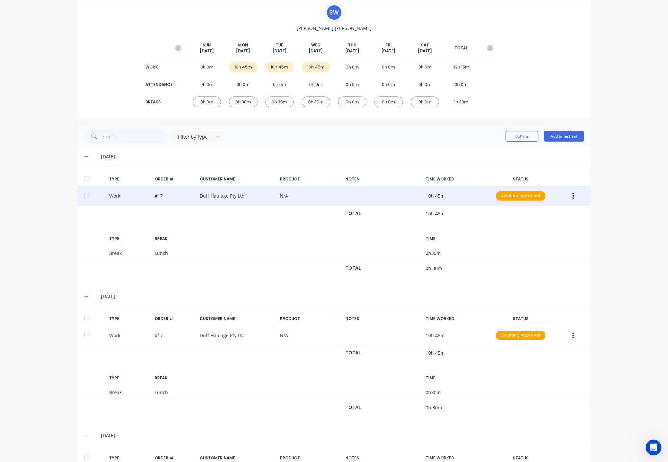
scroll to position [0, 0]
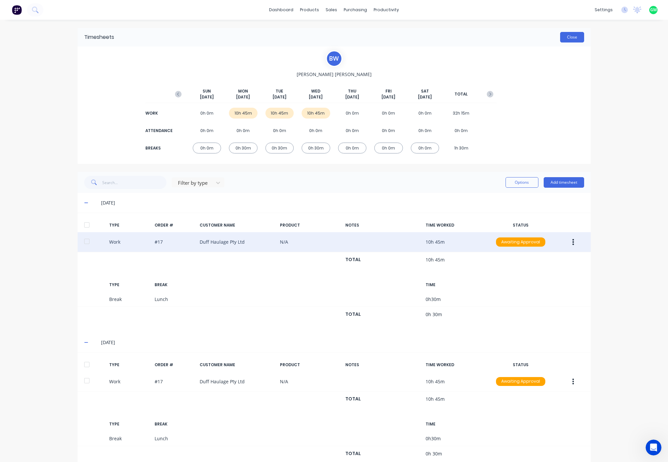
click at [571, 36] on button "Close" at bounding box center [572, 37] width 24 height 11
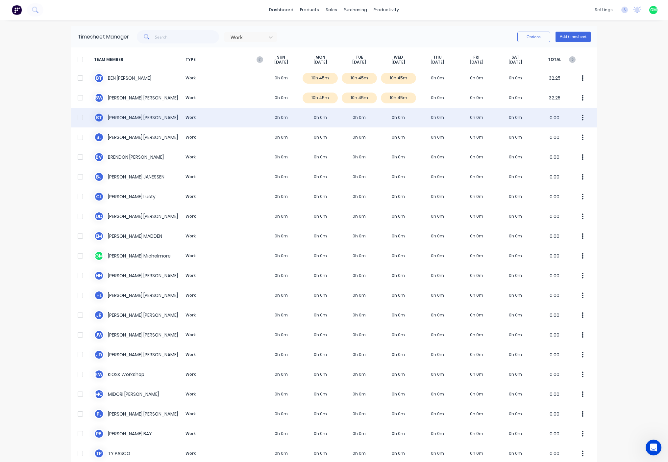
click at [137, 119] on div "B T BLAKE THEUERKAUF Work 0h 0m 0h 0m 0h 0m 0h 0m 0h 0m 0h 0m 0h 0m 0.00" at bounding box center [334, 118] width 526 height 20
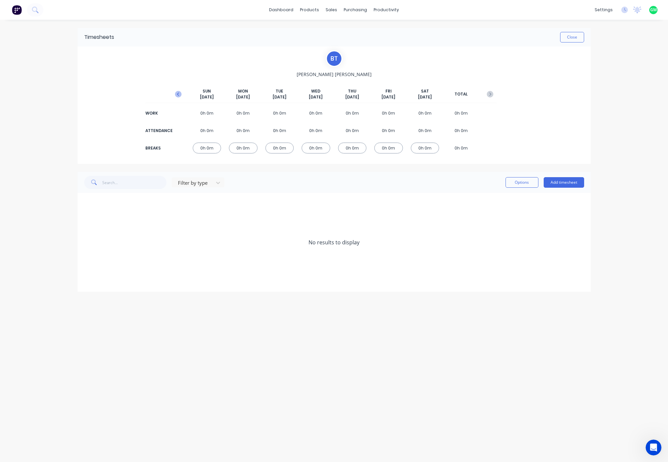
click at [179, 92] on icon "button" at bounding box center [178, 94] width 7 height 7
click at [353, 111] on div "0h 0m" at bounding box center [352, 113] width 29 height 11
click at [554, 188] on div "Options Add timesheet" at bounding box center [545, 182] width 79 height 13
click at [569, 182] on button "Add timesheet" at bounding box center [564, 182] width 40 height 11
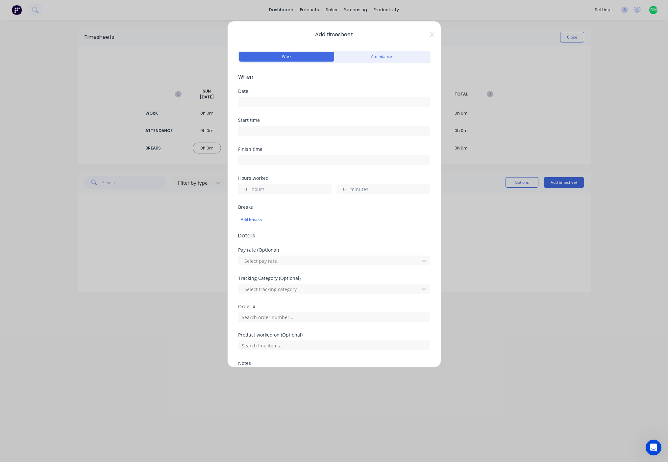
click at [289, 95] on div at bounding box center [334, 101] width 192 height 12
click at [286, 97] on label at bounding box center [334, 102] width 192 height 11
click at [286, 97] on input at bounding box center [334, 102] width 191 height 10
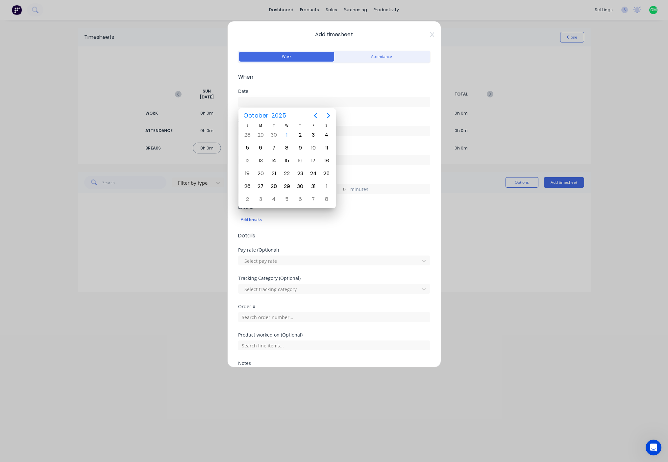
click at [280, 103] on input at bounding box center [334, 102] width 191 height 10
click at [317, 118] on icon "Previous page" at bounding box center [316, 116] width 8 height 8
click at [300, 172] on div "25" at bounding box center [300, 173] width 10 height 10
type input "25/09/2025"
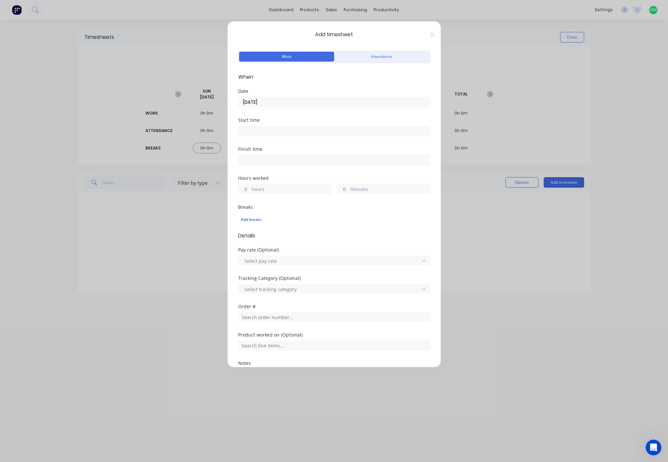
click at [309, 136] on label at bounding box center [334, 131] width 192 height 11
click at [309, 136] on input at bounding box center [334, 131] width 191 height 10
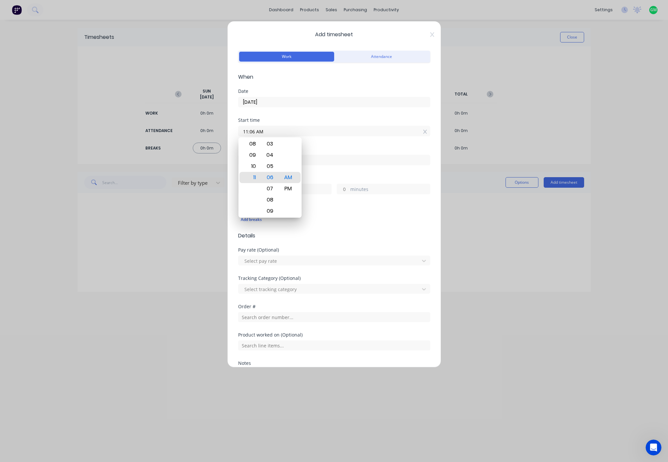
drag, startPoint x: 273, startPoint y: 121, endPoint x: 229, endPoint y: 127, distance: 44.7
click at [229, 127] on div "Add timesheet Work Attendance When Date 25/09/2025 Start time 11:06 AM Finish t…" at bounding box center [334, 194] width 214 height 346
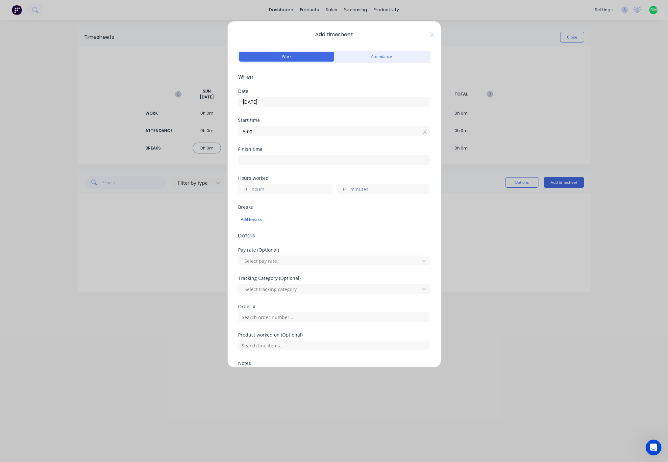
type input "05:00 AM"
type input "04:15 AM"
type input "23"
type input "15"
click at [262, 162] on input "04:15 AM" at bounding box center [334, 160] width 191 height 10
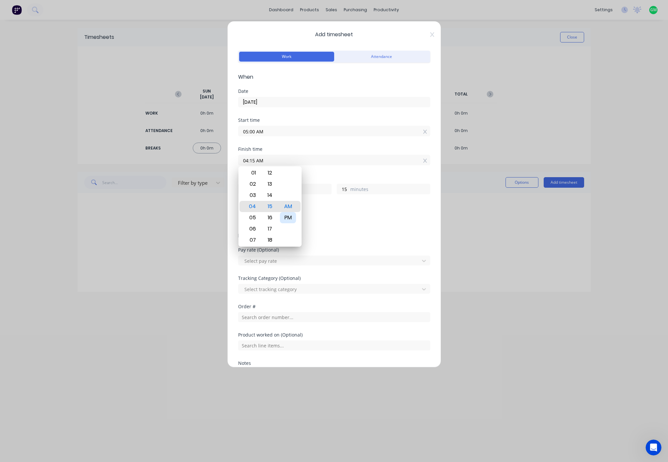
click at [289, 217] on div "PM" at bounding box center [288, 217] width 16 height 11
type input "04:15 PM"
type input "11"
click at [328, 159] on input "04:15 PM" at bounding box center [334, 160] width 191 height 10
click at [385, 213] on div "Add breaks" at bounding box center [334, 218] width 192 height 15
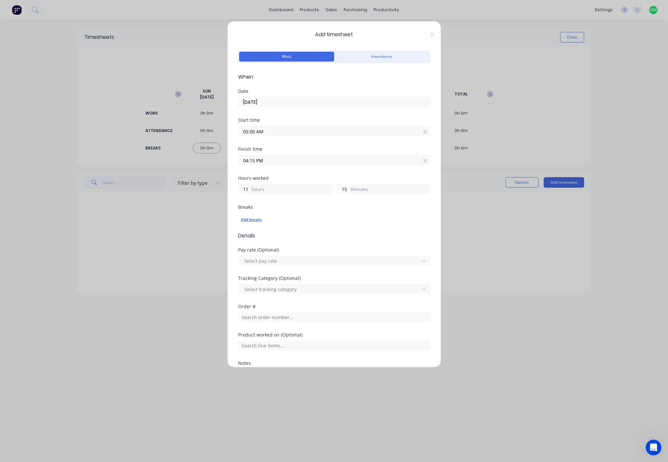
click at [260, 223] on div "Add breaks" at bounding box center [334, 219] width 187 height 9
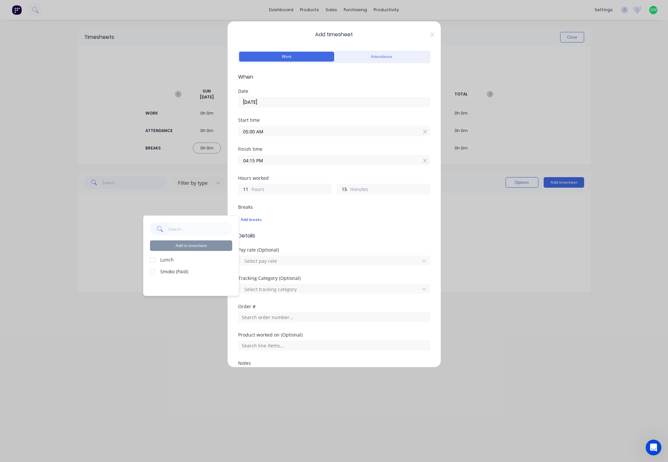
click at [159, 262] on div "Lunch" at bounding box center [191, 259] width 82 height 7
click at [156, 260] on div at bounding box center [152, 259] width 13 height 13
click at [208, 243] on button "Add to timesheet" at bounding box center [191, 245] width 82 height 11
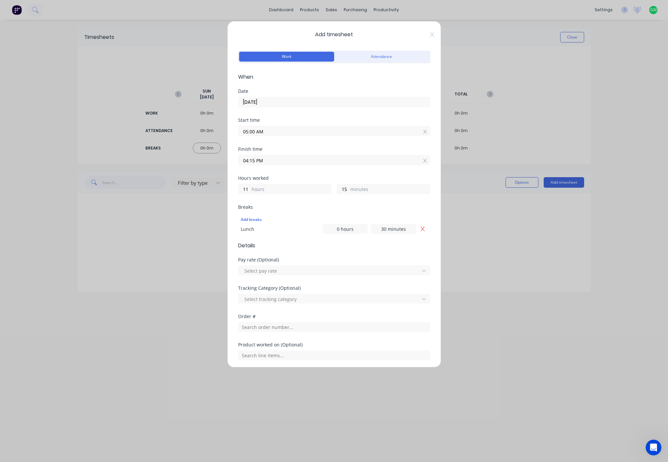
click at [277, 335] on div "Order #" at bounding box center [334, 328] width 192 height 28
click at [290, 328] on input "text" at bounding box center [334, 327] width 192 height 10
click at [290, 327] on input "text" at bounding box center [334, 327] width 192 height 10
type input "k"
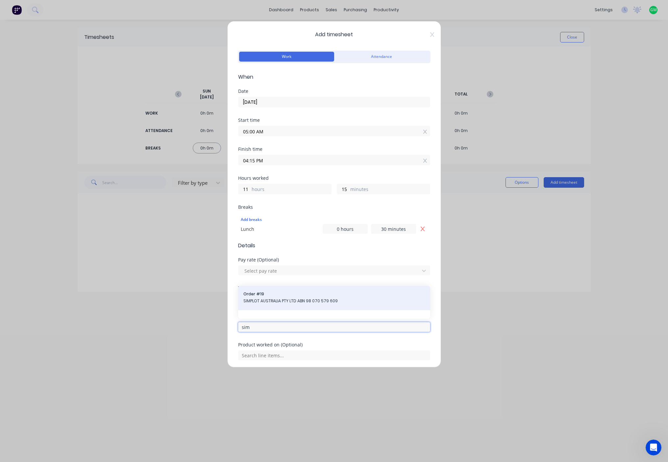
type input "sim"
click at [280, 299] on span "SIMPLOT AUSTRALIA PTY LTD ABN 98 070 579 609" at bounding box center [334, 301] width 182 height 6
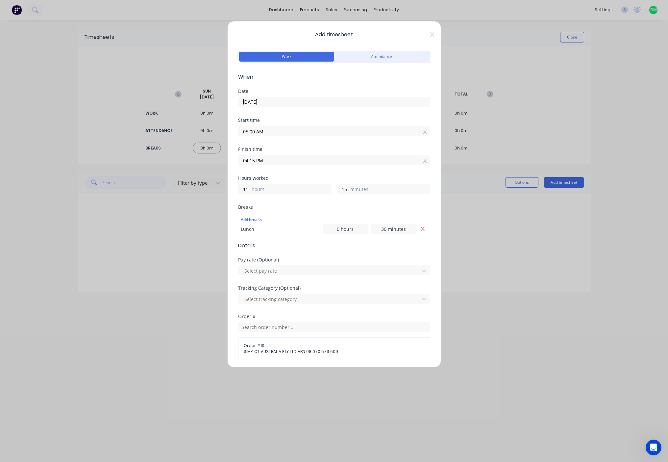
scroll to position [105, 0]
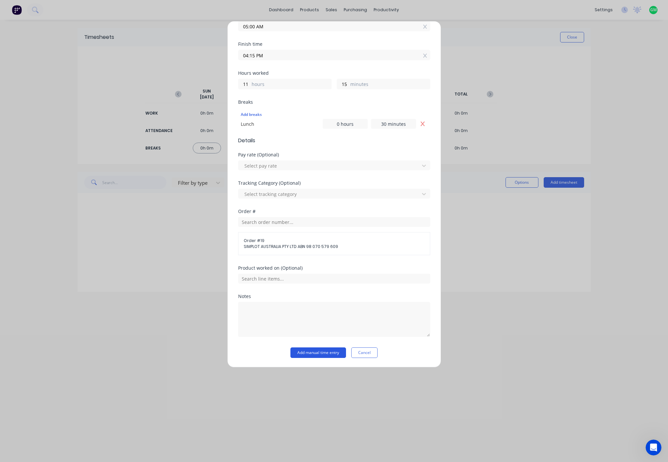
click at [314, 351] on button "Add manual time entry" at bounding box center [319, 352] width 56 height 11
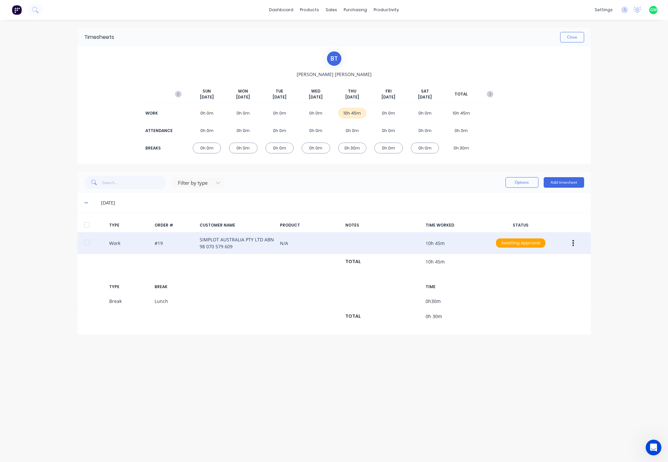
click at [574, 243] on button "button" at bounding box center [573, 243] width 15 height 12
click at [541, 227] on div "Duplicate" at bounding box center [550, 232] width 51 height 10
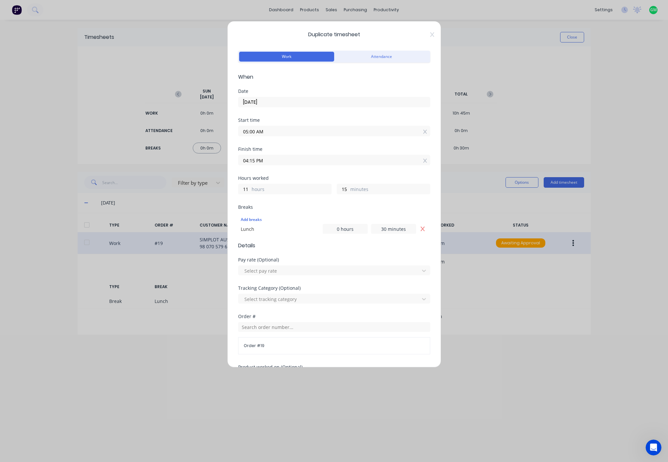
click at [326, 100] on input "25/09/2025" at bounding box center [334, 102] width 191 height 10
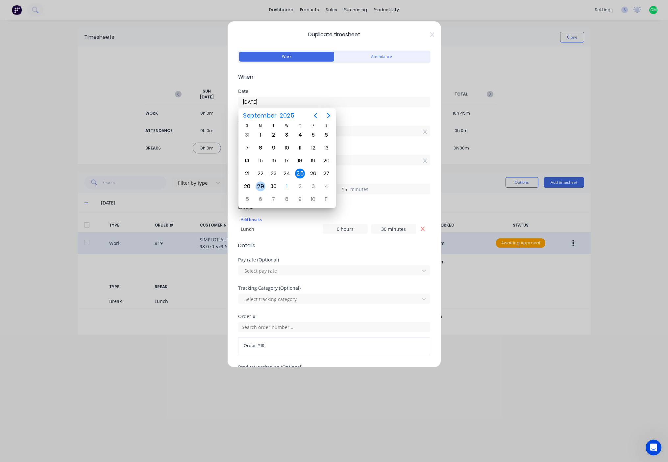
click at [260, 186] on div "29" at bounding box center [261, 186] width 10 height 10
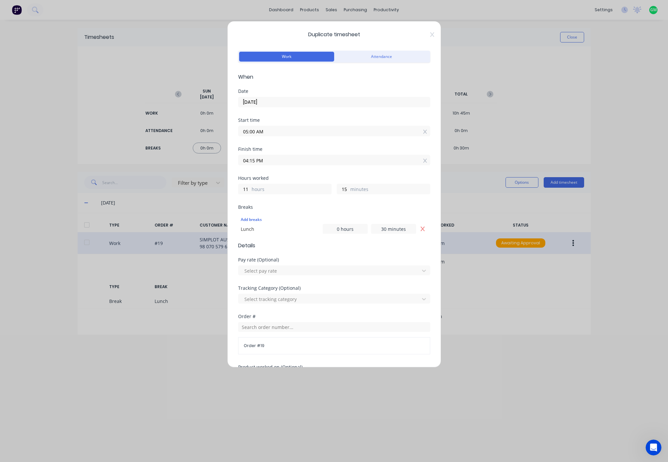
click at [308, 101] on input "29/09/2025" at bounding box center [334, 102] width 191 height 10
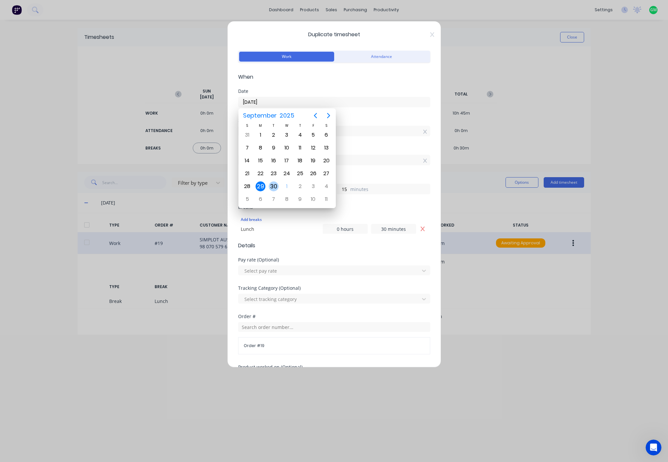
click at [277, 183] on div "30" at bounding box center [274, 186] width 10 height 10
type input "30/09/2025"
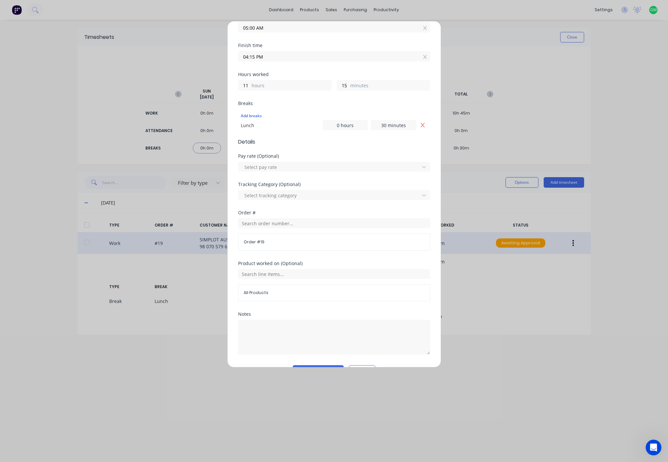
scroll to position [121, 0]
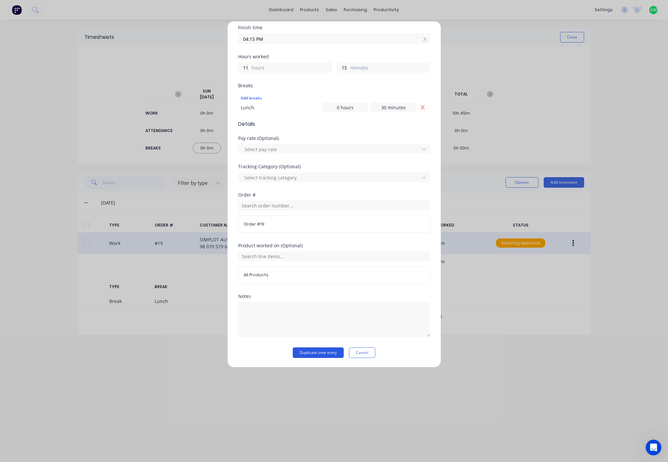
click at [316, 352] on button "Duplicate time entry" at bounding box center [318, 352] width 51 height 11
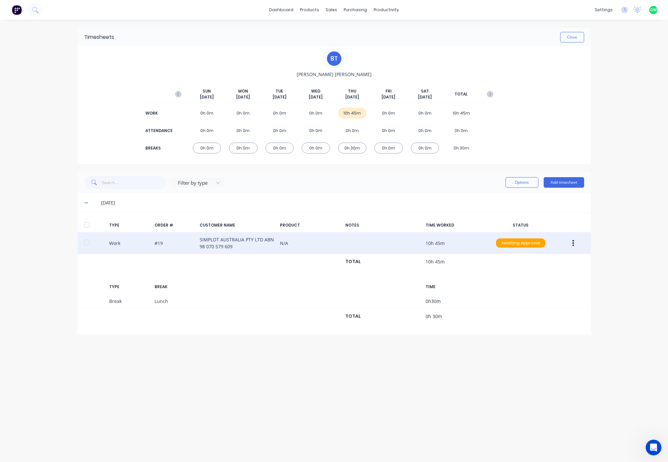
click at [573, 242] on icon "button" at bounding box center [574, 243] width 2 height 6
click at [537, 232] on div "Duplicate" at bounding box center [550, 232] width 51 height 10
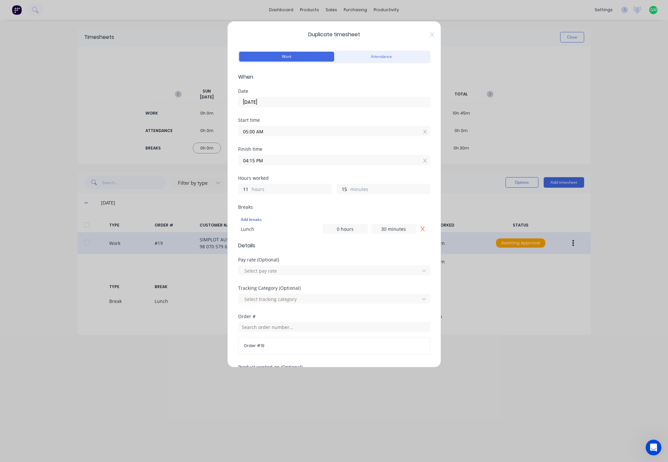
click at [384, 105] on input "25/09/2025" at bounding box center [334, 102] width 191 height 10
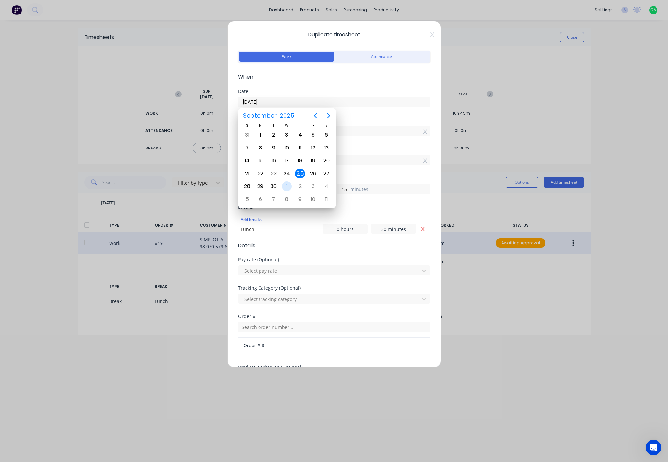
click at [289, 187] on div "1" at bounding box center [287, 186] width 10 height 10
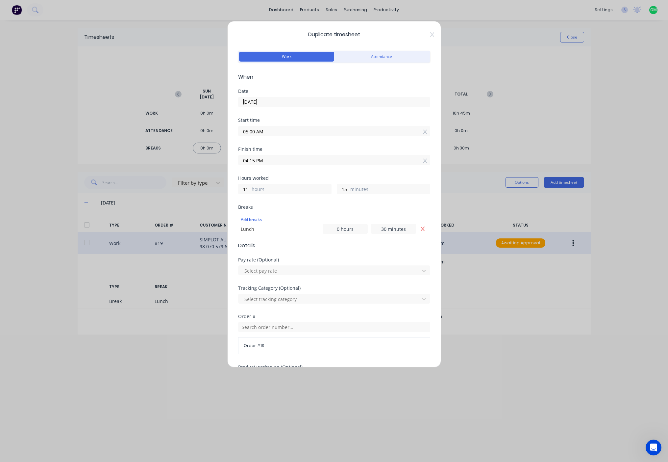
type input "01/10/2025"
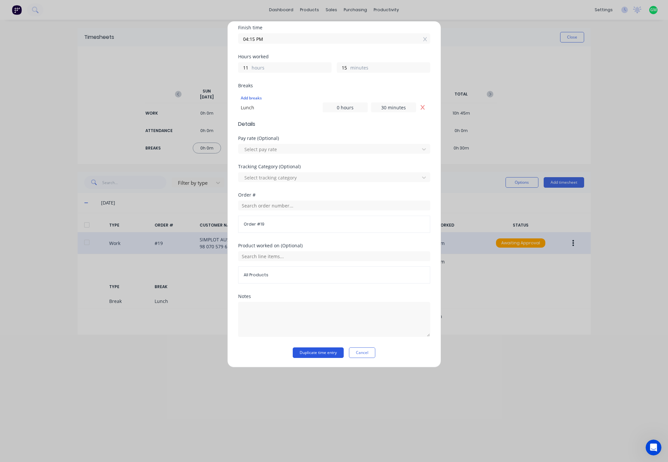
click at [318, 356] on button "Duplicate time entry" at bounding box center [318, 352] width 51 height 11
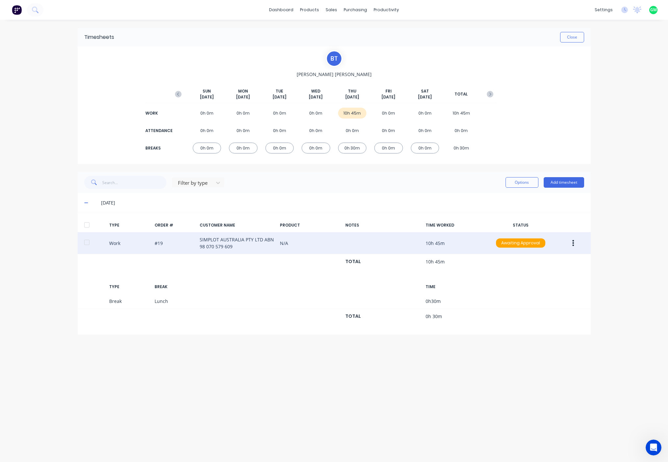
click at [386, 113] on div "0h 0m" at bounding box center [388, 113] width 29 height 11
click at [563, 183] on button "Add timesheet" at bounding box center [564, 182] width 40 height 11
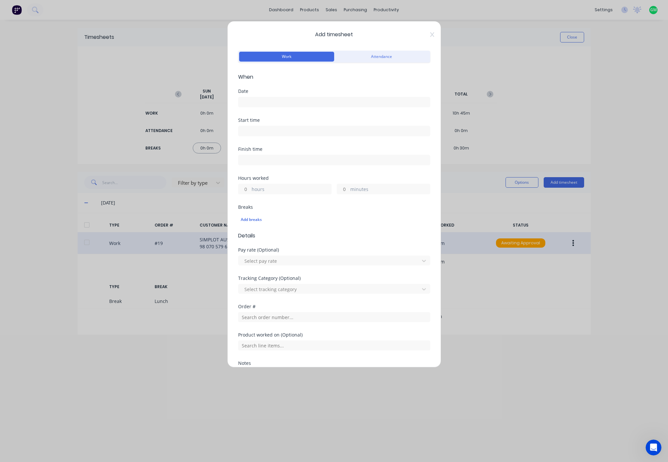
click at [283, 105] on input at bounding box center [334, 102] width 191 height 10
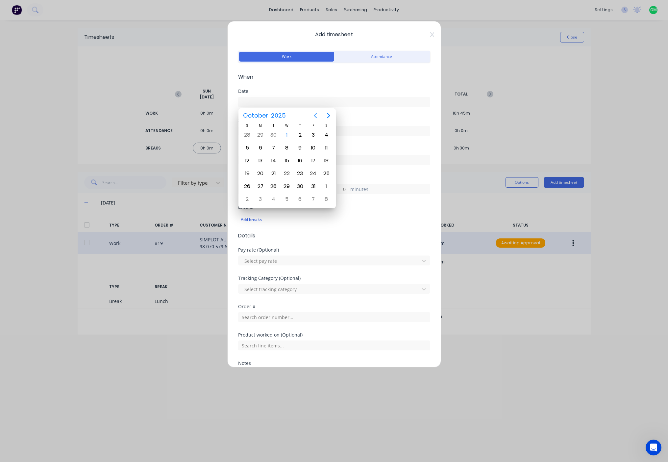
click at [315, 116] on icon "Previous page" at bounding box center [316, 116] width 8 height 8
click at [301, 172] on div "25" at bounding box center [300, 173] width 10 height 10
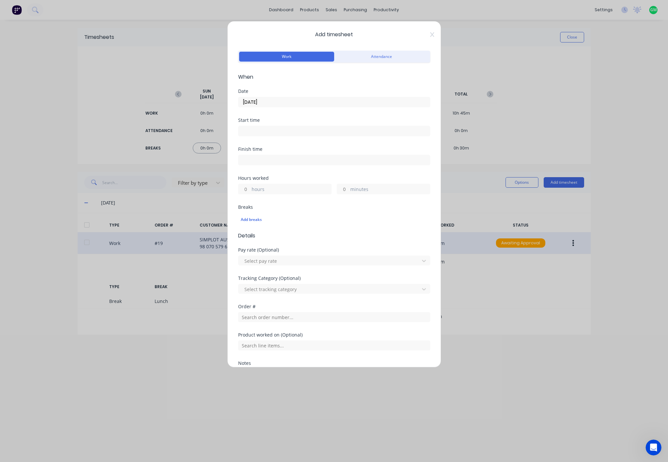
click at [312, 101] on input "25/09/2025" at bounding box center [334, 102] width 191 height 10
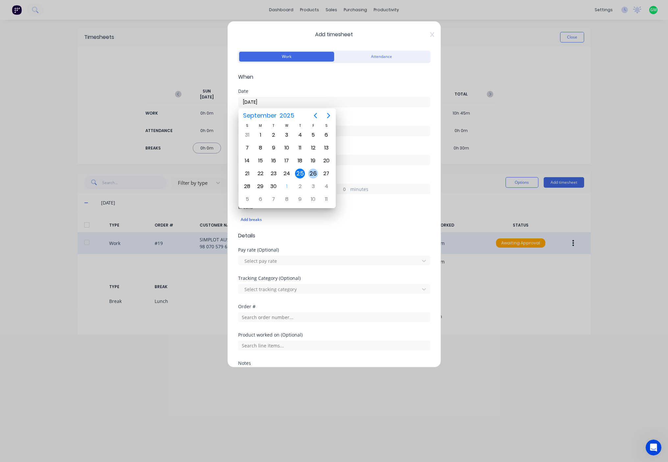
click at [313, 172] on div "26" at bounding box center [313, 173] width 10 height 10
type input "26/09/2025"
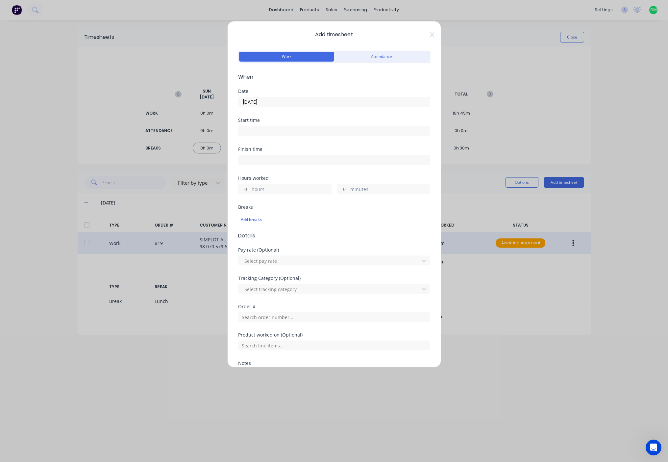
click at [280, 131] on input at bounding box center [334, 131] width 191 height 10
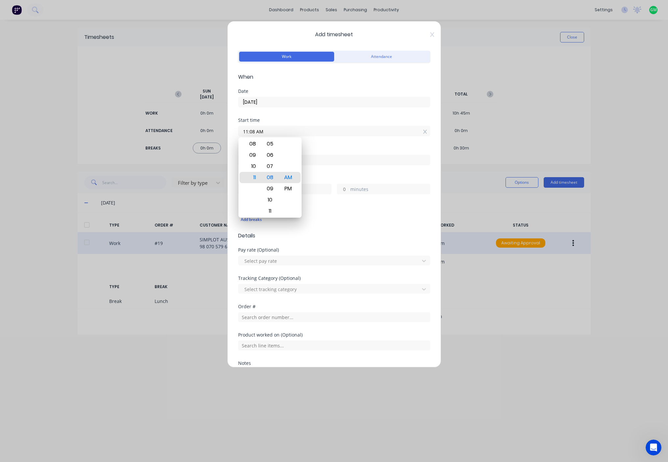
drag, startPoint x: 284, startPoint y: 132, endPoint x: 212, endPoint y: 125, distance: 72.7
click at [213, 125] on div "Add timesheet Work Attendance When Date 26/09/2025 Start time 11:08 AM Finish t…" at bounding box center [334, 231] width 668 height 462
type input "05:00 AM"
type input "10:00 AM"
type input "5"
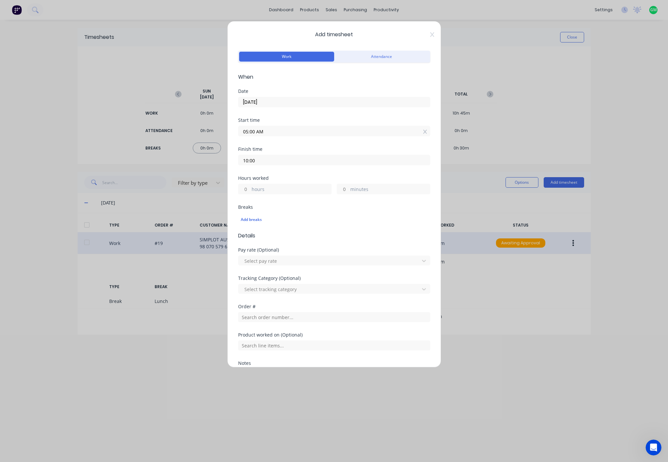
type input "0"
click at [249, 219] on div "Add breaks" at bounding box center [334, 219] width 187 height 9
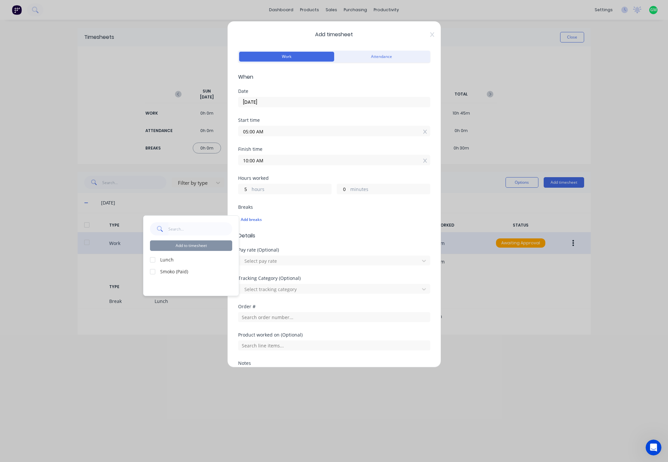
drag, startPoint x: 153, startPoint y: 271, endPoint x: 325, endPoint y: 296, distance: 173.5
click at [154, 271] on div at bounding box center [152, 271] width 13 height 13
click at [369, 218] on div "Add breaks" at bounding box center [334, 219] width 187 height 9
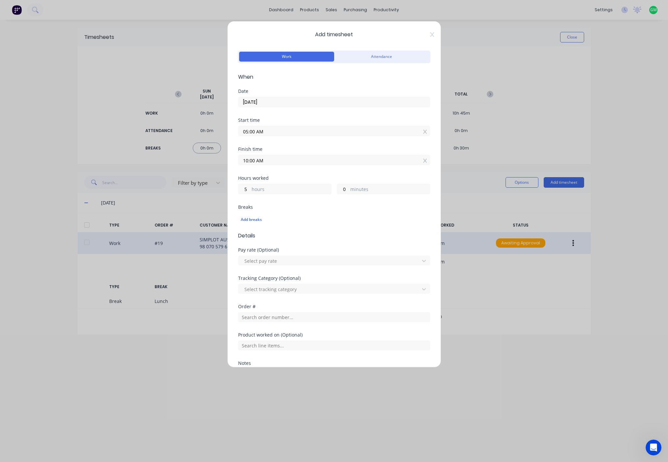
click at [252, 224] on div "Add breaks" at bounding box center [334, 220] width 192 height 14
click at [259, 217] on div "Add breaks" at bounding box center [334, 219] width 187 height 9
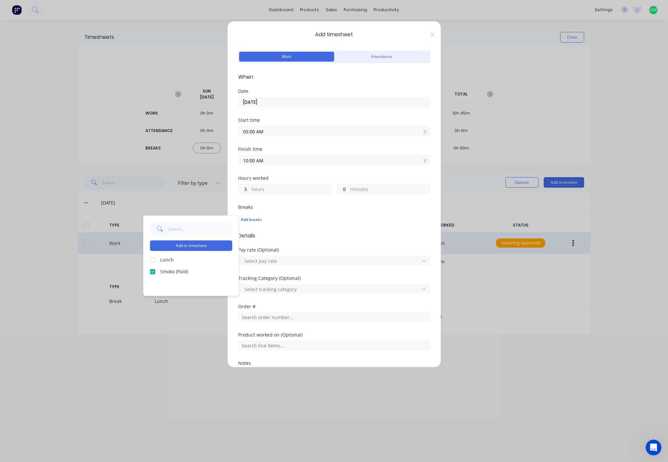
drag, startPoint x: 199, startPoint y: 243, endPoint x: 219, endPoint y: 248, distance: 20.3
click at [199, 243] on button "Add to timesheet" at bounding box center [191, 245] width 82 height 11
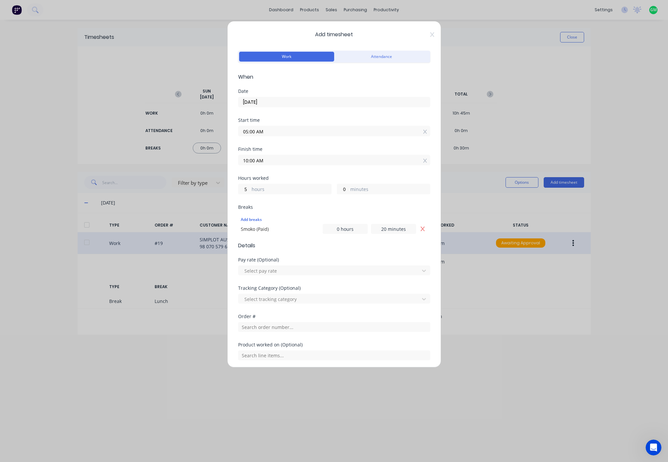
click at [317, 319] on div "Order #" at bounding box center [334, 323] width 192 height 18
click at [315, 327] on input "text" at bounding box center [334, 327] width 192 height 10
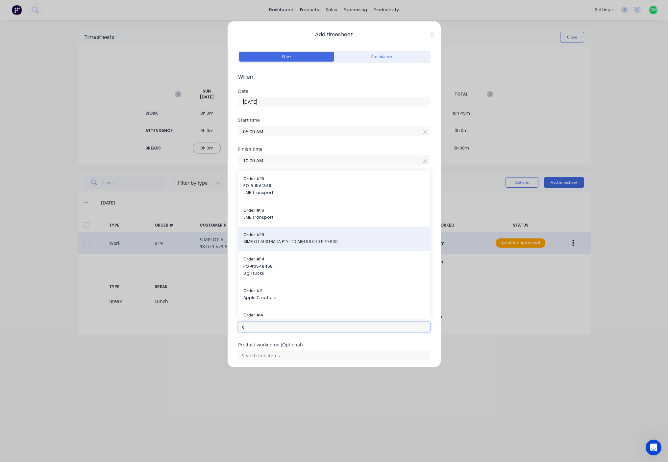
type input "s"
click at [298, 237] on span "Order # 19" at bounding box center [334, 235] width 182 height 6
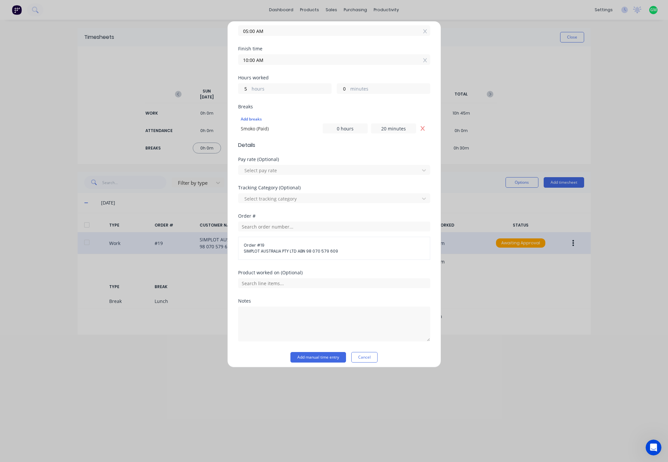
scroll to position [105, 0]
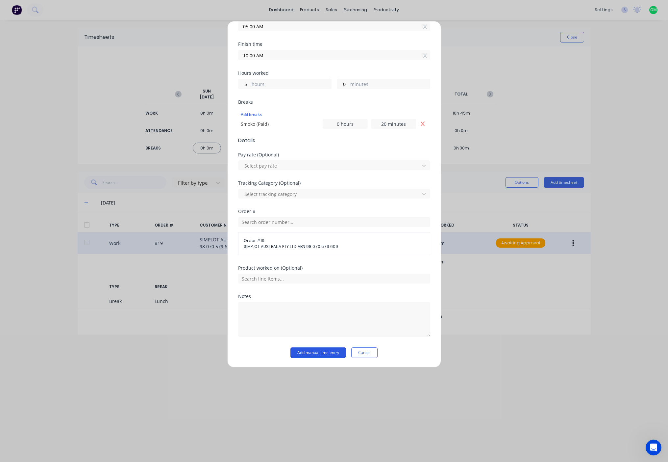
click at [320, 352] on button "Add manual time entry" at bounding box center [319, 352] width 56 height 11
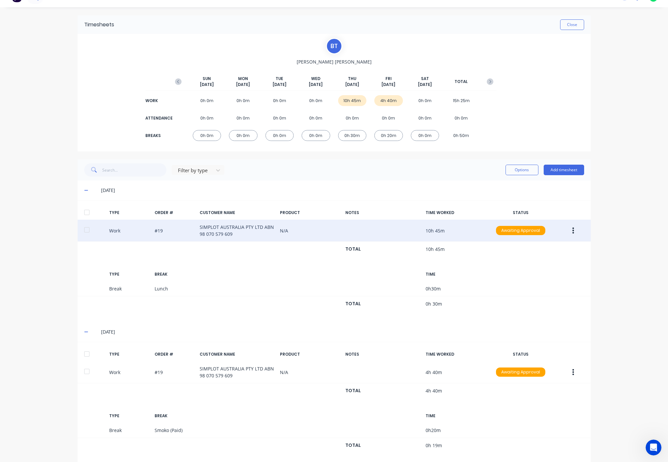
scroll to position [22, 0]
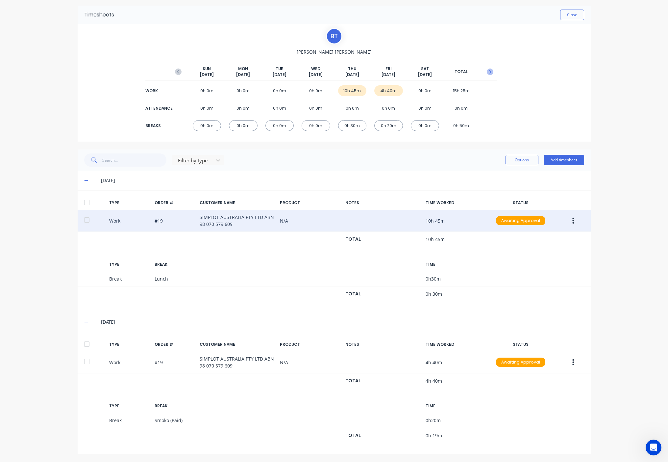
click at [490, 74] on icon "button" at bounding box center [490, 71] width 7 height 7
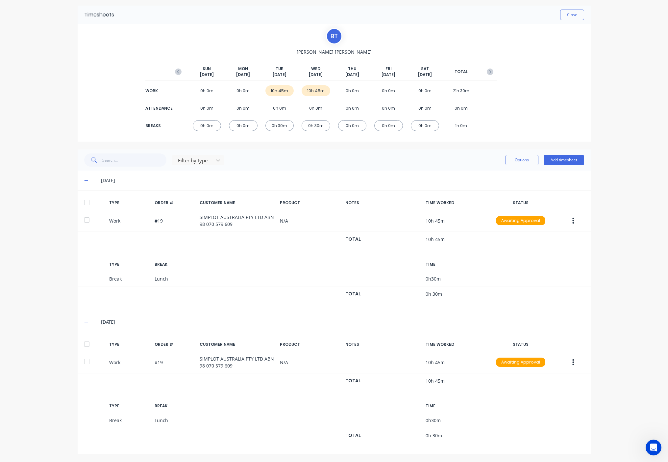
click at [239, 90] on div "0h 0m" at bounding box center [243, 90] width 29 height 11
click at [574, 159] on button "Add timesheet" at bounding box center [564, 160] width 40 height 11
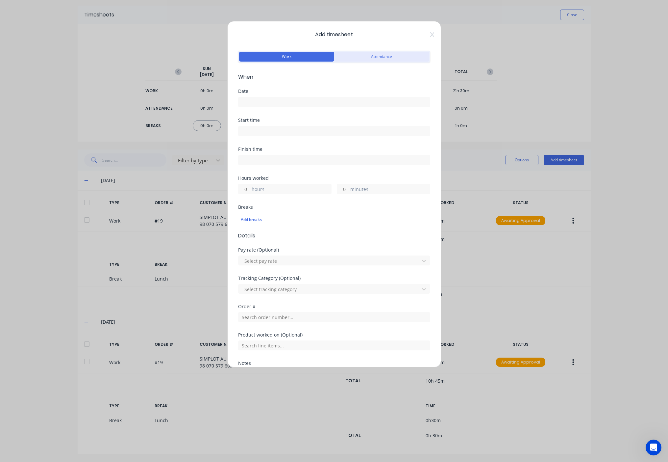
click at [404, 59] on button "Attendance" at bounding box center [381, 57] width 95 height 10
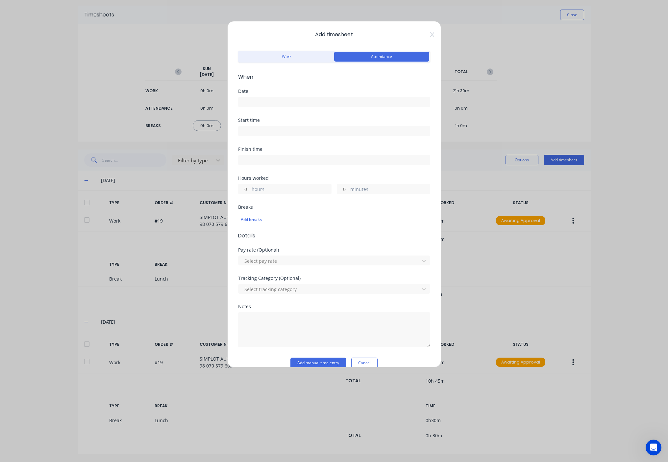
click at [273, 106] on input at bounding box center [334, 102] width 191 height 10
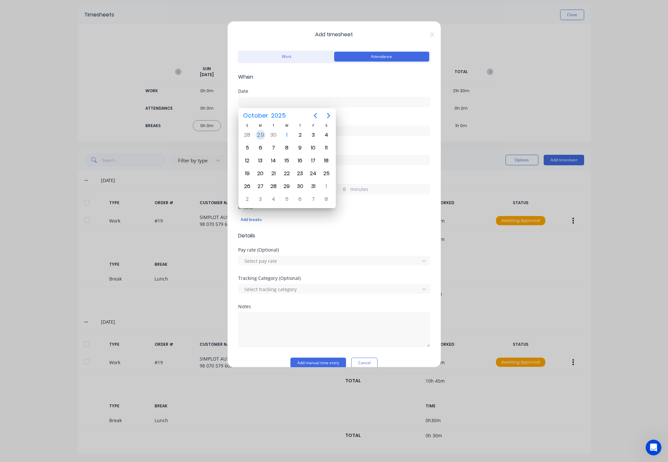
click at [259, 136] on div "29" at bounding box center [261, 135] width 10 height 10
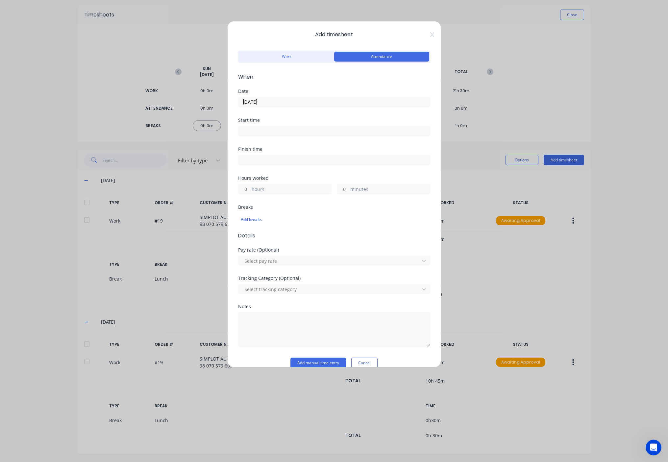
type input "29/09/2025"
click at [262, 133] on input at bounding box center [334, 131] width 191 height 10
type input "11:09 AM"
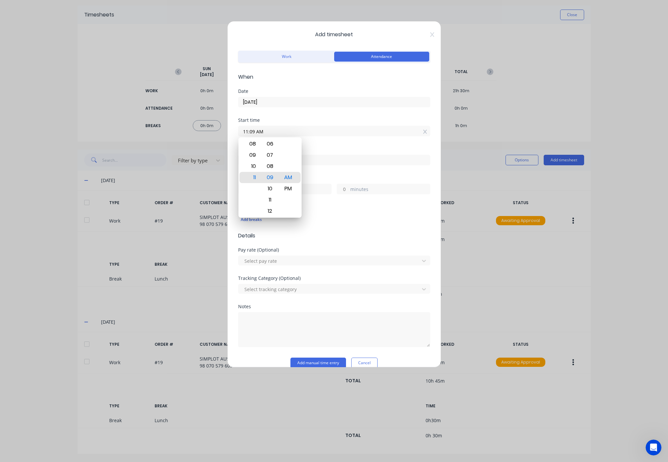
drag, startPoint x: 281, startPoint y: 128, endPoint x: 242, endPoint y: 125, distance: 39.5
click at [239, 127] on input "11:09 AM" at bounding box center [334, 131] width 191 height 10
click at [292, 133] on input "11:09 AM" at bounding box center [334, 131] width 191 height 10
click at [321, 130] on input at bounding box center [334, 131] width 191 height 10
click at [326, 146] on div "Start time 11:09 AM Required." at bounding box center [334, 135] width 192 height 34
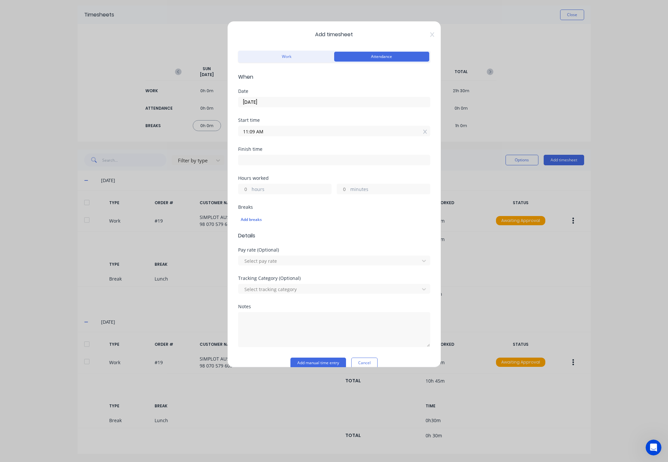
click at [292, 127] on input "11:09 AM" at bounding box center [334, 131] width 191 height 10
click at [665, 209] on div "Add timesheet Work Attendance When Date 29/09/2025 Start time 11:09 AM Finish t…" at bounding box center [334, 231] width 668 height 462
click at [640, 208] on div "Add timesheet Work Attendance When Date 29/09/2025 Start time 11:09 AM Finish t…" at bounding box center [334, 231] width 668 height 462
drag, startPoint x: 256, startPoint y: 132, endPoint x: 249, endPoint y: 123, distance: 11.5
click at [234, 130] on div "Add timesheet Work Attendance When Date 29/09/2025 Start time 11:09 AM Finish t…" at bounding box center [334, 194] width 214 height 346
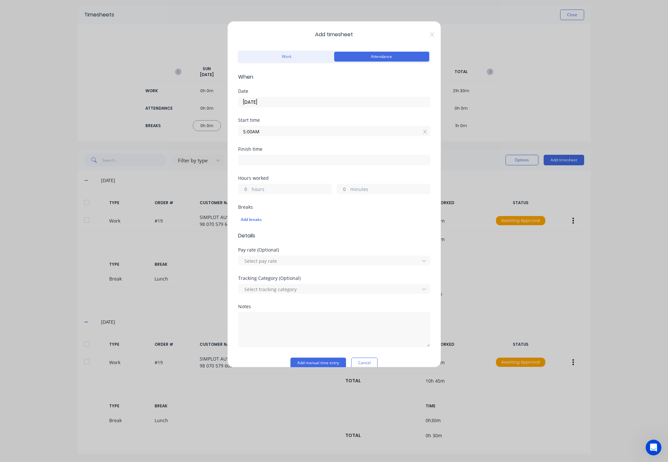
type input "05:00 AM"
type input "11:14 AM"
type input "6"
type input "14"
click at [262, 163] on input "11:14 AM" at bounding box center [334, 160] width 191 height 10
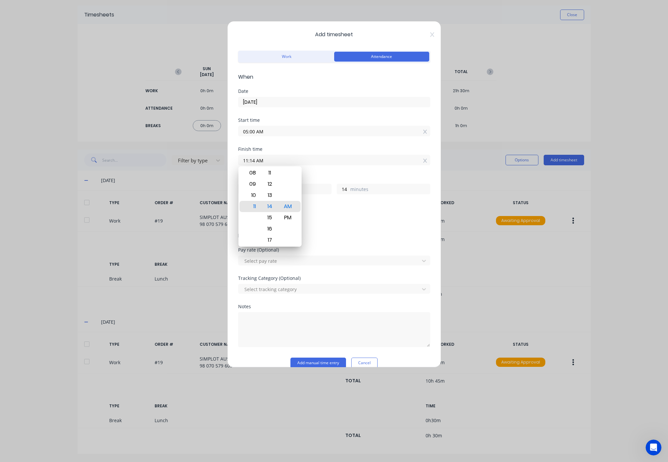
drag, startPoint x: 268, startPoint y: 163, endPoint x: 190, endPoint y: 146, distance: 80.7
click at [190, 146] on div "Add timesheet Work Attendance When Date 29/09/2025 Start time 05:00 AM Finish t…" at bounding box center [334, 231] width 668 height 462
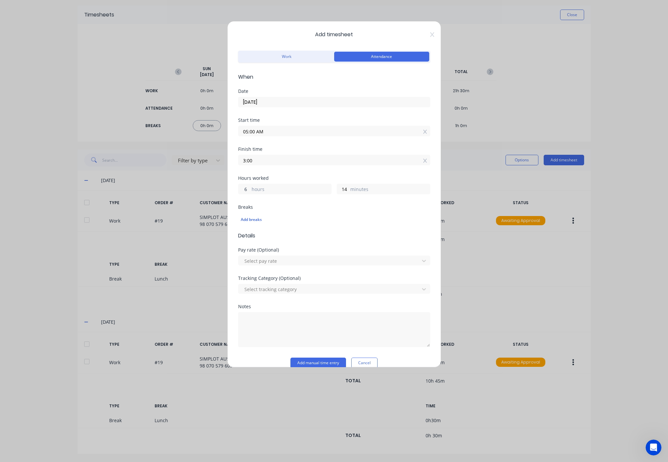
type input "03:00 AM"
type input "22"
type input "0"
click at [275, 161] on input "03:00 AM" at bounding box center [334, 160] width 191 height 10
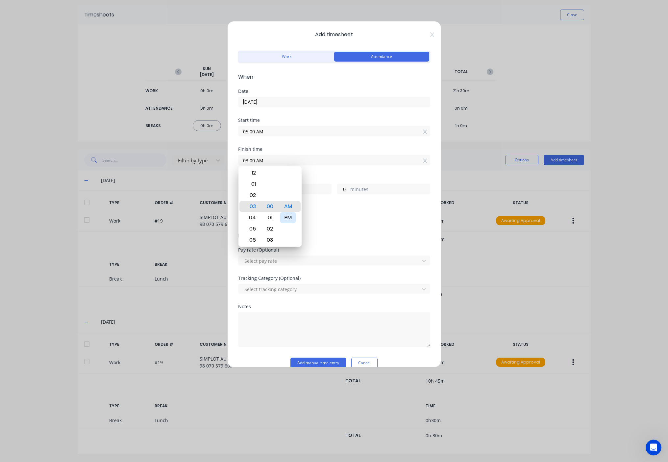
click at [291, 217] on div "PM" at bounding box center [288, 217] width 16 height 11
type input "03:00 PM"
type input "10"
click at [329, 154] on div "03:00 PM" at bounding box center [334, 159] width 192 height 12
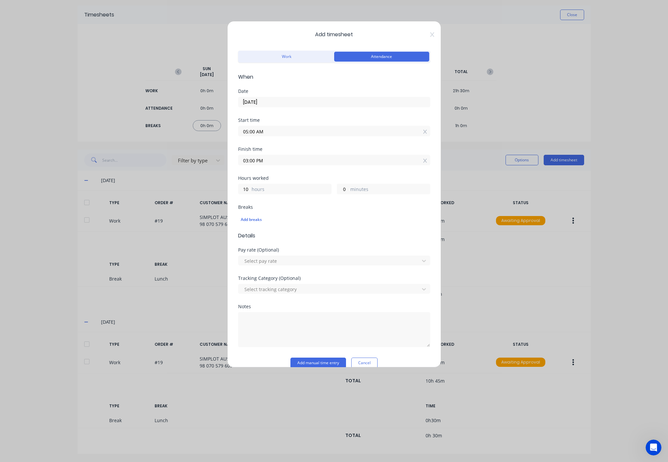
click at [283, 191] on label "hours" at bounding box center [292, 190] width 80 height 8
click at [250, 191] on input "10" at bounding box center [245, 189] width 12 height 10
click at [276, 190] on label "hours" at bounding box center [292, 190] width 80 height 8
click at [250, 190] on input "10" at bounding box center [245, 189] width 12 height 10
click at [254, 216] on div "Add breaks" at bounding box center [334, 219] width 187 height 9
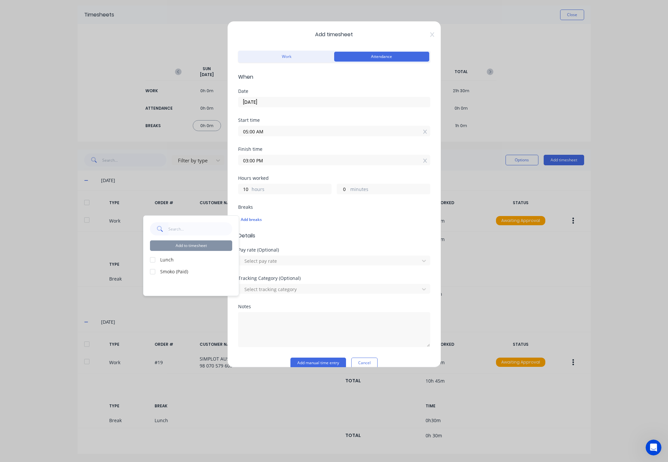
click at [152, 257] on div at bounding box center [152, 259] width 13 height 13
click at [205, 246] on button "Add to timesheet" at bounding box center [191, 245] width 82 height 11
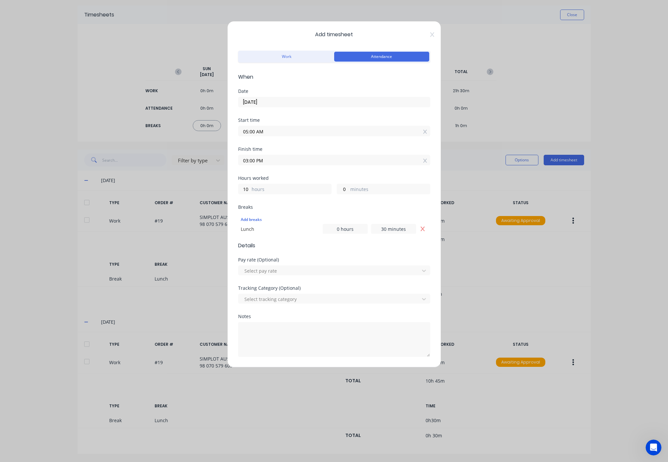
click at [390, 252] on form "Work Attendance When Date 29/09/2025 Start time 05:00 AM Finish time 03:00 PM H…" at bounding box center [334, 213] width 192 height 329
click at [263, 269] on div at bounding box center [330, 270] width 172 height 8
drag, startPoint x: 313, startPoint y: 296, endPoint x: 317, endPoint y: 296, distance: 4.3
click at [315, 296] on div at bounding box center [330, 299] width 172 height 8
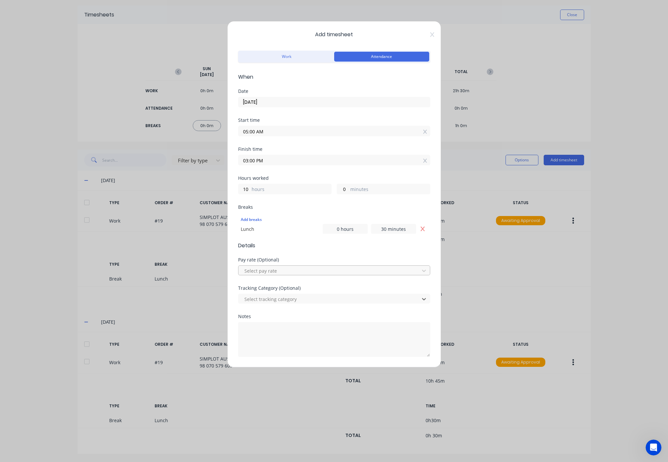
click at [288, 274] on div at bounding box center [330, 270] width 172 height 8
click at [410, 269] on div at bounding box center [330, 270] width 172 height 8
click at [307, 297] on div at bounding box center [330, 299] width 172 height 8
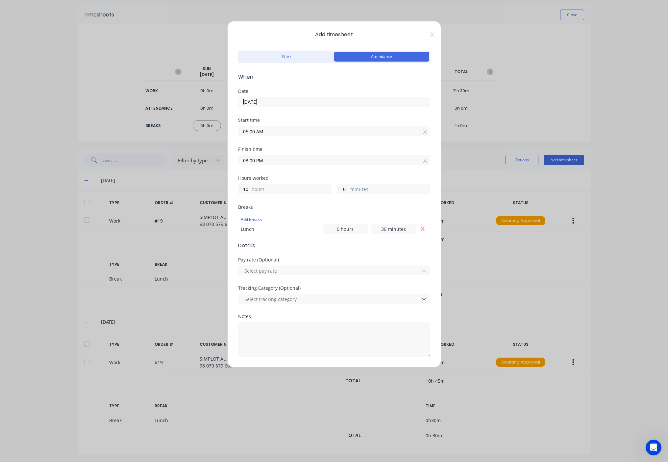
click at [364, 286] on div "Tracking Category (Optional)" at bounding box center [334, 288] width 192 height 5
drag, startPoint x: 285, startPoint y: 332, endPoint x: 284, endPoint y: 320, distance: 11.9
click at [285, 332] on textarea at bounding box center [334, 339] width 192 height 35
click at [294, 293] on div "Select tracking category" at bounding box center [334, 298] width 192 height 12
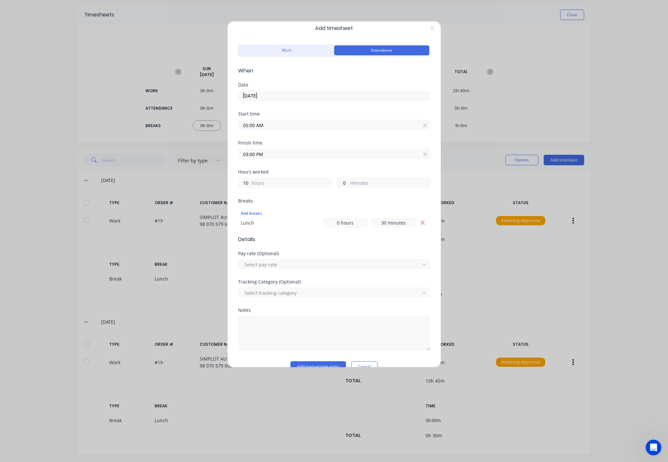
scroll to position [0, 0]
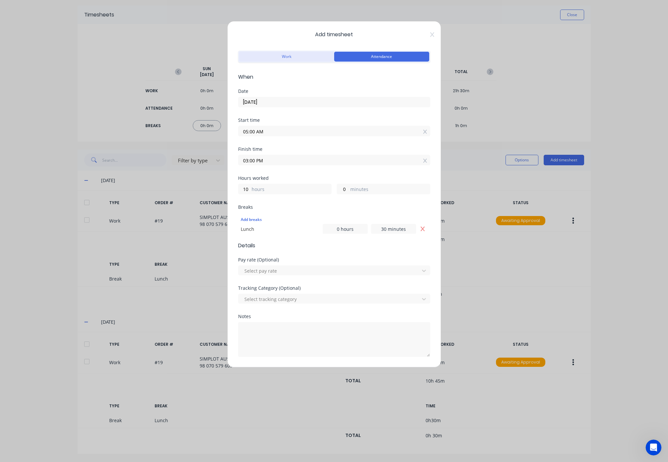
click at [300, 58] on button "Work" at bounding box center [286, 57] width 95 height 10
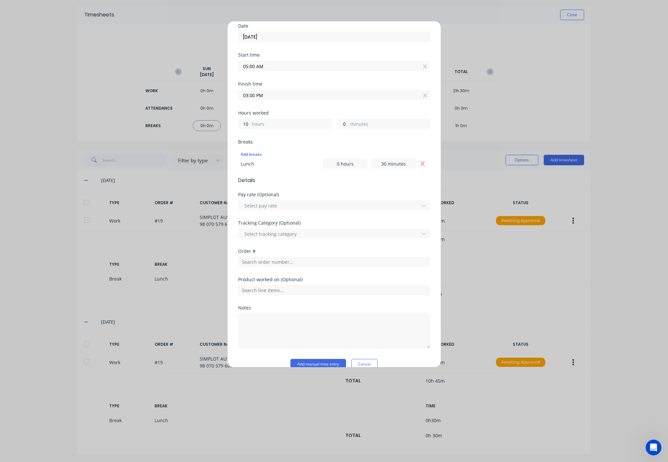
scroll to position [77, 0]
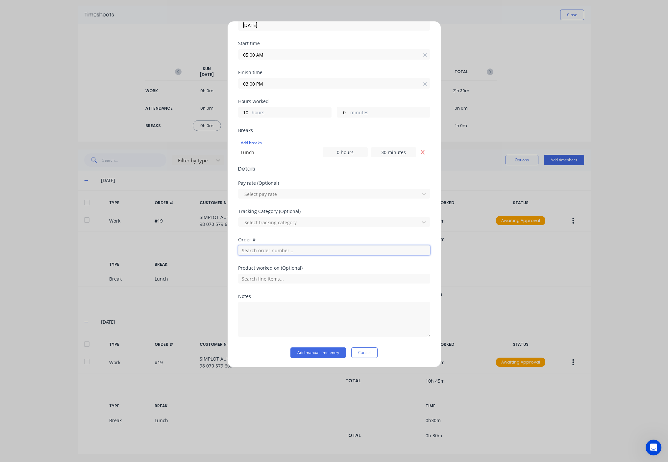
click at [332, 254] on input "text" at bounding box center [334, 250] width 192 height 10
click at [334, 250] on input "text" at bounding box center [334, 250] width 192 height 10
drag, startPoint x: 283, startPoint y: 251, endPoint x: 226, endPoint y: 249, distance: 57.0
click at [226, 249] on div "Add timesheet Work Attendance When Date 29/09/2025 Start time 05:00 AM Finish t…" at bounding box center [334, 231] width 668 height 462
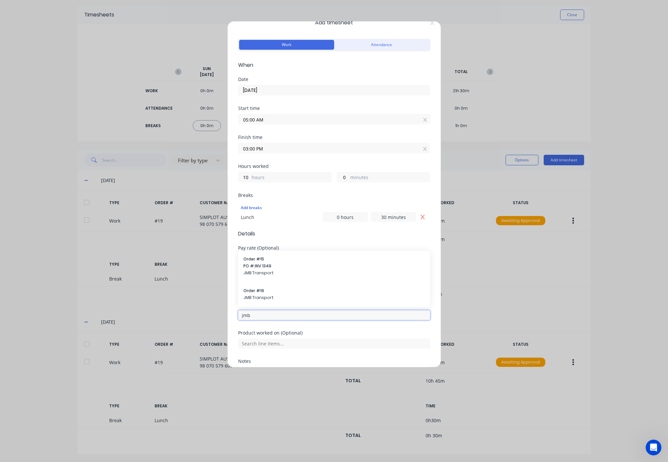
scroll to position [0, 0]
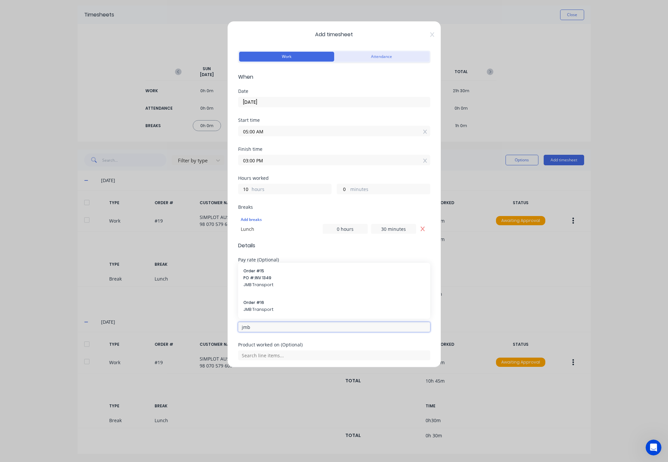
type input "jmb"
click at [389, 60] on button "Attendance" at bounding box center [381, 57] width 95 height 10
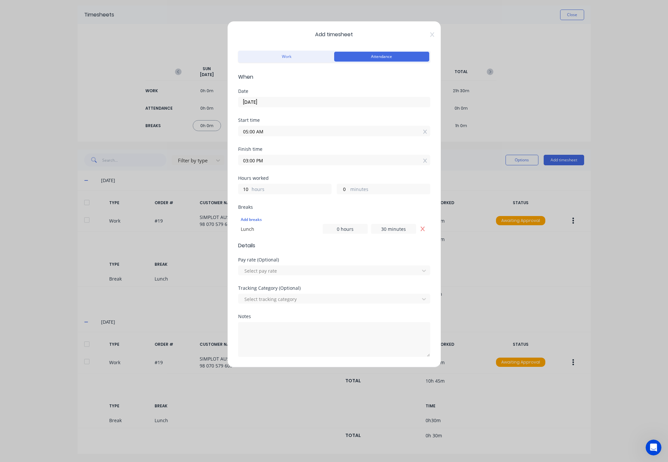
click at [56, 442] on div "Add timesheet Work Attendance When Date 29/09/2025 Start time 05:00 AM Finish t…" at bounding box center [334, 231] width 668 height 462
click at [288, 331] on textarea at bounding box center [334, 339] width 192 height 35
click at [291, 335] on textarea "Sick: Text message at 6:07am" at bounding box center [334, 339] width 192 height 35
click at [361, 332] on textarea "Sick: Text message at 6:07am" at bounding box center [334, 339] width 192 height 35
click at [349, 334] on textarea "Sick: Text message at 6:07am 29/09" at bounding box center [334, 339] width 192 height 35
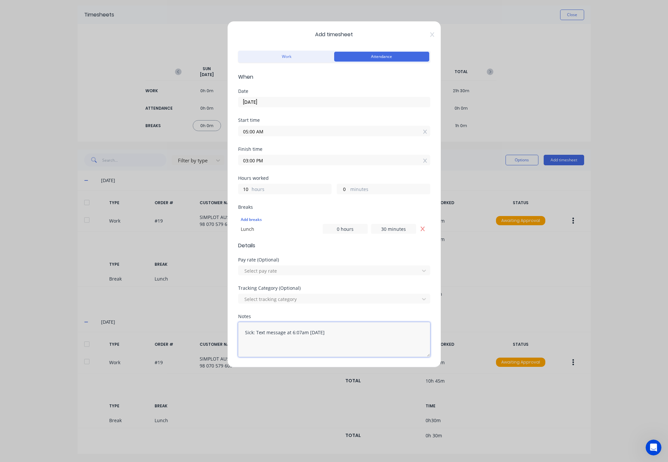
drag, startPoint x: 291, startPoint y: 331, endPoint x: 284, endPoint y: 332, distance: 6.3
click at [287, 331] on textarea "Sick: Text message at 6:07am 29/09" at bounding box center [334, 339] width 192 height 35
type textarea "Sick: Text message Sent to Josh Dale at 6:07am 29/09"
click at [394, 330] on textarea "Sick: Text message Sent to Josh Dale at 6:07am 29/09" at bounding box center [334, 339] width 192 height 35
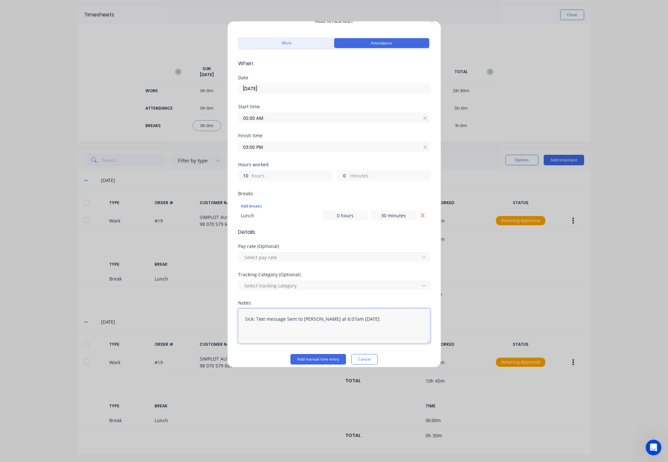
scroll to position [20, 0]
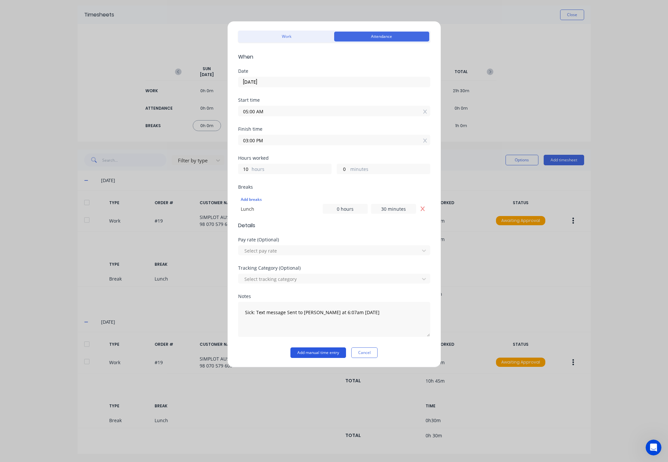
click at [312, 353] on button "Add manual time entry" at bounding box center [319, 352] width 56 height 11
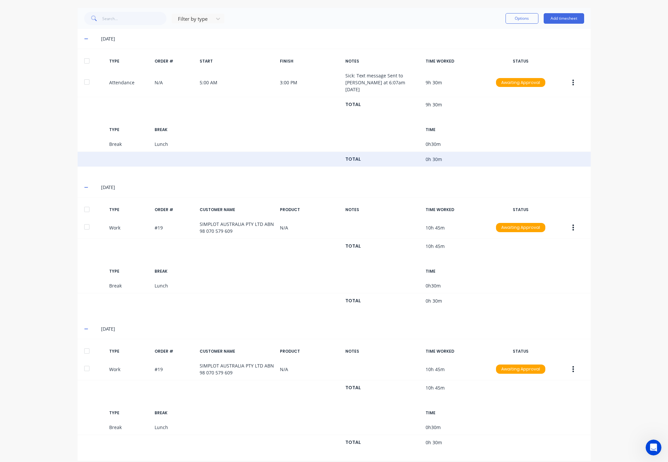
scroll to position [0, 0]
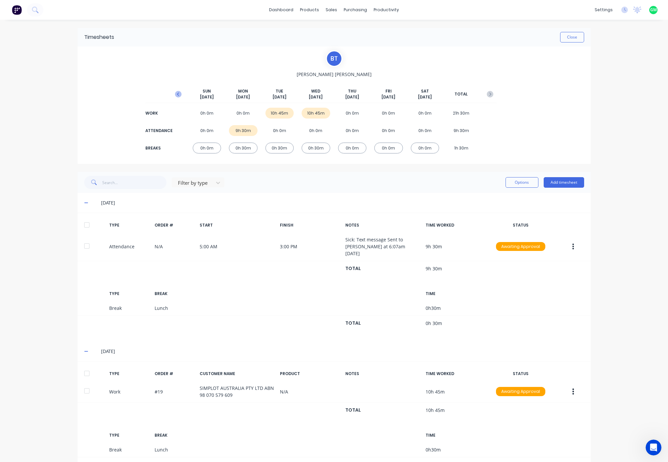
click at [175, 96] on icon "button" at bounding box center [178, 94] width 7 height 7
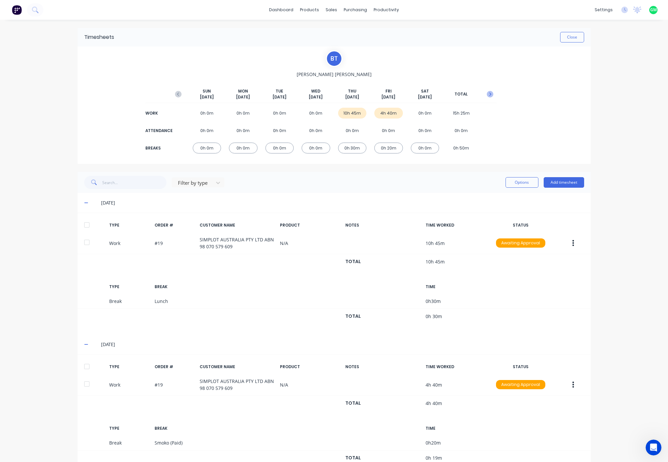
click at [489, 94] on icon "button" at bounding box center [490, 93] width 2 height 3
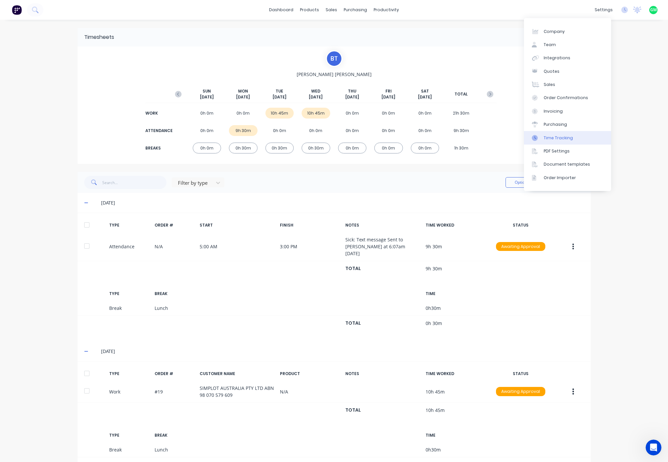
click at [549, 135] on div "Time Tracking" at bounding box center [558, 138] width 29 height 6
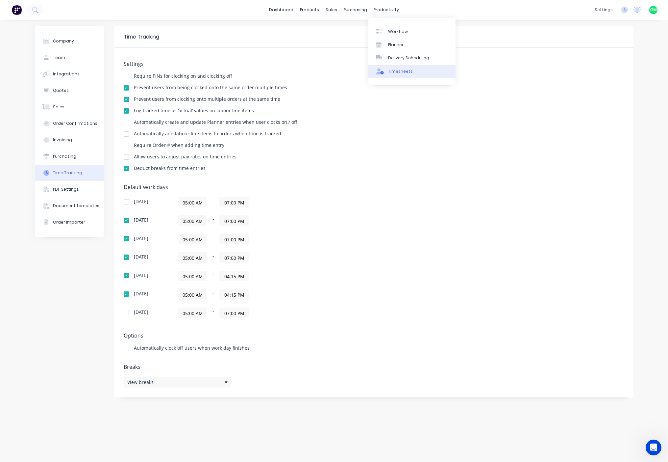
click at [389, 76] on link "Timesheets" at bounding box center [411, 71] width 87 height 13
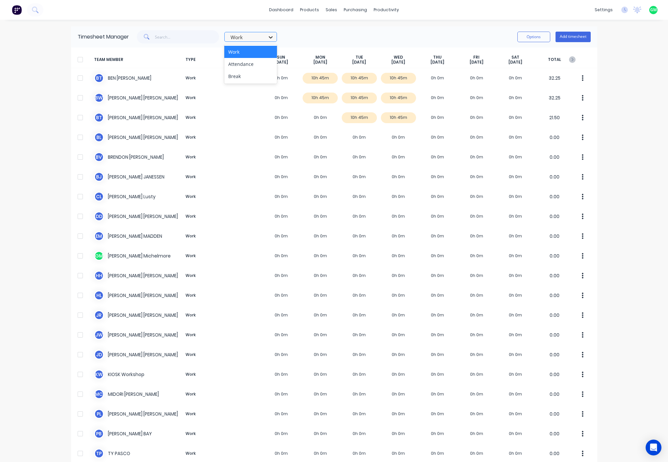
click at [273, 38] on div at bounding box center [271, 37] width 12 height 11
click at [247, 65] on div "Attendance" at bounding box center [250, 64] width 53 height 12
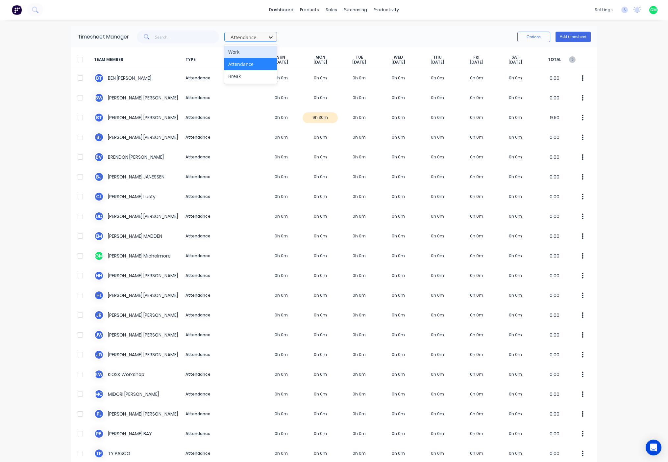
drag, startPoint x: 273, startPoint y: 39, endPoint x: 268, endPoint y: 41, distance: 5.0
click at [272, 40] on div at bounding box center [271, 37] width 12 height 11
click at [256, 83] on div "Work Attendance Break" at bounding box center [250, 63] width 53 height 39
drag, startPoint x: 256, startPoint y: 83, endPoint x: 245, endPoint y: 80, distance: 10.9
click at [253, 83] on div "Work Attendance Break" at bounding box center [250, 63] width 53 height 39
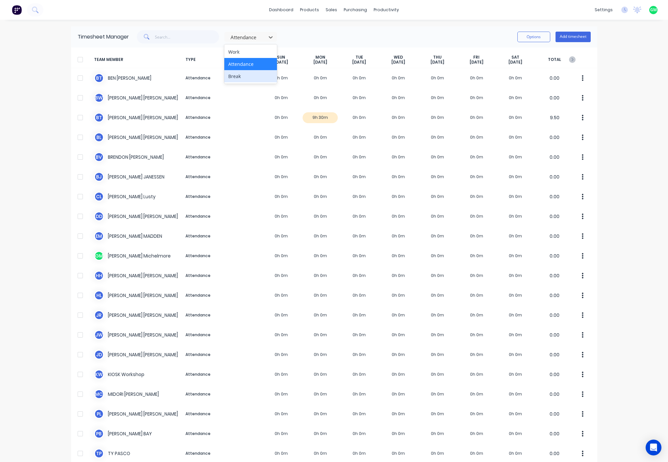
click at [243, 79] on div "Break" at bounding box center [250, 76] width 53 height 12
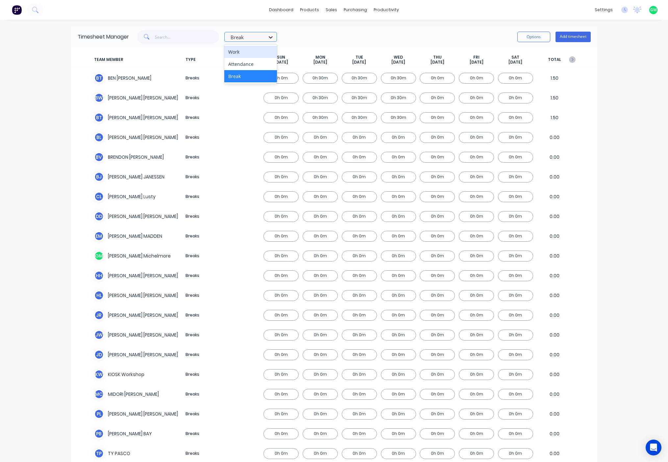
click at [269, 36] on icon at bounding box center [270, 37] width 7 height 7
click at [250, 53] on div "Work" at bounding box center [250, 52] width 53 height 12
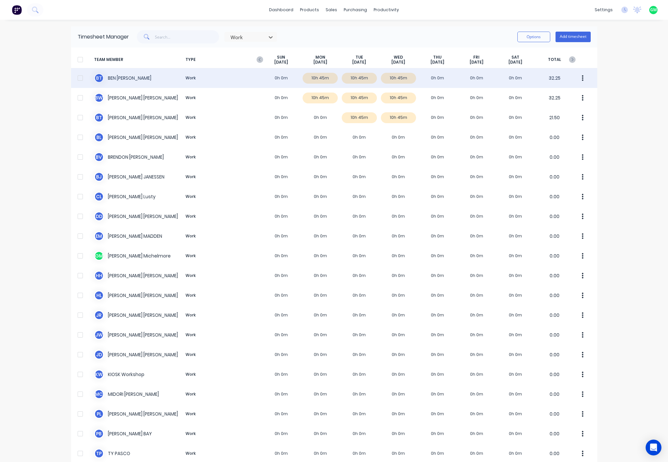
click at [578, 79] on button "button" at bounding box center [583, 77] width 14 height 13
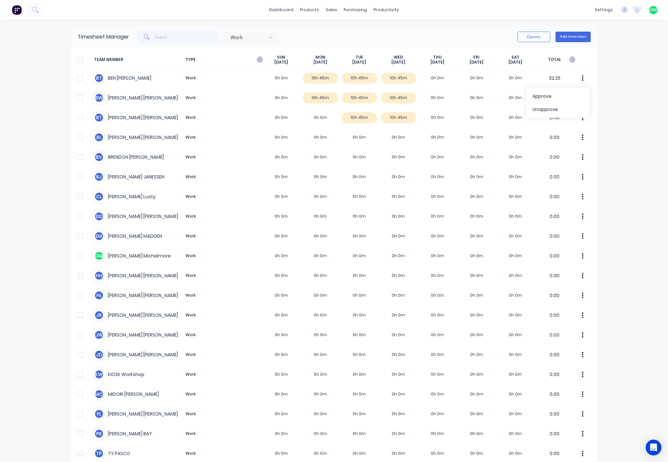
click at [644, 88] on div "dashboard products sales purchasing productivity dashboard products Product Cat…" at bounding box center [334, 231] width 668 height 462
click at [257, 57] on icon "button" at bounding box center [260, 59] width 7 height 7
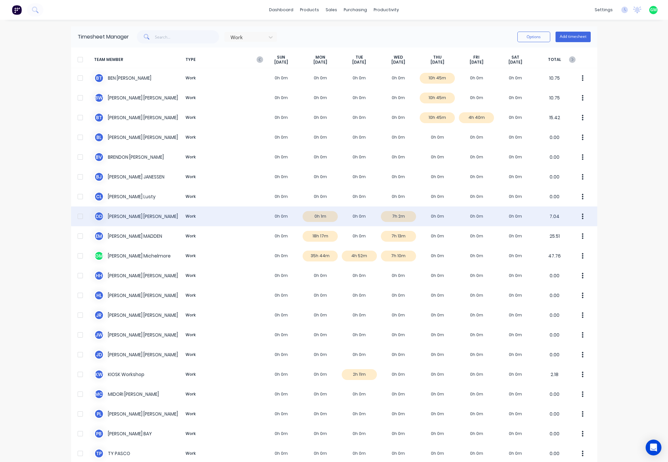
drag, startPoint x: 398, startPoint y: 213, endPoint x: 387, endPoint y: 217, distance: 11.2
click at [387, 217] on div "D D [PERSON_NAME] Work 0h 0m 0h 1m 0h 0m 7h 2m 0h 0m 0h 0m 0h 0m 7.04" at bounding box center [334, 216] width 526 height 20
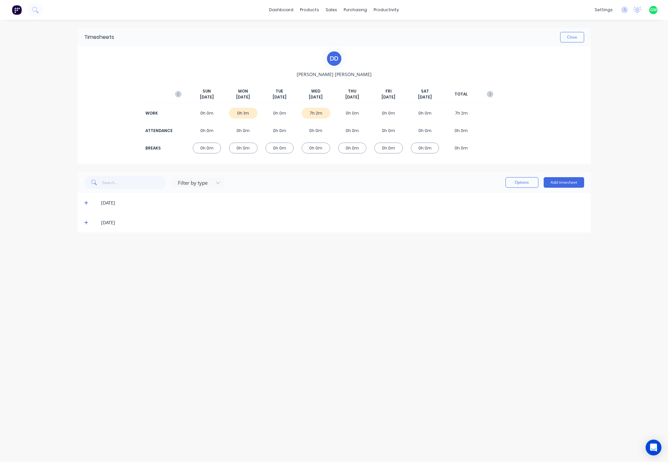
click at [85, 204] on icon at bounding box center [86, 202] width 4 height 5
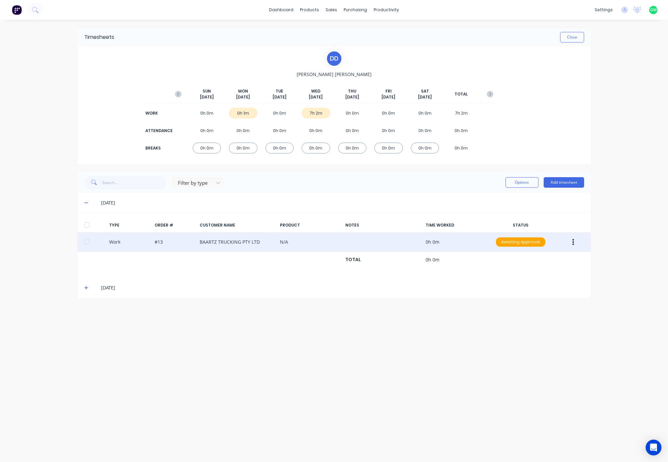
click at [86, 244] on div at bounding box center [86, 241] width 13 height 13
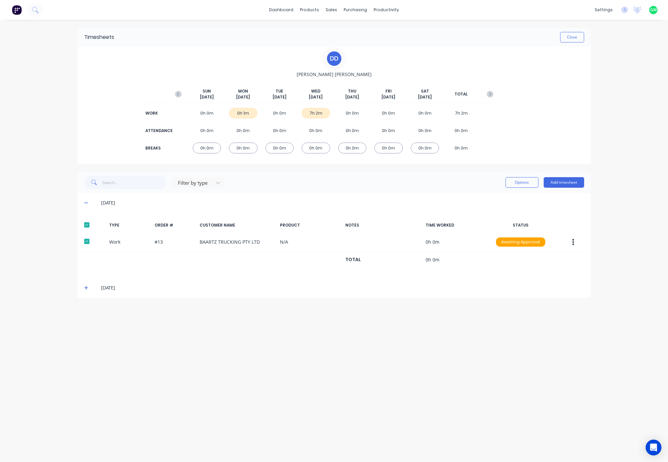
click at [83, 288] on div "[DATE]" at bounding box center [334, 288] width 513 height 20
click at [87, 289] on icon at bounding box center [86, 287] width 4 height 5
click at [86, 312] on div at bounding box center [86, 309] width 13 height 13
click at [526, 183] on button "Options" at bounding box center [522, 182] width 33 height 11
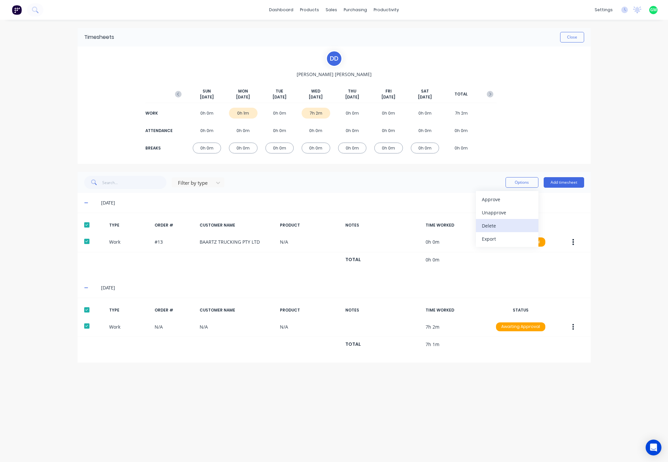
click at [489, 231] on button "Delete" at bounding box center [507, 225] width 63 height 13
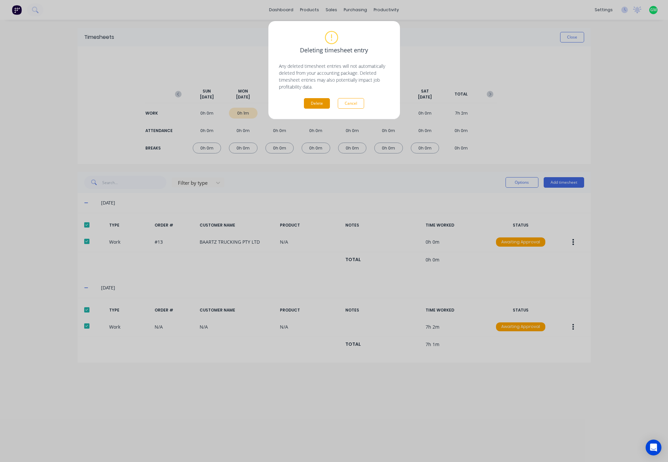
click at [320, 105] on button "Delete" at bounding box center [317, 103] width 26 height 11
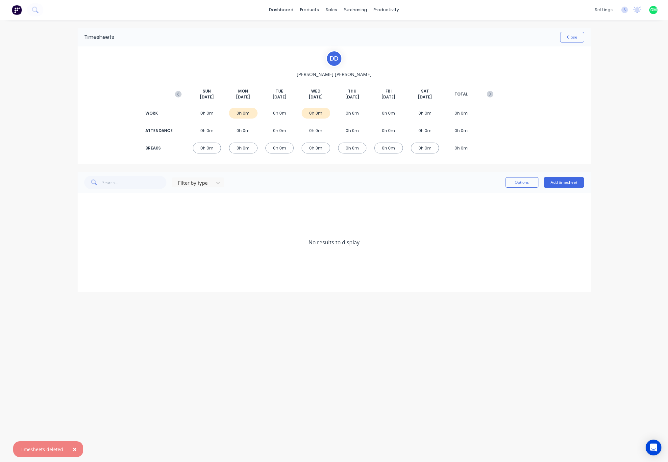
click at [575, 48] on div "D D [PERSON_NAME][DATE] [DATE] [DATE] [DATE] [DATE] [DATE] [DATE] TOTAL WORK 0h…" at bounding box center [334, 104] width 513 height 117
click at [577, 38] on button "Close" at bounding box center [572, 37] width 24 height 11
